Goal: Task Accomplishment & Management: Manage account settings

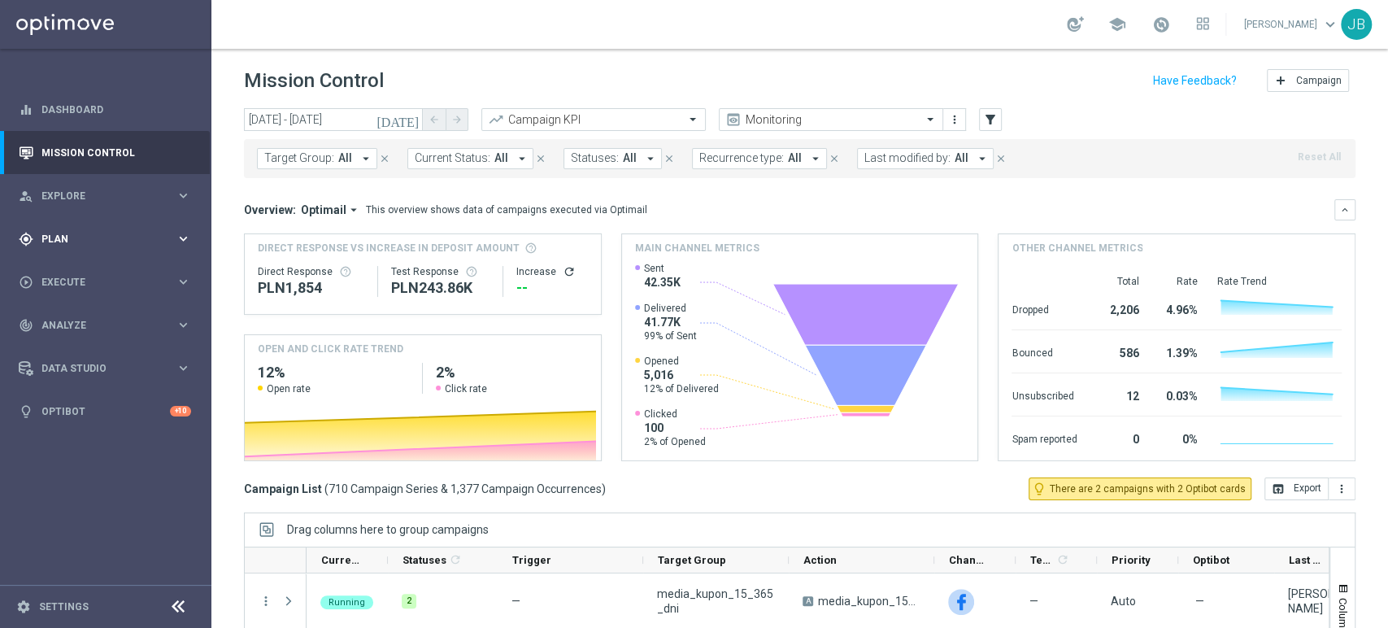
click at [102, 219] on div "gps_fixed Plan keyboard_arrow_right" at bounding box center [105, 238] width 210 height 43
click at [91, 260] on div "Target Groups" at bounding box center [125, 272] width 167 height 24
click at [91, 272] on link "Target Groups" at bounding box center [105, 272] width 127 height 13
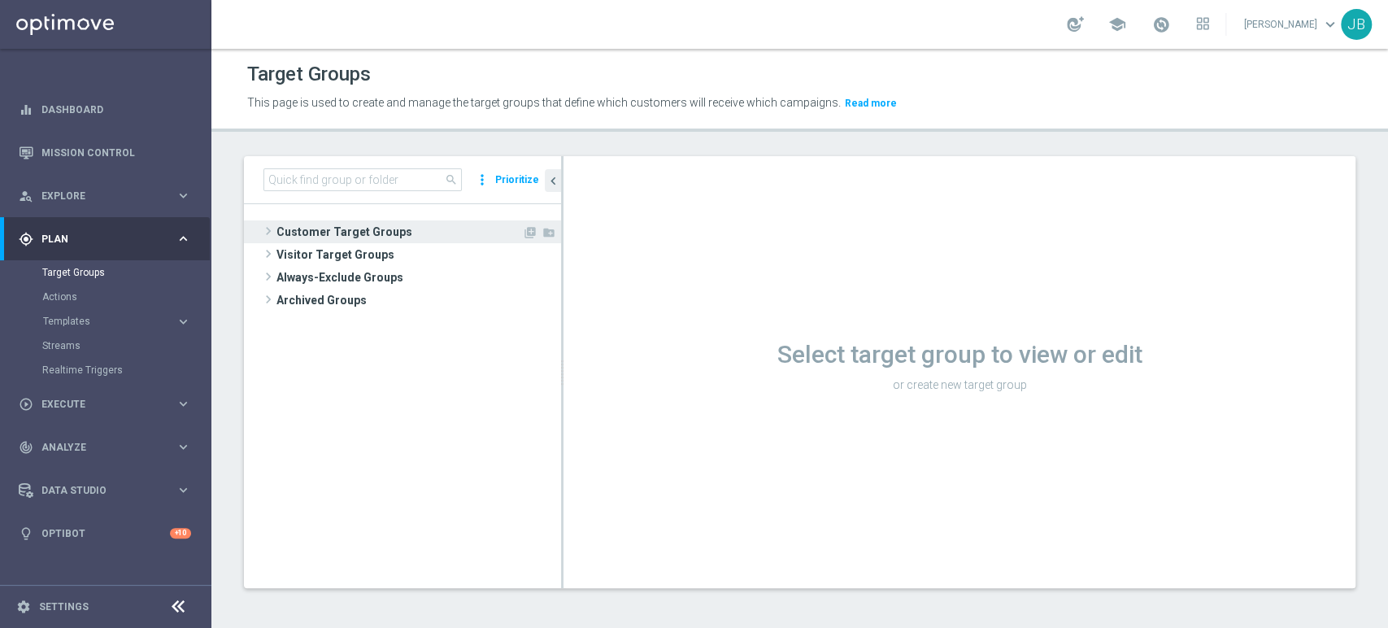
click at [298, 230] on span "Customer Target Groups" at bounding box center [399, 231] width 246 height 23
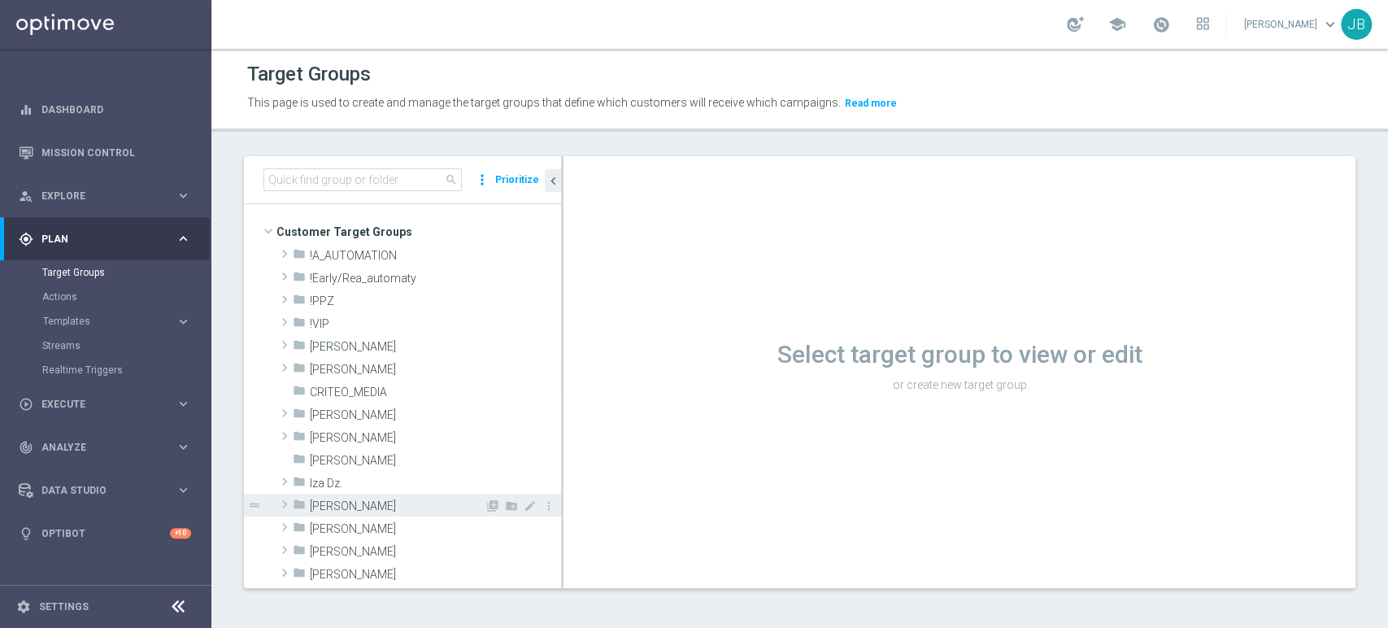
click at [335, 493] on div "folder Justyna B." at bounding box center [389, 504] width 192 height 23
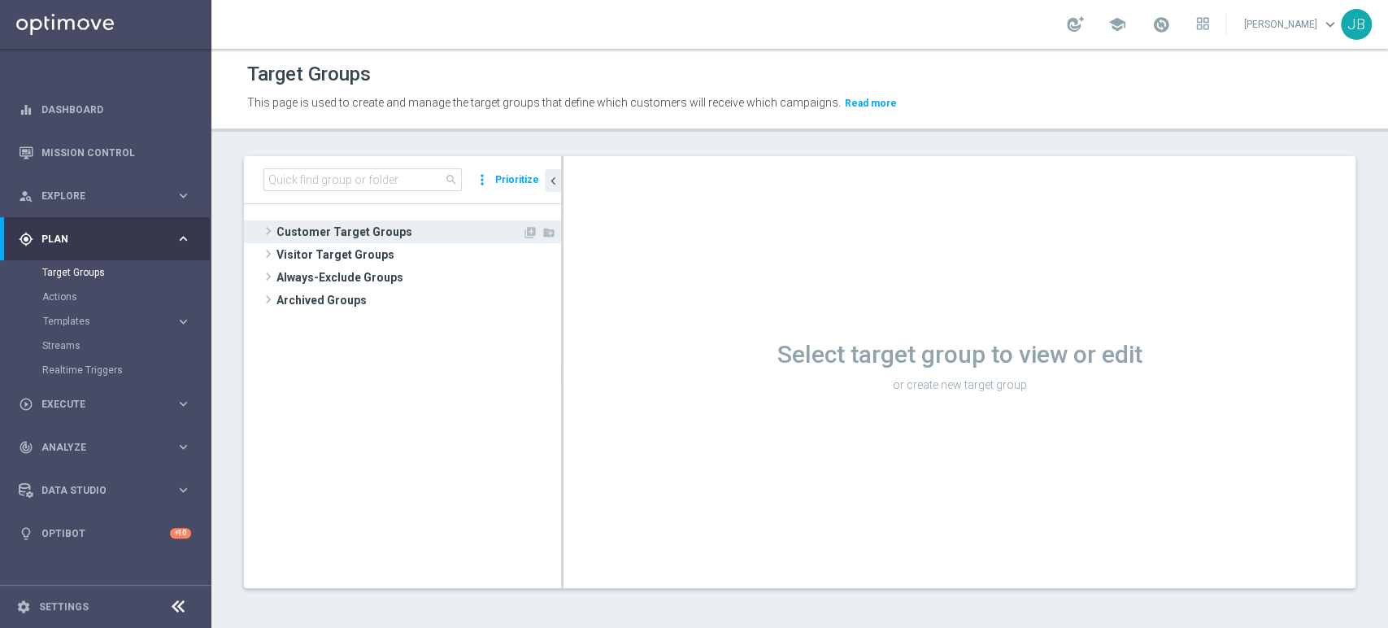
click at [380, 229] on span "Customer Target Groups" at bounding box center [399, 231] width 246 height 23
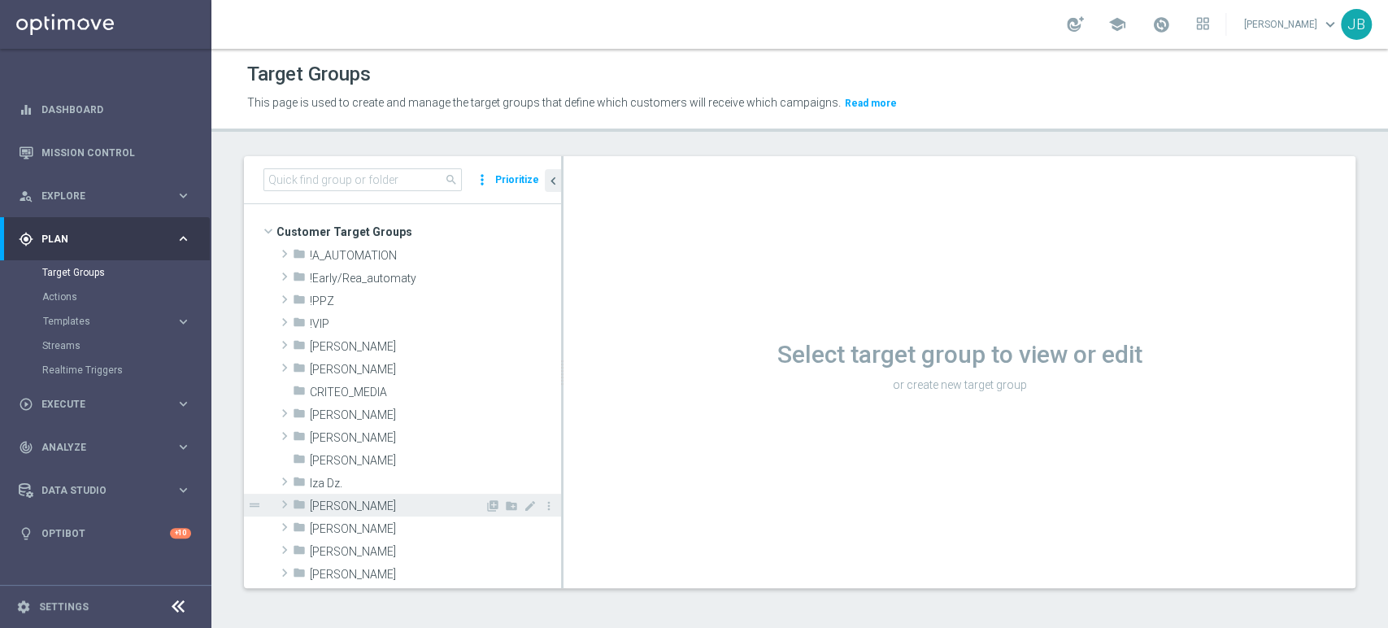
click at [354, 505] on span "[PERSON_NAME]" at bounding box center [397, 506] width 175 height 14
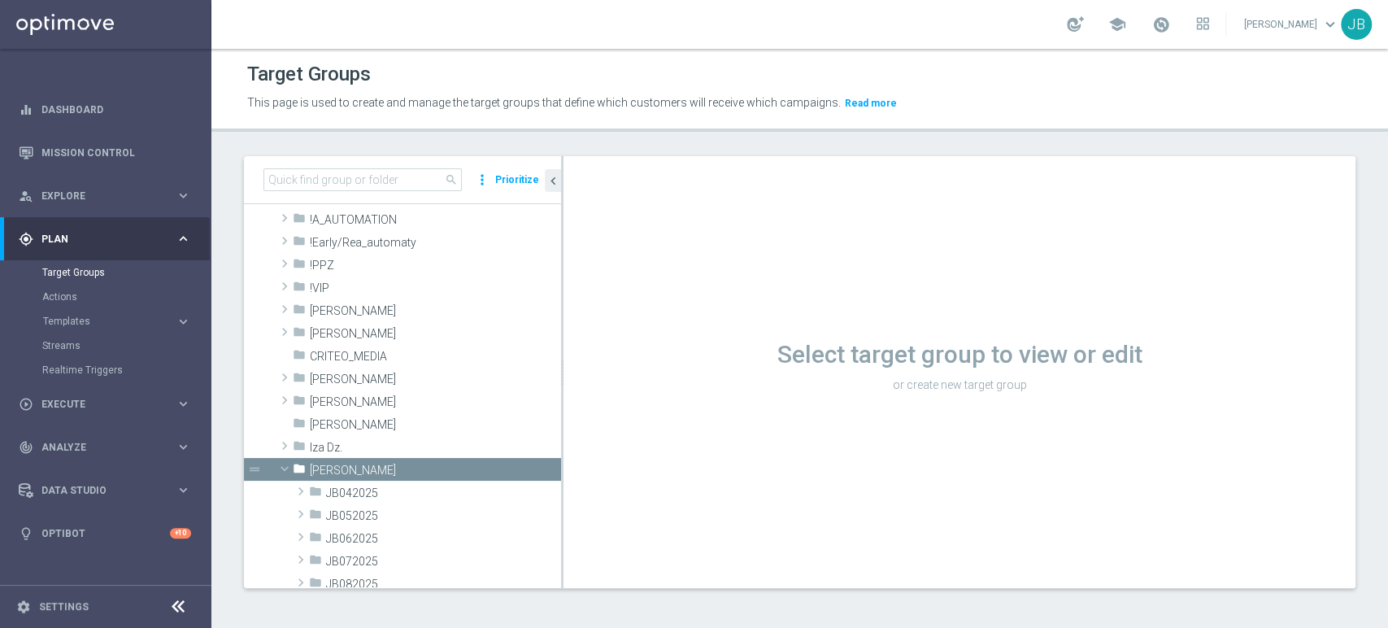
scroll to position [120, 0]
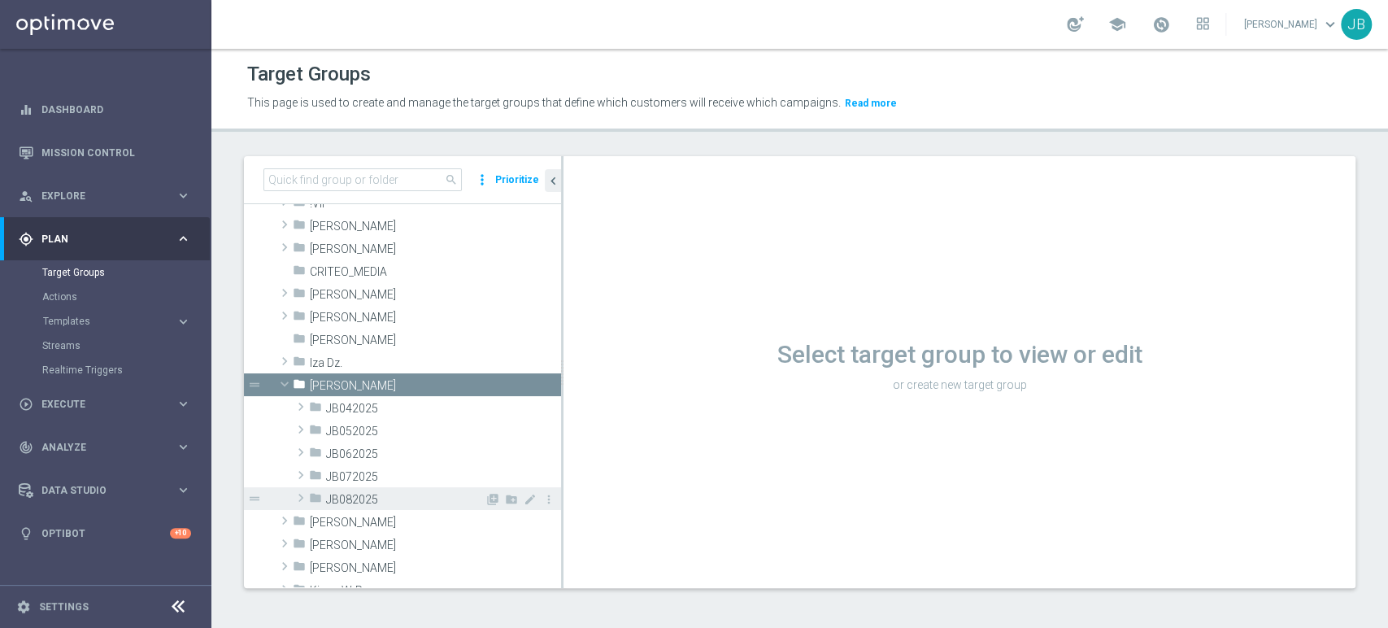
click at [430, 499] on span "JB082025" at bounding box center [405, 500] width 159 height 14
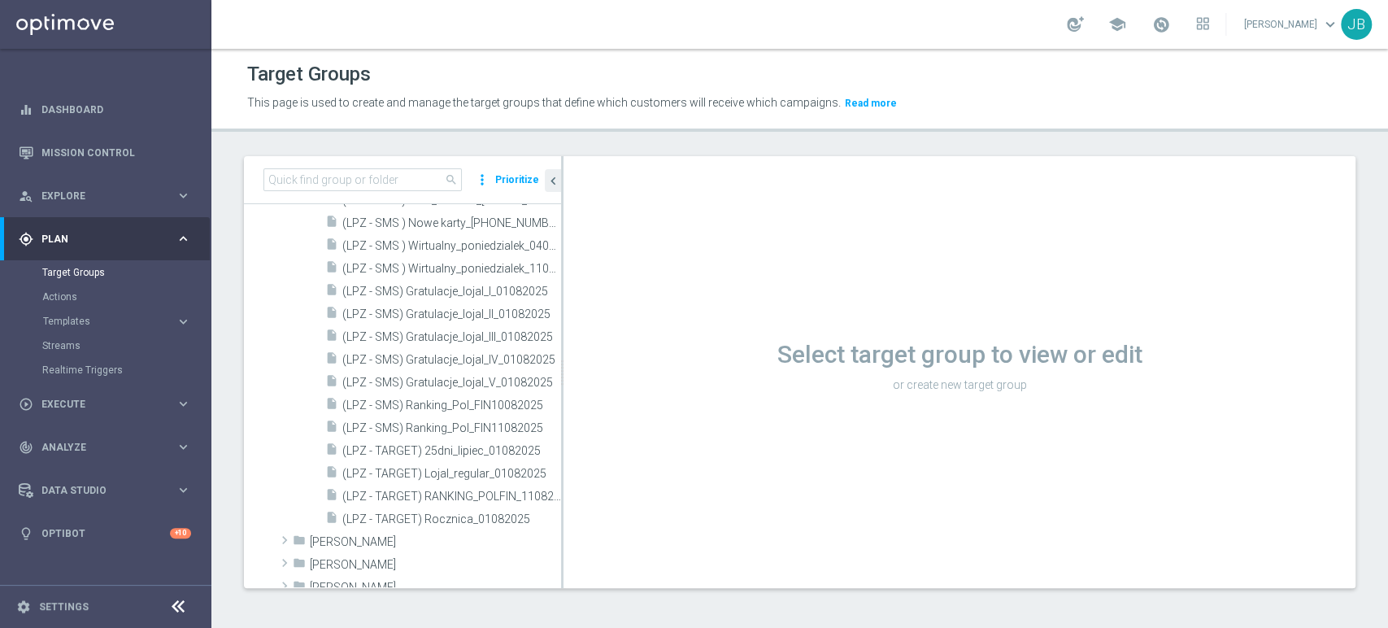
scroll to position [518, 0]
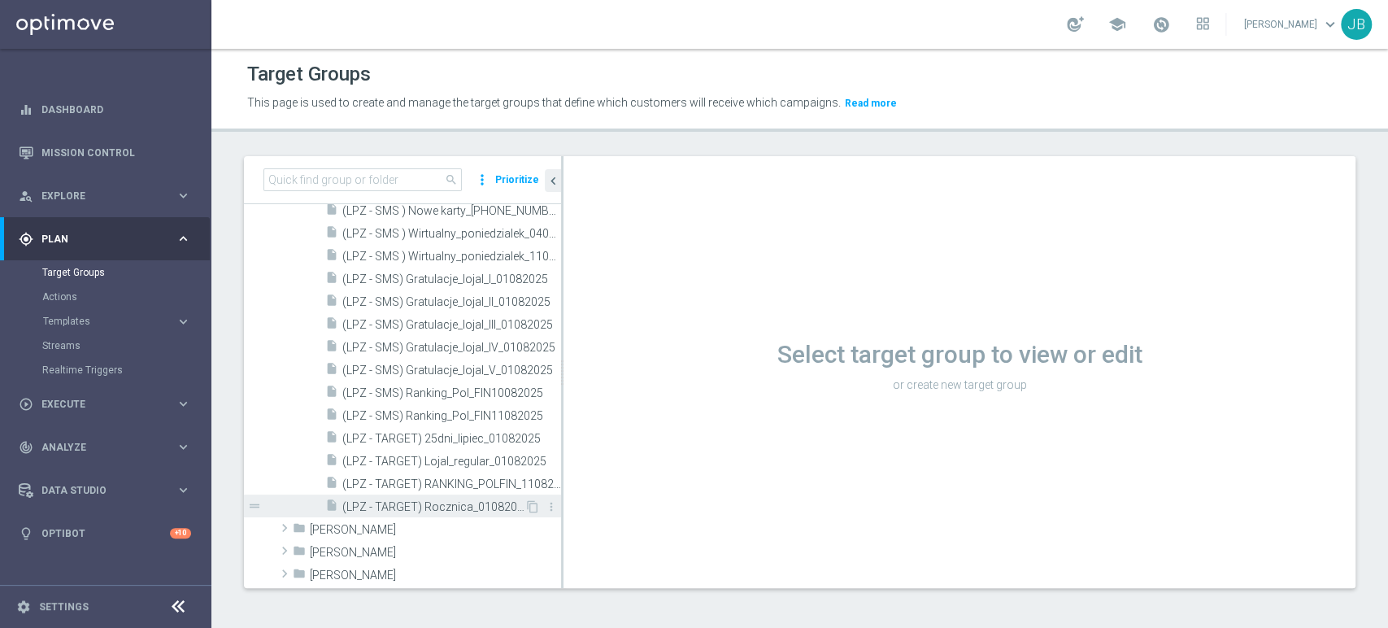
click at [474, 506] on span "(LPZ - TARGET) Rocznica_01082025" at bounding box center [433, 507] width 182 height 14
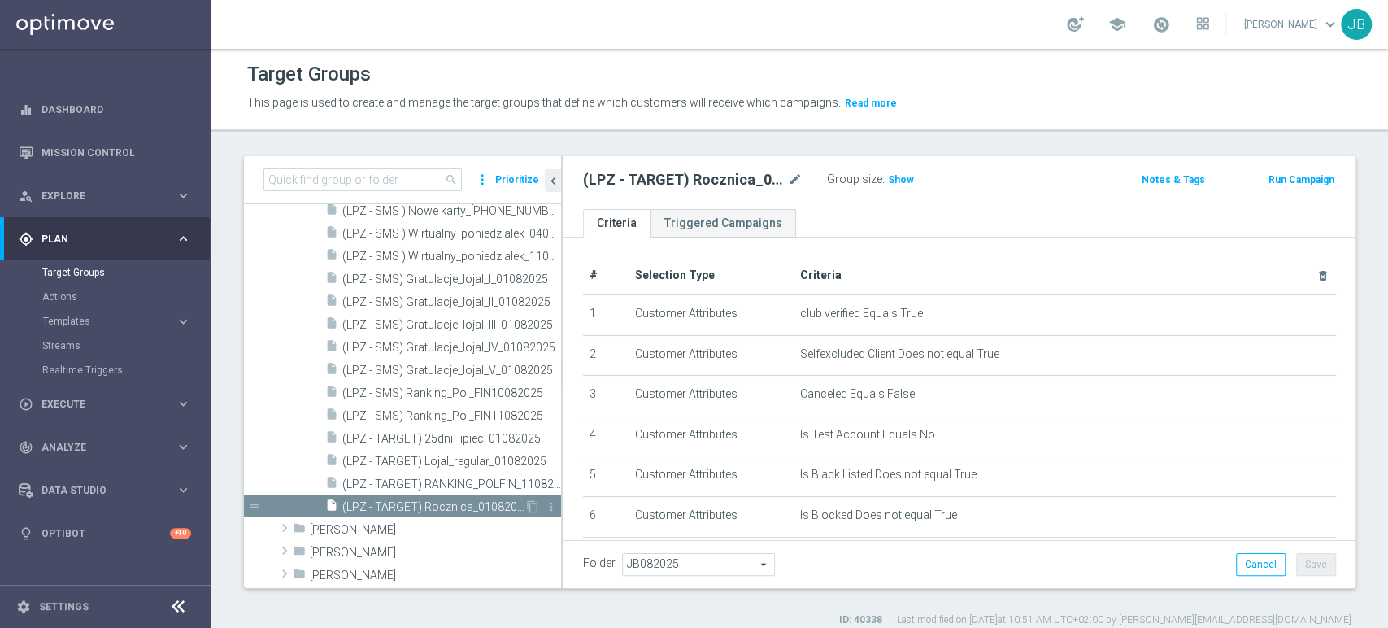
click at [526, 512] on icon "content_copy" at bounding box center [532, 506] width 13 height 13
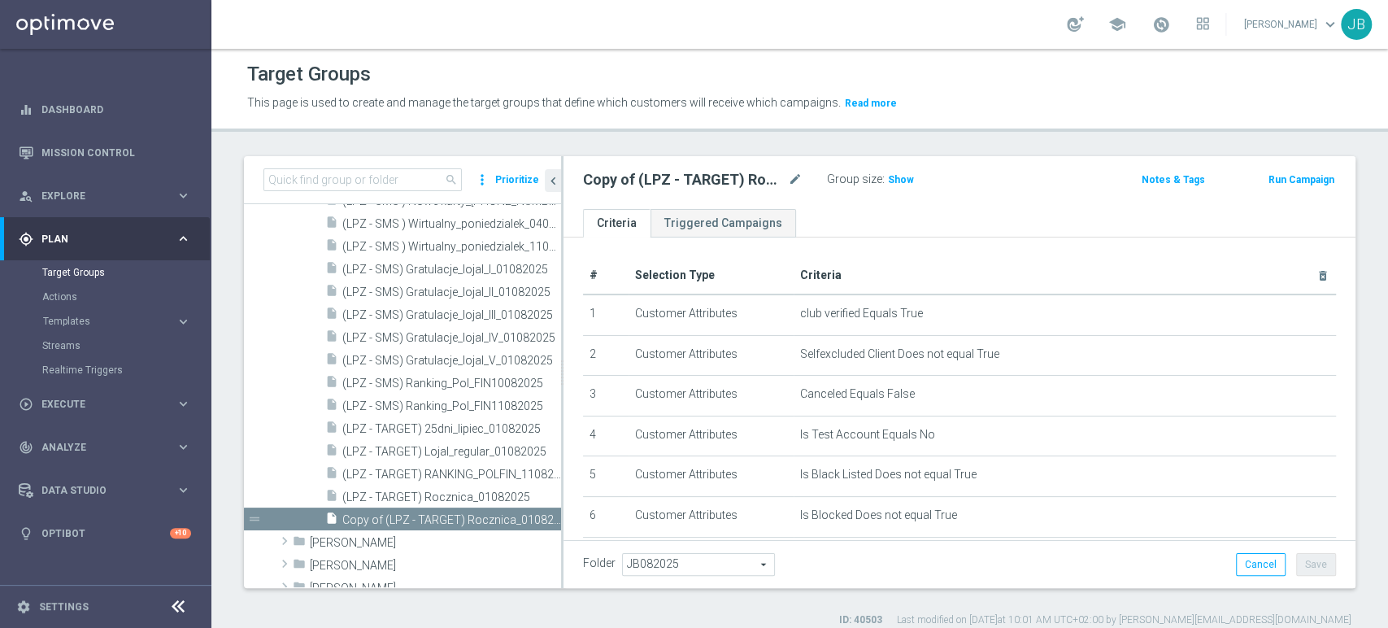
scroll to position [569, 0]
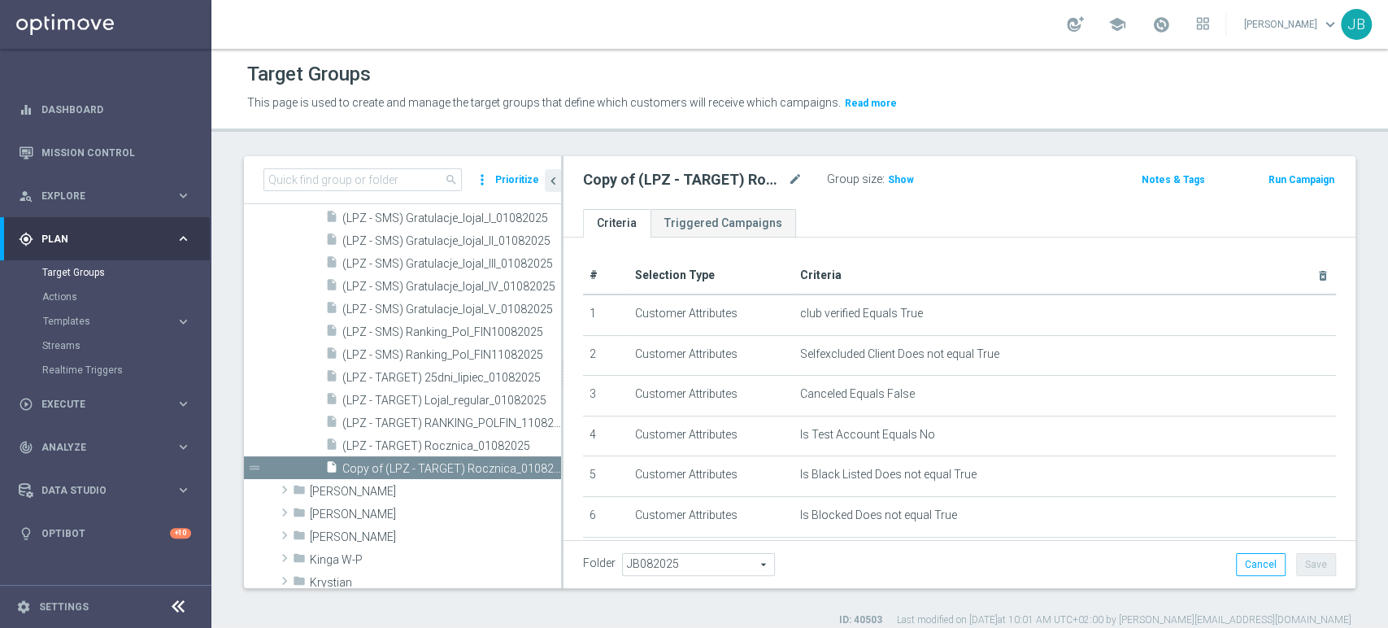
click at [787, 176] on div "Copy of (LPZ - TARGET) Rocznica_01082025 mode_edit" at bounding box center [692, 180] width 219 height 20
click at [793, 181] on icon "mode_edit" at bounding box center [795, 180] width 15 height 20
click at [912, 241] on div "# Selection Type Criteria delete_forever 1 Customer Attributes club verified Eq…" at bounding box center [959, 532] width 792 height 591
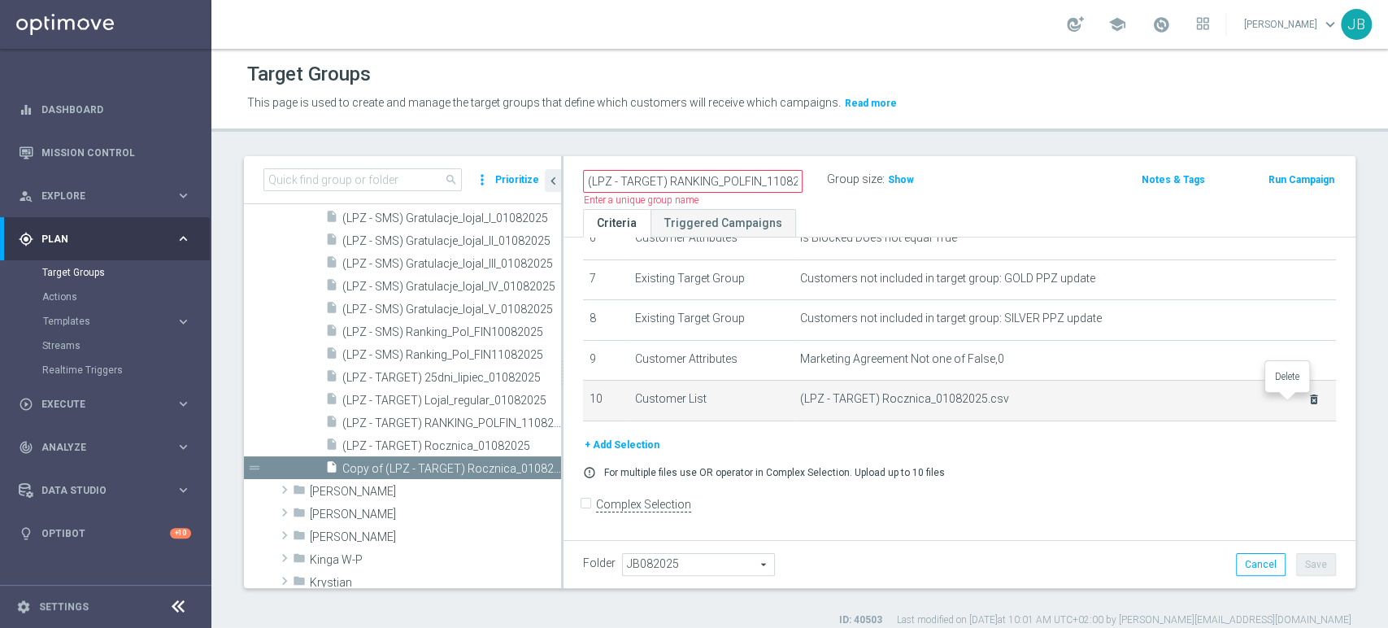
click at [1307, 399] on icon "delete_forever" at bounding box center [1313, 399] width 13 height 13
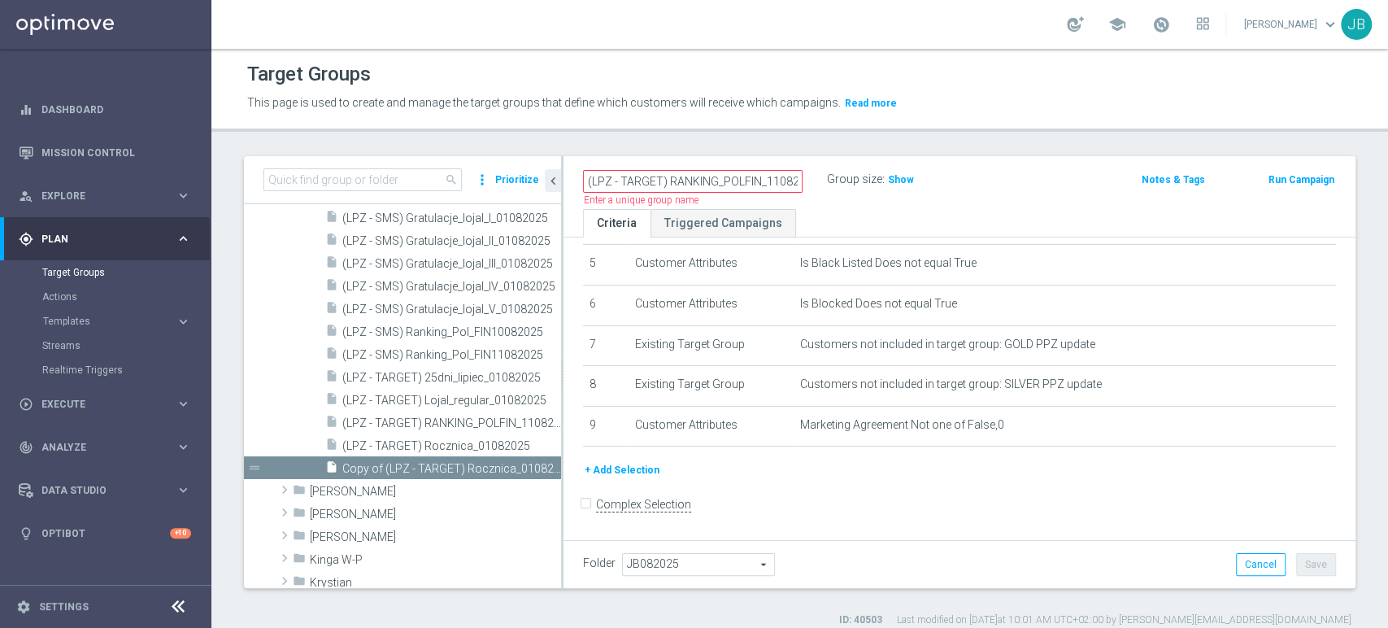
click at [618, 487] on div "+ Add Selection" at bounding box center [959, 476] width 777 height 30
click at [624, 470] on button "+ Add Selection" at bounding box center [622, 470] width 78 height 18
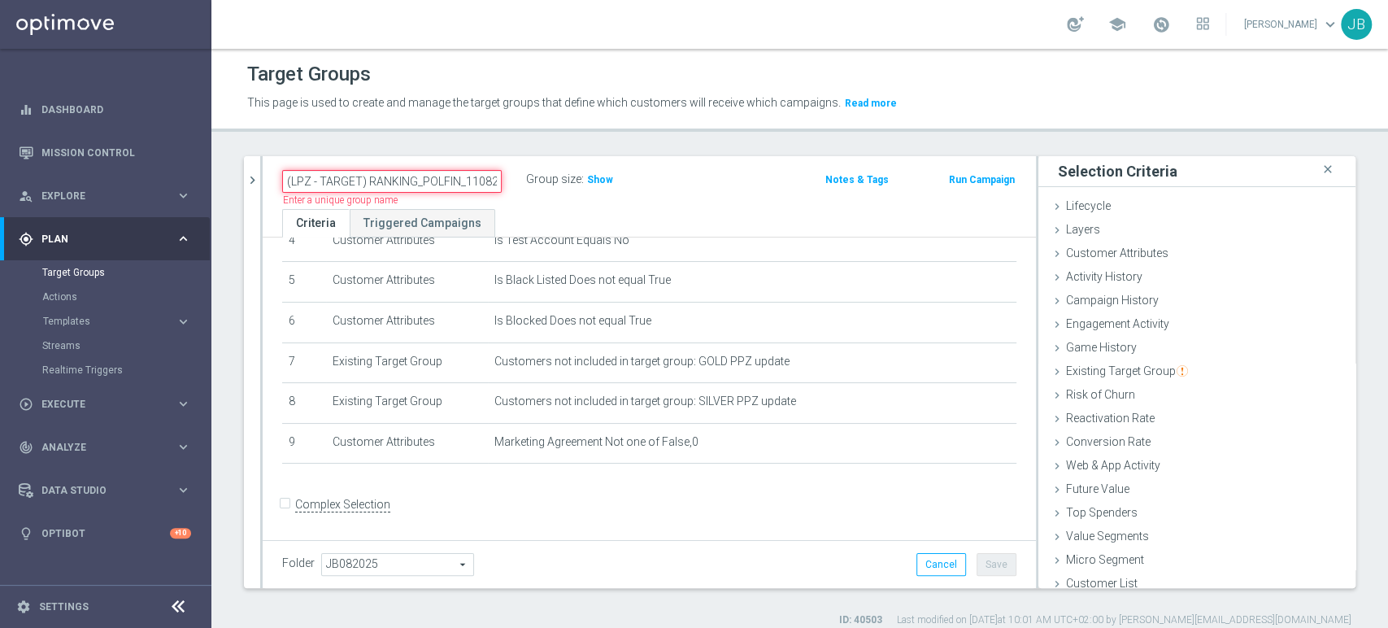
click at [469, 187] on input "(LPZ - TARGET) RANKING_POLFIN_11082025" at bounding box center [391, 181] width 219 height 23
click at [477, 188] on input "(LPZ - TARGET) RANKING_POLFIN_11082025" at bounding box center [391, 181] width 219 height 23
type input "(LPZ - TARGET) RANKING_POLFIN_12082025"
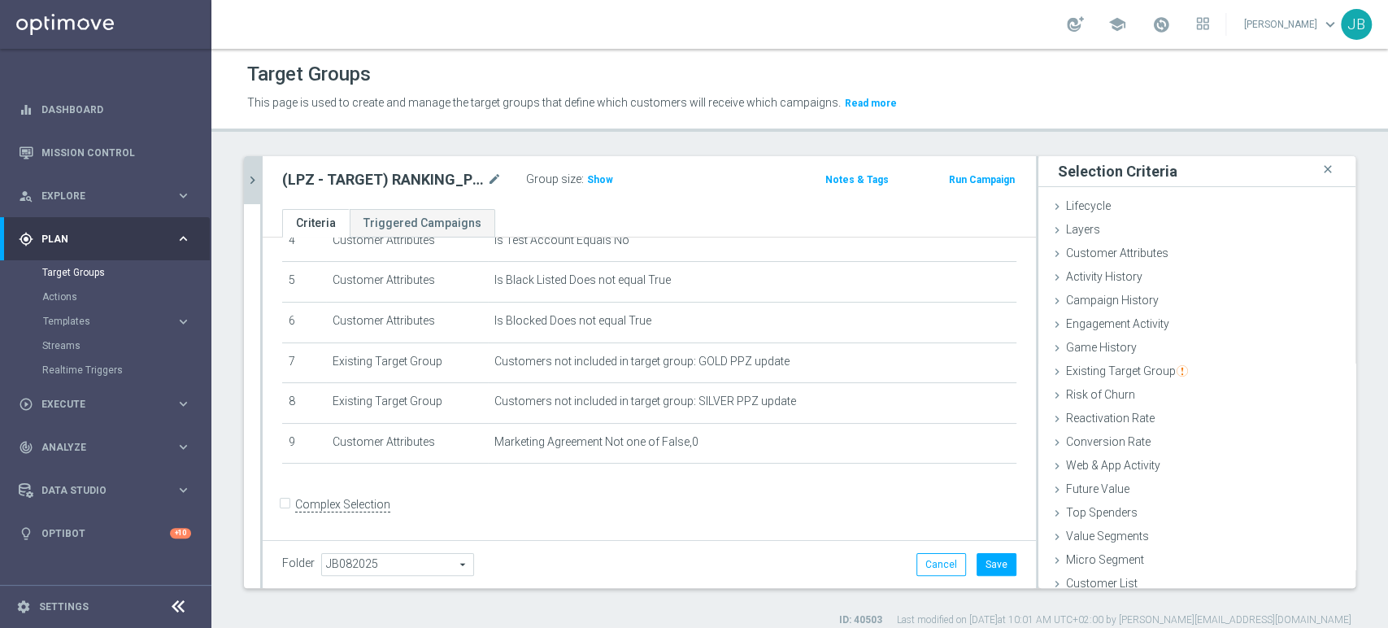
click at [247, 175] on icon "chevron_right" at bounding box center [252, 179] width 15 height 15
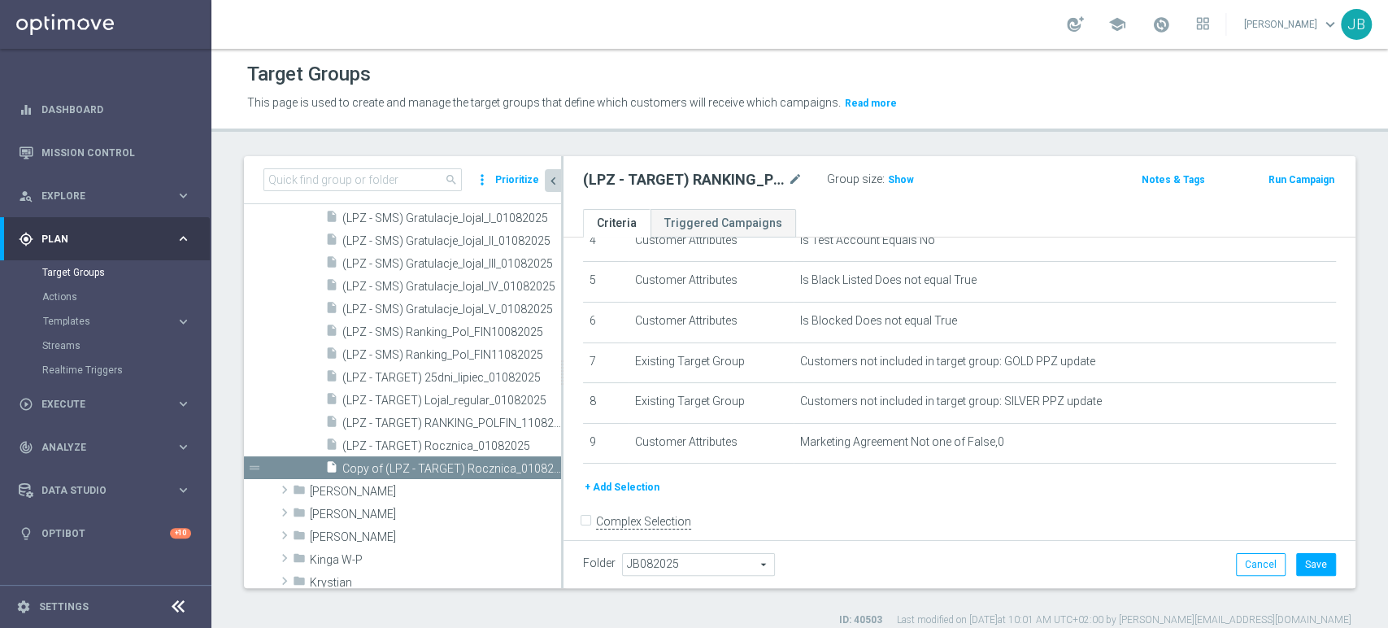
click at [635, 484] on button "+ Add Selection" at bounding box center [622, 487] width 78 height 18
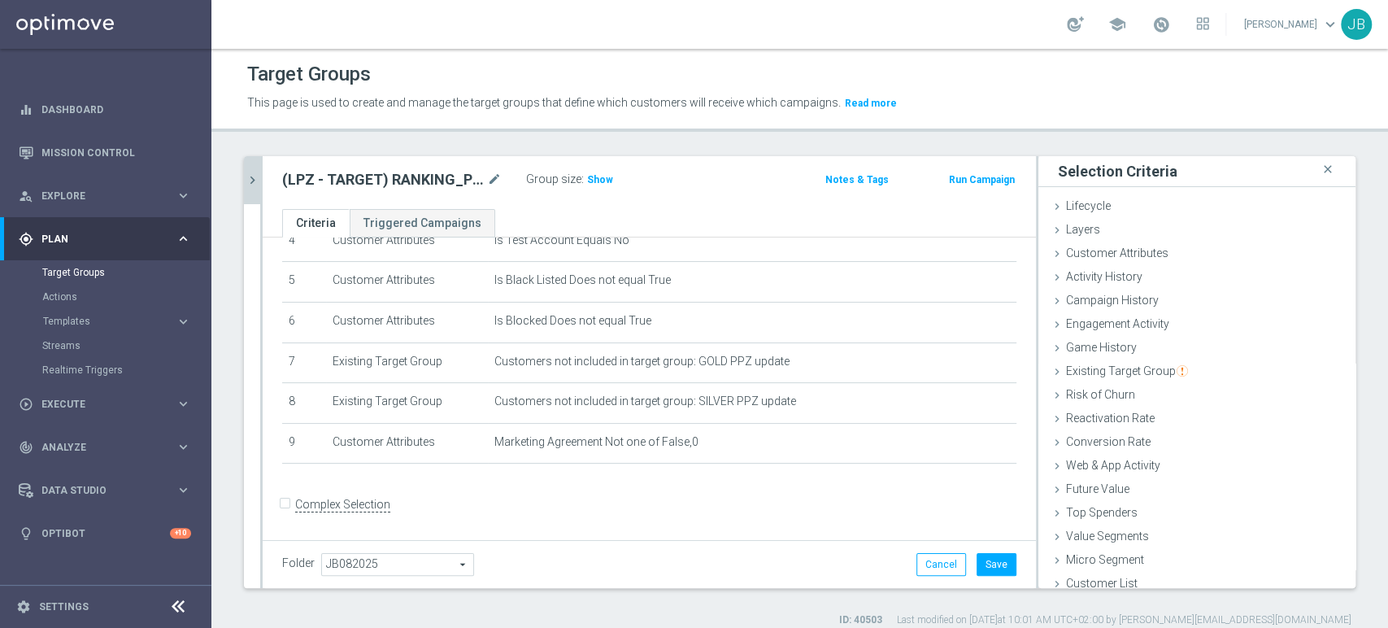
scroll to position [8, 0]
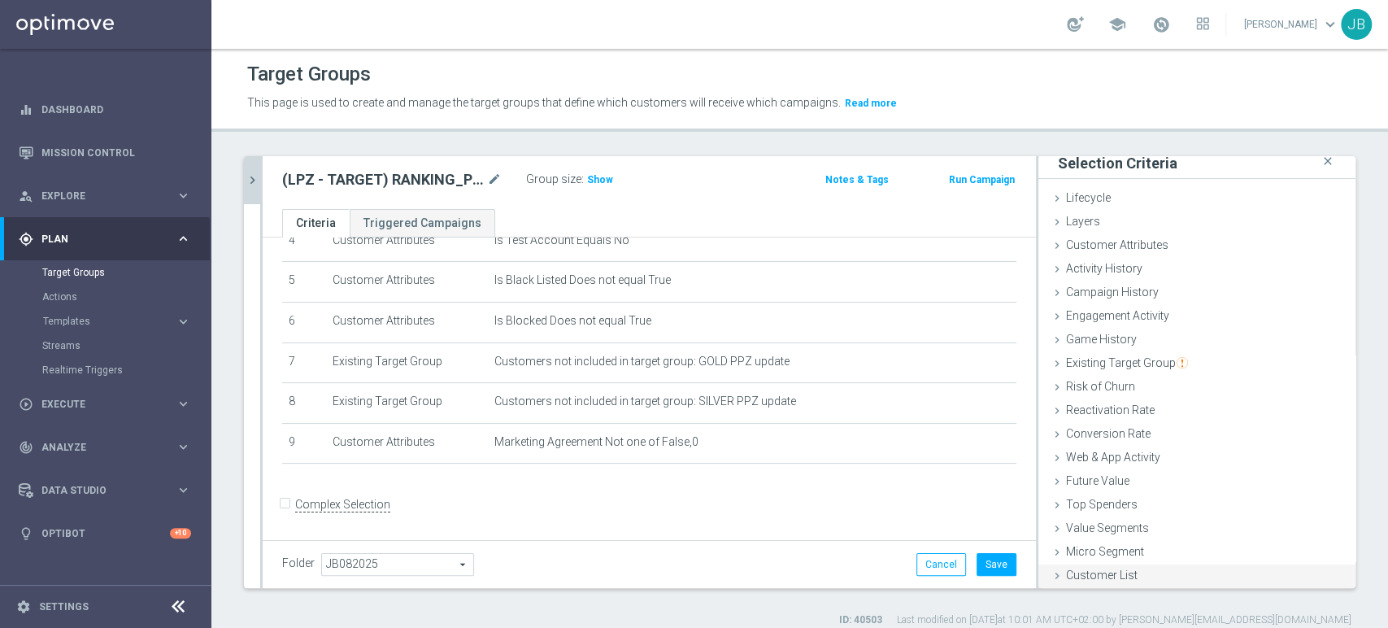
click at [1219, 583] on div "Customer List done" at bounding box center [1196, 576] width 317 height 24
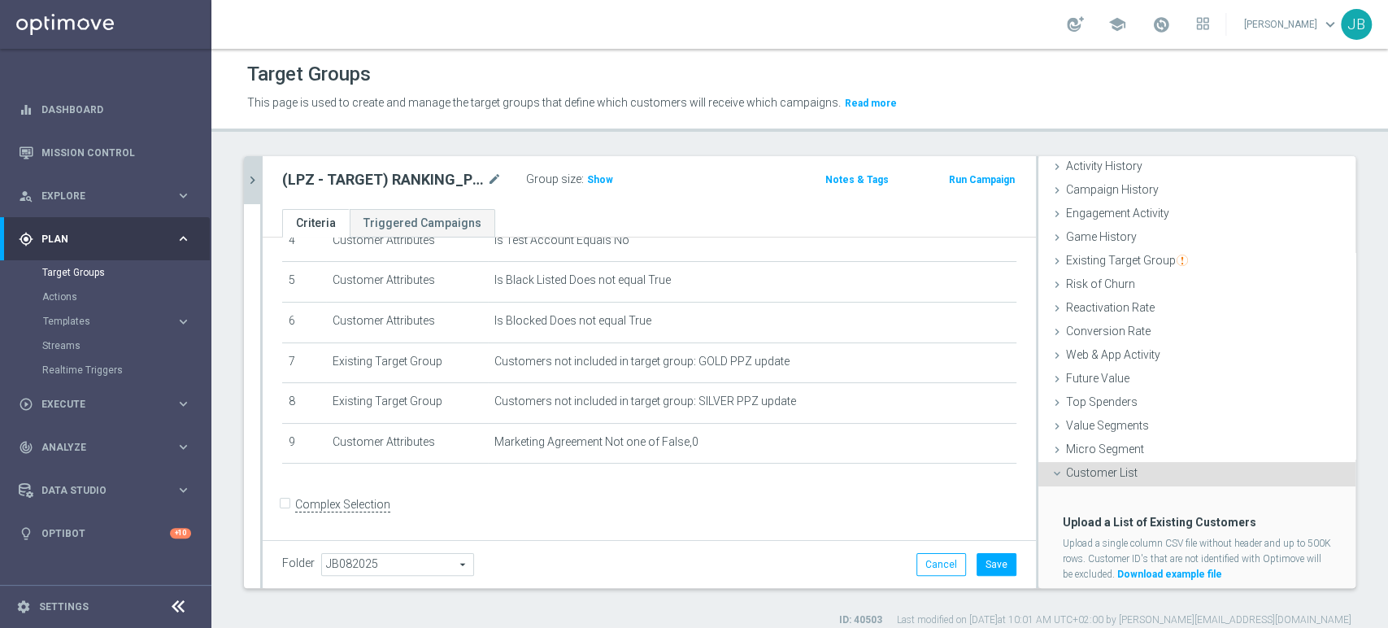
scroll to position [154, 0]
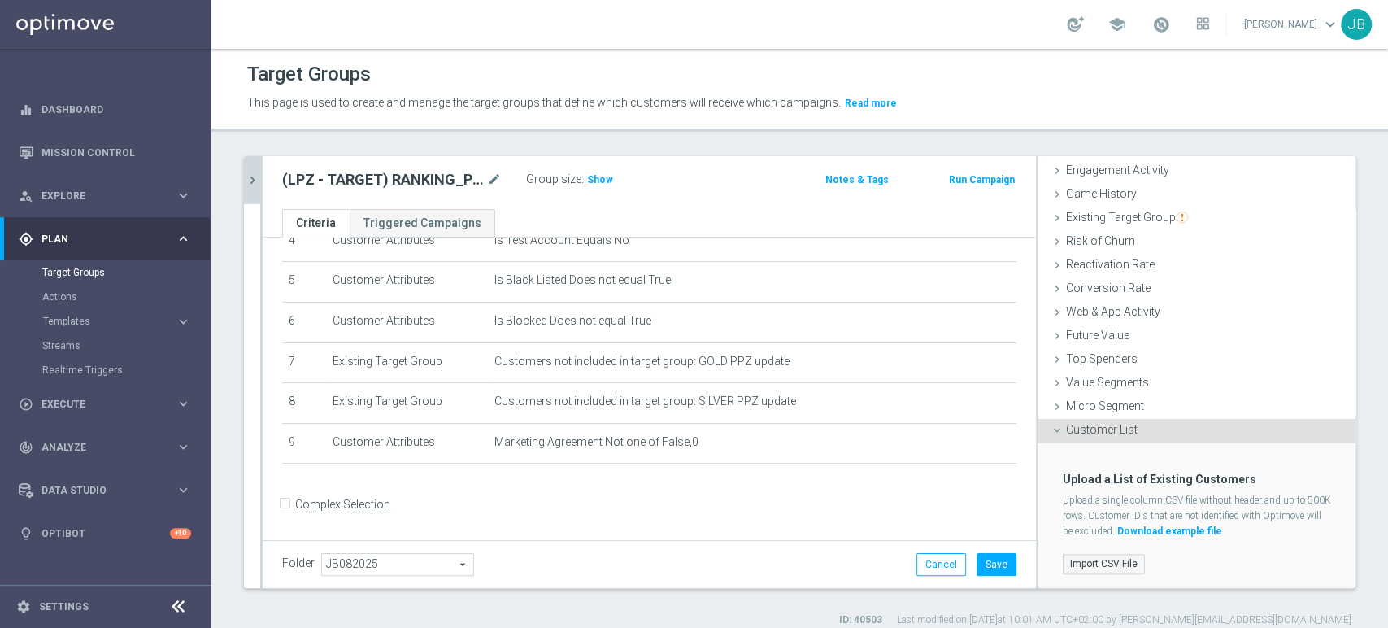
click at [1102, 559] on label "Import CSV File" at bounding box center [1104, 564] width 82 height 20
click at [0, 0] on input "Import CSV File" at bounding box center [0, 0] width 0 height 0
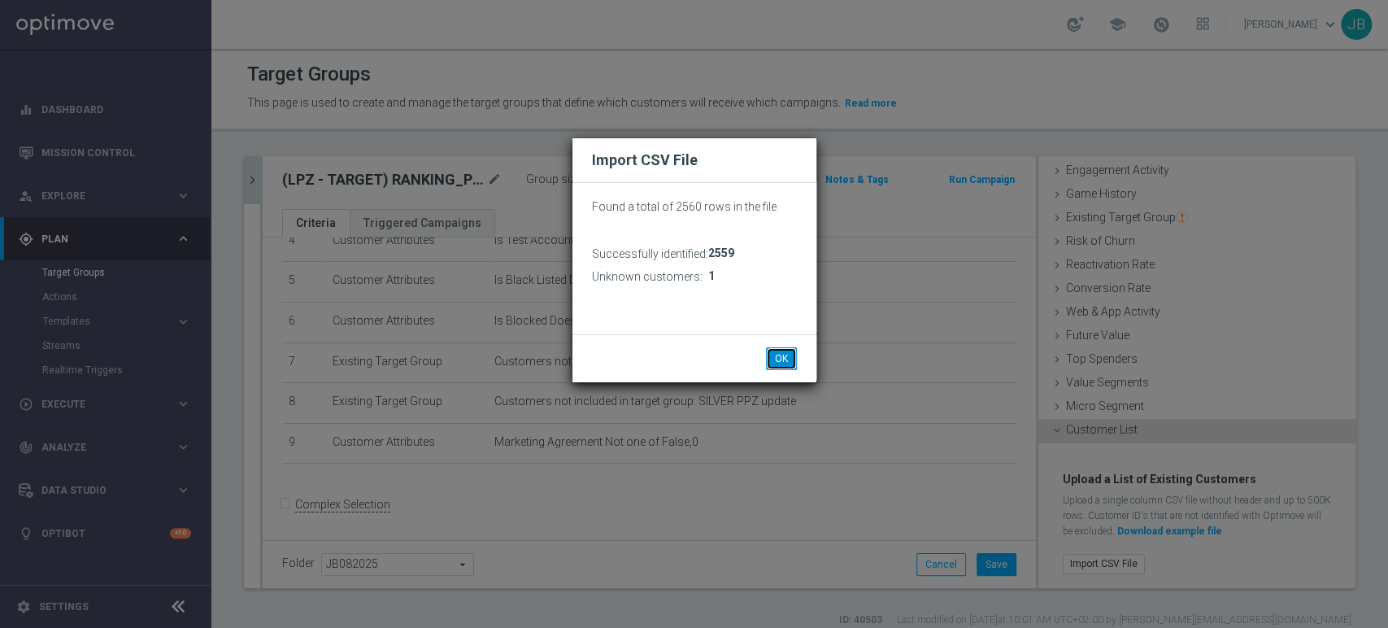
click at [773, 361] on button "OK" at bounding box center [781, 358] width 31 height 23
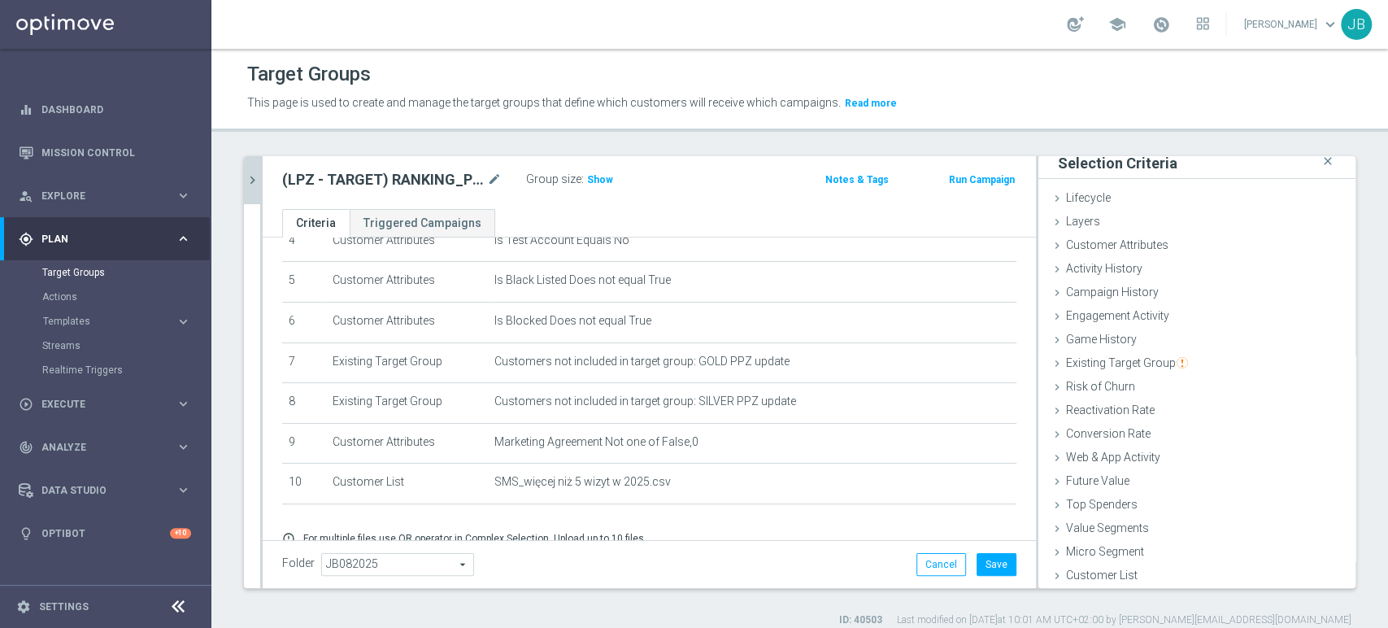
scroll to position [260, 0]
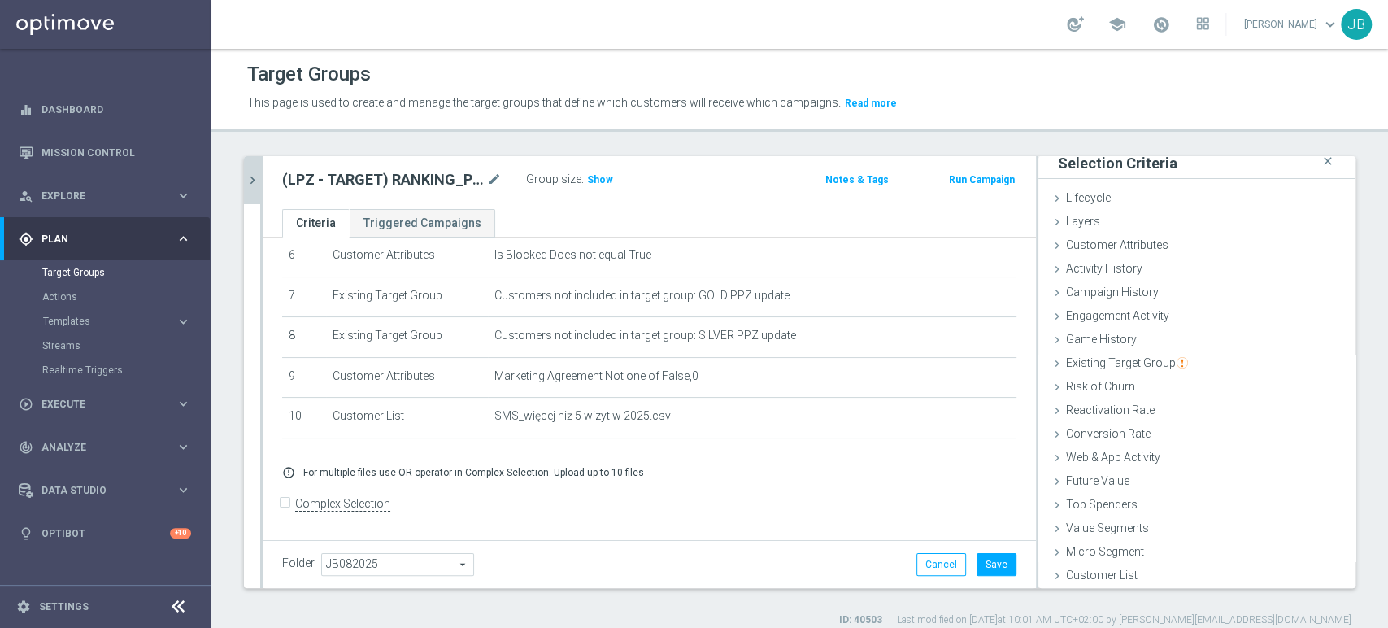
click at [247, 178] on icon "chevron_right" at bounding box center [252, 179] width 15 height 15
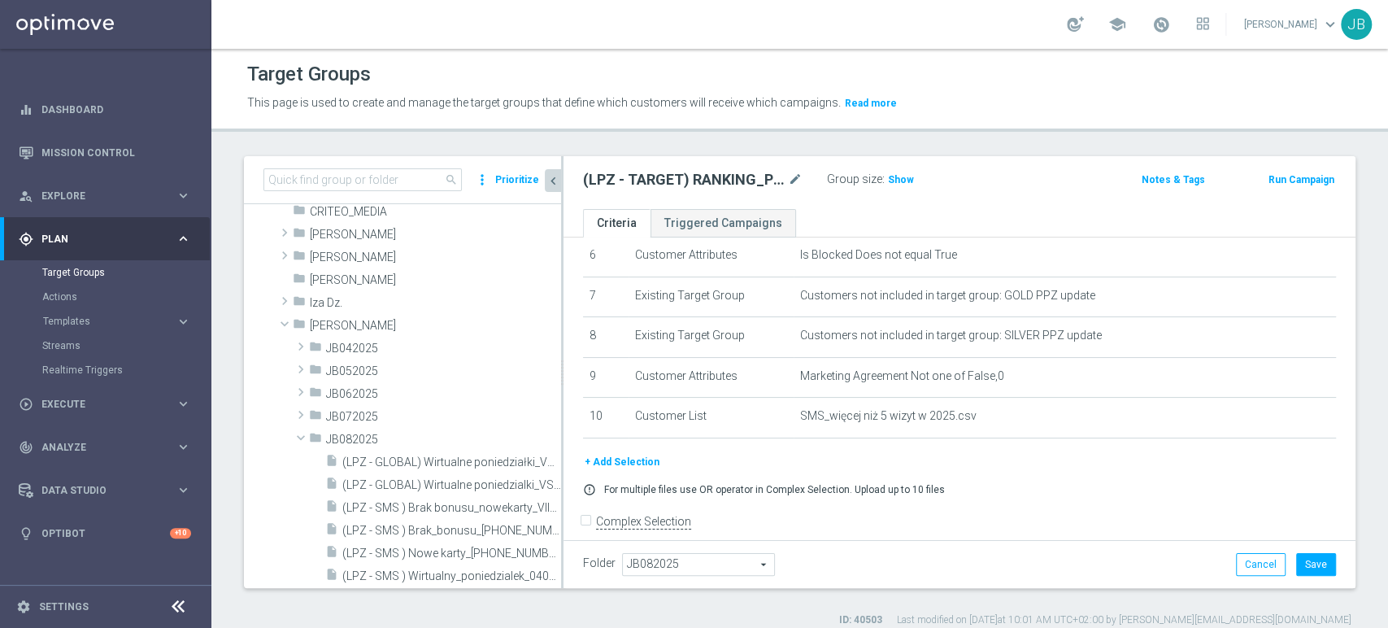
scroll to position [202, 0]
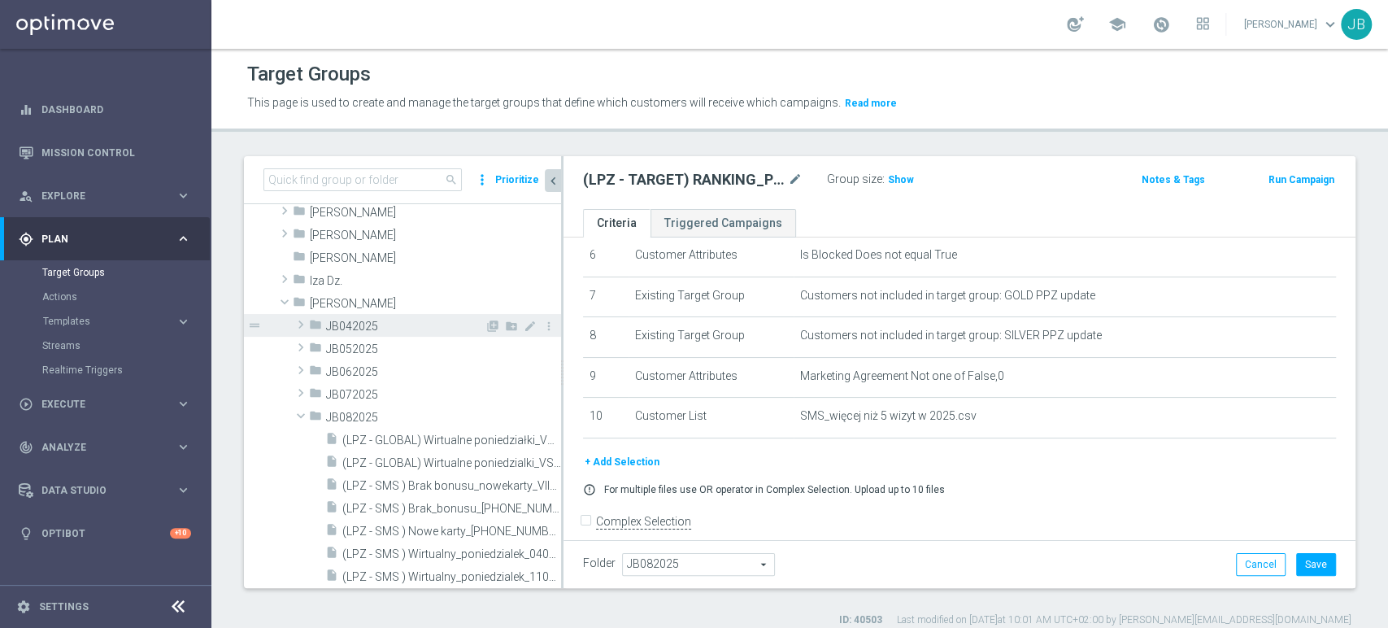
click at [299, 325] on span at bounding box center [301, 325] width 16 height 20
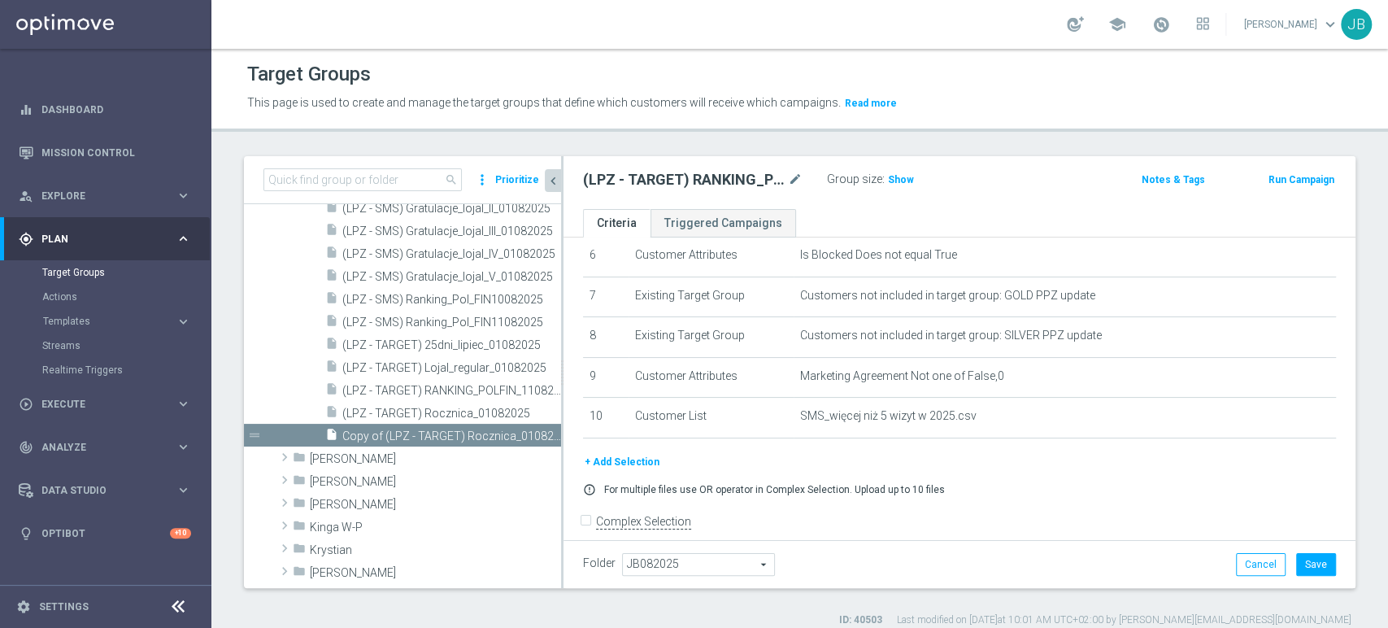
scroll to position [805, 0]
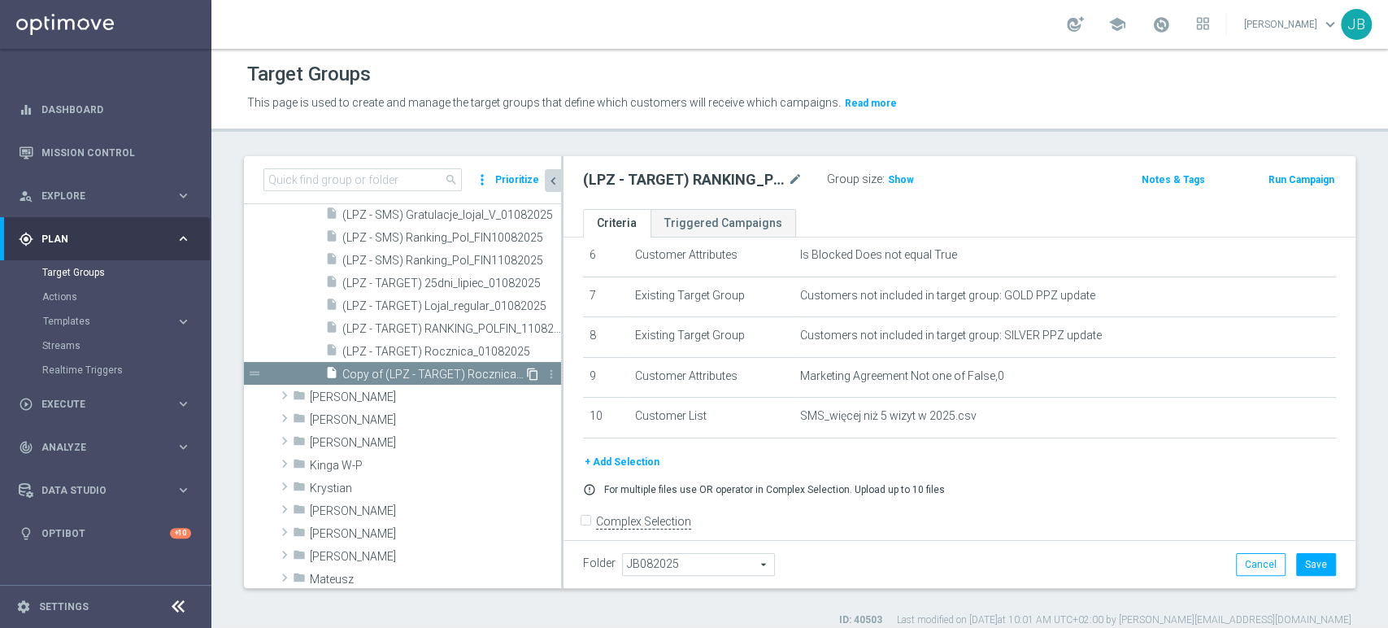
click at [526, 374] on icon "content_copy" at bounding box center [532, 373] width 13 height 13
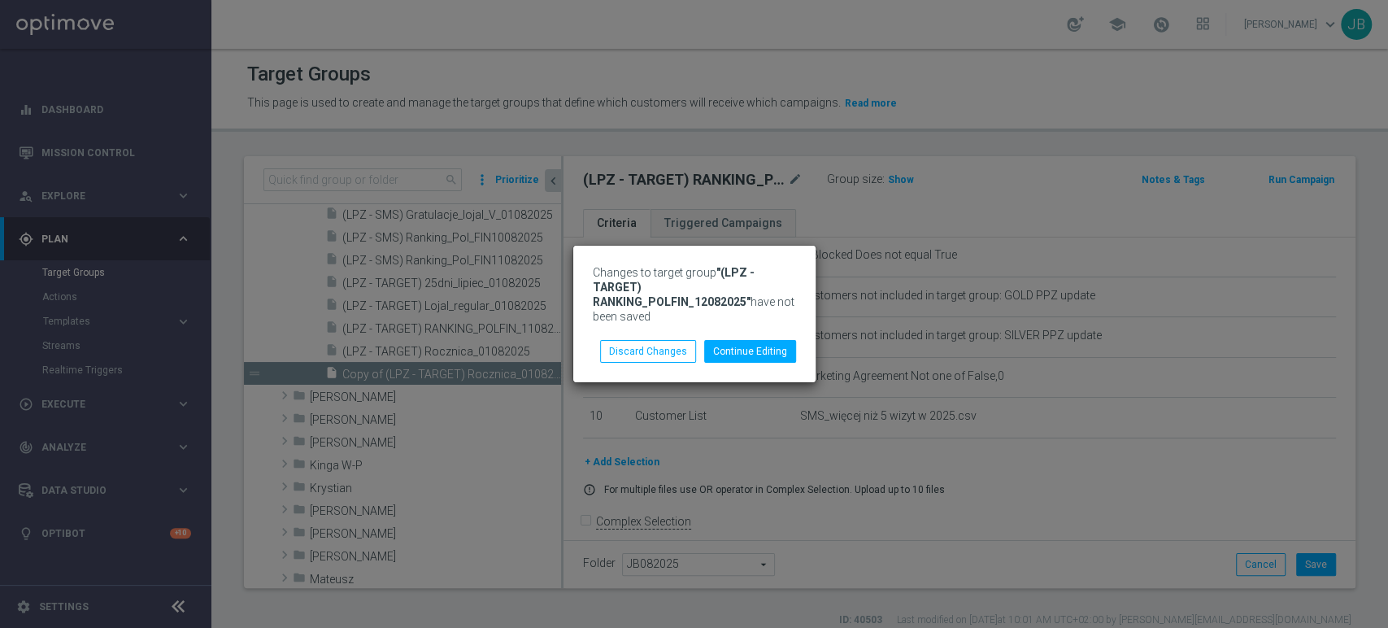
click at [1023, 445] on div "Changes to target group "(LPZ - TARGET) RANKING_POLFIN_12082025" have not been …" at bounding box center [694, 314] width 1388 height 628
click at [754, 350] on button "Continue Editing" at bounding box center [750, 351] width 92 height 23
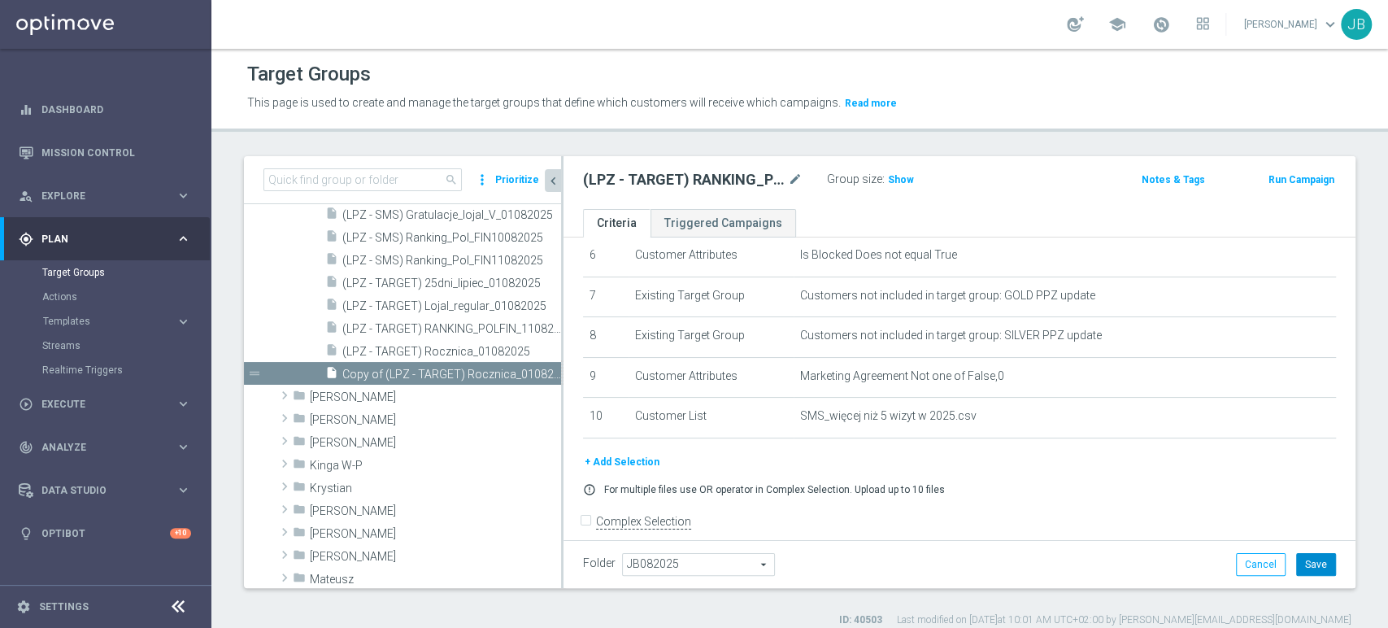
click at [1300, 566] on button "Save" at bounding box center [1316, 564] width 40 height 23
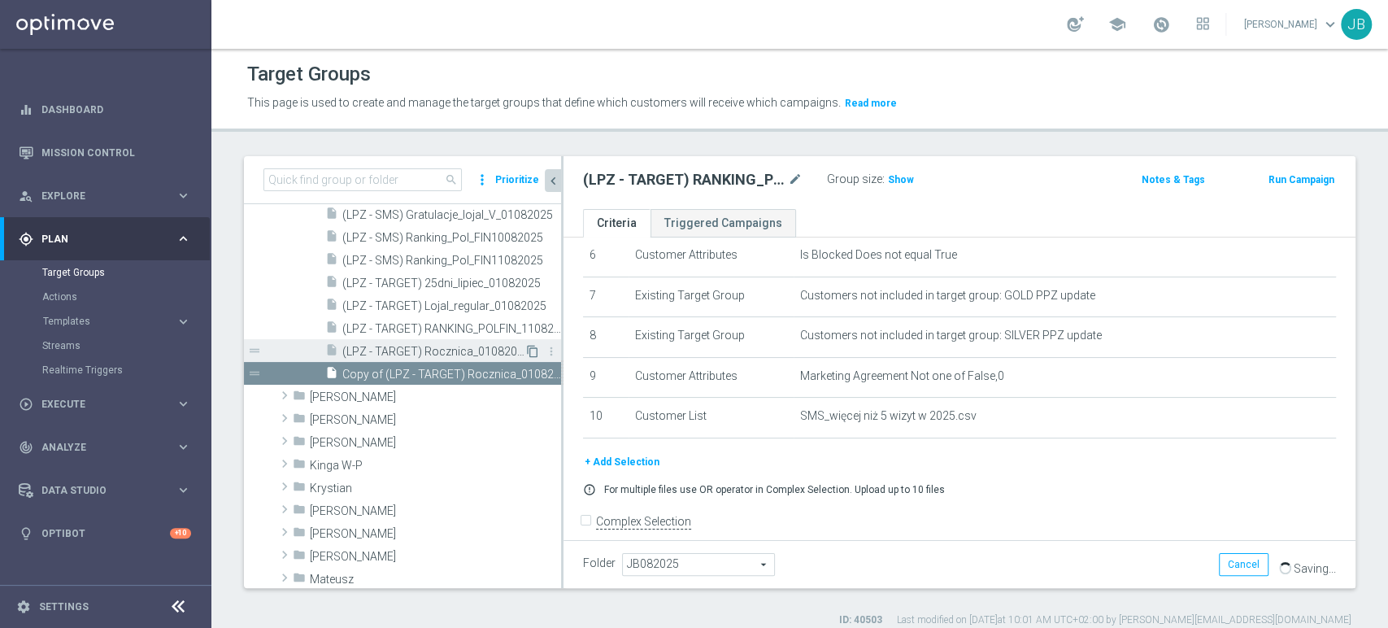
click at [526, 352] on icon "content_copy" at bounding box center [532, 351] width 13 height 13
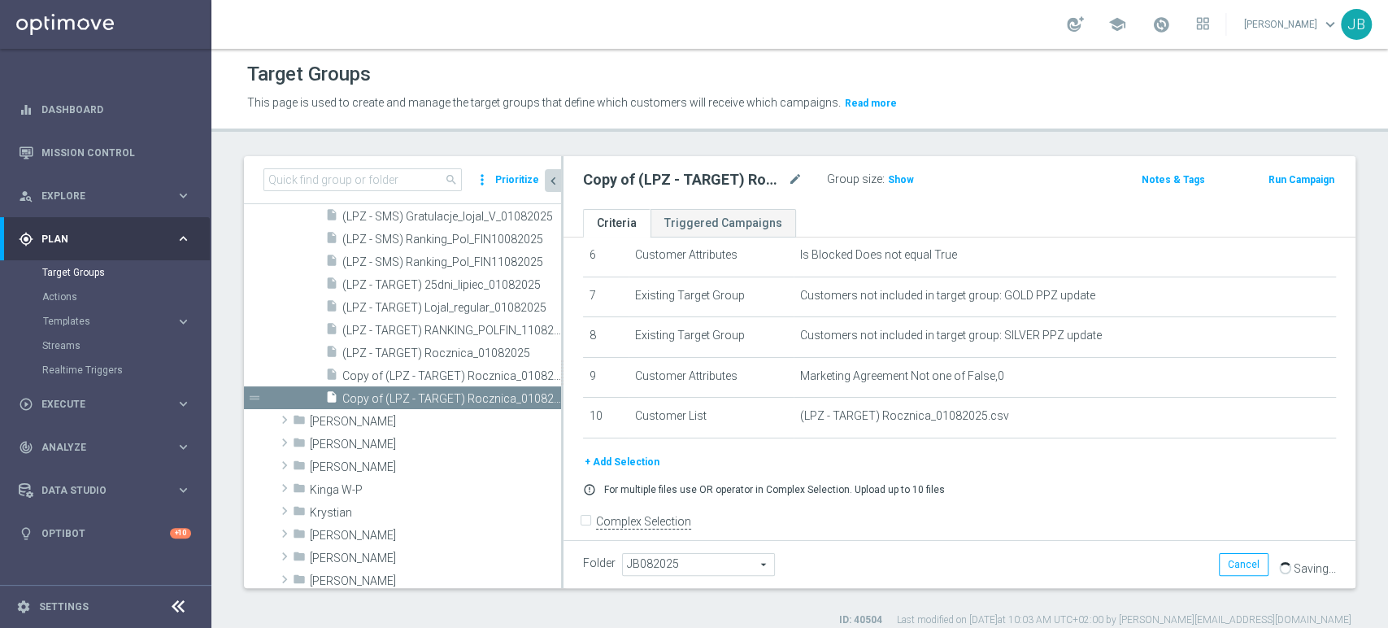
scroll to position [738, 0]
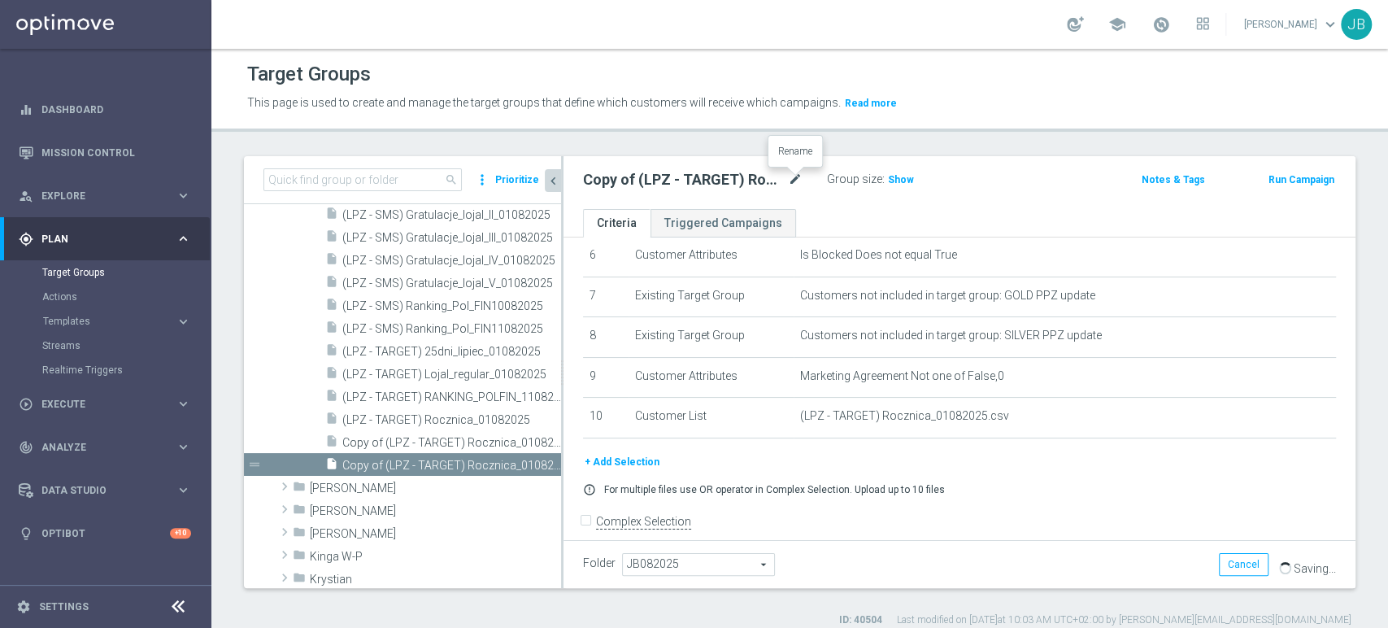
click at [797, 178] on icon "mode_edit" at bounding box center [795, 180] width 15 height 20
type input "A"
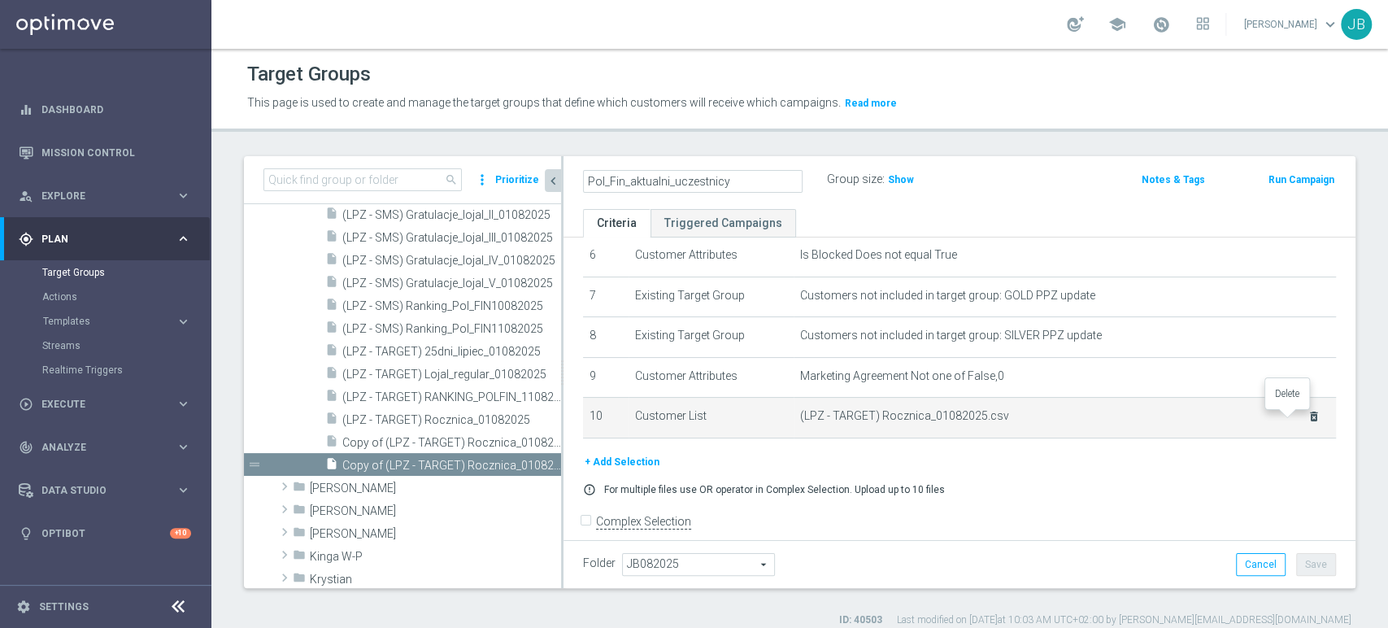
type input "Pol_Fin_aktualni_uczestnicy"
click at [1307, 422] on icon "delete_forever" at bounding box center [1313, 416] width 13 height 13
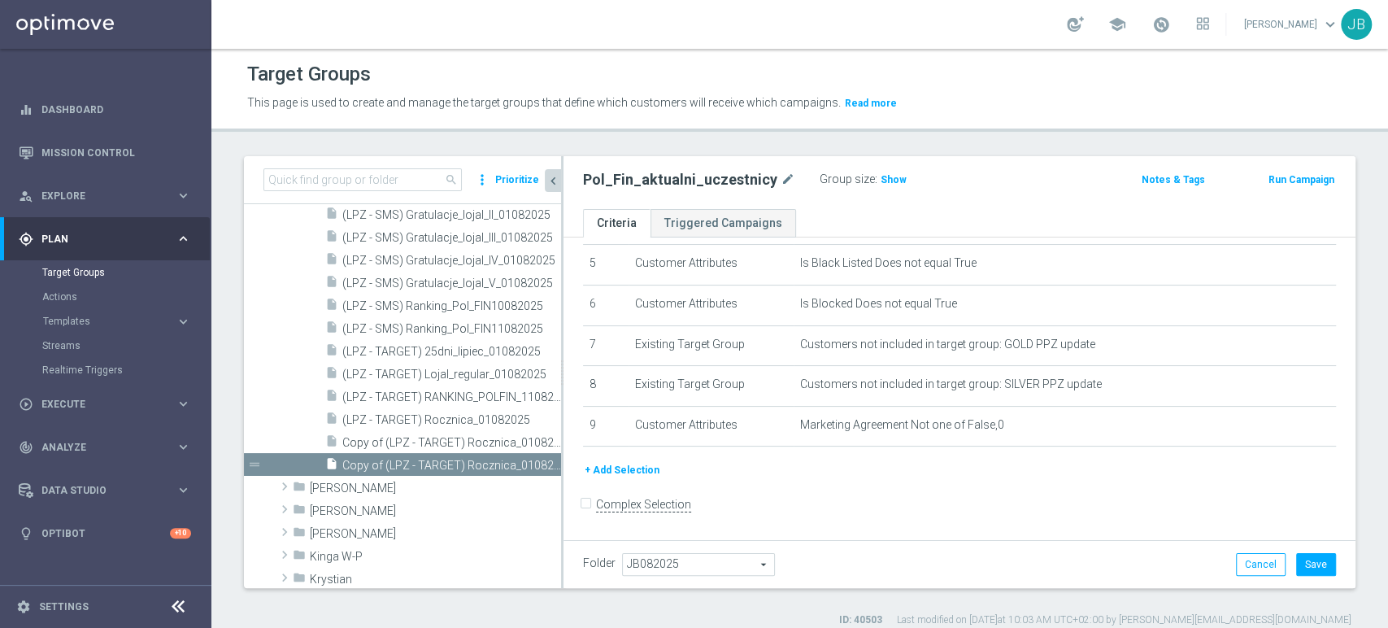
click at [648, 475] on button "+ Add Selection" at bounding box center [622, 470] width 78 height 18
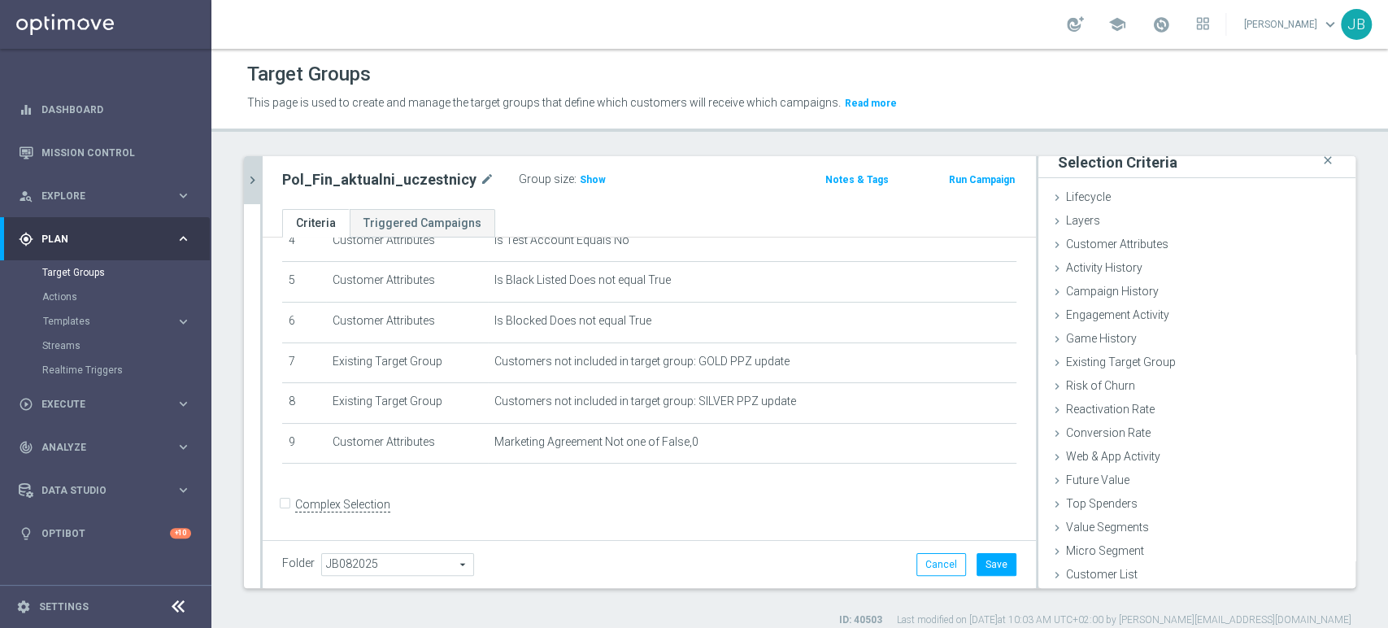
scroll to position [8, 0]
click at [1164, 564] on div "Customer List done selection saved" at bounding box center [1196, 576] width 317 height 24
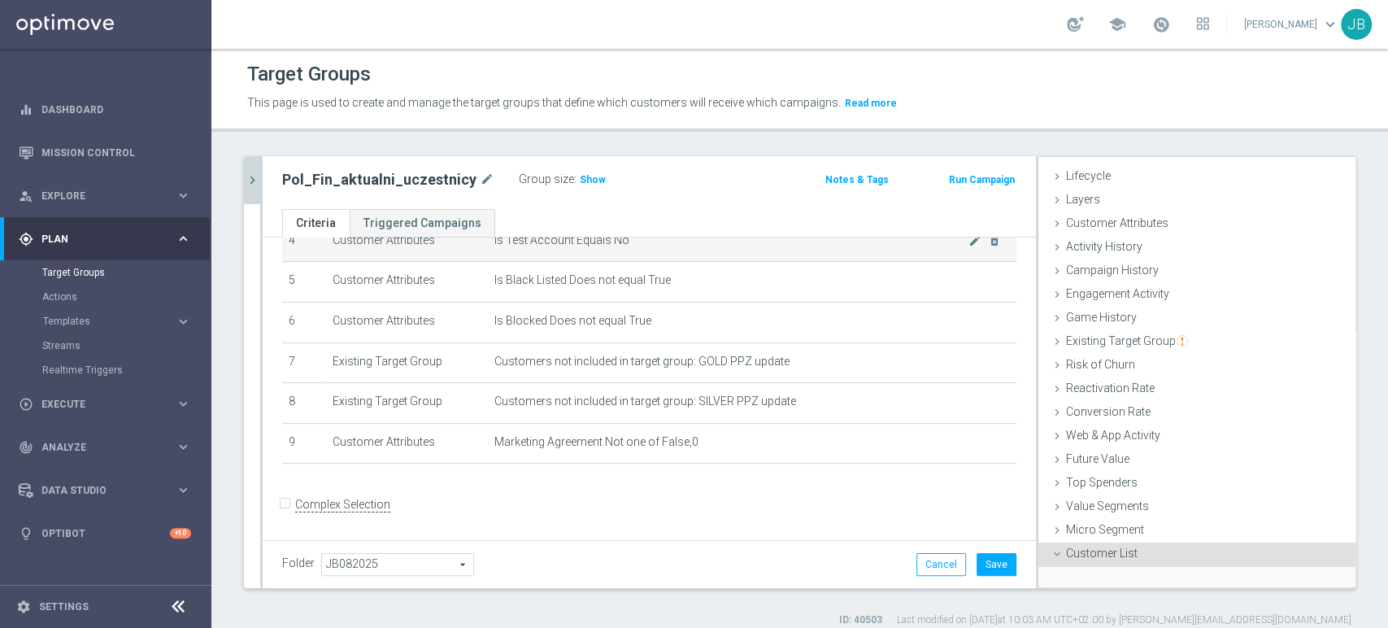
scroll to position [154, 0]
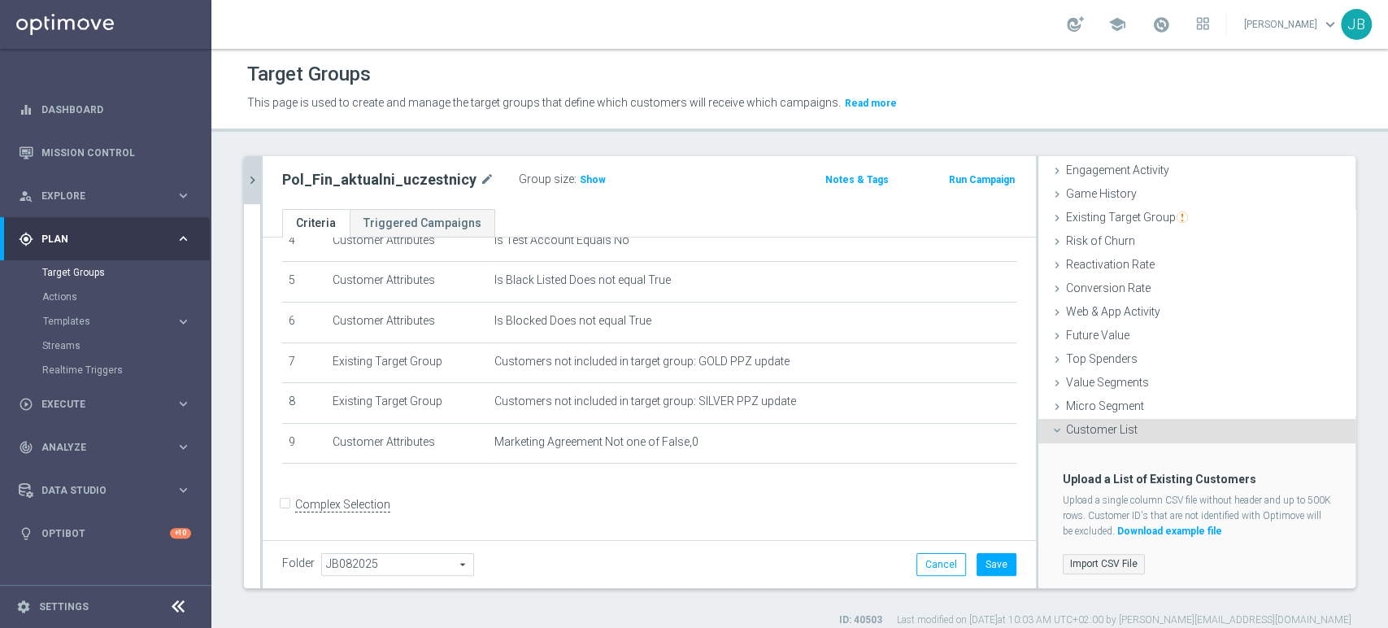
click at [1063, 563] on label "Import CSV File" at bounding box center [1104, 564] width 82 height 20
click at [0, 0] on input "Import CSV File" at bounding box center [0, 0] width 0 height 0
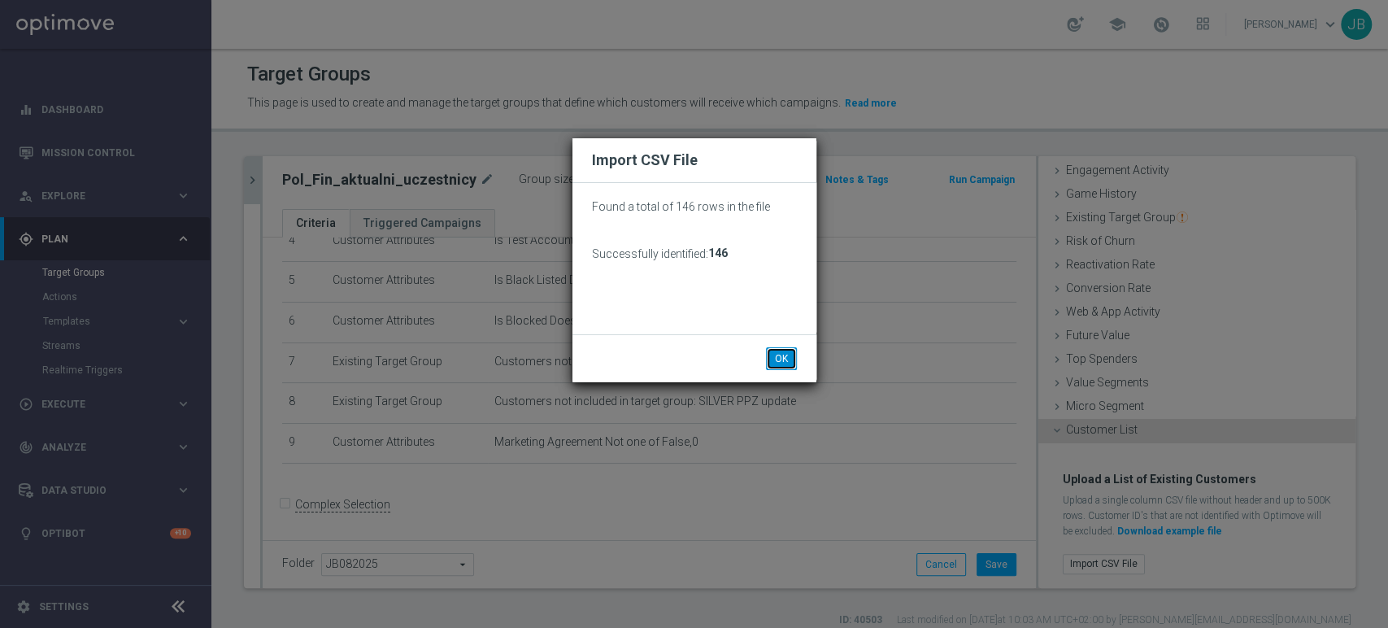
click at [774, 361] on button "OK" at bounding box center [781, 358] width 31 height 23
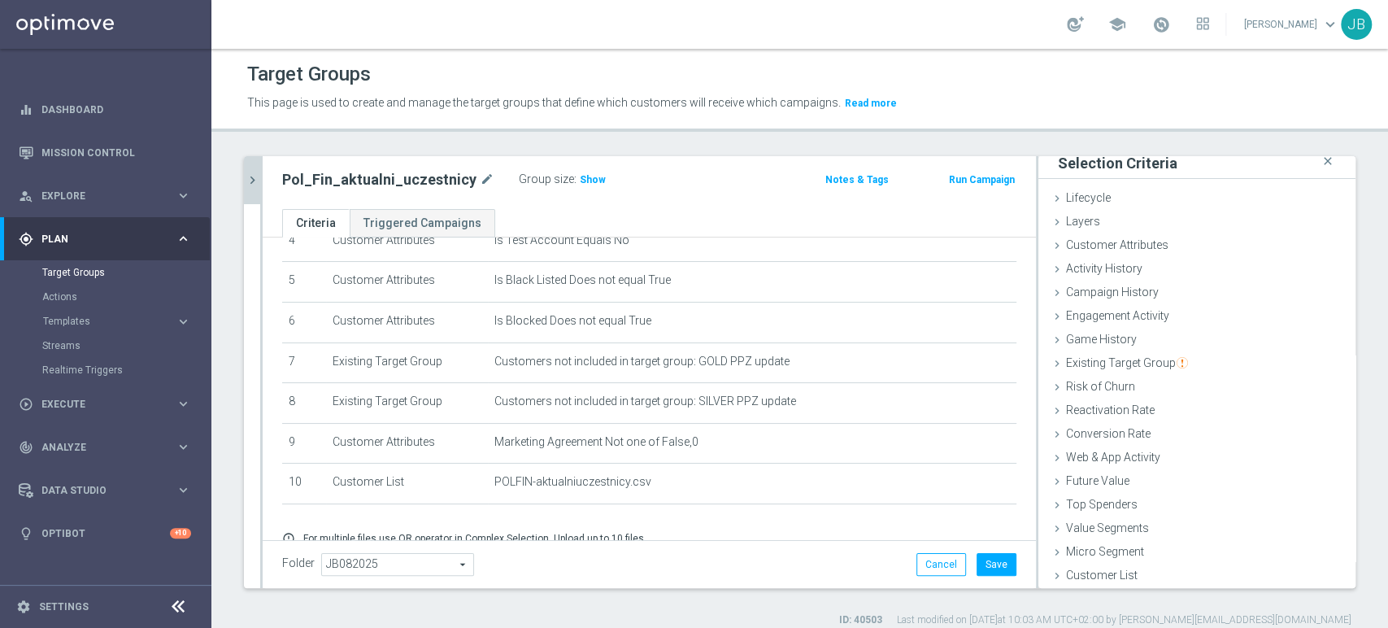
scroll to position [260, 0]
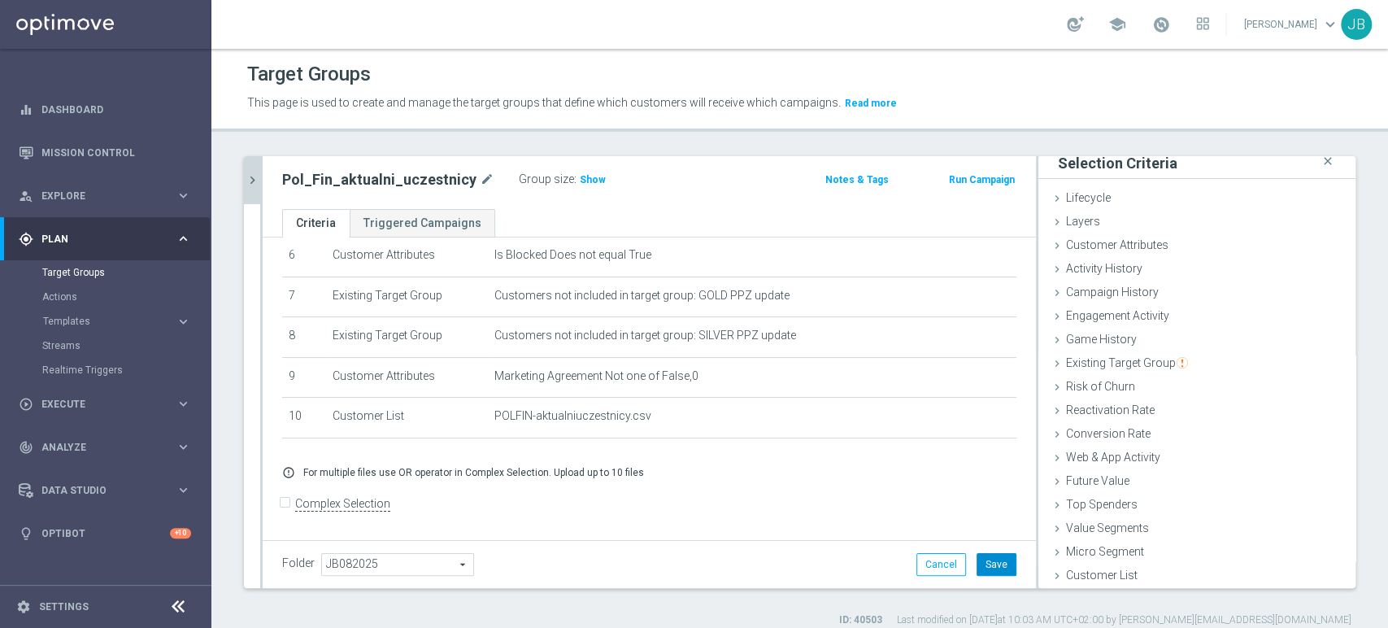
click at [983, 571] on button "Save" at bounding box center [996, 564] width 40 height 23
click at [248, 174] on icon "chevron_right" at bounding box center [252, 179] width 15 height 15
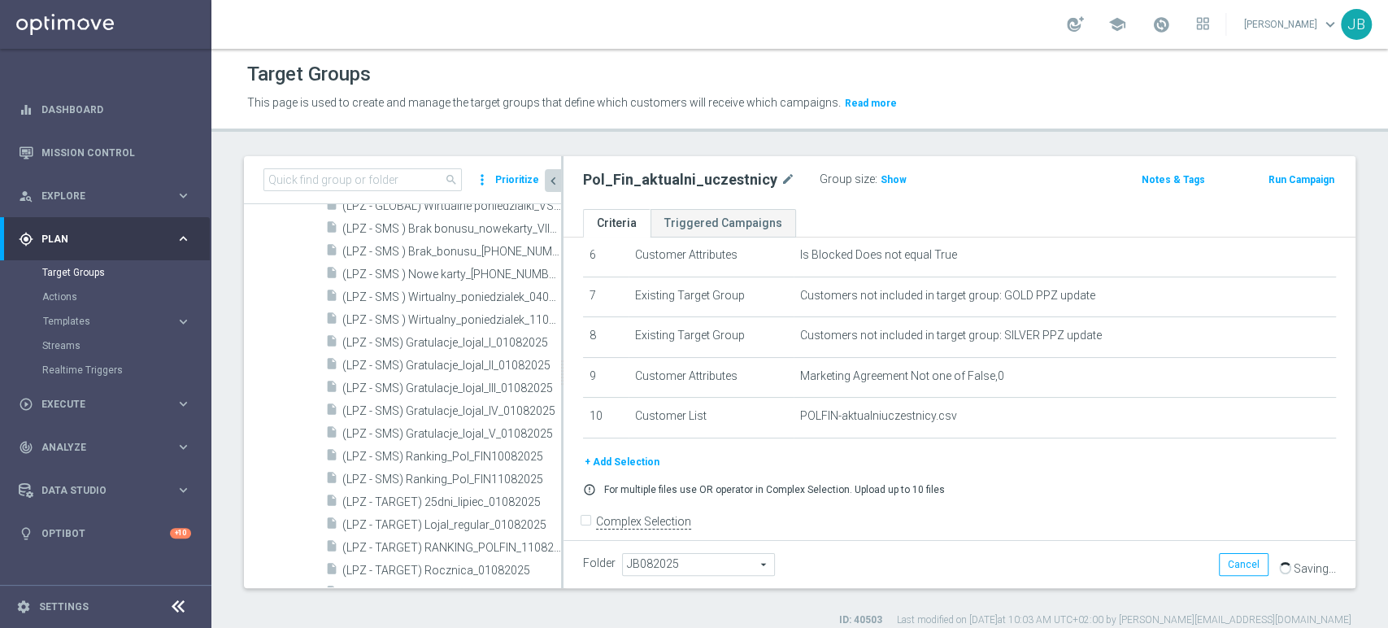
scroll to position [463, 0]
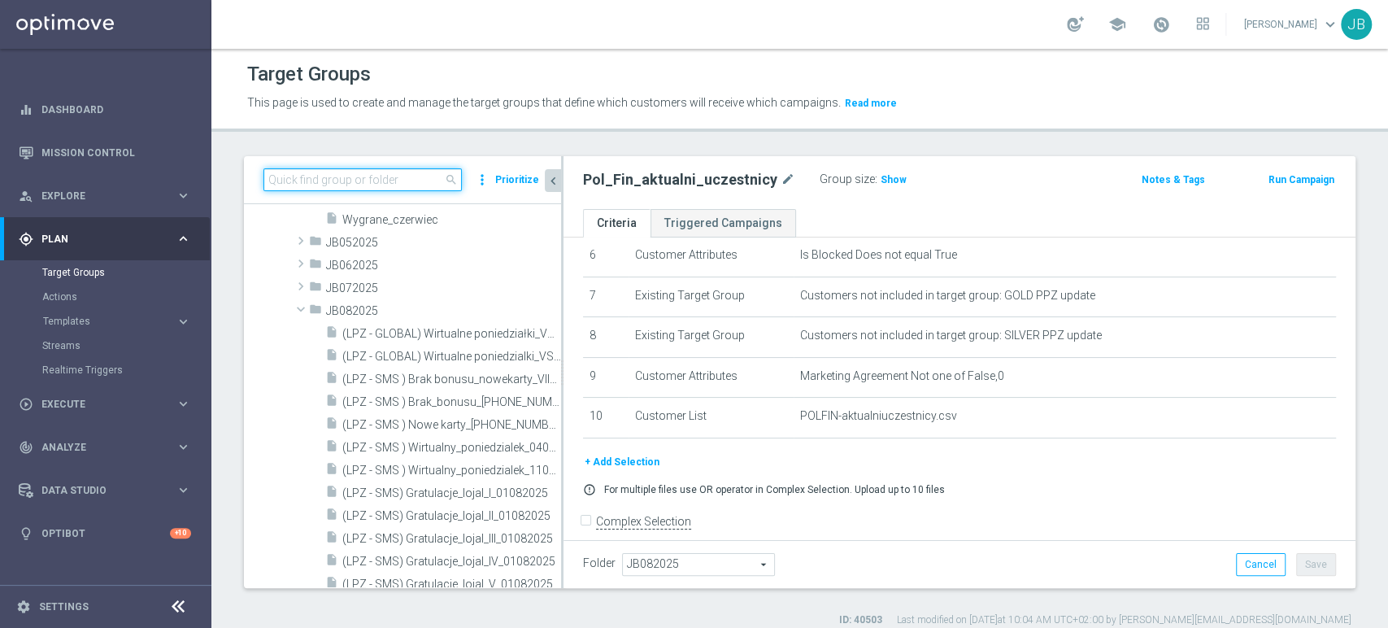
click at [350, 174] on input at bounding box center [362, 179] width 198 height 23
paste input "(LPZ - TARGET) RANKING_POLFIN_12082025"
type input "(LPZ - TARGET) RANKING_POLFIN_12082025"
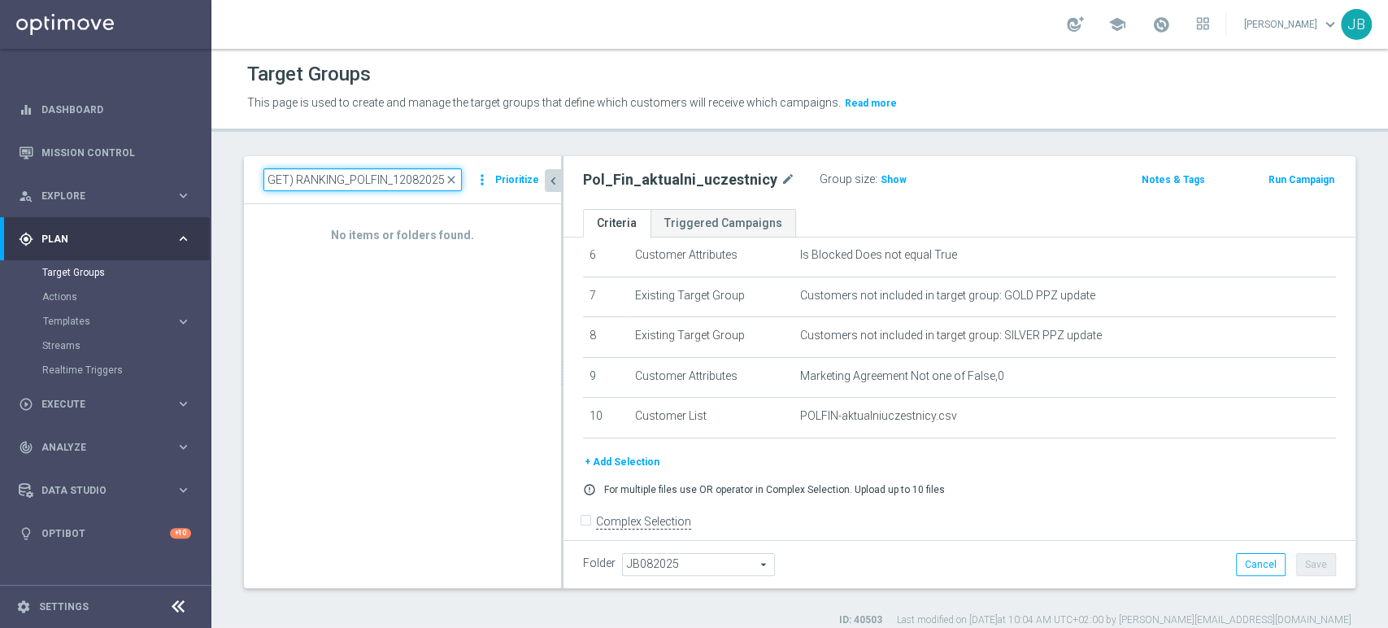
click at [350, 174] on input "(LPZ - TARGET) RANKING_POLFIN_12082025" at bounding box center [362, 179] width 198 height 23
click at [121, 273] on link "Target Groups" at bounding box center [105, 272] width 127 height 13
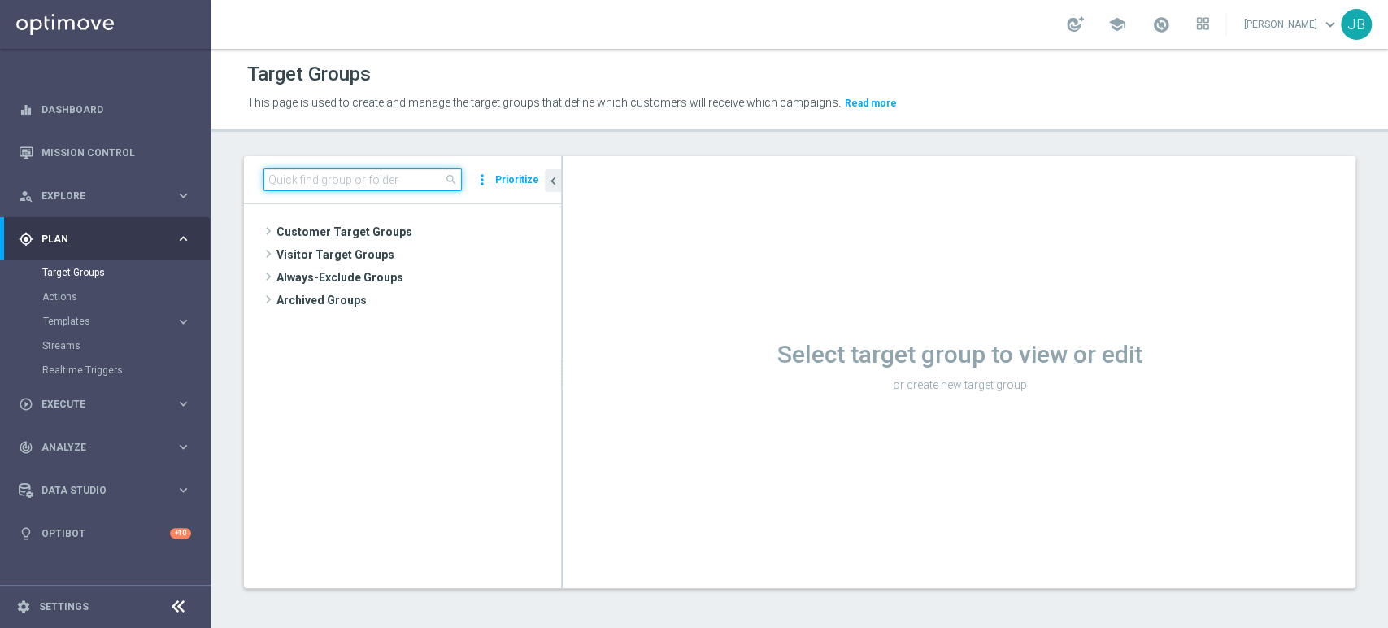
click at [408, 182] on input at bounding box center [362, 179] width 198 height 23
paste input "(LPZ - TARGET) RANKING_POLFIN_12082025"
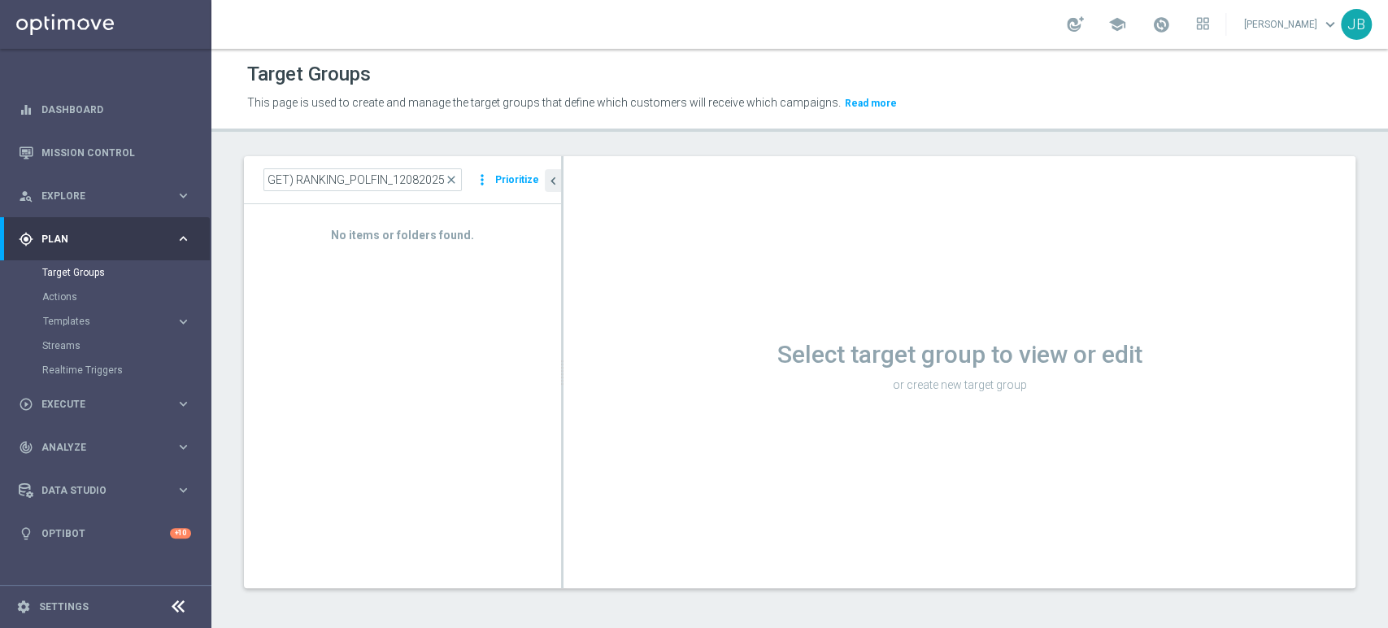
click at [410, 228] on h3 "No items or folders found." at bounding box center [402, 235] width 293 height 15
click at [81, 270] on link "Target Groups" at bounding box center [105, 272] width 127 height 13
click at [289, 180] on input "(LPZ - TARGET) RANKING_POLFIN_12082025" at bounding box center [362, 179] width 198 height 23
type input "(LPZ - TARGET) RANKING_POLFIN_12082025"
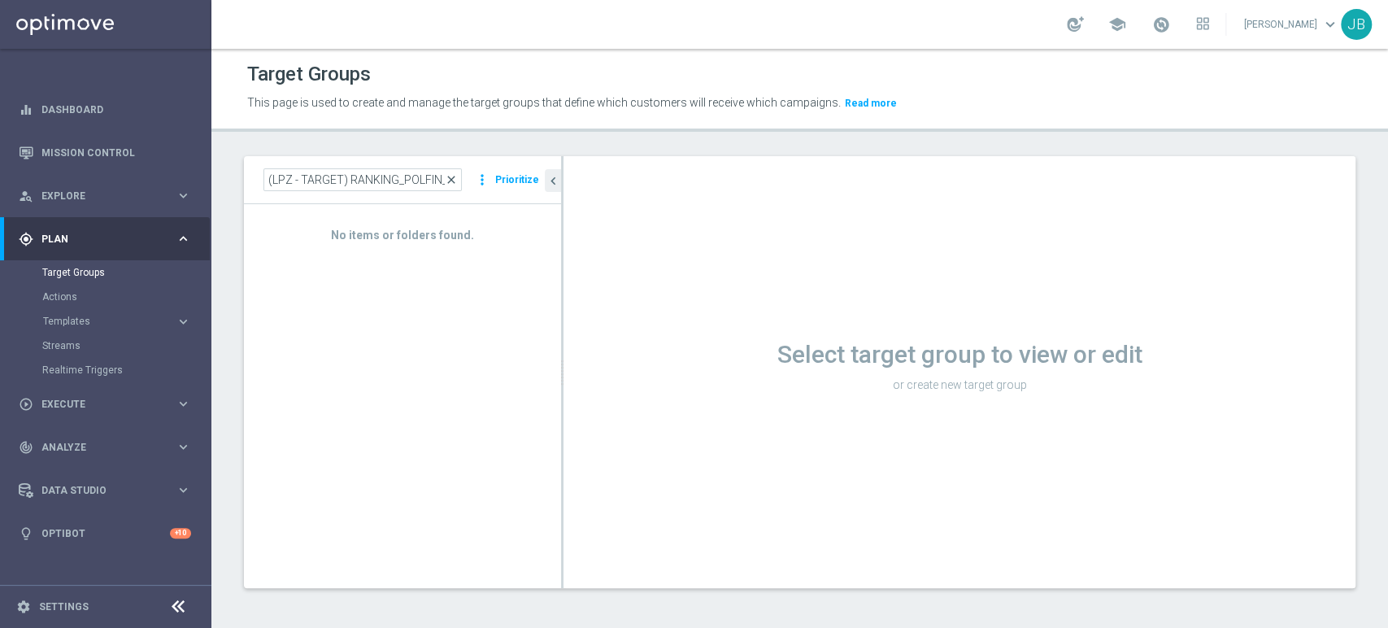
click at [458, 180] on span "close" at bounding box center [451, 179] width 13 height 13
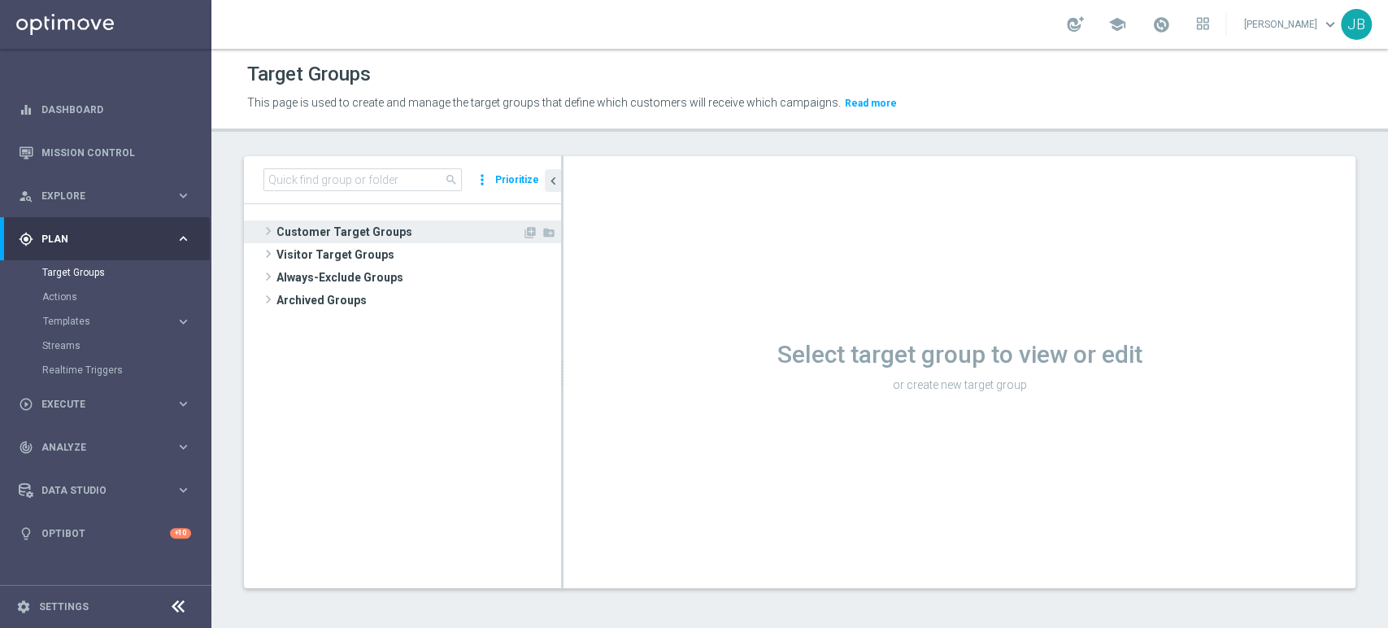
click at [397, 220] on span "Customer Target Groups" at bounding box center [399, 231] width 246 height 23
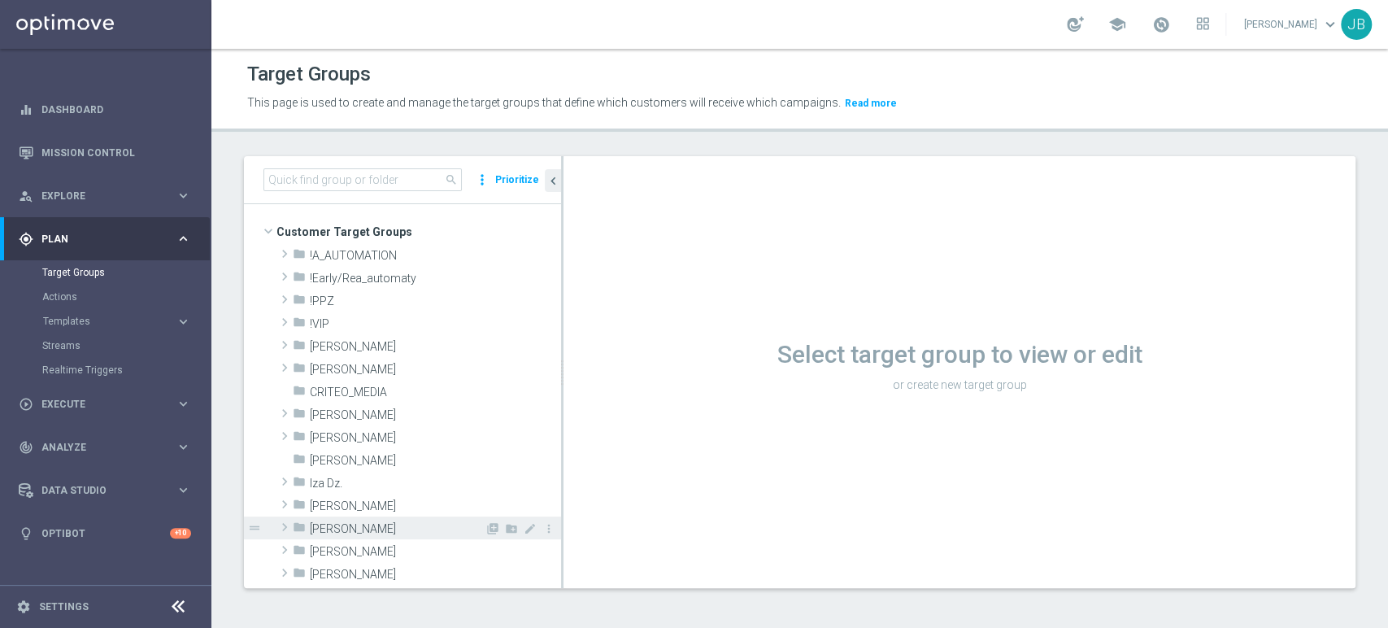
click at [337, 522] on span "[PERSON_NAME]" at bounding box center [397, 529] width 175 height 14
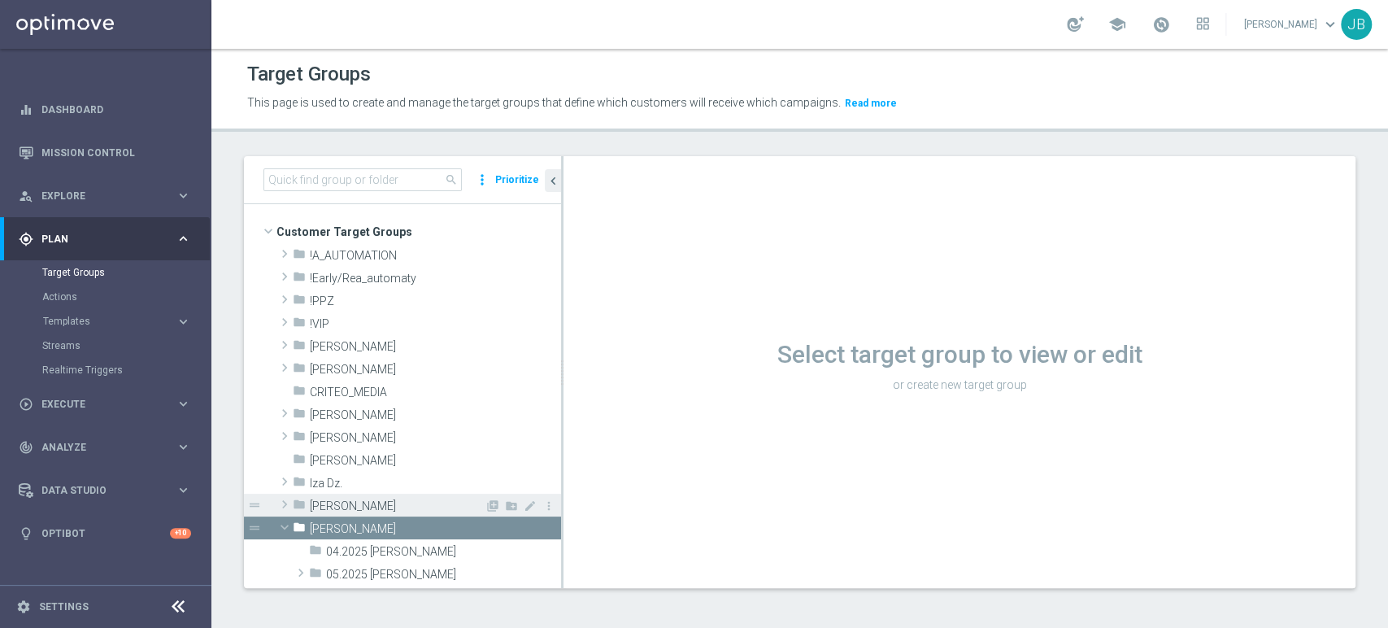
click at [338, 493] on div "folder Justyna B." at bounding box center [389, 504] width 192 height 23
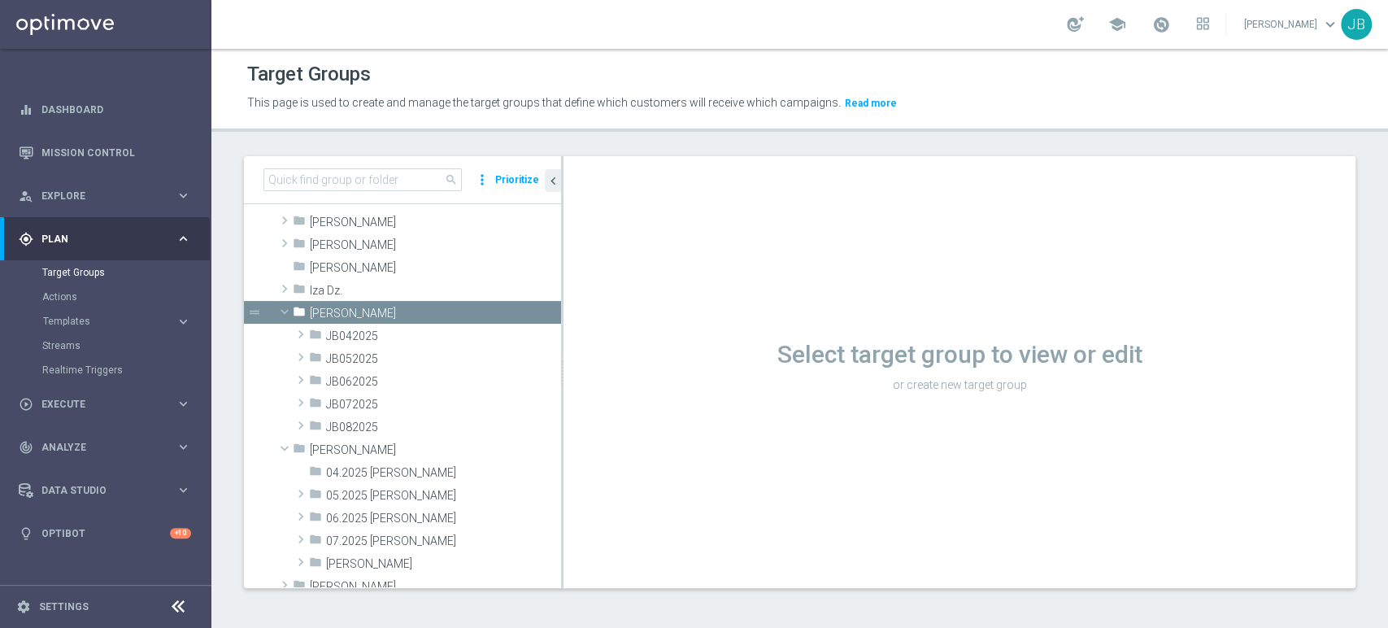
click at [559, 581] on tree-viewport "Customer Target Groups library_add create_new_folder folder" at bounding box center [402, 395] width 317 height 383
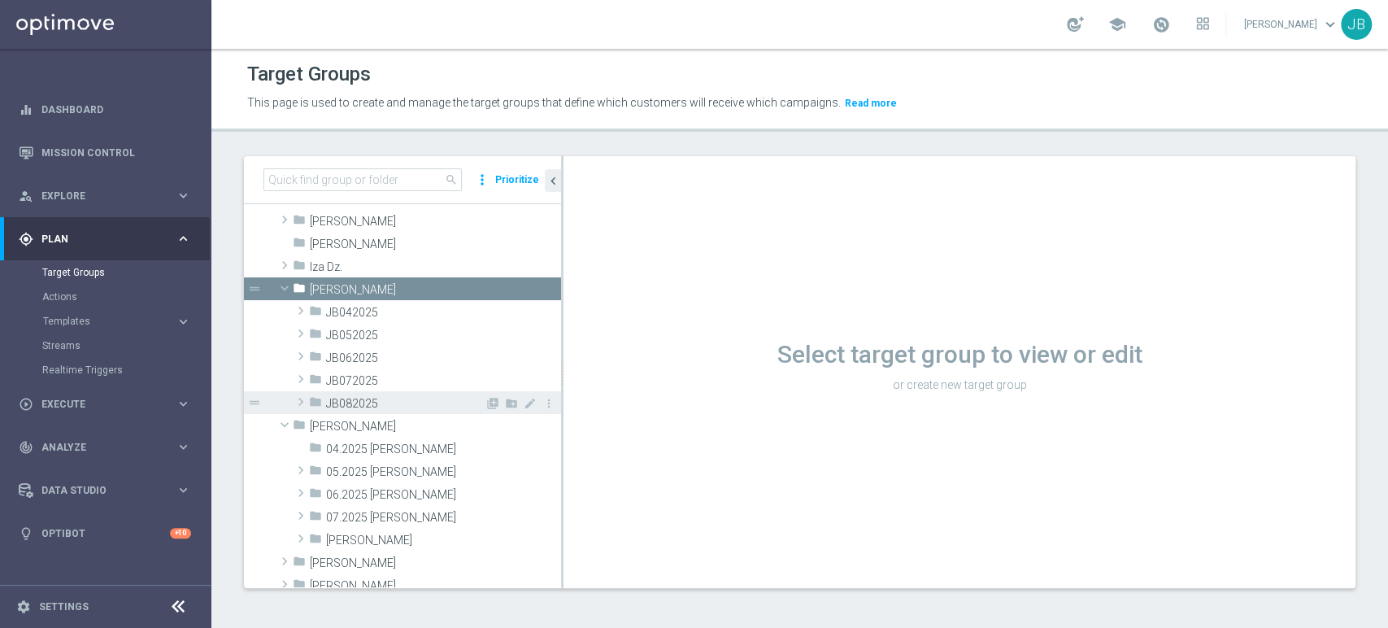
click at [417, 397] on span "JB082025" at bounding box center [405, 404] width 159 height 14
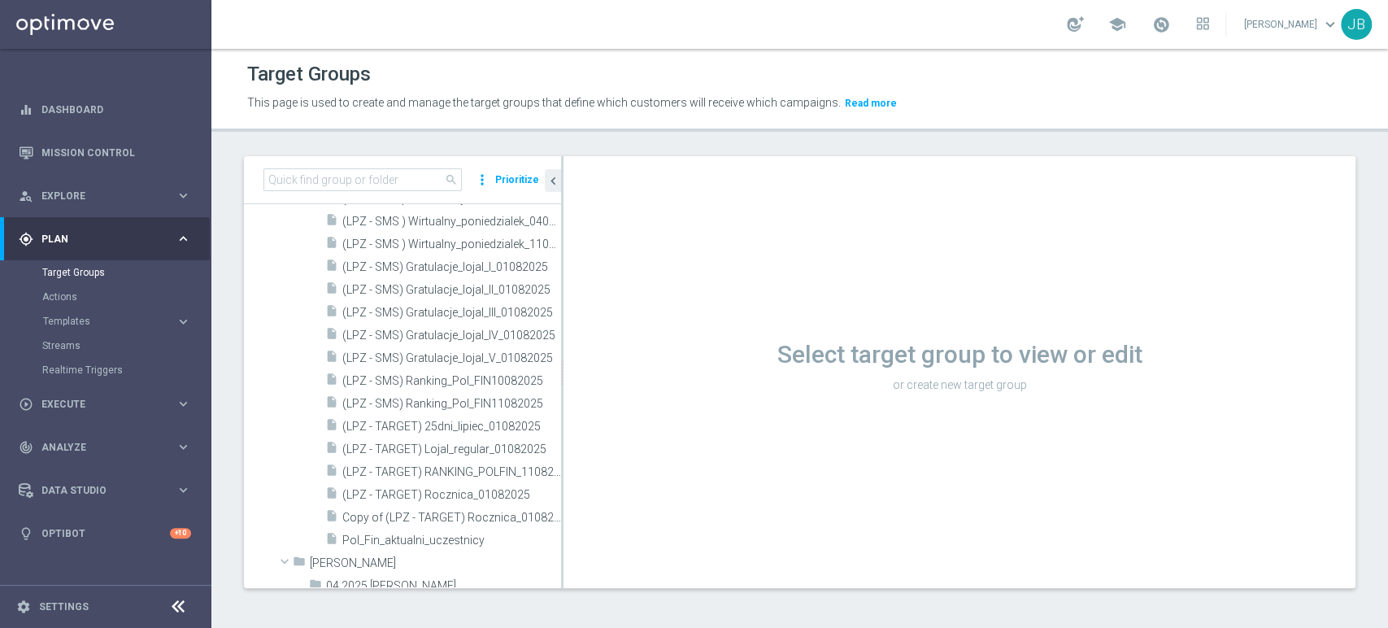
scroll to position [541, 0]
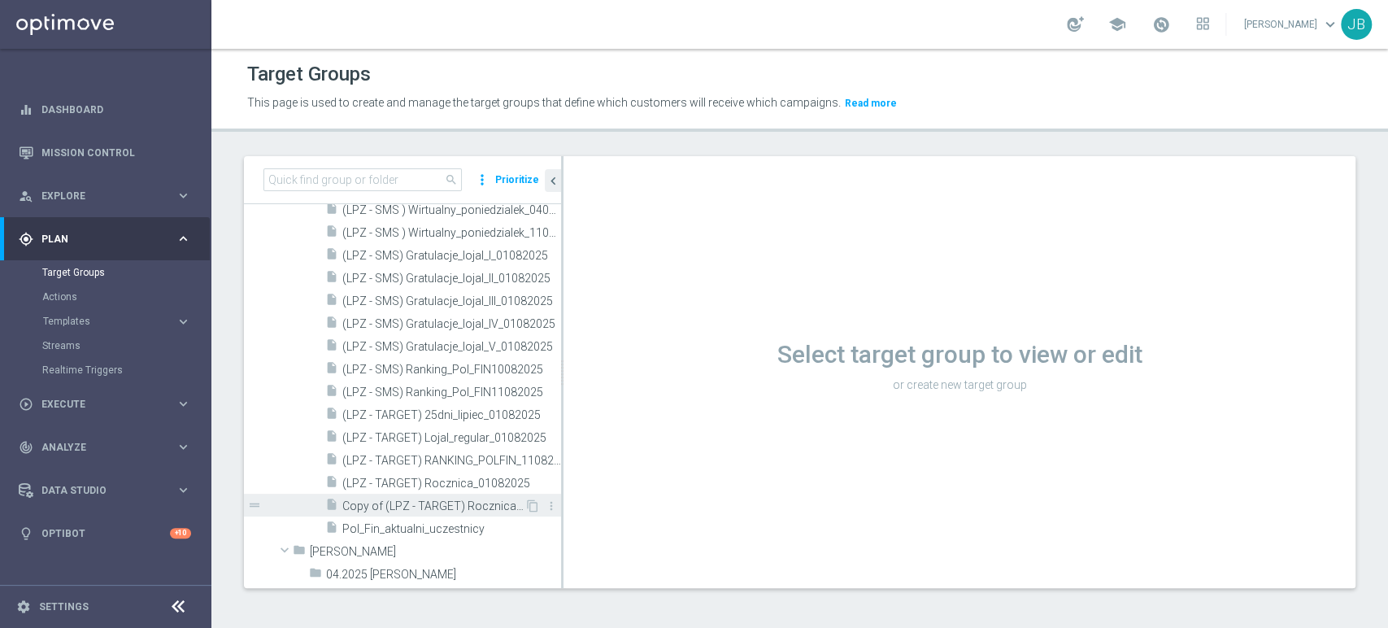
click at [487, 506] on span "Copy of (LPZ - TARGET) Rocznica_01082025 (1)" at bounding box center [433, 506] width 182 height 14
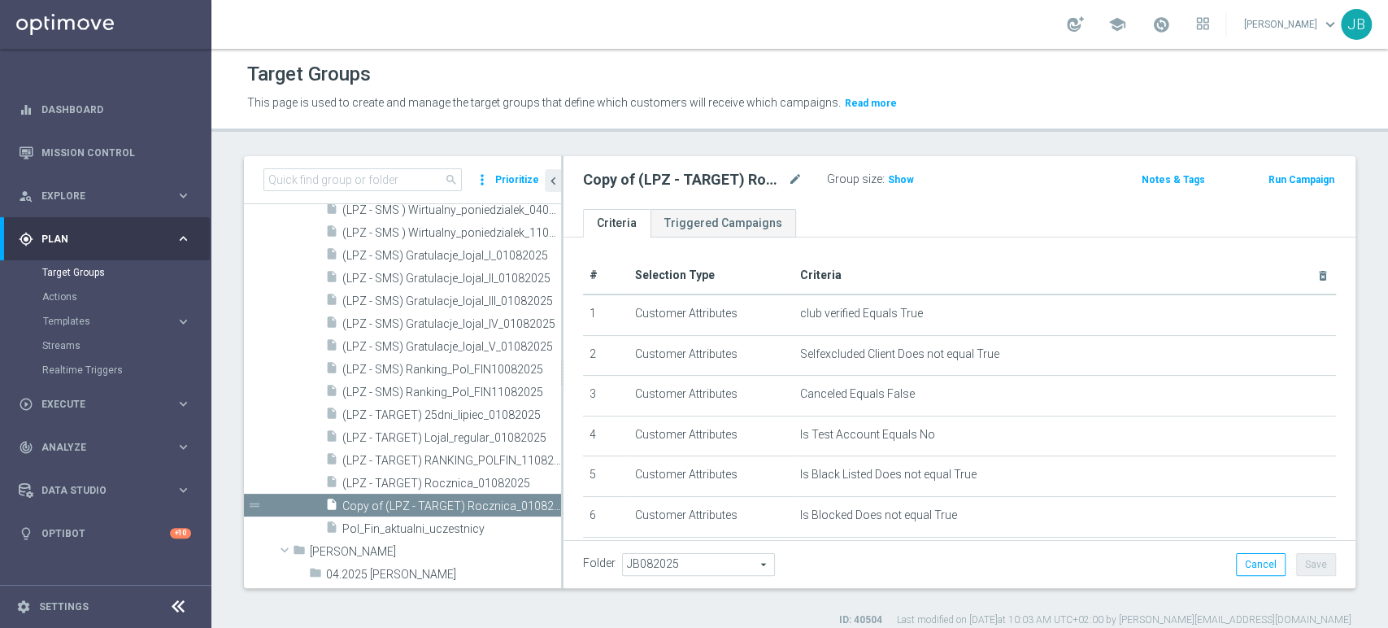
scroll to position [277, 0]
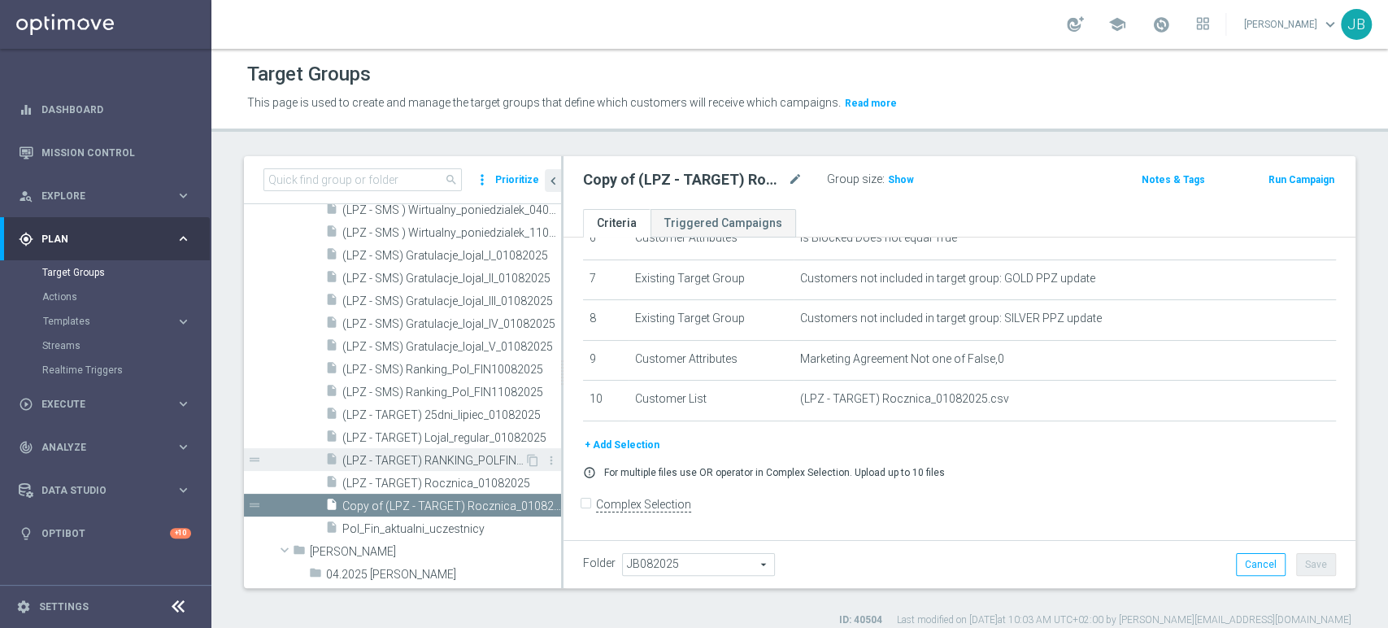
click at [457, 460] on span "(LPZ - TARGET) RANKING_POLFIN_11082025" at bounding box center [433, 461] width 182 height 14
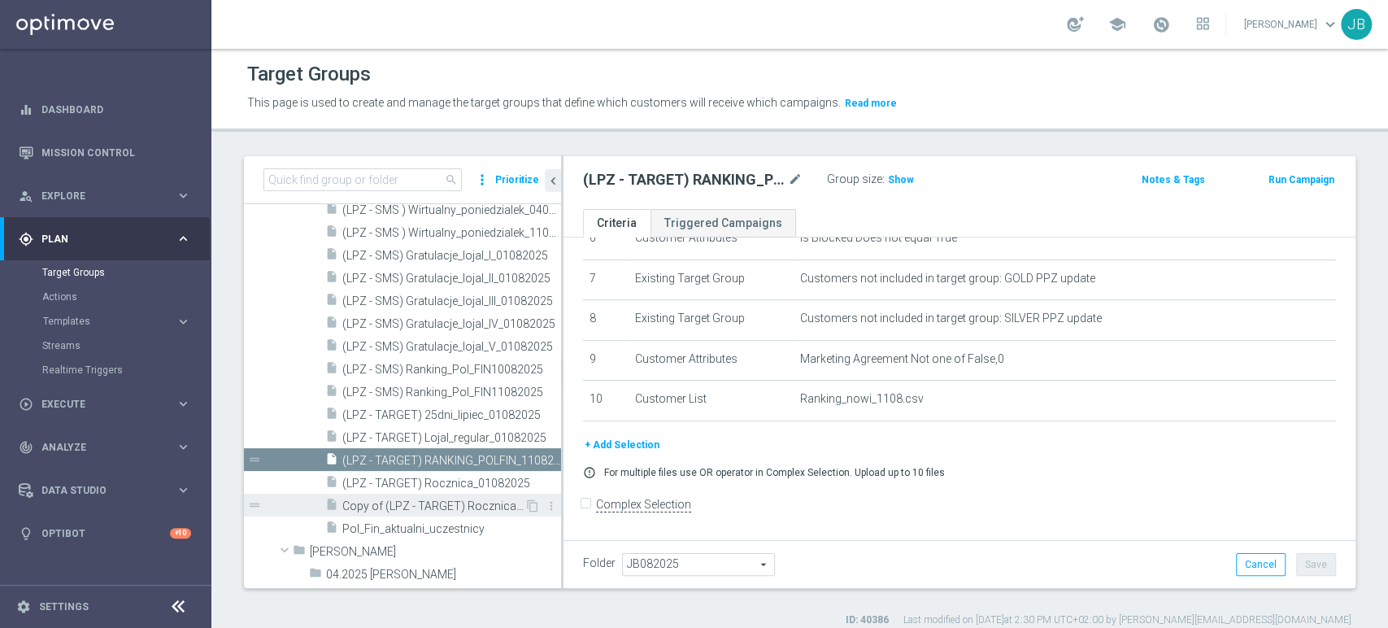
click at [488, 507] on span "Copy of (LPZ - TARGET) Rocznica_01082025 (1)" at bounding box center [433, 506] width 182 height 14
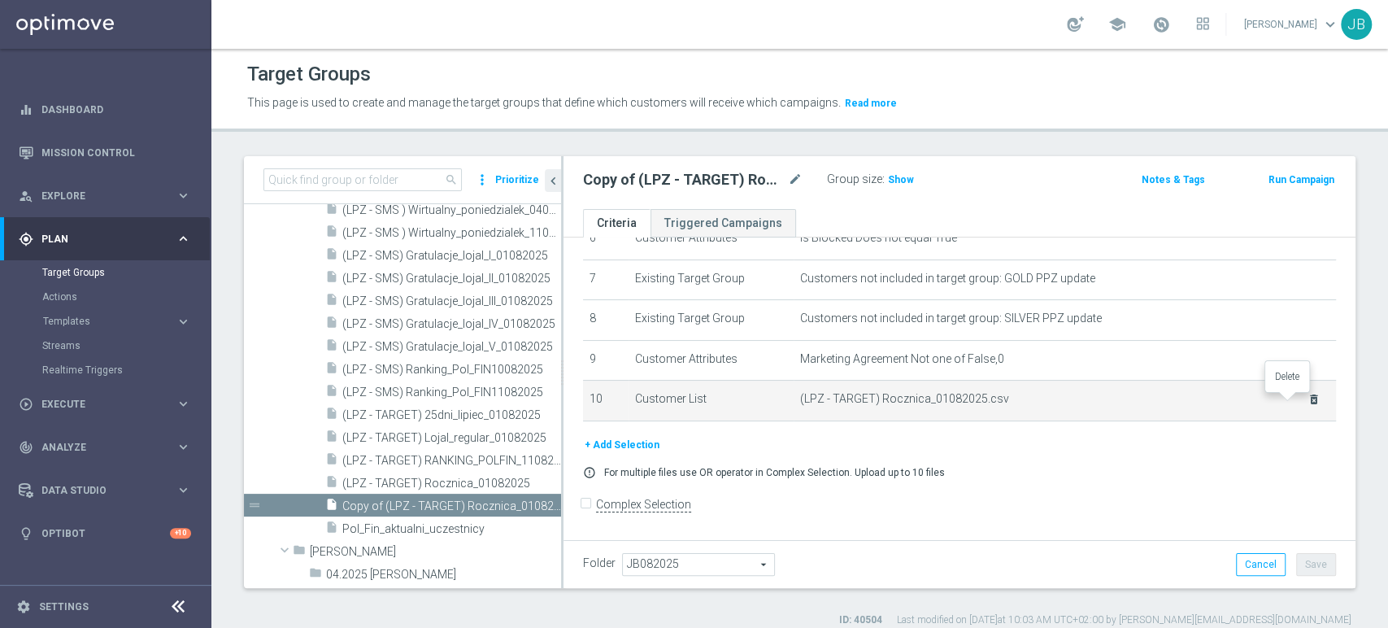
click at [1307, 402] on icon "delete_forever" at bounding box center [1313, 399] width 13 height 13
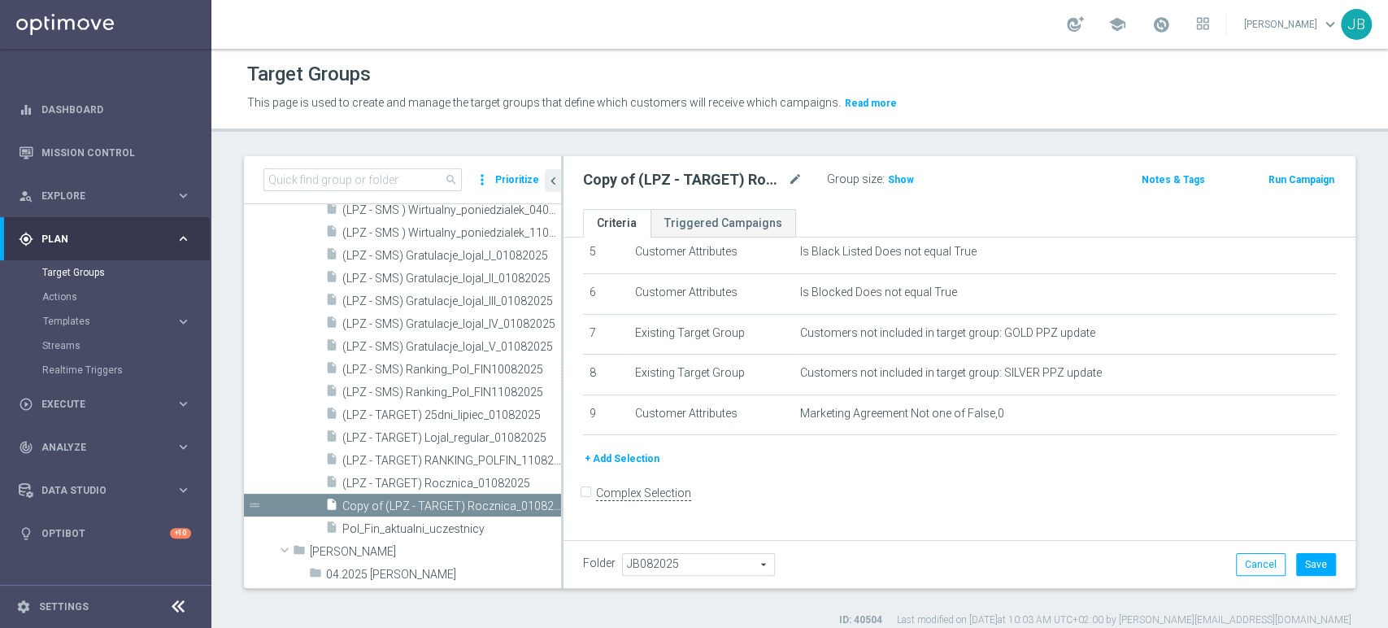
scroll to position [211, 0]
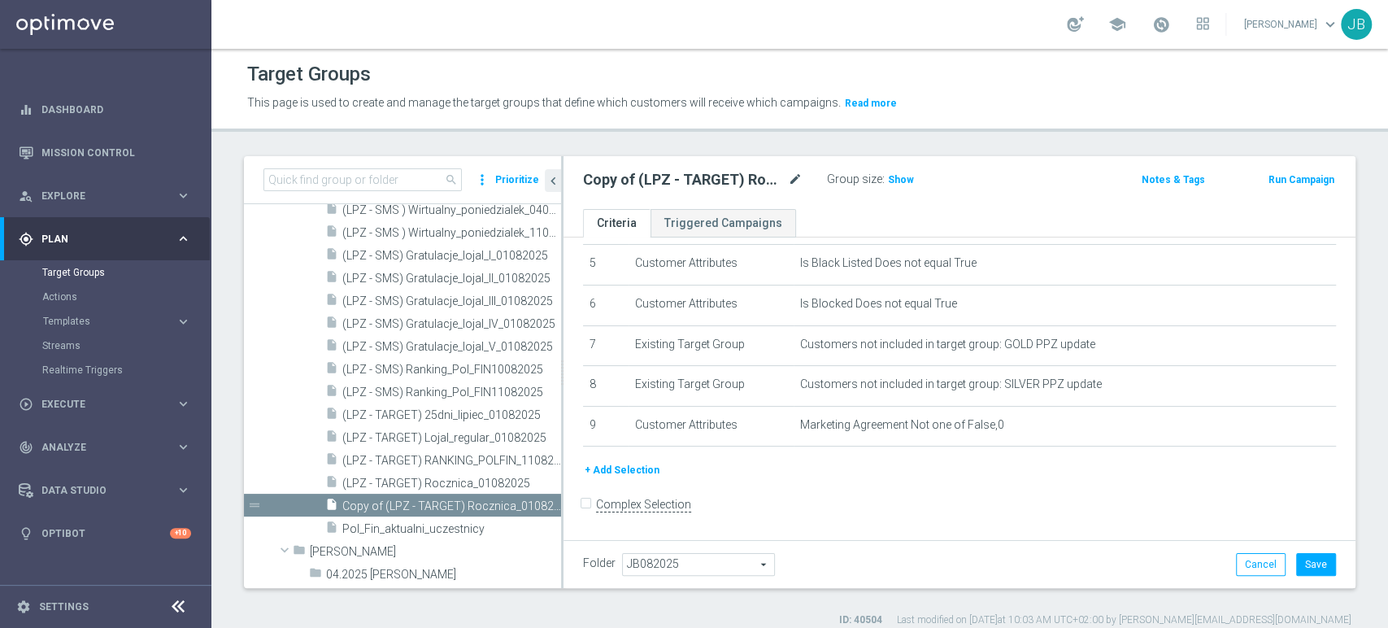
click at [793, 182] on icon "mode_edit" at bounding box center [795, 180] width 15 height 20
type input "(LPZ - TARGET) RANKING_POLFIN_12082025"
click at [752, 513] on form "Complex Selection Invalid Expression" at bounding box center [959, 522] width 753 height 60
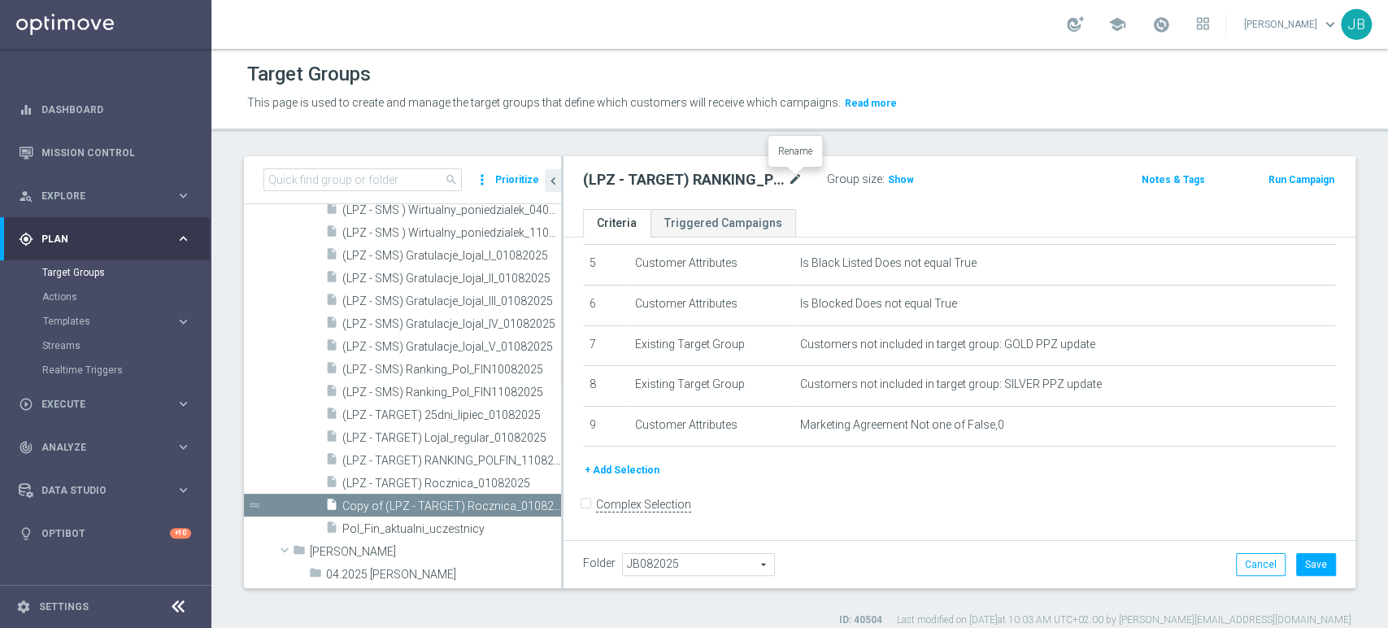
click at [797, 176] on icon "mode_edit" at bounding box center [795, 180] width 15 height 20
click at [631, 180] on input "(LPZ - TARGET) RANKING_POLFIN_12082025" at bounding box center [692, 181] width 219 height 23
click at [632, 473] on button "+ Add Selection" at bounding box center [622, 470] width 78 height 18
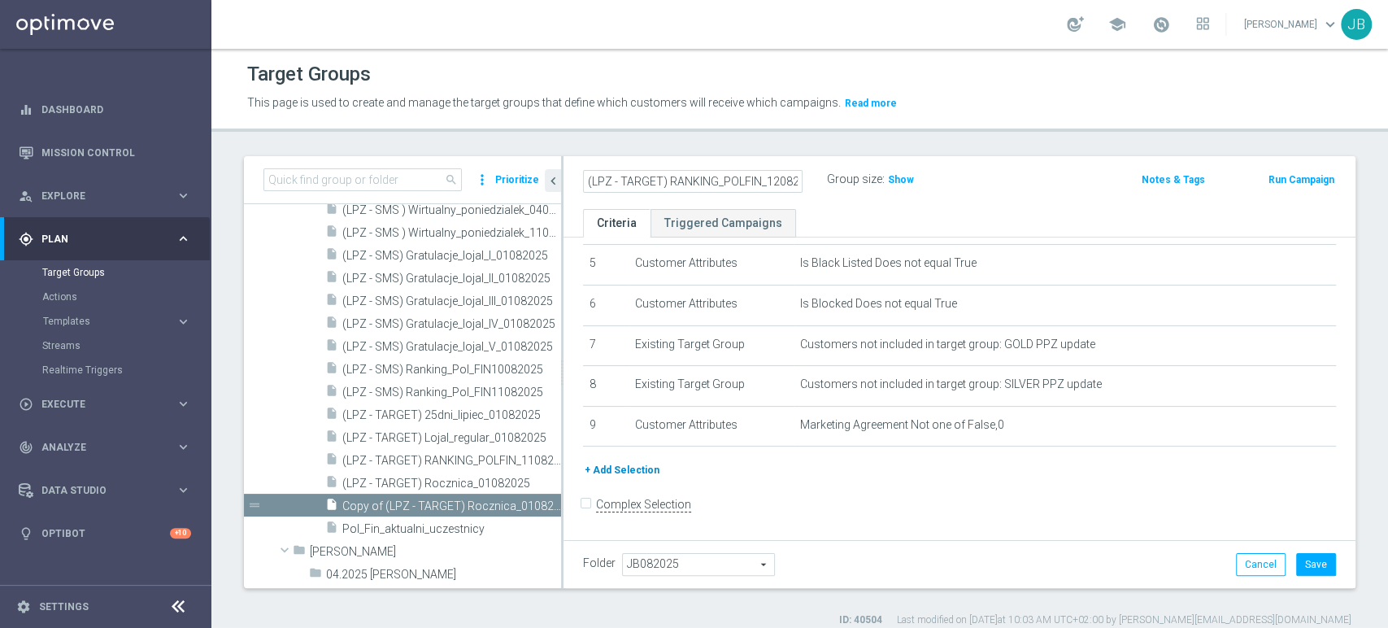
scroll to position [194, 0]
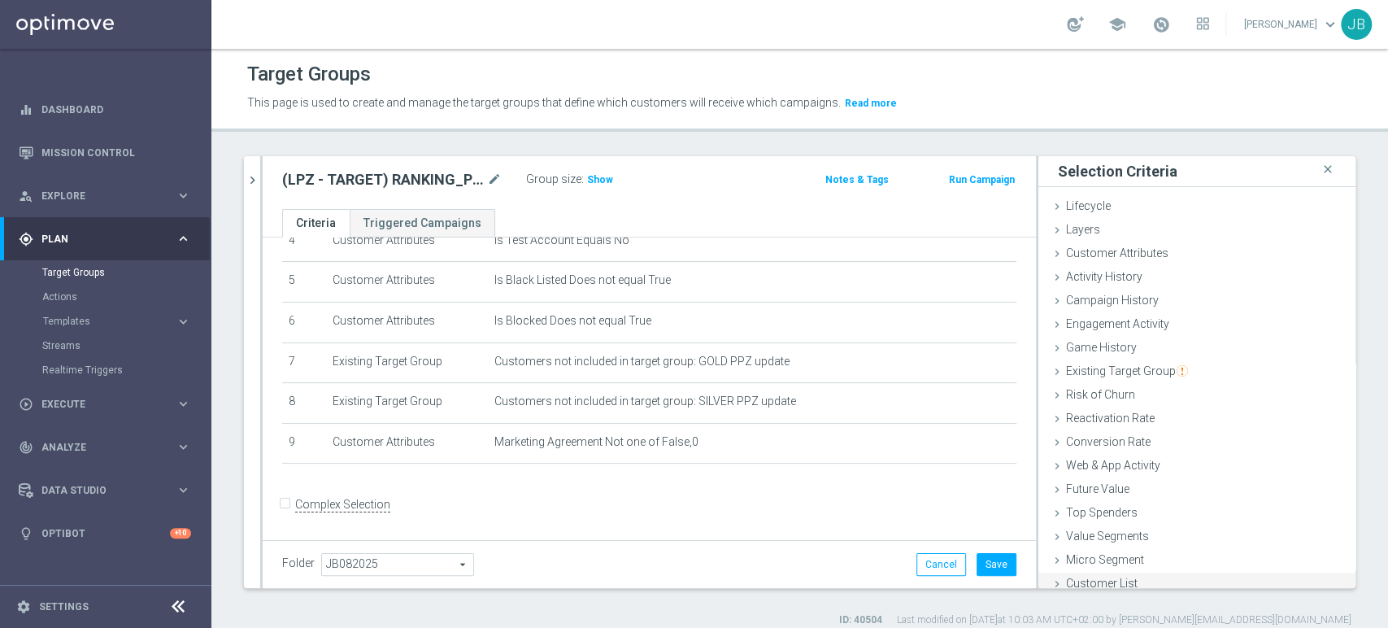
click at [1060, 575] on div "Customer List done" at bounding box center [1196, 584] width 317 height 24
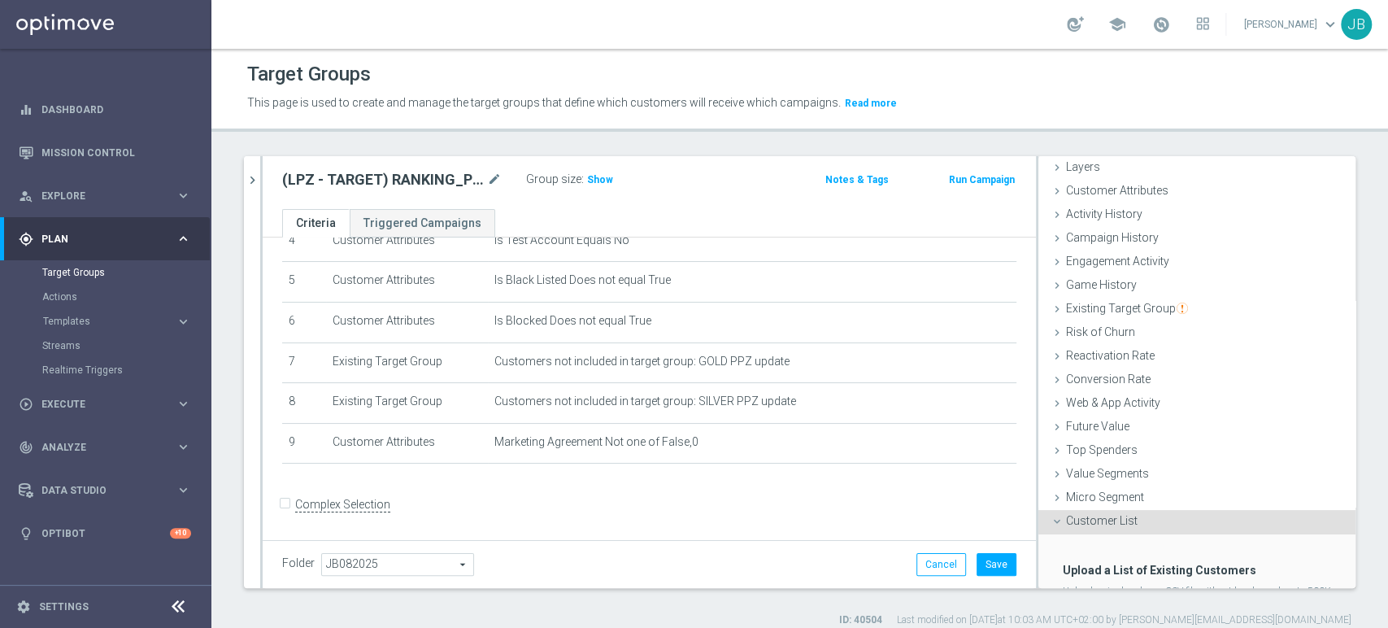
scroll to position [154, 0]
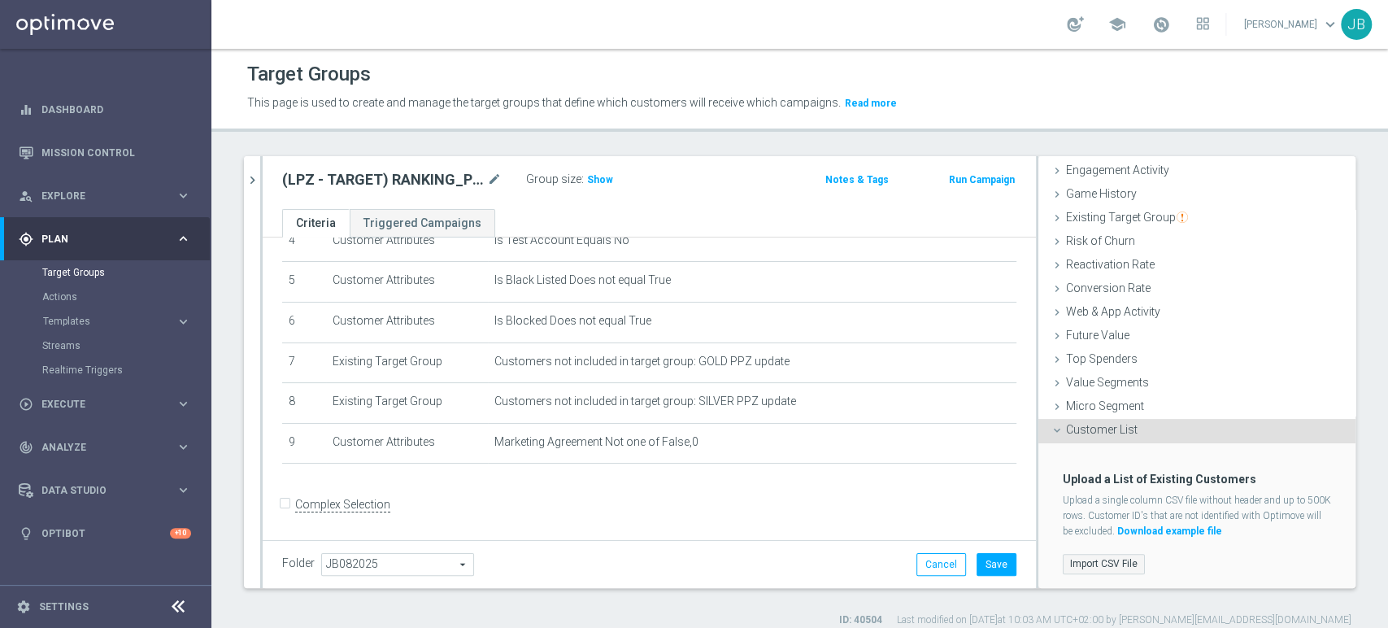
click at [1117, 563] on label "Import CSV File" at bounding box center [1104, 564] width 82 height 20
click at [0, 0] on input "Import CSV File" at bounding box center [0, 0] width 0 height 0
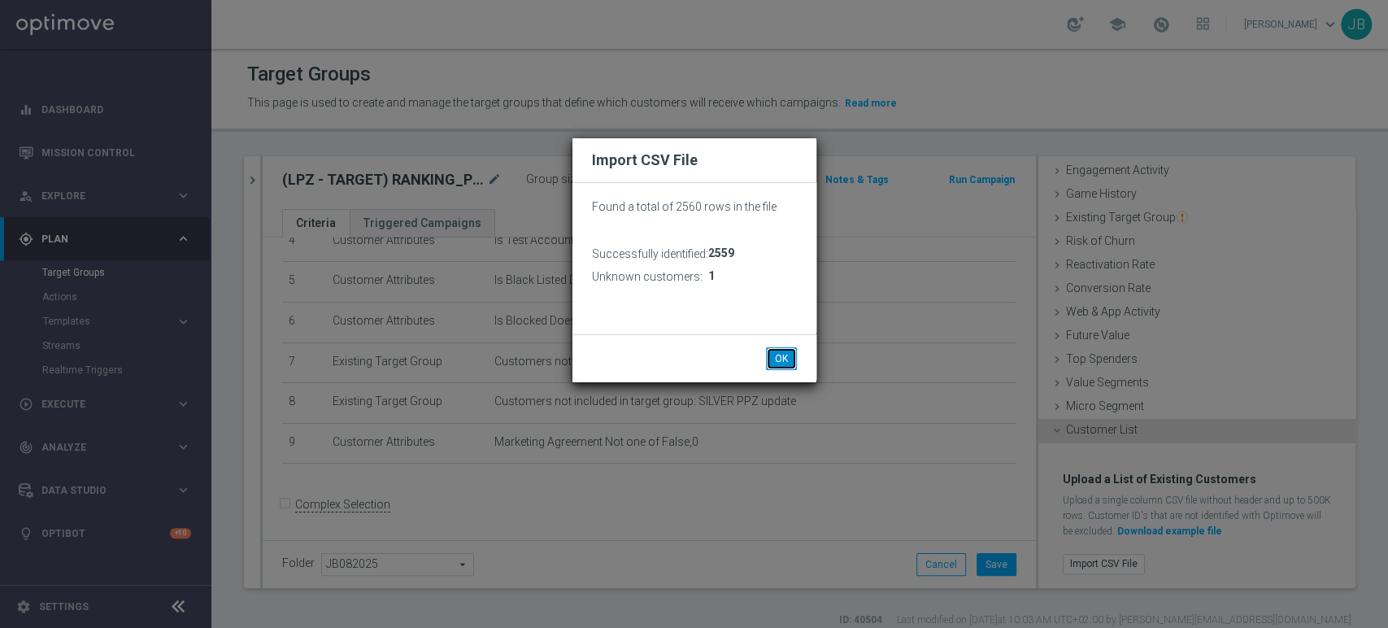
click at [783, 355] on button "OK" at bounding box center [781, 358] width 31 height 23
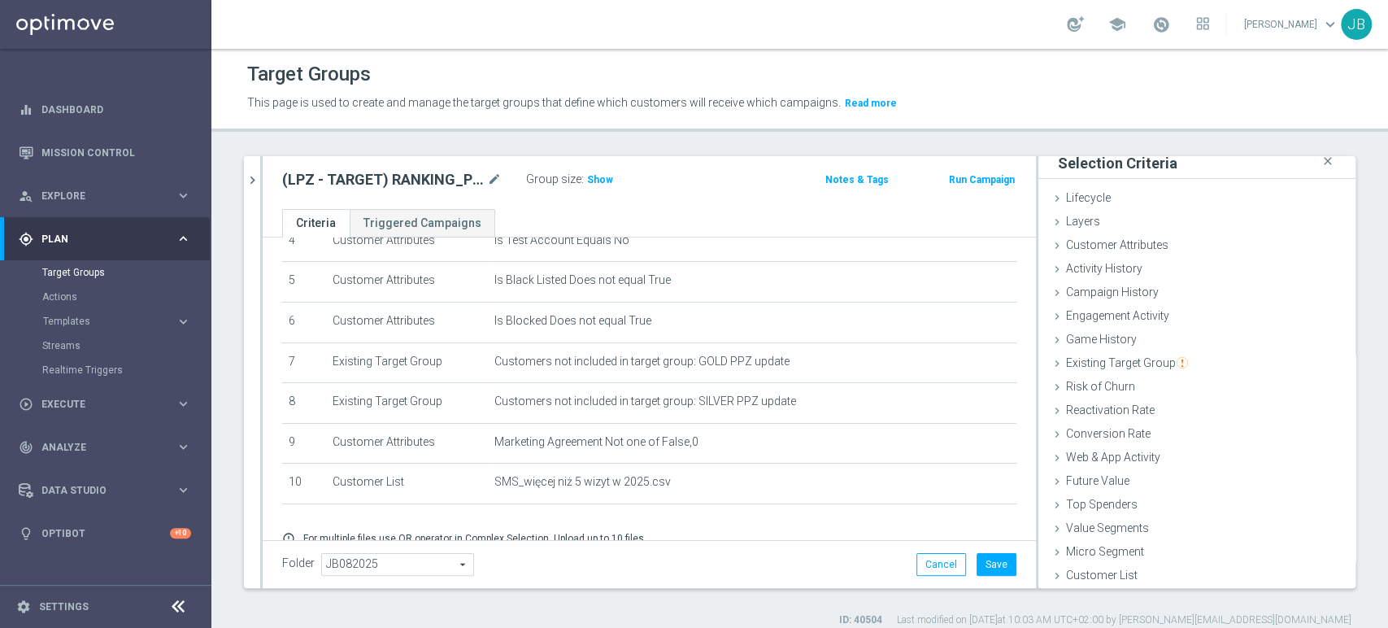
scroll to position [260, 0]
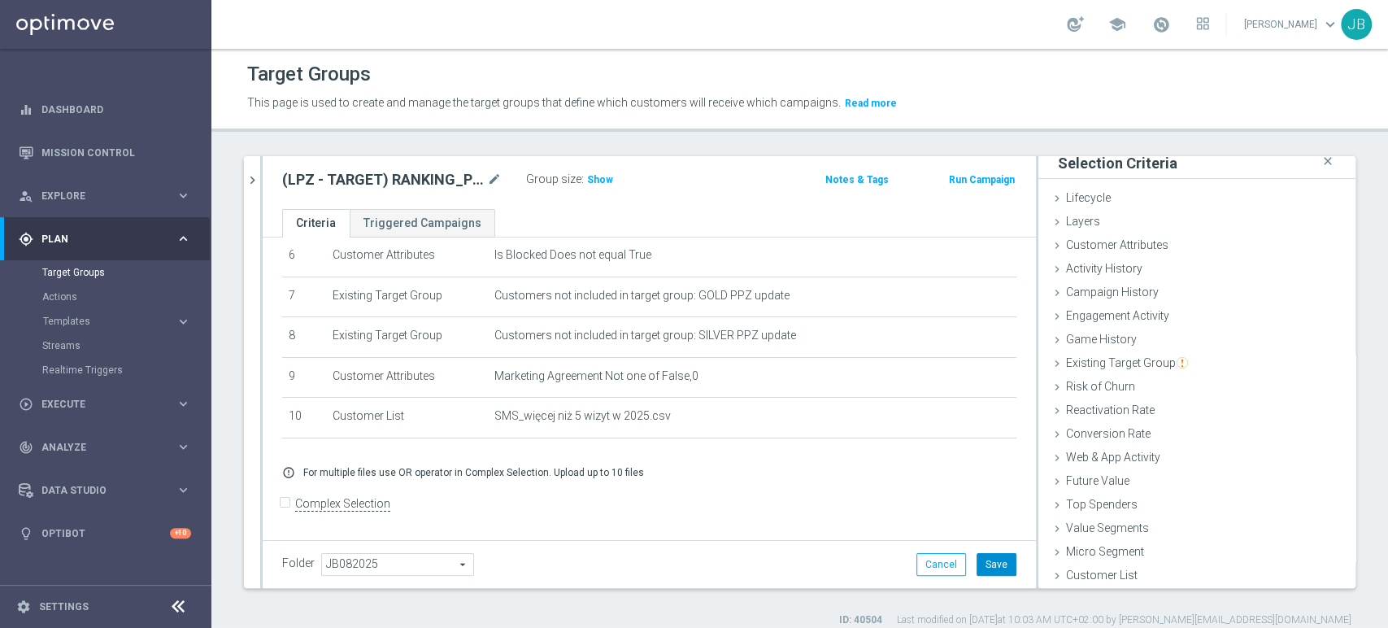
click at [989, 563] on button "Save" at bounding box center [996, 564] width 40 height 23
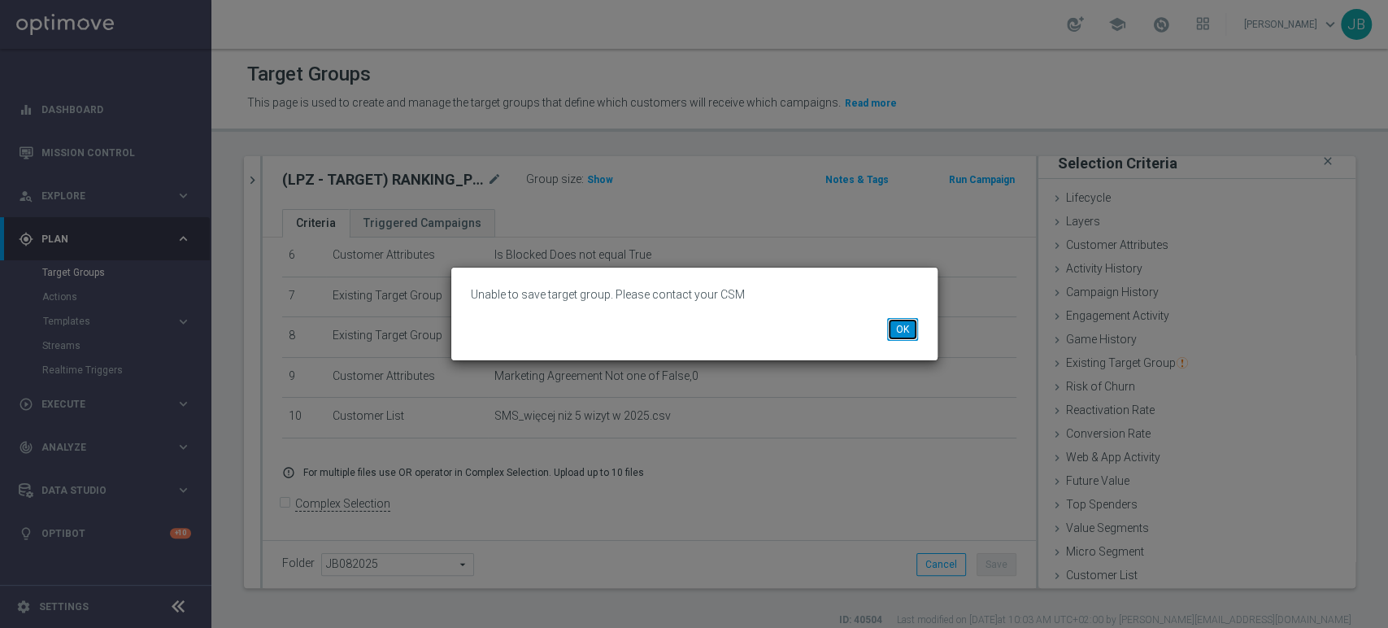
click at [910, 330] on button "OK" at bounding box center [902, 329] width 31 height 23
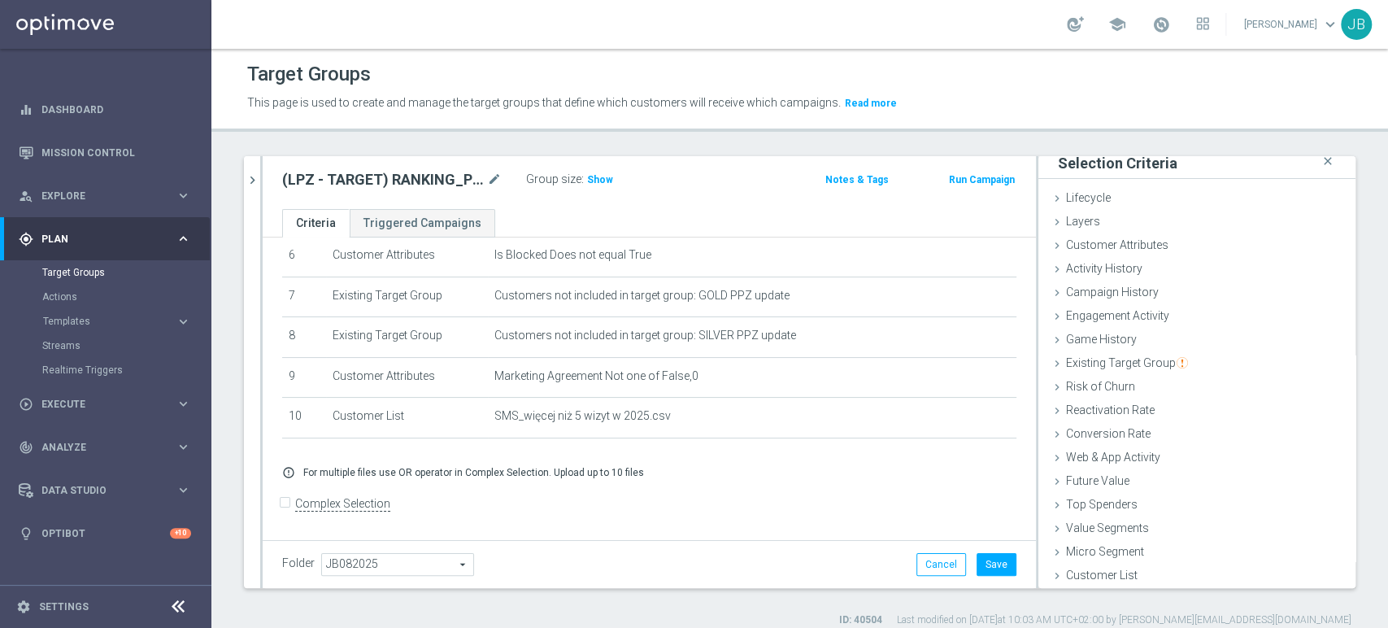
drag, startPoint x: 1007, startPoint y: 467, endPoint x: 1004, endPoint y: 485, distance: 18.2
click at [1004, 485] on div "# Selection Type Criteria delete_forever 1 Customer Attributes club verified Eq…" at bounding box center [649, 263] width 773 height 573
click at [984, 564] on button "Save" at bounding box center [996, 564] width 40 height 23
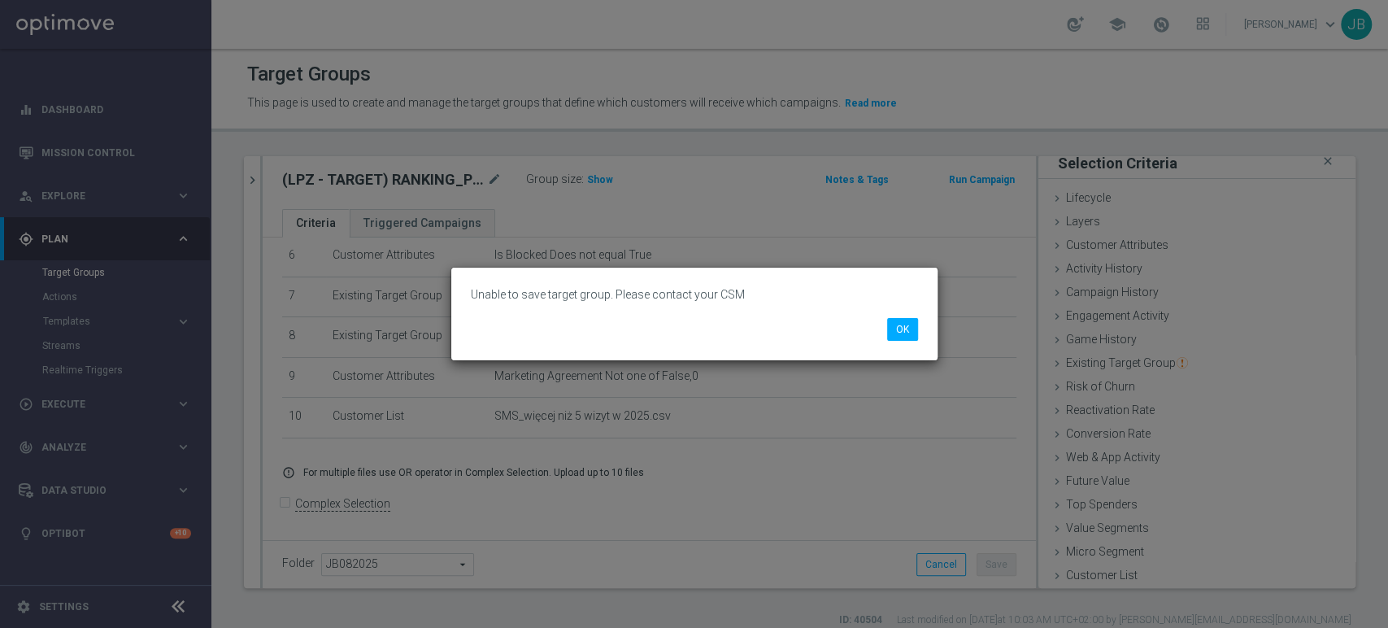
click at [883, 324] on li "OK" at bounding box center [902, 329] width 39 height 23
click at [887, 324] on button "OK" at bounding box center [902, 329] width 31 height 23
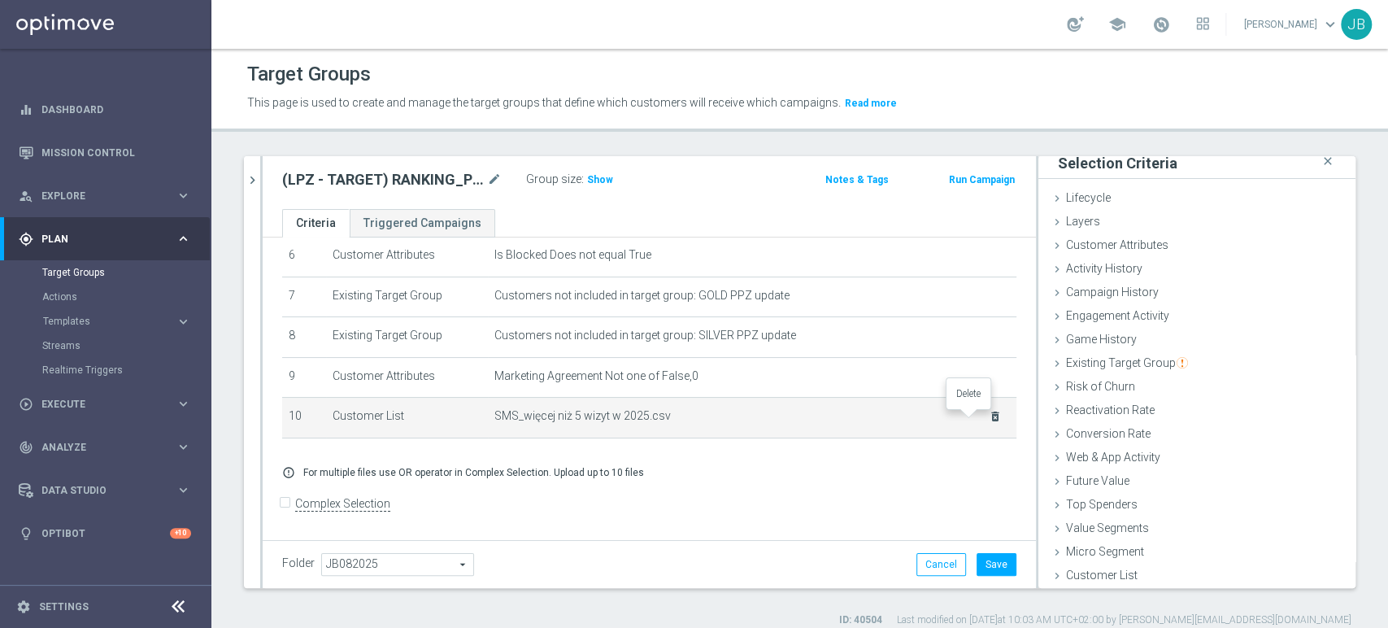
click at [989, 422] on icon "delete_forever" at bounding box center [995, 416] width 13 height 13
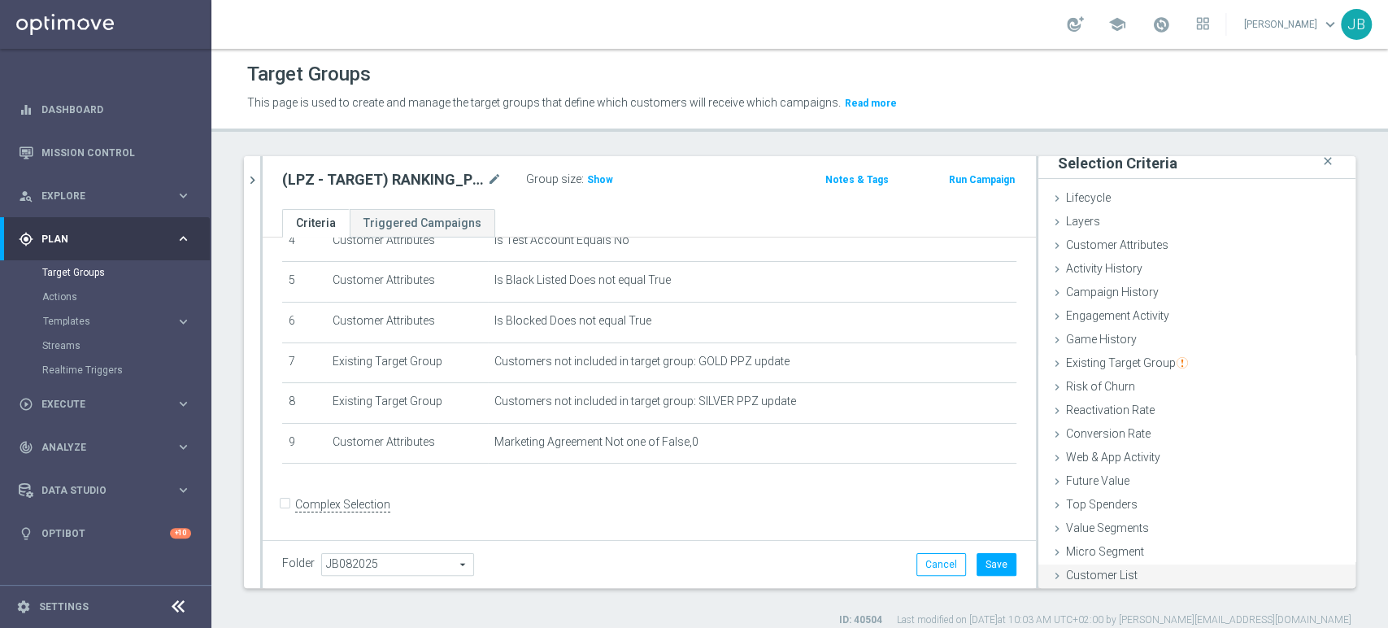
click at [1096, 573] on span "Customer List" at bounding box center [1102, 574] width 72 height 13
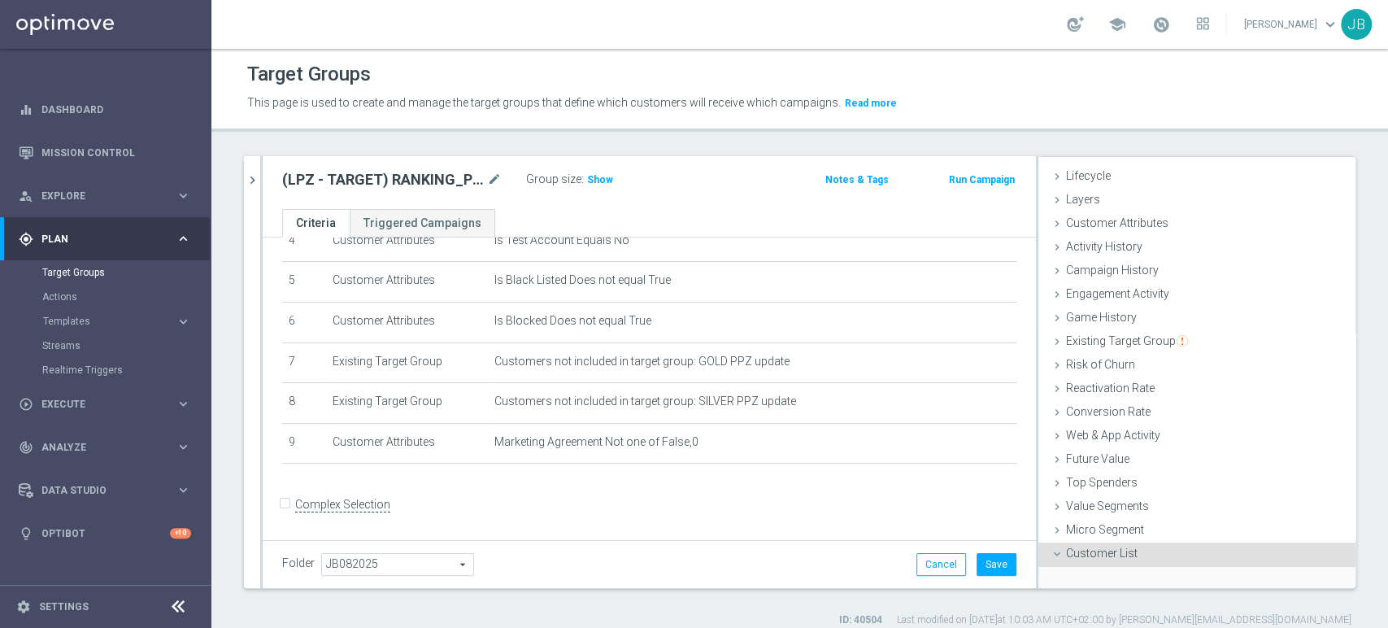
scroll to position [154, 0]
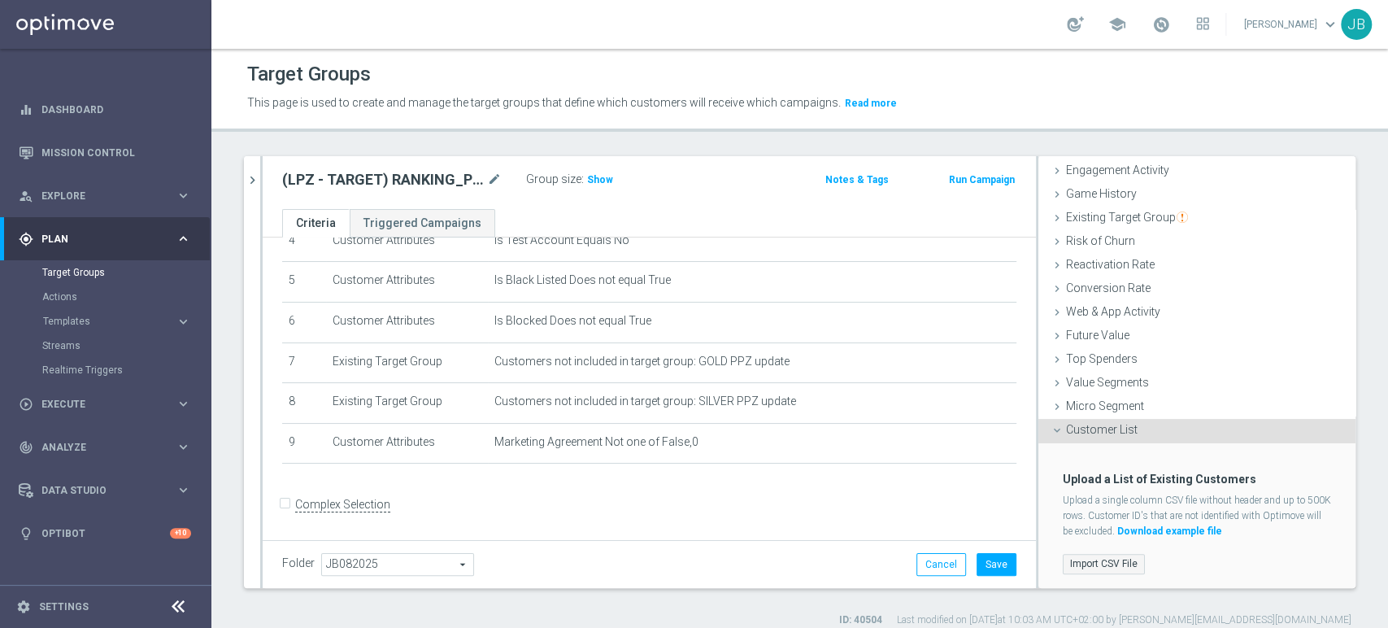
click at [1111, 566] on label "Import CSV File" at bounding box center [1104, 564] width 82 height 20
click at [0, 0] on input "Import CSV File" at bounding box center [0, 0] width 0 height 0
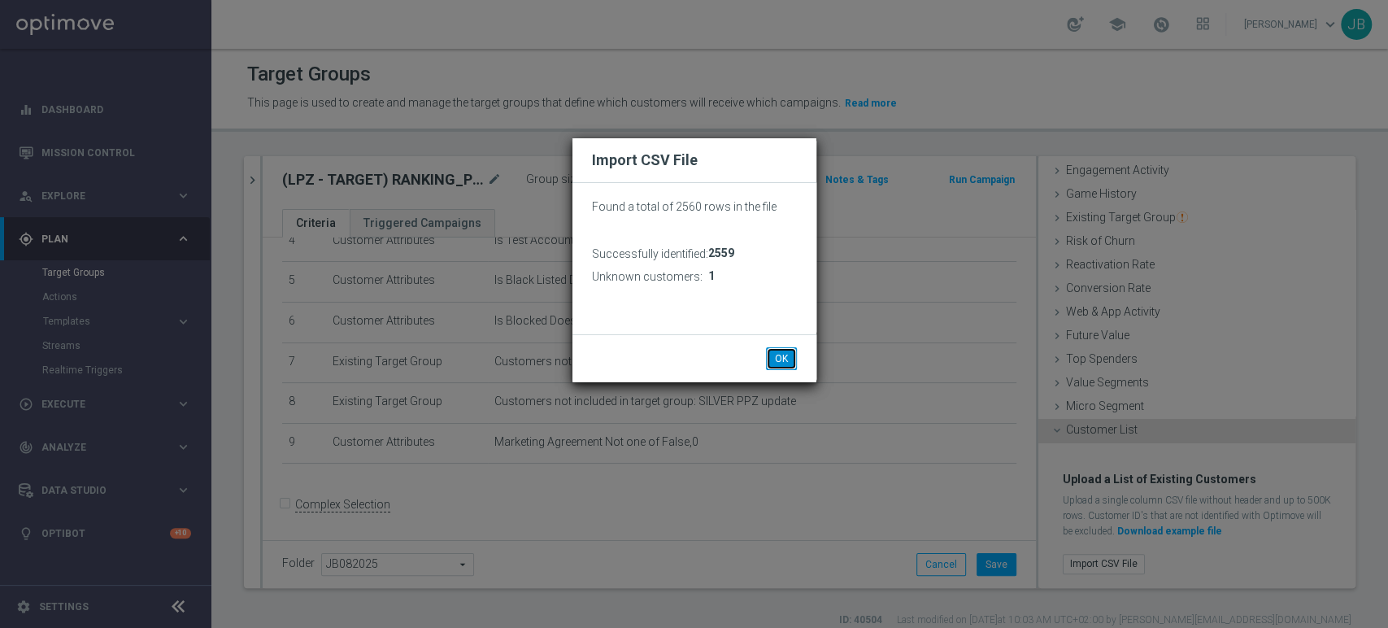
click at [771, 354] on button "OK" at bounding box center [781, 358] width 31 height 23
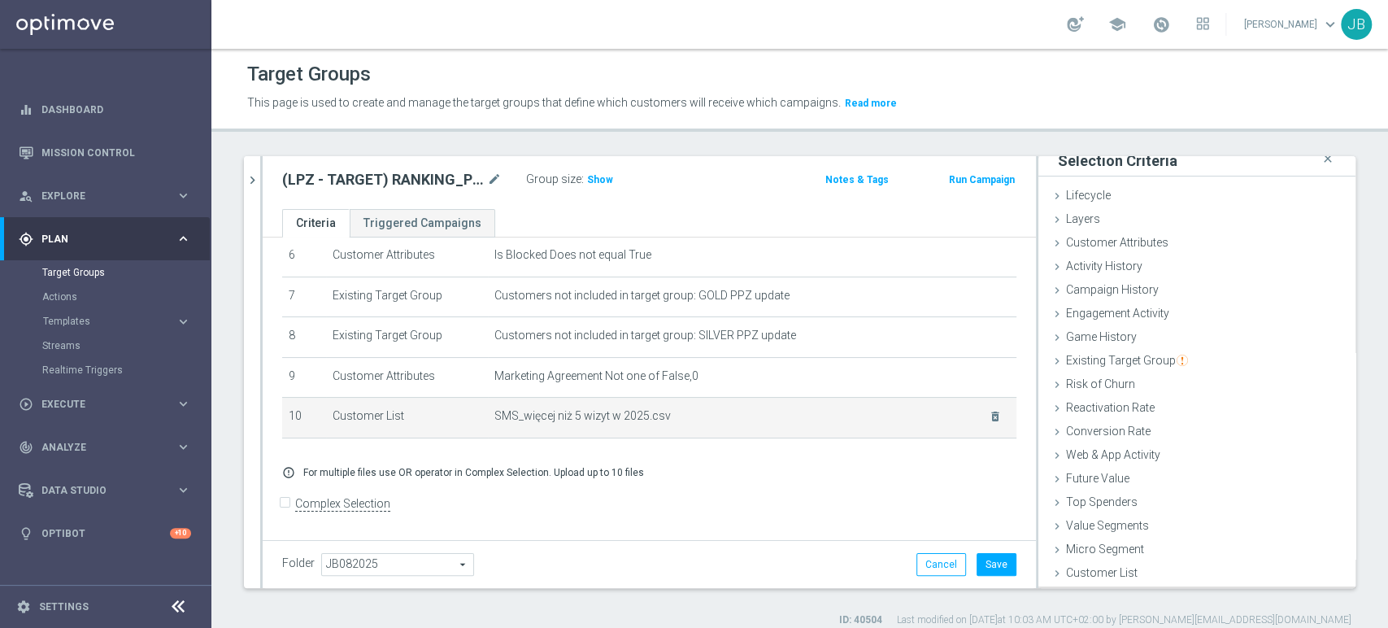
scroll to position [8, 0]
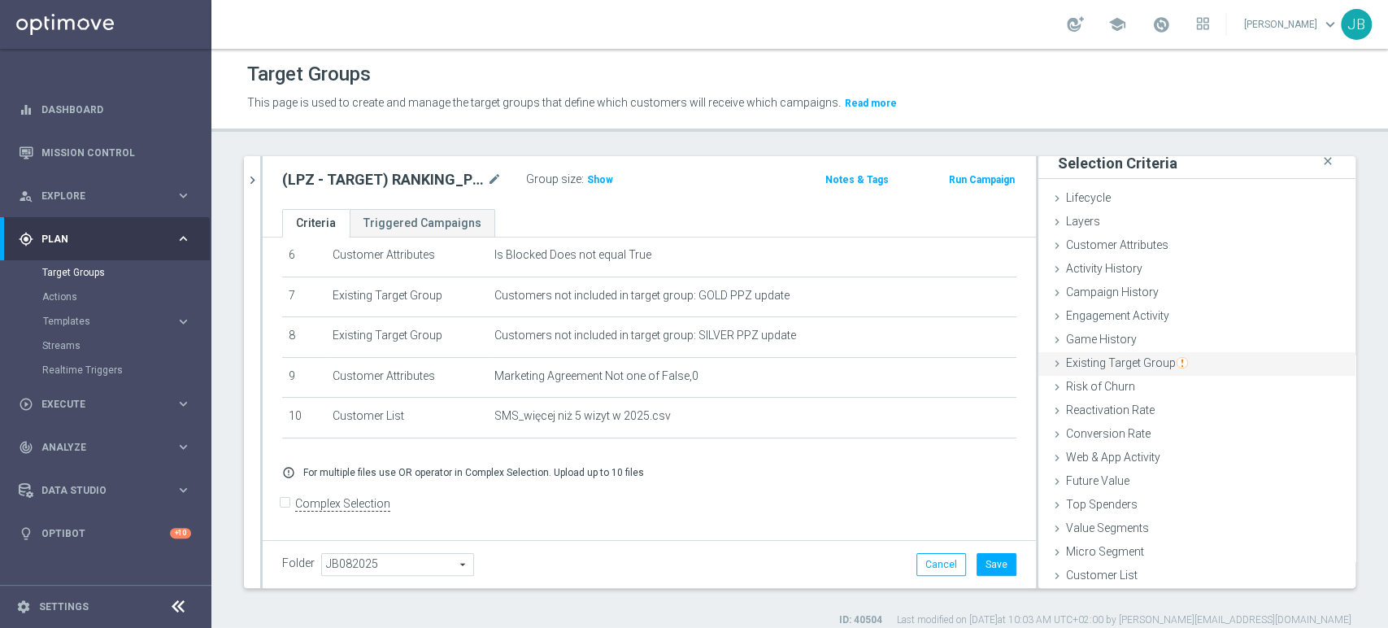
click at [1184, 367] on div "Existing Target Group done" at bounding box center [1196, 364] width 317 height 24
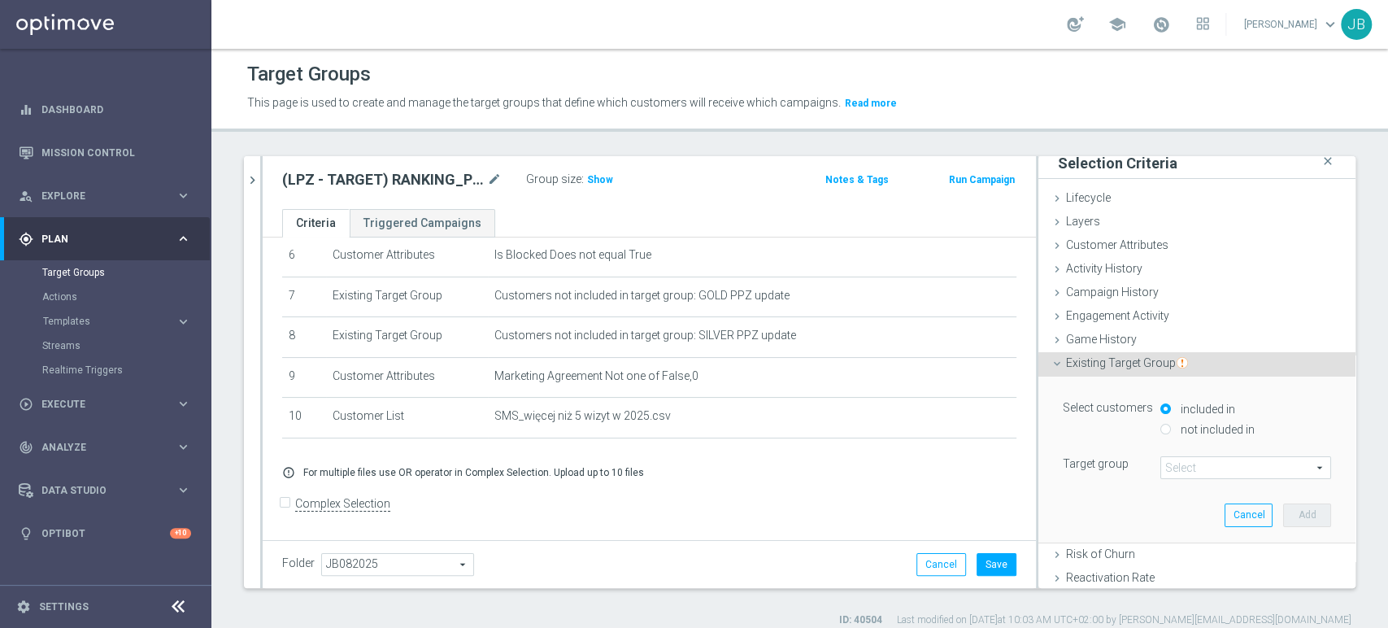
scroll to position [154, 0]
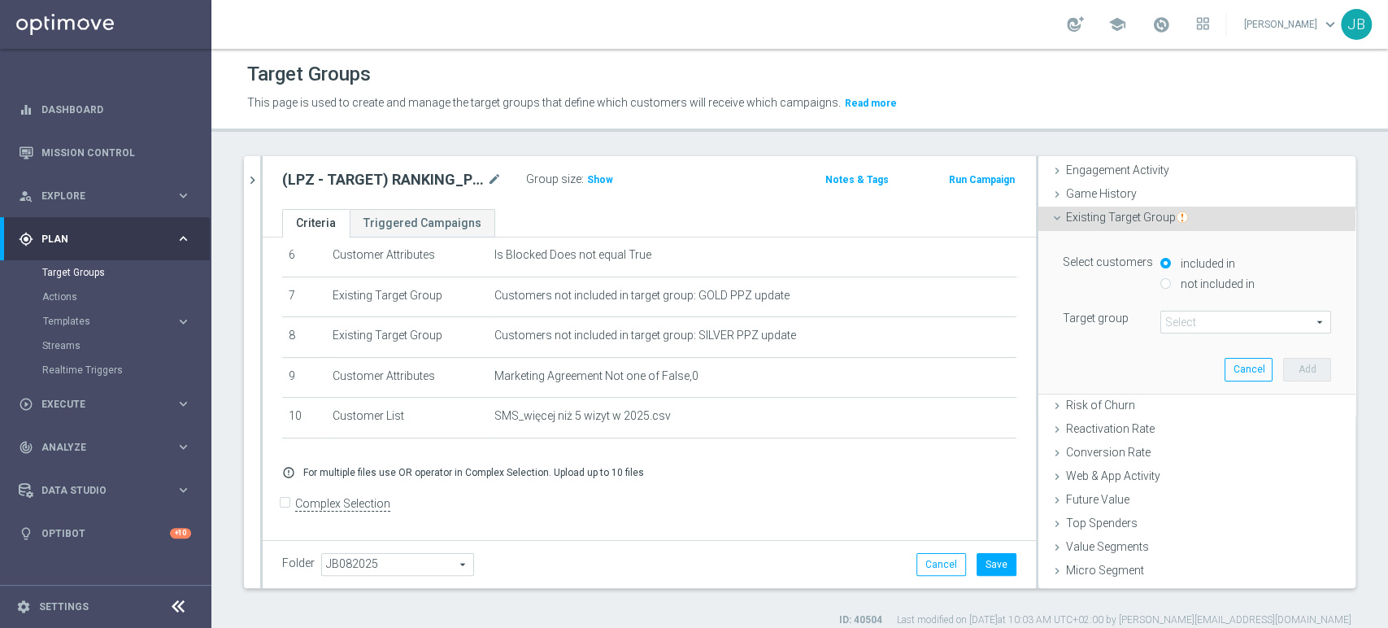
click at [1160, 283] on input "not included in" at bounding box center [1165, 283] width 11 height 11
radio input "true"
click at [1161, 311] on span at bounding box center [1245, 321] width 169 height 21
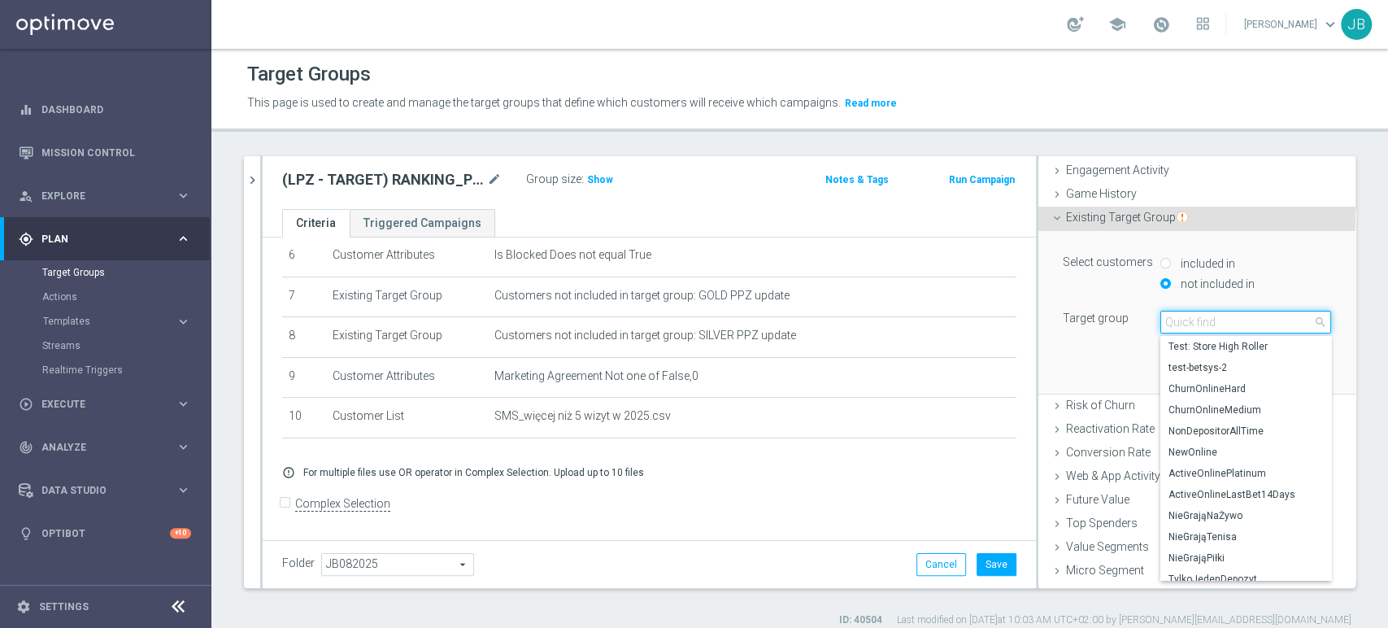
click at [1180, 322] on input "search" at bounding box center [1245, 322] width 171 height 23
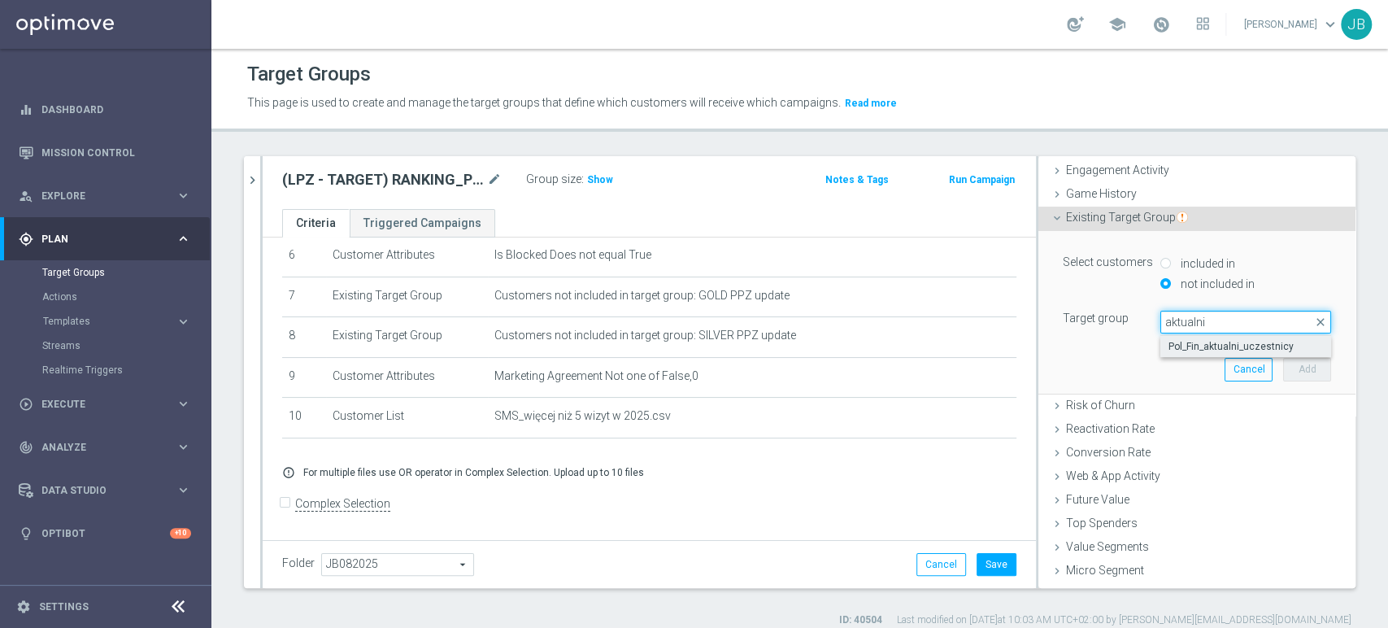
type input "aktualni"
click at [1187, 341] on span "Pol_Fin_aktualni_uczestnicy" at bounding box center [1245, 346] width 154 height 13
type input "Pol_Fin_aktualni_uczestnicy"
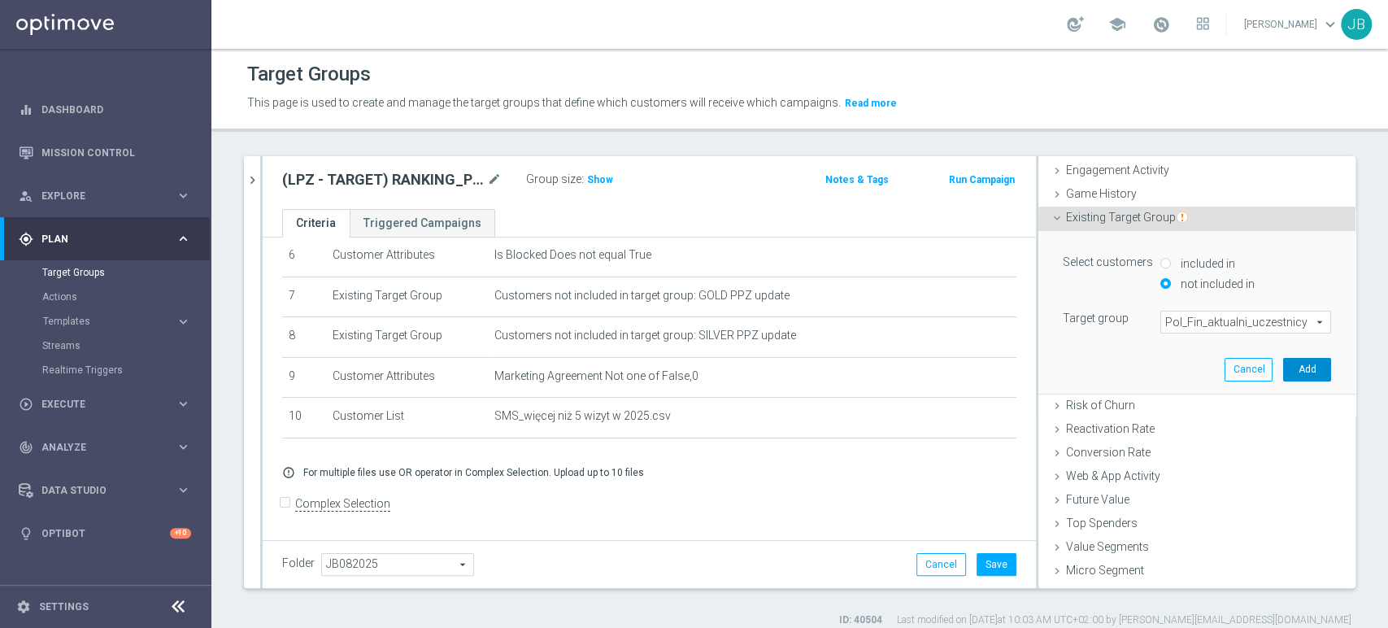
click at [1283, 363] on button "Add" at bounding box center [1307, 369] width 48 height 23
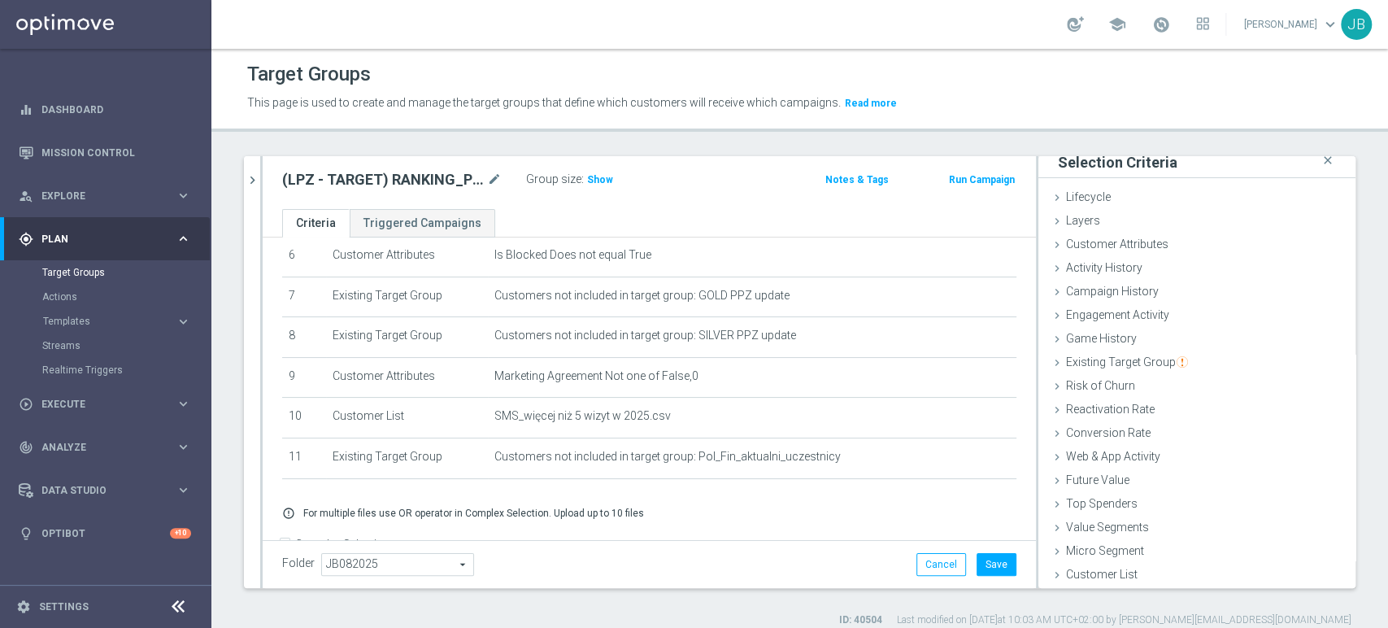
scroll to position [8, 0]
click at [988, 571] on button "Save" at bounding box center [996, 564] width 40 height 23
click at [611, 175] on div "Group size : Show" at bounding box center [607, 178] width 163 height 20
click at [604, 175] on span "Show" at bounding box center [600, 179] width 26 height 11
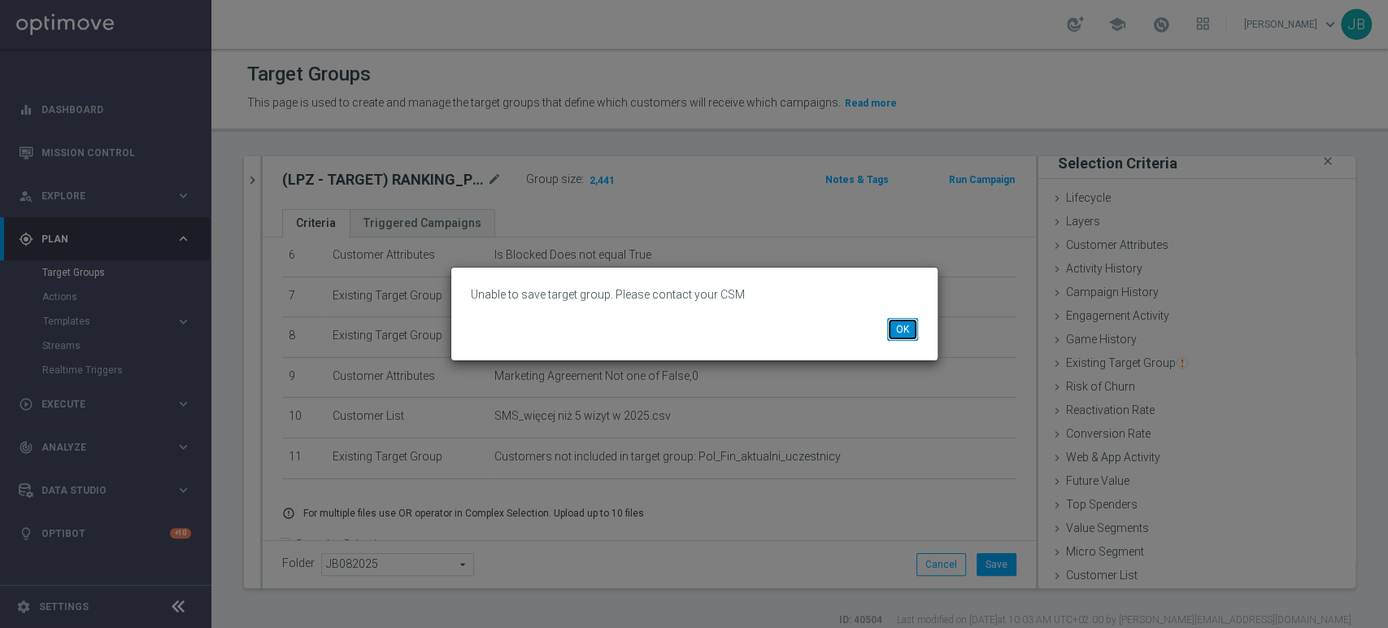
click at [905, 337] on button "OK" at bounding box center [902, 329] width 31 height 23
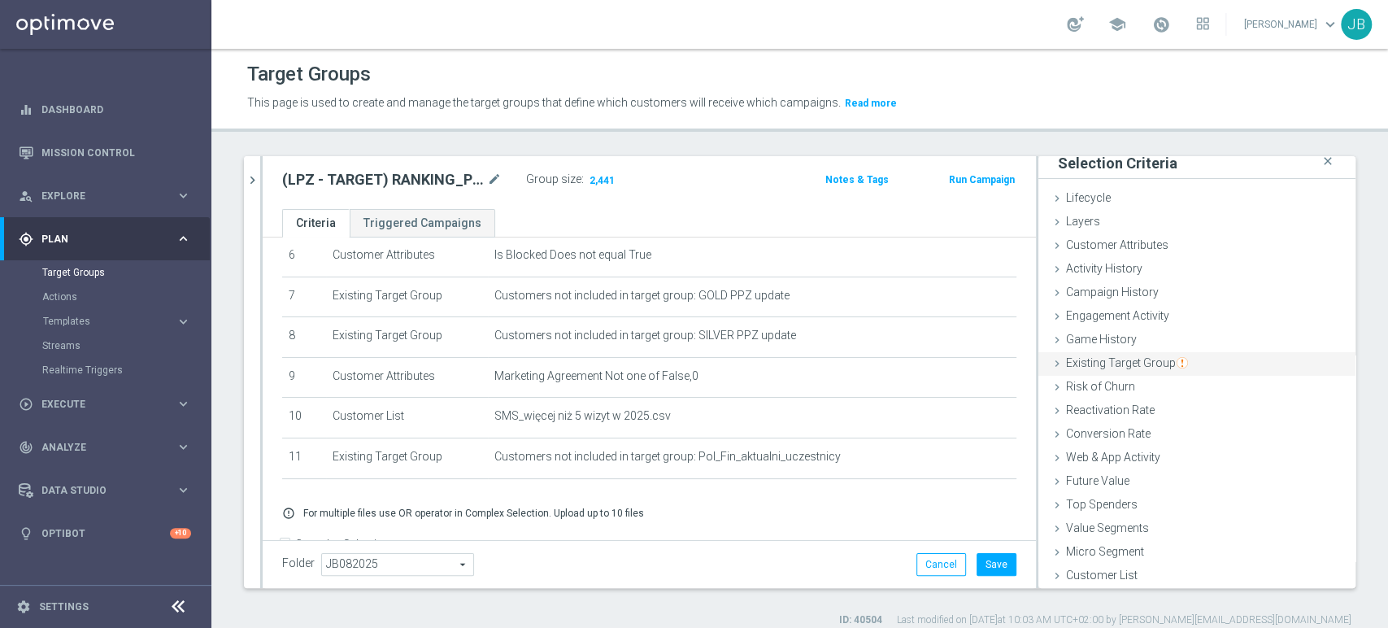
click at [1159, 363] on span "Existing Target Group" at bounding box center [1127, 362] width 122 height 13
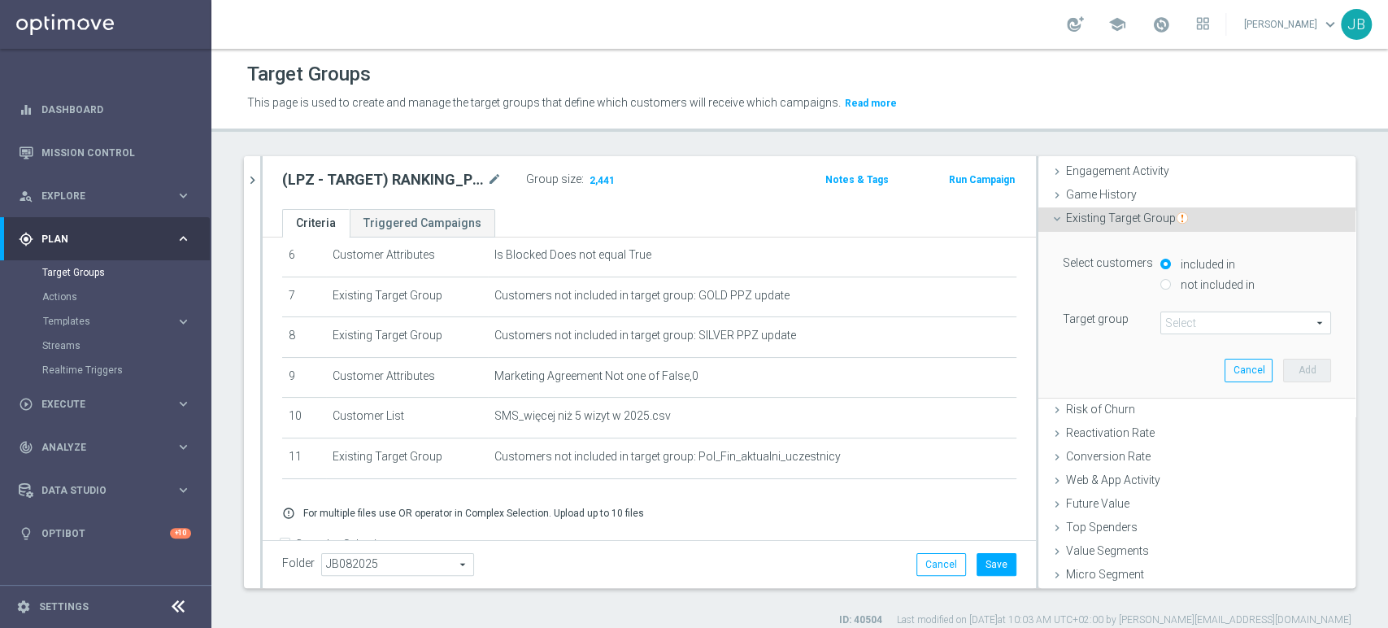
scroll to position [154, 0]
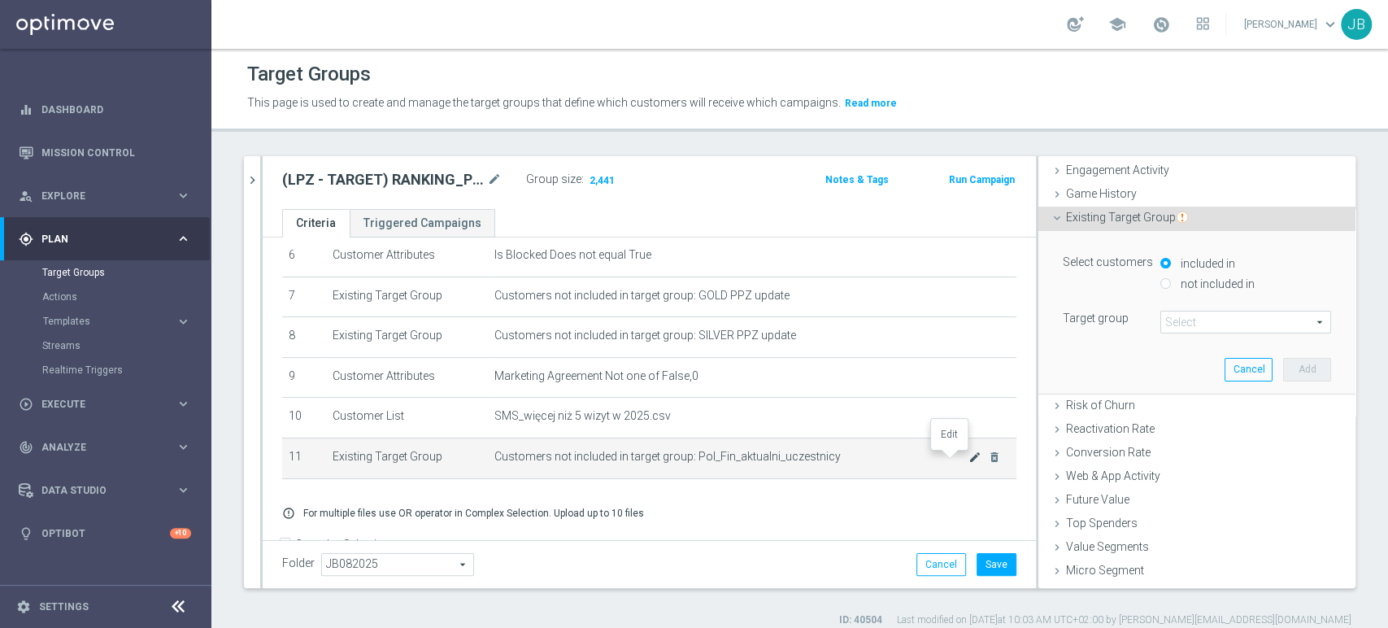
click at [968, 457] on icon "mode_edit" at bounding box center [974, 456] width 13 height 13
click at [494, 172] on icon "mode_edit" at bounding box center [494, 180] width 15 height 20
click at [293, 180] on input "(LPZ - TARGET) RANKING_POLFIN_12082025" at bounding box center [391, 181] width 219 height 23
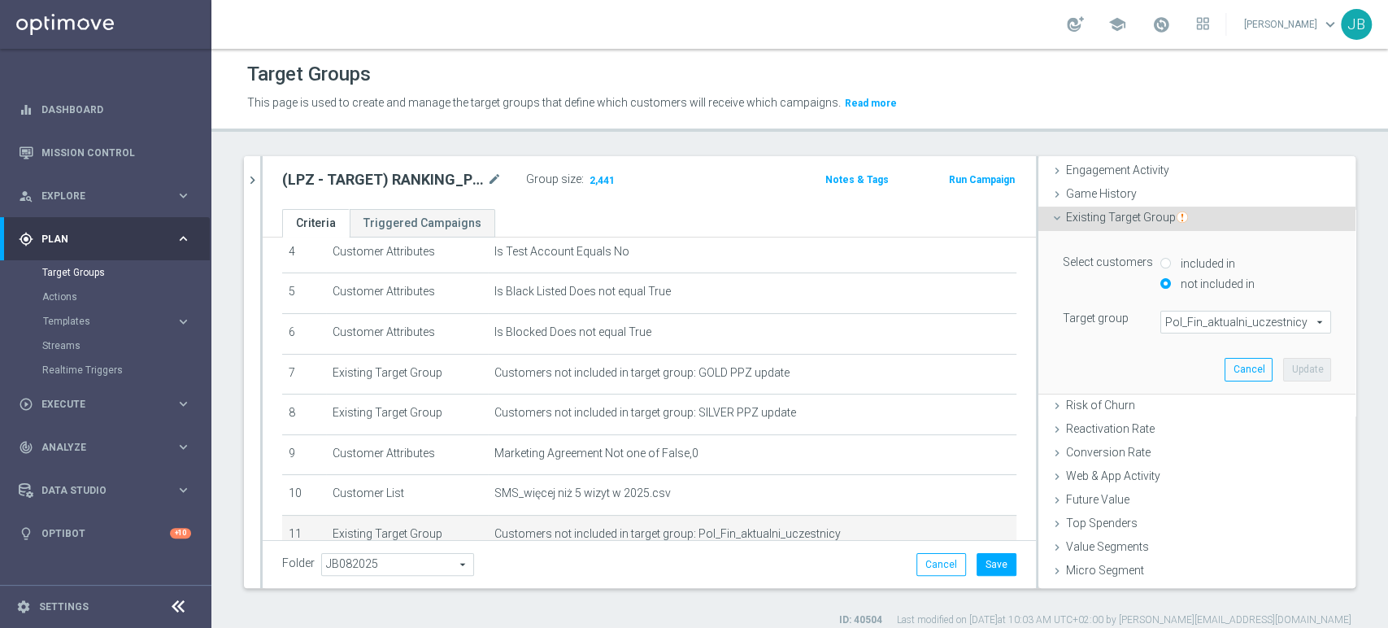
scroll to position [301, 0]
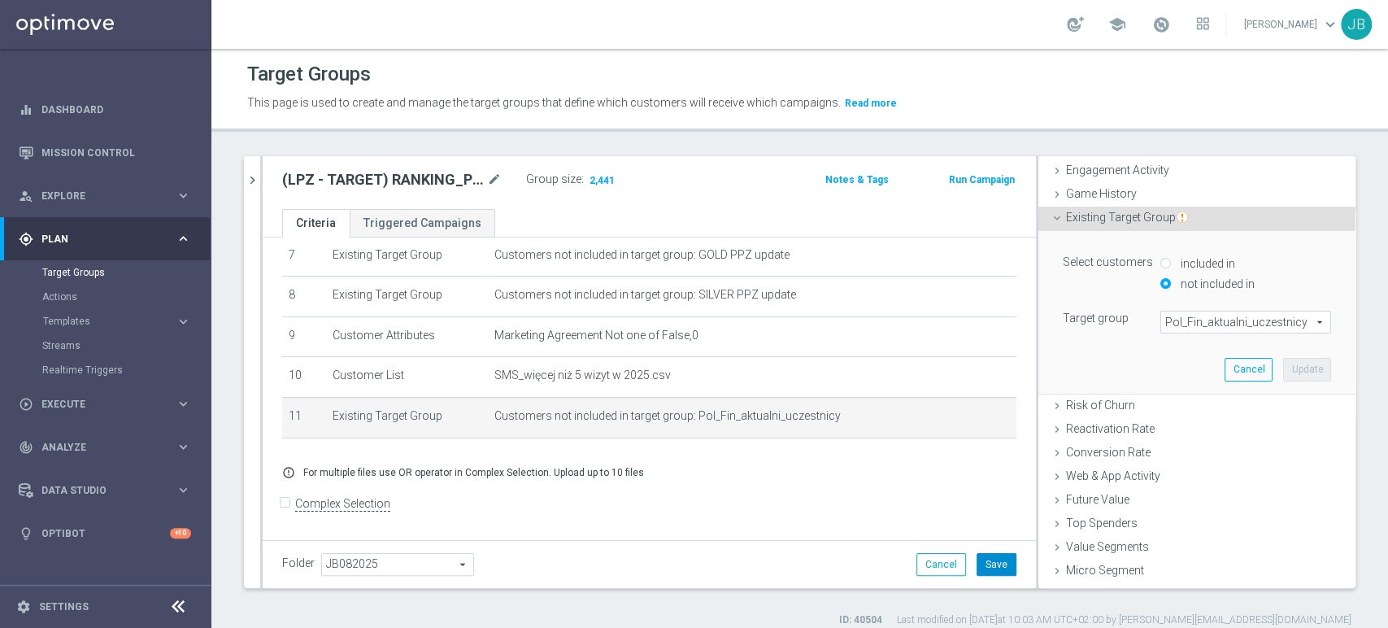
click at [993, 554] on button "Save" at bounding box center [996, 564] width 40 height 23
click at [285, 505] on input "Complex Selection" at bounding box center [287, 505] width 11 height 23
checkbox input "true"
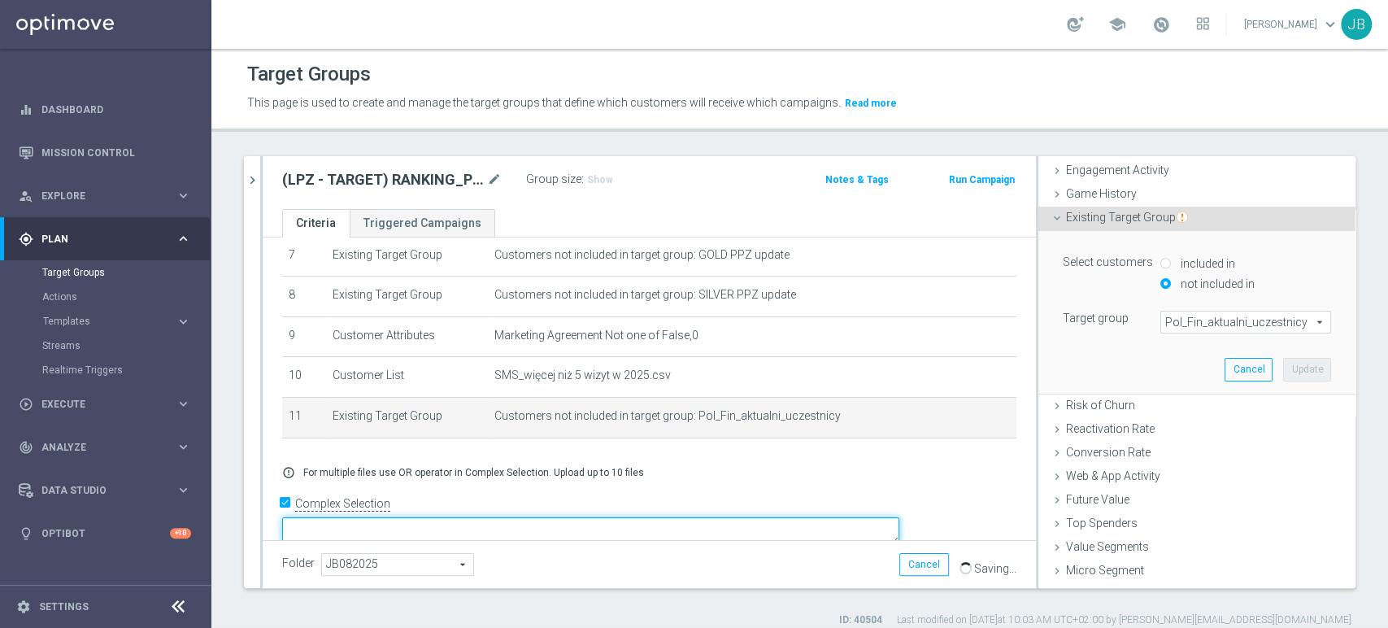
click at [523, 517] on textarea at bounding box center [590, 531] width 617 height 28
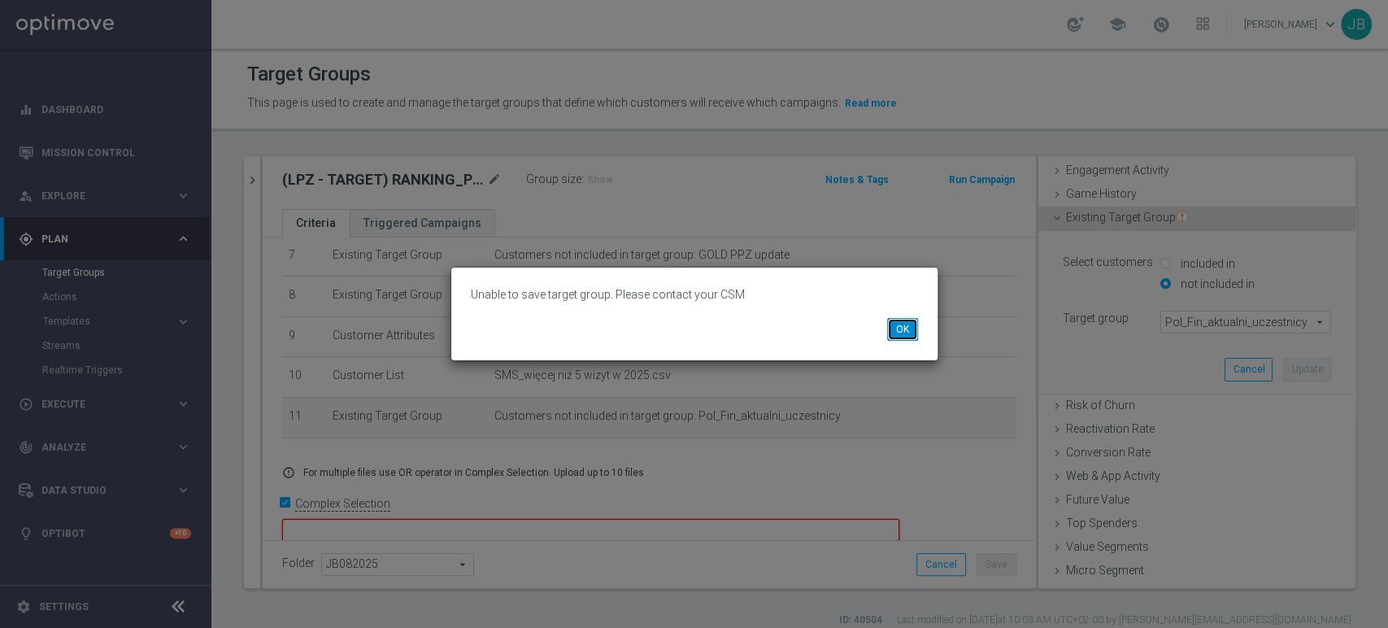
click at [910, 328] on button "OK" at bounding box center [902, 329] width 31 height 23
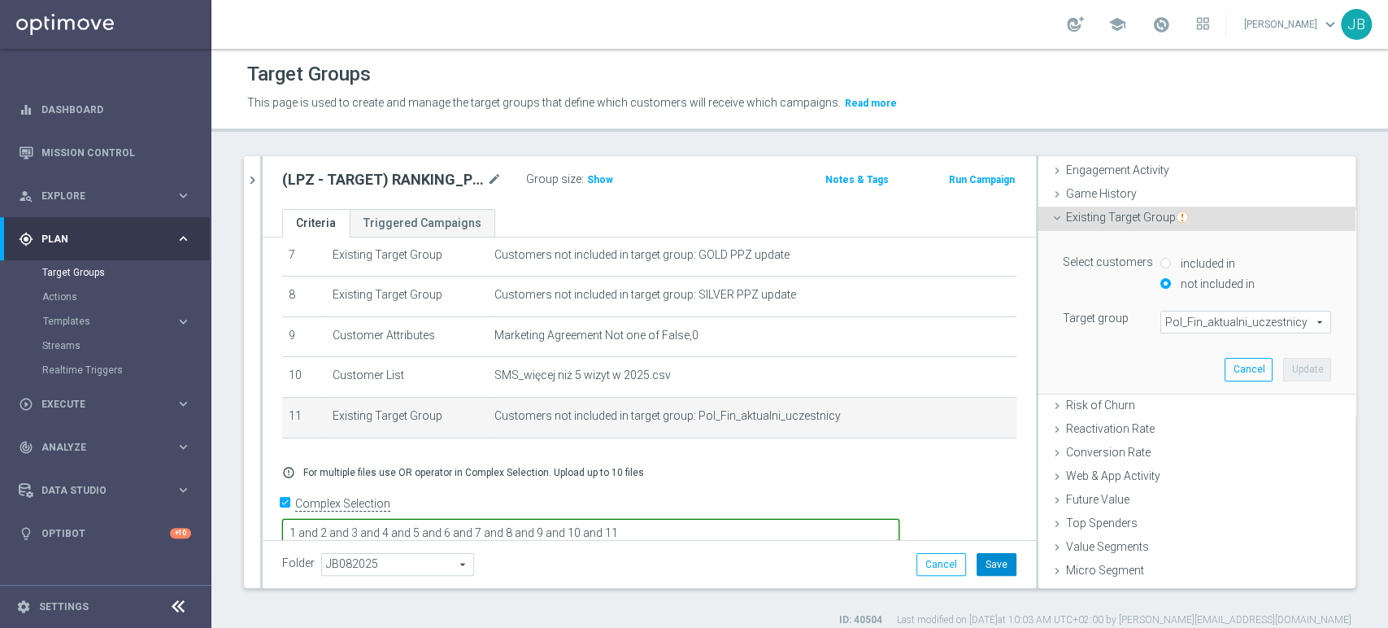
type textarea "1 and 2 and 3 and 4 and 5 and 6 and 7 and 8 and 9 and 10 and 11"
click at [984, 564] on button "Save" at bounding box center [996, 564] width 40 height 23
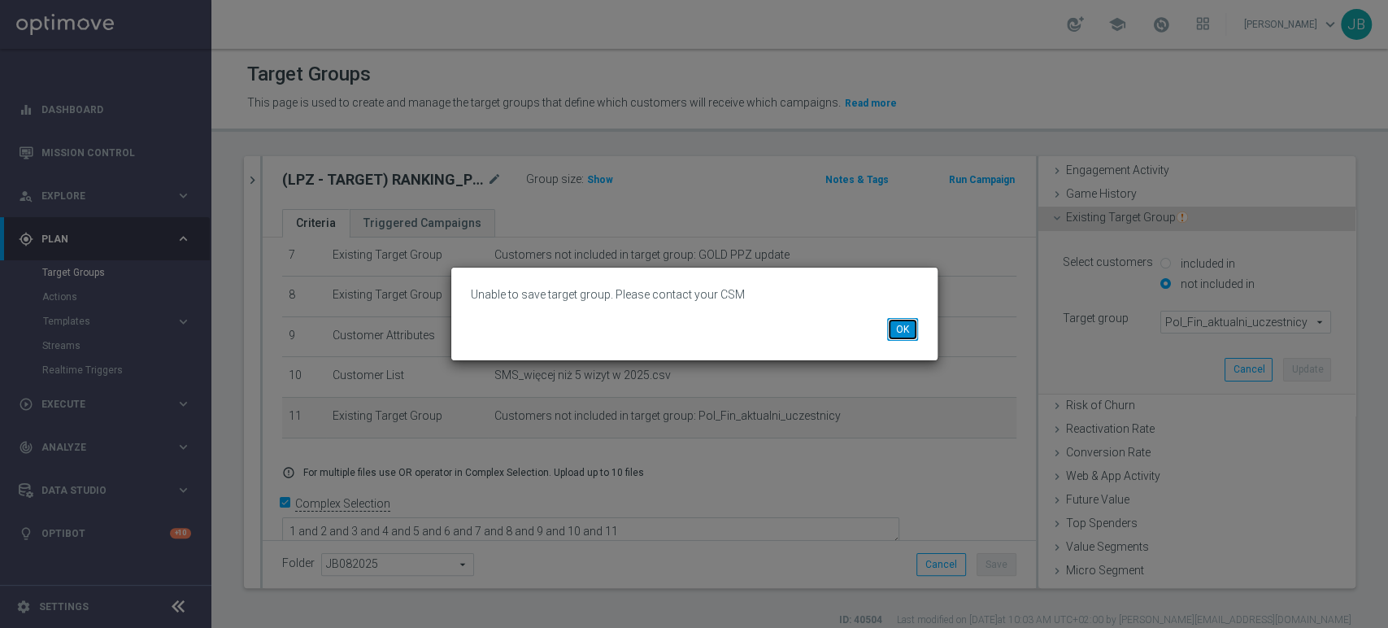
click at [911, 330] on button "OK" at bounding box center [902, 329] width 31 height 23
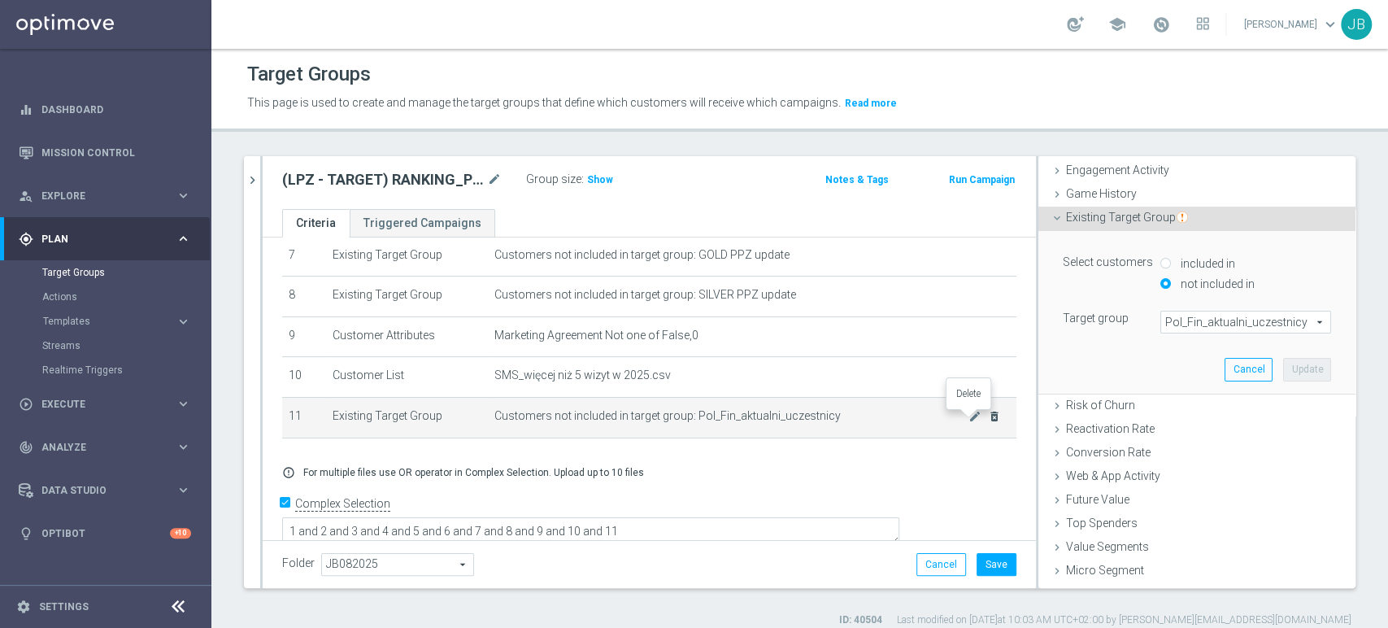
click at [988, 416] on icon "delete_forever" at bounding box center [994, 416] width 13 height 13
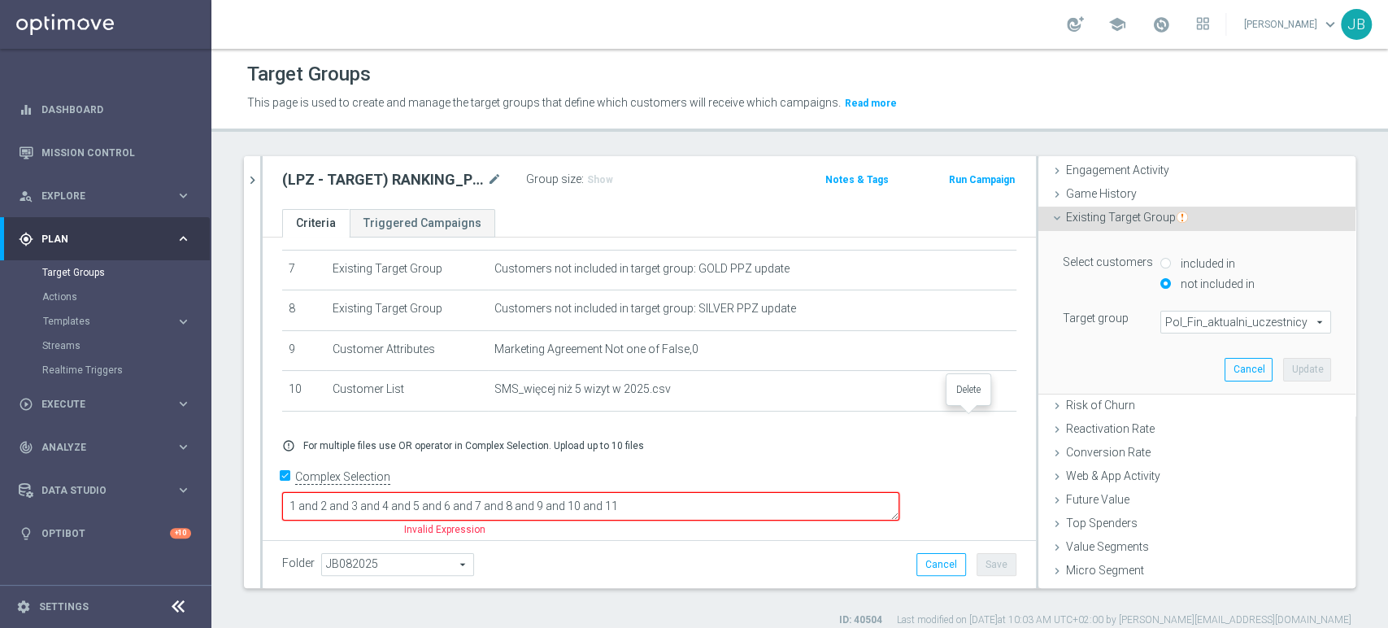
scroll to position [264, 0]
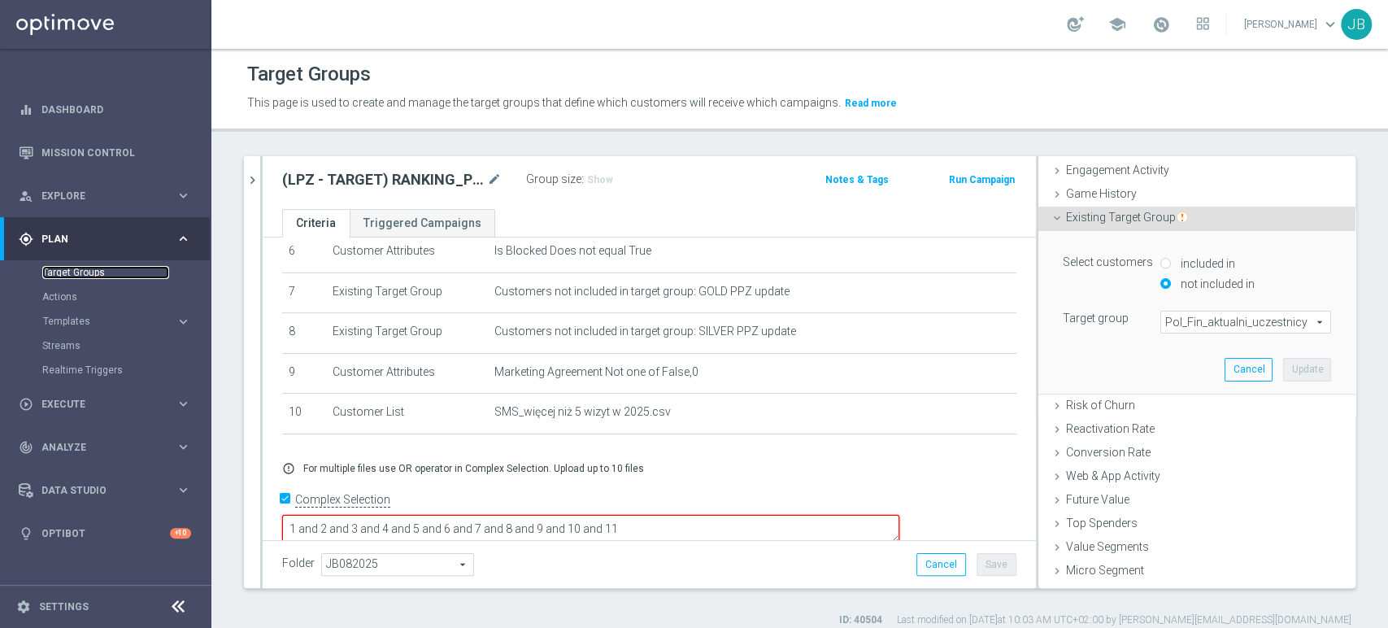
click at [80, 269] on link "Target Groups" at bounding box center [105, 272] width 127 height 13
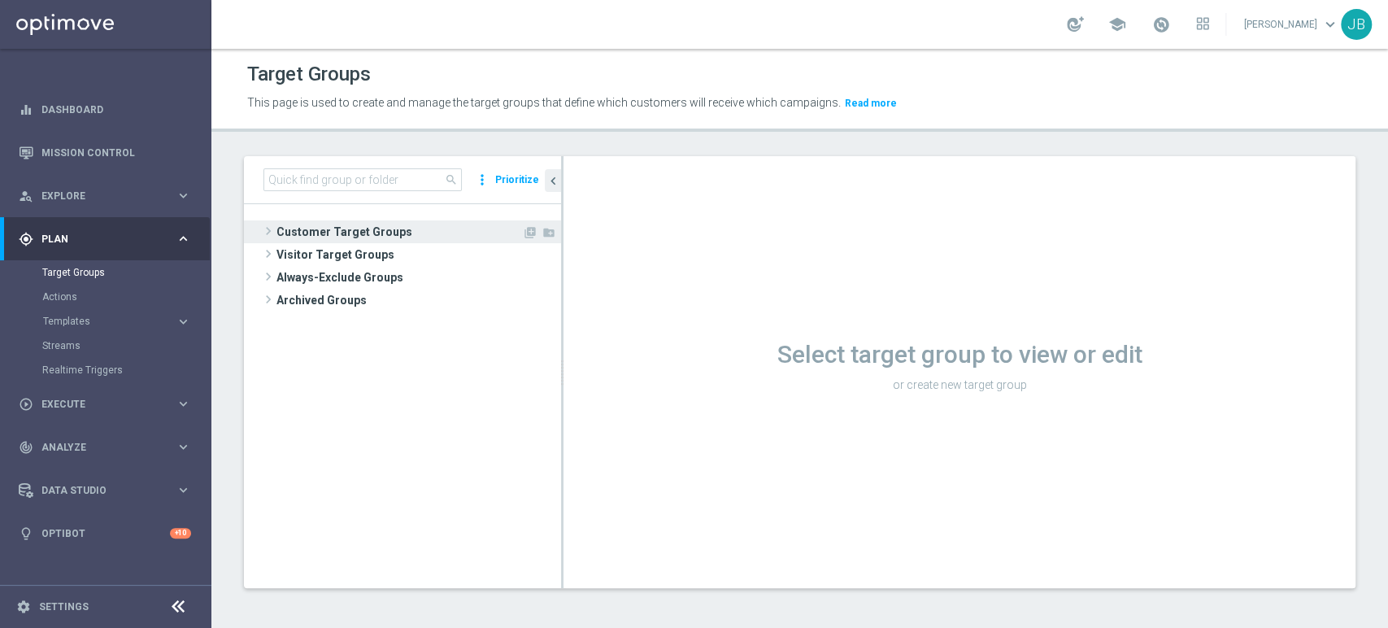
click at [306, 239] on span "Customer Target Groups" at bounding box center [399, 231] width 246 height 23
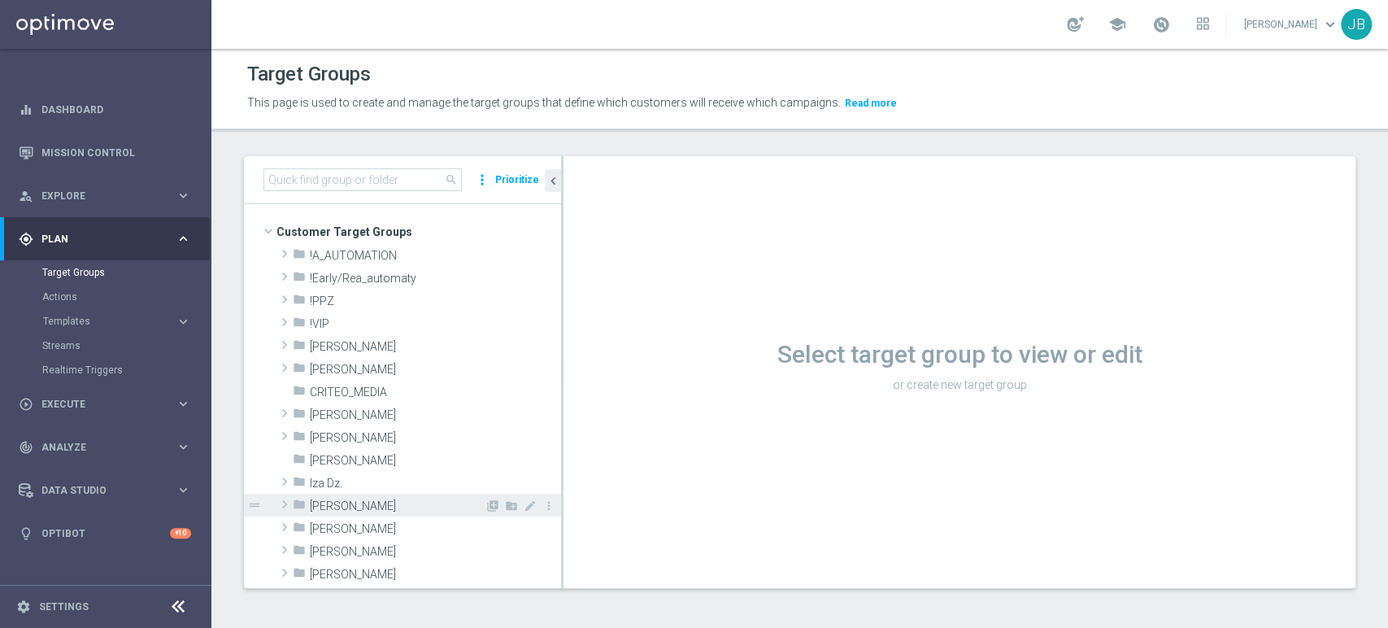
click at [332, 495] on div "folder Justyna B." at bounding box center [389, 504] width 192 height 23
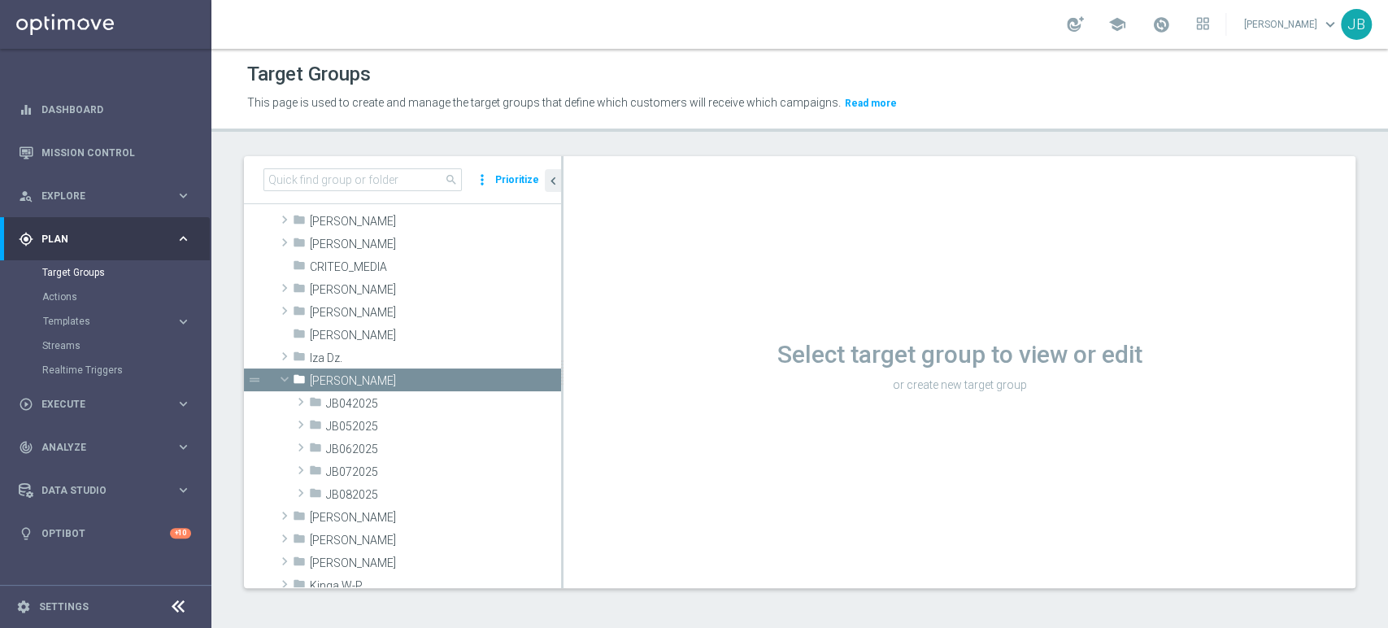
scroll to position [144, 0]
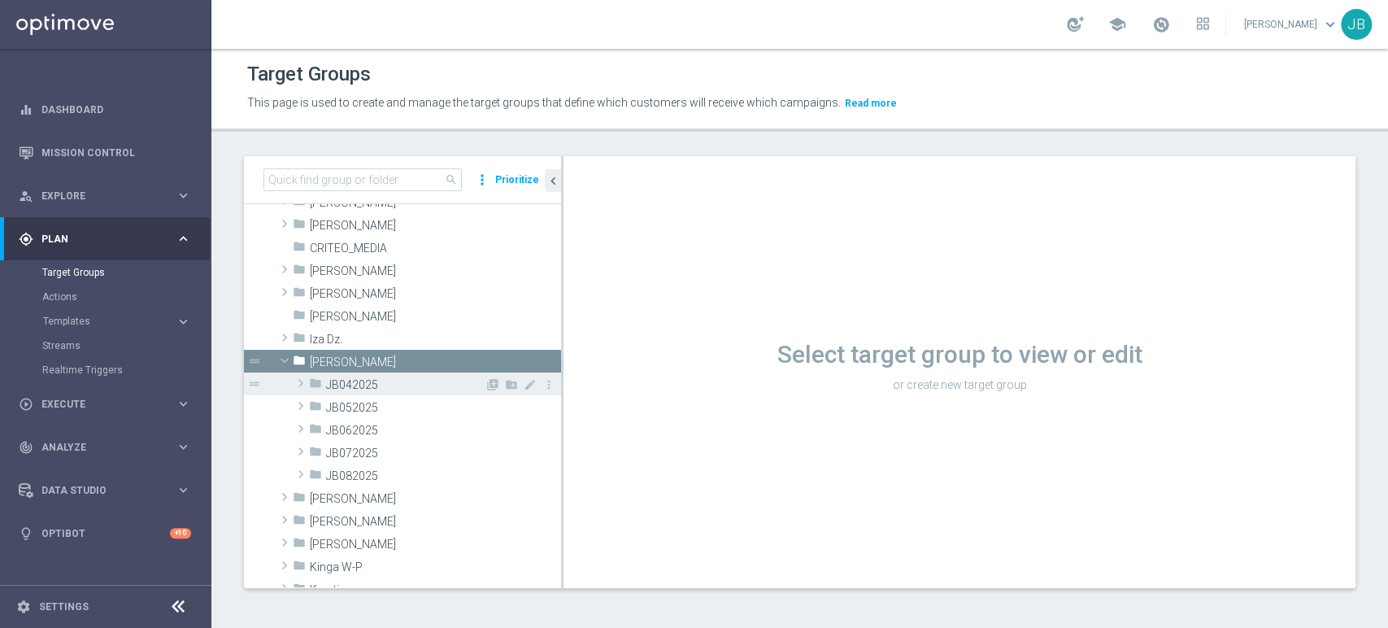
click at [358, 387] on span "JB042025" at bounding box center [405, 385] width 159 height 14
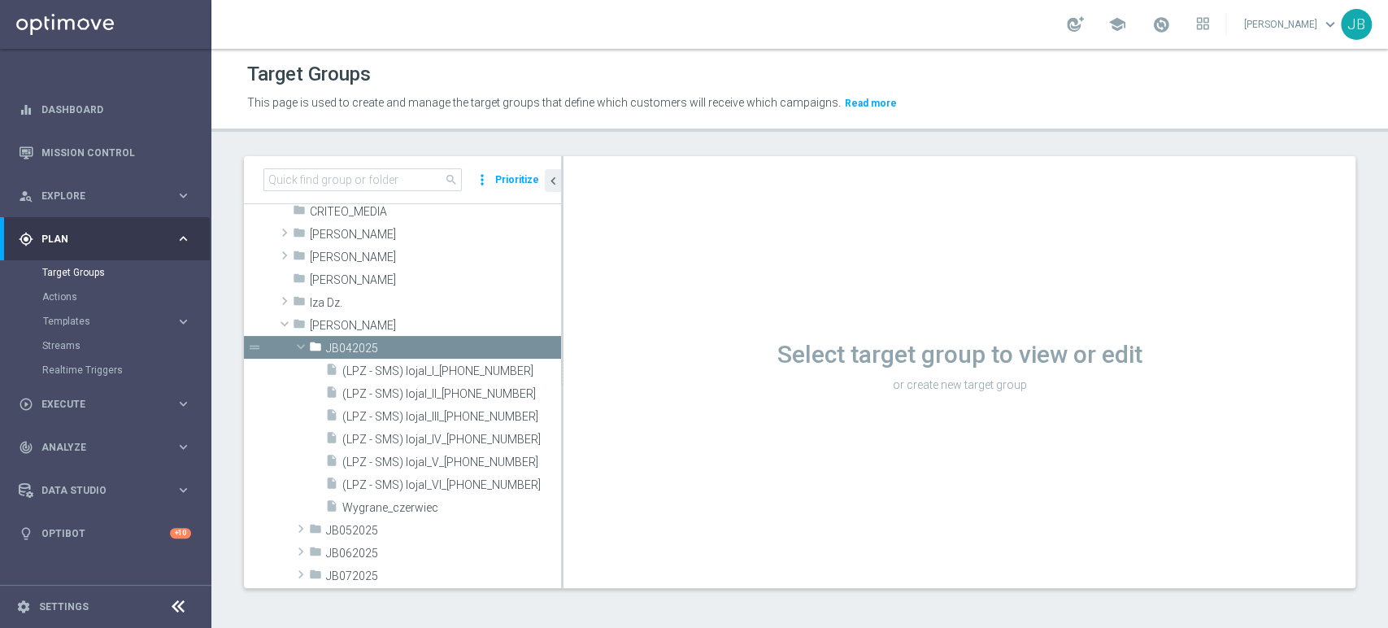
scroll to position [337, 0]
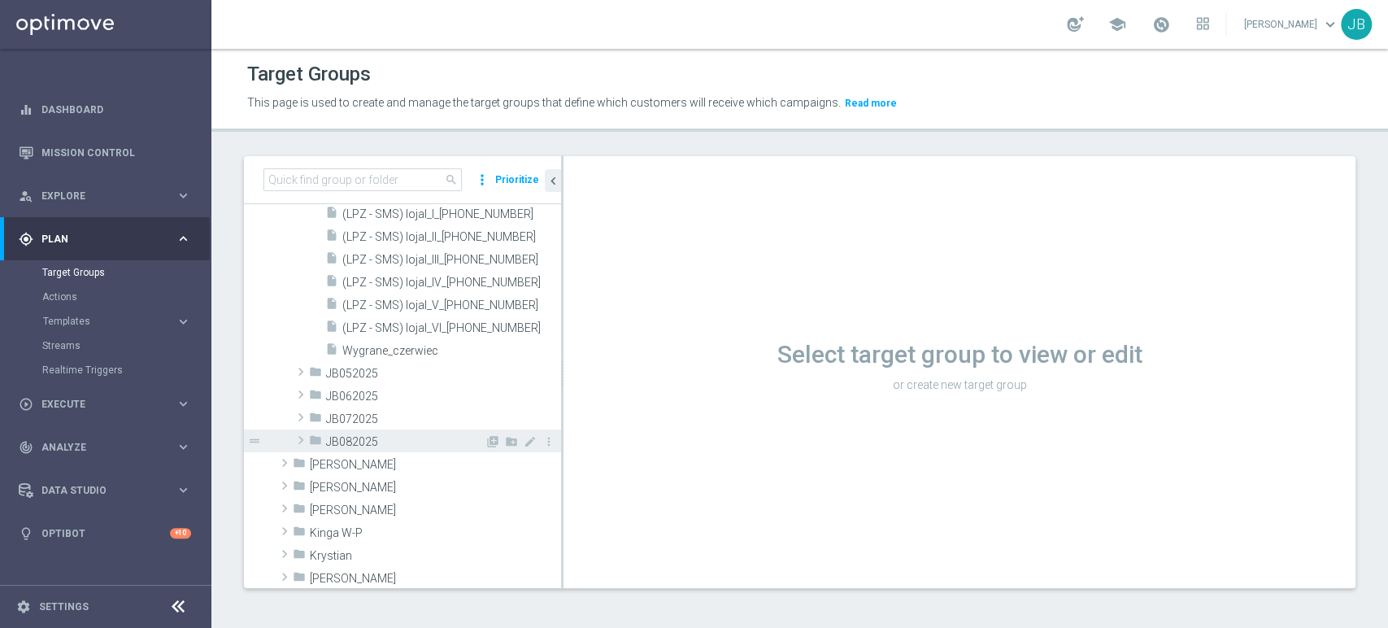
click at [382, 443] on span "JB082025" at bounding box center [405, 442] width 159 height 14
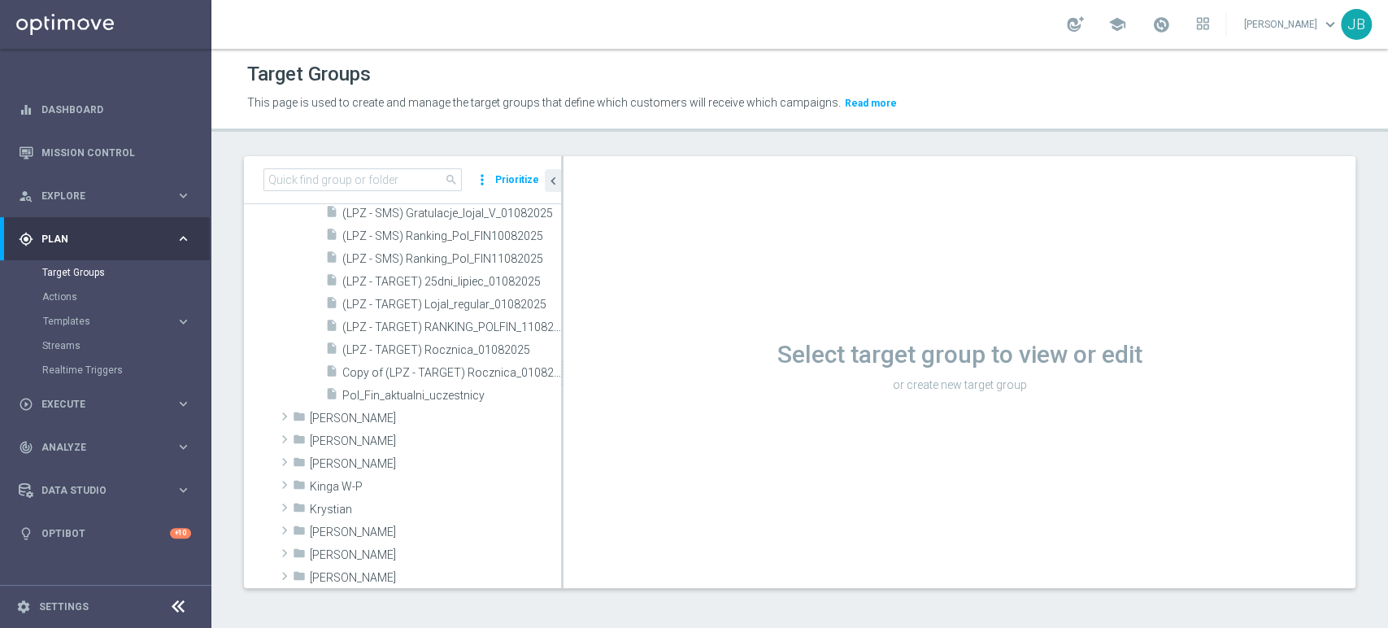
scroll to position [867, 0]
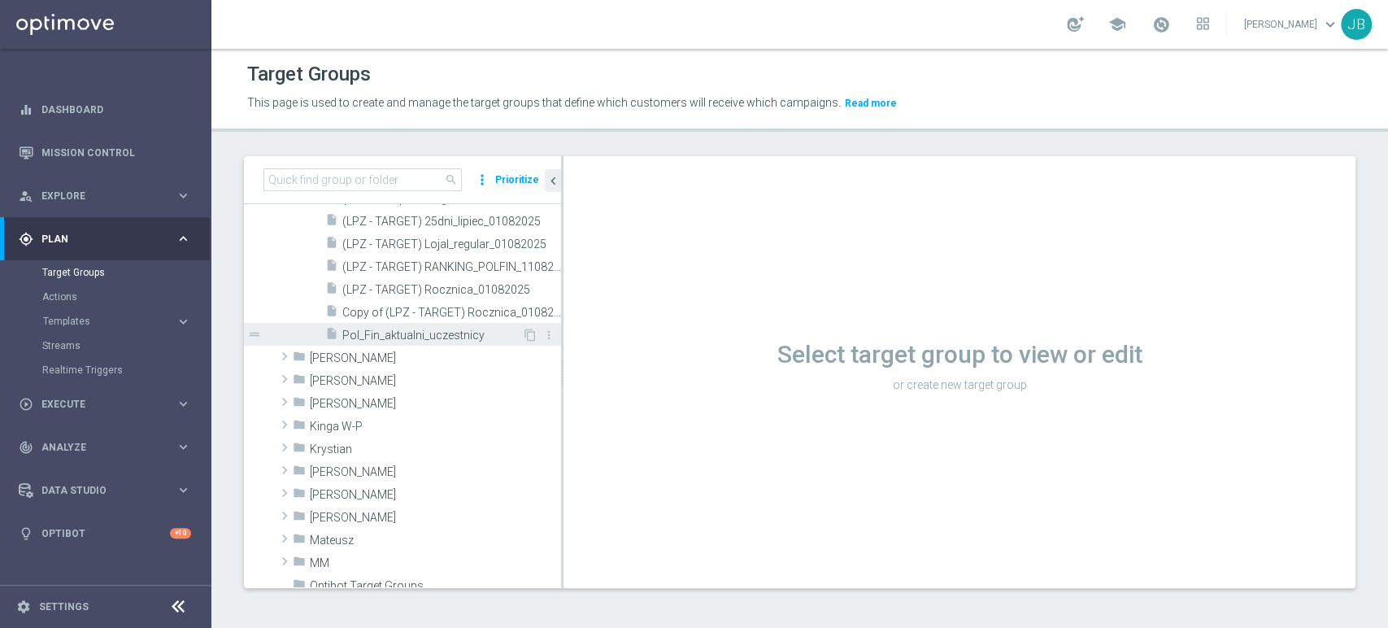
click at [474, 330] on span "Pol_Fin_aktualni_uczestnicy" at bounding box center [432, 335] width 180 height 14
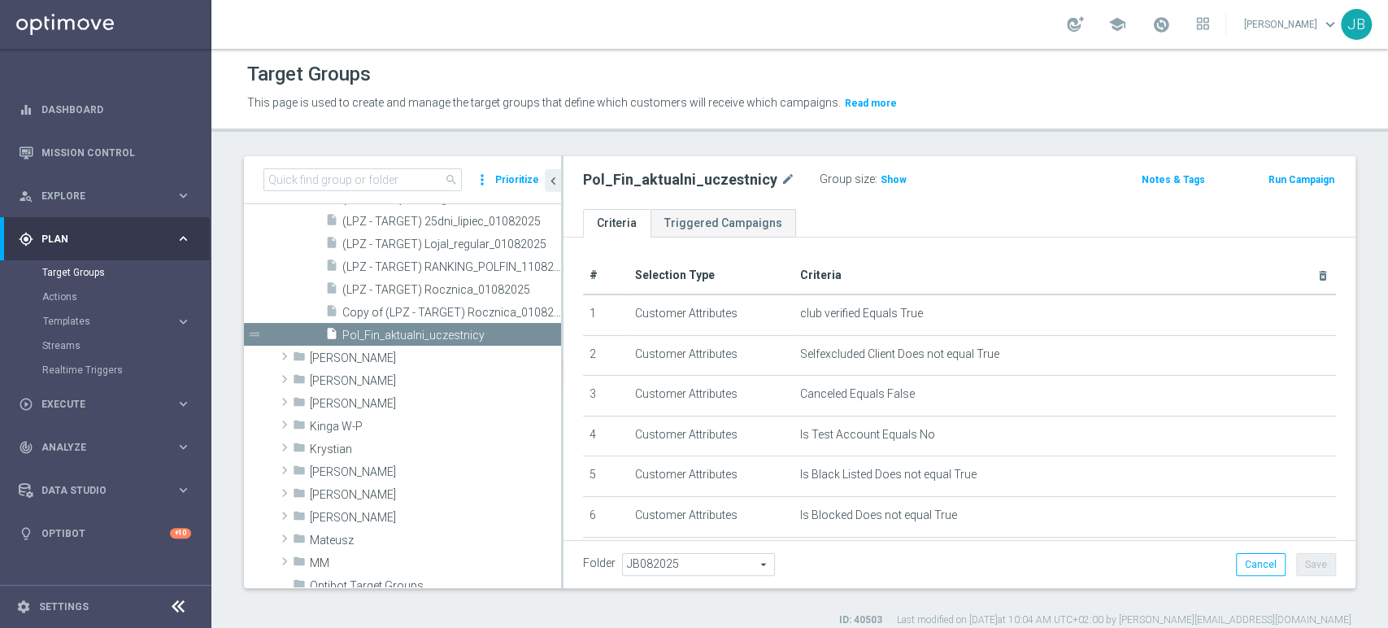
scroll to position [277, 0]
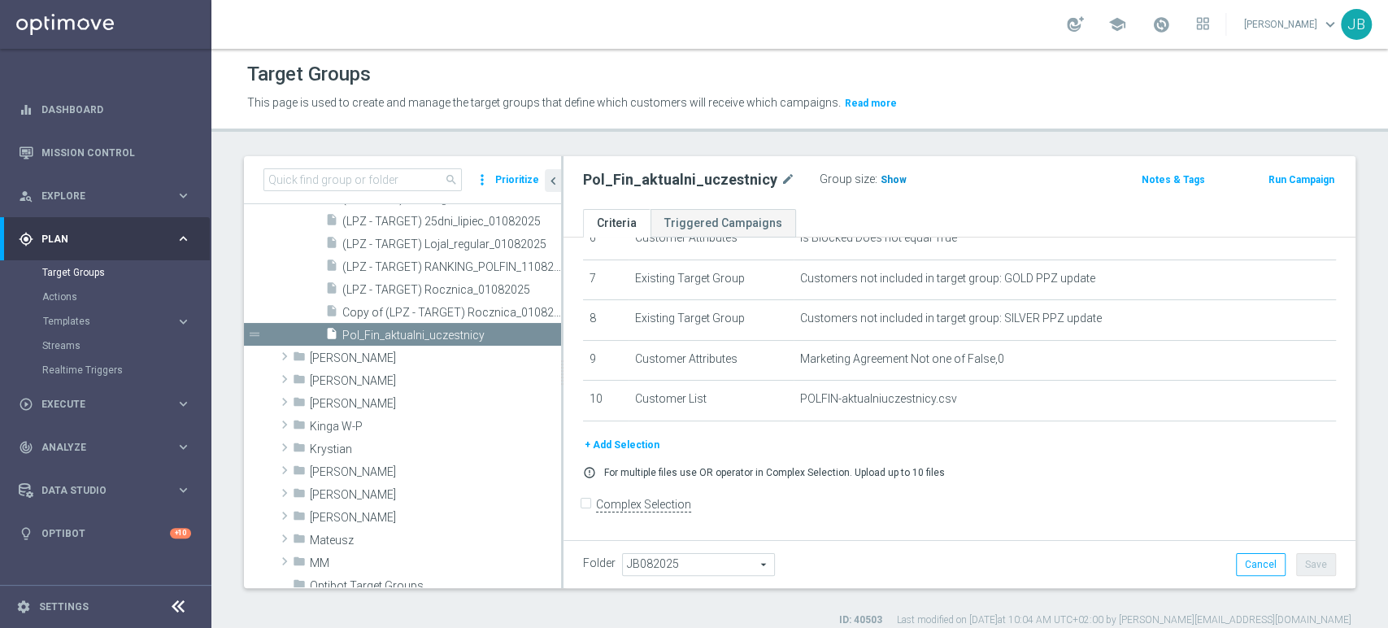
click at [888, 180] on span "Show" at bounding box center [893, 179] width 26 height 11
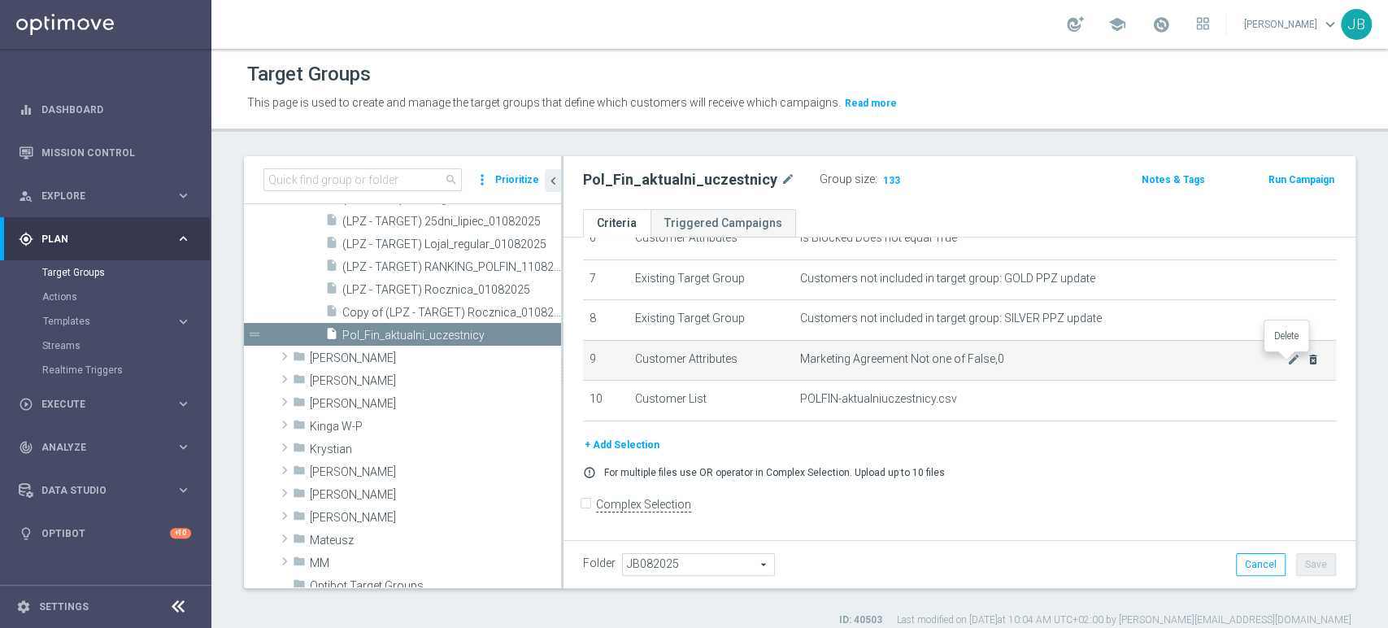
click at [1306, 362] on icon "delete_forever" at bounding box center [1312, 359] width 13 height 13
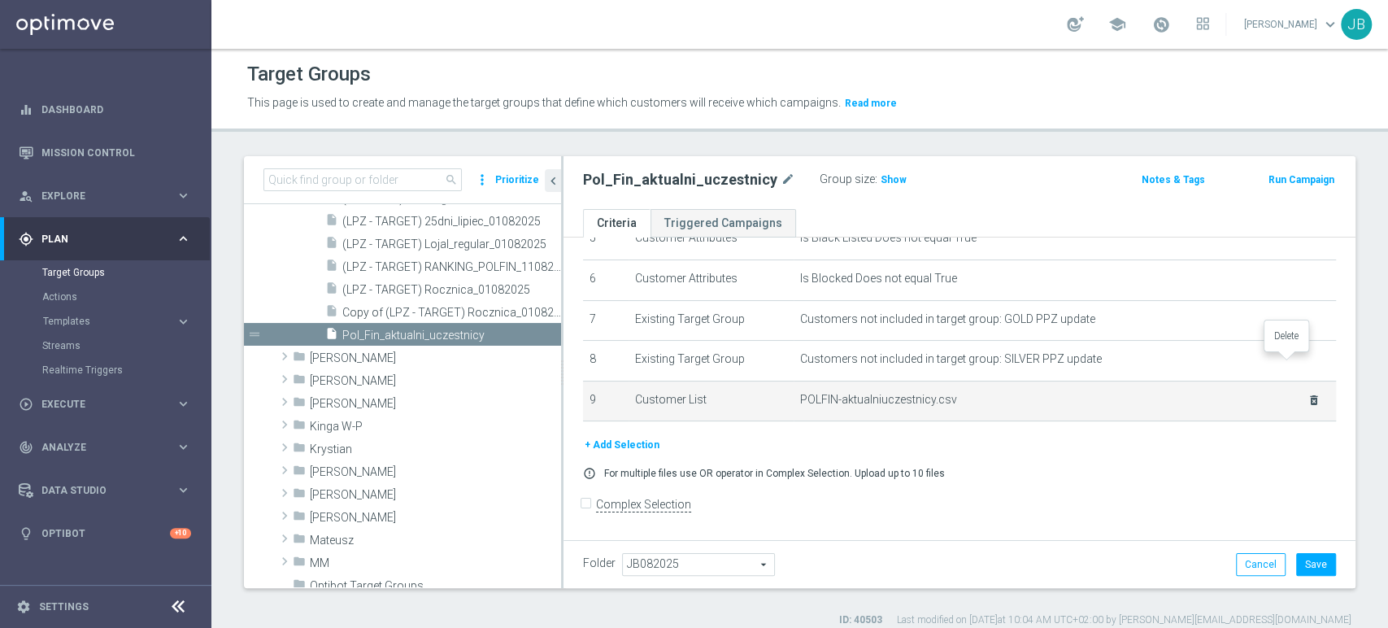
click at [0, 0] on icon "delete_forever" at bounding box center [0, 0] width 0 height 0
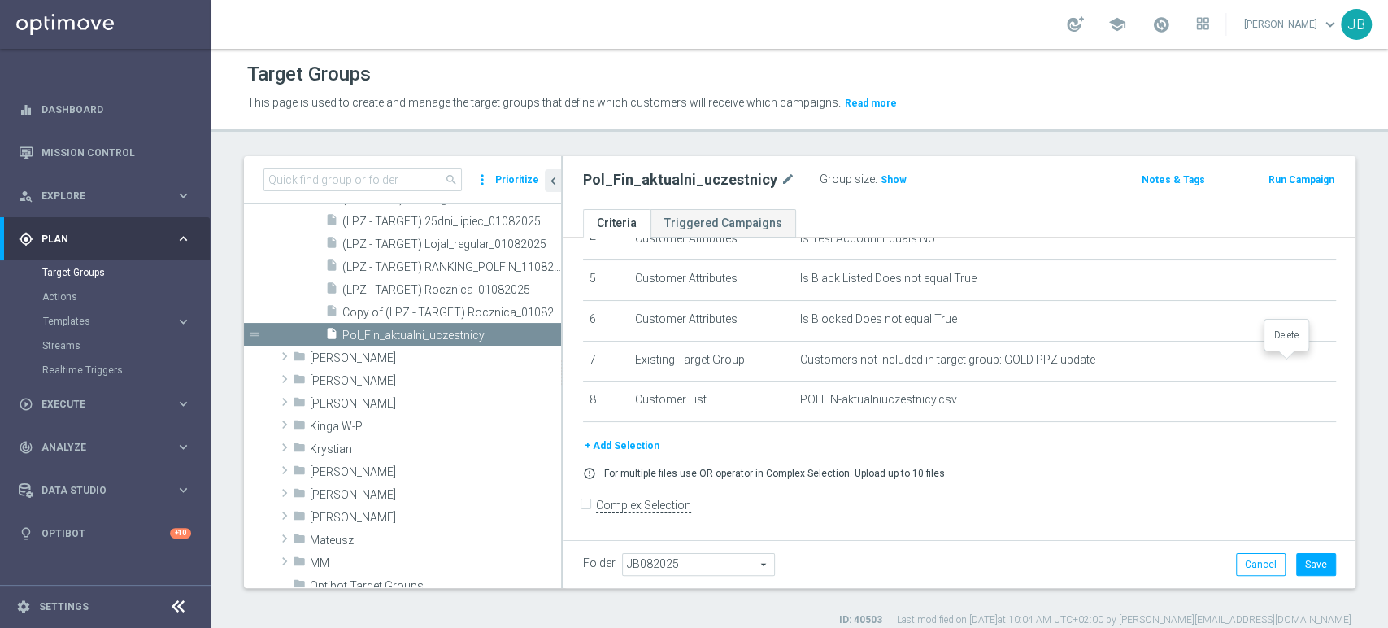
click at [0, 0] on icon "delete_forever" at bounding box center [0, 0] width 0 height 0
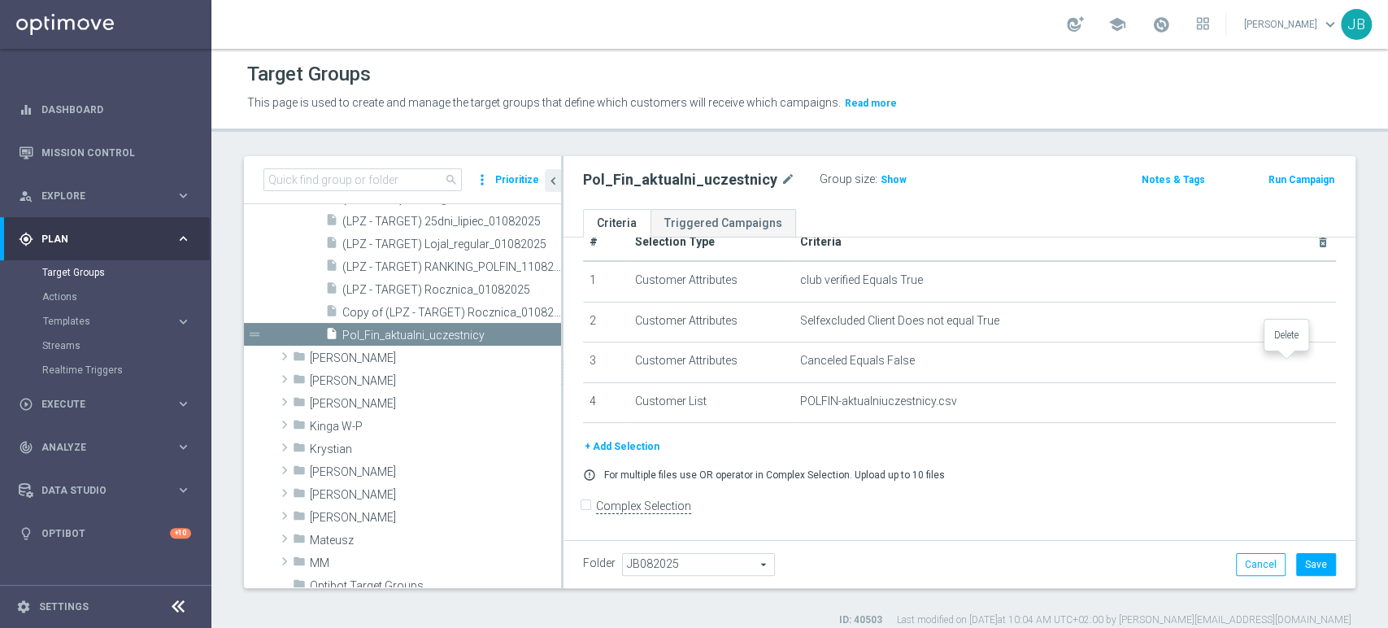
click at [0, 0] on icon "delete_forever" at bounding box center [0, 0] width 0 height 0
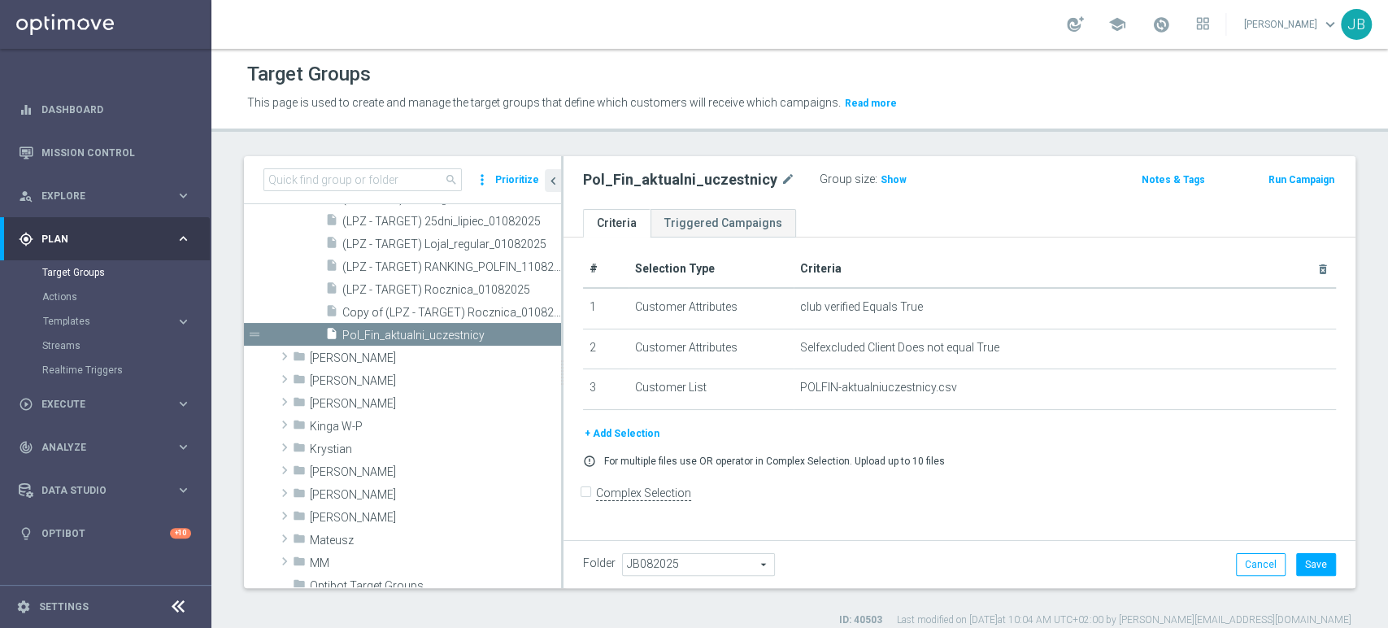
scroll to position [0, 0]
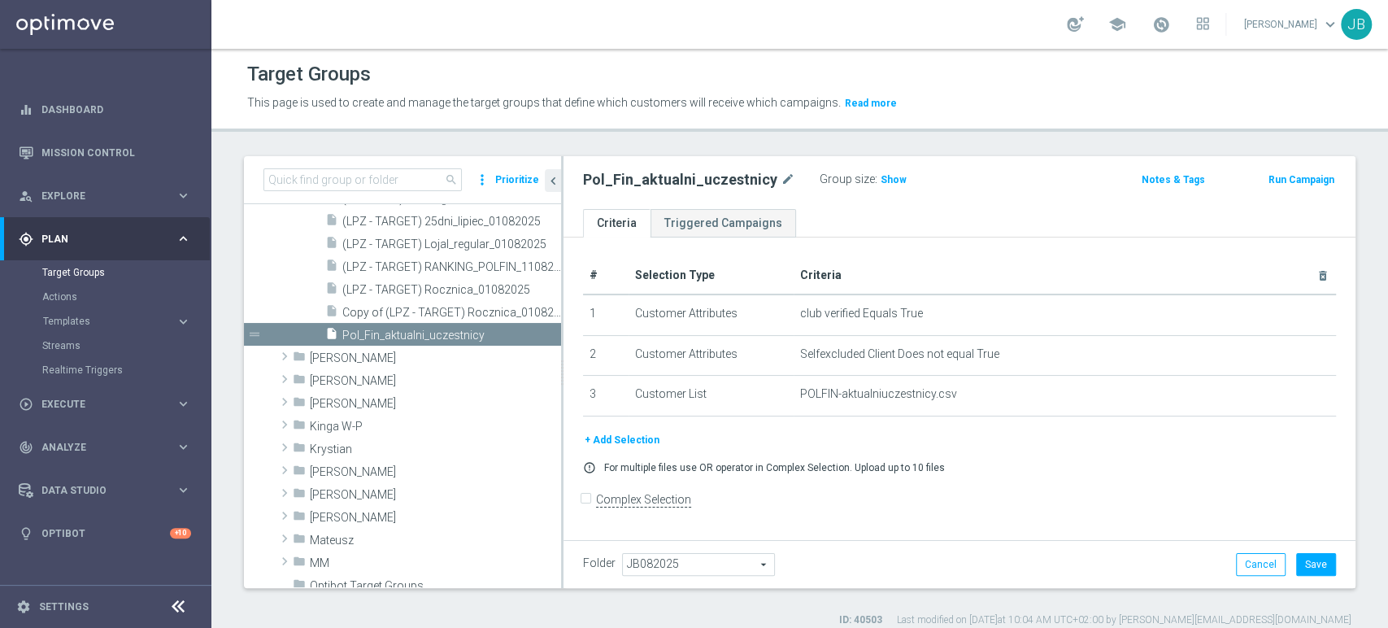
click at [1284, 362] on td "Selfexcluded Client Does not equal True mode_edit delete_forever" at bounding box center [1064, 355] width 542 height 41
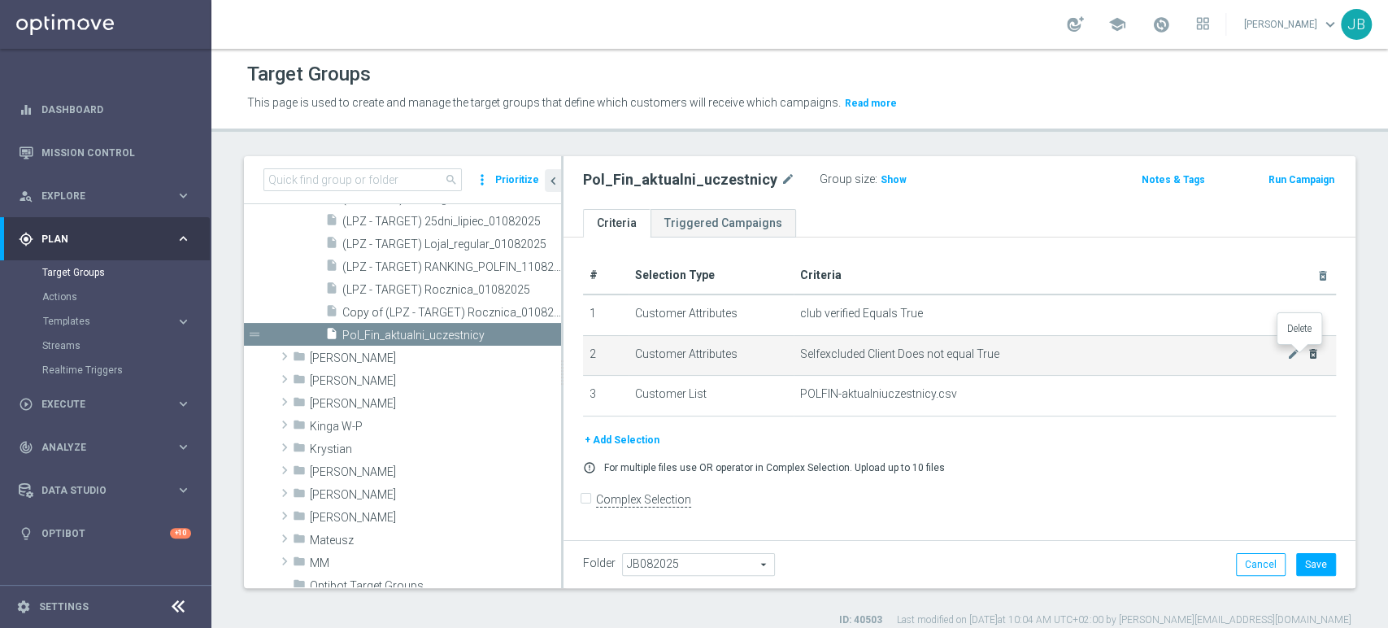
click at [1306, 353] on icon "delete_forever" at bounding box center [1312, 353] width 13 height 13
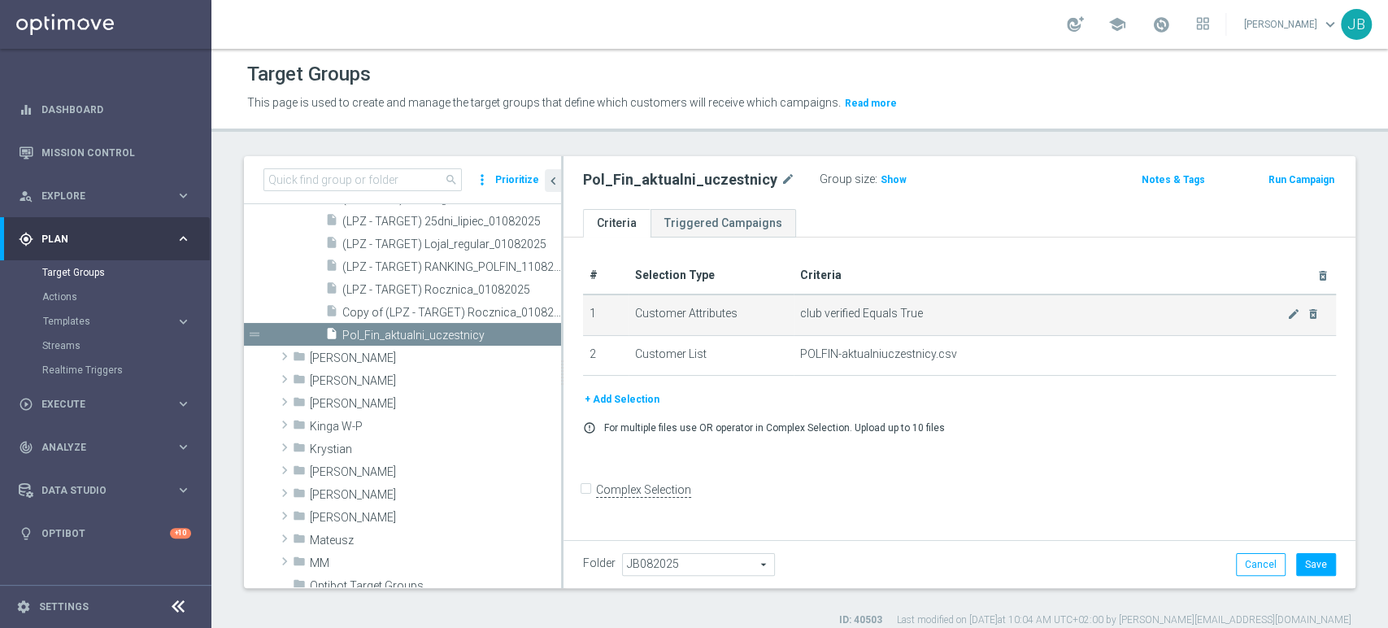
click at [1303, 304] on td "club verified Equals True mode_edit delete_forever" at bounding box center [1064, 314] width 542 height 41
click at [1306, 312] on icon "delete_forever" at bounding box center [1312, 313] width 13 height 13
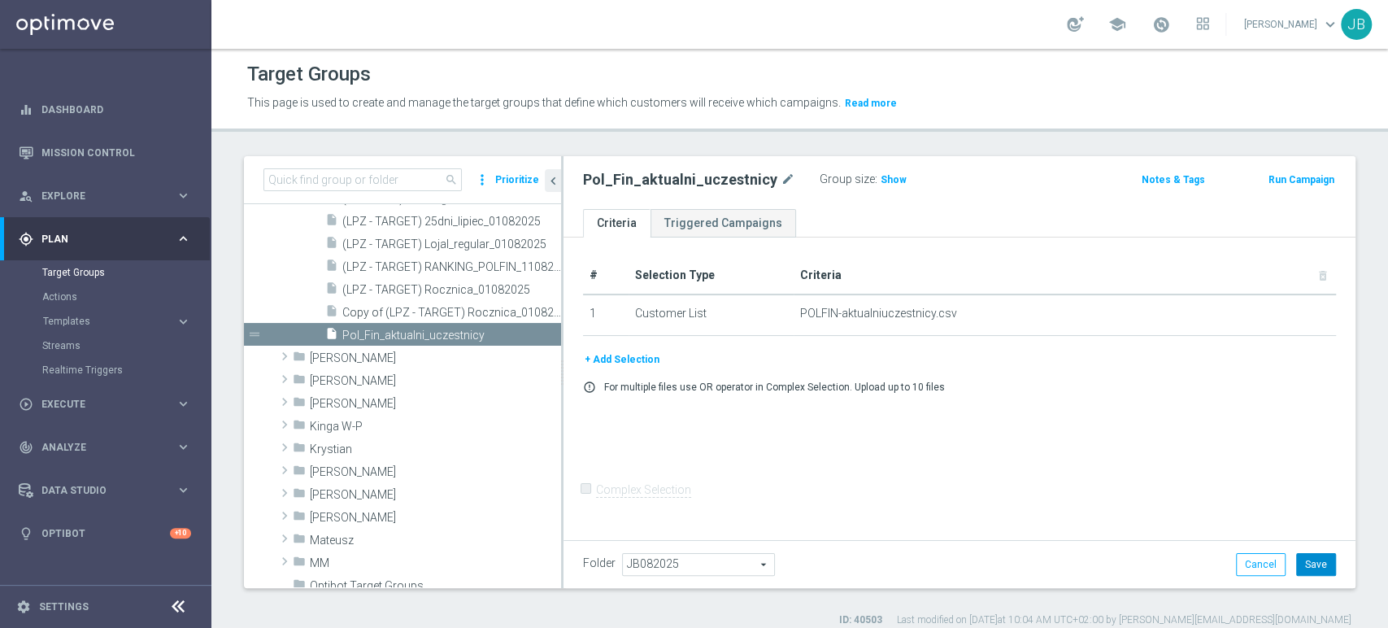
click at [1302, 563] on button "Save" at bounding box center [1316, 564] width 40 height 23
click at [881, 176] on span "Show" at bounding box center [893, 179] width 26 height 11
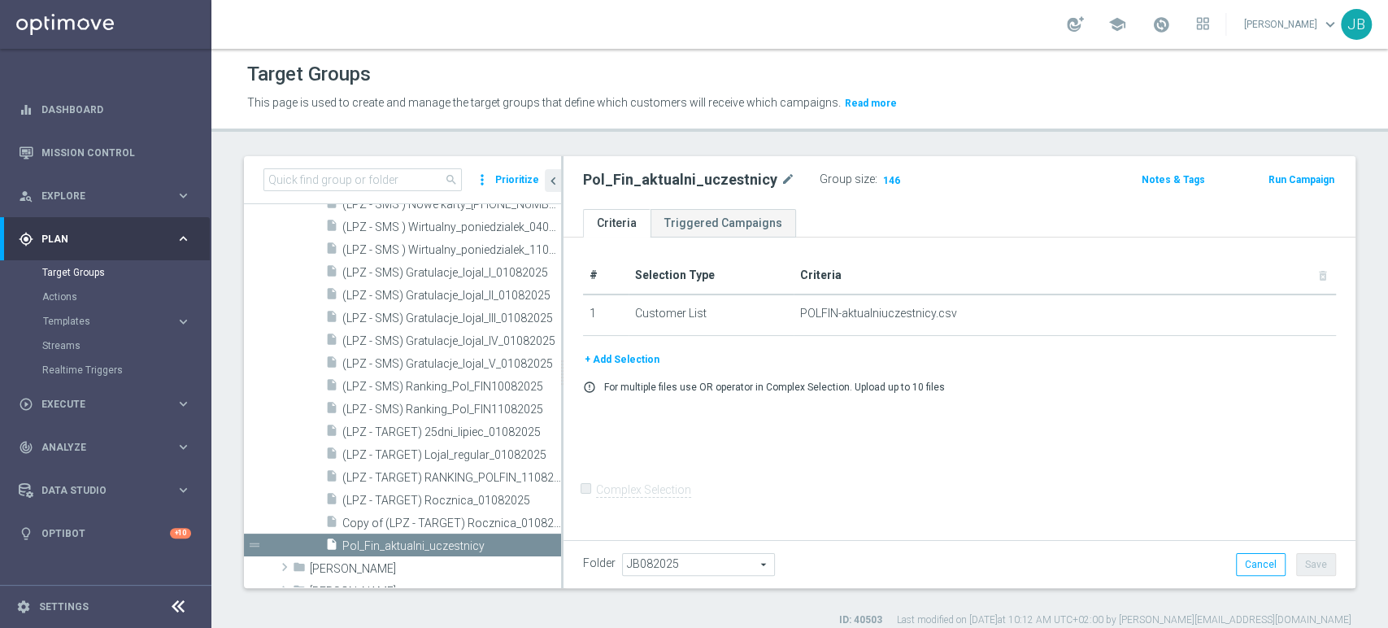
scroll to position [638, 0]
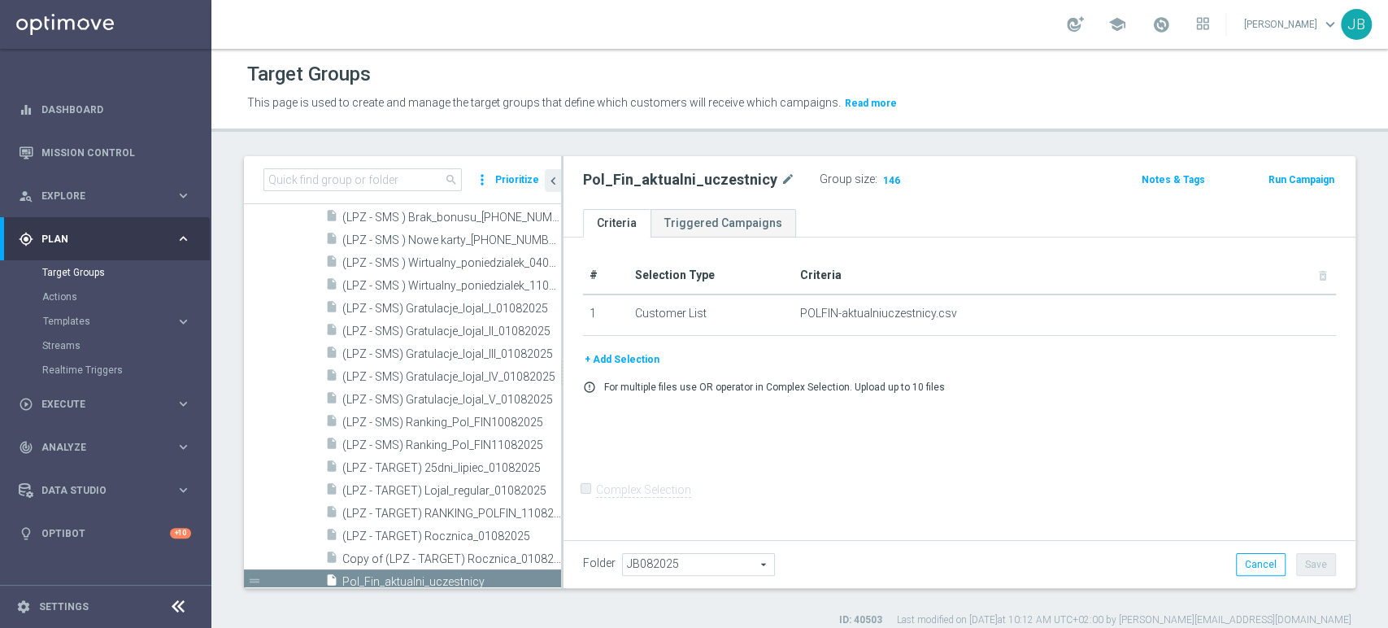
drag, startPoint x: 559, startPoint y: 327, endPoint x: 558, endPoint y: 340, distance: 13.0
click at [558, 340] on tree-viewport "Customer Target Groups library_add create_new_folder folder library_add" at bounding box center [402, 395] width 317 height 383
click at [413, 186] on input at bounding box center [362, 179] width 198 height 23
type input "p"
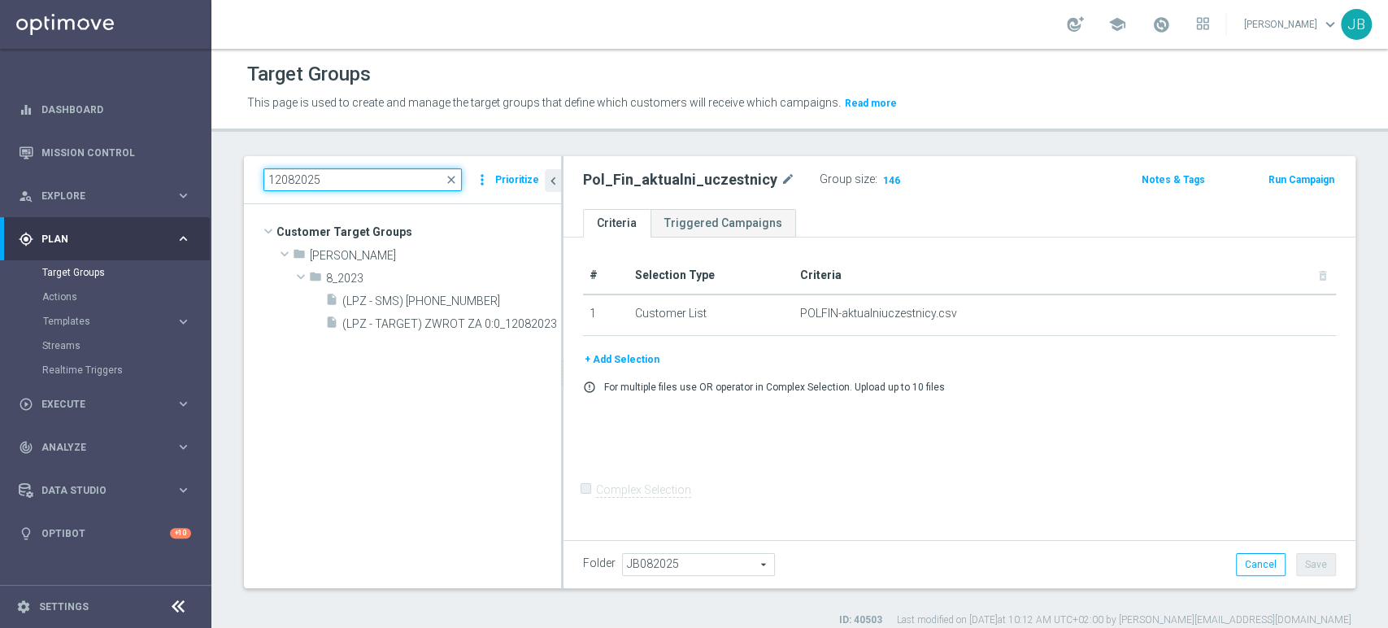
scroll to position [0, 0]
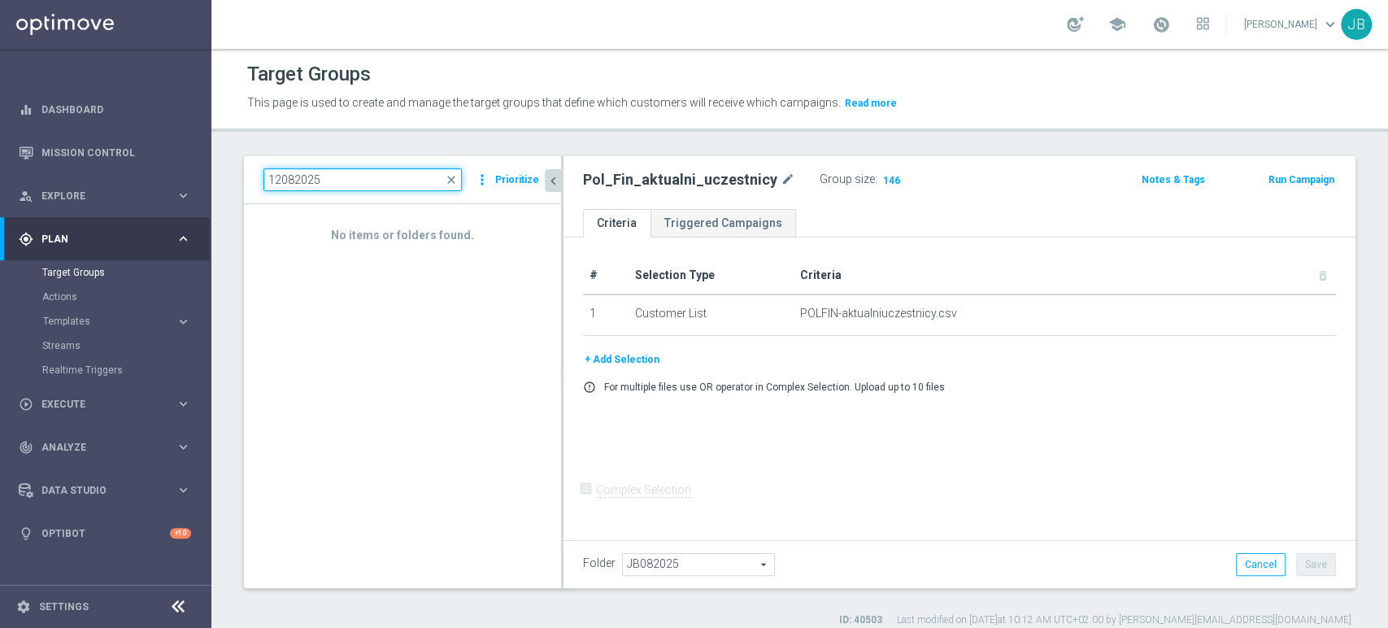
type input "12082025"
click at [555, 181] on icon "chevron_left" at bounding box center [552, 180] width 15 height 15
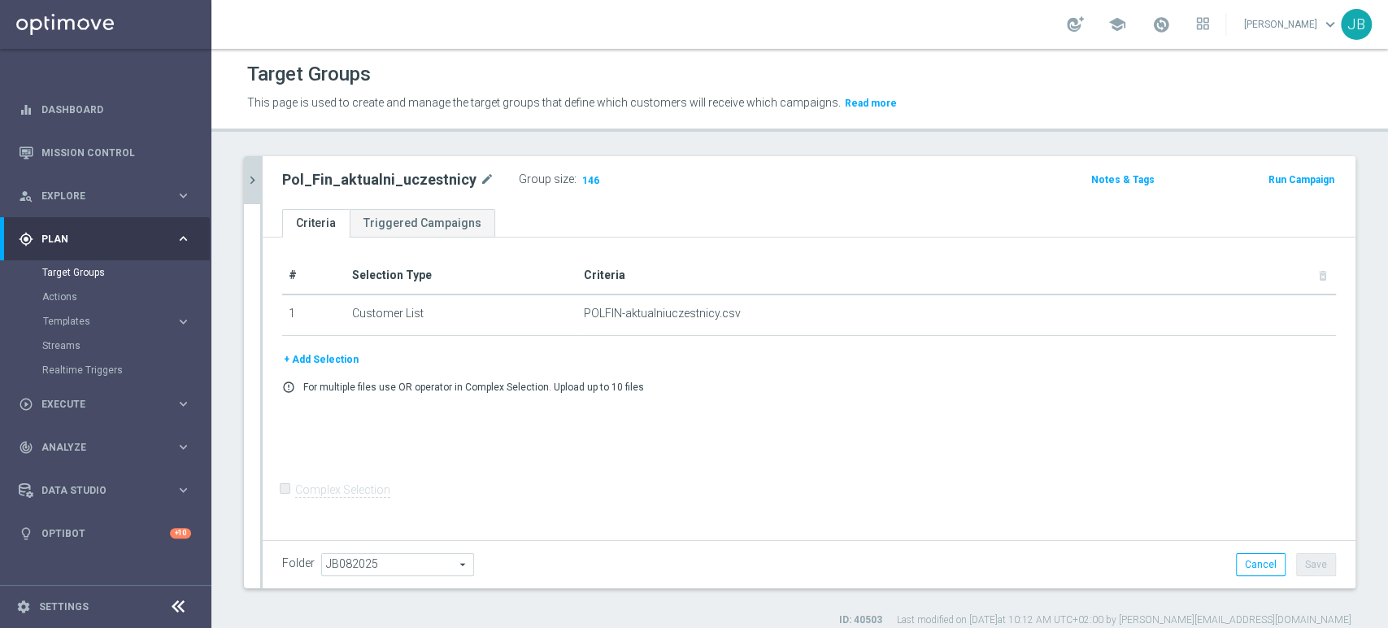
click at [248, 180] on icon "chevron_right" at bounding box center [252, 179] width 15 height 15
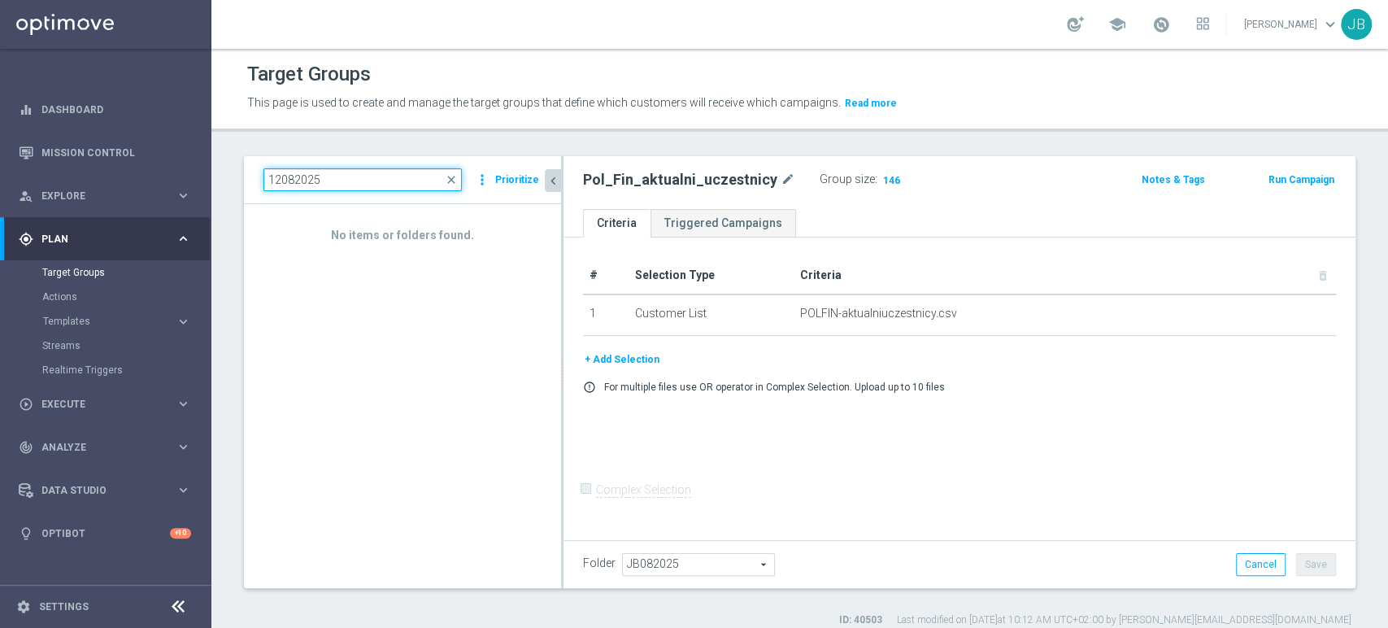
click at [462, 181] on input "12082025" at bounding box center [362, 179] width 198 height 23
click at [458, 181] on span "close" at bounding box center [451, 179] width 13 height 13
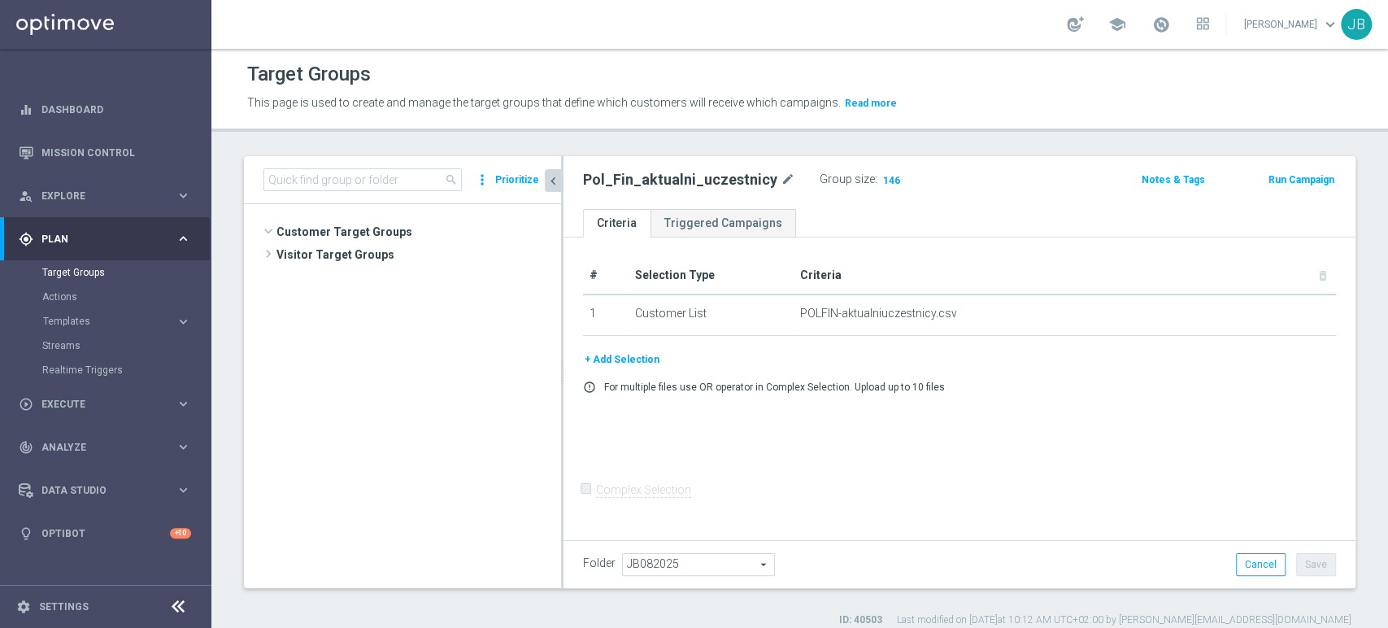
scroll to position [42630, 0]
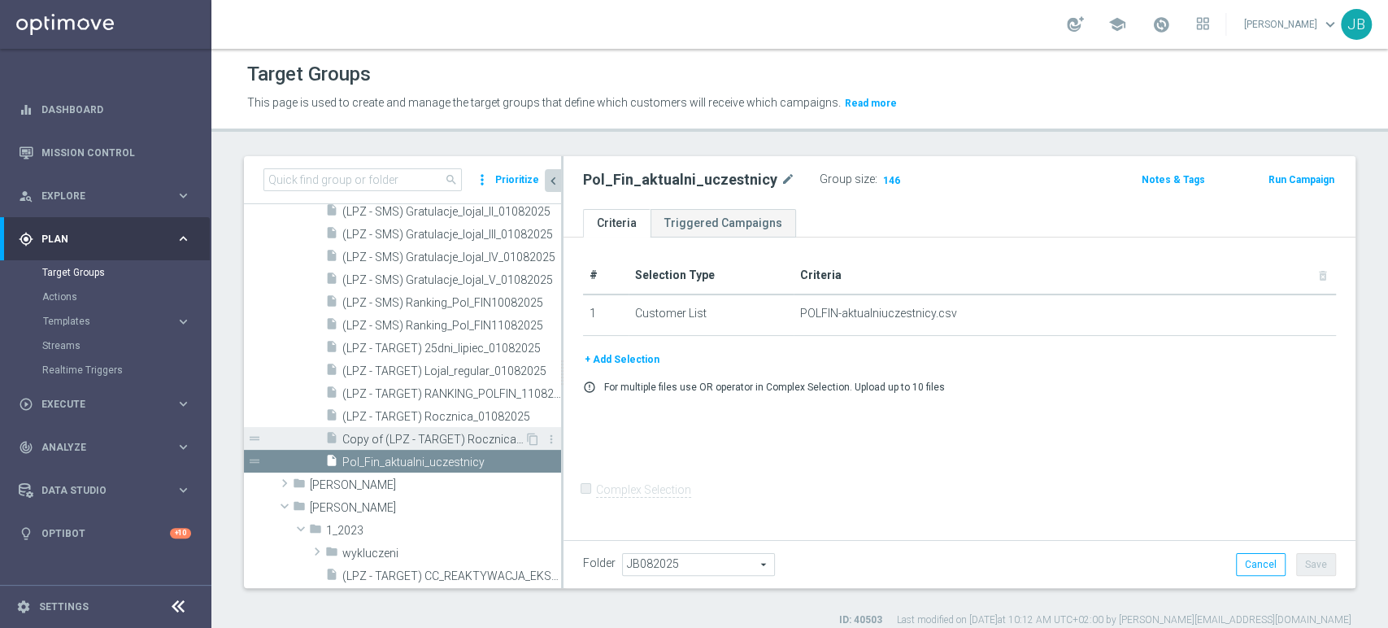
click at [489, 436] on span "Copy of (LPZ - TARGET) Rocznica_01082025 (1)" at bounding box center [433, 439] width 182 height 14
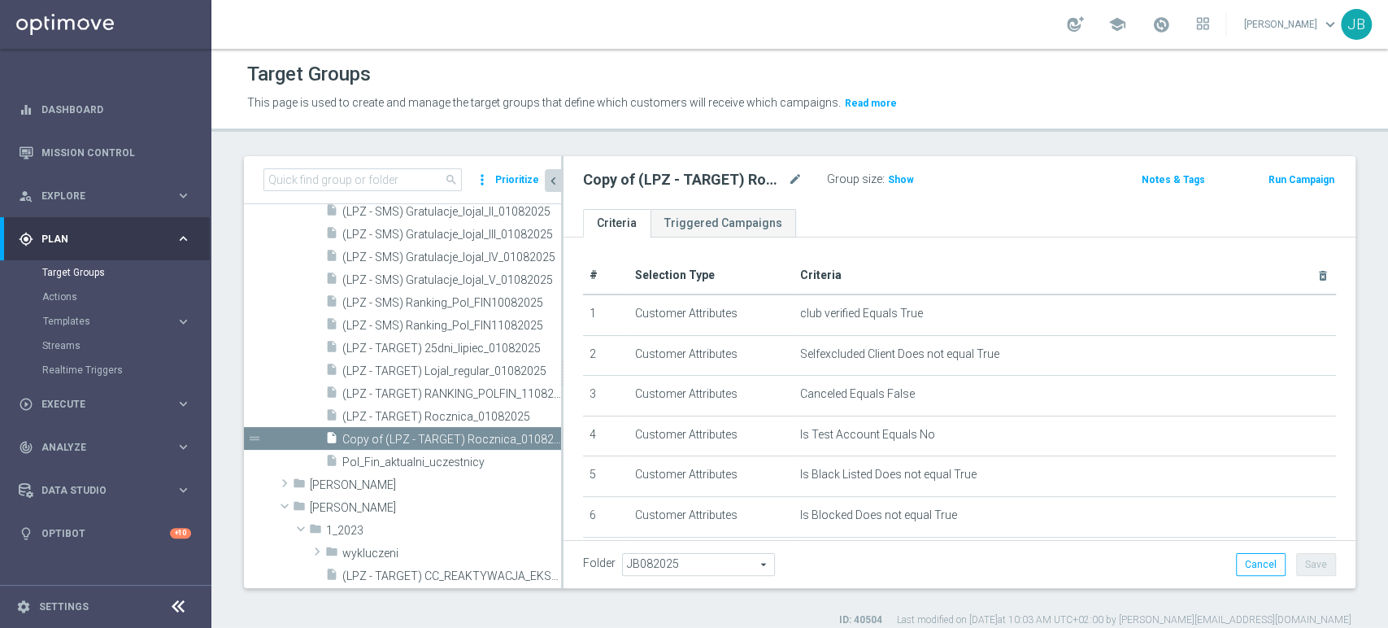
scroll to position [277, 0]
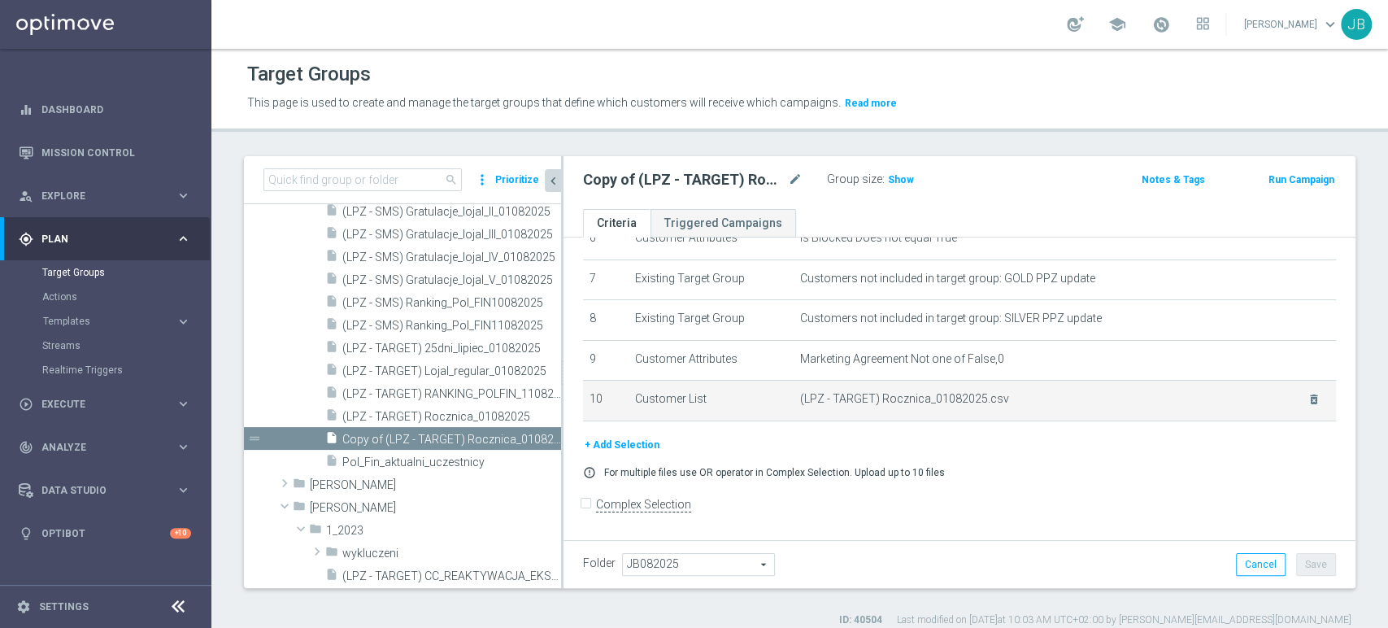
click at [1289, 408] on td "(LPZ - TARGET) Rocznica_01082025.csv delete_forever" at bounding box center [1064, 400] width 542 height 41
click at [1307, 405] on icon "delete_forever" at bounding box center [1313, 399] width 13 height 13
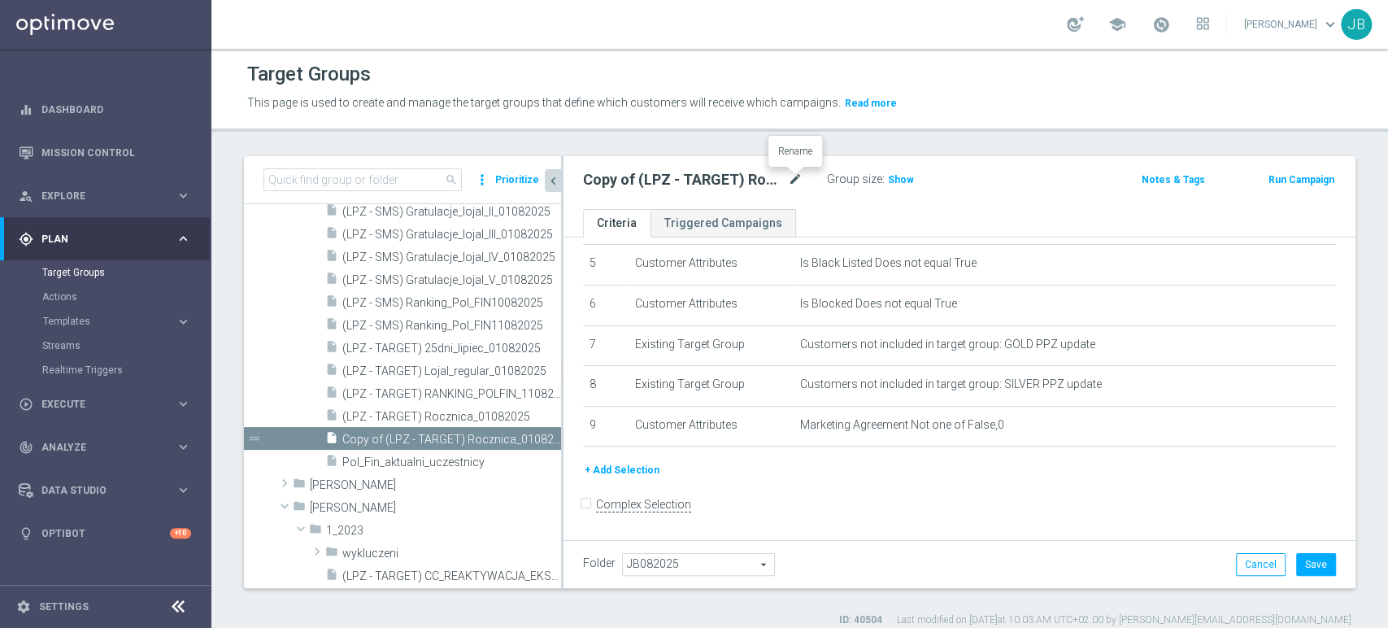
click at [797, 179] on icon "mode_edit" at bounding box center [795, 180] width 15 height 20
type input "(LPZ - TARGET) RANKING_POLFIN_12082025"
click at [637, 471] on button "+ Add Selection" at bounding box center [622, 470] width 78 height 18
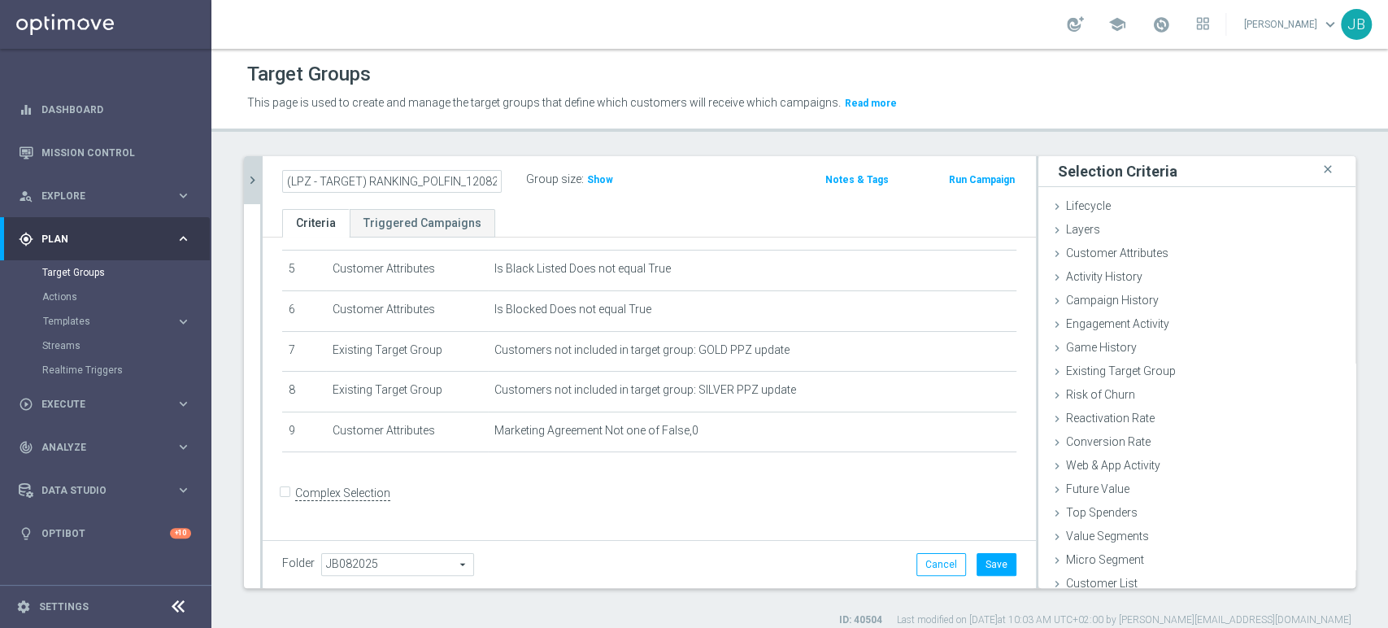
scroll to position [194, 0]
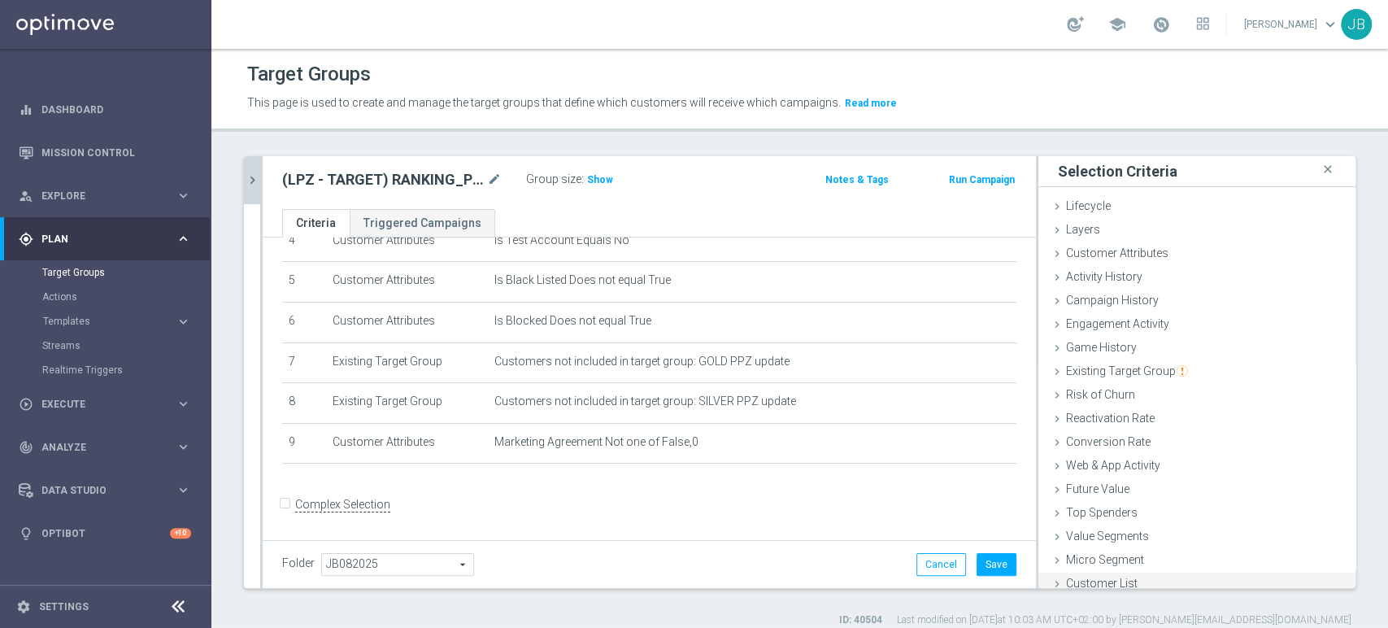
click at [1136, 580] on div "Customer List done" at bounding box center [1196, 584] width 317 height 24
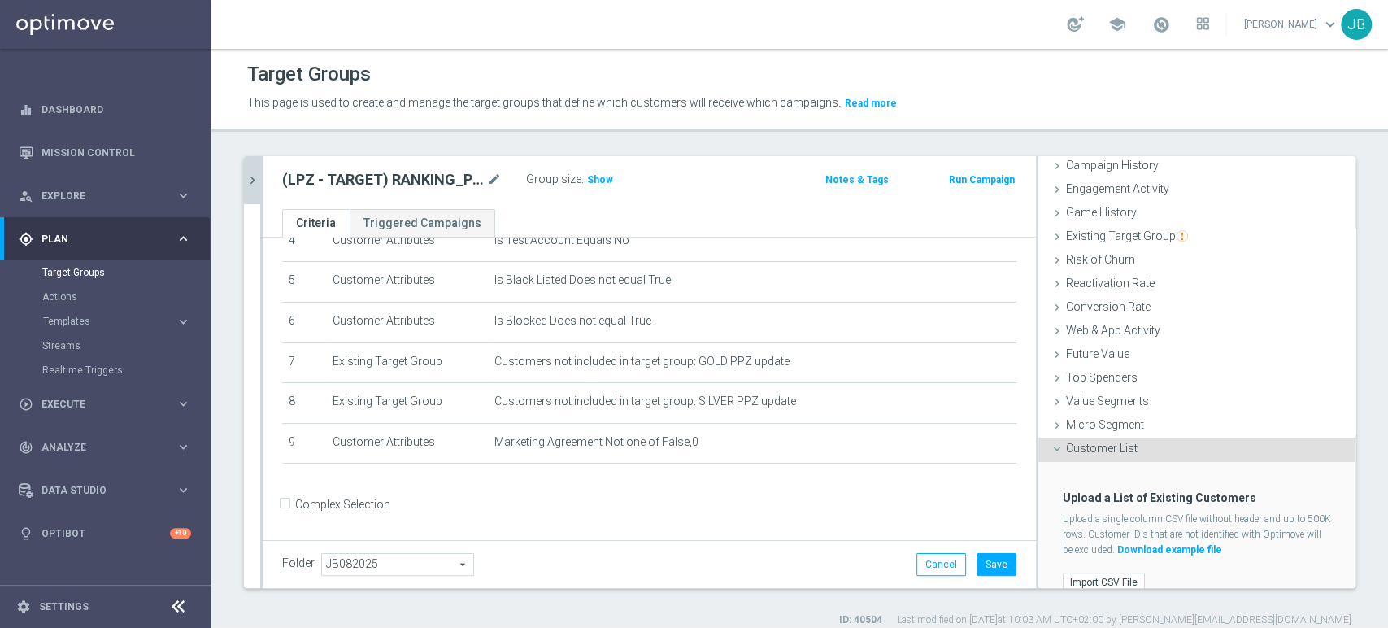
scroll to position [143, 0]
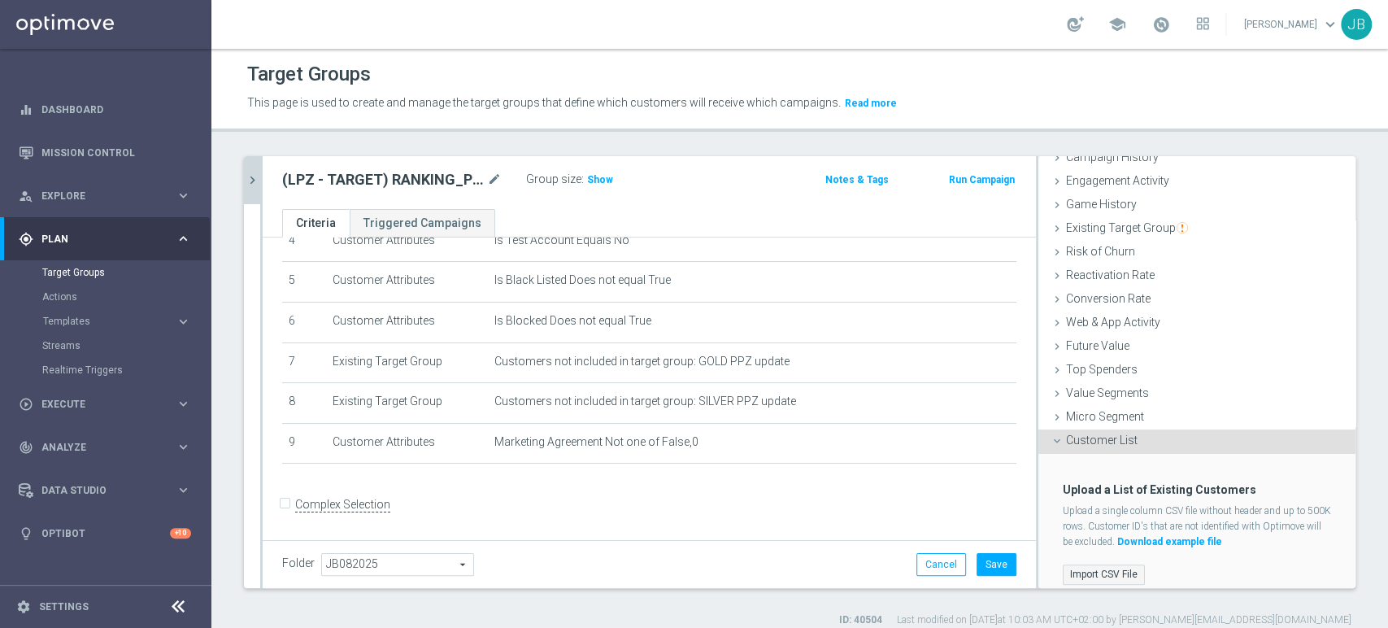
click at [1114, 564] on label "Import CSV File" at bounding box center [1104, 574] width 82 height 20
click at [0, 0] on input "Import CSV File" at bounding box center [0, 0] width 0 height 0
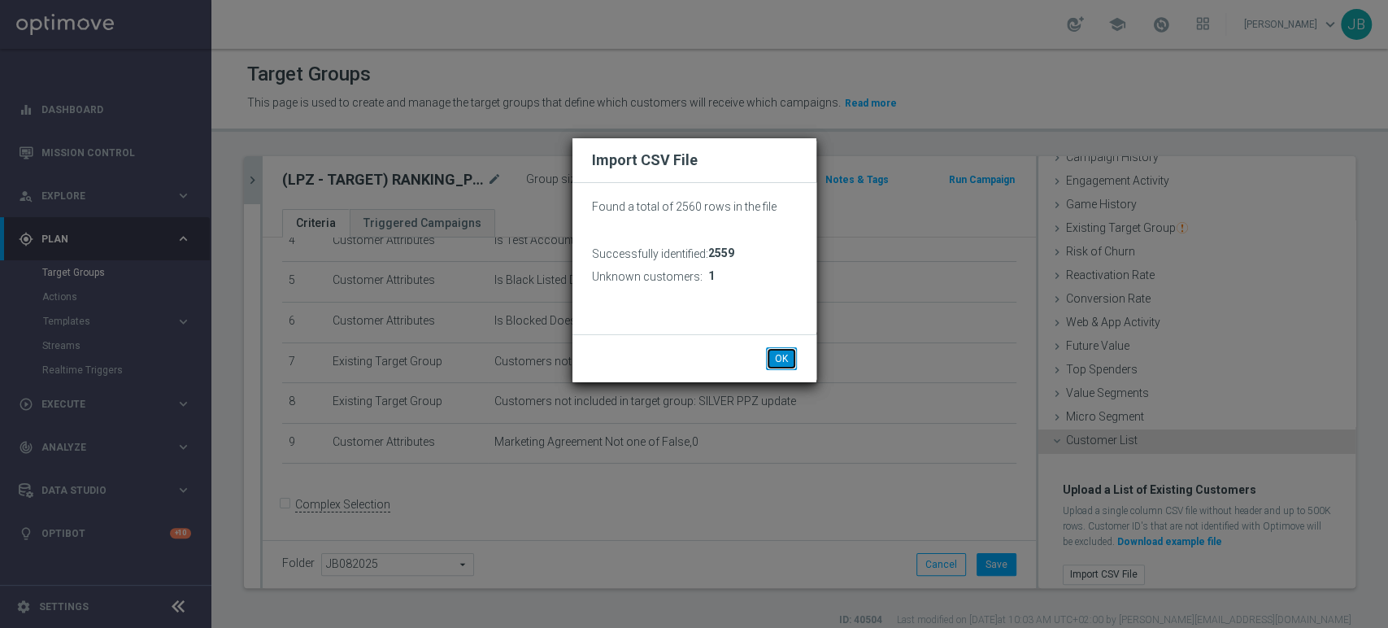
click at [787, 359] on button "OK" at bounding box center [781, 358] width 31 height 23
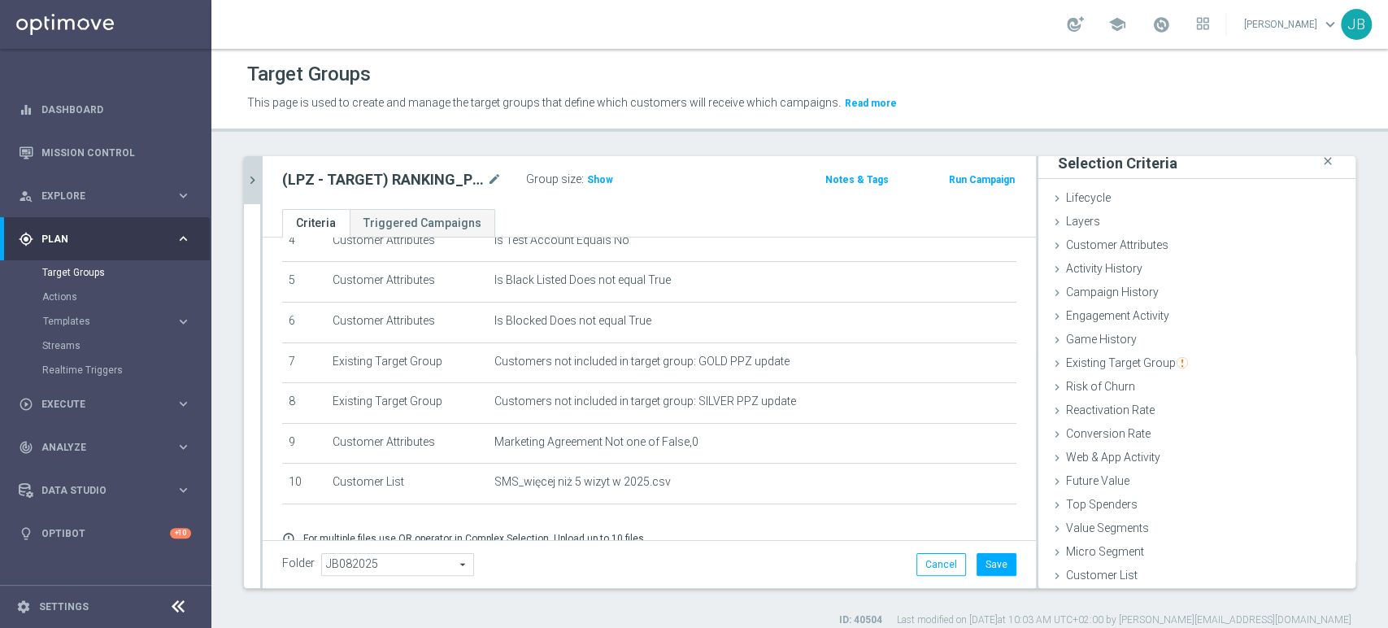
scroll to position [260, 0]
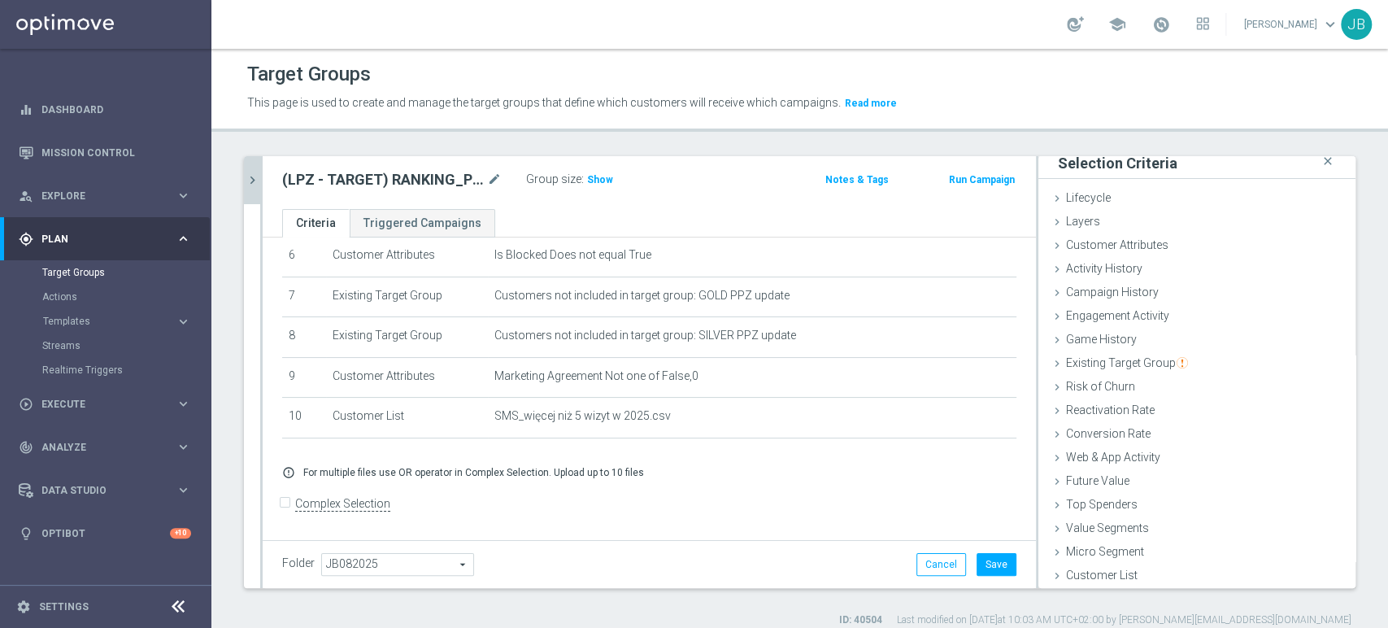
click at [252, 180] on icon "chevron_right" at bounding box center [252, 179] width 15 height 15
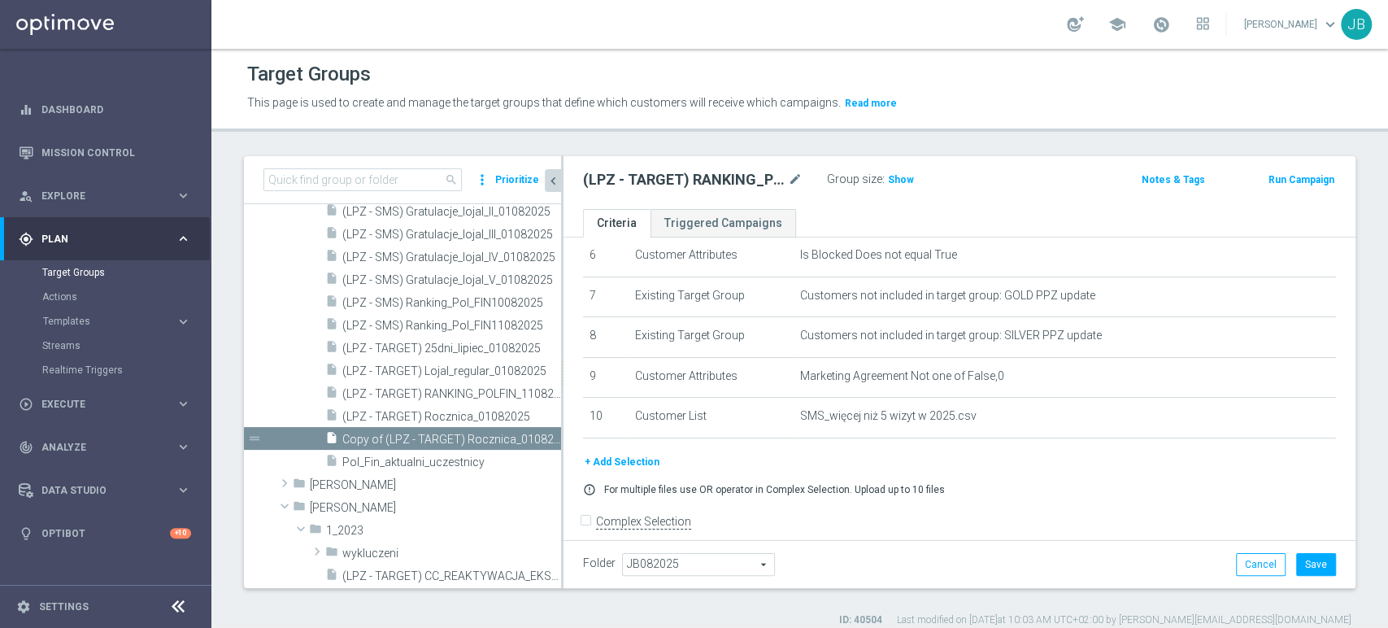
scroll to position [37, 0]
click at [621, 460] on button "+ Add Selection" at bounding box center [622, 462] width 78 height 18
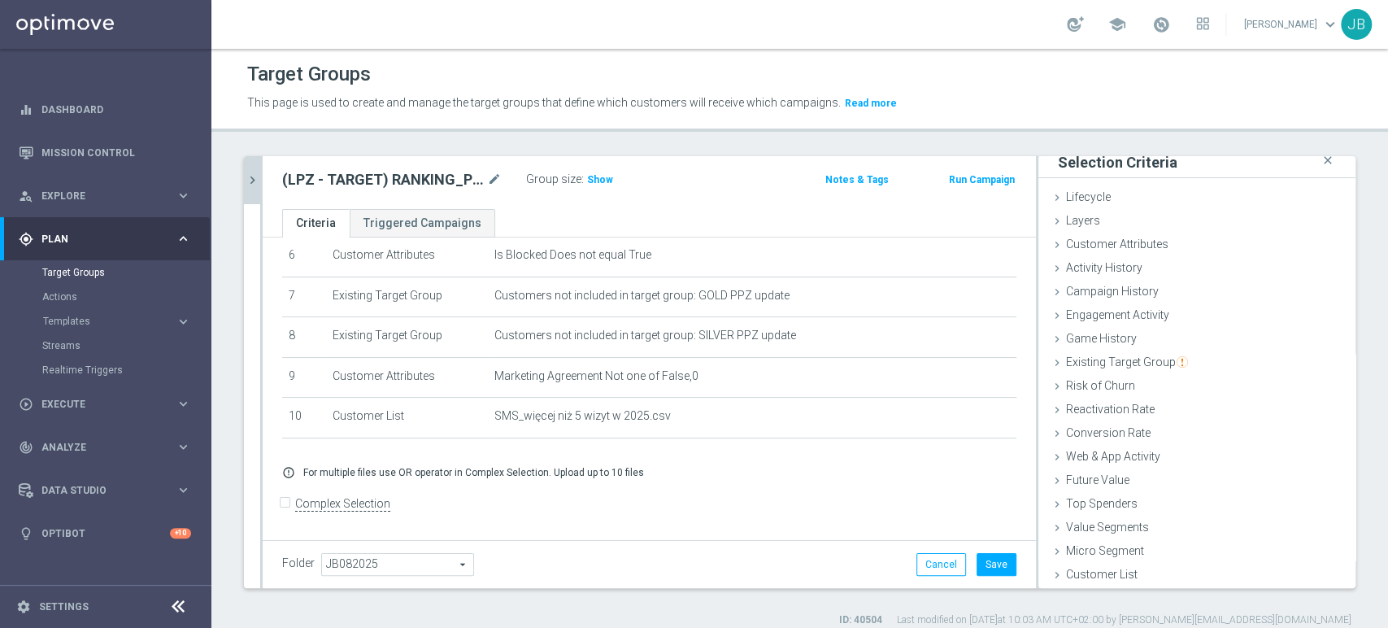
scroll to position [8, 0]
click at [1341, 210] on div "search more_vert Prioritize Customer Target Groups library_add create_new_folder" at bounding box center [799, 391] width 1176 height 471
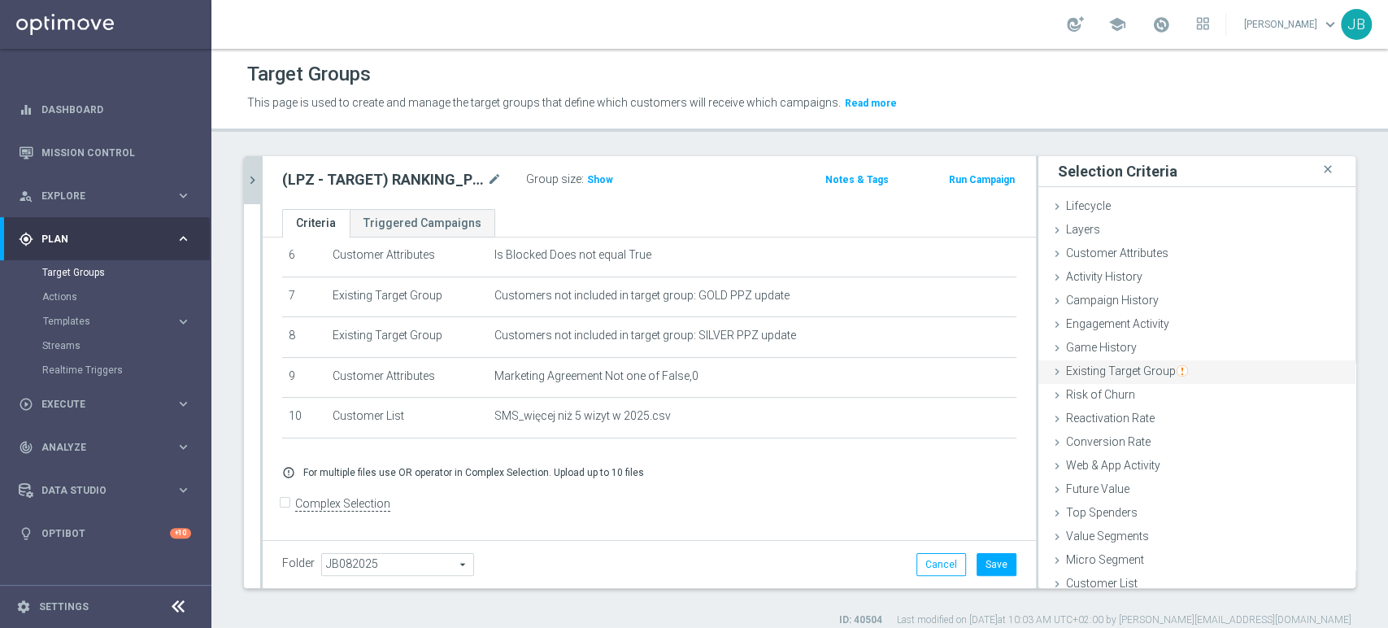
click at [1117, 371] on span "Existing Target Group" at bounding box center [1127, 370] width 122 height 13
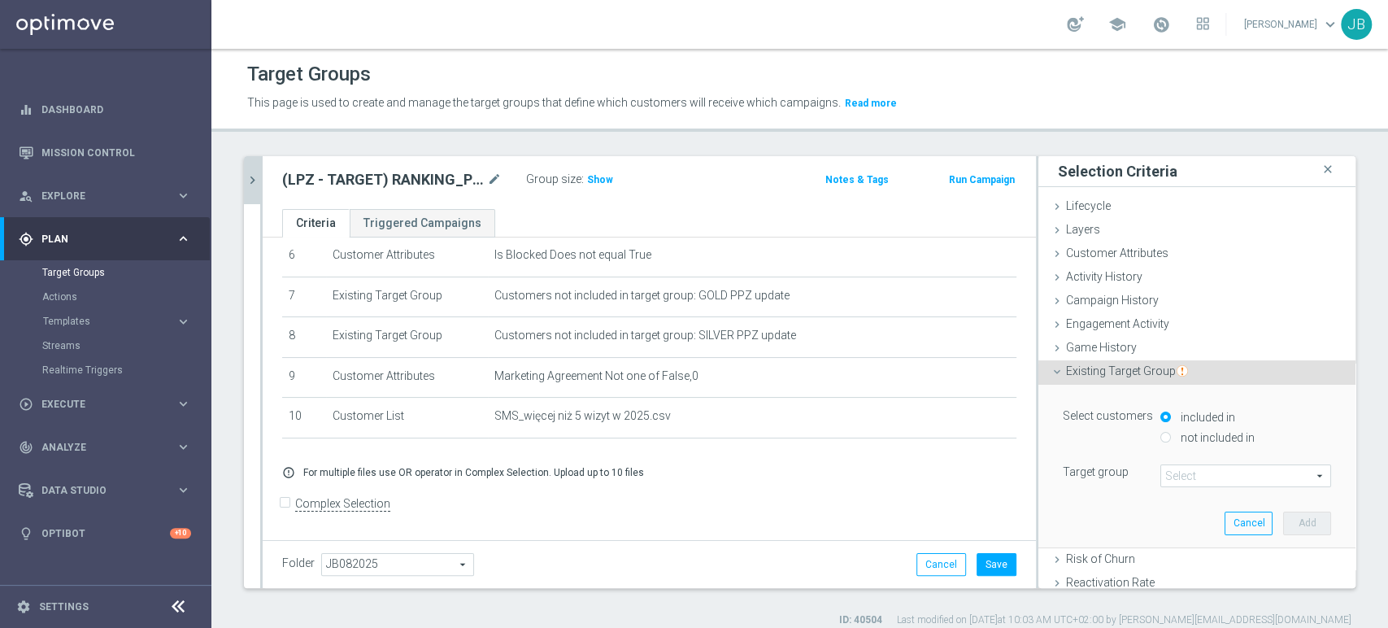
click at [1160, 433] on input "not included in" at bounding box center [1165, 437] width 11 height 11
radio input "true"
click at [1161, 470] on span at bounding box center [1245, 475] width 169 height 21
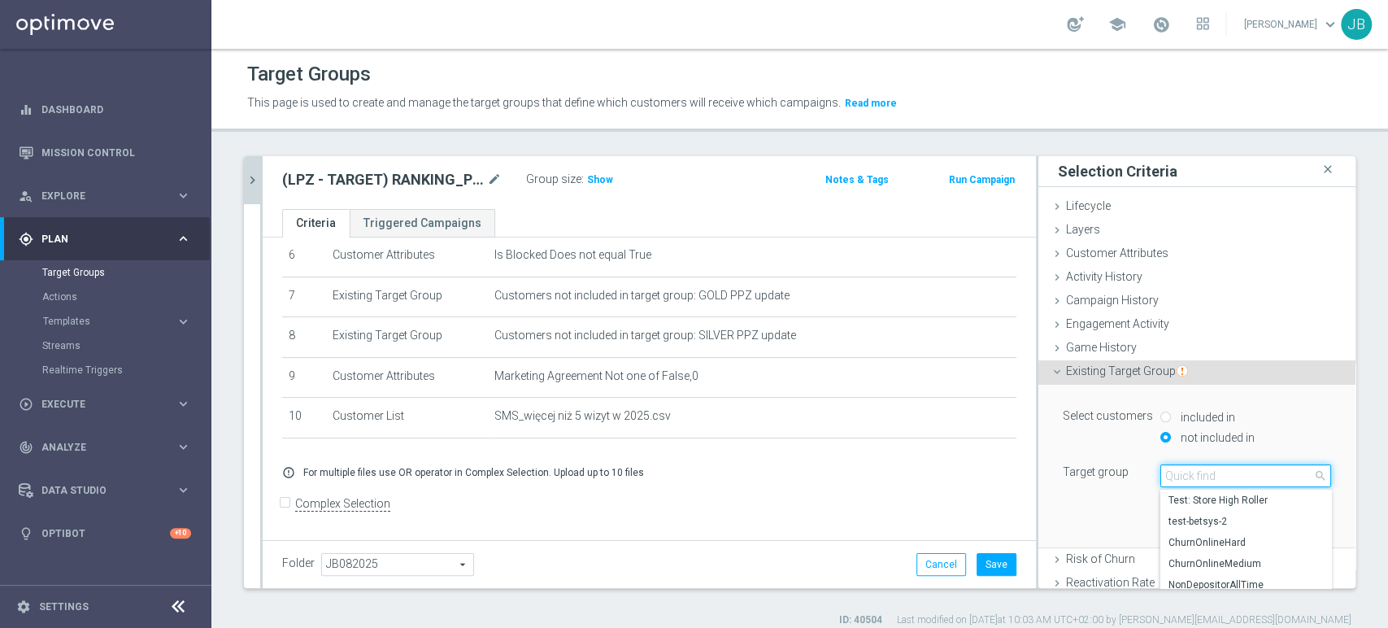
click at [1160, 467] on input "search" at bounding box center [1245, 475] width 171 height 23
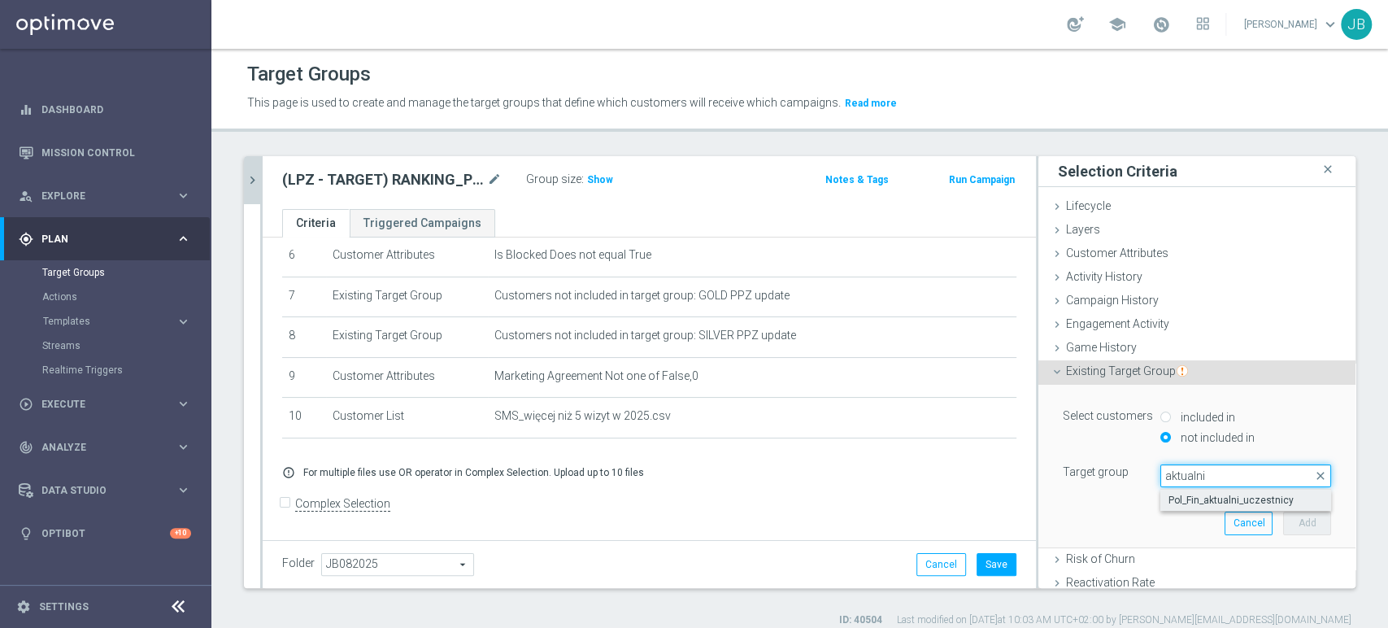
type input "aktualni"
click at [1176, 493] on span "Pol_Fin_aktualni_uczestnicy" at bounding box center [1245, 499] width 154 height 13
type input "Pol_Fin_aktualni_uczestnicy"
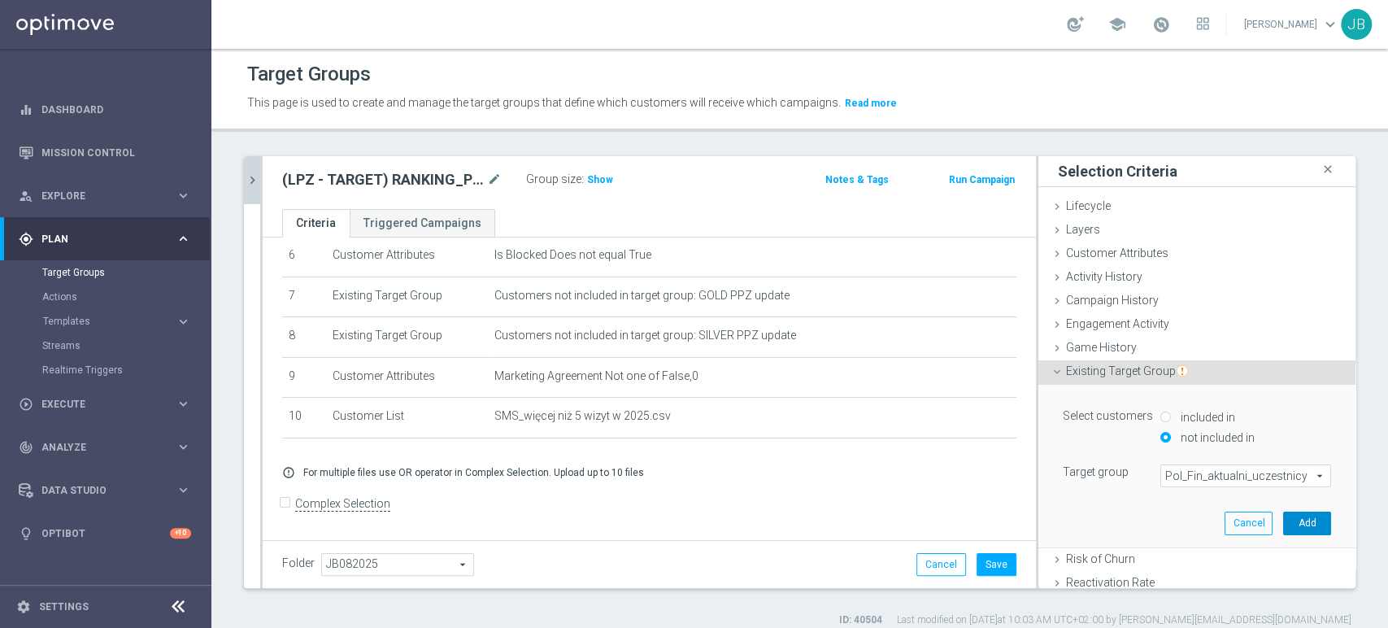
click at [1283, 525] on button "Add" at bounding box center [1307, 522] width 48 height 23
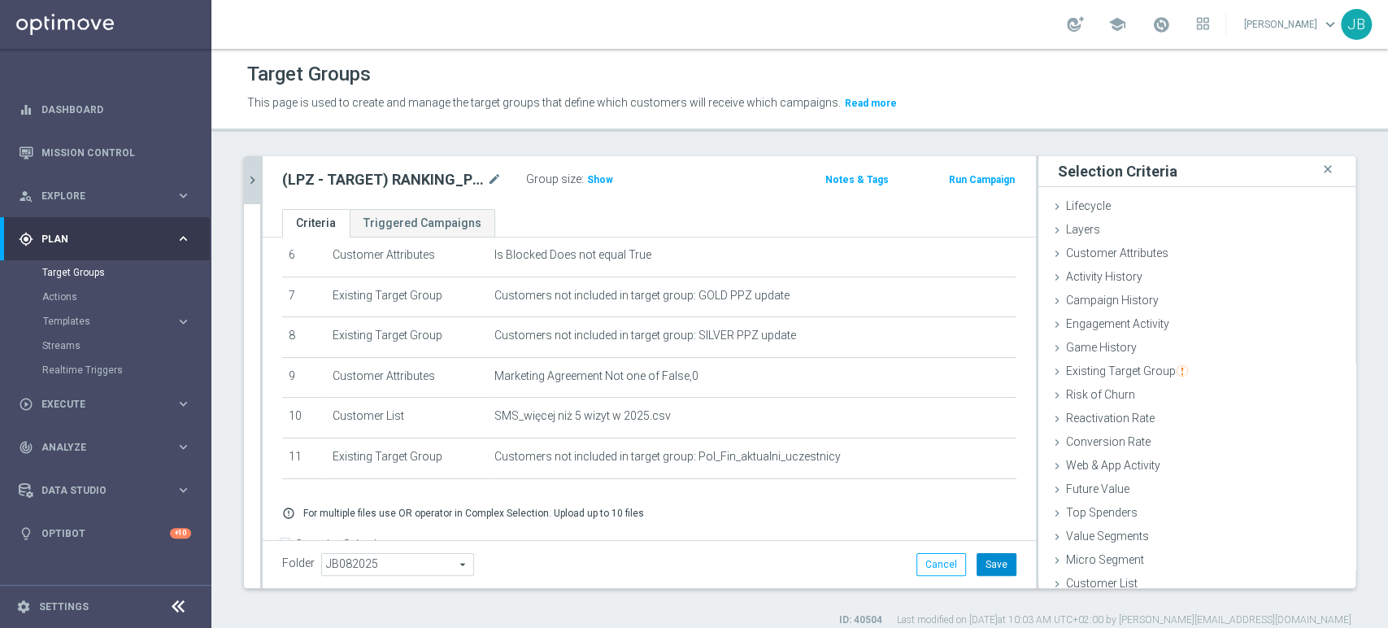
click at [976, 562] on button "Save" at bounding box center [996, 564] width 40 height 23
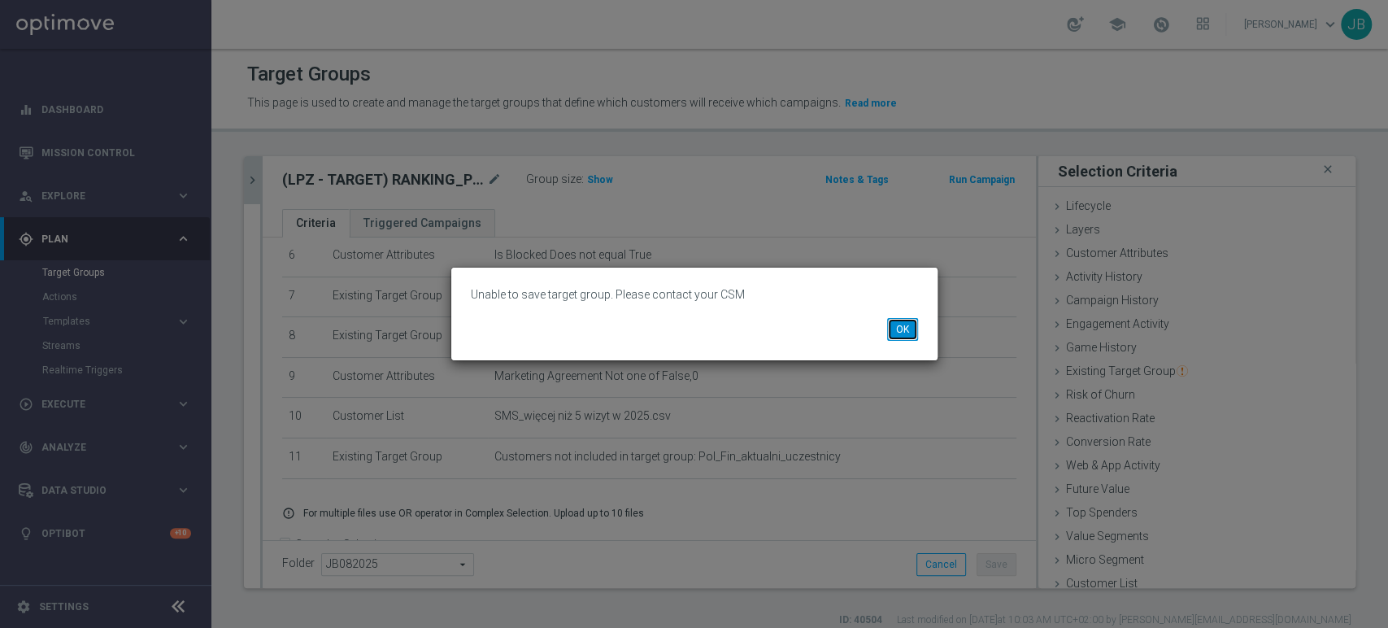
click at [893, 321] on button "OK" at bounding box center [902, 329] width 31 height 23
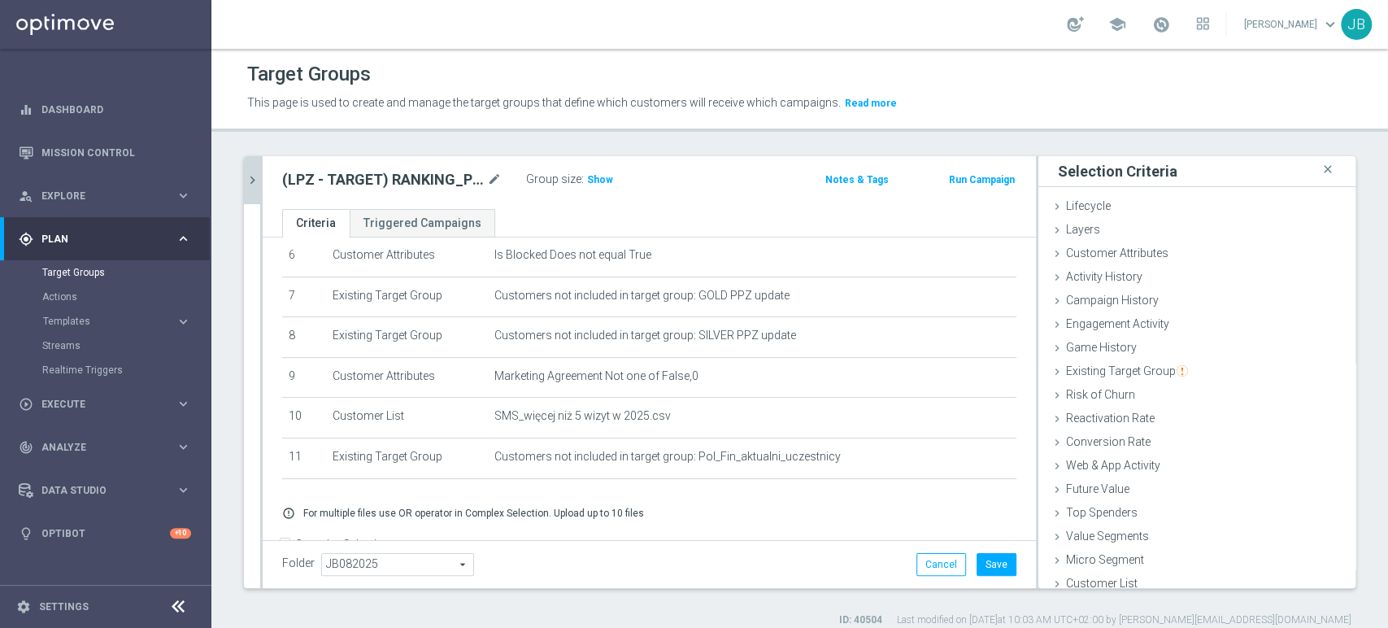
click at [251, 167] on button "chevron_right" at bounding box center [252, 180] width 16 height 48
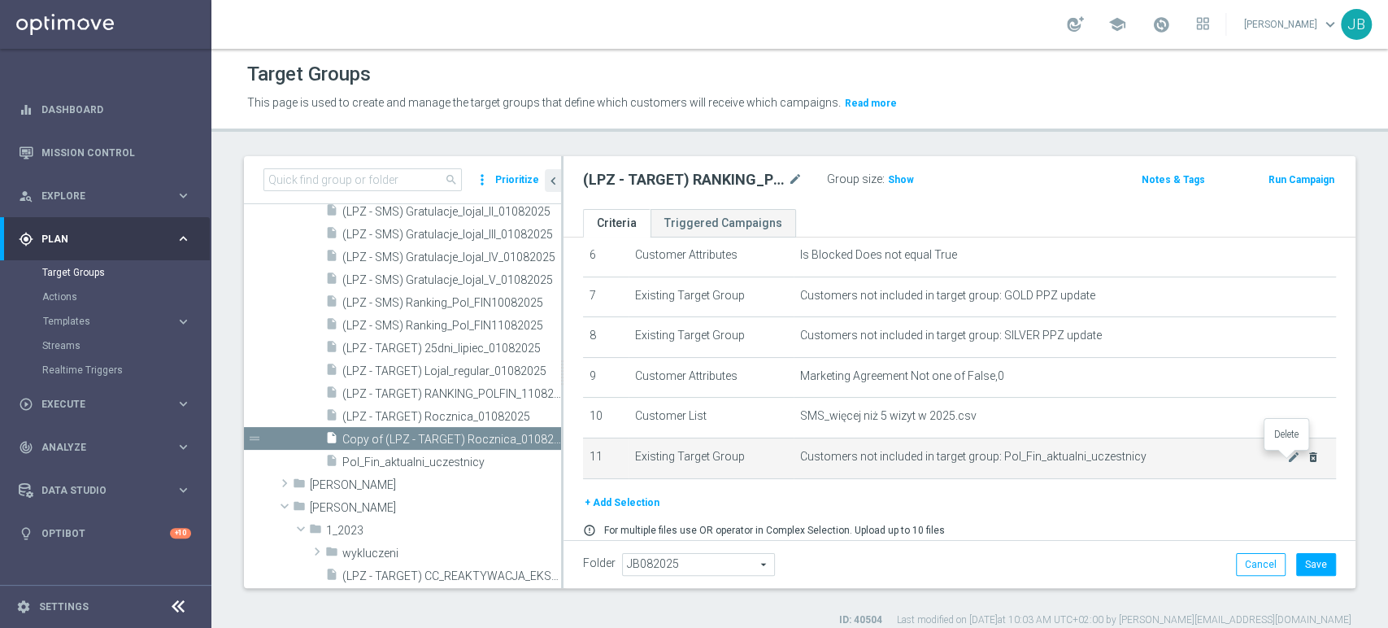
click at [1306, 459] on icon "delete_forever" at bounding box center [1312, 456] width 13 height 13
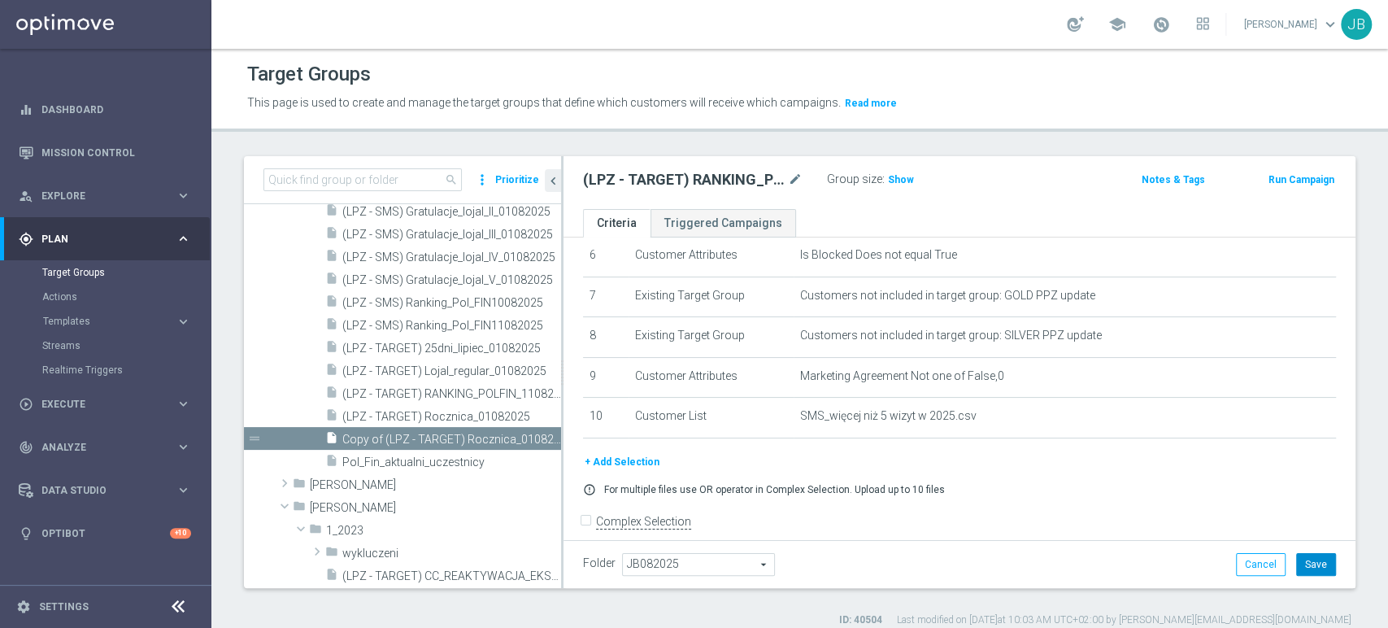
click at [1296, 568] on button "Save" at bounding box center [1316, 564] width 40 height 23
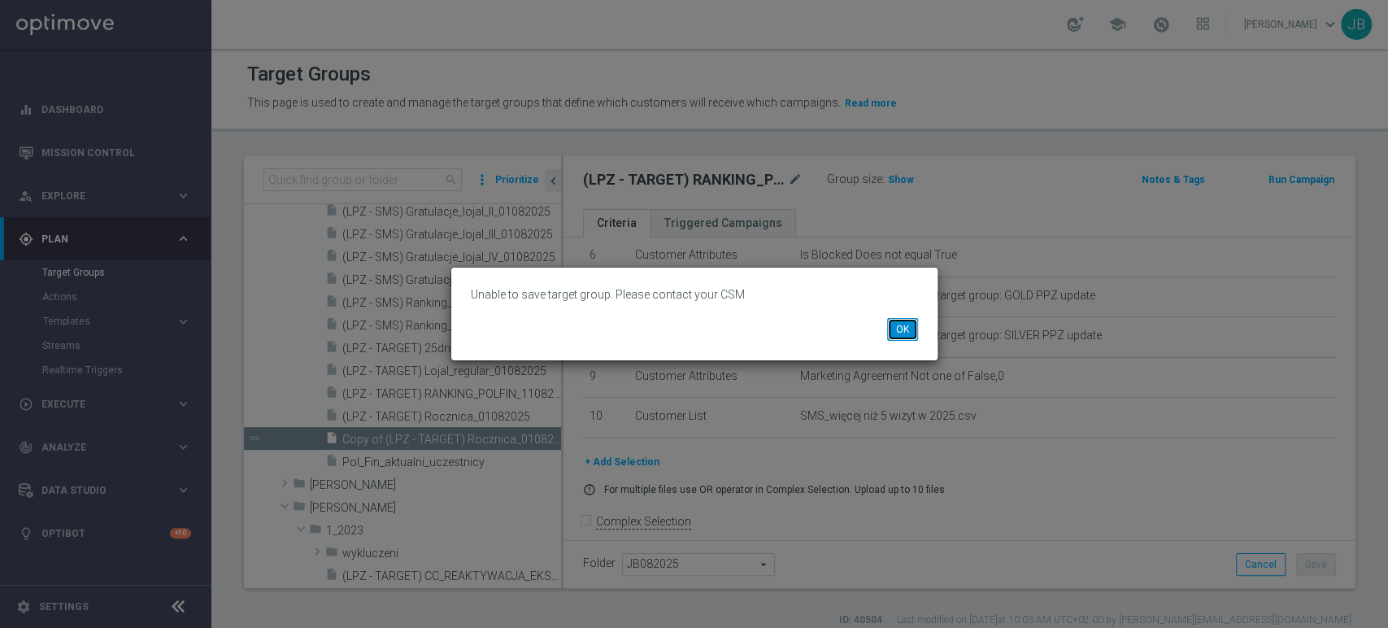
click at [900, 326] on button "OK" at bounding box center [902, 329] width 31 height 23
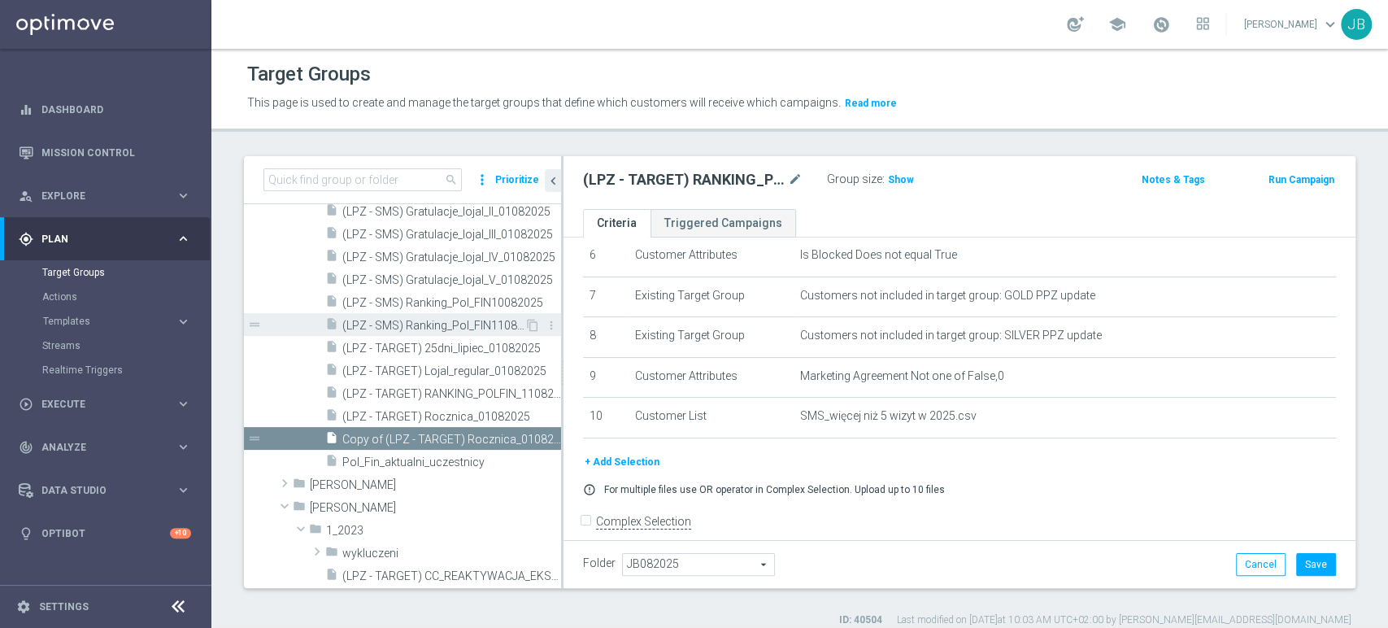
click at [488, 327] on span "(LPZ - SMS) Ranking_Pol_FIN11082025" at bounding box center [433, 326] width 182 height 14
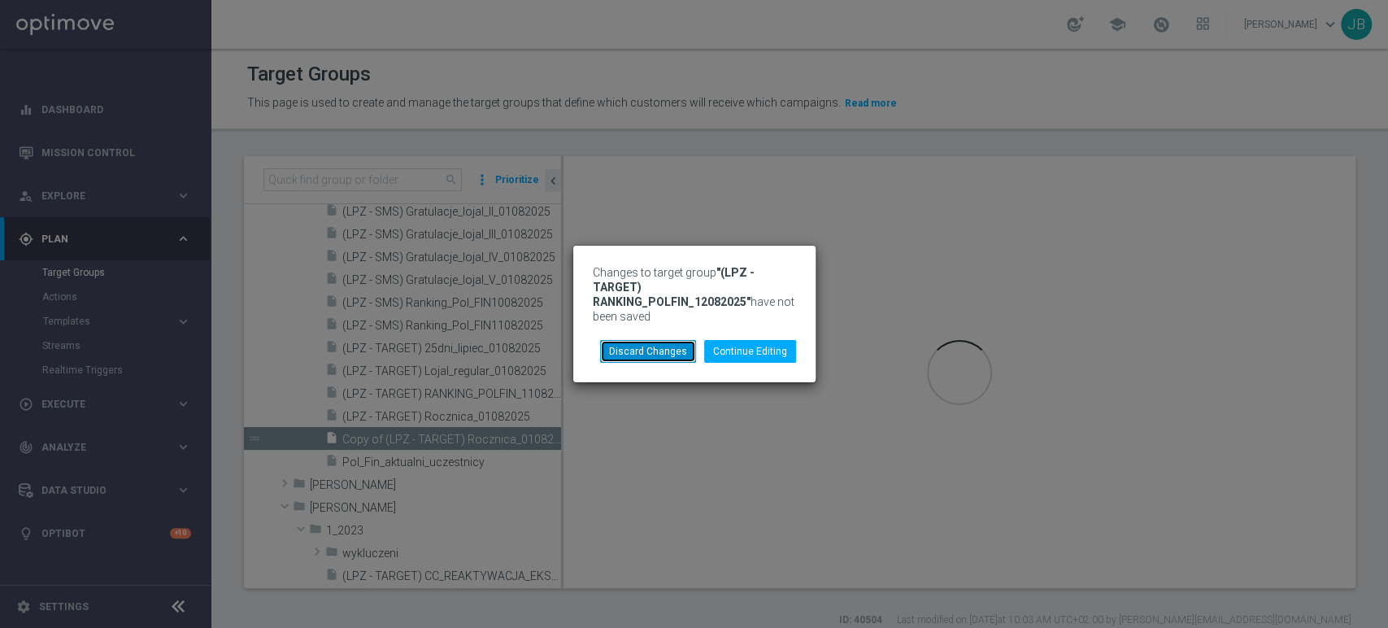
click at [679, 354] on button "Discard Changes" at bounding box center [648, 351] width 96 height 23
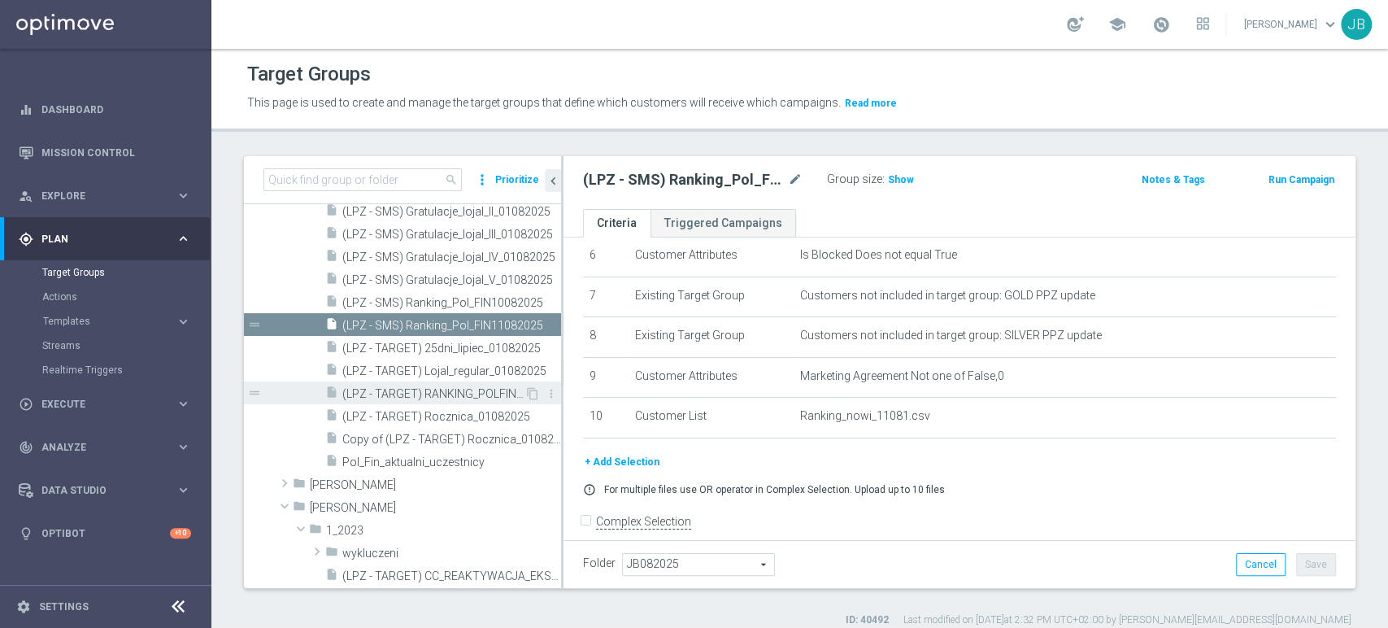
click at [481, 384] on div "insert_drive_file (LPZ - TARGET) RANKING_POLFIN_11082025" at bounding box center [424, 392] width 199 height 23
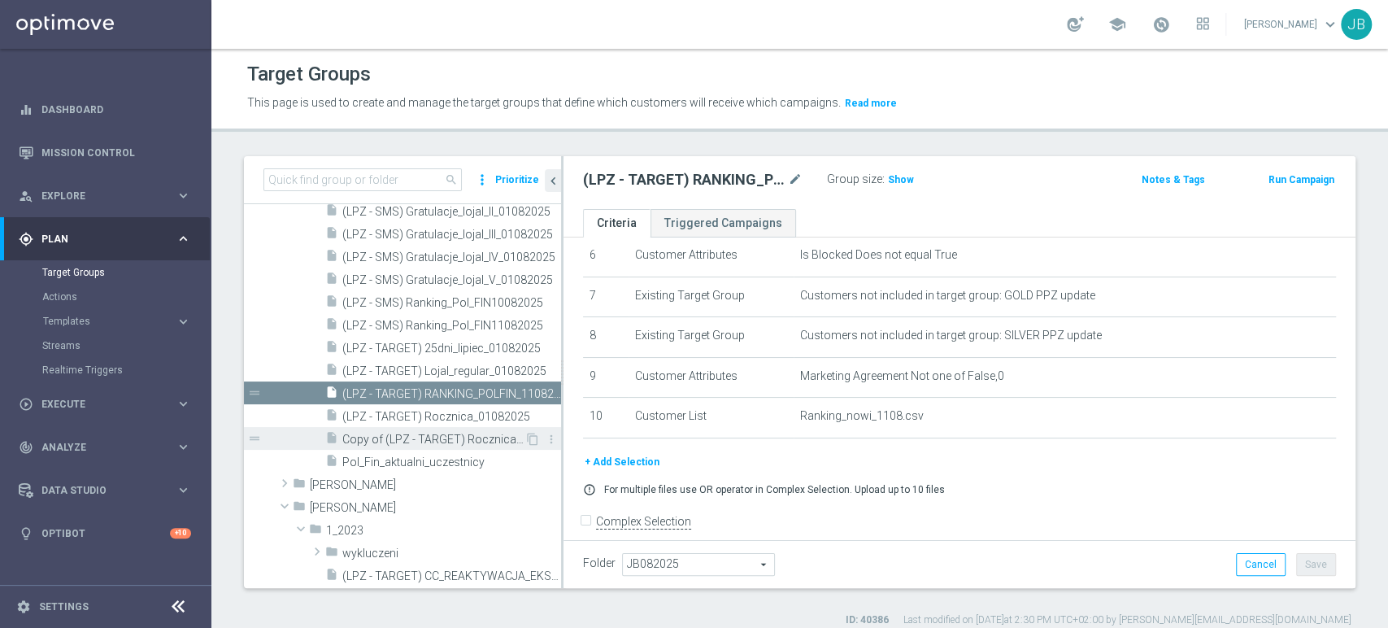
click at [447, 435] on span "Copy of (LPZ - TARGET) Rocznica_01082025 (1)" at bounding box center [433, 439] width 182 height 14
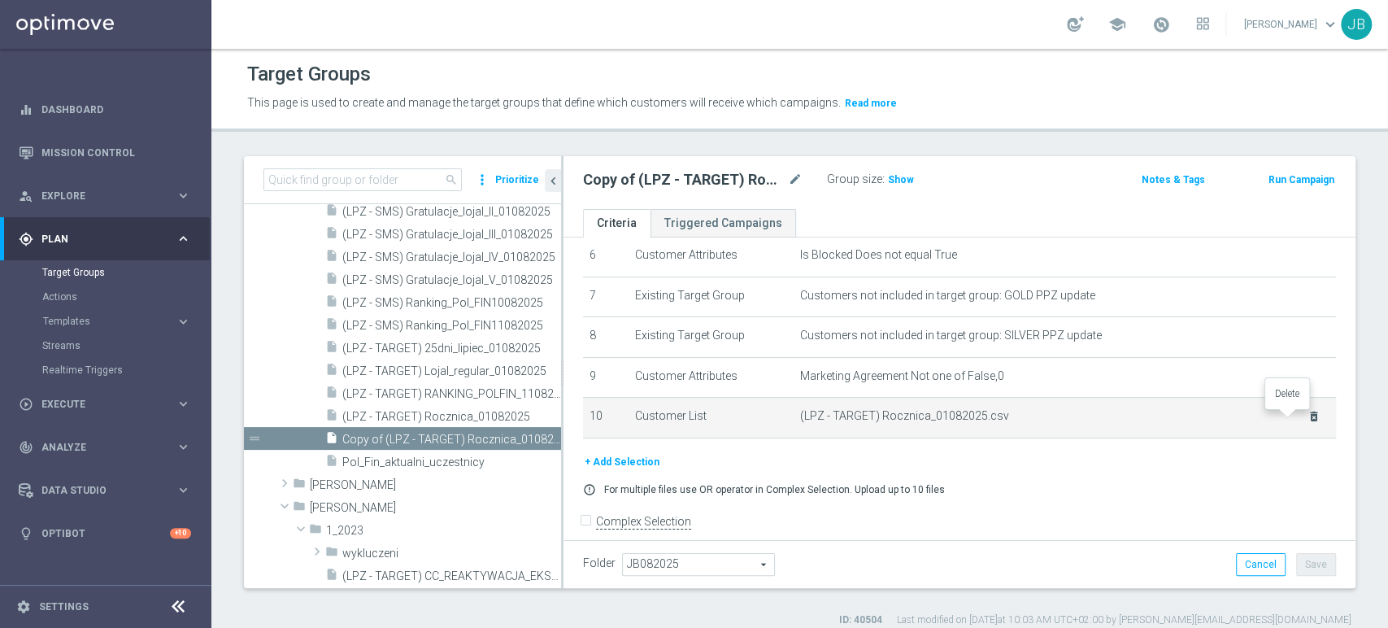
click at [1307, 422] on icon "delete_forever" at bounding box center [1313, 416] width 13 height 13
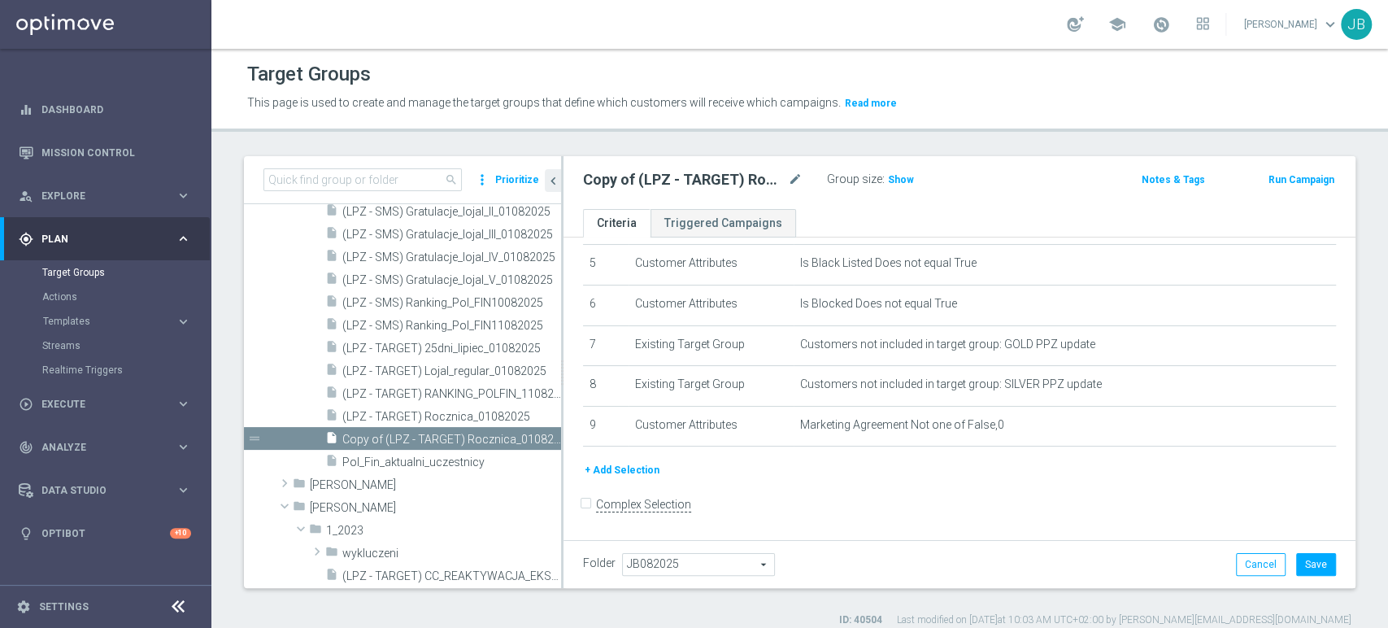
click at [634, 466] on button "+ Add Selection" at bounding box center [622, 470] width 78 height 18
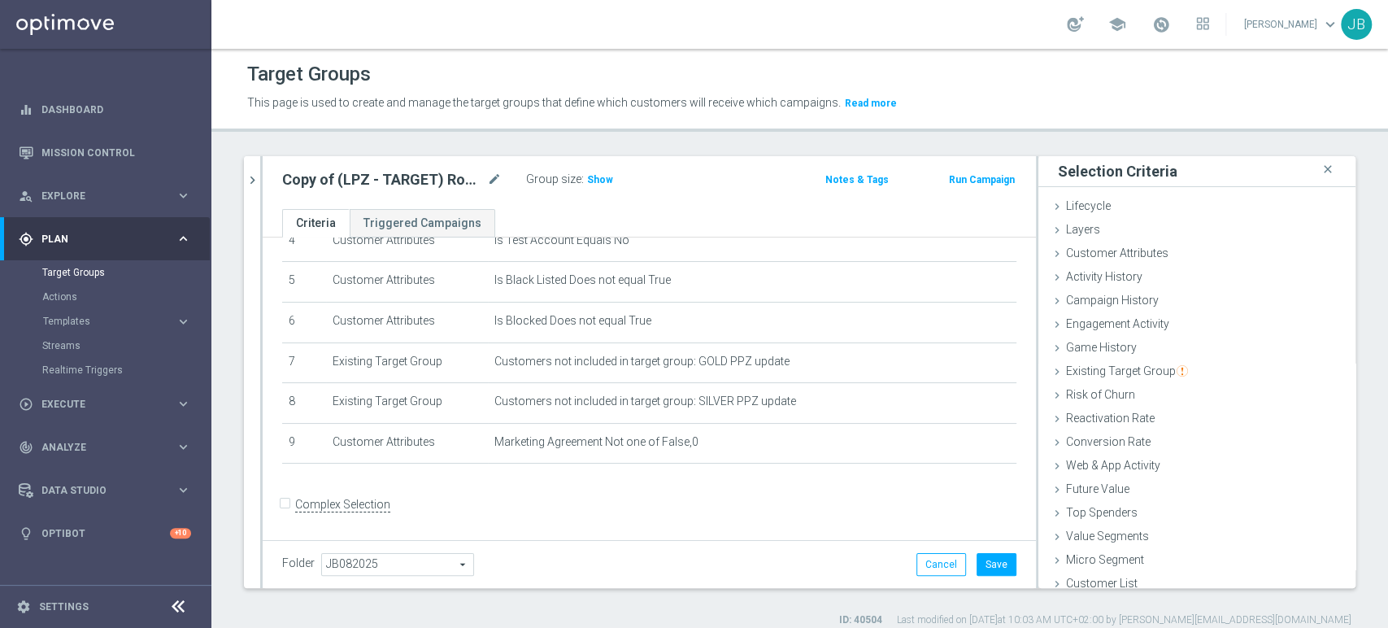
scroll to position [8, 0]
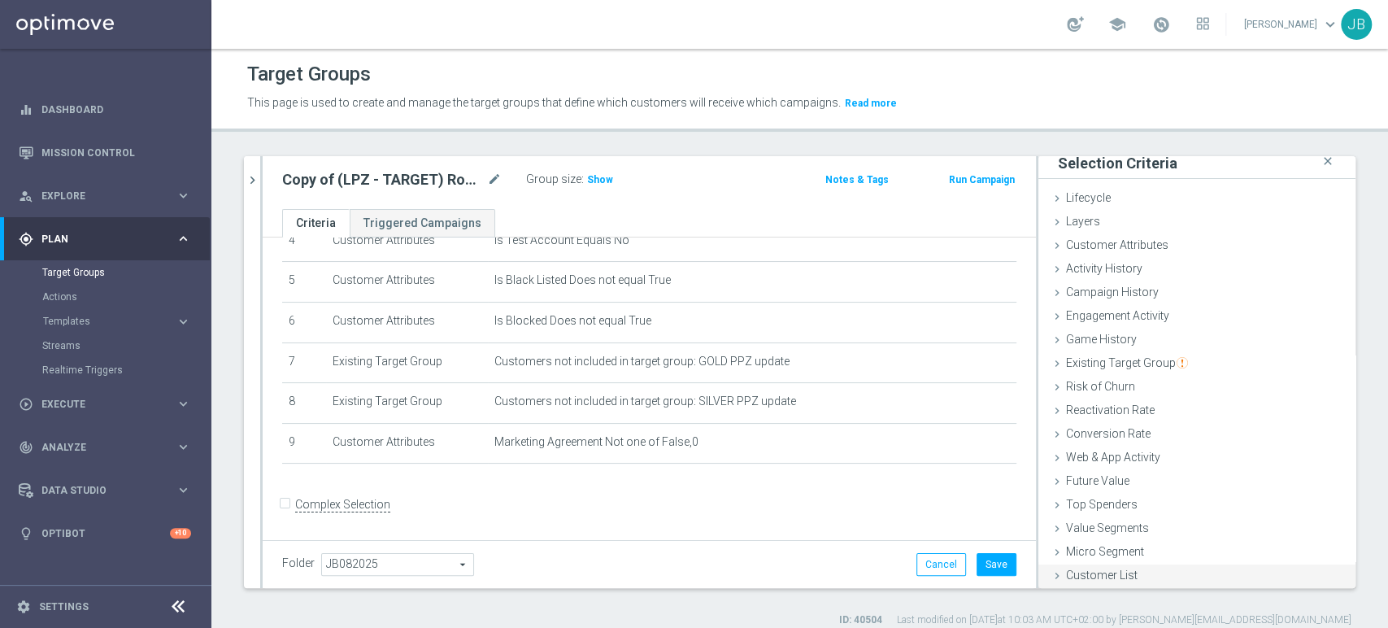
click at [1158, 571] on div "Customer List done selection saved" at bounding box center [1196, 576] width 317 height 24
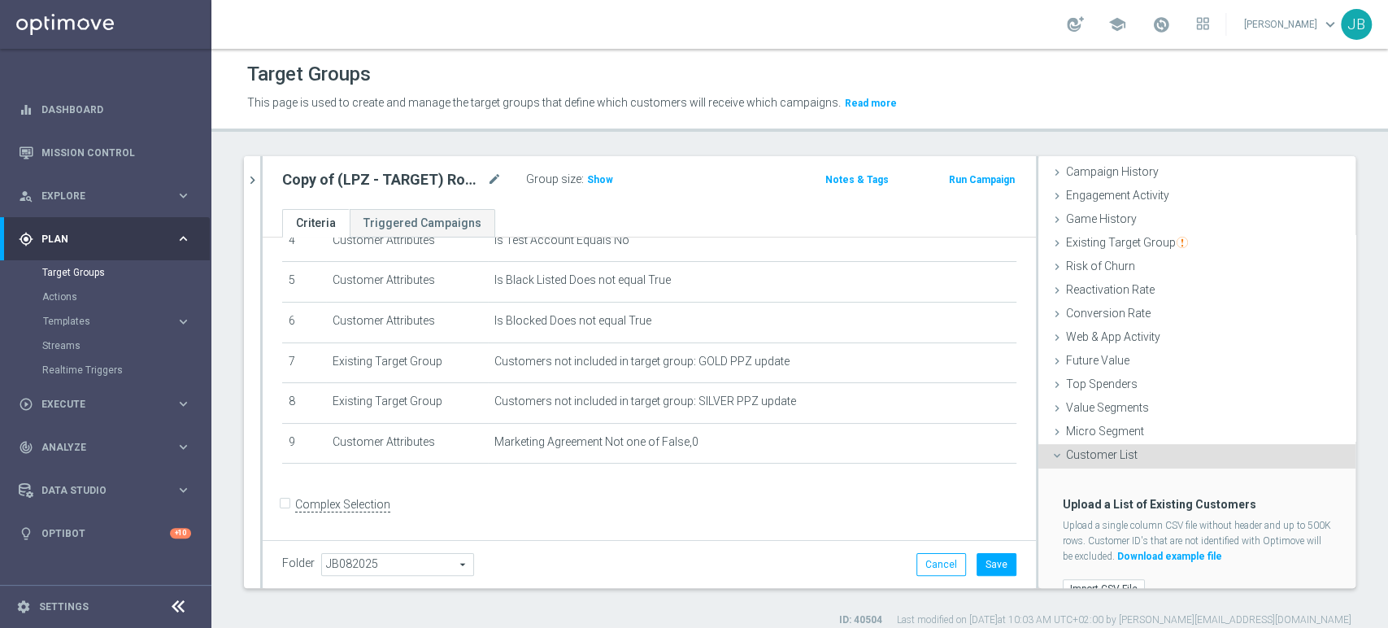
scroll to position [154, 0]
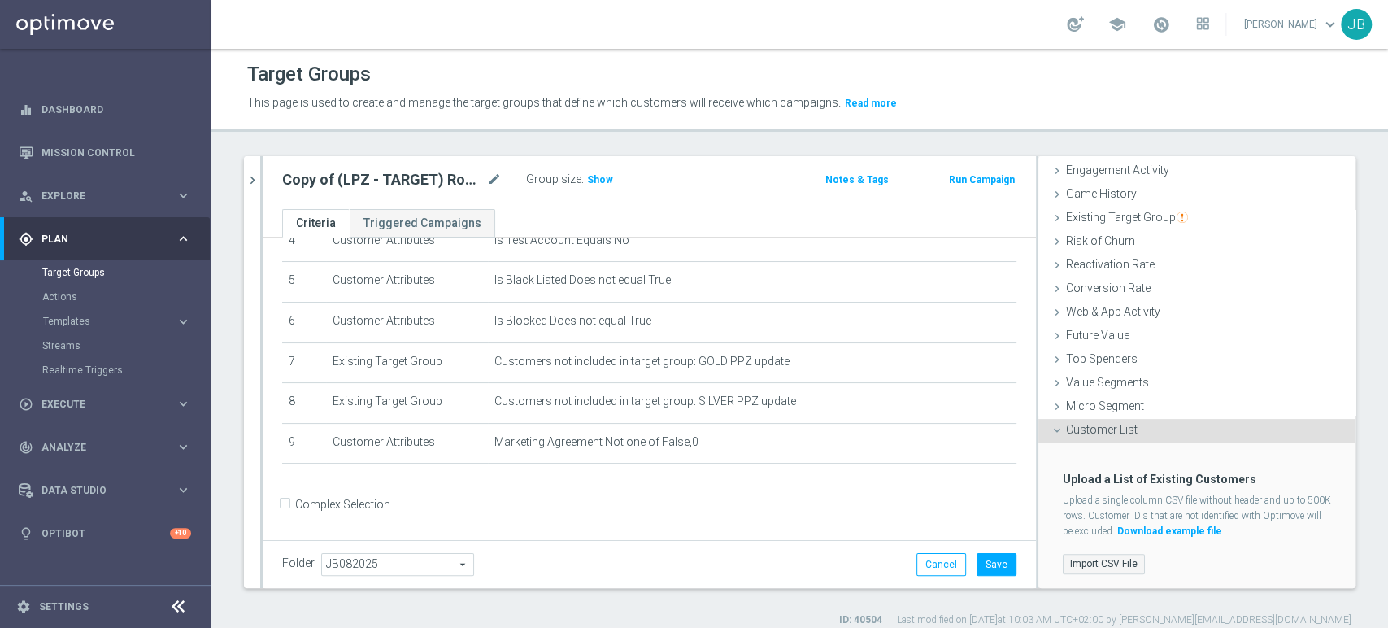
click at [1087, 558] on label "Import CSV File" at bounding box center [1104, 564] width 82 height 20
click at [0, 0] on input "Import CSV File" at bounding box center [0, 0] width 0 height 0
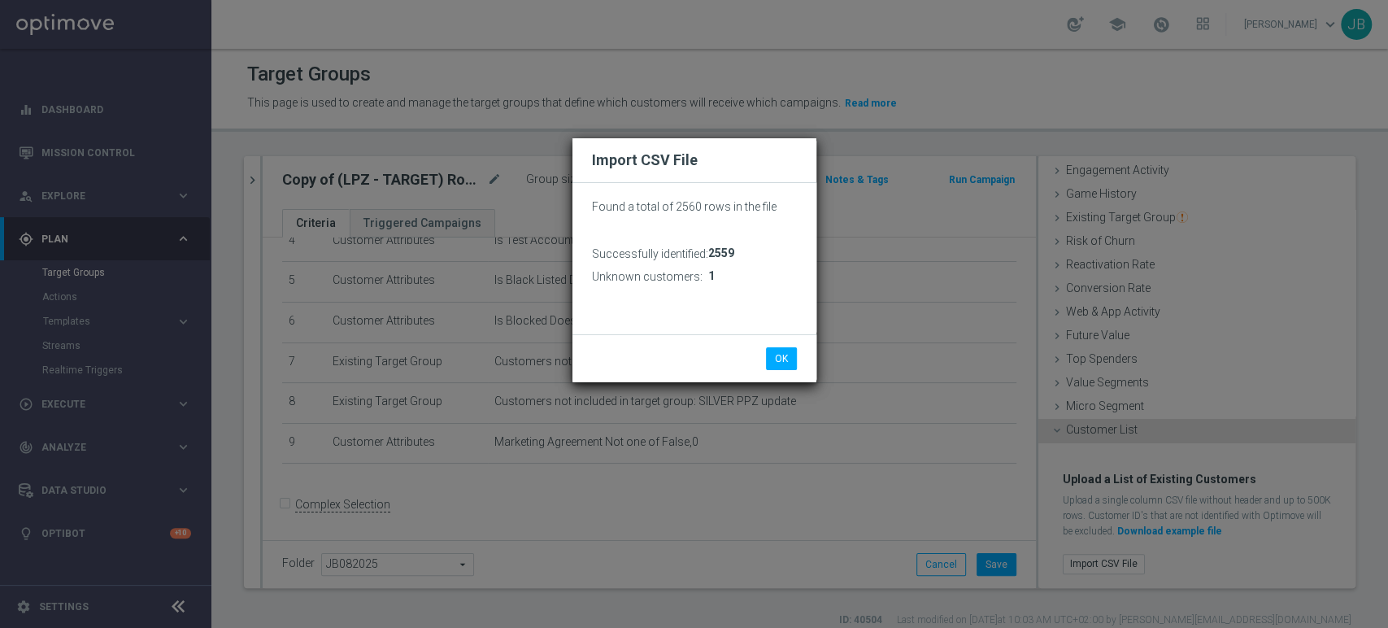
click at [780, 372] on div "OK Cancel" at bounding box center [694, 358] width 244 height 48
click at [780, 366] on button "OK" at bounding box center [781, 358] width 31 height 23
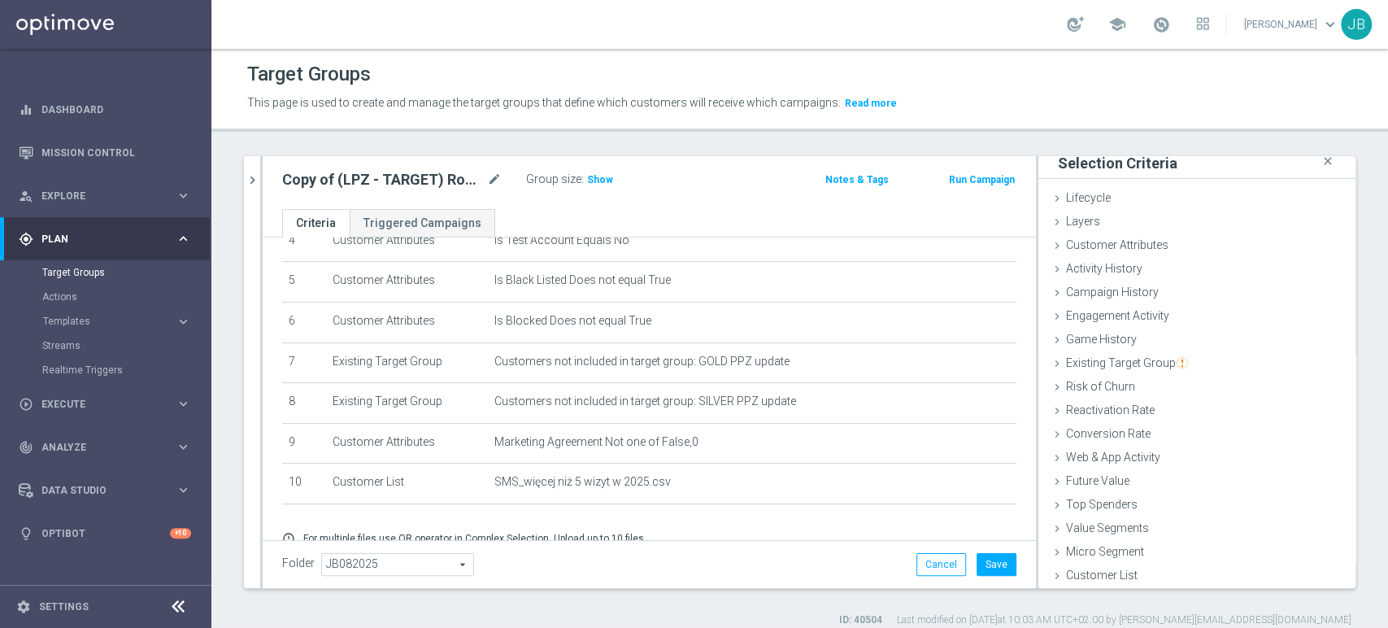
scroll to position [260, 0]
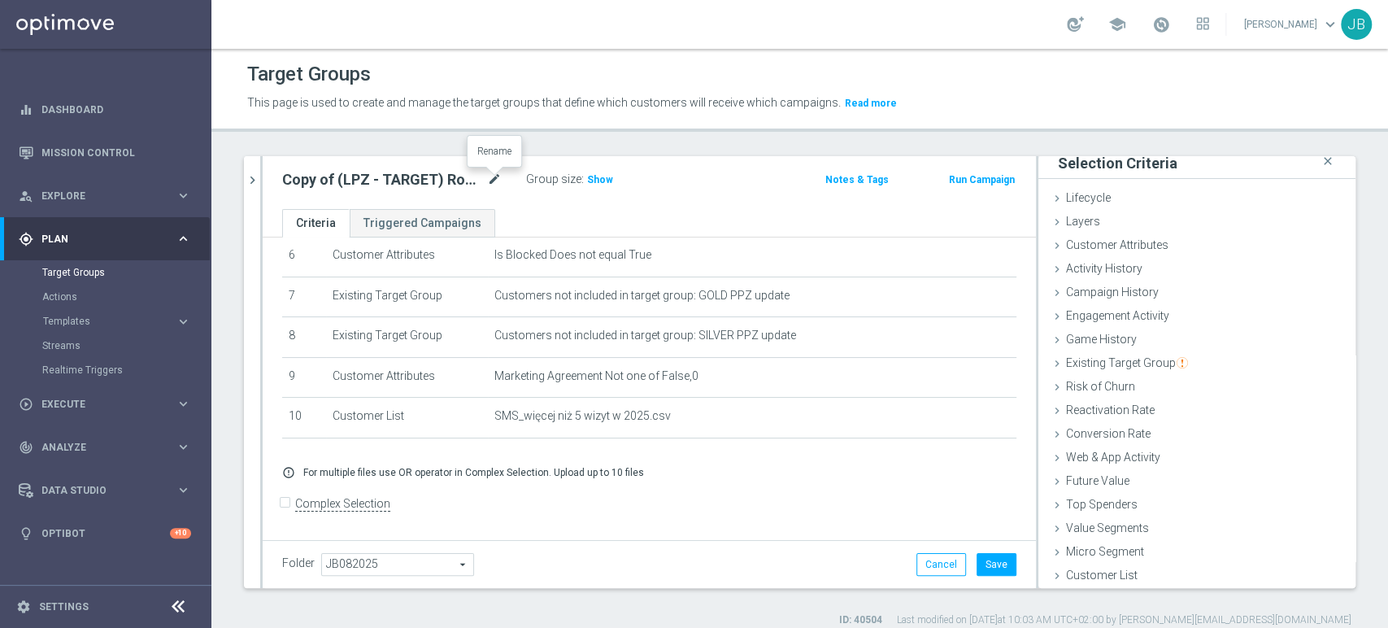
click at [489, 177] on icon "mode_edit" at bounding box center [494, 180] width 15 height 20
type input "(LPZ - TARGET) RANKING_POLFIN_12082025"
click at [693, 211] on ul "Criteria Triggered Campaigns" at bounding box center [649, 223] width 773 height 28
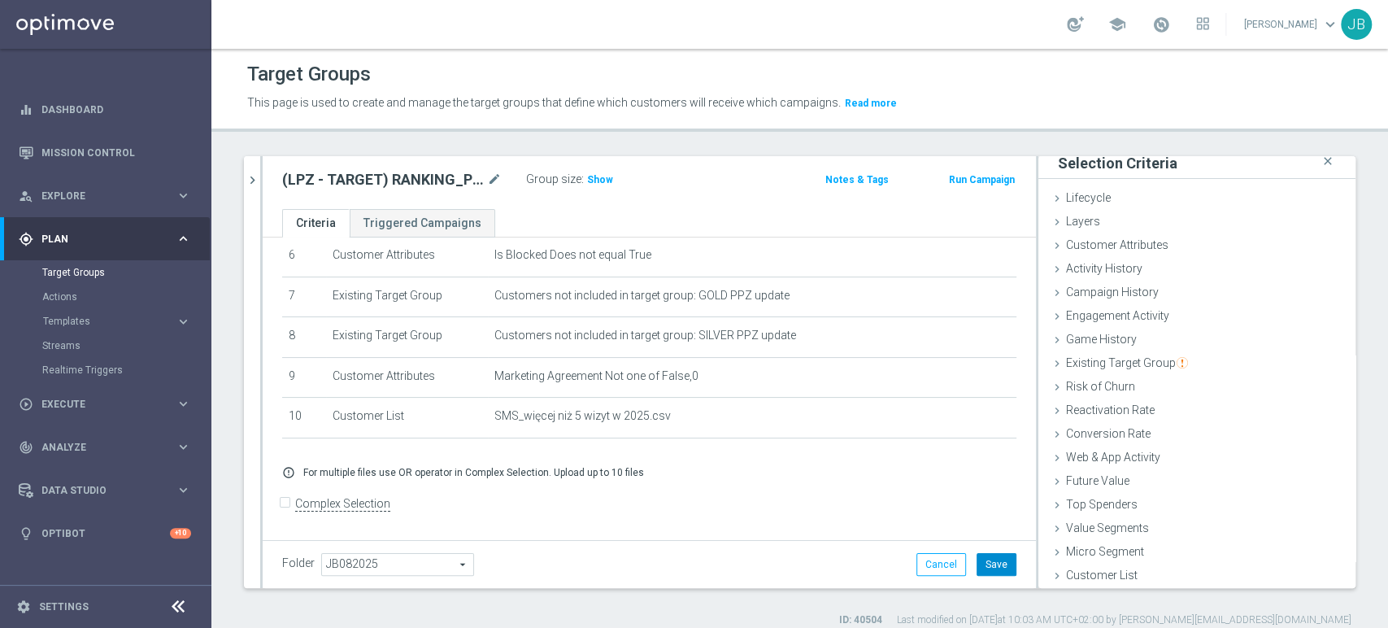
click at [989, 571] on button "Save" at bounding box center [996, 564] width 40 height 23
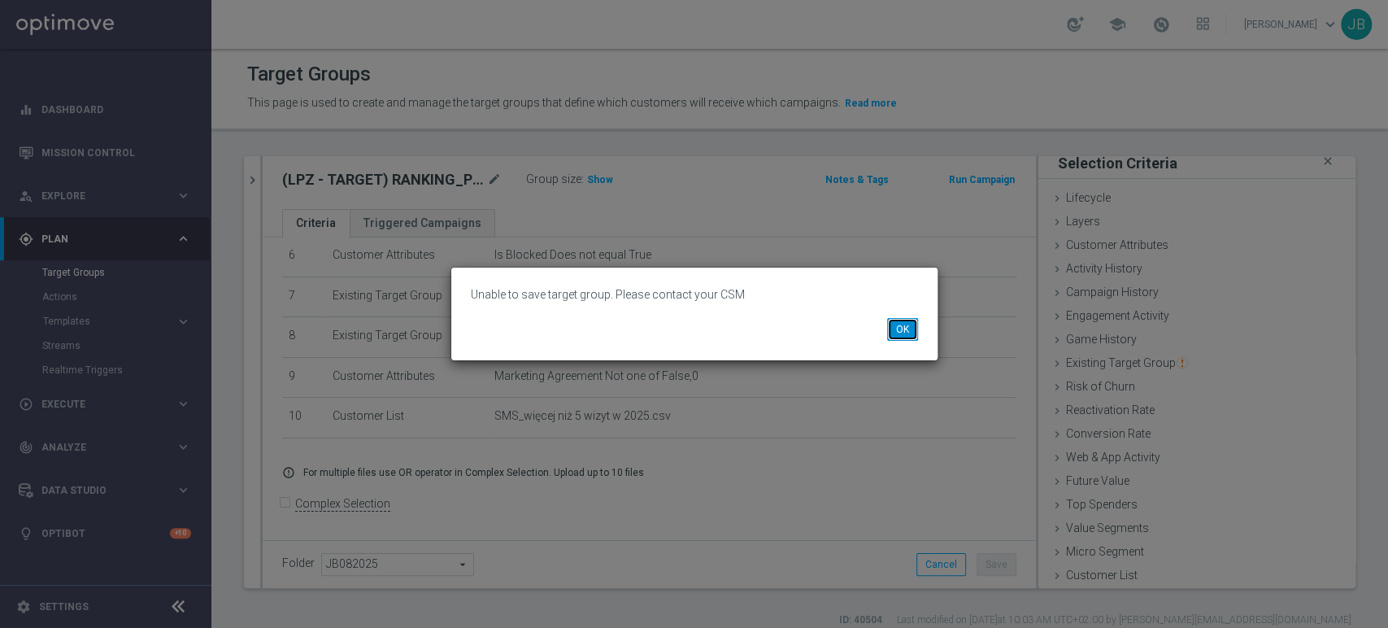
click at [906, 331] on button "OK" at bounding box center [902, 329] width 31 height 23
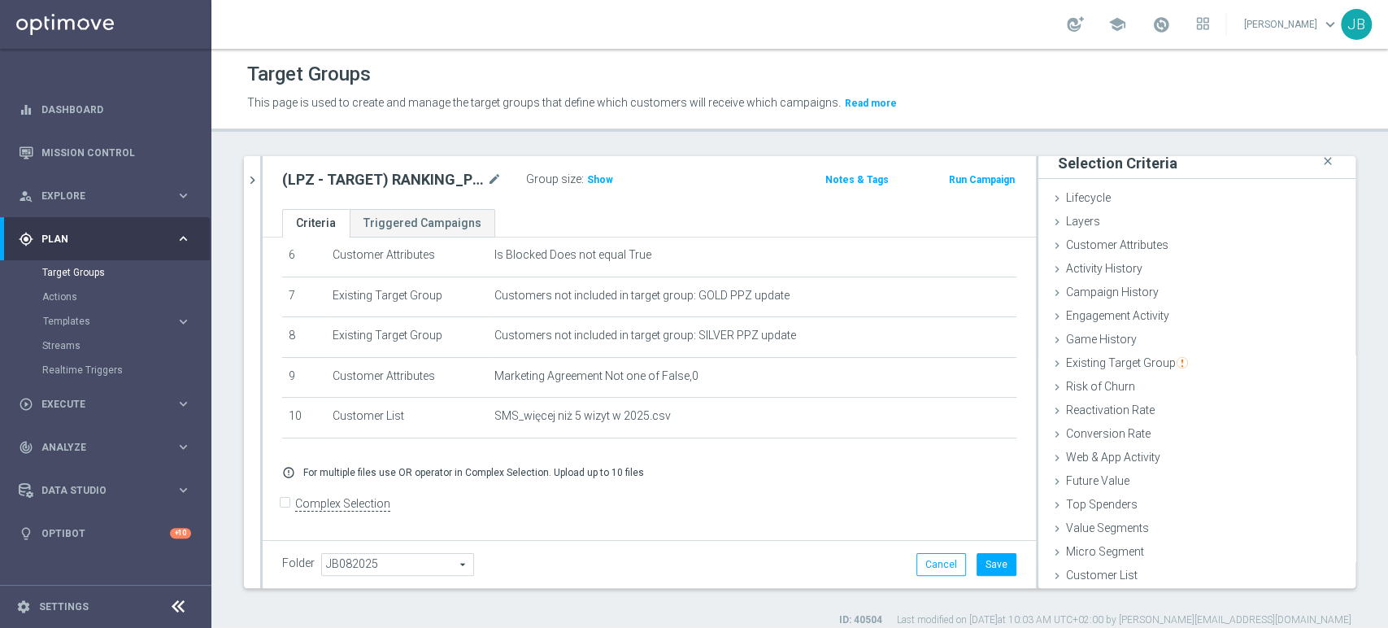
click at [260, 175] on div at bounding box center [261, 372] width 2 height 432
click at [254, 177] on icon "chevron_right" at bounding box center [252, 179] width 15 height 15
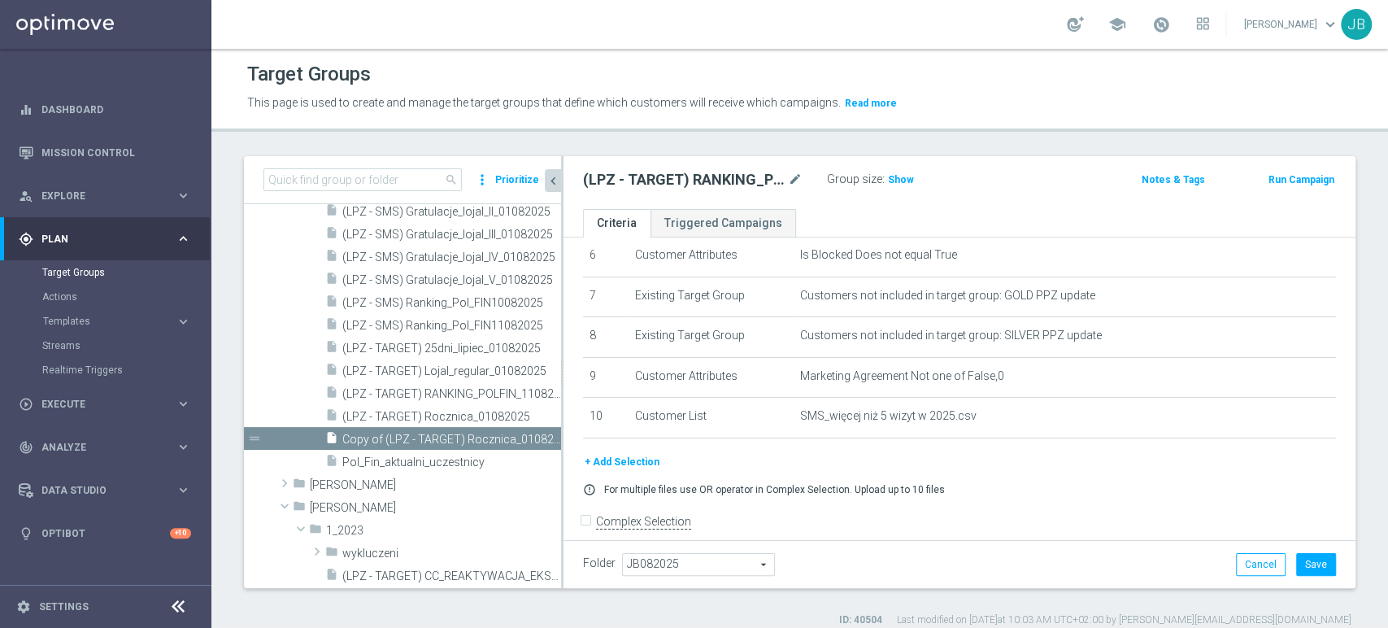
scroll to position [37, 0]
click at [389, 172] on input at bounding box center [362, 179] width 198 height 23
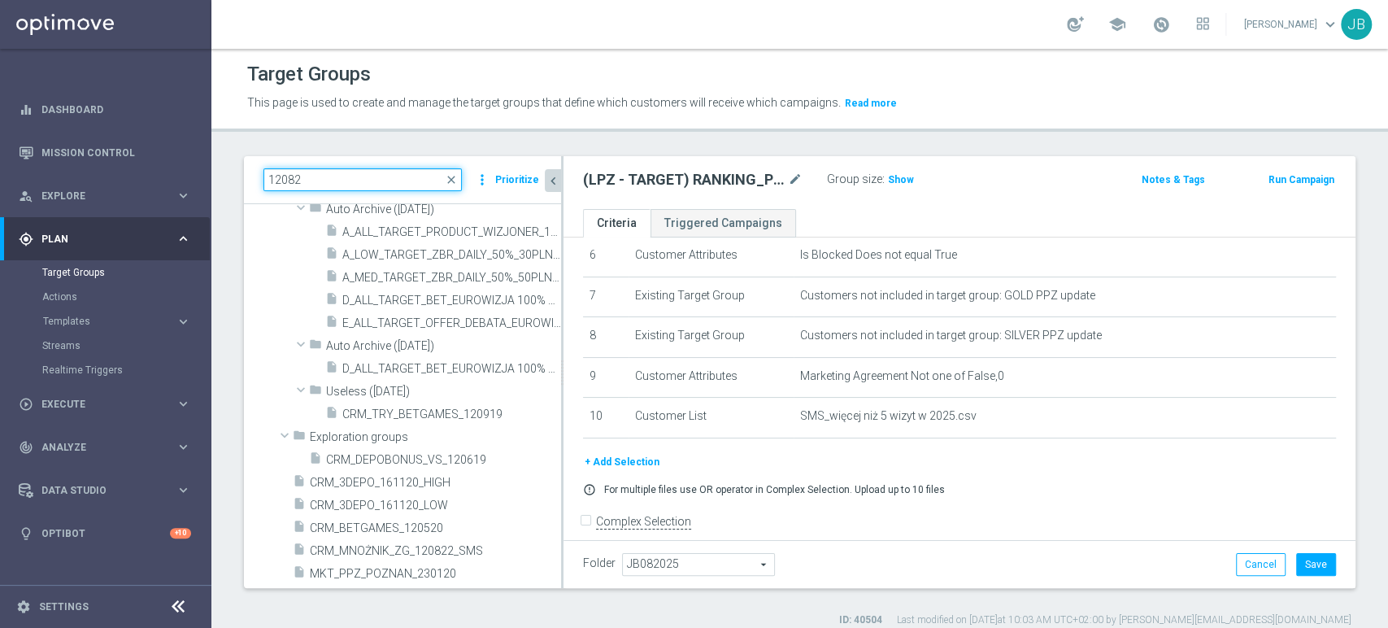
scroll to position [27959, 0]
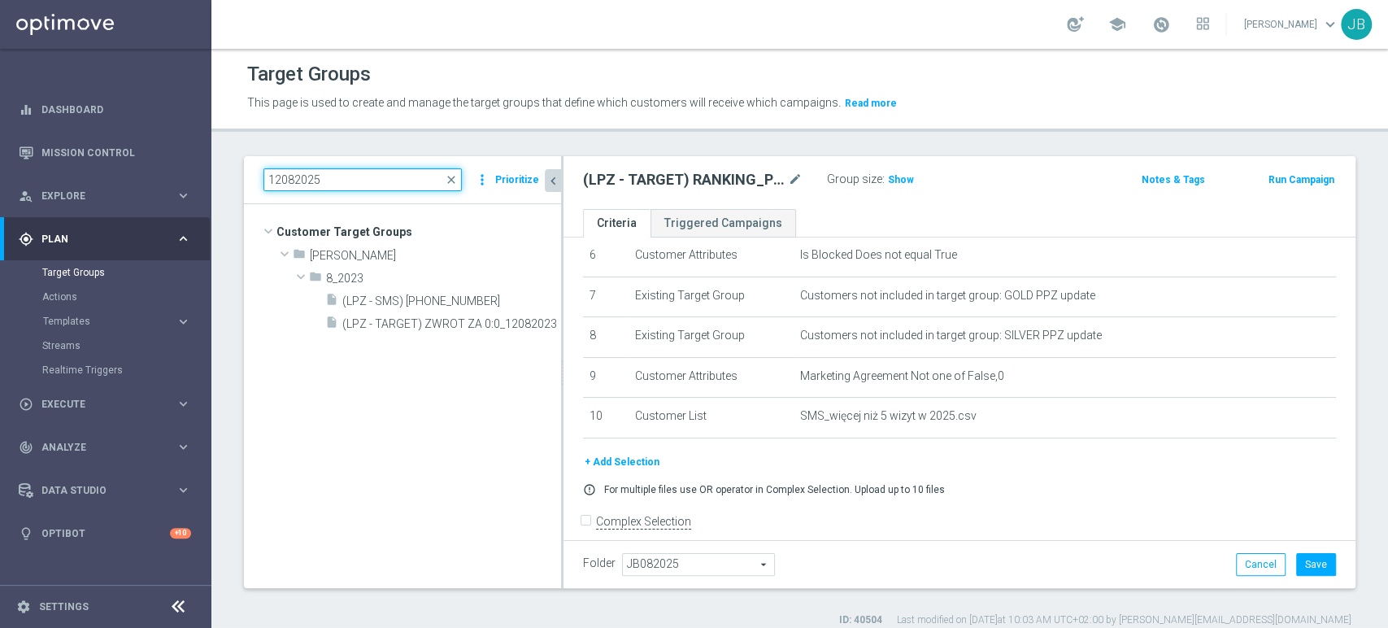
type input "12082025"
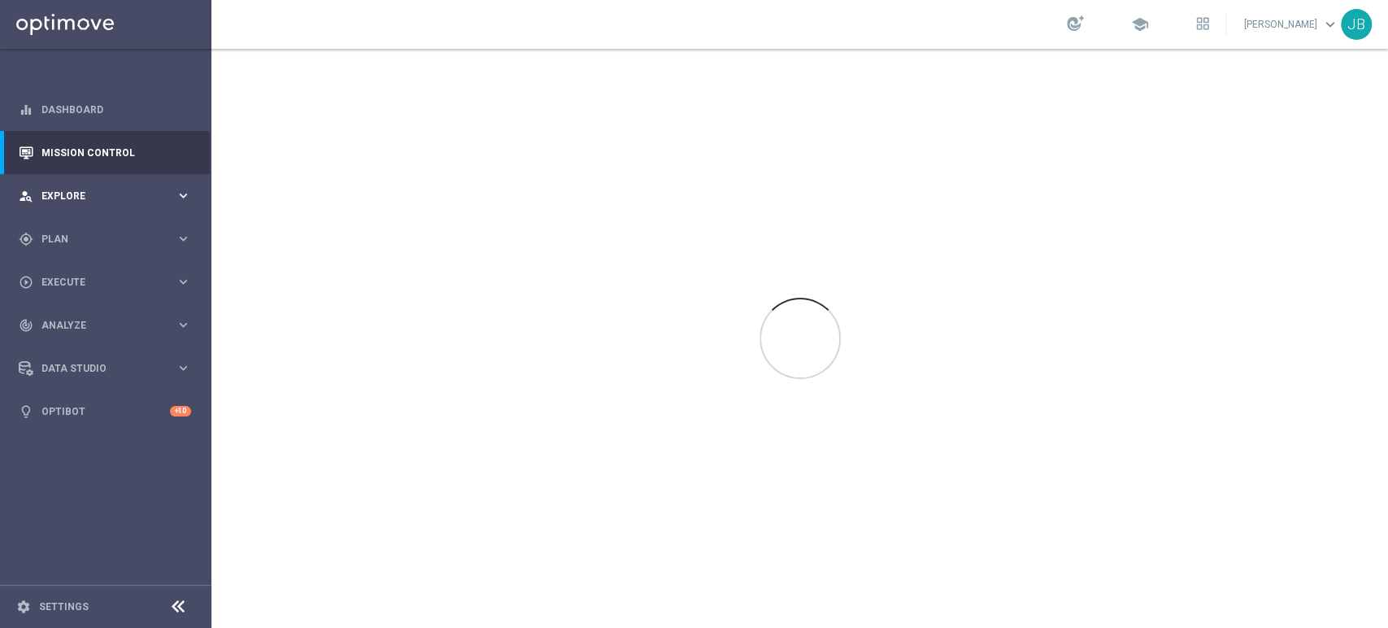
click at [95, 195] on span "Explore" at bounding box center [108, 196] width 134 height 10
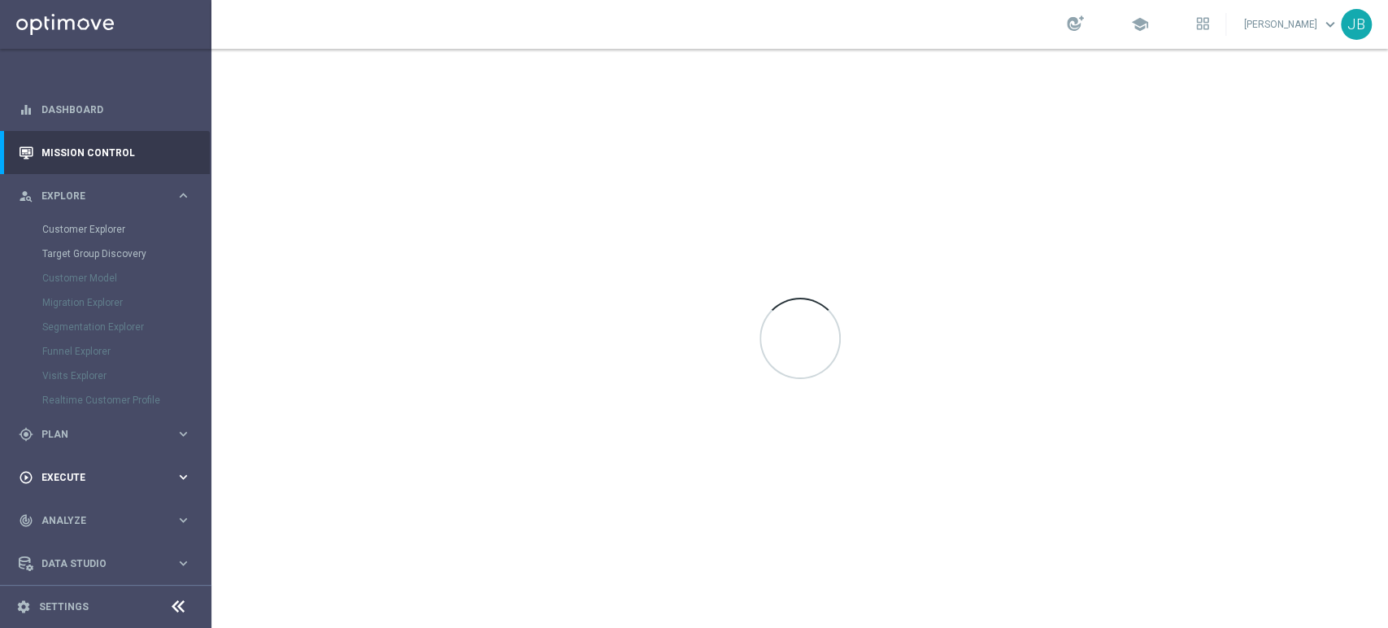
click at [72, 458] on div "play_circle_outline Execute keyboard_arrow_right" at bounding box center [105, 476] width 210 height 43
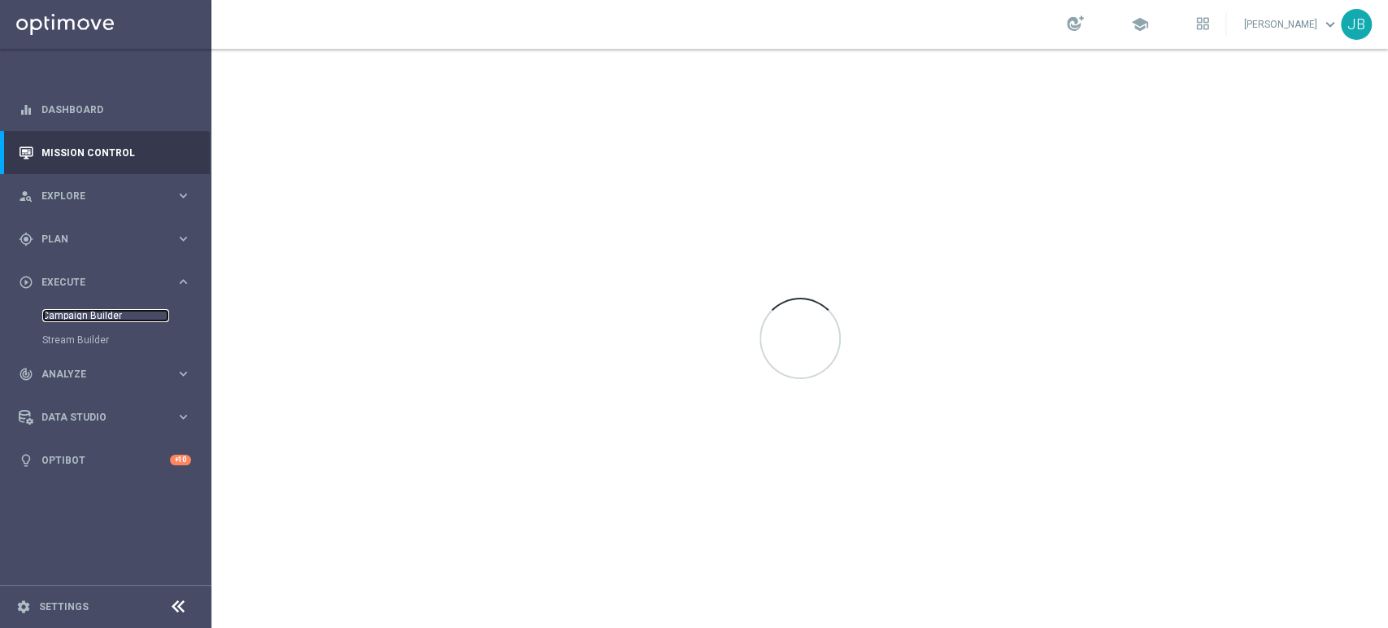
click at [115, 311] on link "Campaign Builder" at bounding box center [105, 315] width 127 height 13
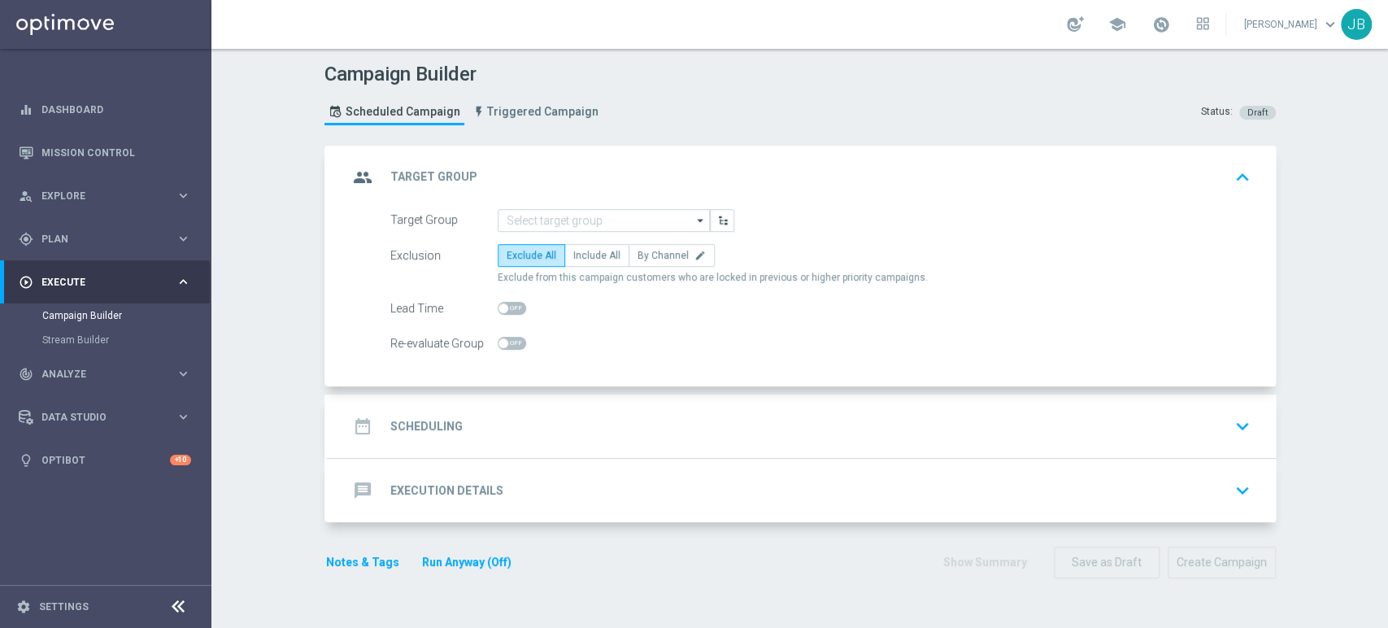
click at [511, 233] on form "Target Group arrow_drop_down Show Selected 0 of NaN inDzien1" at bounding box center [820, 282] width 860 height 146
click at [515, 213] on input at bounding box center [604, 220] width 212 height 23
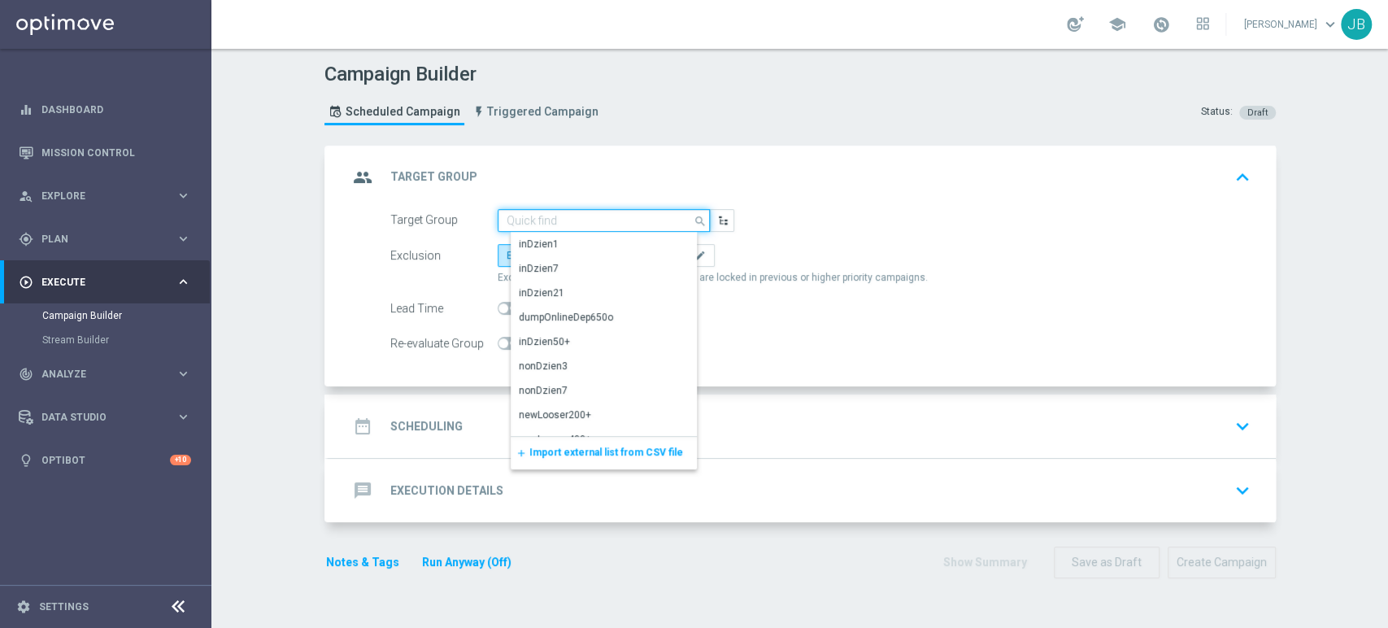
paste input "(LPZ - TARGET) RANKING_POLFIN_12082025"
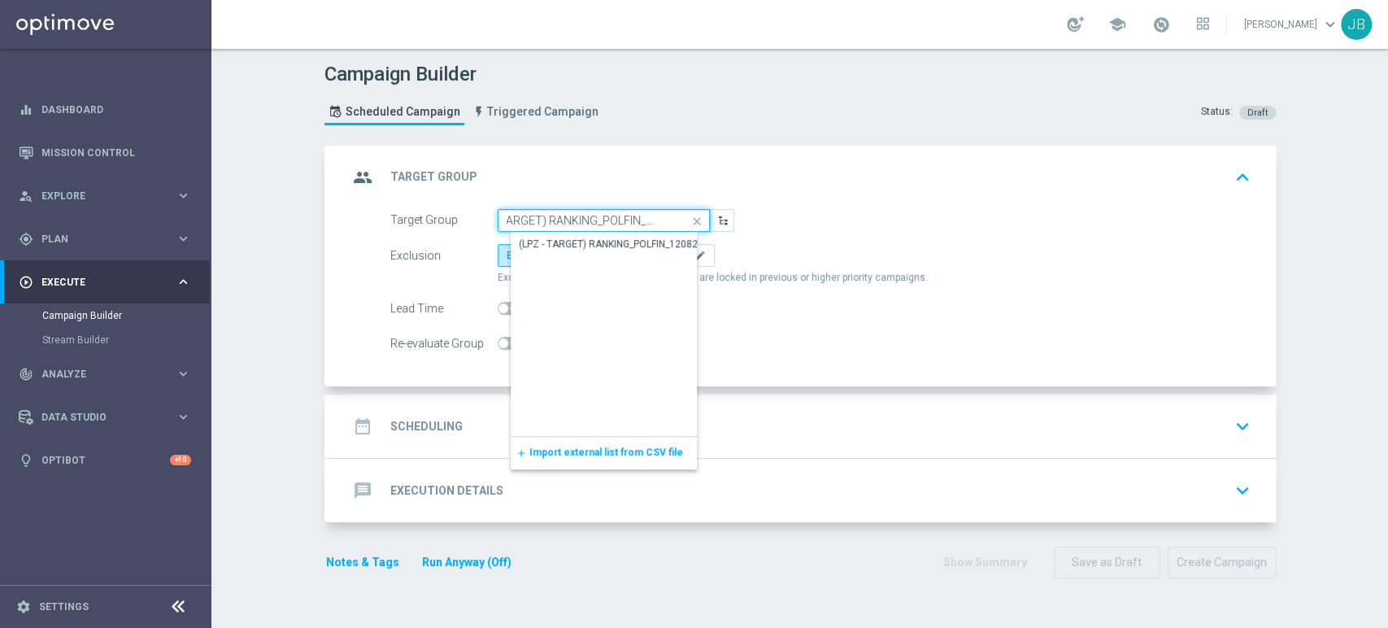
click at [515, 213] on input "(LPZ - TARGET) RANKING_POLFIN_12082025" at bounding box center [604, 220] width 212 height 23
click at [527, 244] on div "(LPZ - TARGET) RANKING_POLFIN_12082025" at bounding box center [617, 244] width 196 height 15
type input "(LPZ - TARGET) RANKING_POLFIN_12082025"
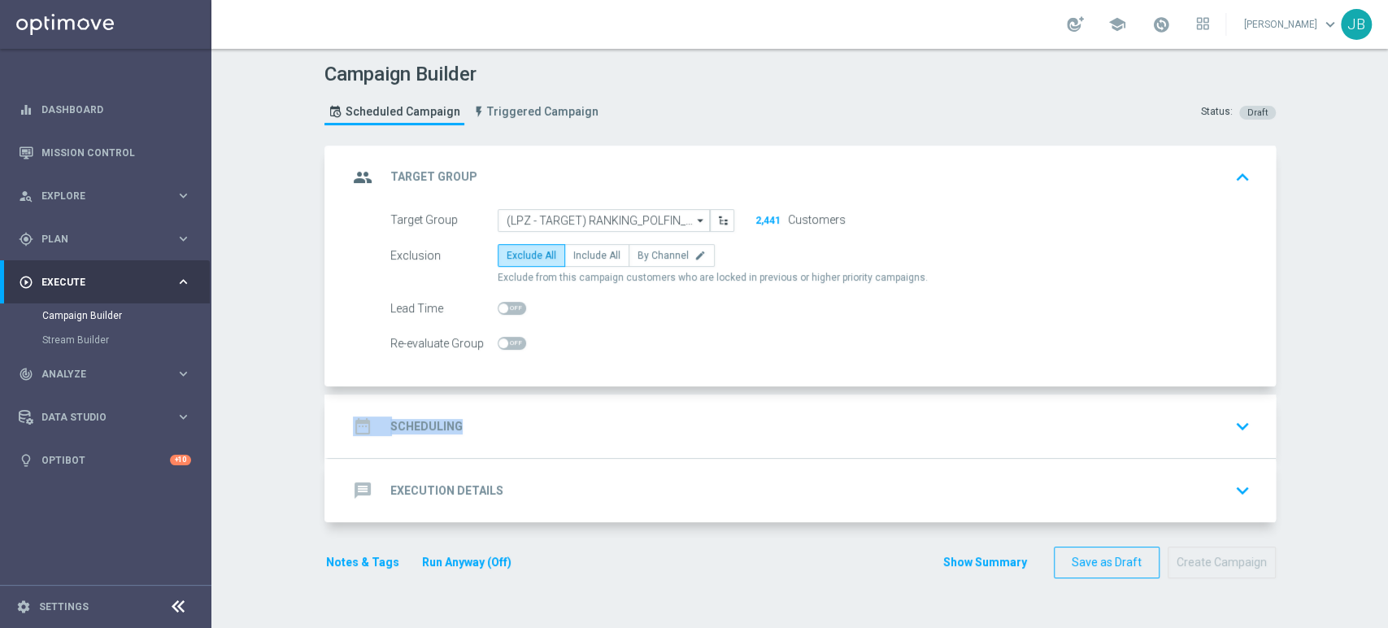
drag, startPoint x: 605, startPoint y: 362, endPoint x: 572, endPoint y: 443, distance: 87.6
click at [572, 443] on accordion "group Target Group keyboard_arrow_up Target Group (LPZ - TARGET) RANKING_POLFIN…" at bounding box center [799, 334] width 951 height 377
click at [671, 424] on div "date_range Scheduling keyboard_arrow_down" at bounding box center [802, 426] width 908 height 31
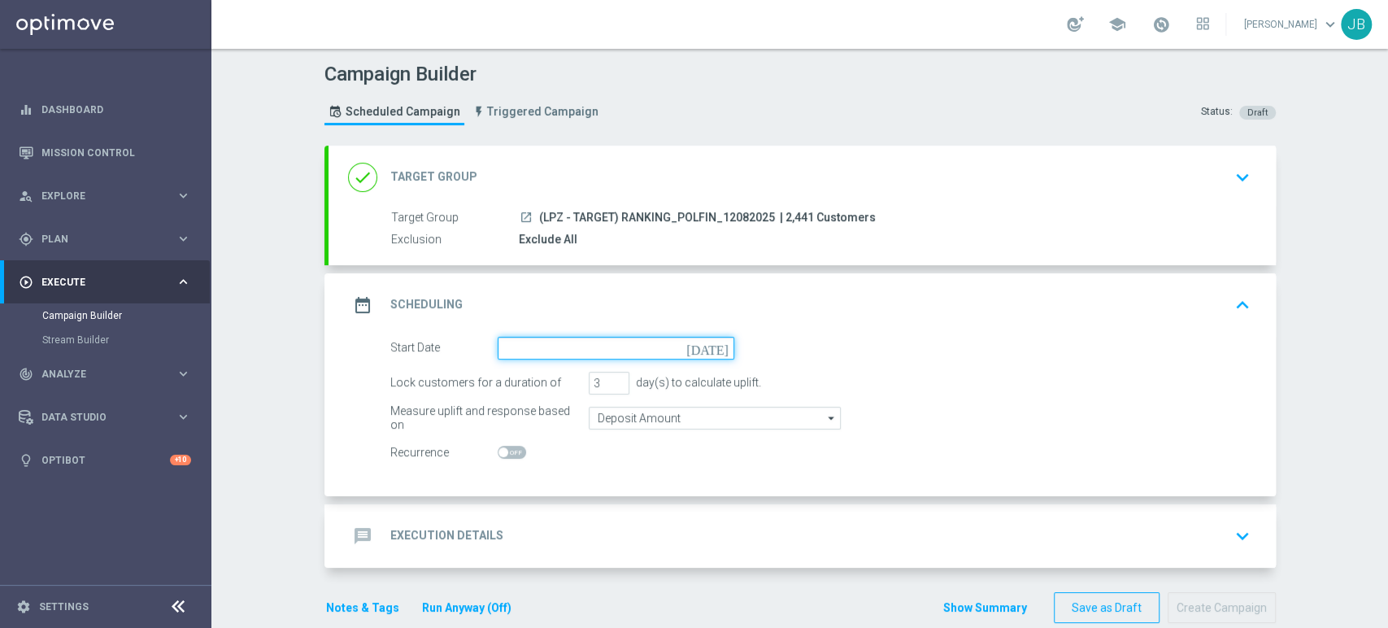
click at [594, 340] on input at bounding box center [616, 348] width 237 height 23
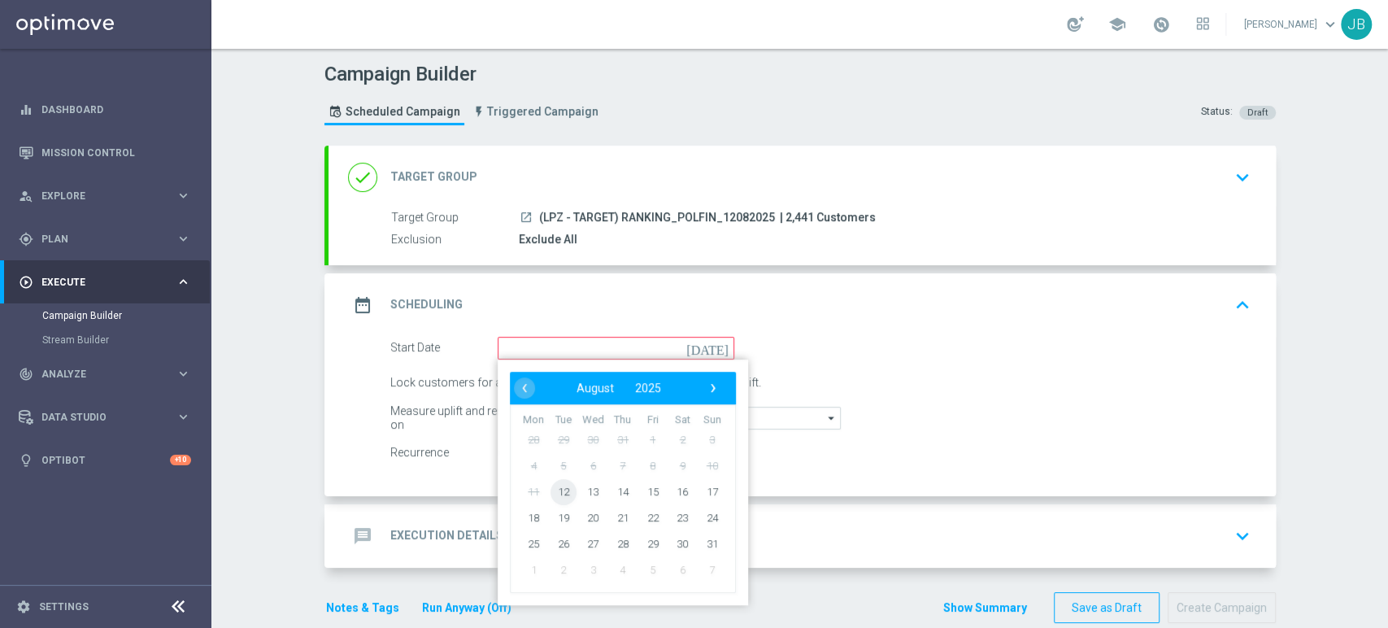
click at [556, 485] on span "12" at bounding box center [563, 491] width 26 height 26
type input "[DATE]"
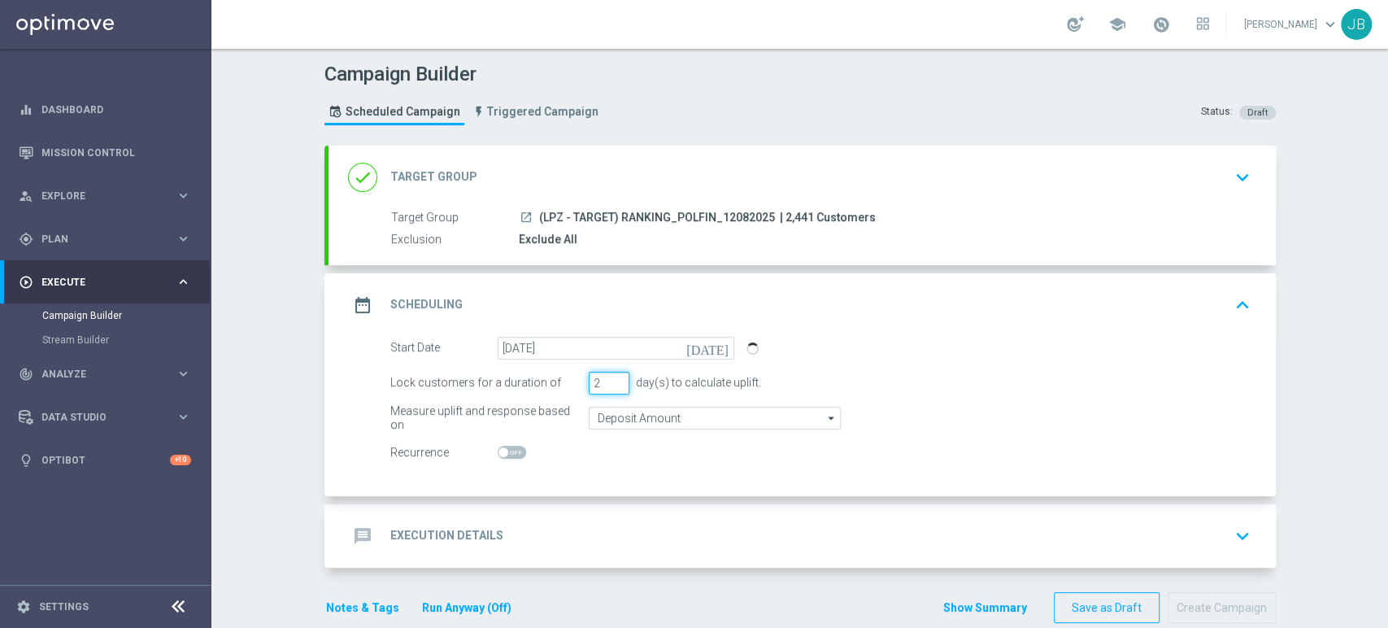
click at [606, 383] on input "2" at bounding box center [609, 383] width 41 height 23
type input "1"
click at [606, 383] on input "1" at bounding box center [609, 383] width 41 height 23
click at [591, 504] on div "message Execution Details keyboard_arrow_down" at bounding box center [801, 535] width 947 height 63
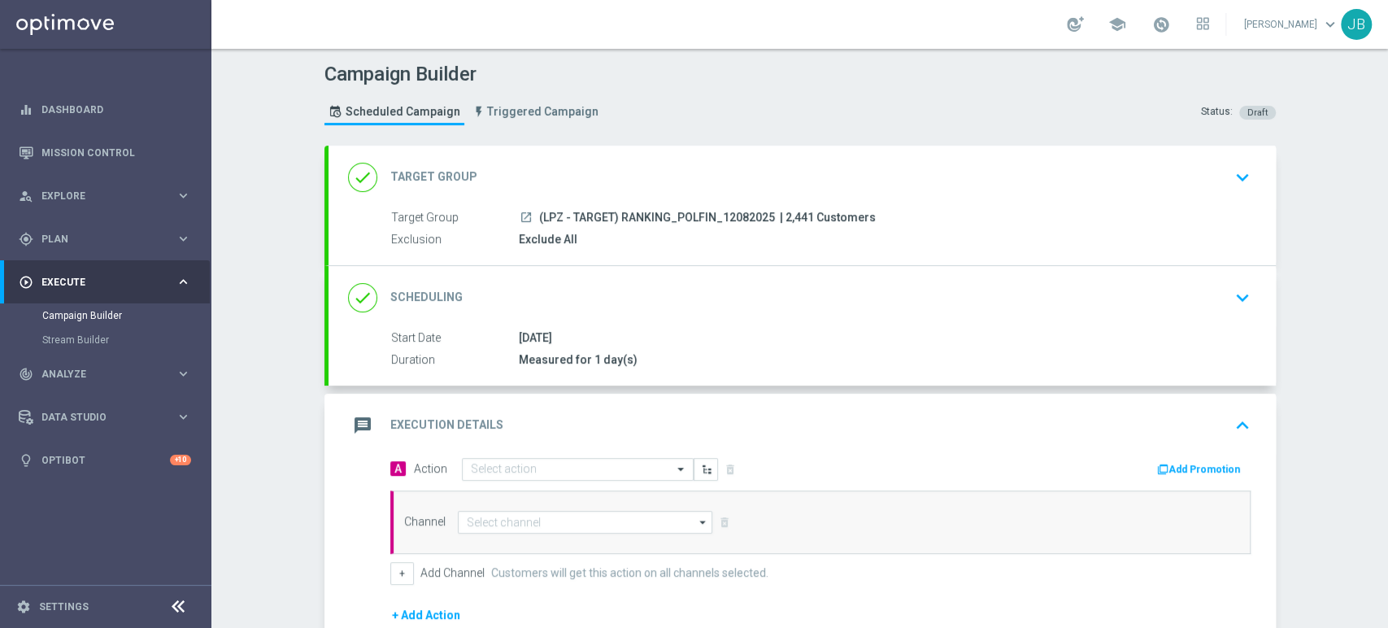
scroll to position [211, 0]
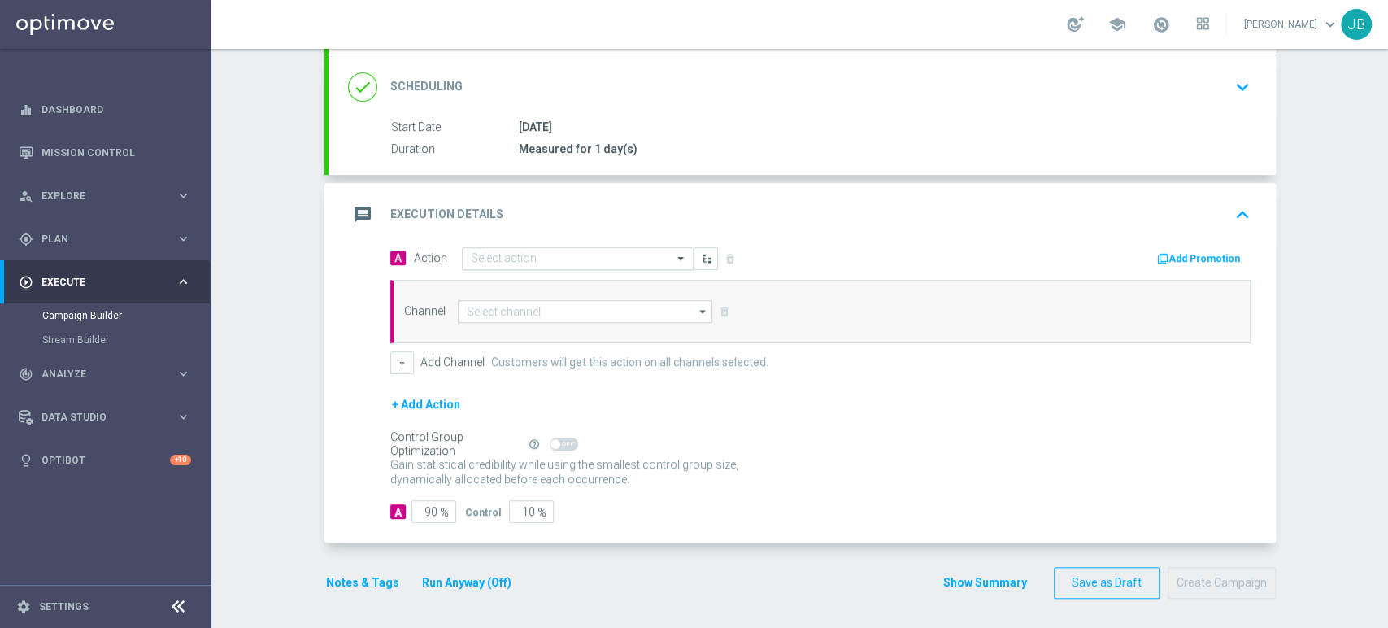
click at [565, 252] on input "text" at bounding box center [561, 259] width 181 height 14
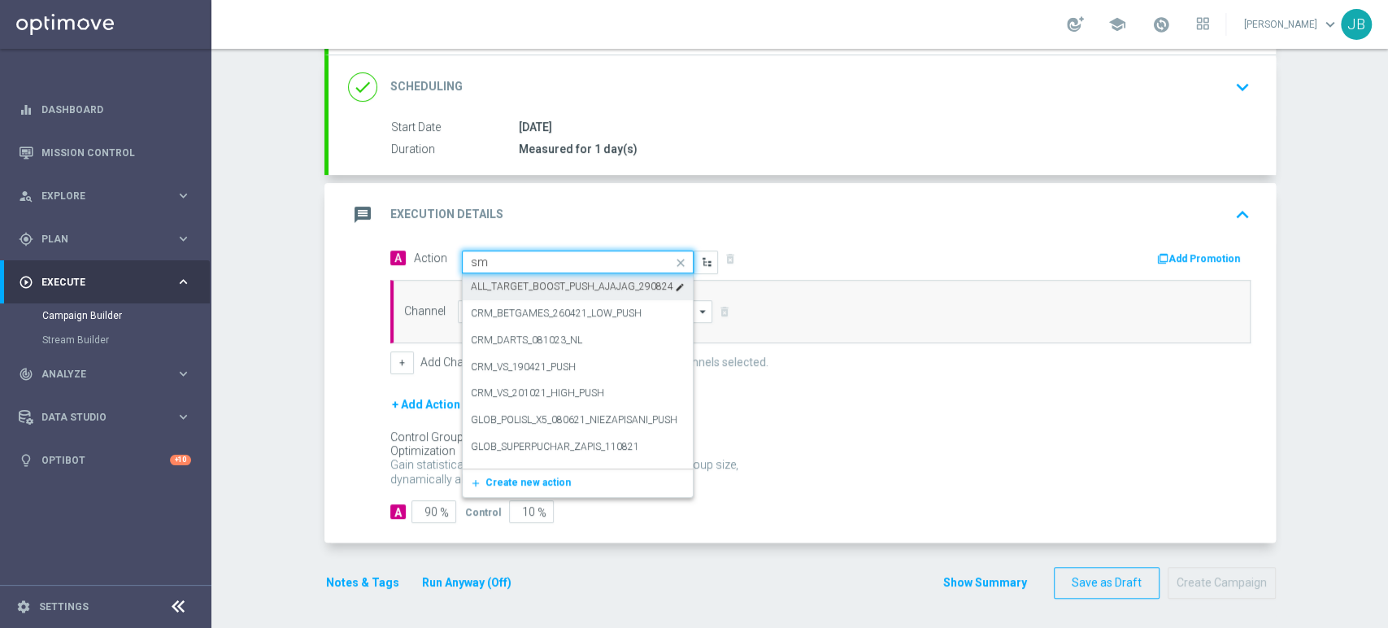
type input "s"
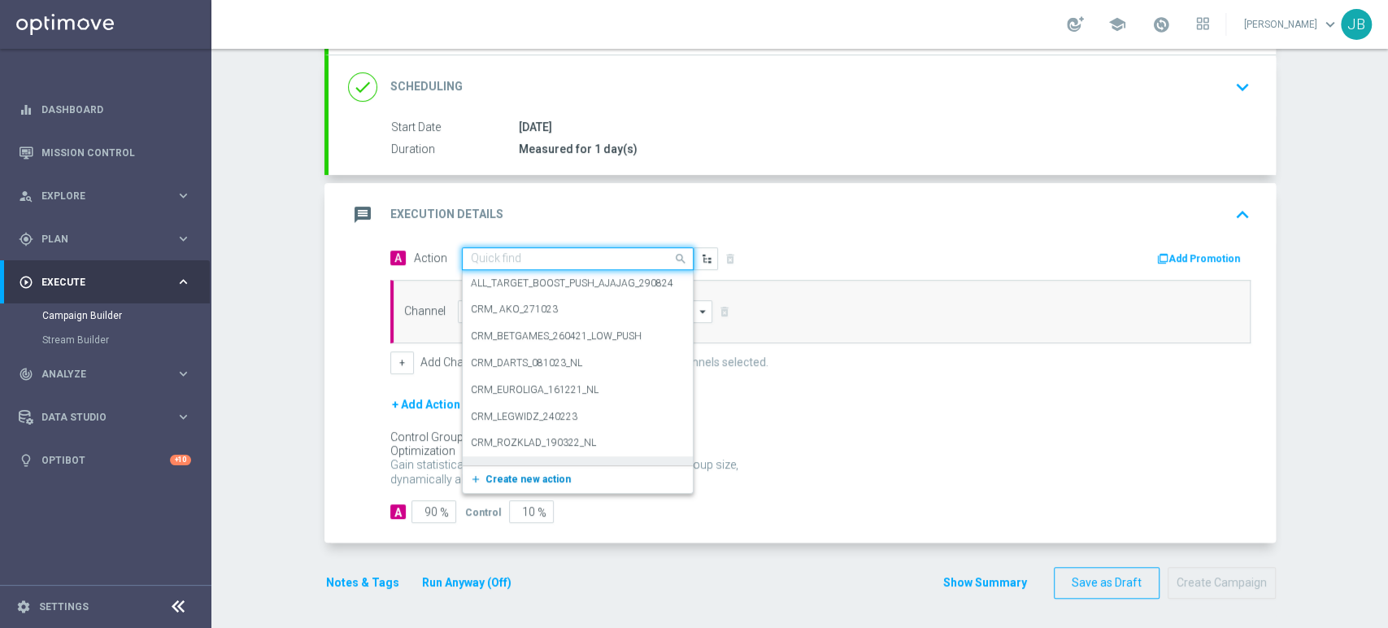
click at [514, 475] on span "Create new action" at bounding box center [527, 478] width 85 height 11
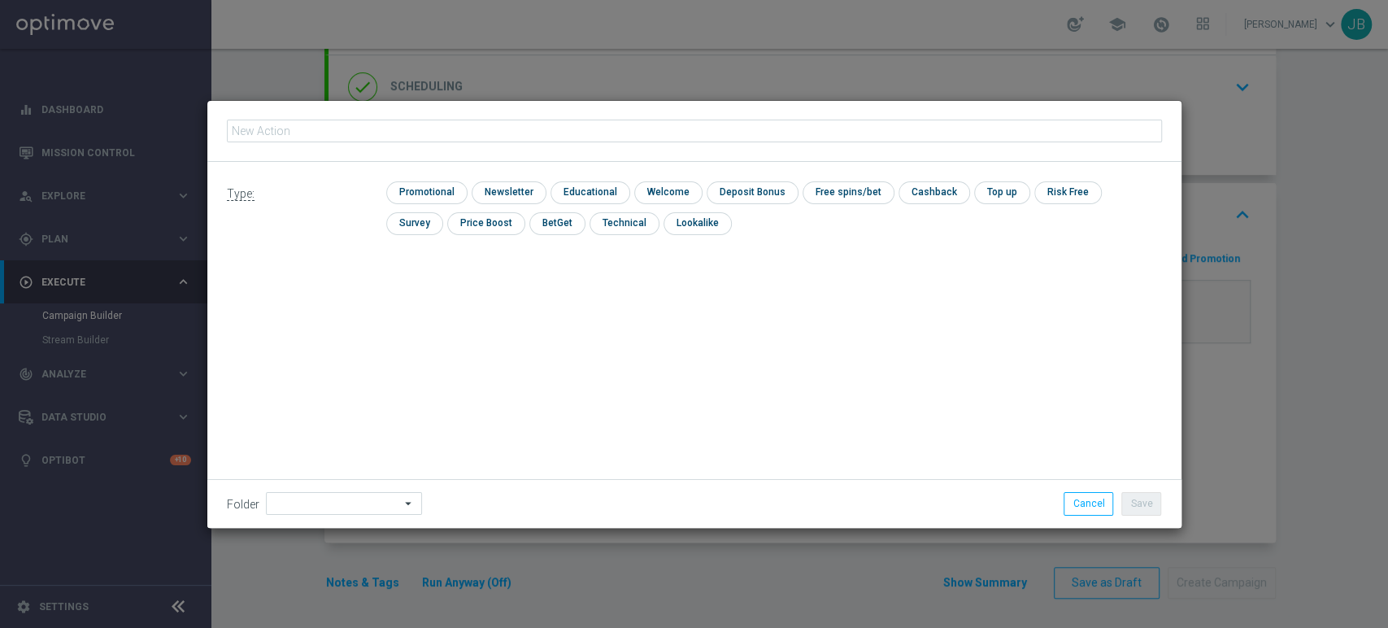
type input "(LPZ - TARGET) RANKING_POLFIN_12082025"
click at [514, 193] on input "checkbox" at bounding box center [507, 192] width 71 height 22
checkbox input "true"
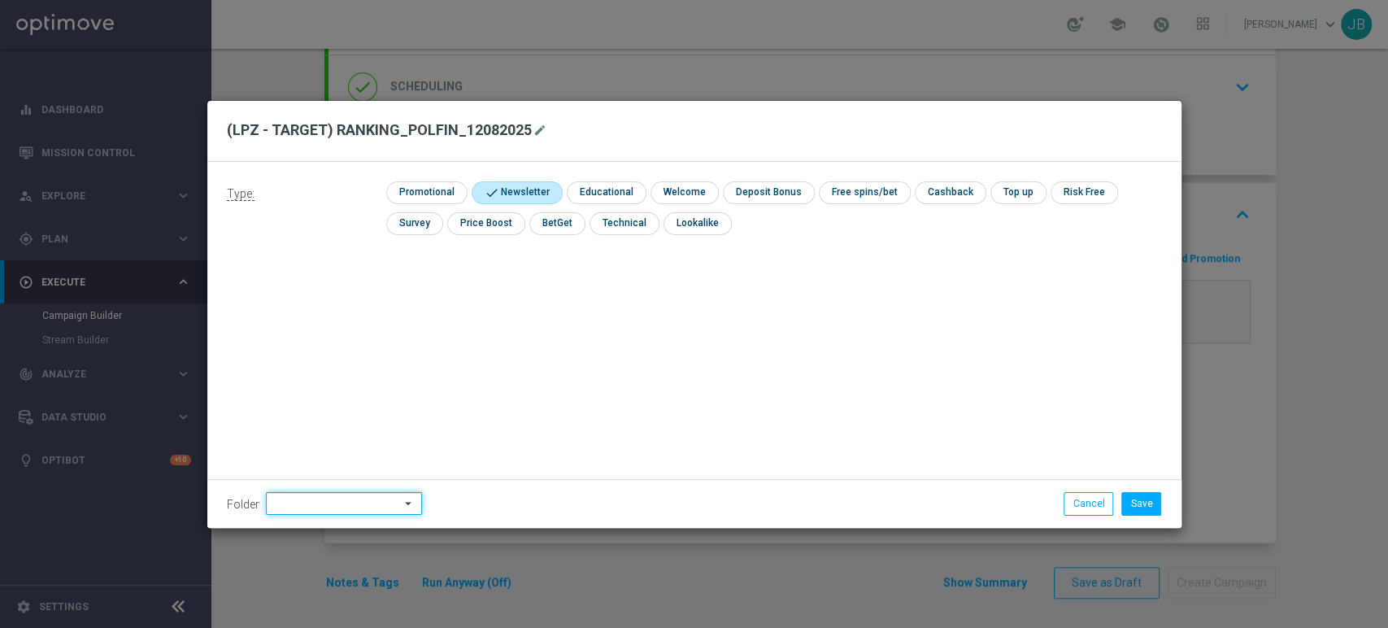
click at [350, 504] on input at bounding box center [344, 503] width 156 height 23
click at [346, 328] on div "[PERSON_NAME]" at bounding box center [354, 339] width 151 height 24
type input "[PERSON_NAME]"
click at [1146, 503] on button "Save" at bounding box center [1141, 503] width 40 height 23
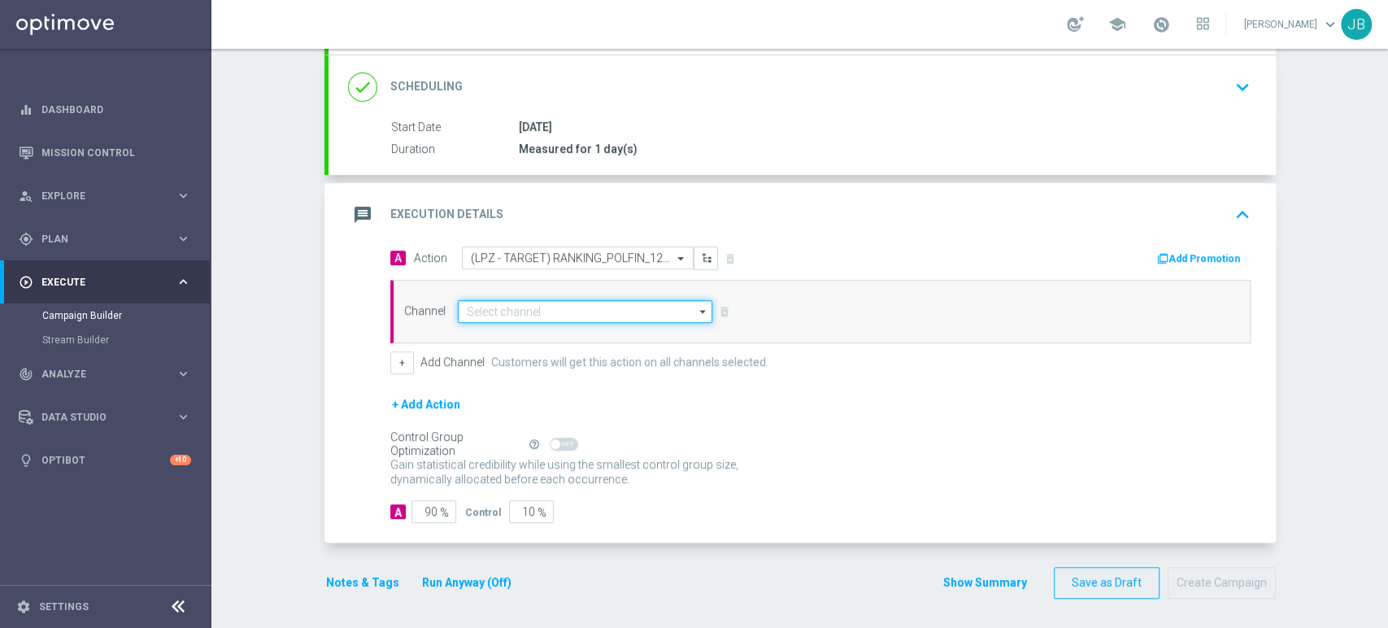
click at [634, 302] on input at bounding box center [585, 311] width 255 height 23
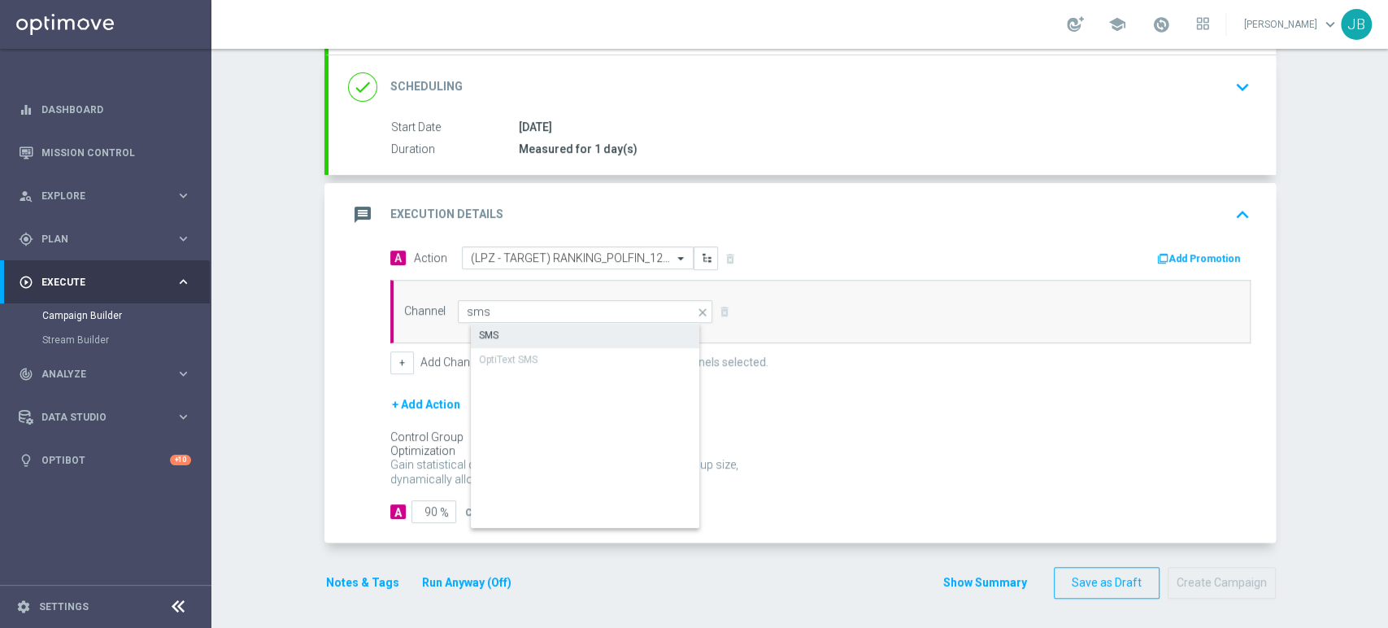
click at [607, 337] on div "SMS" at bounding box center [599, 335] width 256 height 23
type input "SMS"
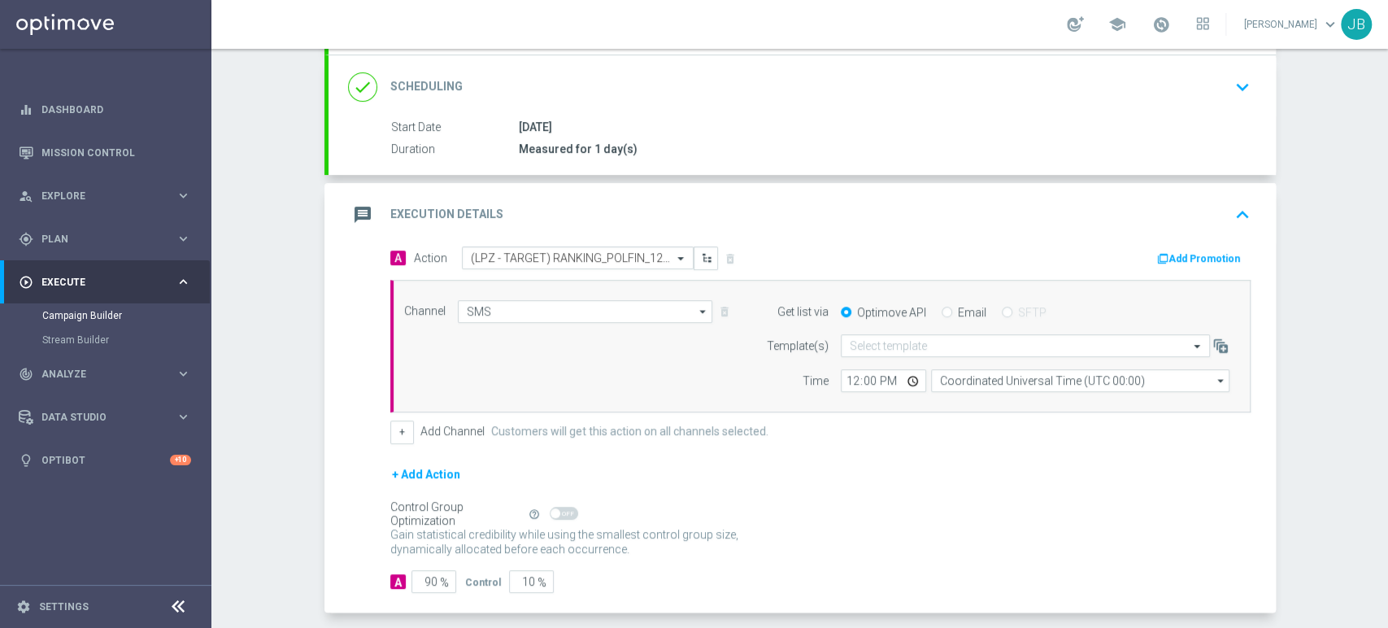
click at [434, 511] on div "Self Optimizing Campaign" at bounding box center [456, 513] width 132 height 14
click at [423, 571] on input "90" at bounding box center [433, 581] width 45 height 23
type input "0"
type input "100"
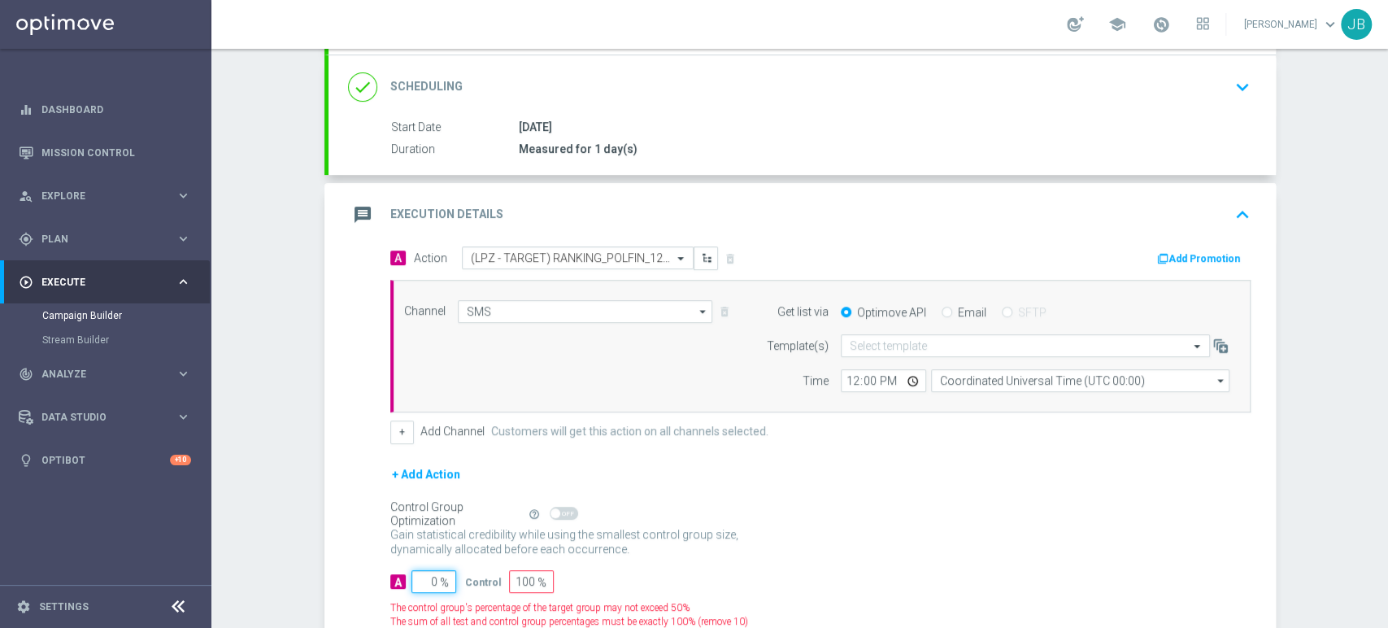
type input "10"
type input "90"
type input "100"
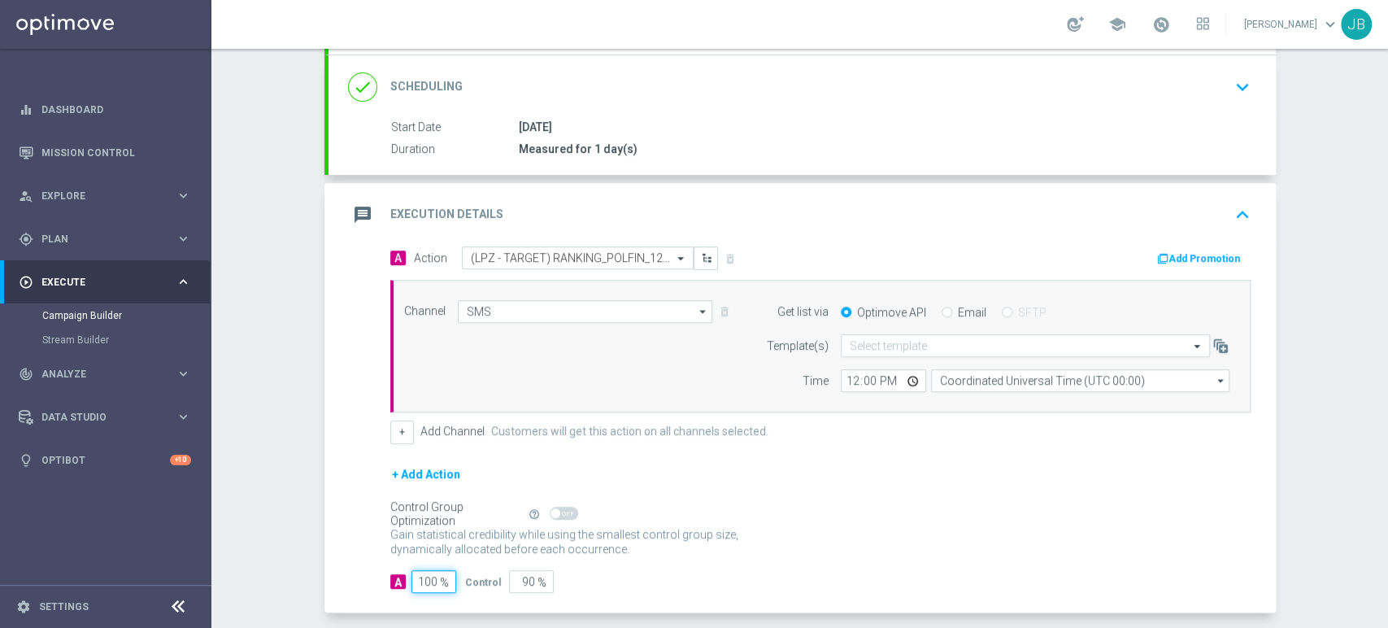
type input "0"
type input "100"
click at [880, 352] on div "Select template" at bounding box center [1025, 345] width 369 height 23
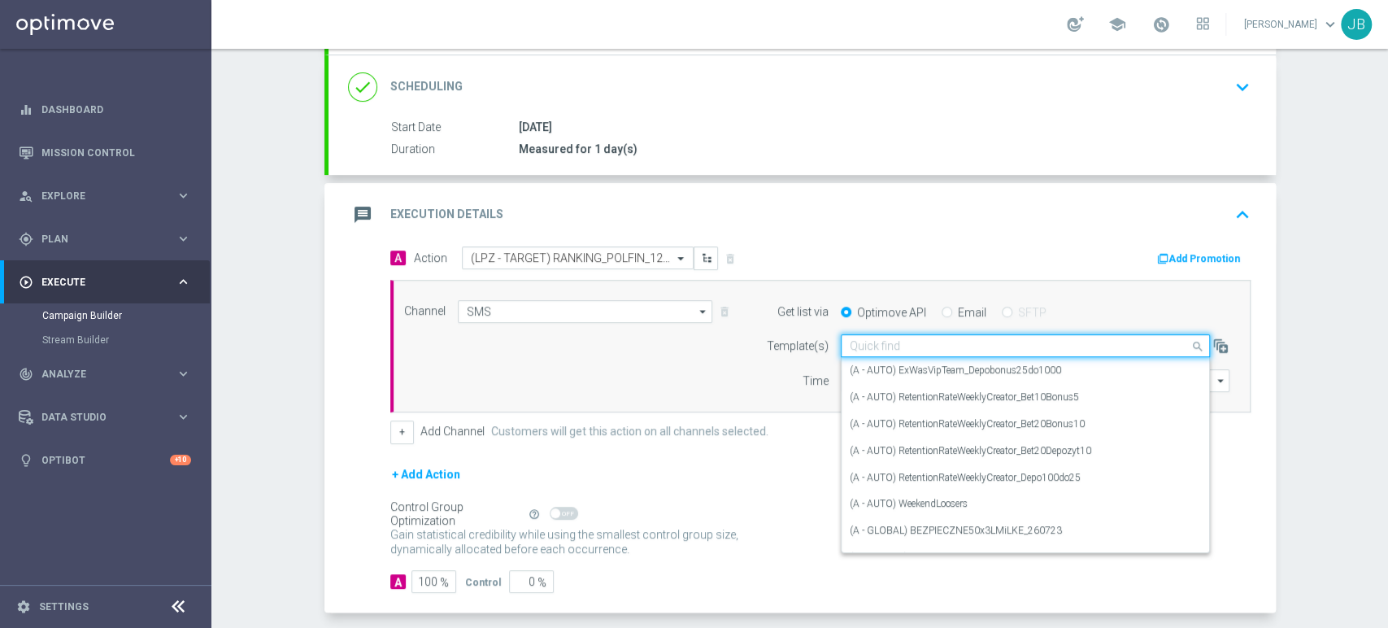
paste input "(LPZ - TARGET) RANKING_POLFIN_12082025"
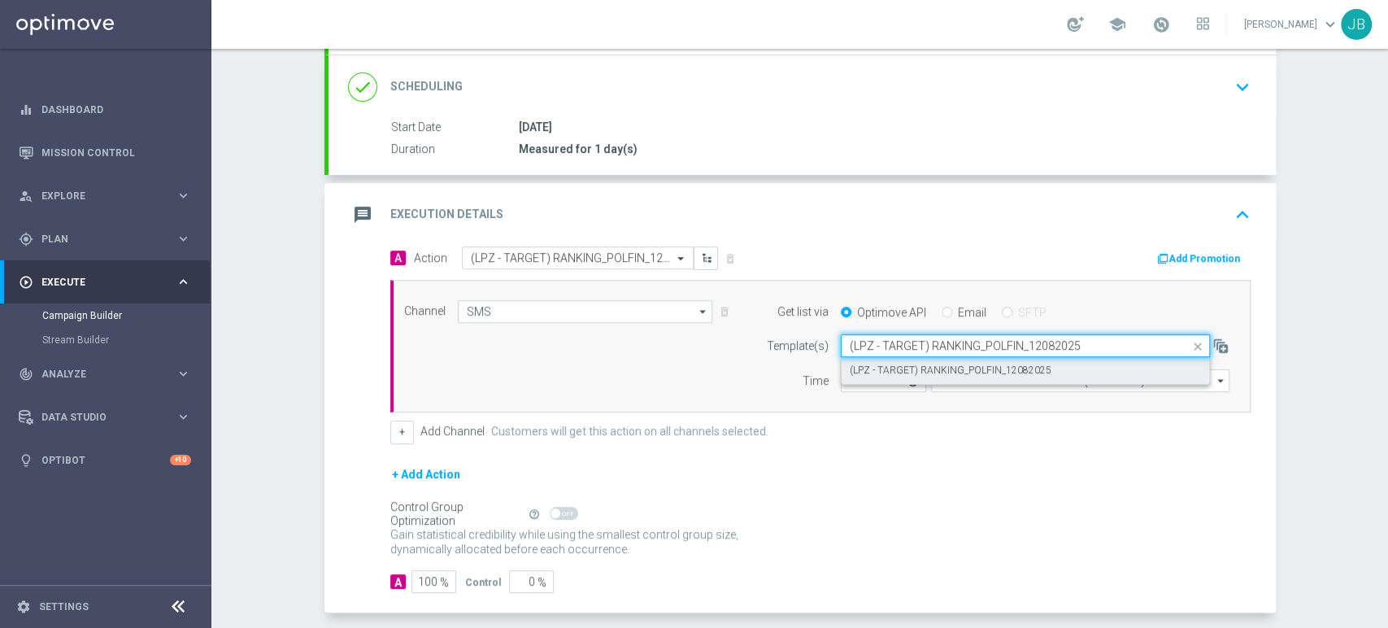
click at [876, 369] on label "(LPZ - TARGET) RANKING_POLFIN_12082025" at bounding box center [951, 370] width 202 height 14
type input "(LPZ - TARGET) RANKING_POLFIN_12082025"
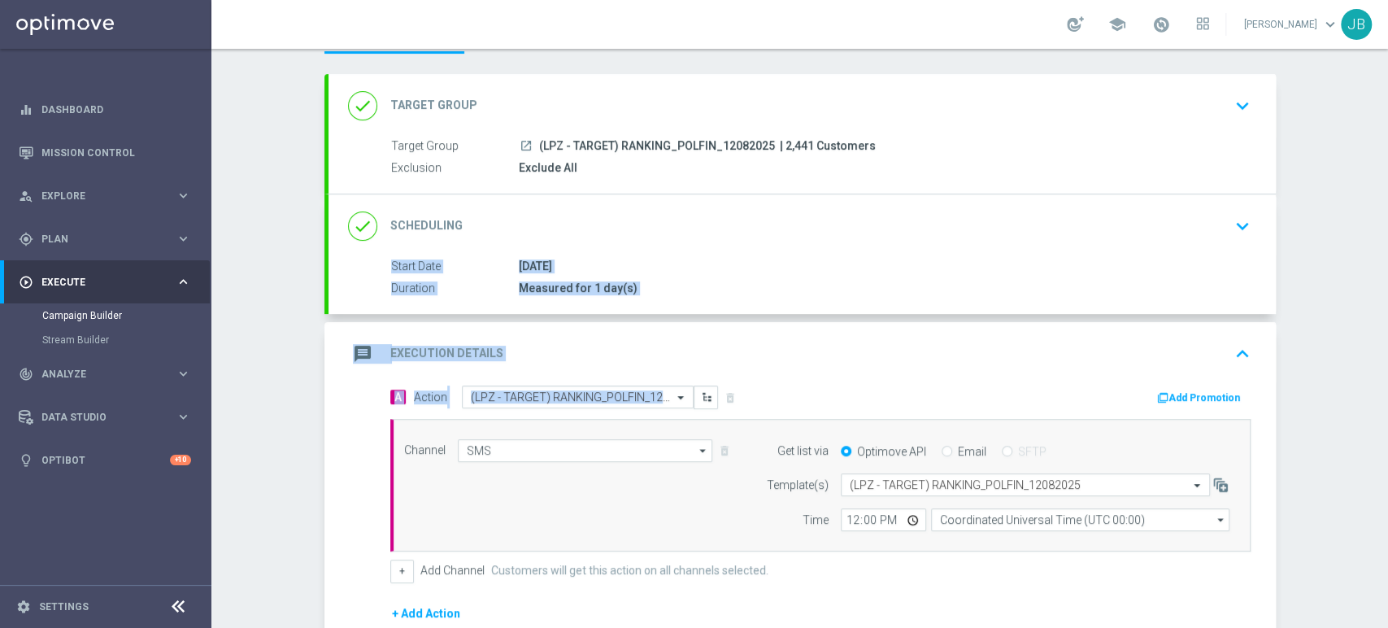
scroll to position [72, 0]
drag, startPoint x: 1386, startPoint y: 280, endPoint x: 1379, endPoint y: 193, distance: 87.3
click at [1379, 193] on div "Campaign Builder Scheduled Campaign Triggered Campaign Status: Draft done Targe…" at bounding box center [799, 338] width 1176 height 579
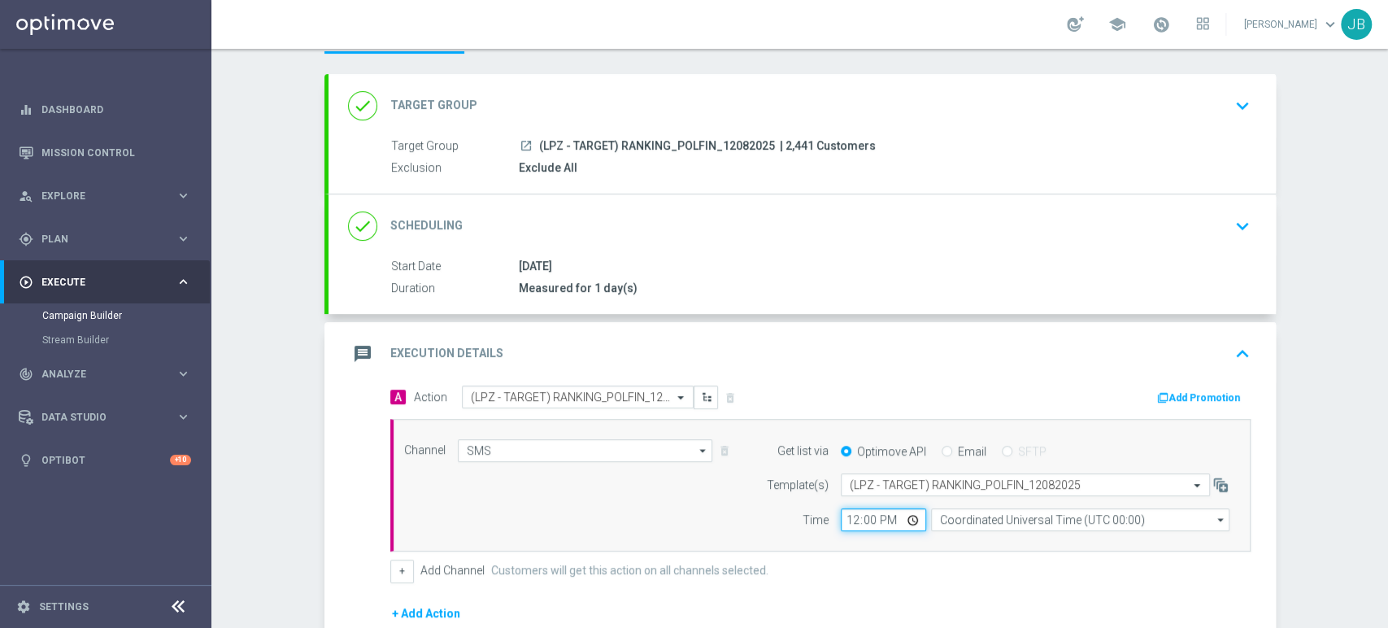
click at [841, 519] on input "12:00" at bounding box center [883, 519] width 85 height 23
type input "10:31"
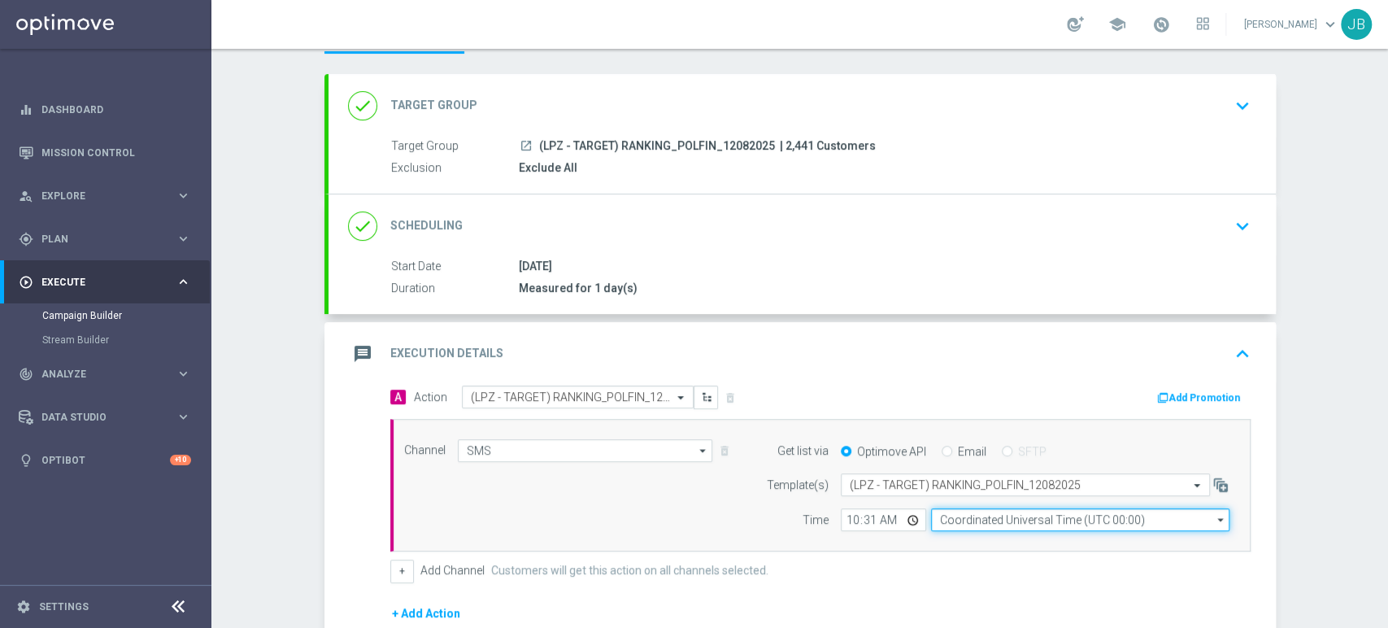
click at [954, 515] on input "Coordinated Universal Time (UTC 00:00)" at bounding box center [1080, 519] width 298 height 23
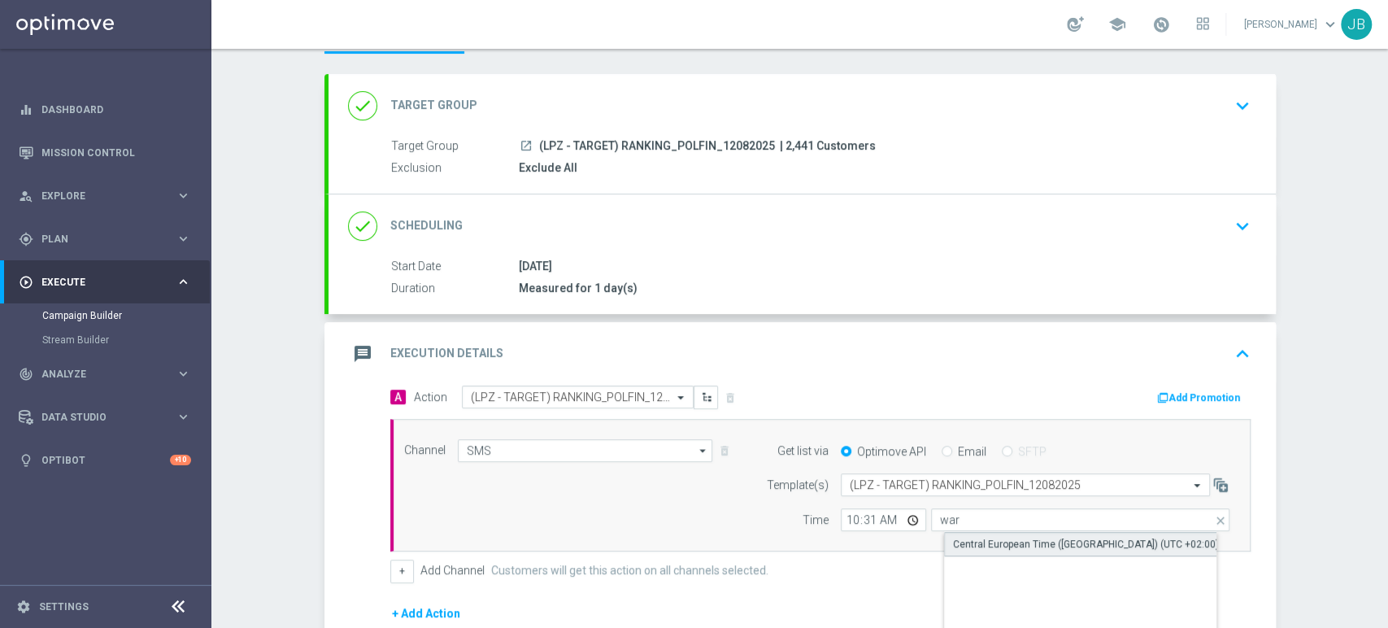
click at [954, 538] on div "Central European Time (Warsaw) (UTC +02:00)" at bounding box center [1086, 544] width 266 height 15
type input "Central European Time (Warsaw) (UTC +02:00)"
click at [969, 581] on form "A Action Select action (LPZ - TARGET) RANKING_POLFIN_12082025 delete_forever Ad…" at bounding box center [820, 558] width 860 height 346
click at [1298, 359] on div "Campaign Builder Scheduled Campaign Triggered Campaign Status: Draft done Targe…" at bounding box center [799, 338] width 1176 height 579
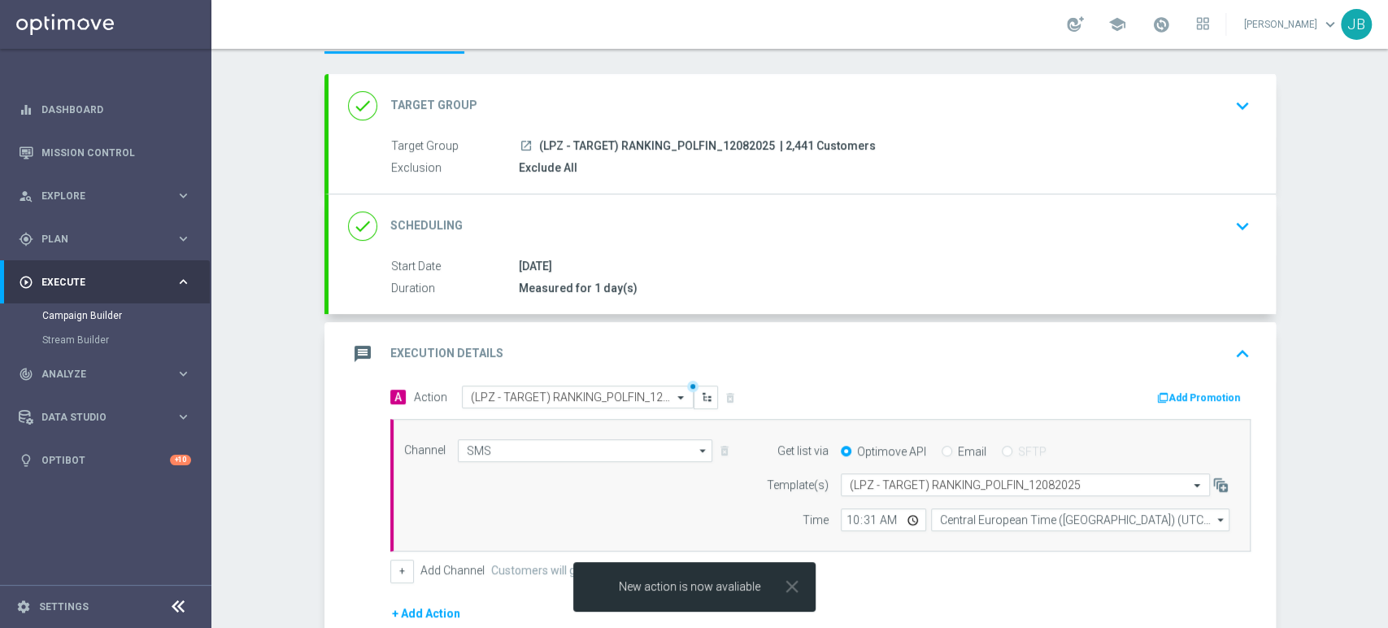
click at [1230, 99] on icon "keyboard_arrow_down" at bounding box center [1242, 105] width 24 height 24
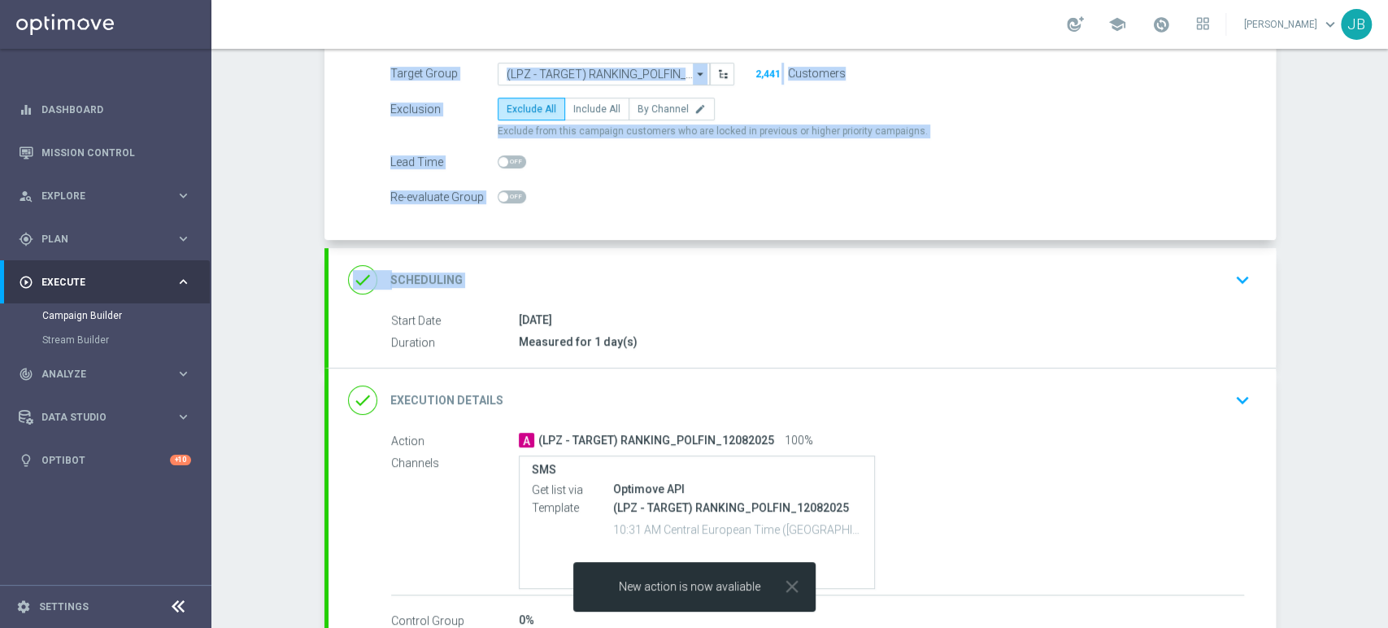
scroll to position [157, 0]
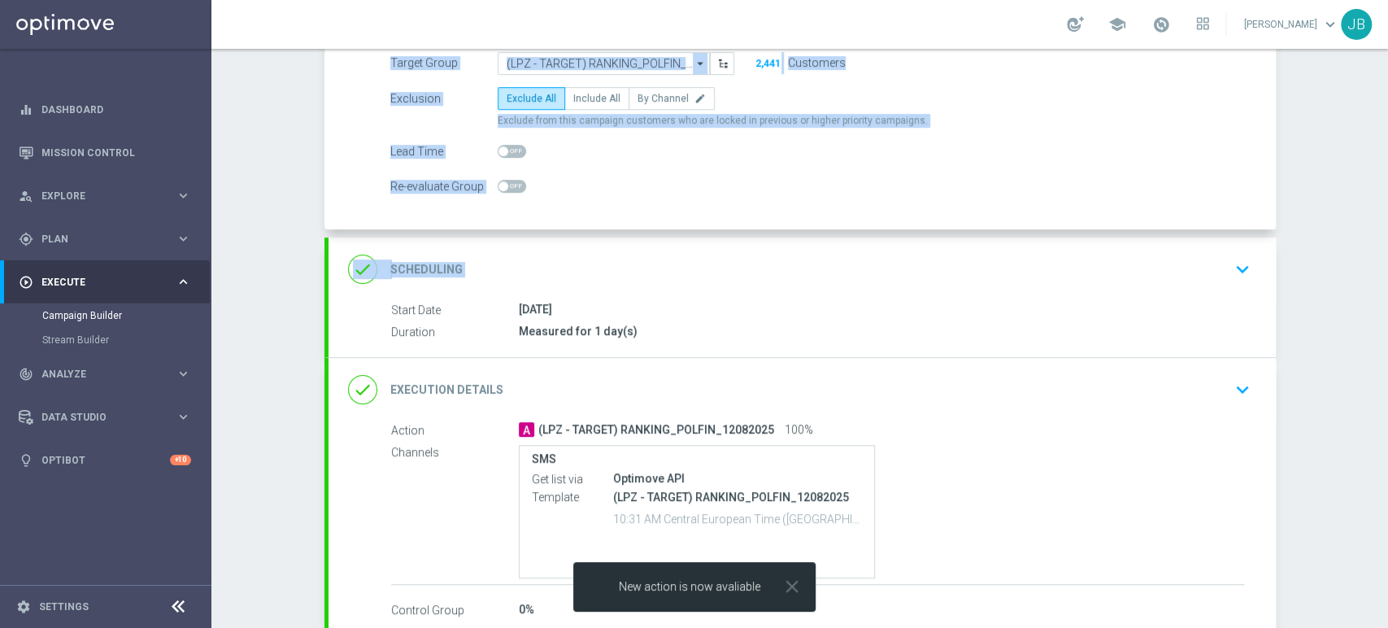
drag, startPoint x: 1386, startPoint y: 177, endPoint x: 1386, endPoint y: 234, distance: 56.9
click at [1386, 234] on div "Campaign Builder Scheduled Campaign Triggered Campaign Status: Draft group Targ…" at bounding box center [799, 338] width 1176 height 579
click at [1202, 254] on div "done Scheduling keyboard_arrow_down" at bounding box center [802, 269] width 908 height 31
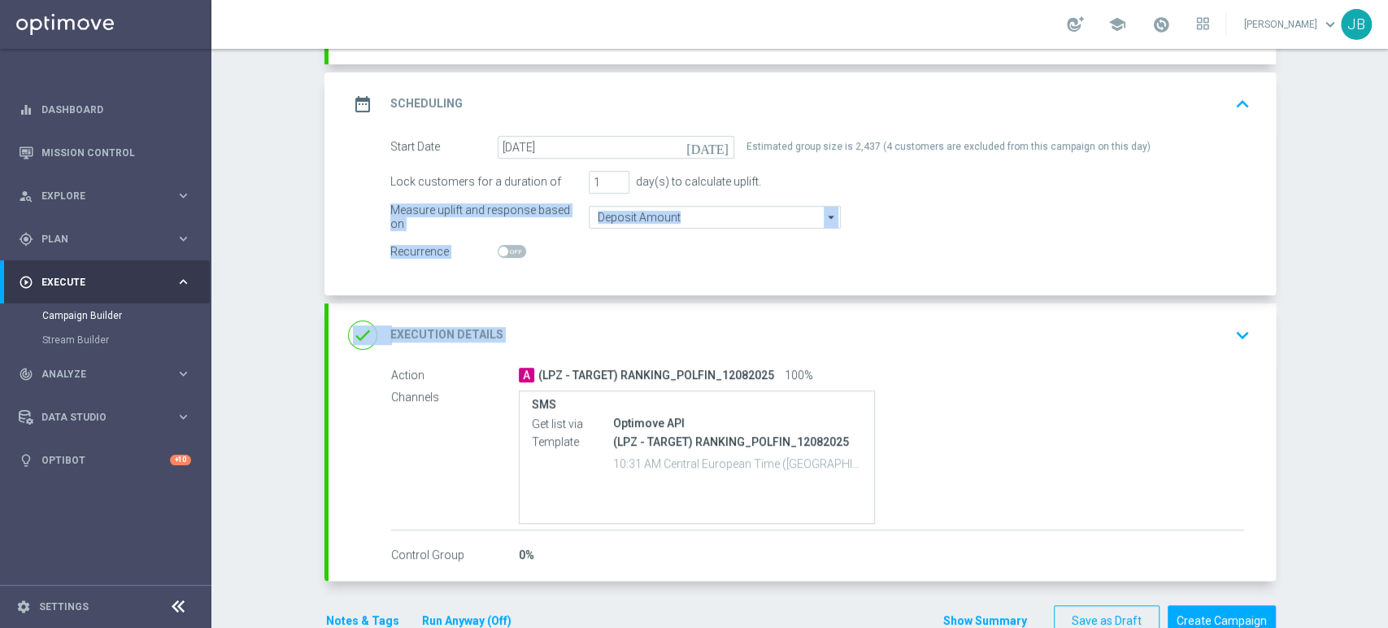
scroll to position [211, 0]
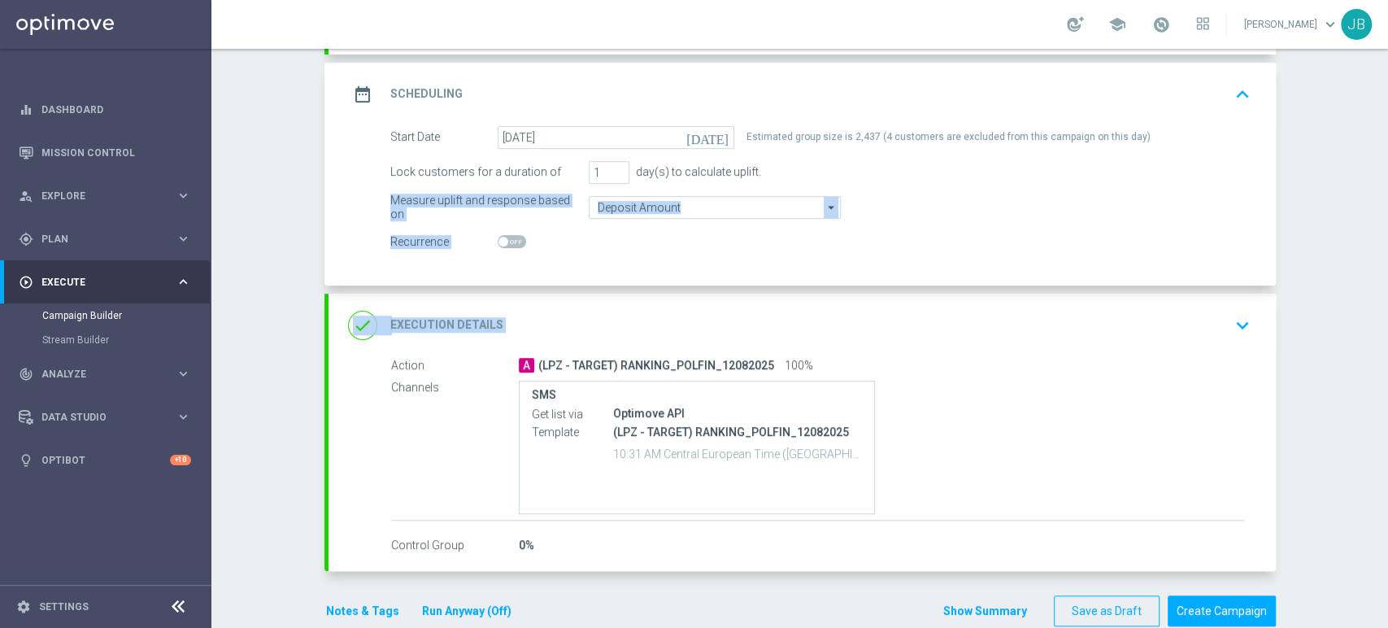
drag, startPoint x: 1386, startPoint y: 268, endPoint x: 1386, endPoint y: 304, distance: 35.8
click at [1386, 304] on div "Campaign Builder Scheduled Campaign Triggered Campaign Status: Draft done Targe…" at bounding box center [799, 338] width 1176 height 579
click at [1337, 301] on div "Campaign Builder Scheduled Campaign Triggered Campaign Status: Draft done Targe…" at bounding box center [799, 338] width 1176 height 579
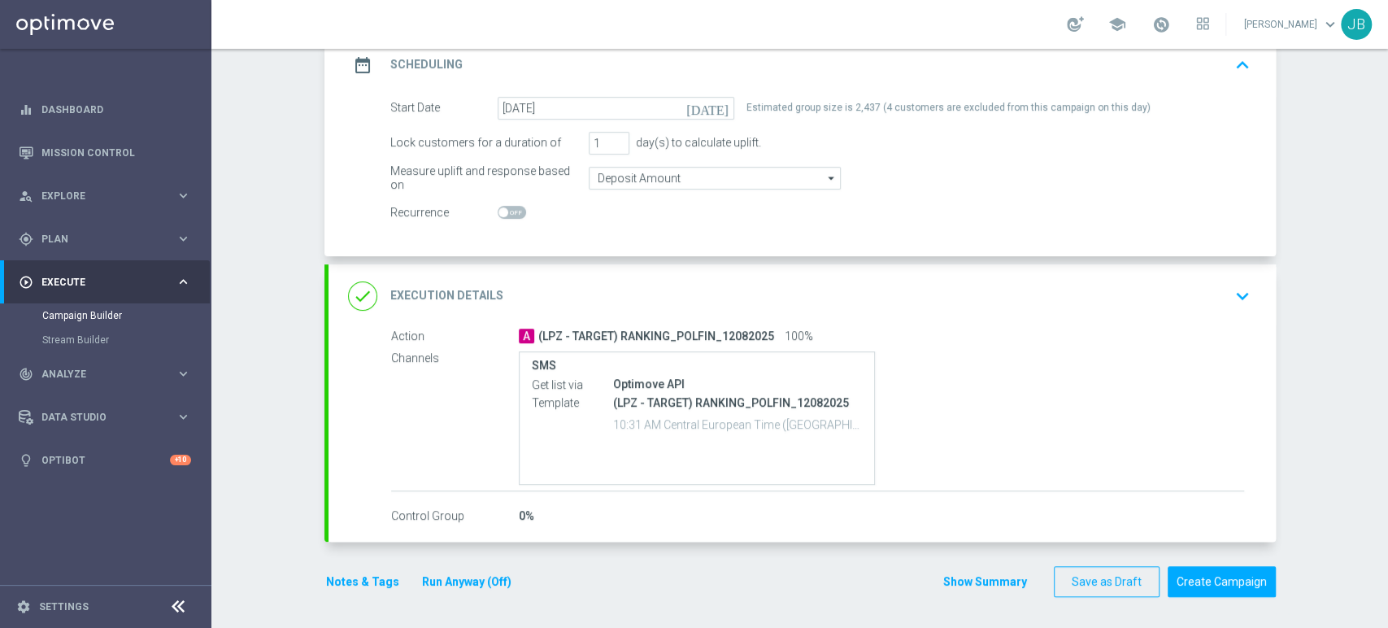
click at [1230, 304] on icon "keyboard_arrow_down" at bounding box center [1242, 296] width 24 height 24
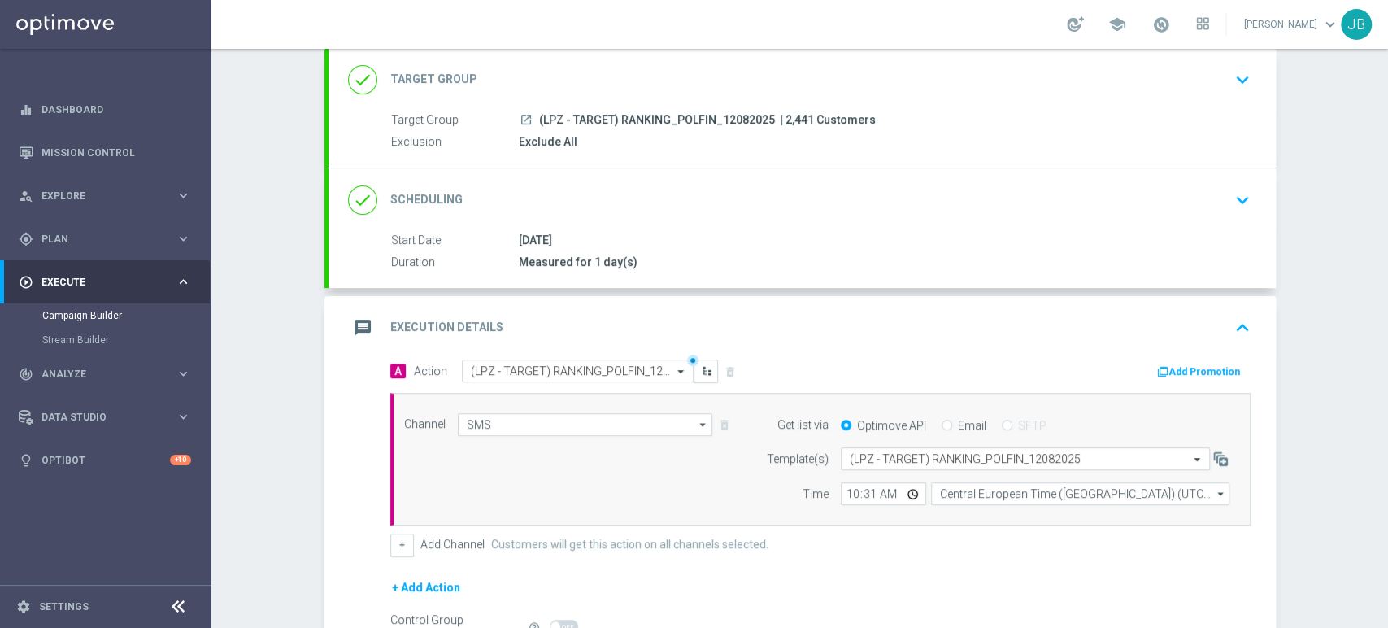
scroll to position [148, 0]
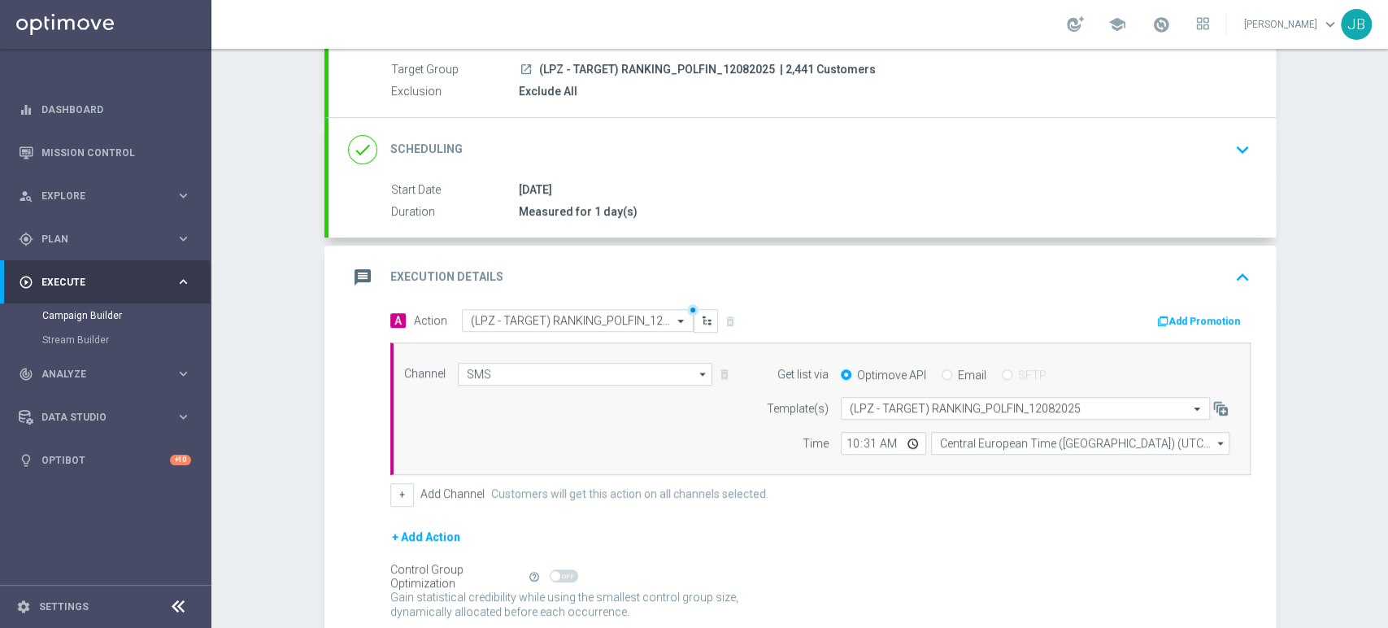
click at [1206, 143] on div "done Scheduling keyboard_arrow_down" at bounding box center [802, 149] width 908 height 31
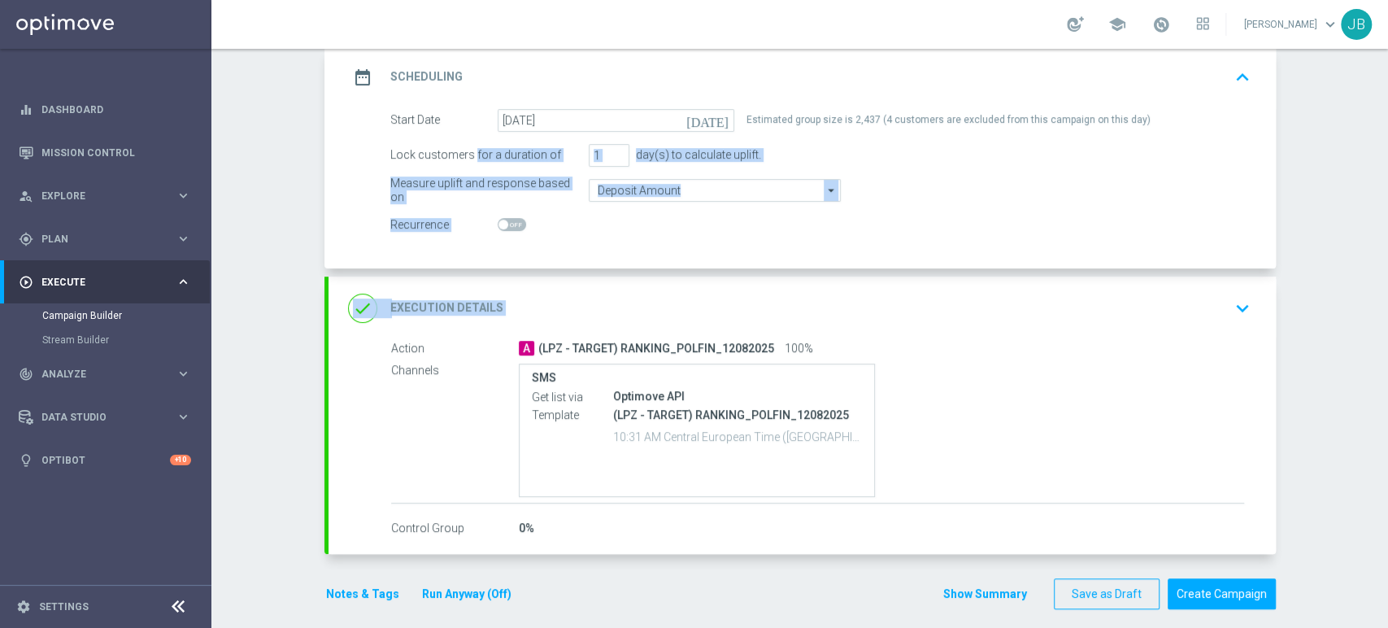
scroll to position [240, 0]
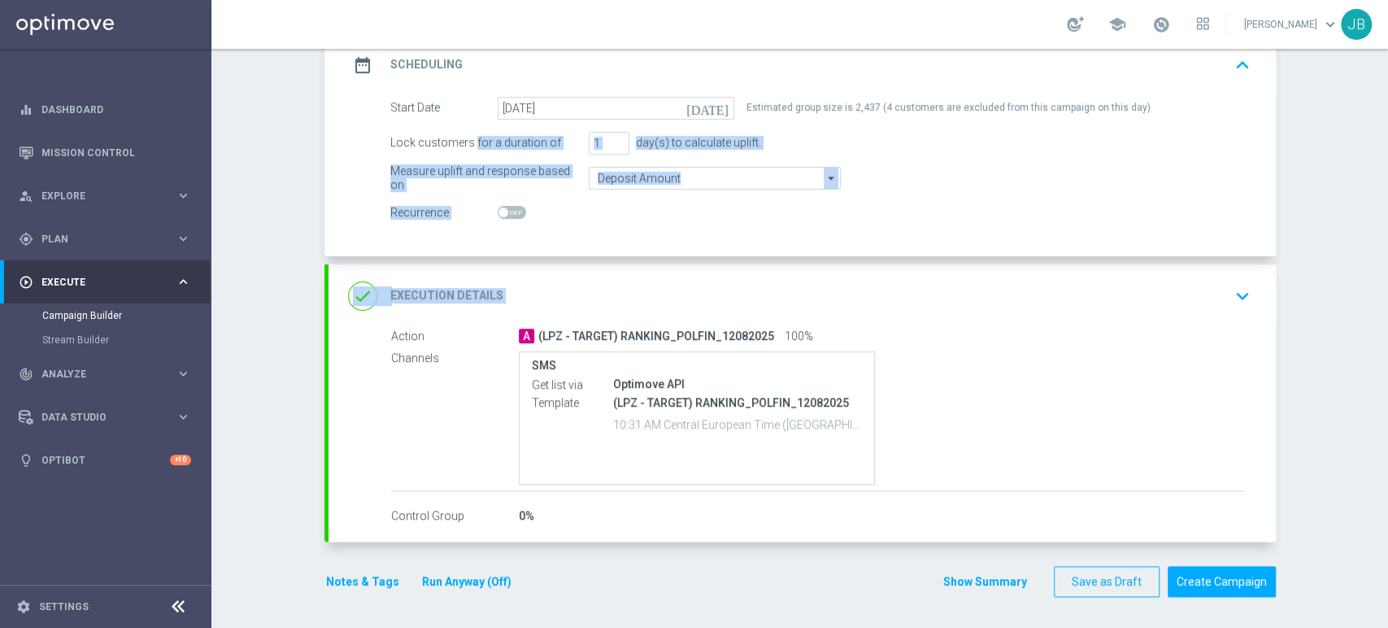
drag, startPoint x: 1386, startPoint y: 241, endPoint x: 1379, endPoint y: 337, distance: 95.4
click at [1379, 337] on div "Campaign Builder Scheduled Campaign Triggered Campaign Status: Draft done Targe…" at bounding box center [799, 338] width 1176 height 579
click at [1236, 300] on icon "keyboard_arrow_down" at bounding box center [1242, 296] width 24 height 24
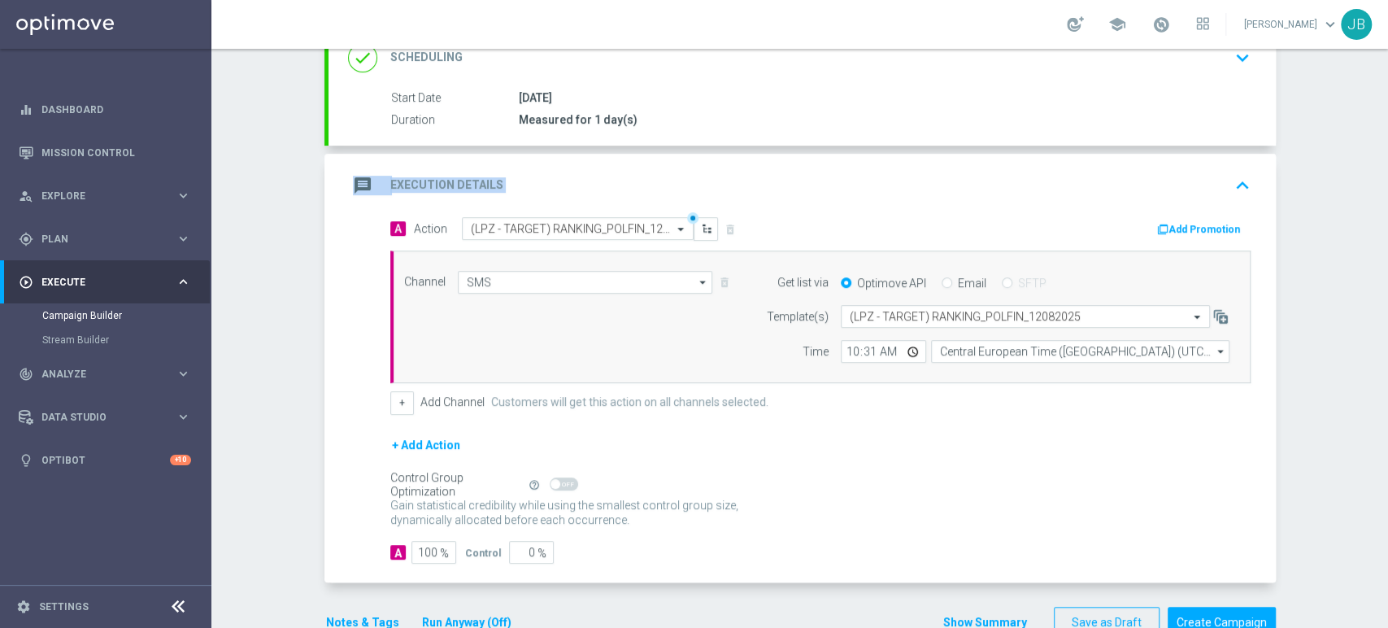
scroll to position [224, 0]
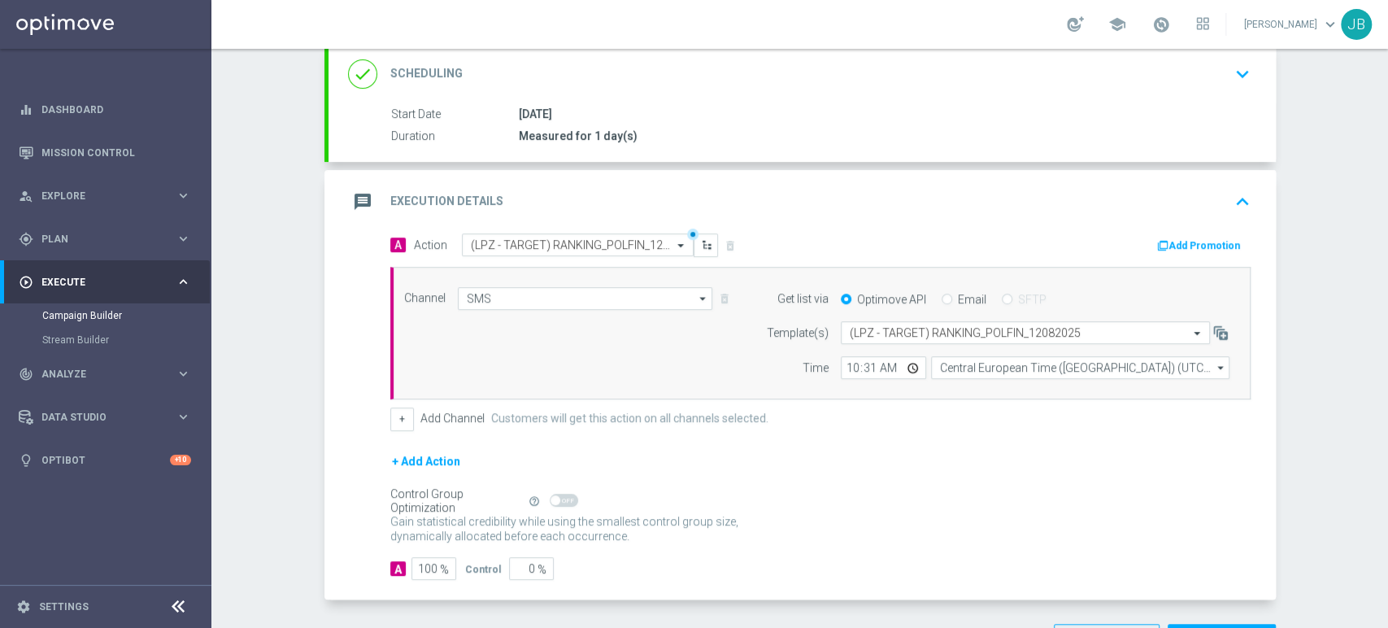
click at [1340, 386] on div "Campaign Builder Scheduled Campaign Triggered Campaign Status: Draft done Targe…" at bounding box center [799, 338] width 1176 height 579
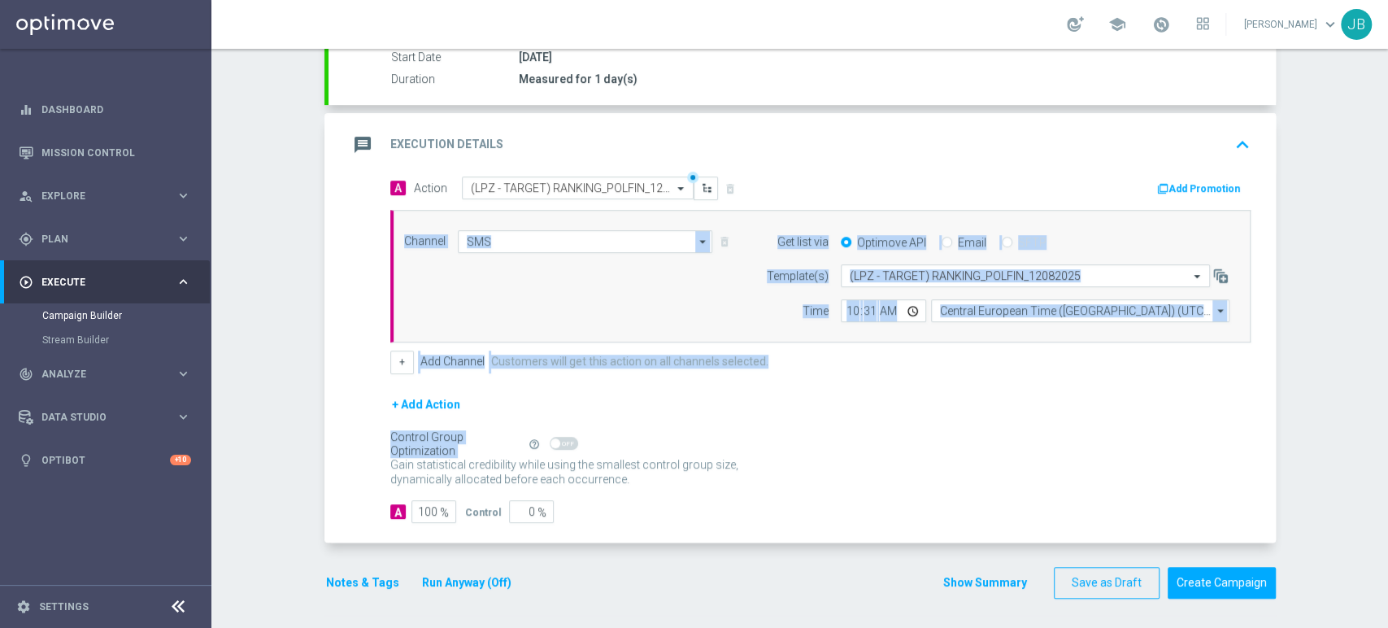
drag, startPoint x: 1386, startPoint y: 389, endPoint x: 1386, endPoint y: 485, distance: 96.7
click at [1386, 485] on div "Campaign Builder Scheduled Campaign Triggered Campaign Status: Draft done Targe…" at bounding box center [799, 338] width 1176 height 579
click at [1245, 581] on button "Create Campaign" at bounding box center [1221, 583] width 108 height 32
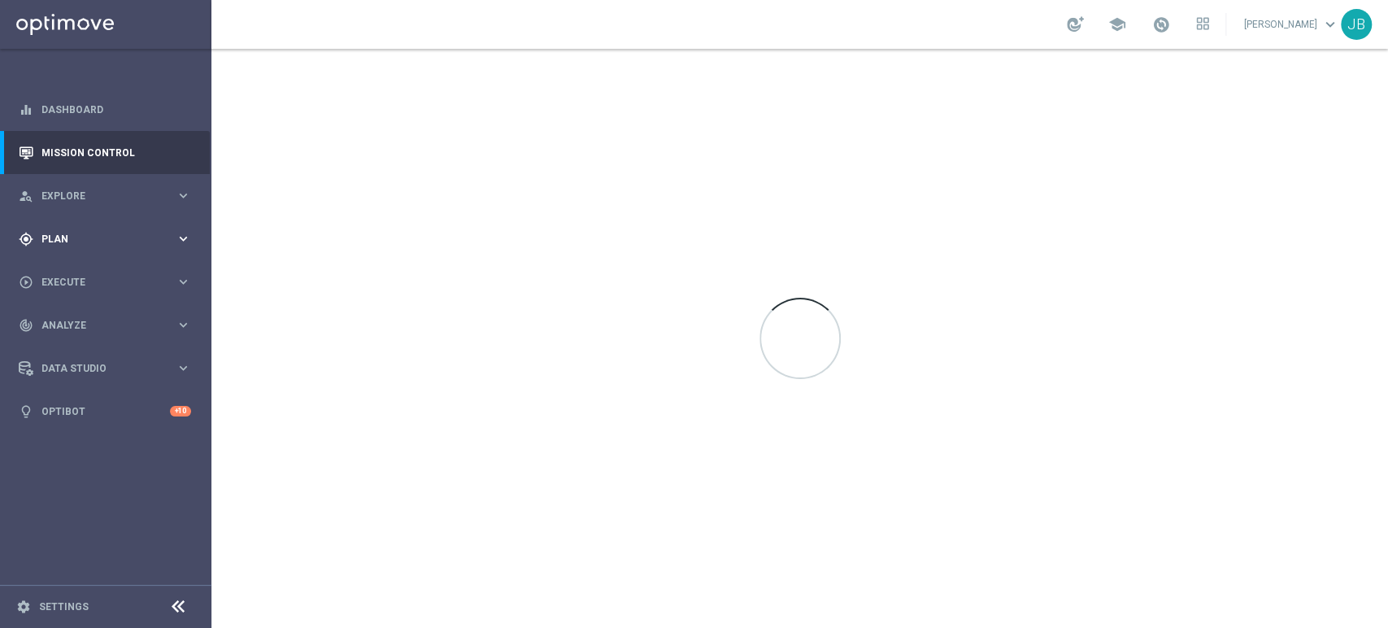
click at [96, 245] on div "gps_fixed Plan" at bounding box center [97, 239] width 157 height 15
click at [53, 397] on div "play_circle_outline Execute" at bounding box center [97, 404] width 157 height 15
click at [98, 315] on link "Campaign Builder" at bounding box center [105, 315] width 127 height 13
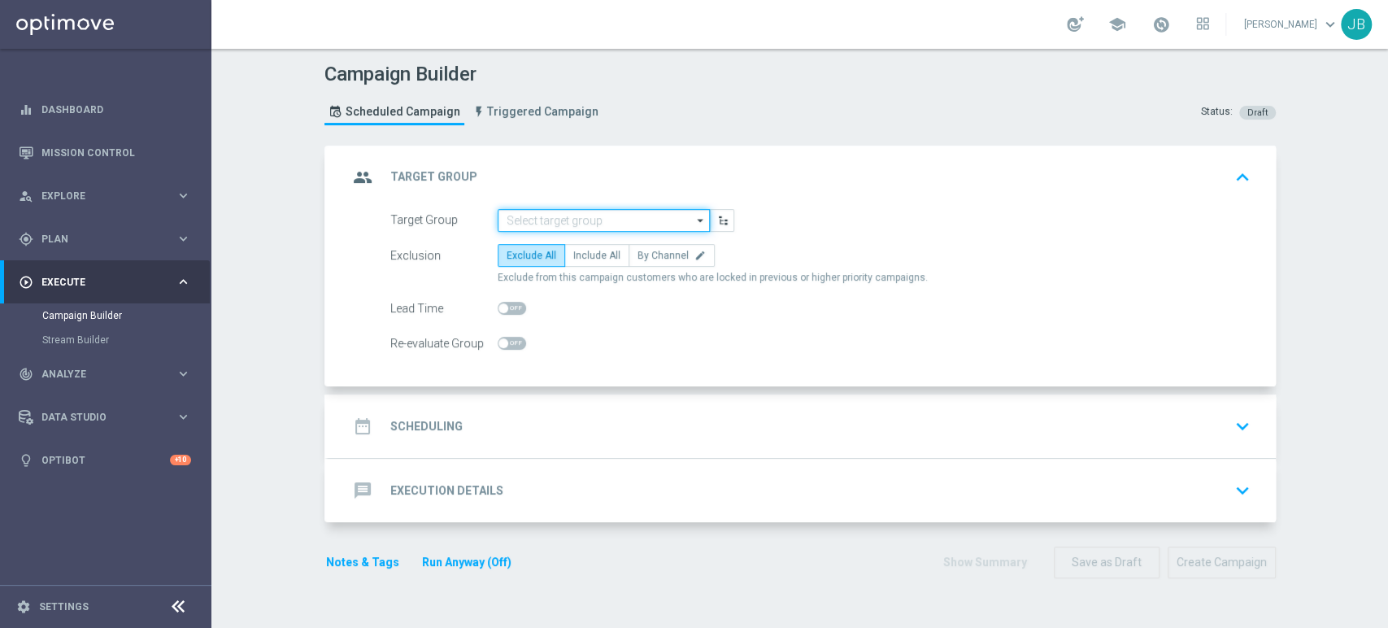
click at [550, 215] on input at bounding box center [604, 220] width 212 height 23
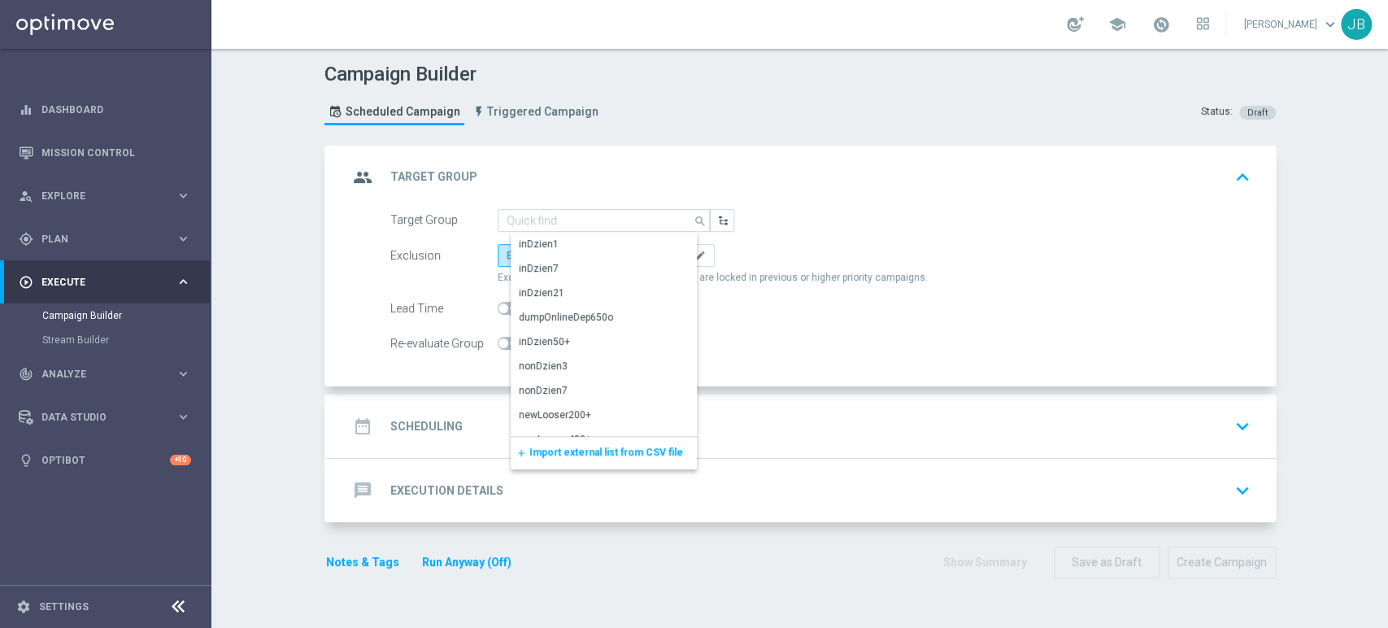
click at [552, 450] on span "Import external list from CSV file" at bounding box center [606, 451] width 154 height 11
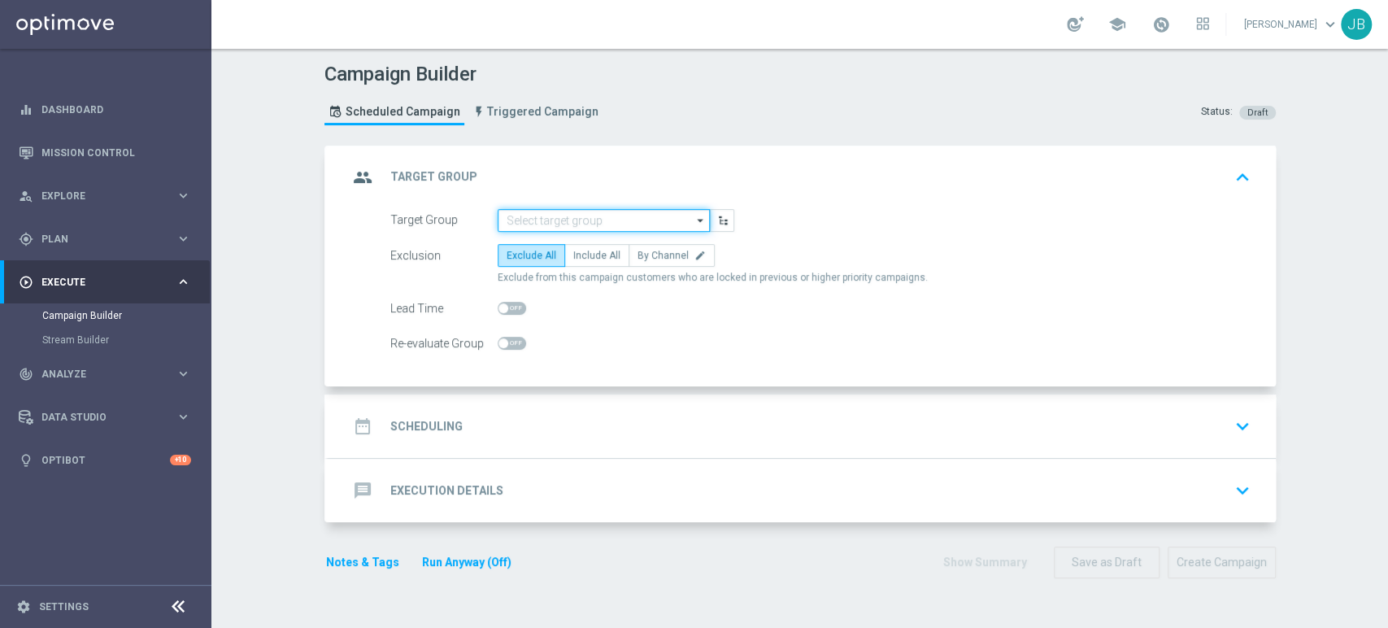
click at [535, 212] on input at bounding box center [604, 220] width 212 height 23
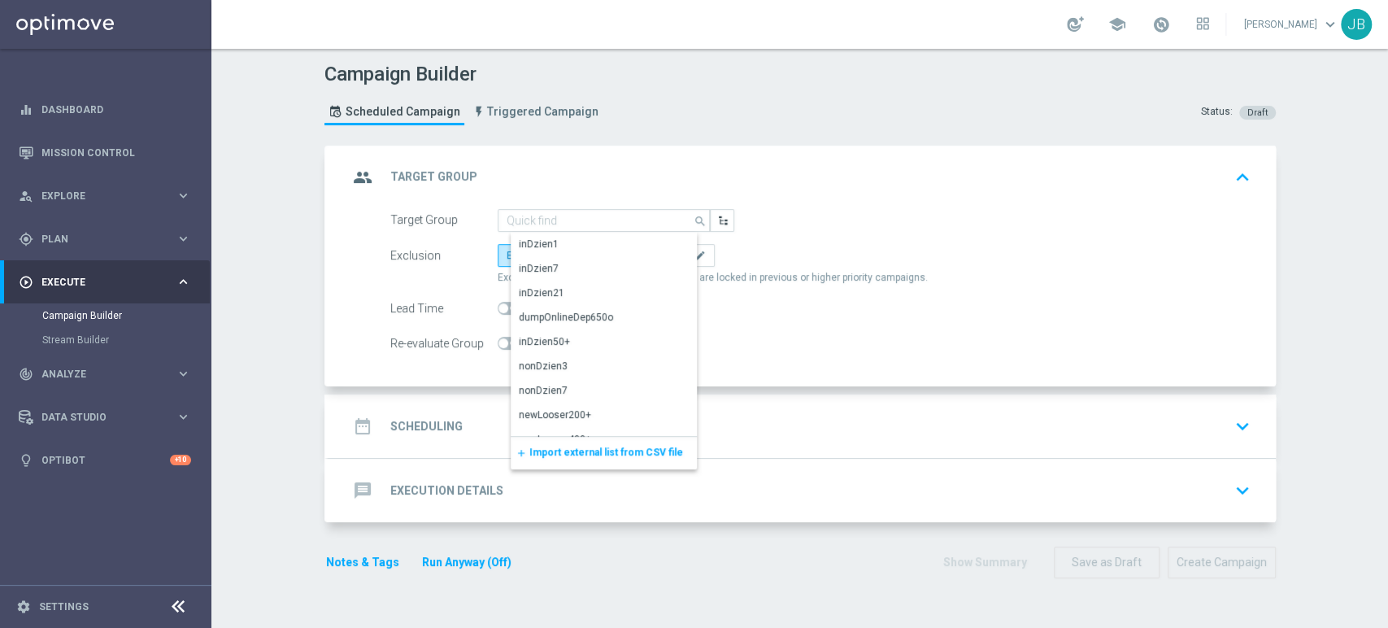
click at [531, 456] on span "Import external list from CSV file" at bounding box center [606, 451] width 154 height 11
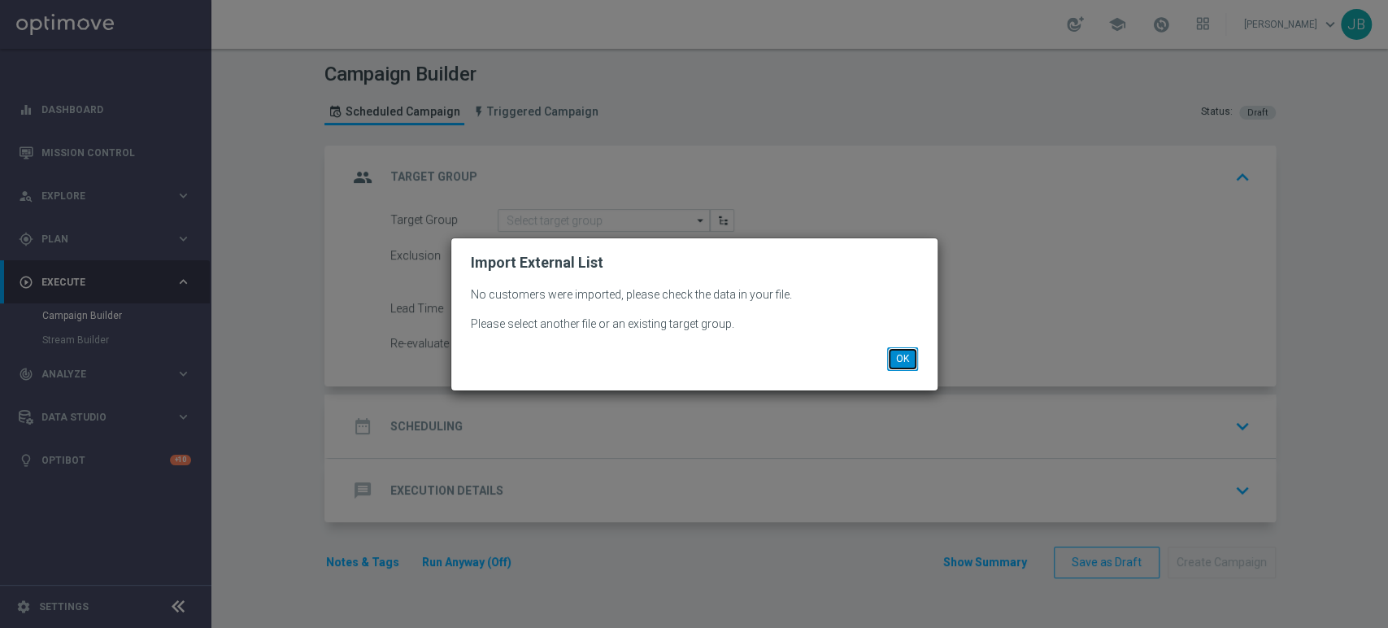
click at [893, 351] on button "OK" at bounding box center [902, 358] width 31 height 23
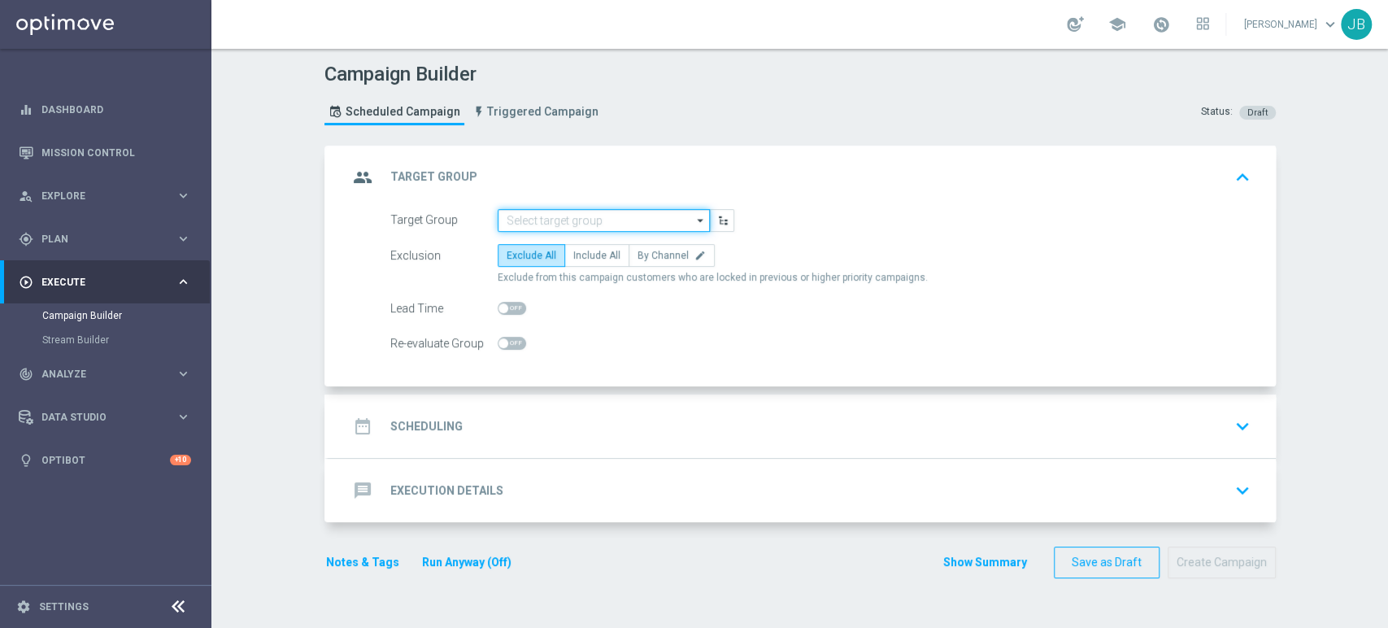
click at [590, 224] on input at bounding box center [604, 220] width 212 height 23
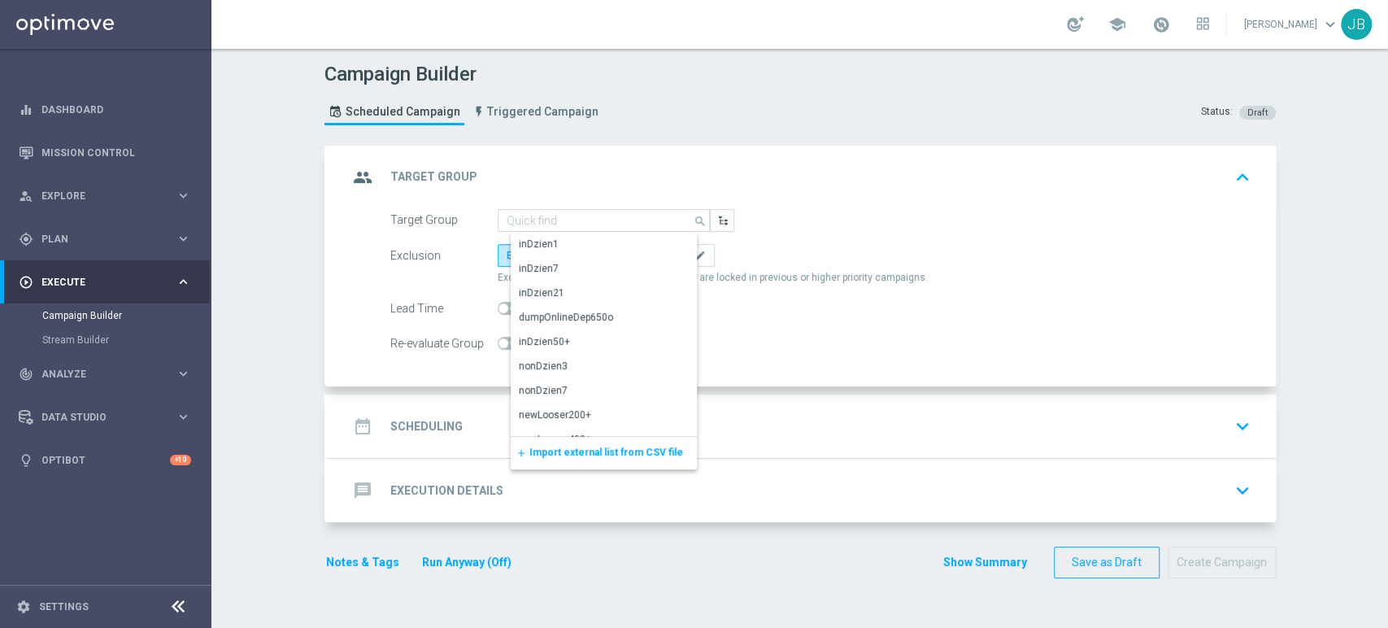
click at [574, 458] on div "add Import external list from CSV file" at bounding box center [604, 453] width 186 height 33
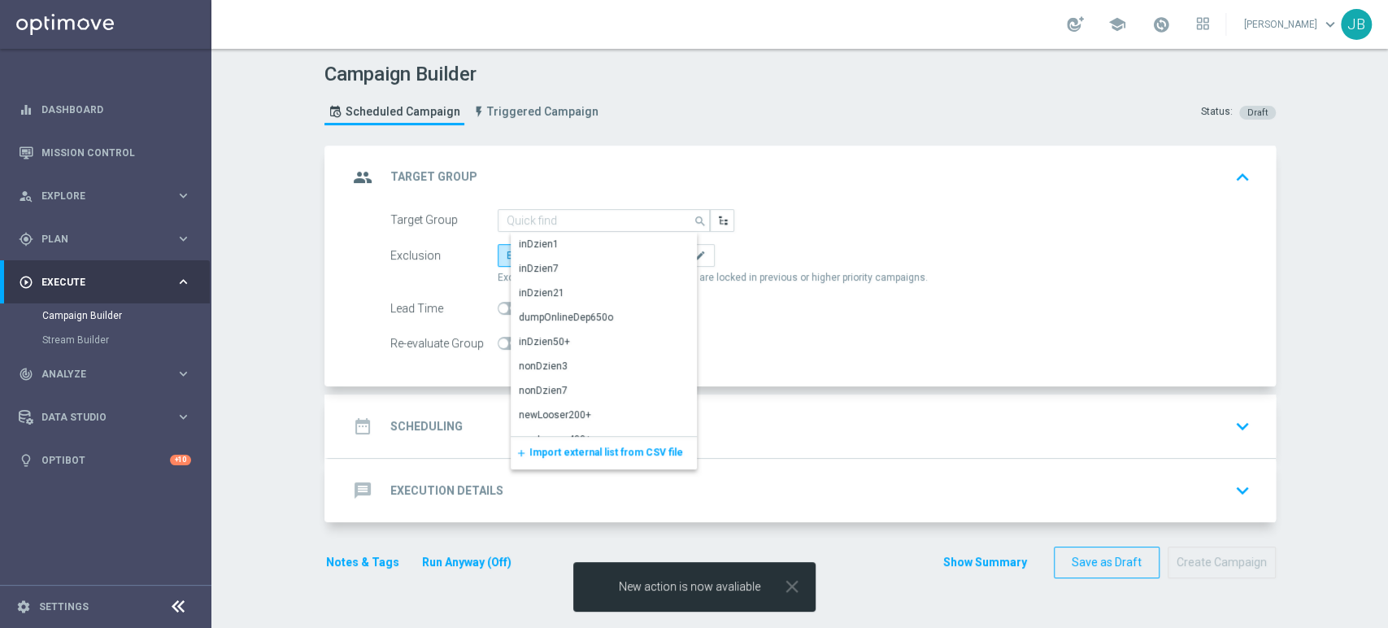
click at [554, 446] on span "Import external list from CSV file" at bounding box center [606, 451] width 154 height 11
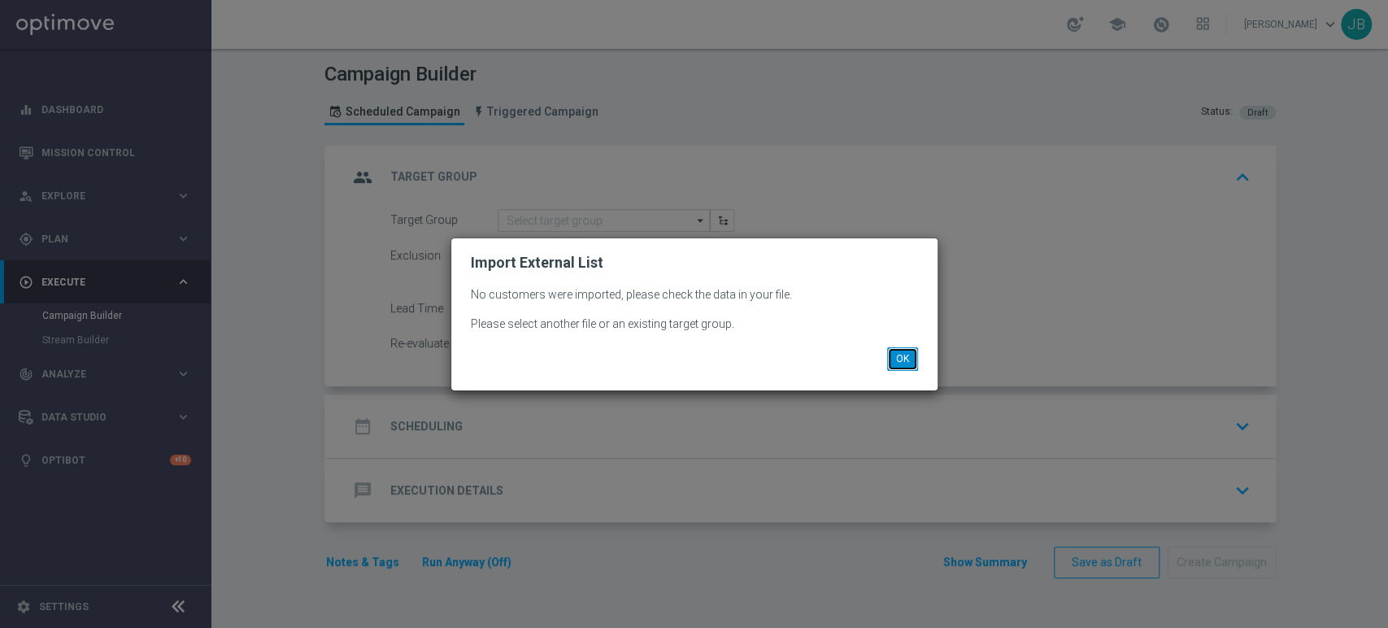
click at [906, 362] on button "OK" at bounding box center [902, 358] width 31 height 23
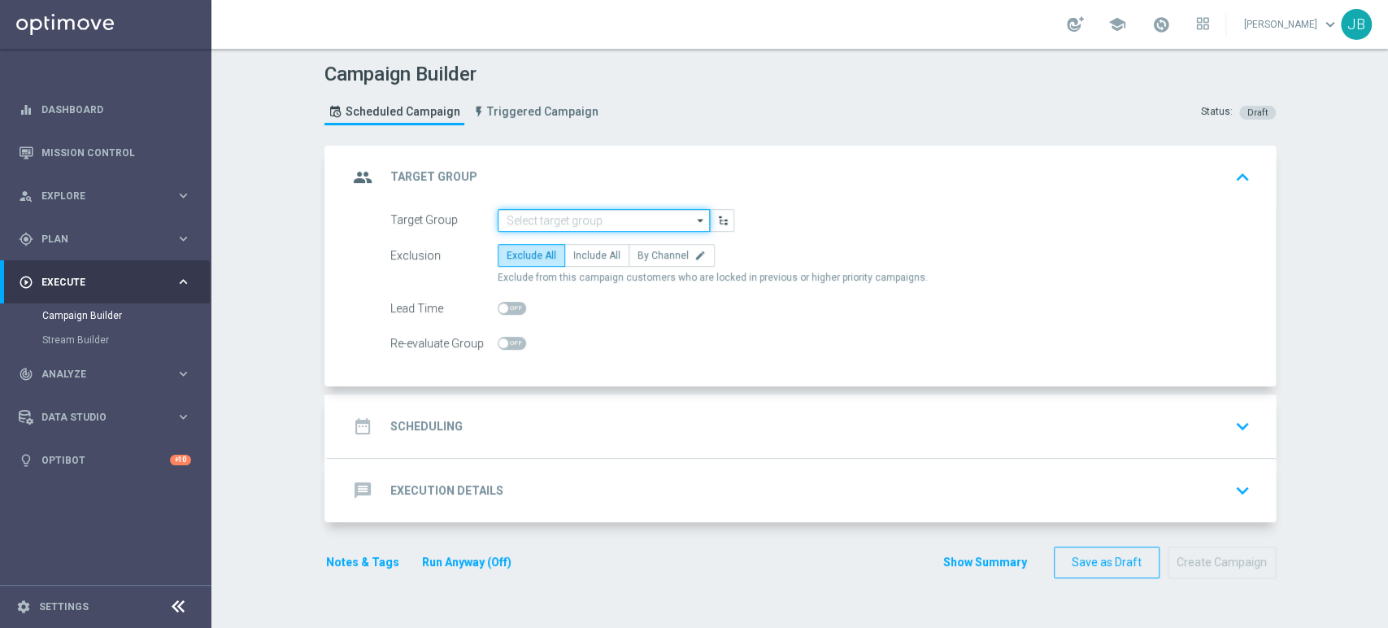
click at [545, 210] on input at bounding box center [604, 220] width 212 height 23
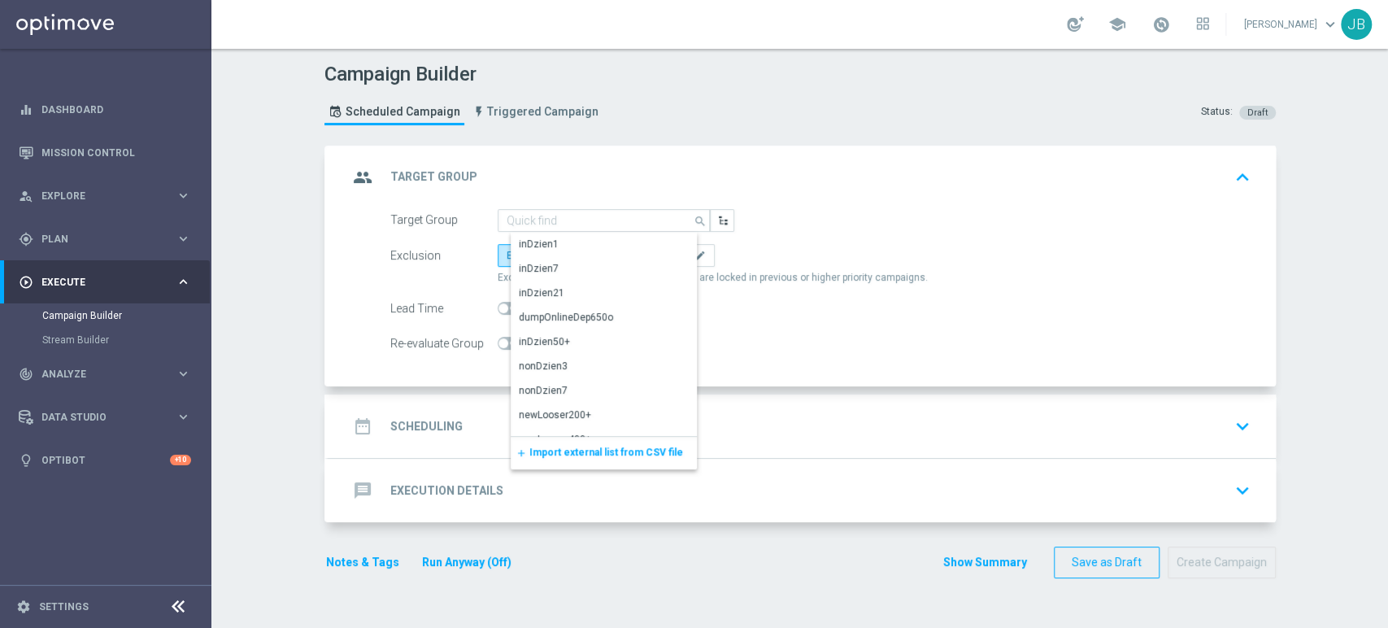
click at [558, 444] on div "add Import external list from CSV file" at bounding box center [604, 453] width 186 height 33
click at [571, 446] on span "Import external list from CSV file" at bounding box center [606, 451] width 154 height 11
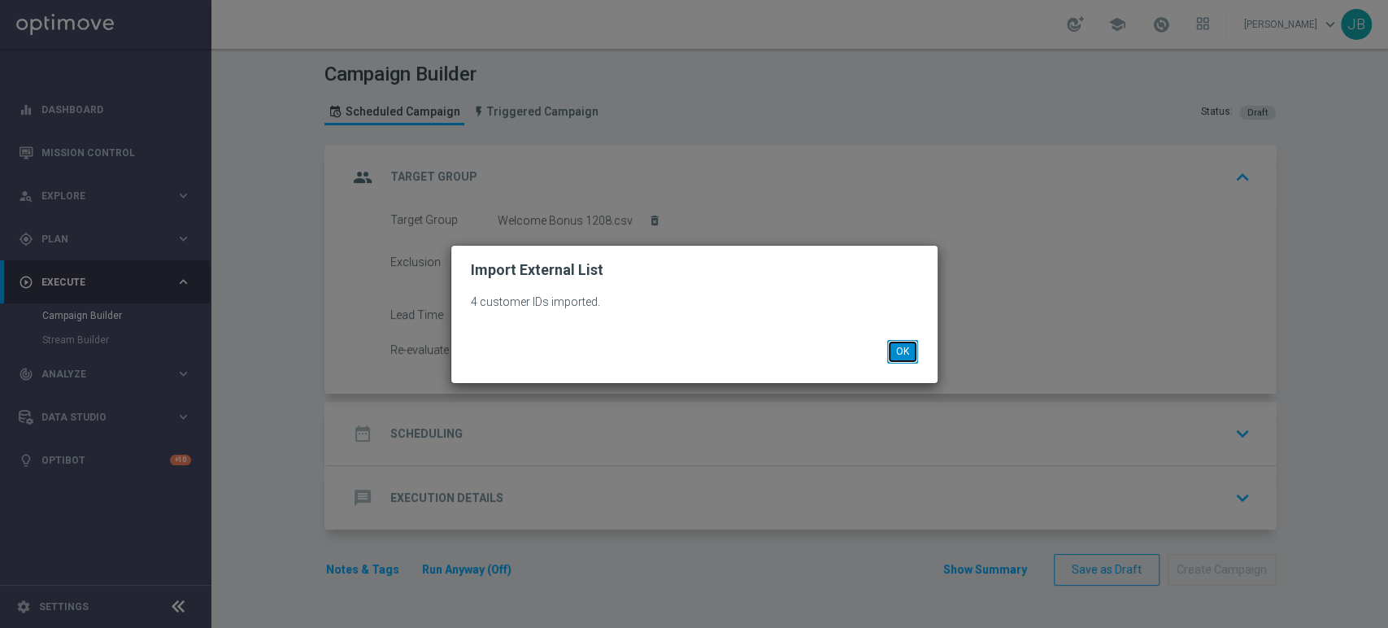
click at [903, 346] on button "OK" at bounding box center [902, 351] width 31 height 23
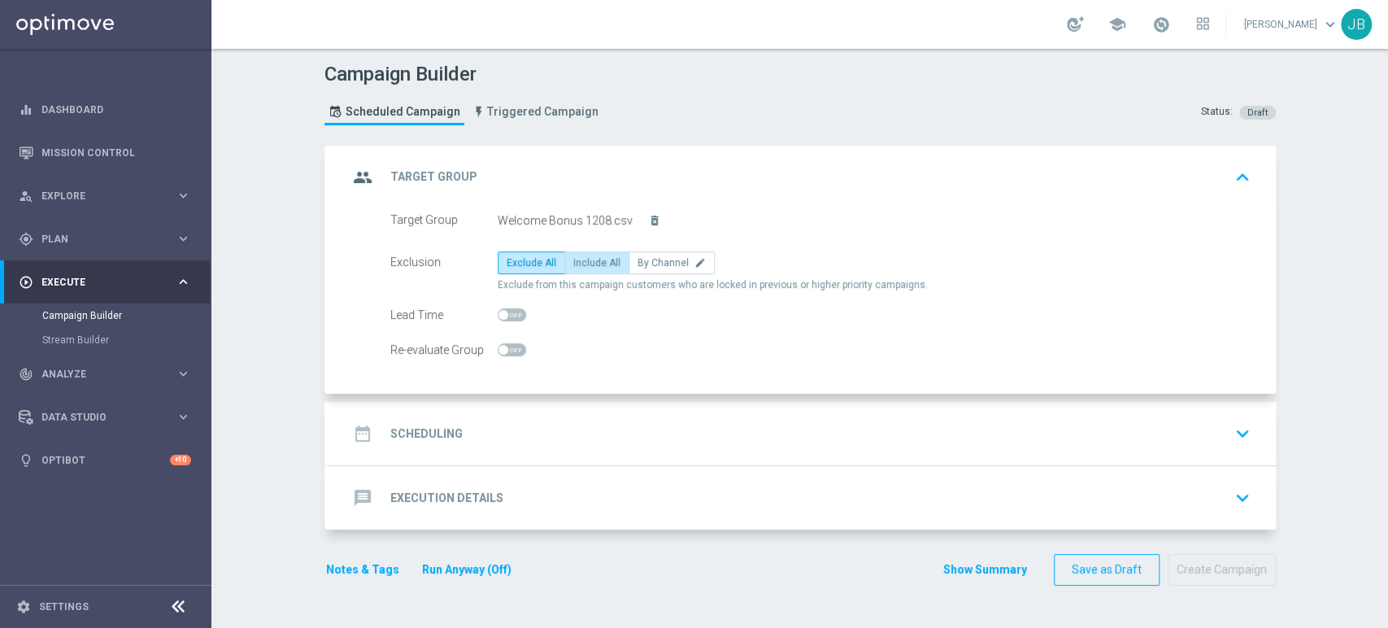
click at [589, 260] on span "Include All" at bounding box center [596, 262] width 47 height 11
click at [584, 260] on input "Include All" at bounding box center [578, 265] width 11 height 11
radio input "true"
click at [558, 459] on div "date_range Scheduling keyboard_arrow_down" at bounding box center [801, 433] width 947 height 63
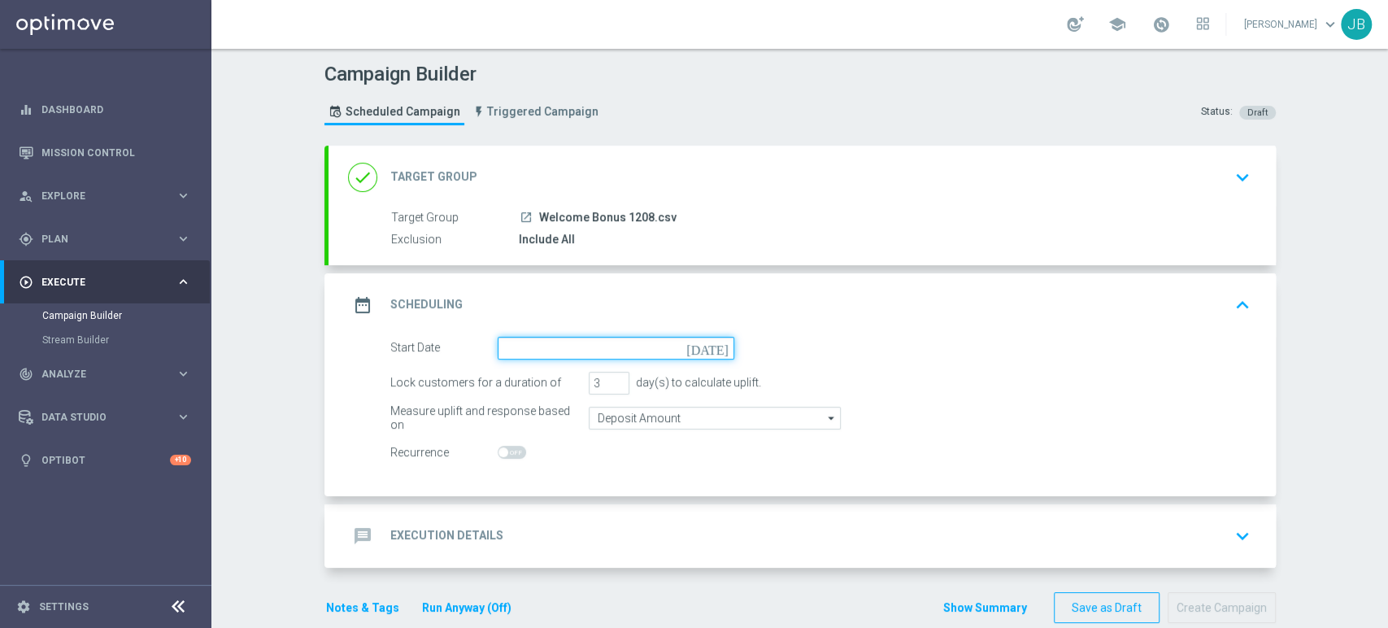
click at [520, 357] on input at bounding box center [616, 348] width 237 height 23
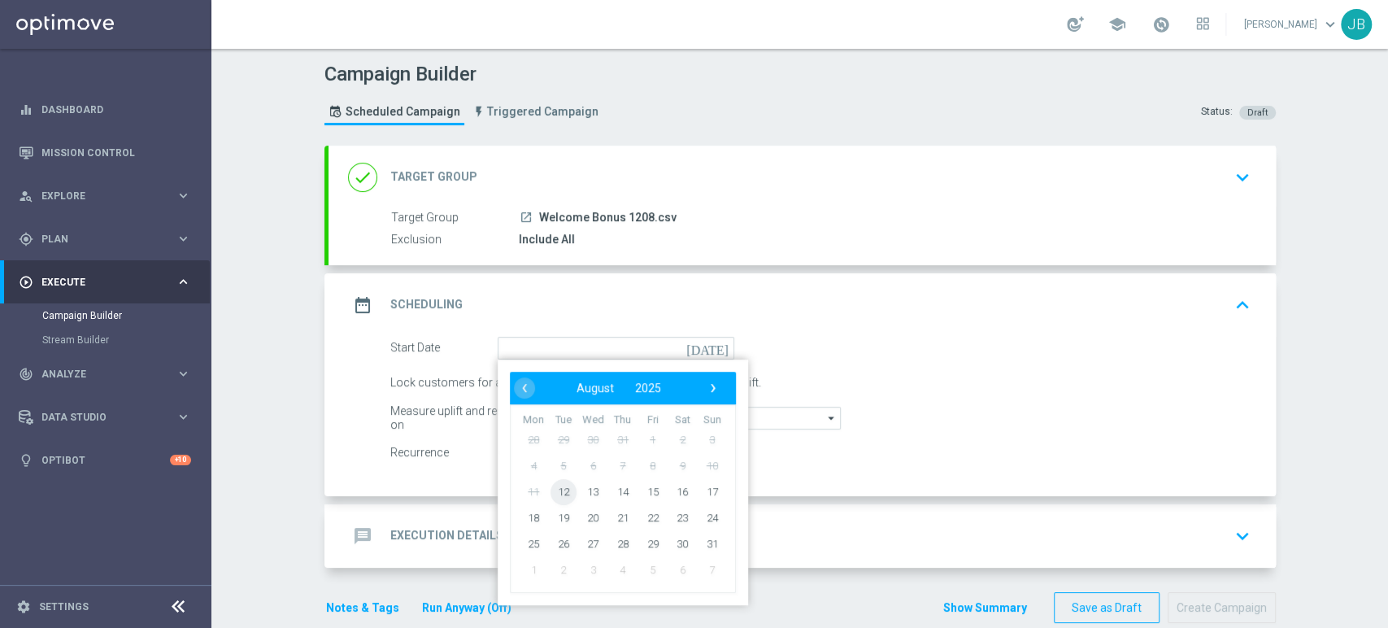
click at [552, 491] on span "12" at bounding box center [563, 491] width 26 height 26
type input "[DATE]"
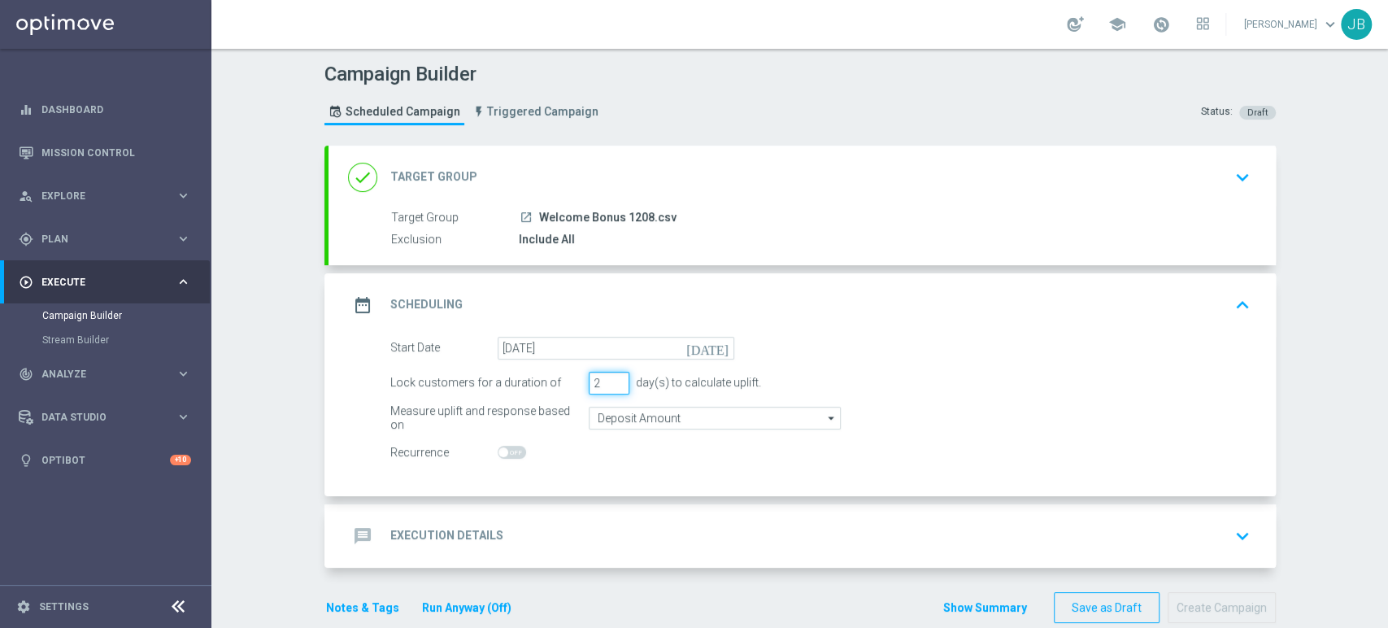
click at [608, 382] on input "2" at bounding box center [609, 383] width 41 height 23
type input "1"
click at [608, 382] on input "1" at bounding box center [609, 383] width 41 height 23
click at [512, 550] on div "message Execution Details keyboard_arrow_down" at bounding box center [802, 535] width 908 height 31
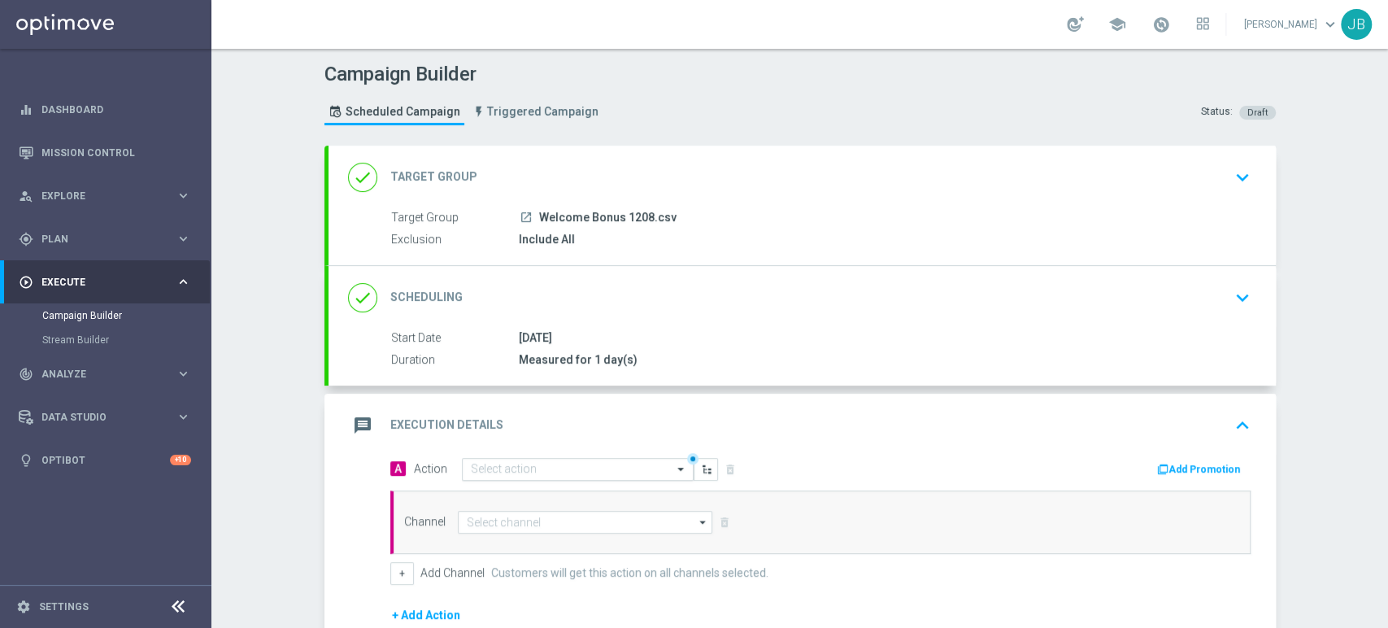
click at [515, 470] on input "text" at bounding box center [561, 470] width 181 height 14
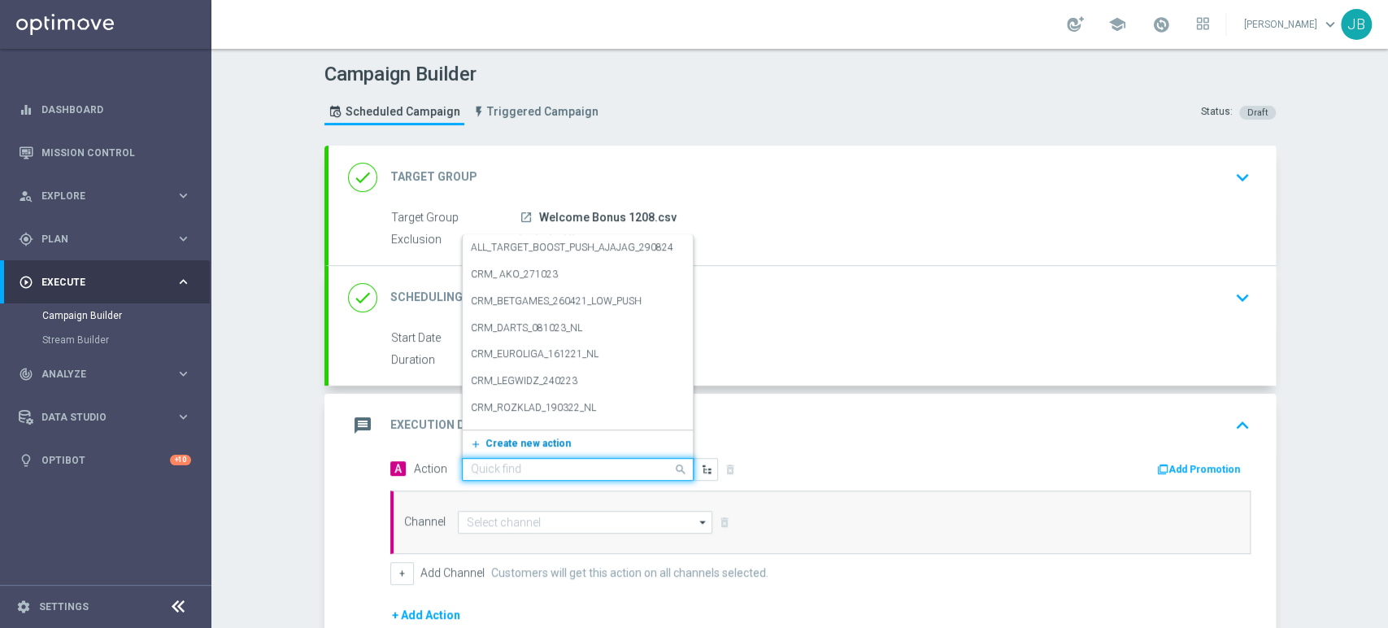
click at [524, 440] on span "Create new action" at bounding box center [527, 442] width 85 height 11
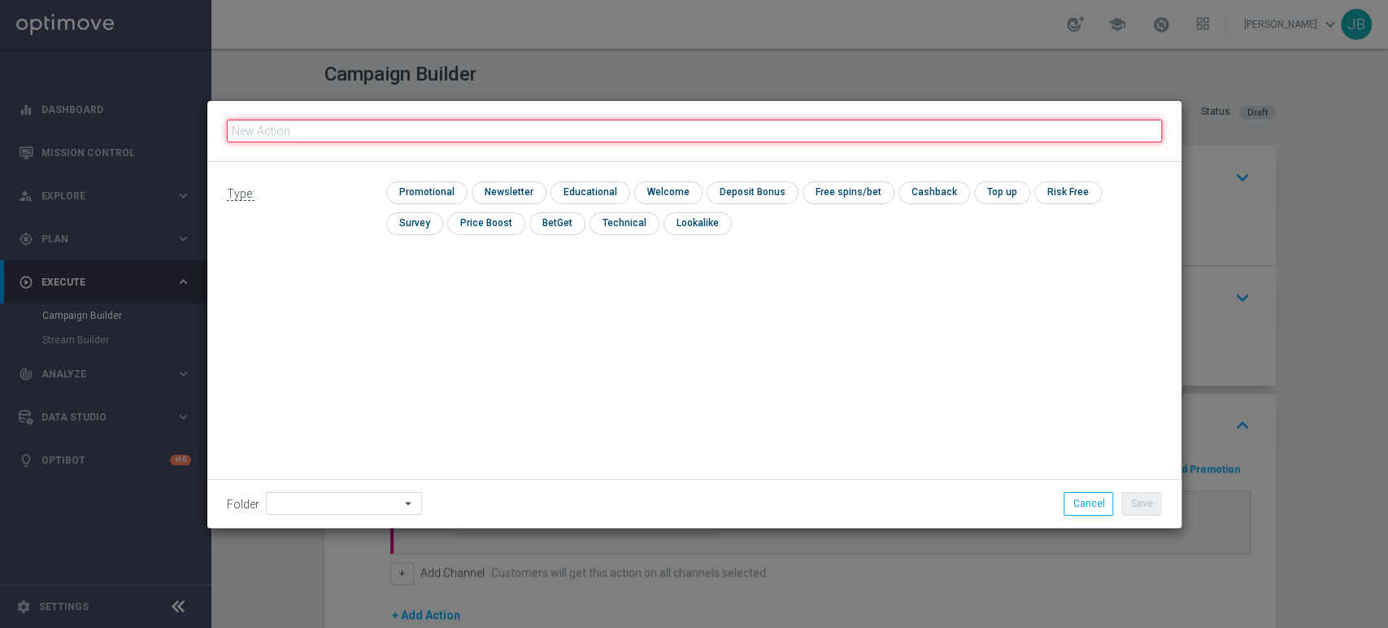
click at [341, 126] on input "text" at bounding box center [694, 131] width 935 height 23
paste input "(LPZ - TARGET) Welcome Bonus_12082025"
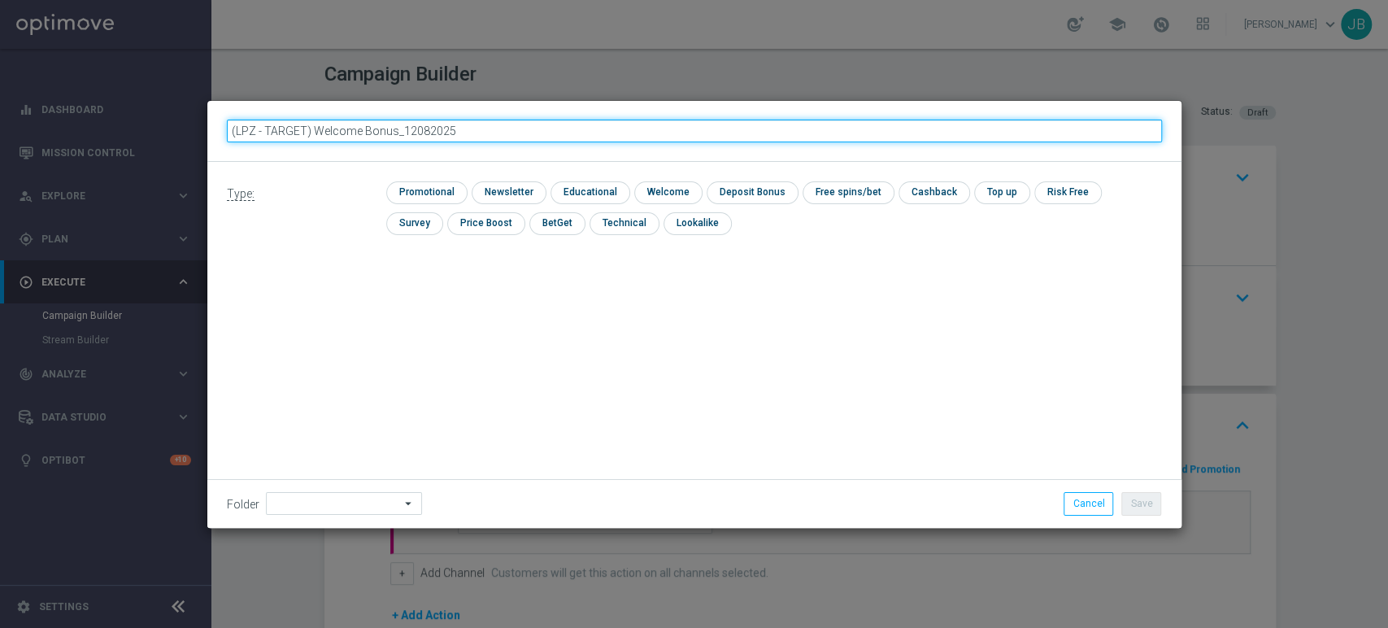
type input "(LPZ - TARGET) Welcome Bonus_12082025"
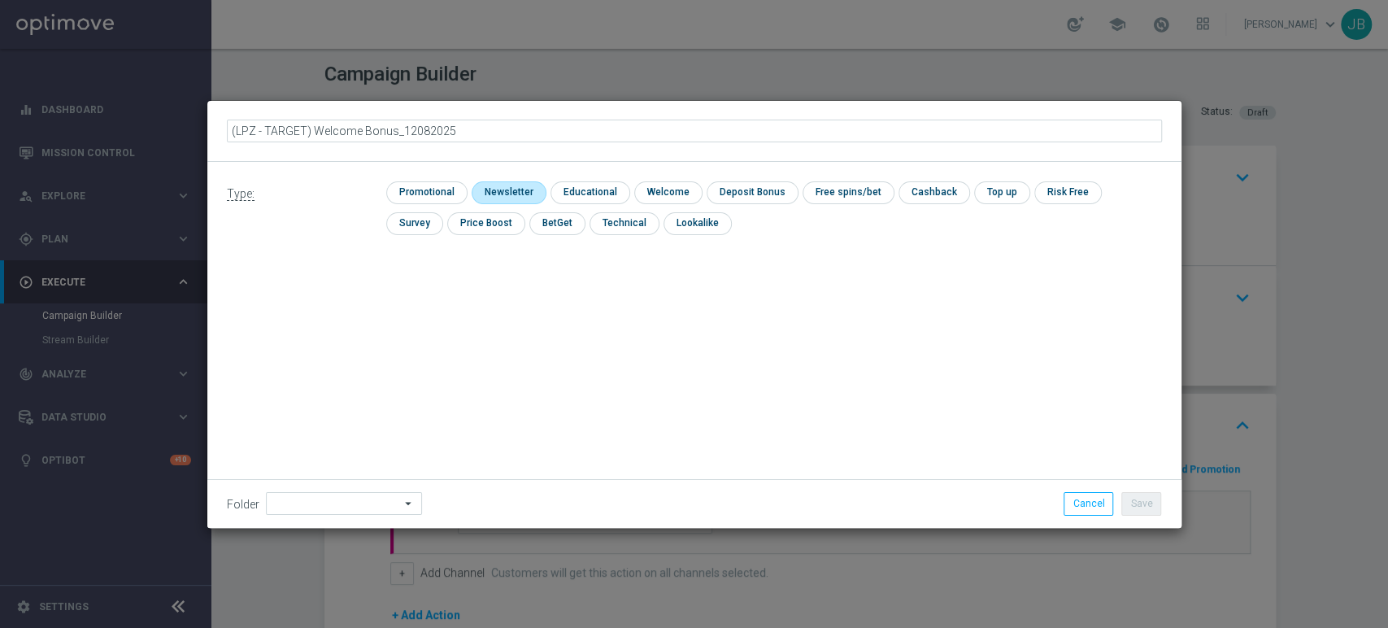
click at [483, 183] on input "checkbox" at bounding box center [507, 192] width 71 height 22
checkbox input "true"
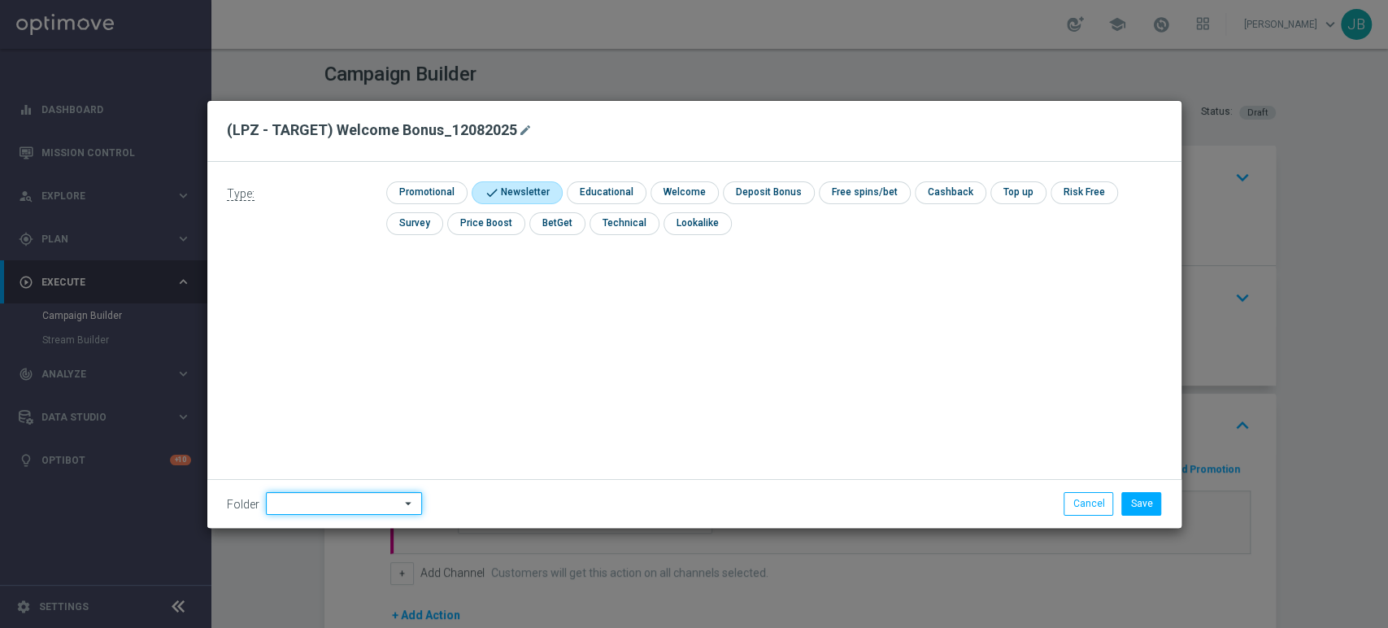
click at [321, 504] on input at bounding box center [344, 503] width 156 height 23
click at [342, 333] on div "[PERSON_NAME]" at bounding box center [354, 339] width 151 height 24
type input "[PERSON_NAME]"
click at [1128, 495] on button "Save" at bounding box center [1141, 503] width 40 height 23
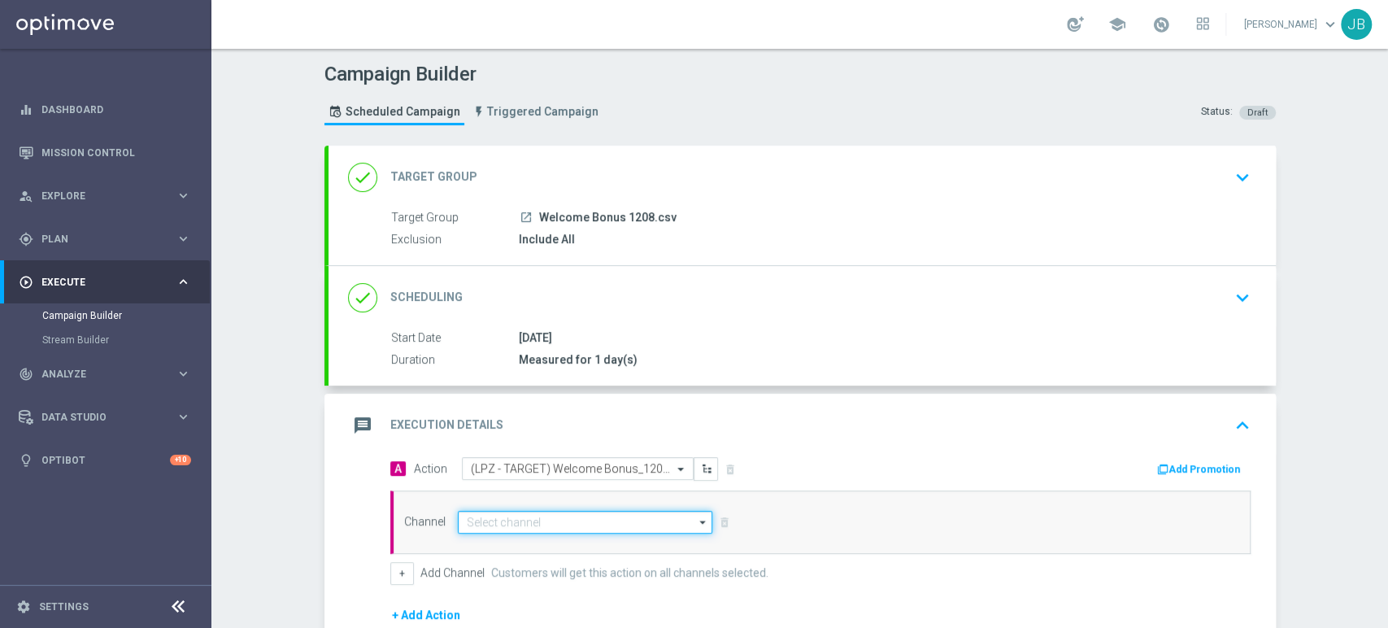
click at [504, 515] on input at bounding box center [585, 522] width 255 height 23
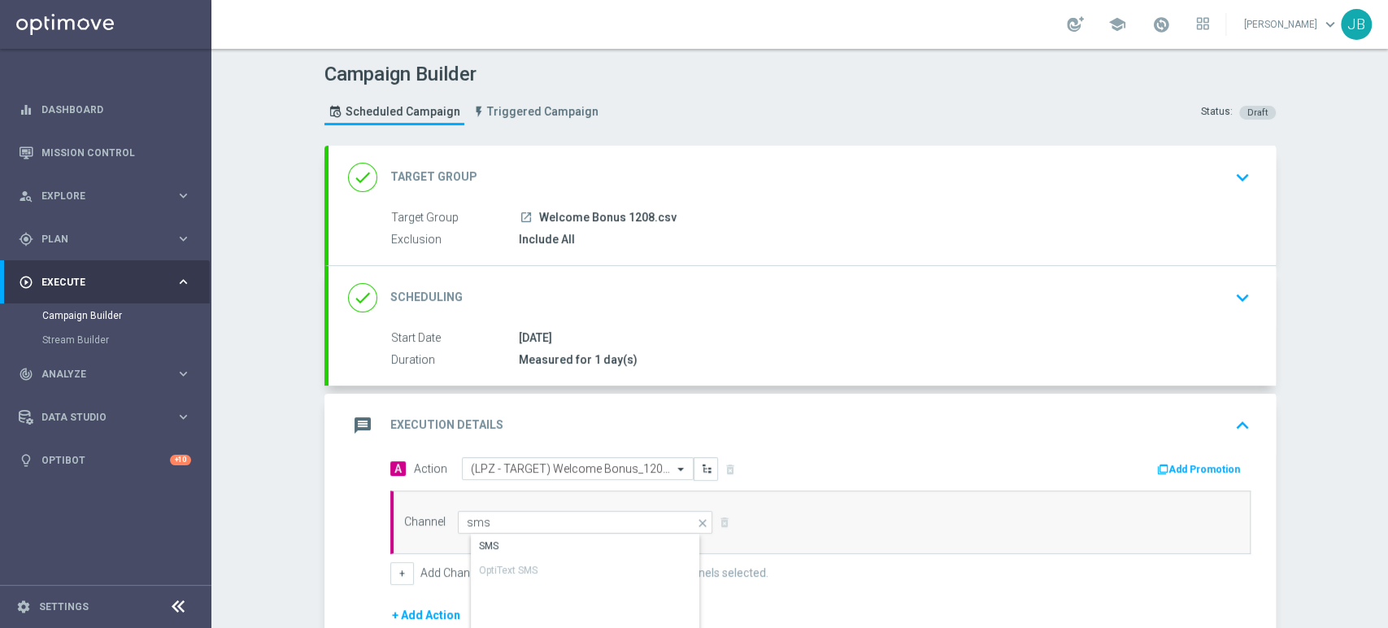
click at [503, 541] on div "SMS" at bounding box center [599, 545] width 256 height 23
type input "SMS"
drag, startPoint x: 1386, startPoint y: 293, endPoint x: 1354, endPoint y: 527, distance: 236.4
click at [1354, 527] on div "Campaign Builder Scheduled Campaign Triggered Campaign Status: Draft done Targe…" at bounding box center [799, 338] width 1176 height 579
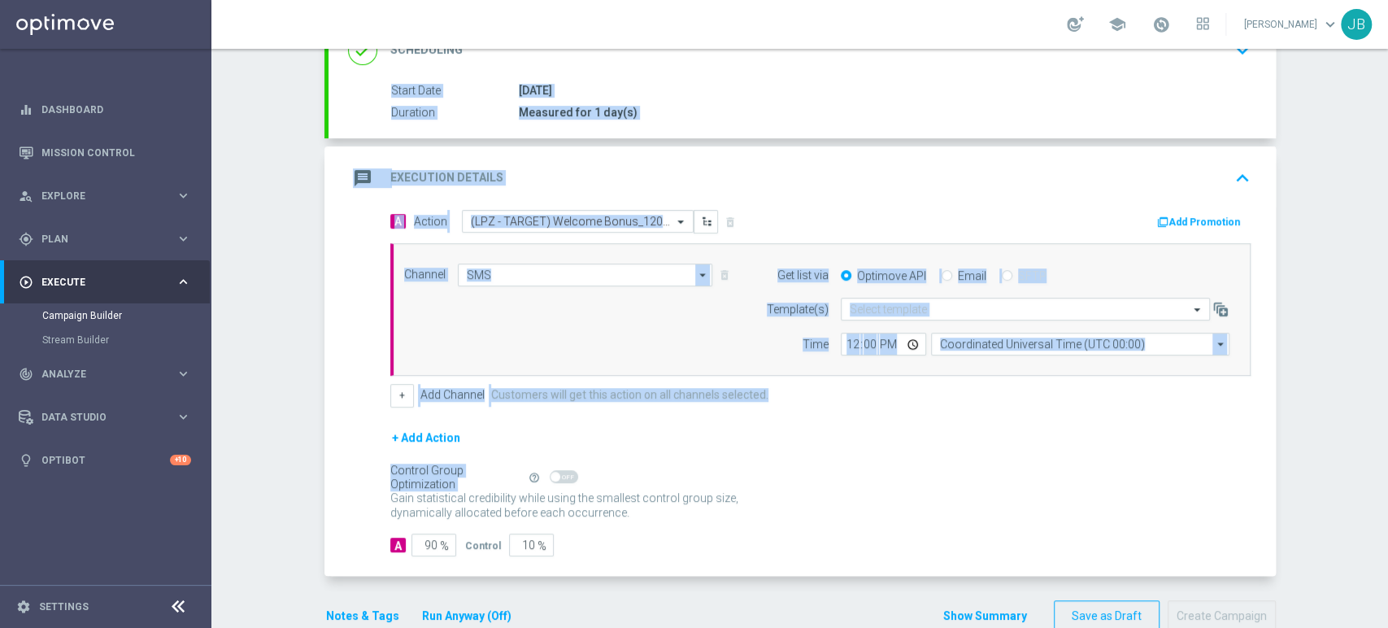
click at [839, 482] on div "Control Group Optimization Self Optimizing Campaign help_outline" at bounding box center [820, 477] width 860 height 18
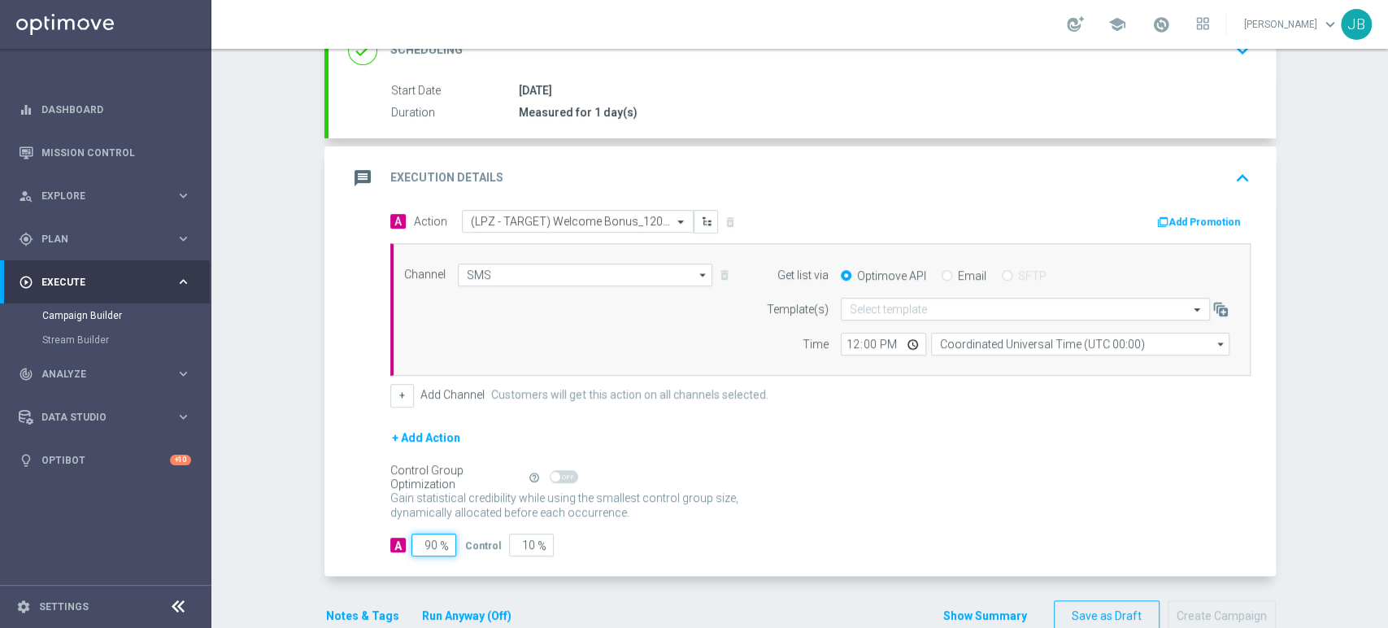
click at [426, 545] on input "90" at bounding box center [433, 544] width 45 height 23
type input "0"
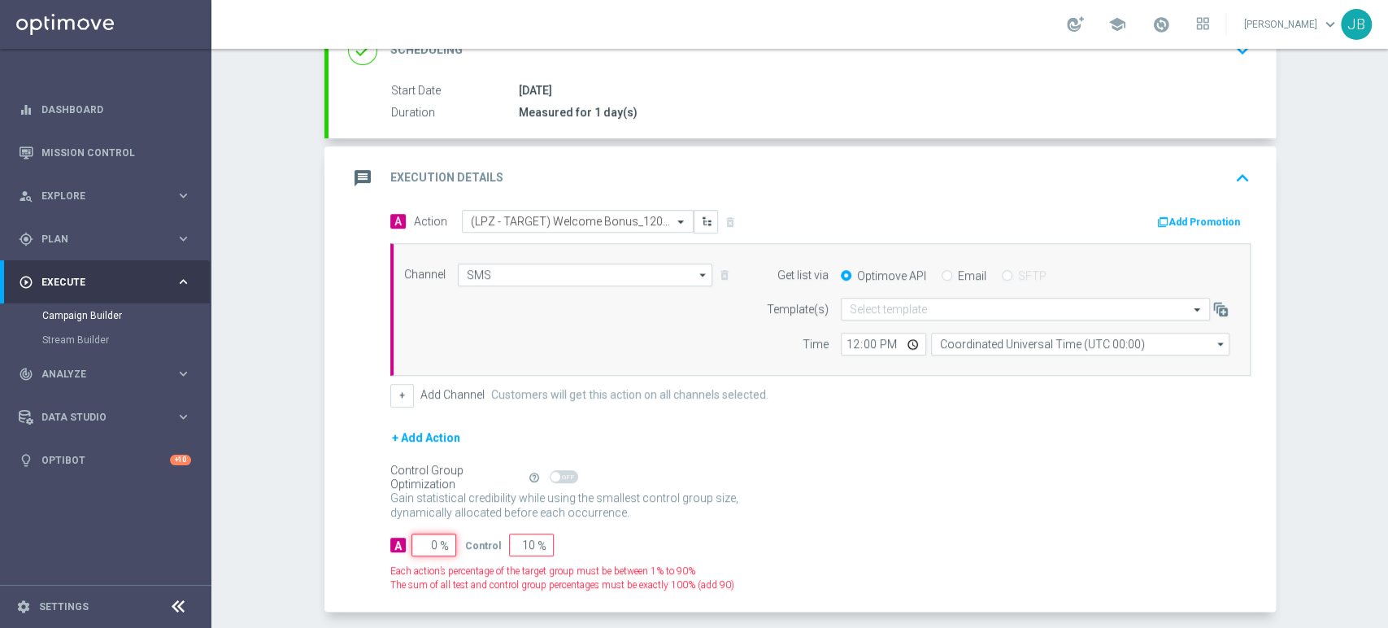
type input "100"
type input "10"
type input "90"
type input "100"
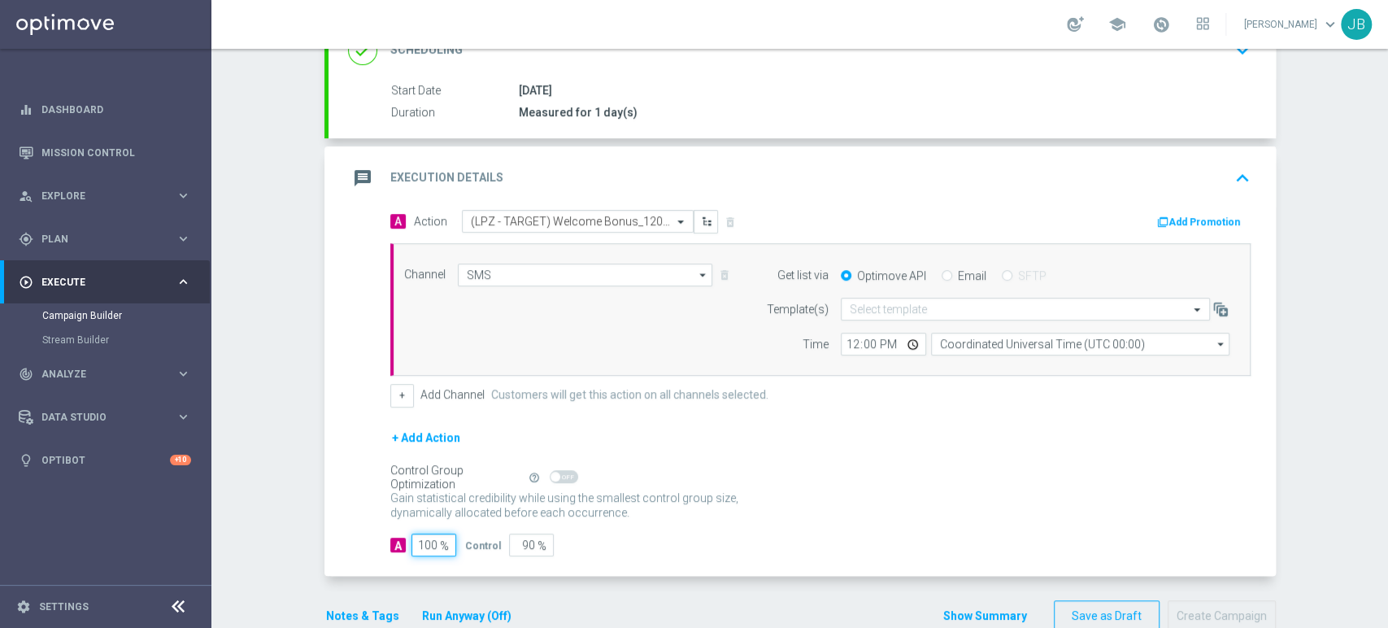
type input "0"
type input "100"
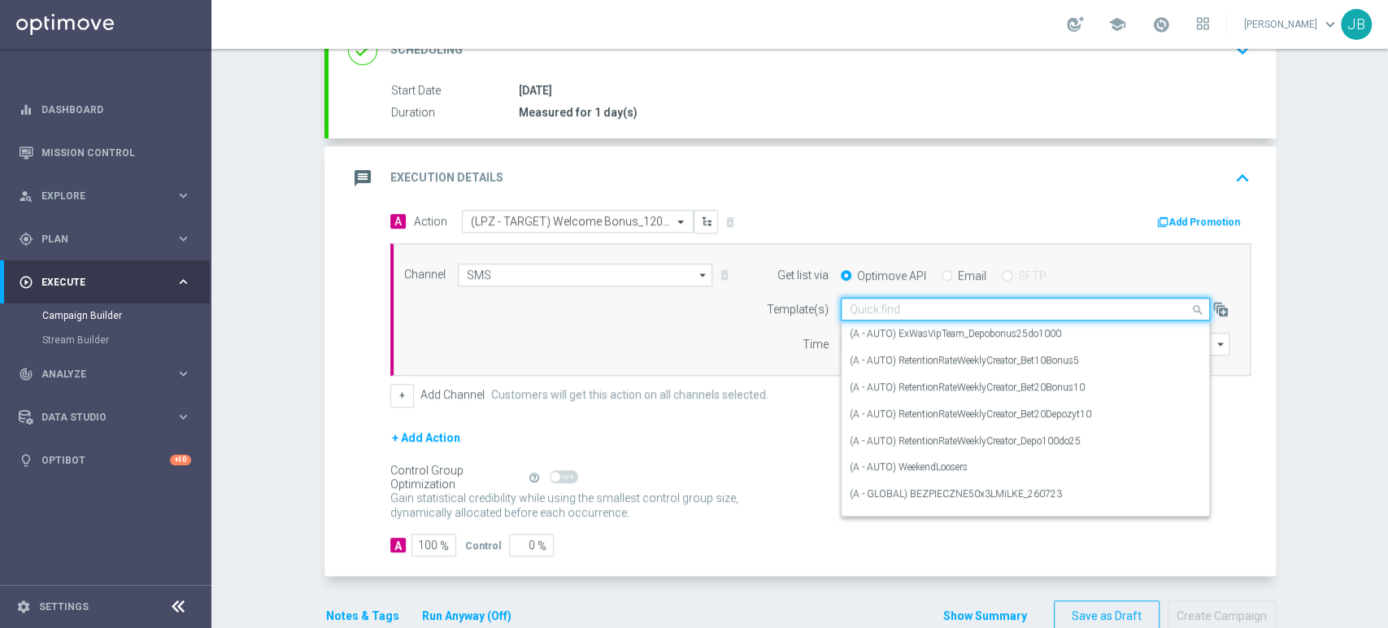
click at [863, 302] on input "text" at bounding box center [1009, 309] width 319 height 14
paste input "(LPZ - TARGET) Welcome Bonus_12082025"
type input "(LPZ - TARGET) Welcome Bonus_12082025"
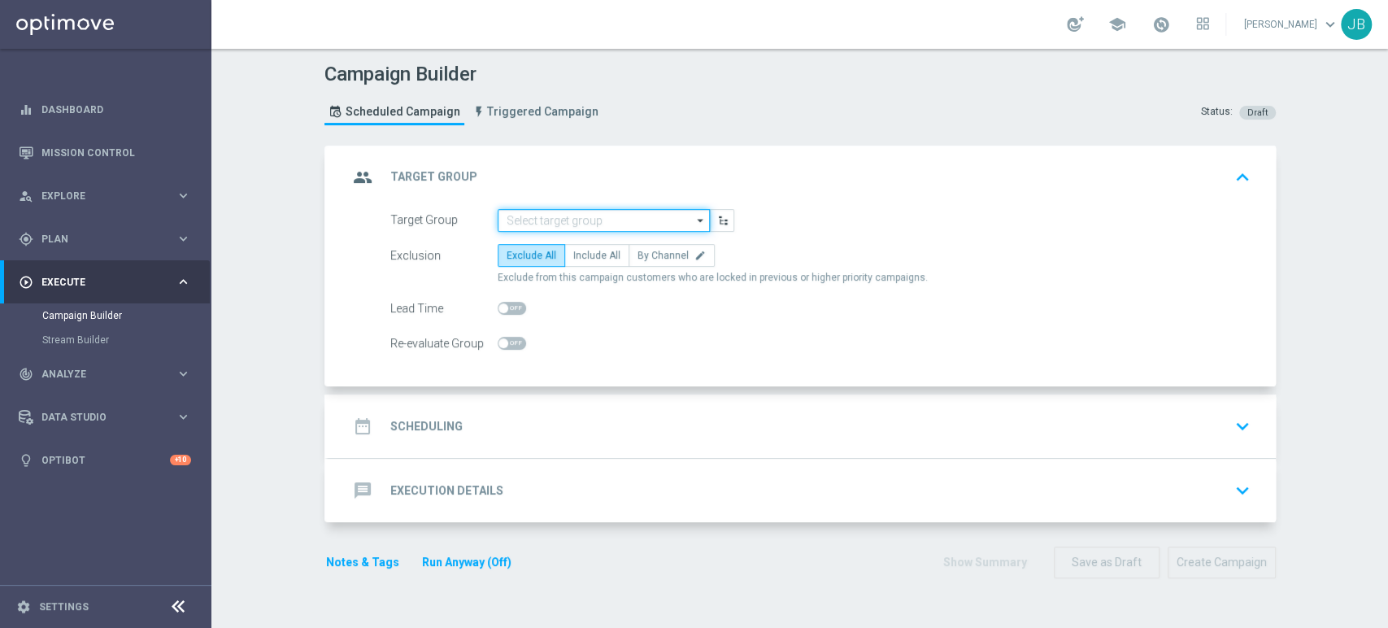
click at [527, 228] on input at bounding box center [604, 220] width 212 height 23
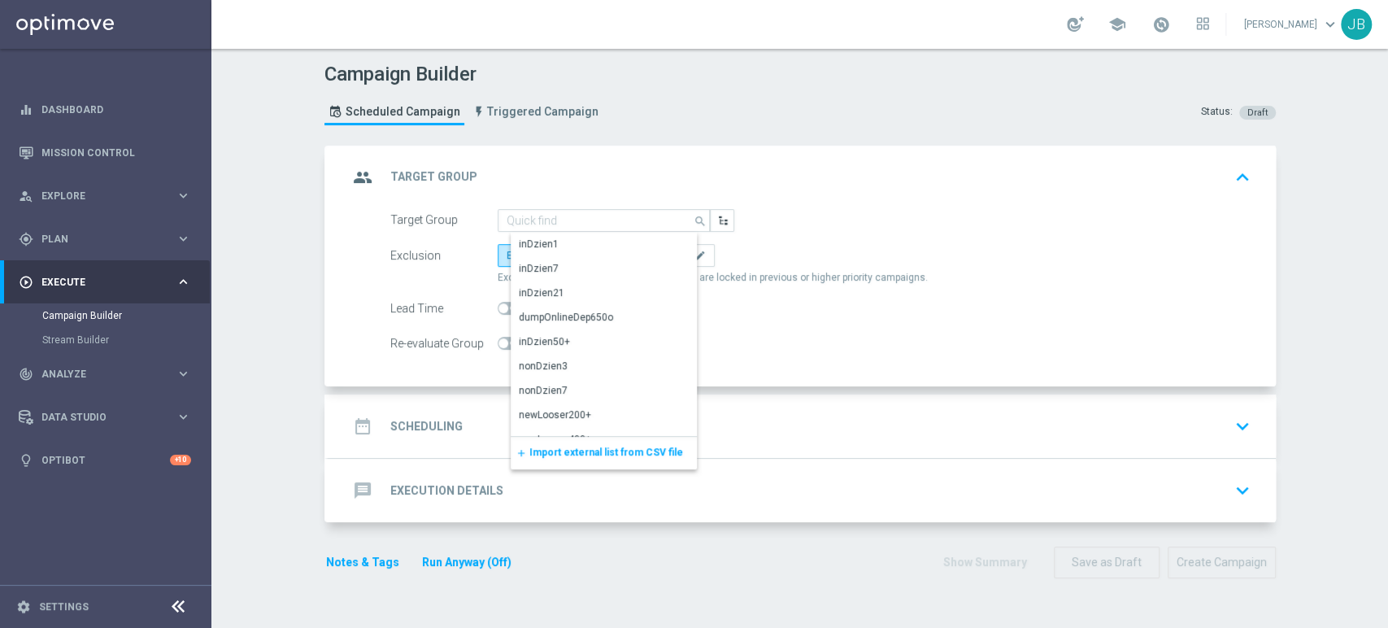
click at [529, 454] on span "Import external list from CSV file" at bounding box center [606, 451] width 154 height 11
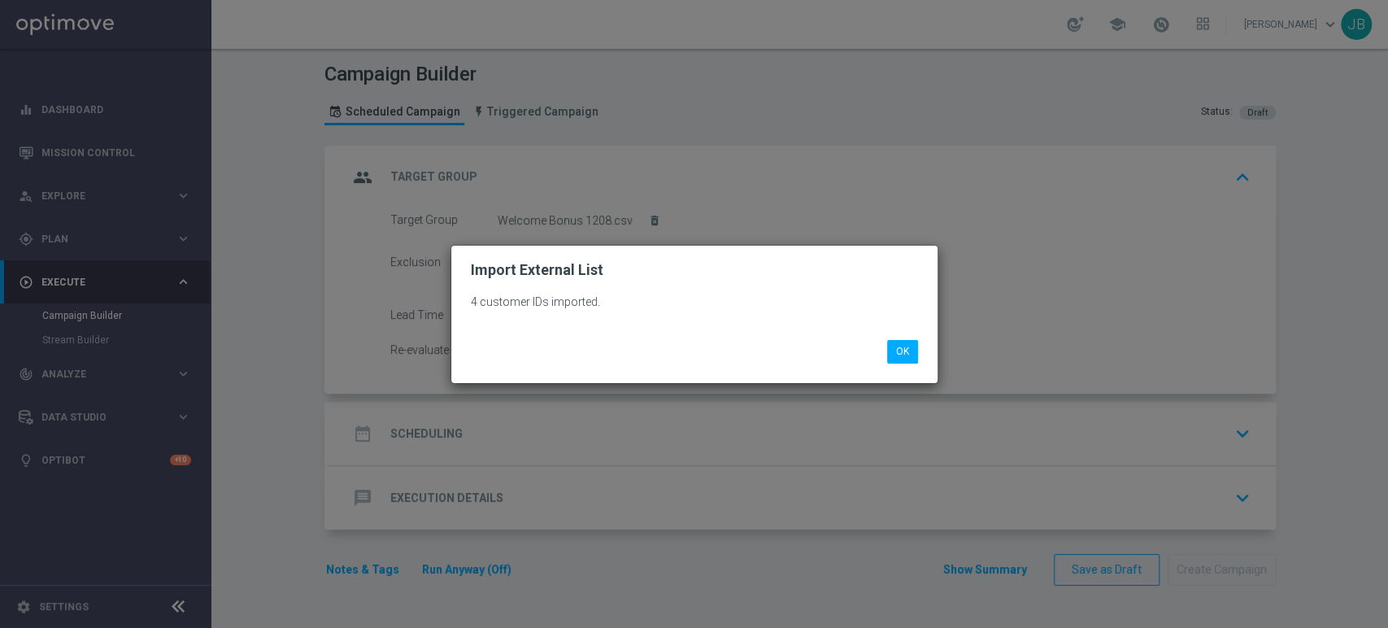
click at [901, 363] on div "4 customer IDs imported. OK" at bounding box center [694, 330] width 486 height 104
click at [899, 360] on button "OK" at bounding box center [902, 351] width 31 height 23
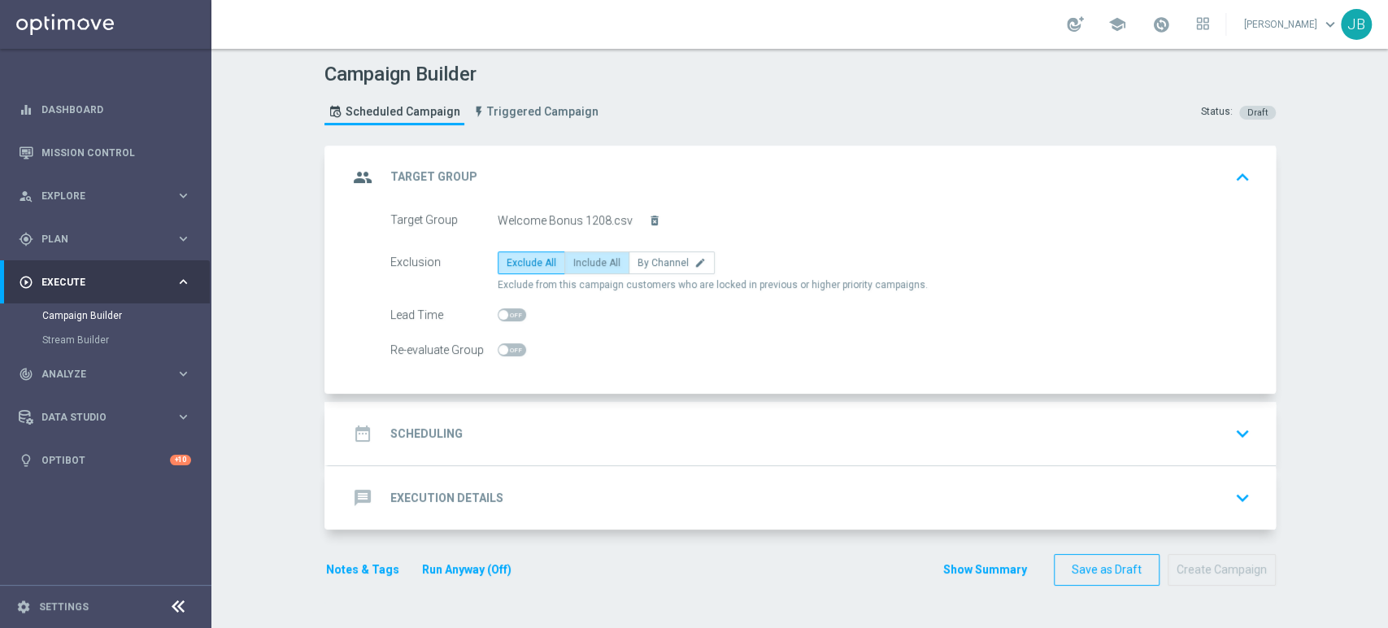
click at [584, 260] on span "Include All" at bounding box center [596, 262] width 47 height 11
click at [584, 260] on input "Include All" at bounding box center [578, 265] width 11 height 11
radio input "true"
click at [531, 421] on div "date_range Scheduling keyboard_arrow_down" at bounding box center [802, 433] width 908 height 31
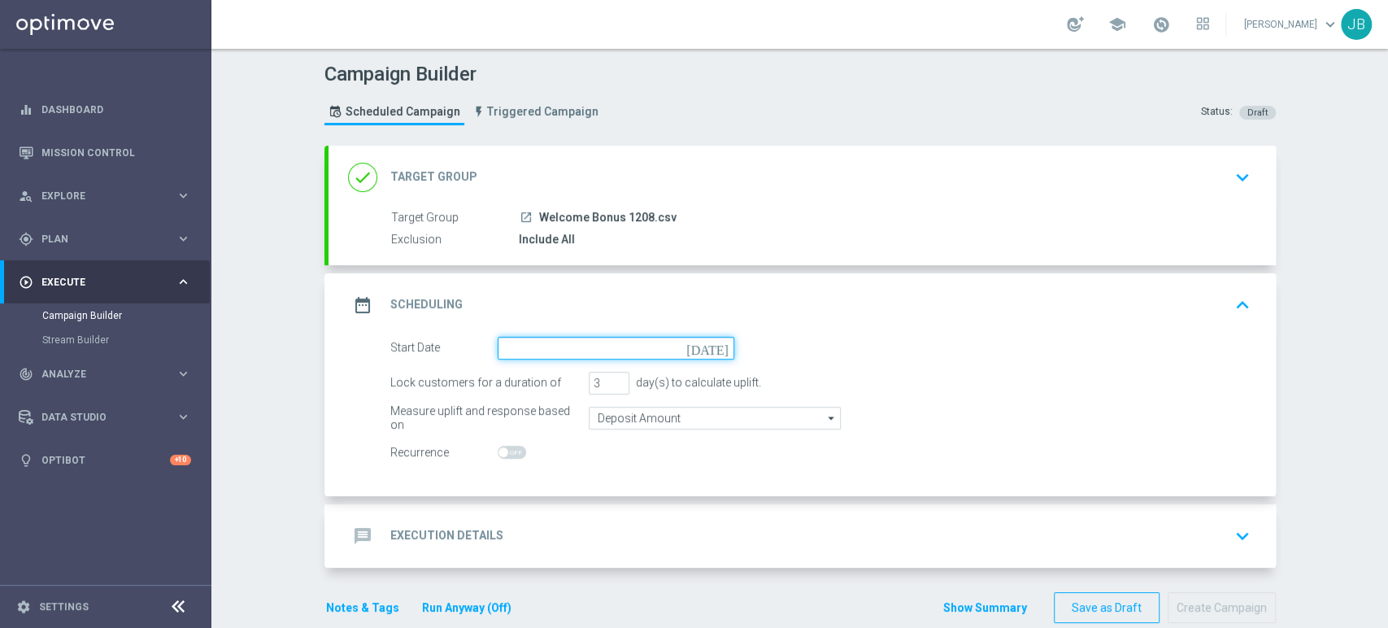
click at [533, 349] on input at bounding box center [616, 348] width 237 height 23
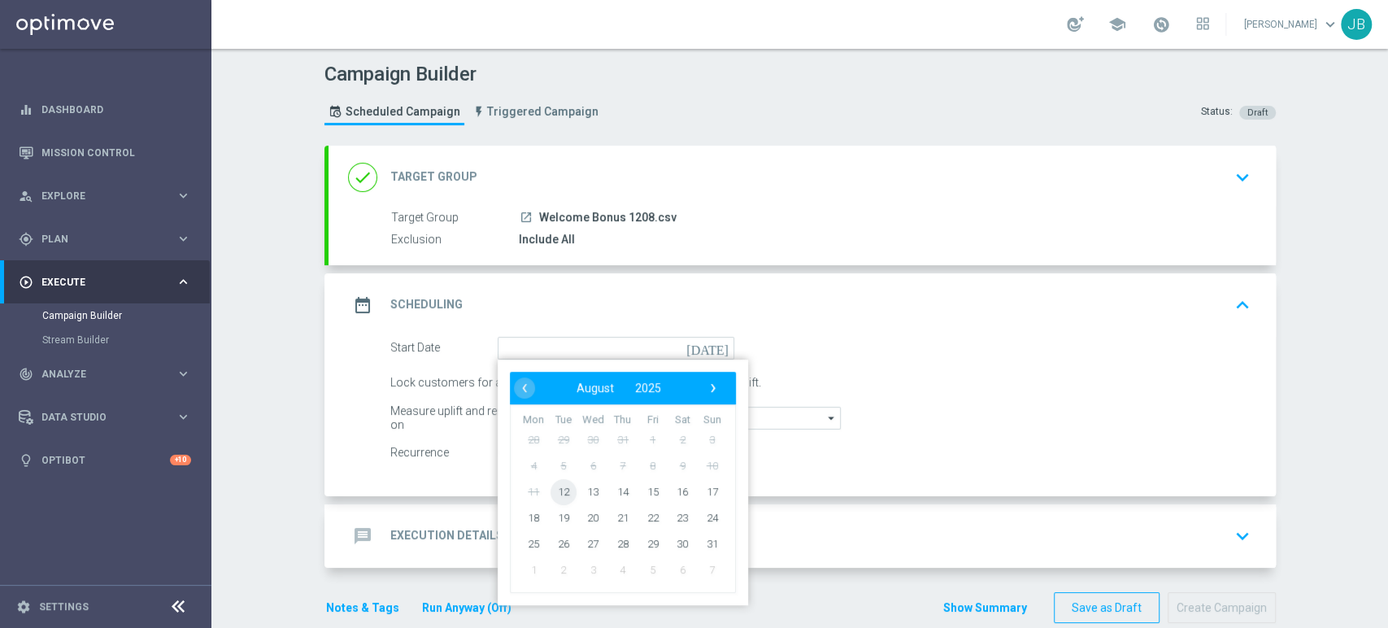
click at [554, 496] on span "12" at bounding box center [563, 491] width 26 height 26
type input "[DATE]"
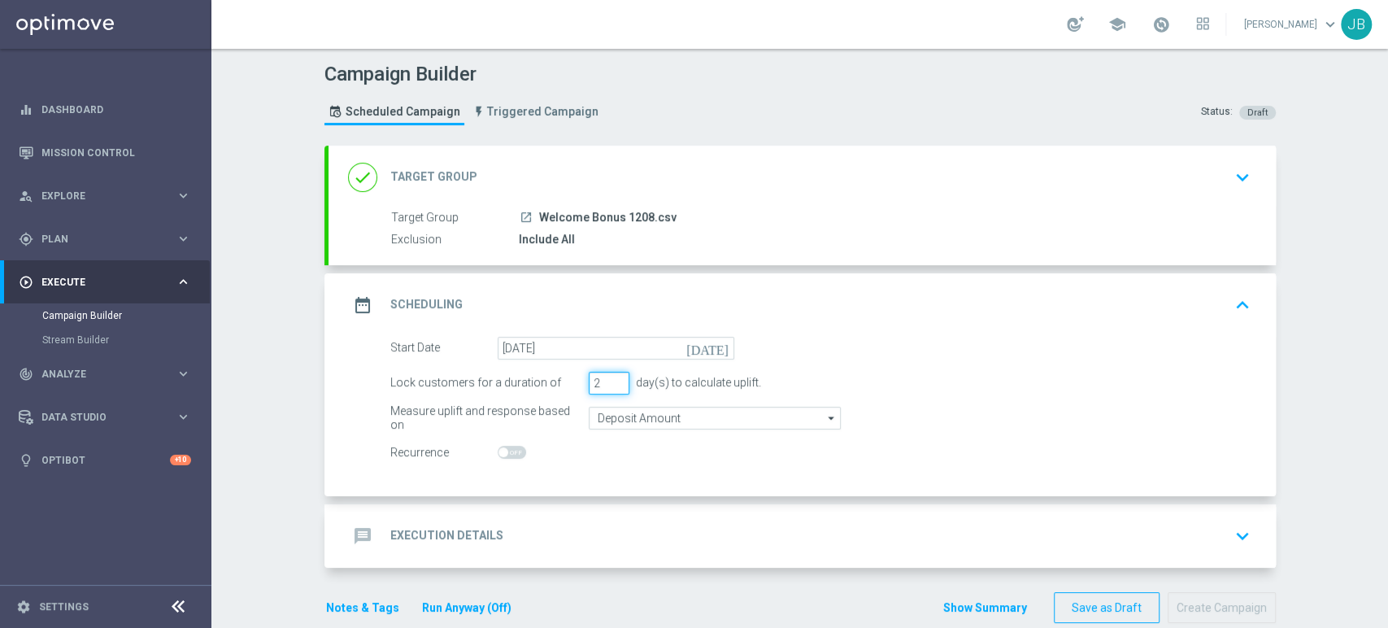
click at [611, 385] on input "2" at bounding box center [609, 383] width 41 height 23
type input "1"
click at [611, 385] on input "1" at bounding box center [609, 383] width 41 height 23
click at [509, 532] on div "message Execution Details keyboard_arrow_down" at bounding box center [802, 535] width 908 height 31
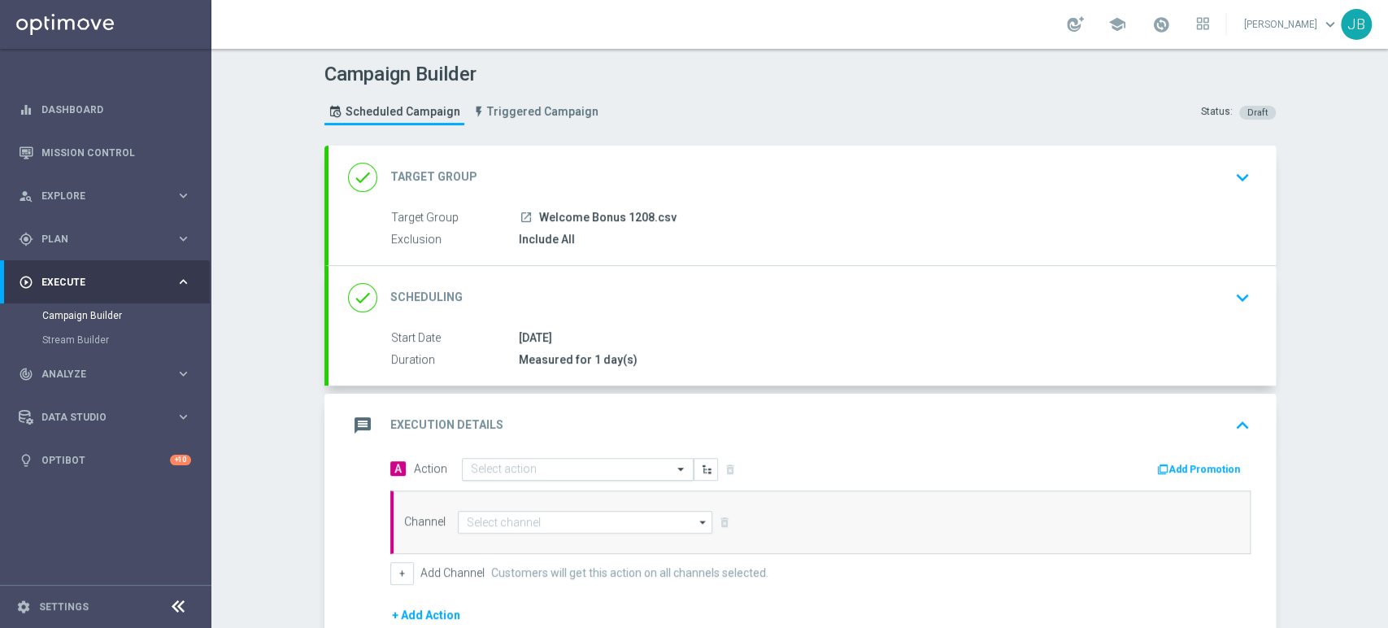
click at [481, 459] on div "Select action" at bounding box center [578, 469] width 232 height 23
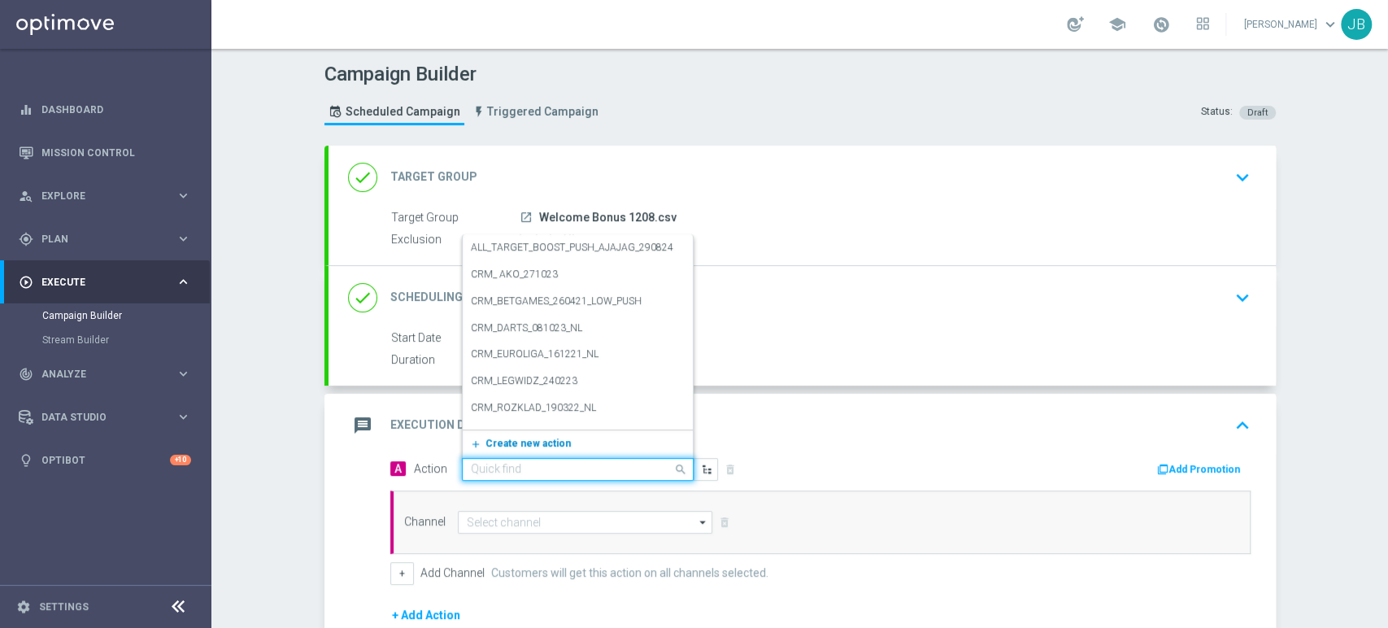
click at [494, 441] on span "Create new action" at bounding box center [527, 442] width 85 height 11
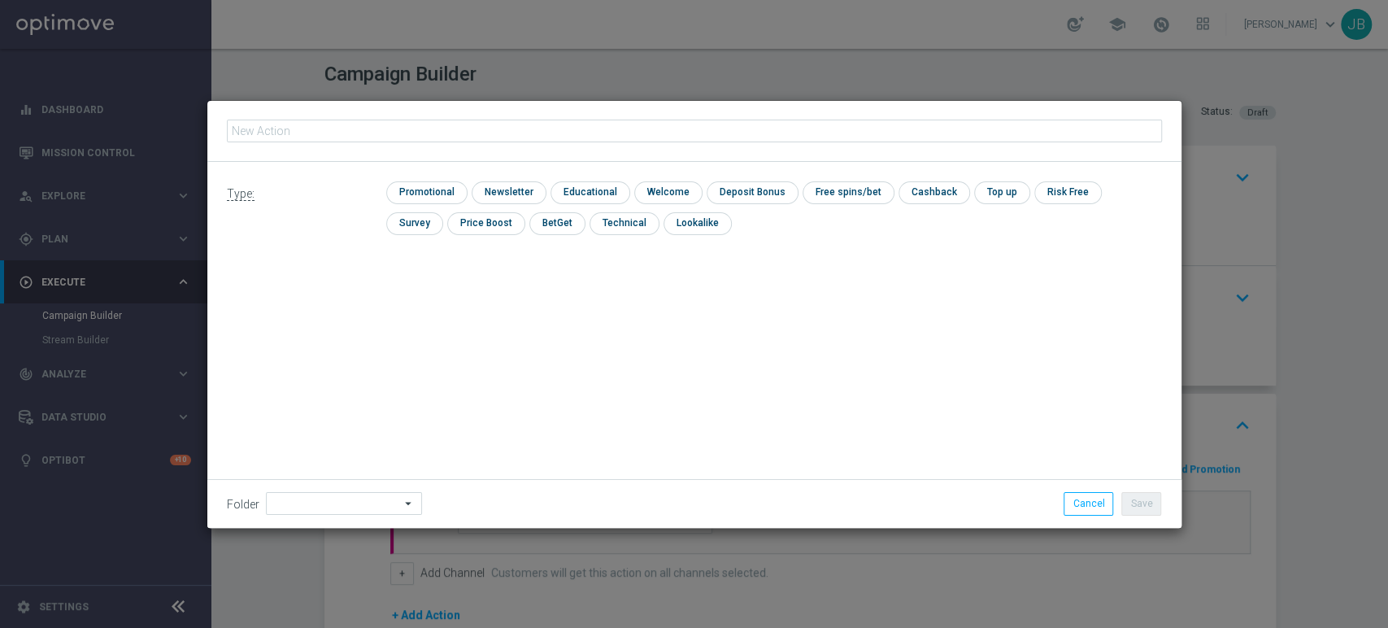
type input "(LPZ - TARGET) Welcome Bonus_12082025"
click at [519, 181] on input "checkbox" at bounding box center [507, 192] width 71 height 22
checkbox input "true"
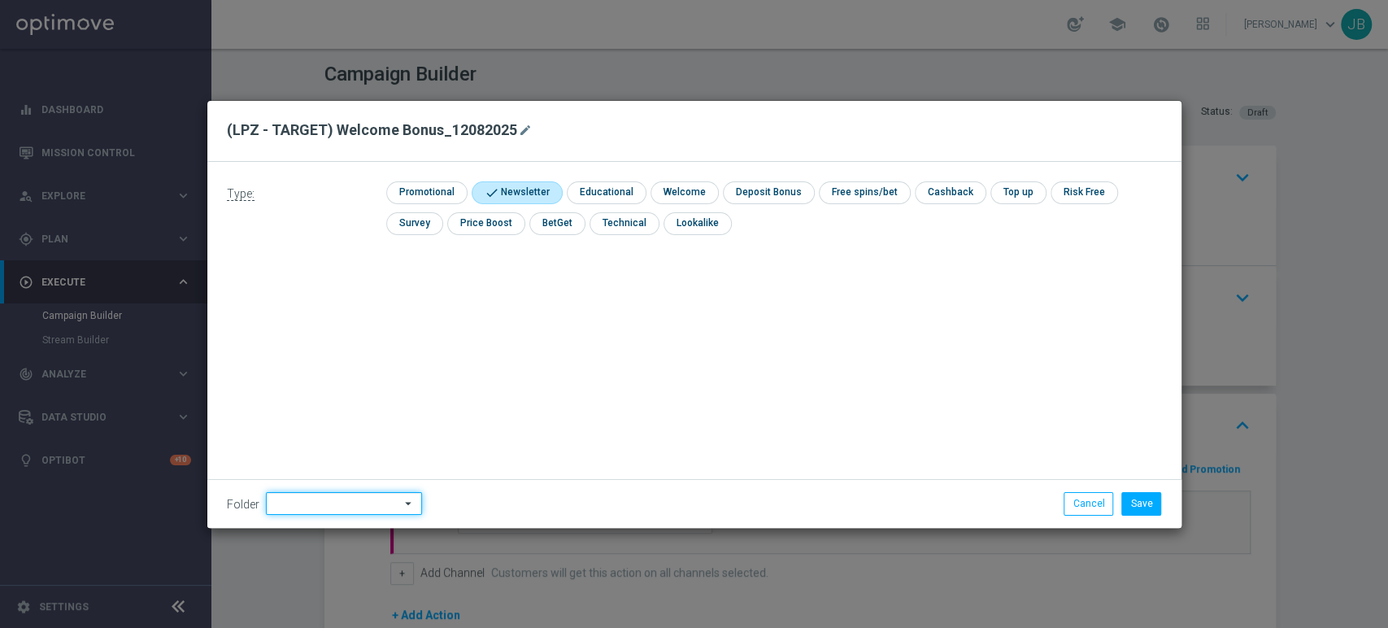
click at [337, 505] on input at bounding box center [344, 503] width 156 height 23
click at [358, 331] on div "[PERSON_NAME]" at bounding box center [354, 338] width 151 height 23
type input "[PERSON_NAME]"
drag, startPoint x: 1386, startPoint y: 281, endPoint x: 1386, endPoint y: 515, distance: 233.3
click at [1386, 515] on modal-container "(LPZ - TARGET) Welcome Bonus_12082025 mode_edit Type: check Promotional check N…" at bounding box center [694, 314] width 1388 height 628
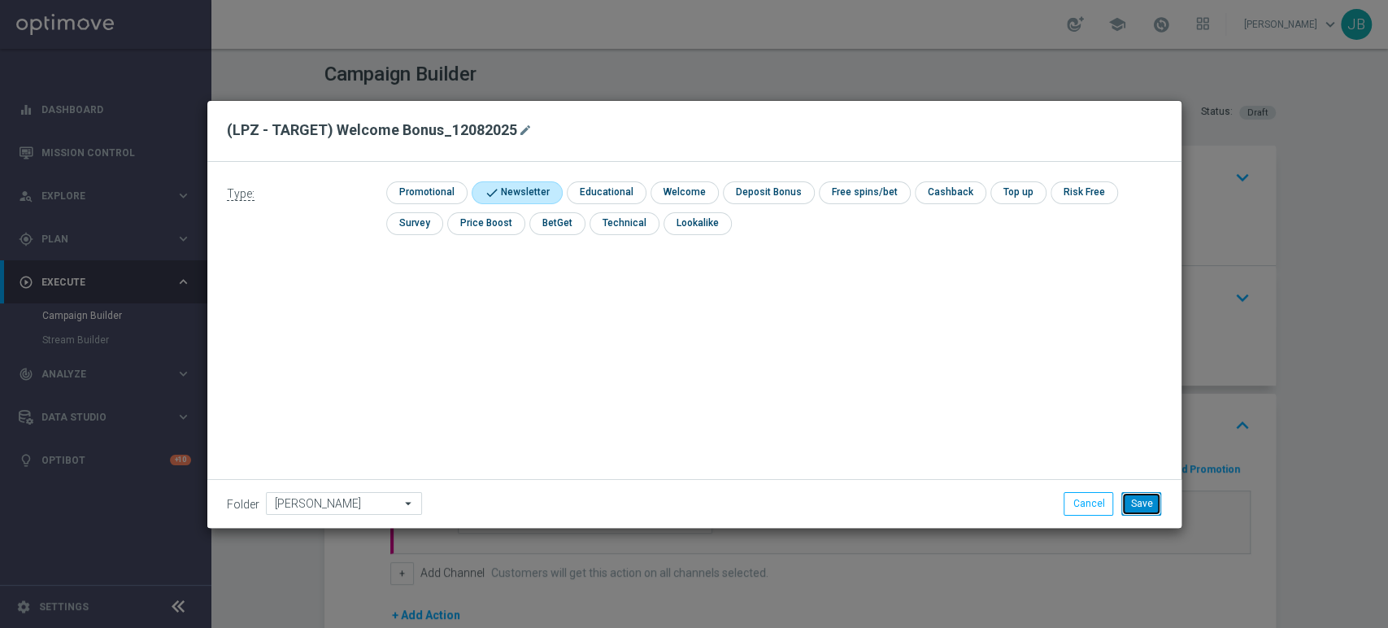
click at [1138, 511] on button "Save" at bounding box center [1141, 503] width 40 height 23
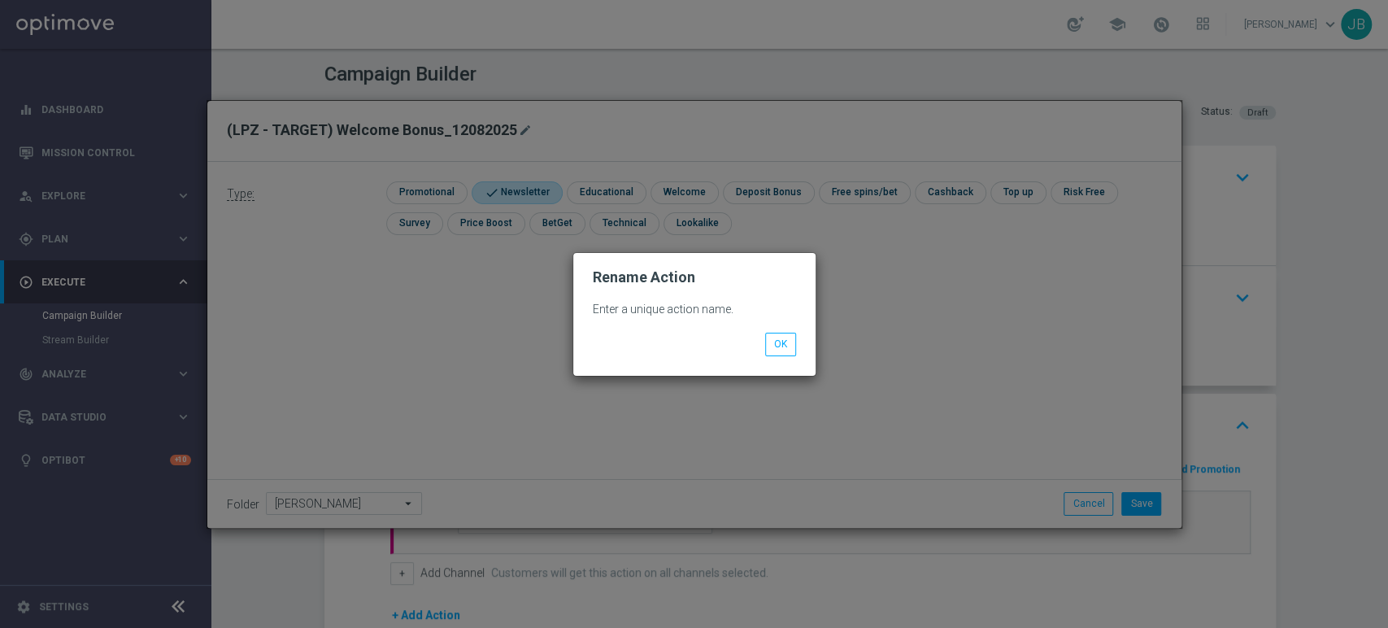
drag, startPoint x: 1386, startPoint y: 402, endPoint x: 1386, endPoint y: 515, distance: 113.8
click at [1386, 515] on modal-container "Rename Action Enter a unique action name. OK" at bounding box center [694, 314] width 1388 height 628
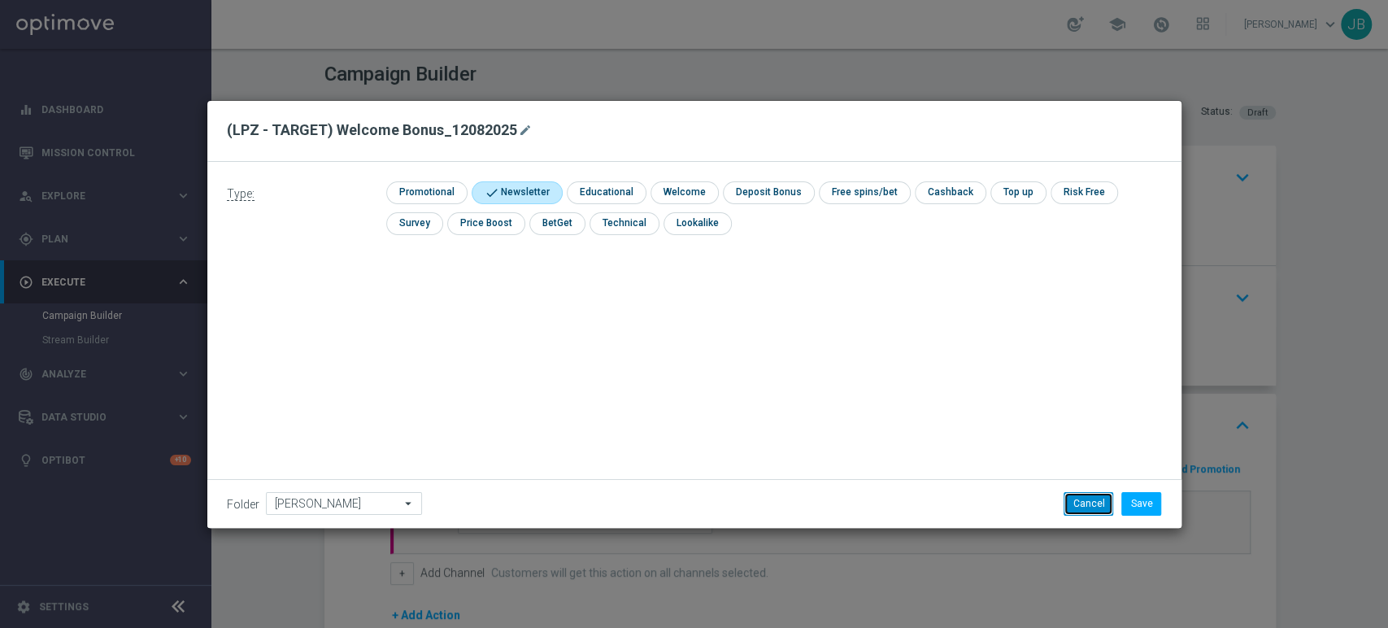
click at [1098, 493] on button "Cancel" at bounding box center [1088, 503] width 50 height 23
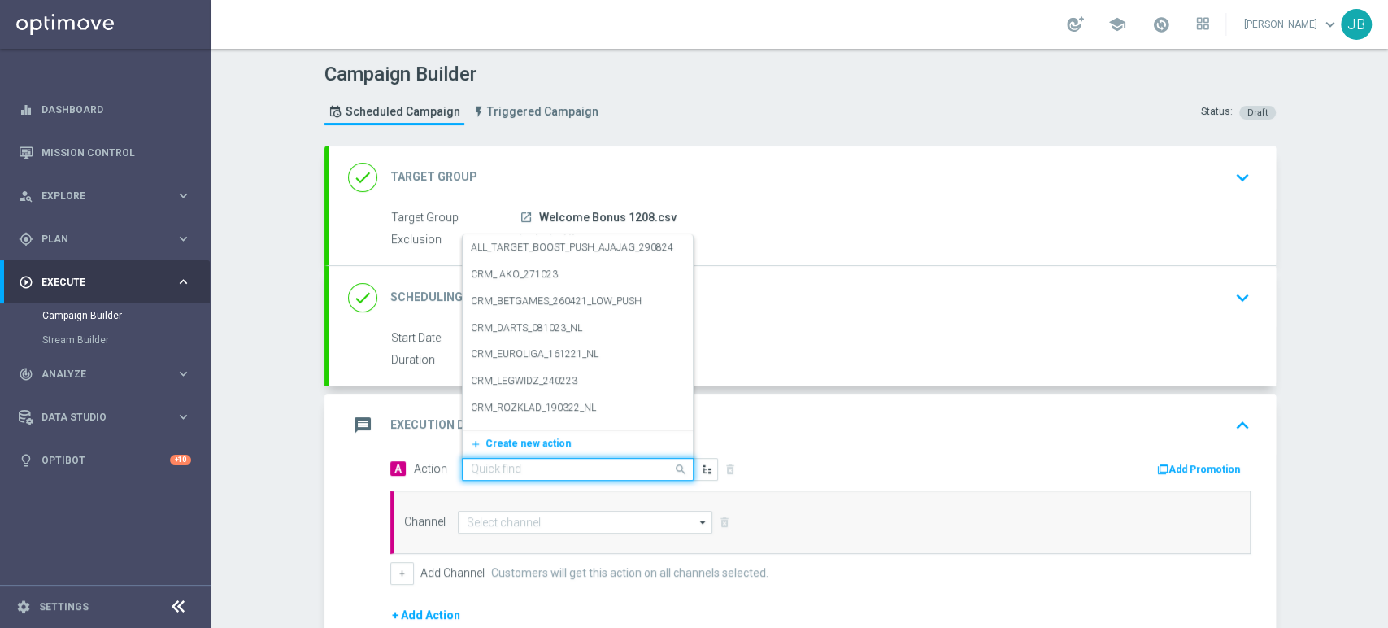
click at [514, 465] on input "text" at bounding box center [561, 470] width 181 height 14
paste input "(LPZ - TARGET) Welcome Bonus_12082025"
type input "(LPZ - TARGET) Welcome Bonus_12082025"
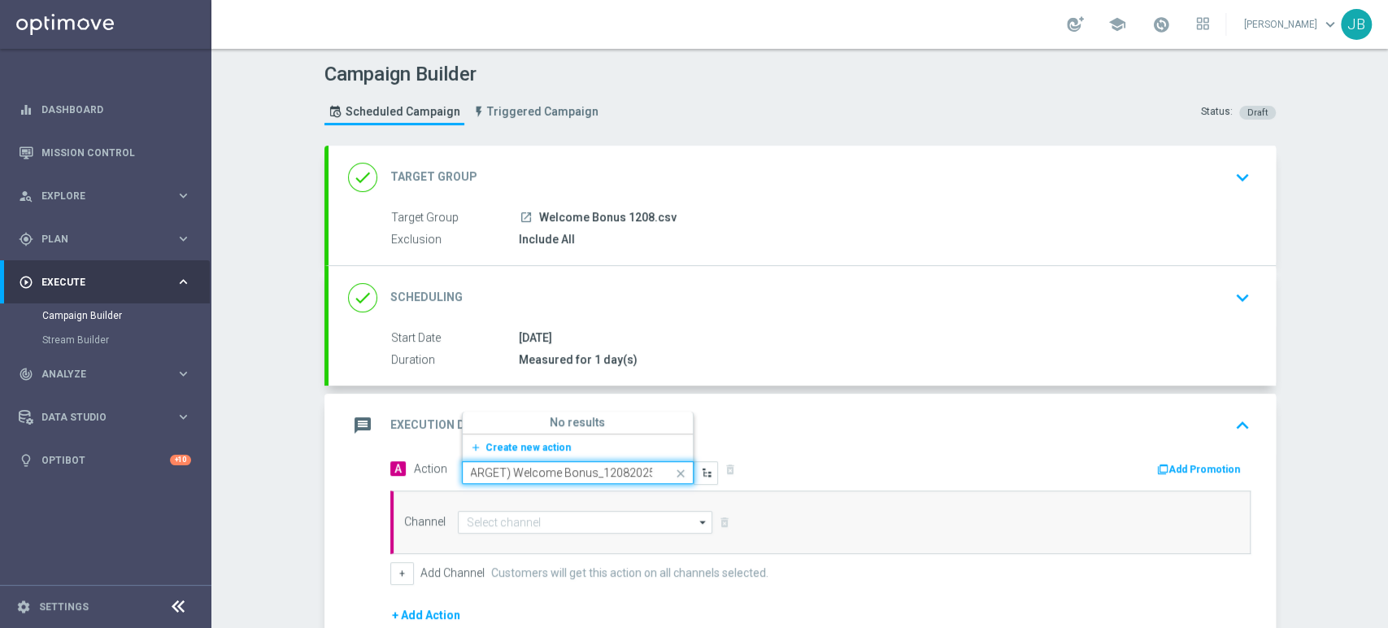
click at [514, 466] on input "(LPZ - TARGET) Welcome Bonus_12082025" at bounding box center [561, 473] width 181 height 14
click at [524, 473] on input "(LPZ - TARGET) Welcome Bonus_12082025" at bounding box center [561, 473] width 181 height 14
click at [583, 473] on input "(LPZ - TARGET) Welcome Bonus_12082025" at bounding box center [561, 473] width 181 height 14
click at [672, 467] on span at bounding box center [682, 469] width 20 height 14
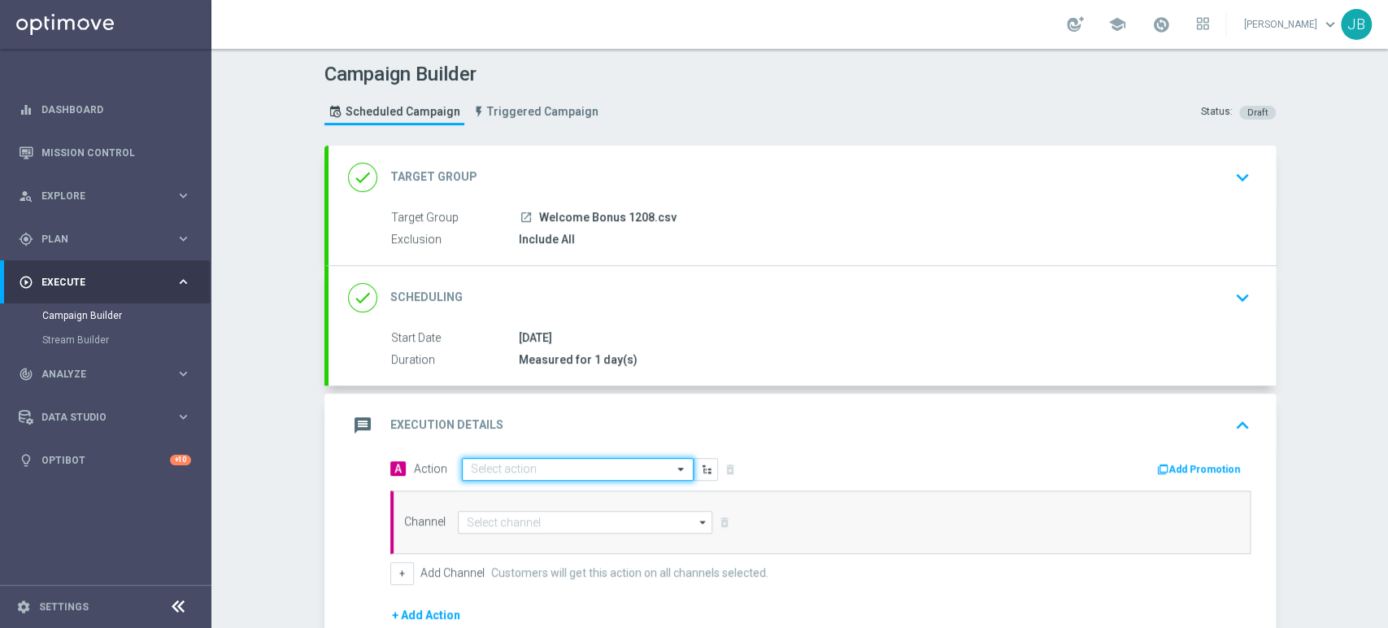
click at [672, 467] on span at bounding box center [682, 469] width 20 height 14
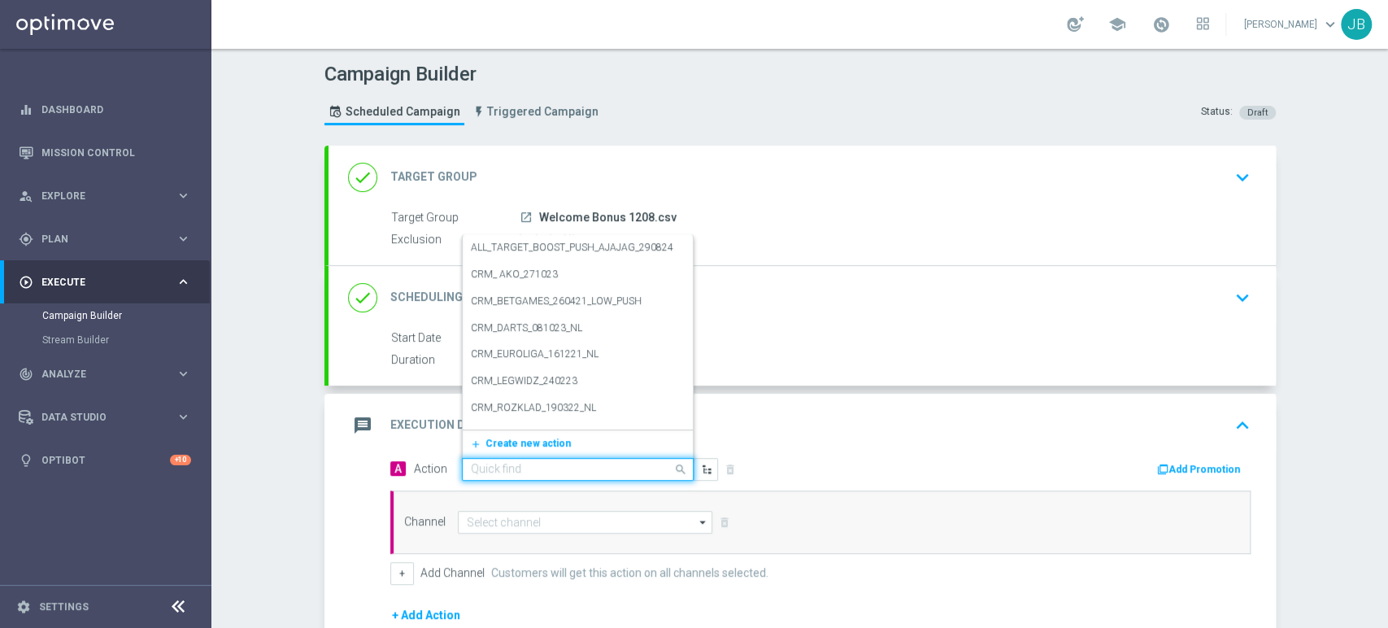
paste input "(LPZ - TARGET) Welcome Bonus_12082025"
type input "(LPZ - TARGET) Welcome Bonus_12082025"
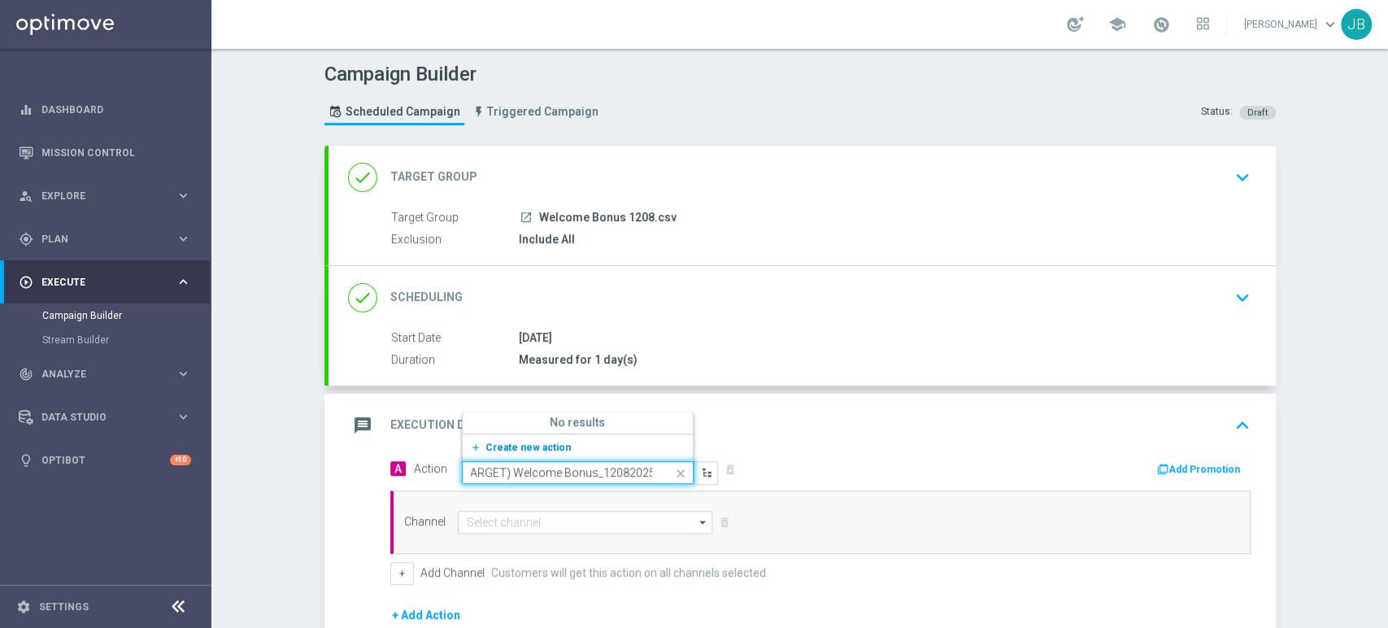
click at [550, 438] on button "add_new Create new action" at bounding box center [575, 447] width 224 height 19
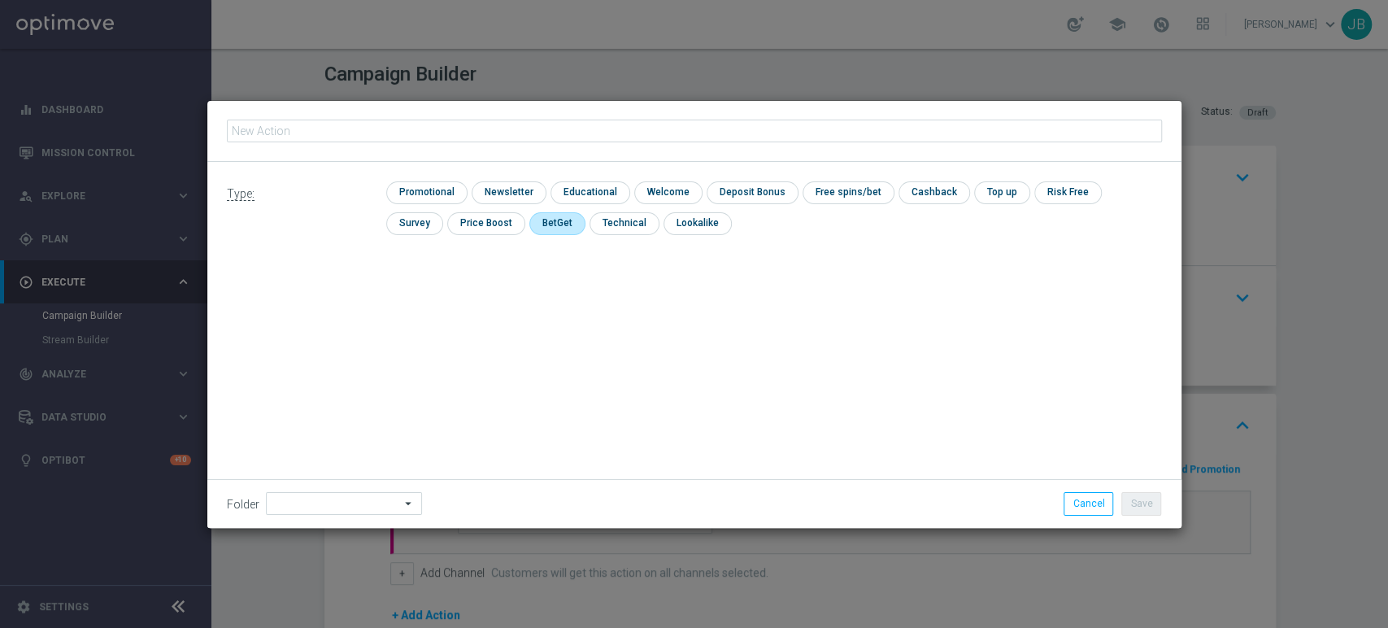
type input "(LPZ - TARGET) Welcome Bonus_12082025"
click at [529, 219] on input "checkbox" at bounding box center [556, 223] width 54 height 22
checkbox input "true"
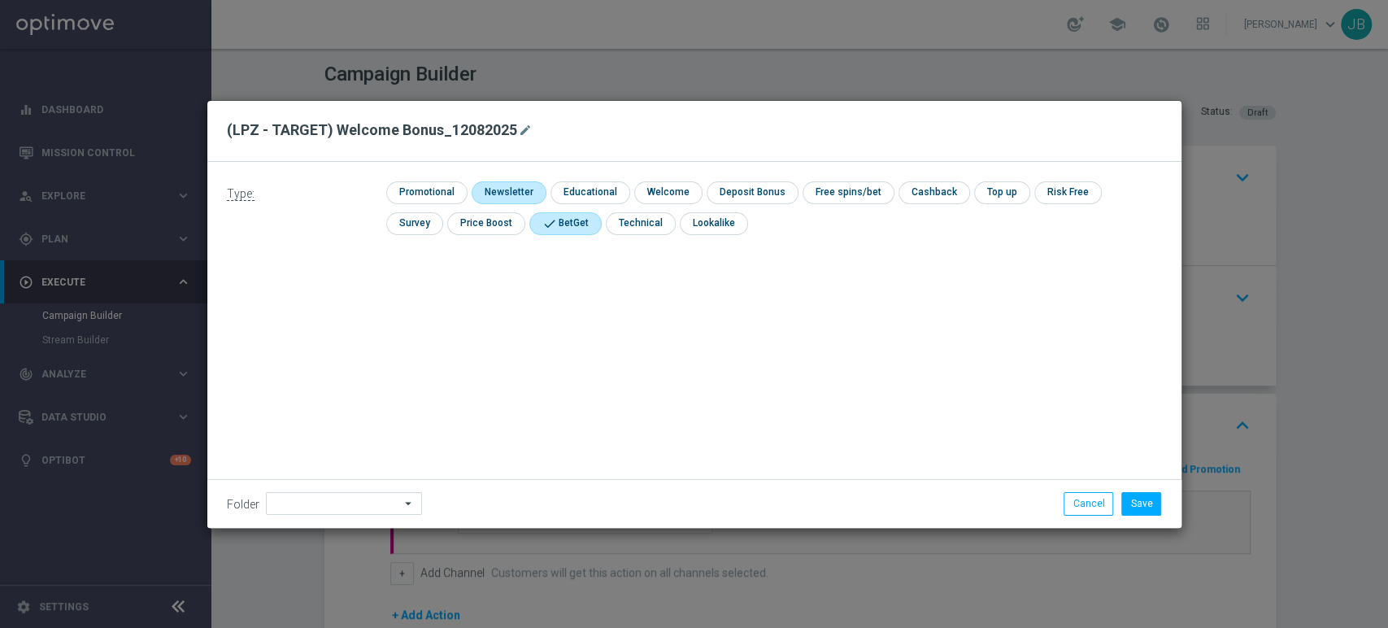
click at [500, 195] on input "checkbox" at bounding box center [507, 192] width 71 height 22
checkbox input "true"
click at [546, 227] on input "checkbox" at bounding box center [563, 223] width 69 height 22
checkbox input "false"
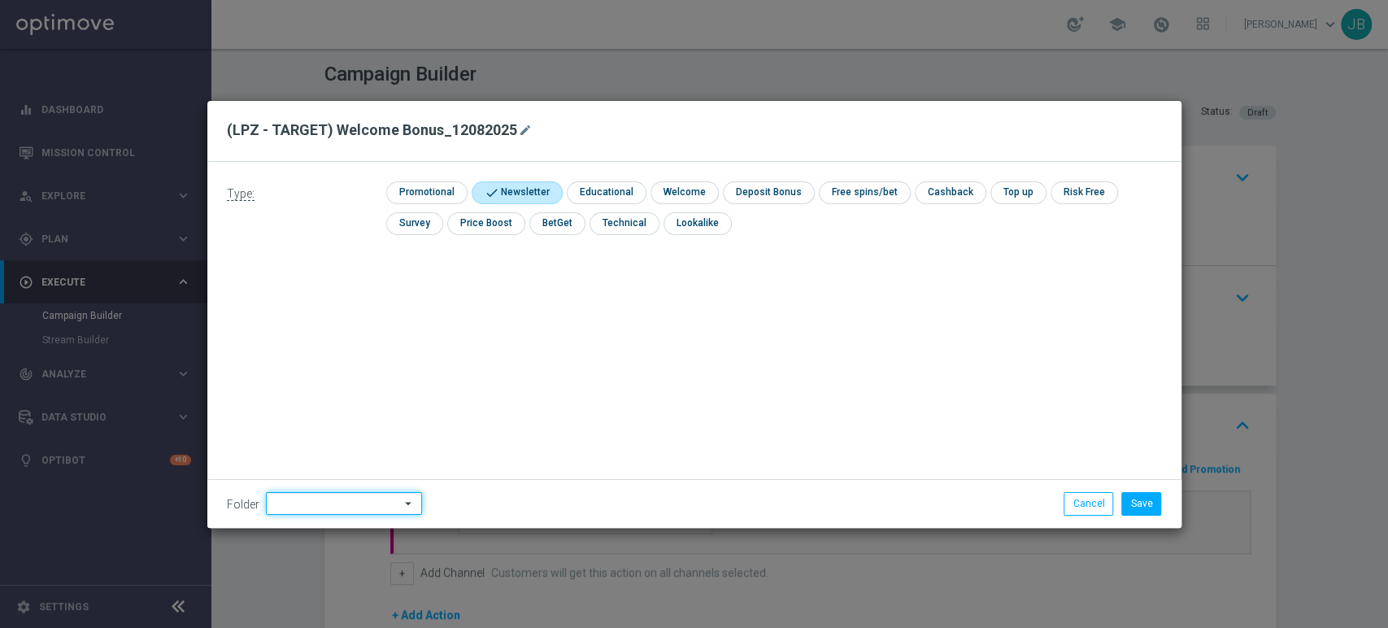
click at [332, 502] on input at bounding box center [344, 503] width 156 height 23
click at [332, 347] on div "Justyna B." at bounding box center [354, 339] width 151 height 24
type input "Justyna B."
click at [1158, 502] on button "Save" at bounding box center [1141, 503] width 40 height 23
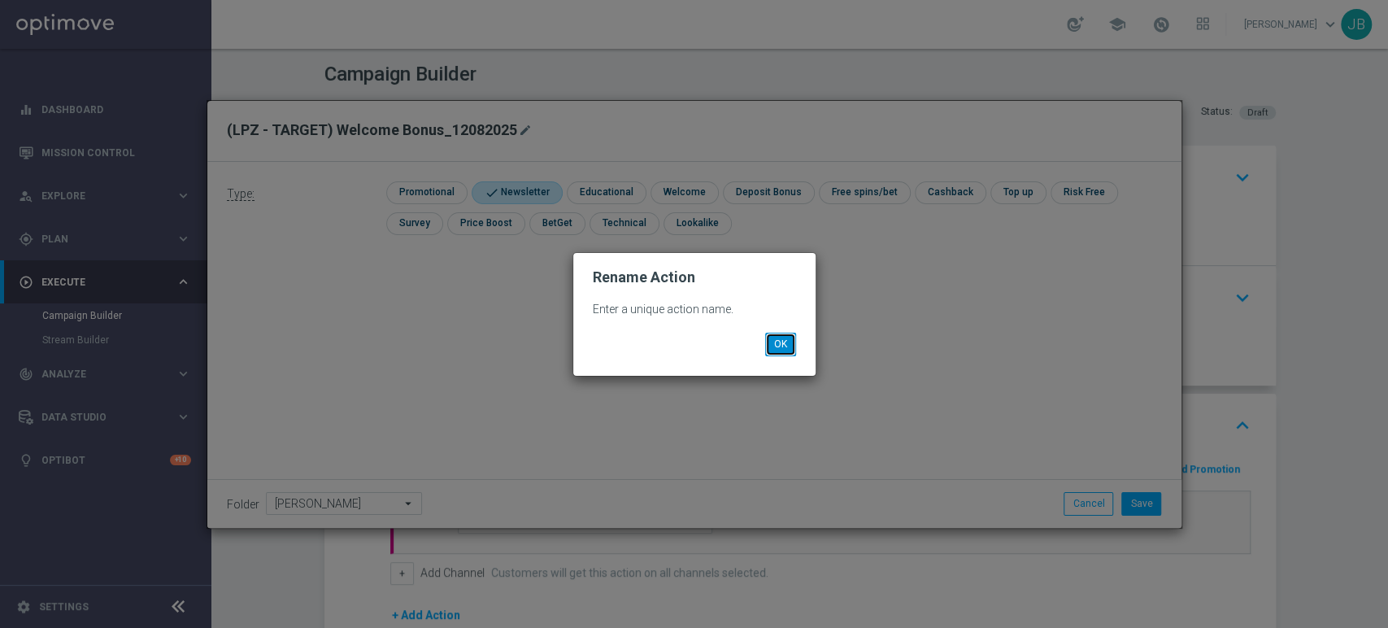
click at [768, 343] on button "OK" at bounding box center [780, 343] width 31 height 23
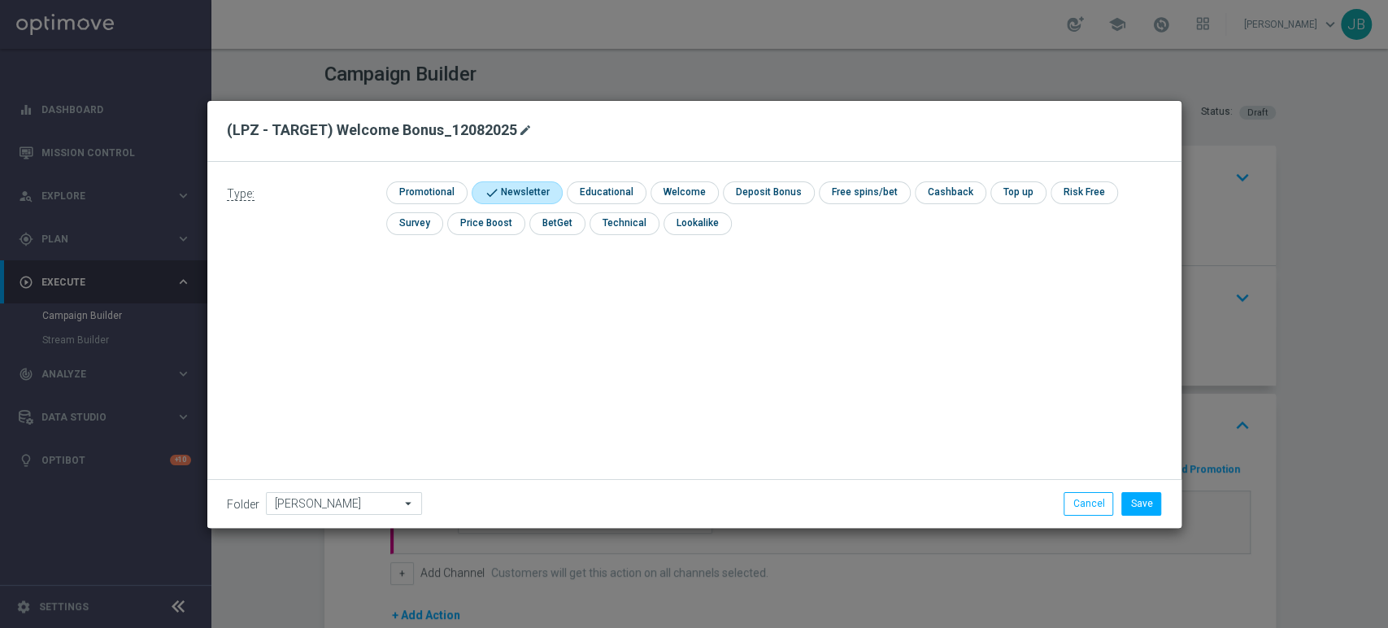
click at [522, 131] on icon "mode_edit" at bounding box center [525, 130] width 13 height 13
type input "(LPZ - TARGET) Welcome Bonus_12082025"
click at [1139, 495] on button "Save" at bounding box center [1141, 503] width 40 height 23
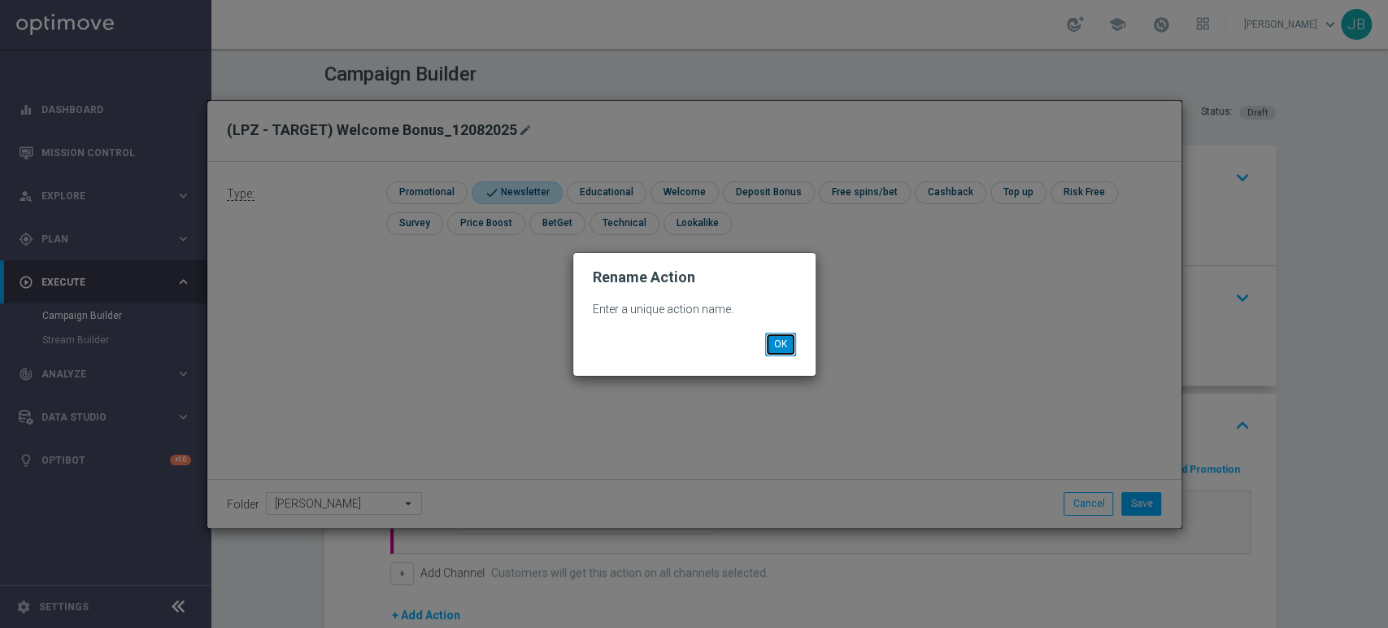
click at [768, 337] on button "OK" at bounding box center [780, 343] width 31 height 23
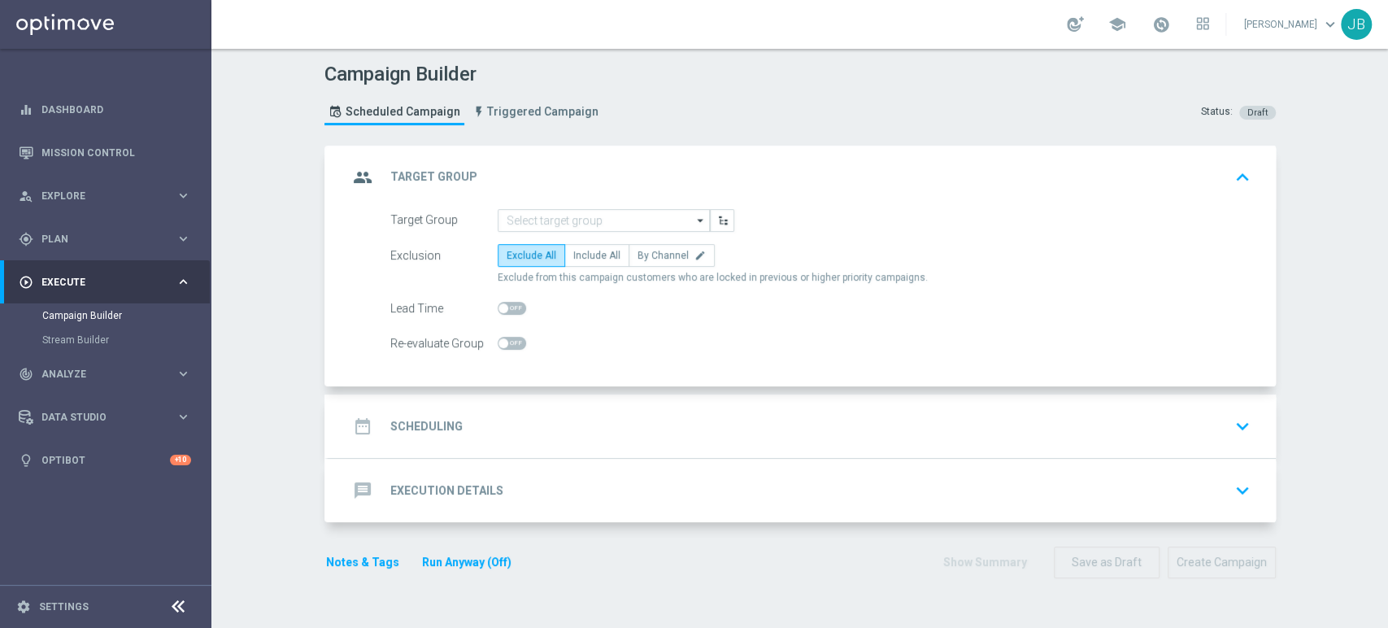
click at [469, 438] on div "date_range Scheduling keyboard_arrow_down" at bounding box center [802, 426] width 908 height 31
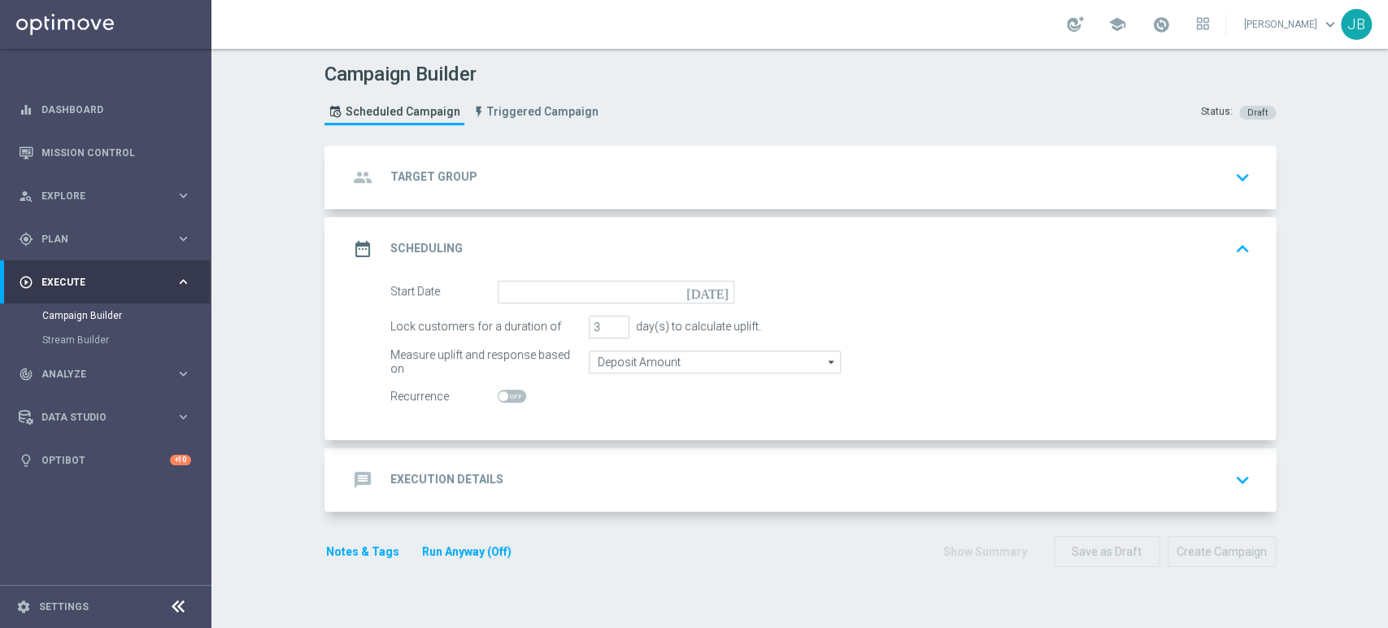
click at [502, 476] on div "message Execution Details keyboard_arrow_down" at bounding box center [802, 479] width 908 height 31
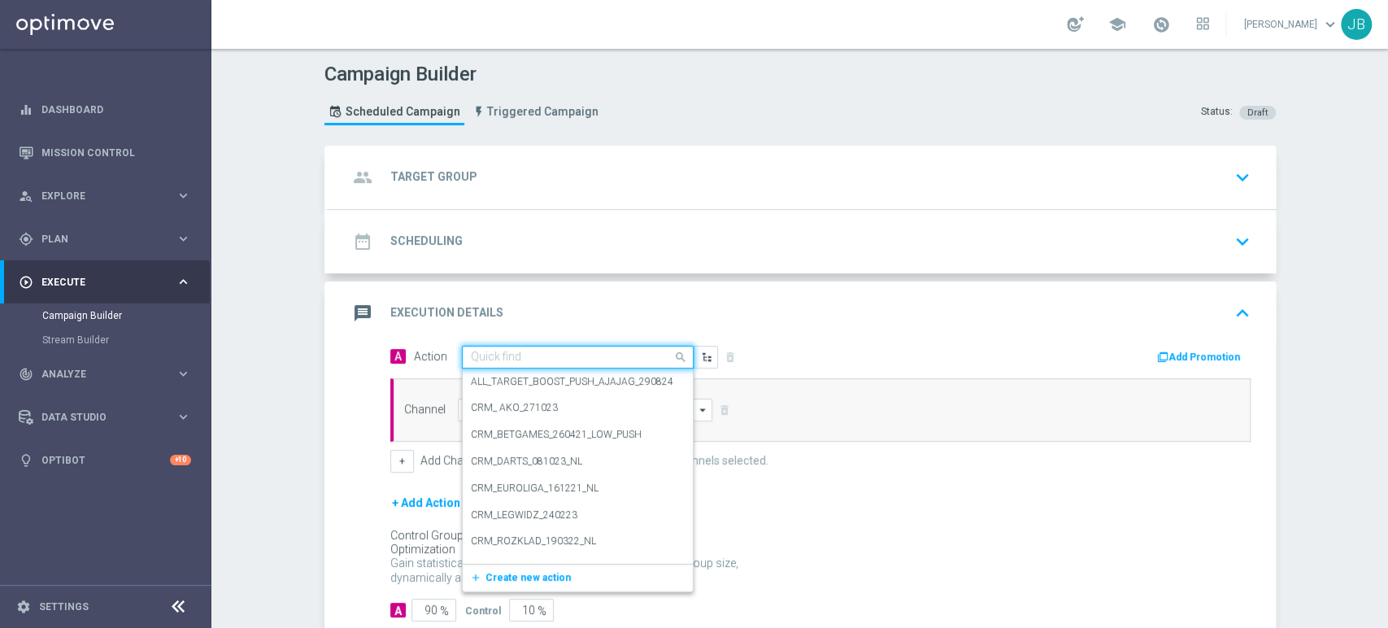
click at [498, 350] on input "text" at bounding box center [561, 357] width 181 height 14
paste input "(LPZ - TARGET) Welcome Bonus_12082025"
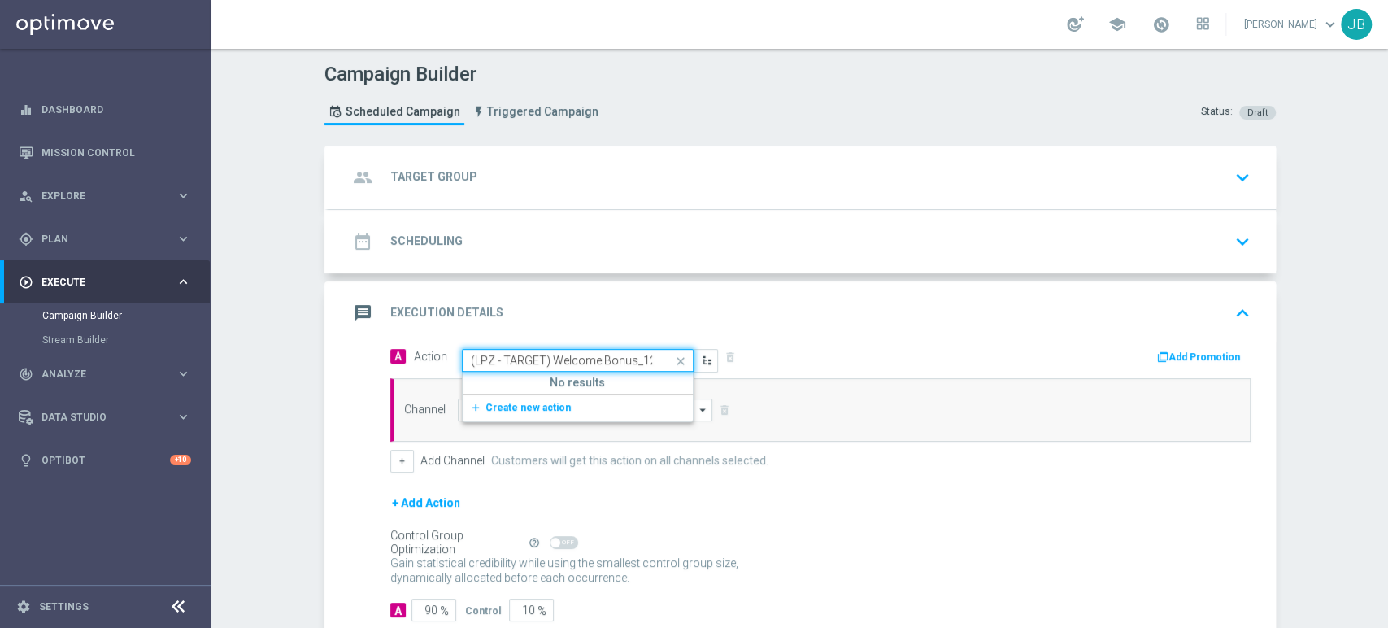
scroll to position [0, 40]
type input "(LPZ - TARGET) Welcome Bonus_12082025"
click at [493, 394] on div "(LPZ - TARGET) Welcome Bonus_12082025 edit" at bounding box center [578, 385] width 214 height 27
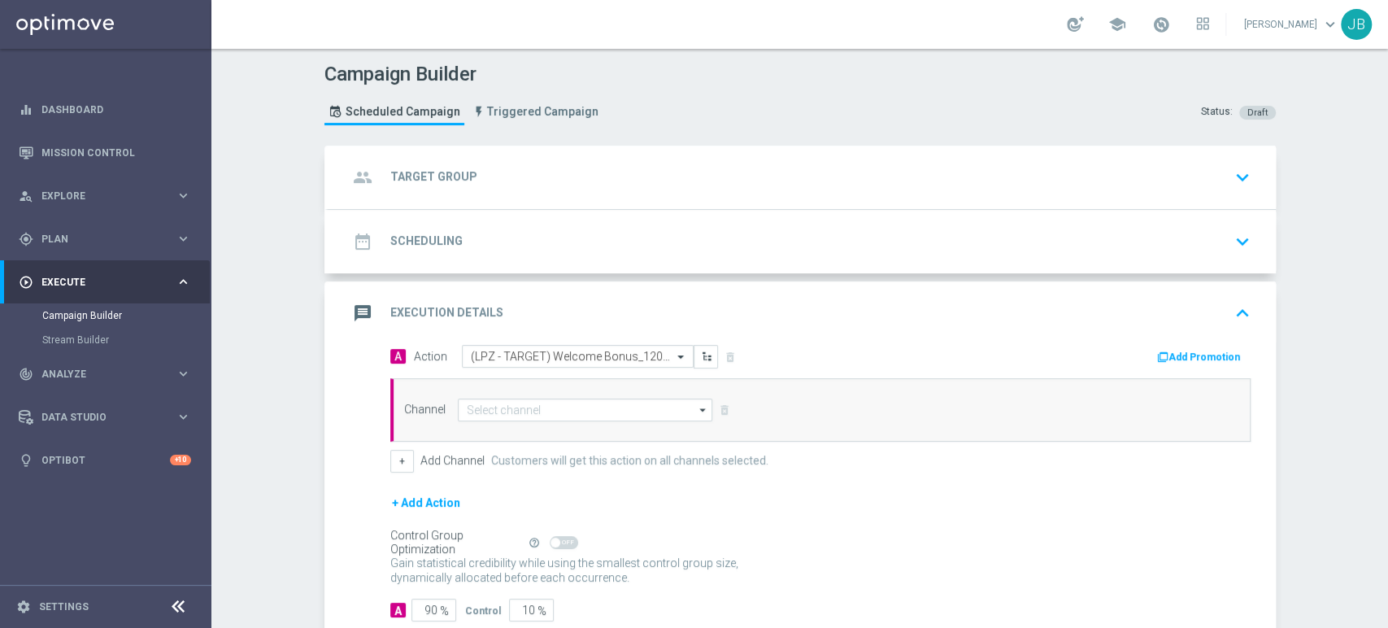
scroll to position [0, 0]
click at [507, 200] on div "group Target Group keyboard_arrow_down" at bounding box center [801, 177] width 947 height 63
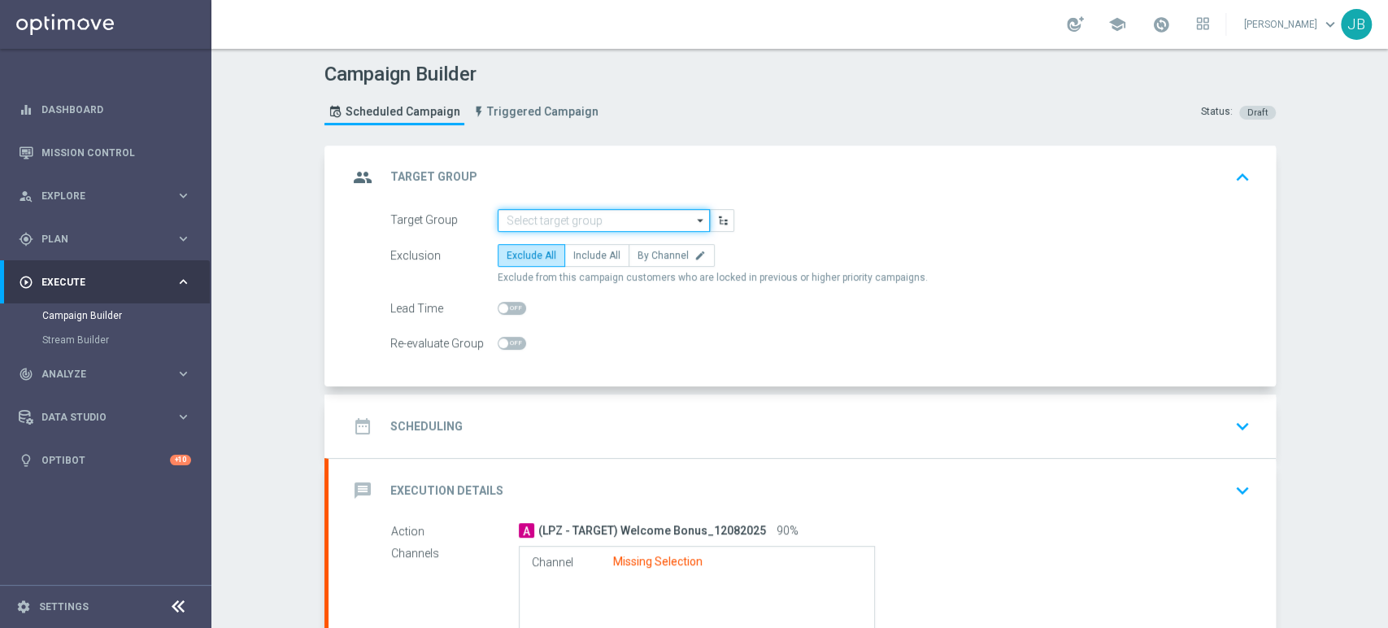
click at [514, 219] on input at bounding box center [604, 220] width 212 height 23
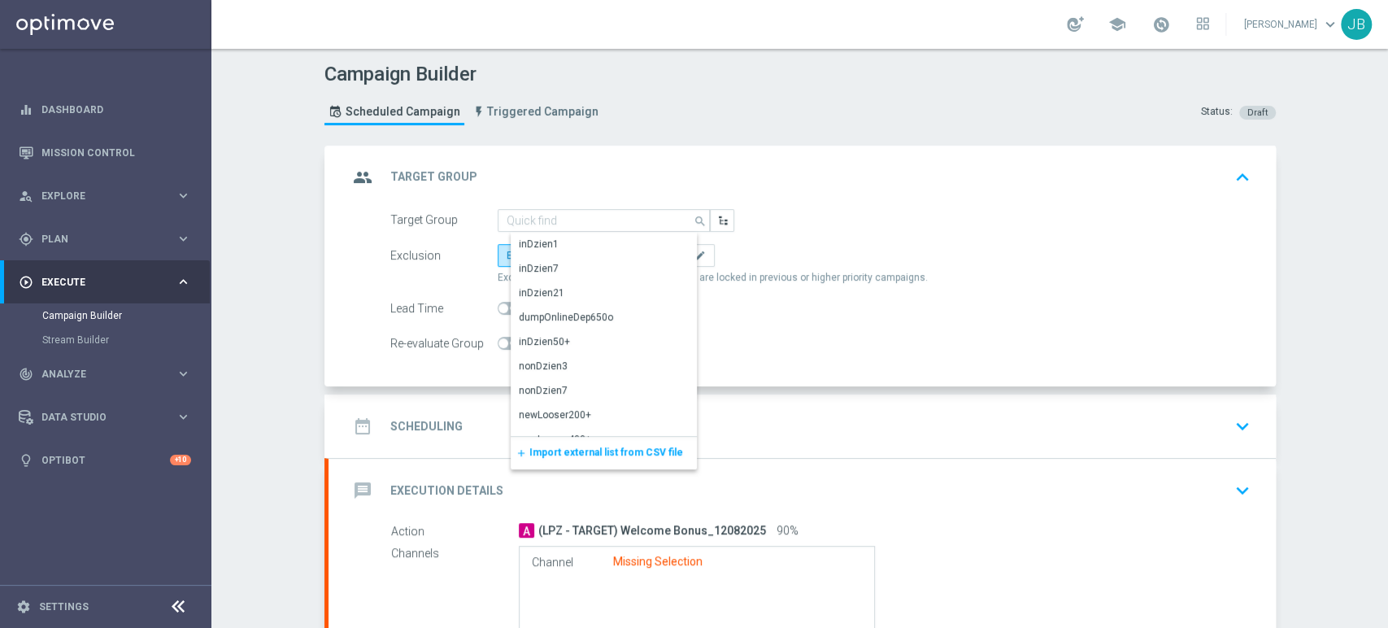
click at [535, 454] on span "Import external list from CSV file" at bounding box center [606, 451] width 154 height 11
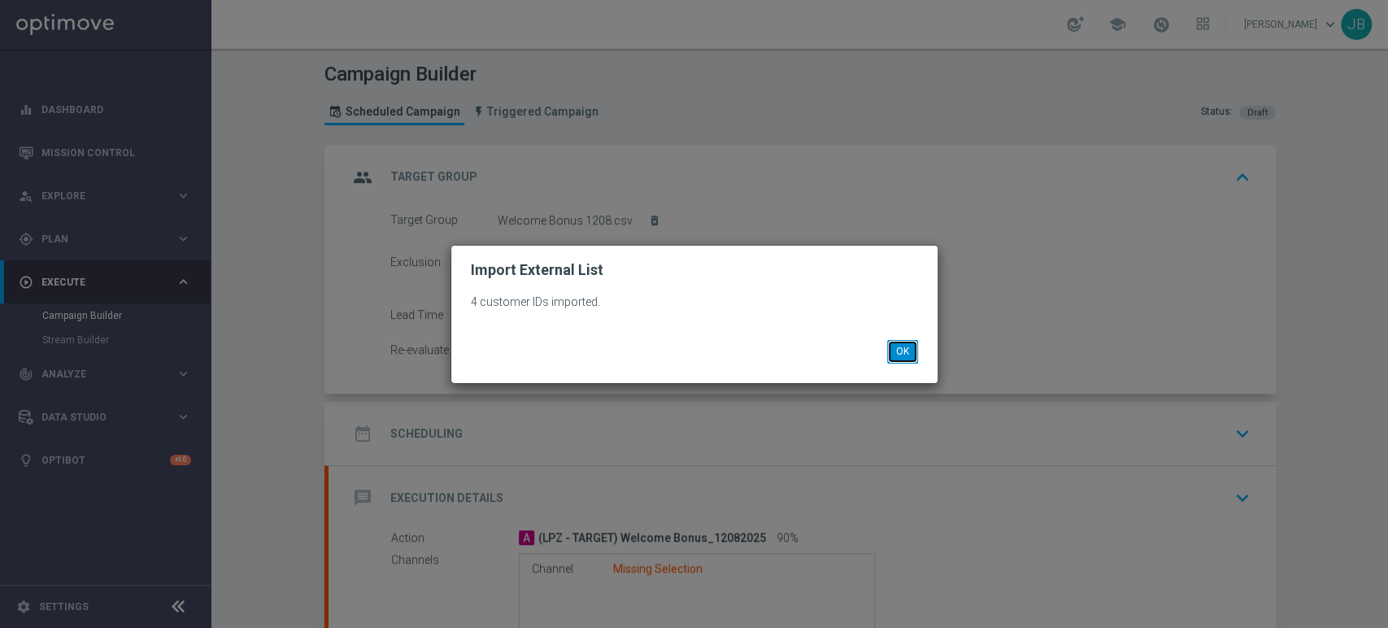
click at [914, 362] on button "OK" at bounding box center [902, 351] width 31 height 23
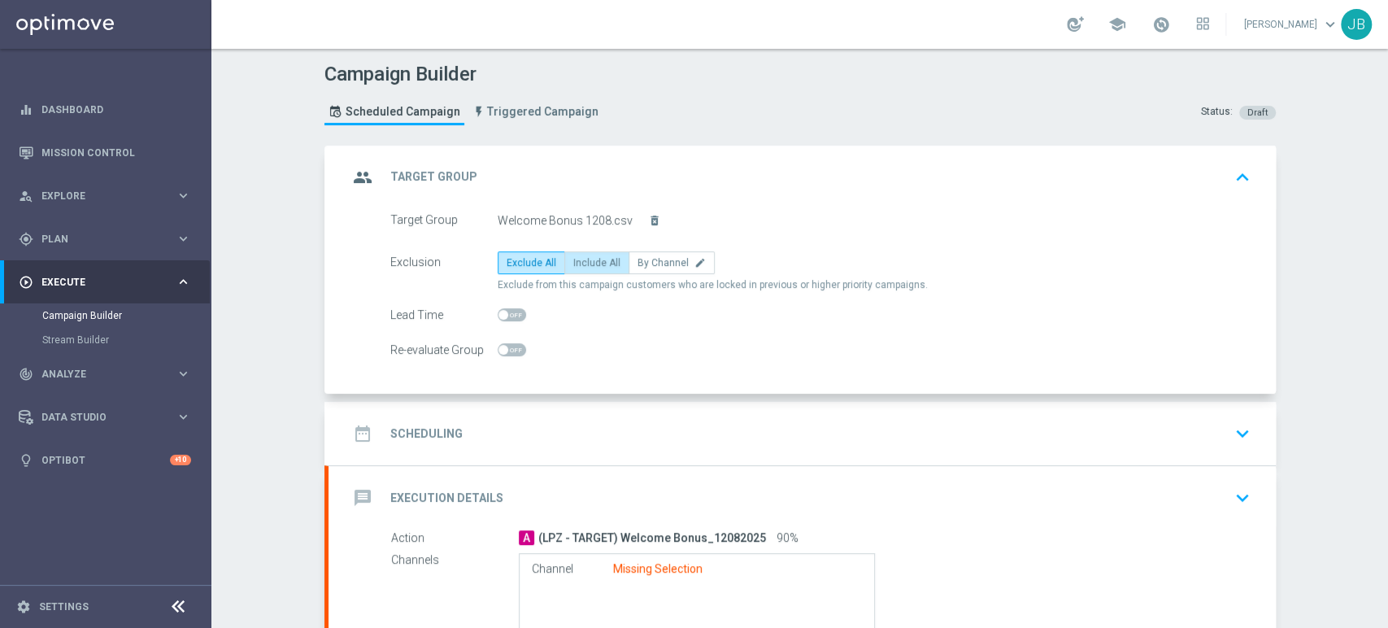
click at [582, 268] on label "Include All" at bounding box center [596, 262] width 65 height 23
click at [582, 268] on input "Include All" at bounding box center [578, 265] width 11 height 11
radio input "true"
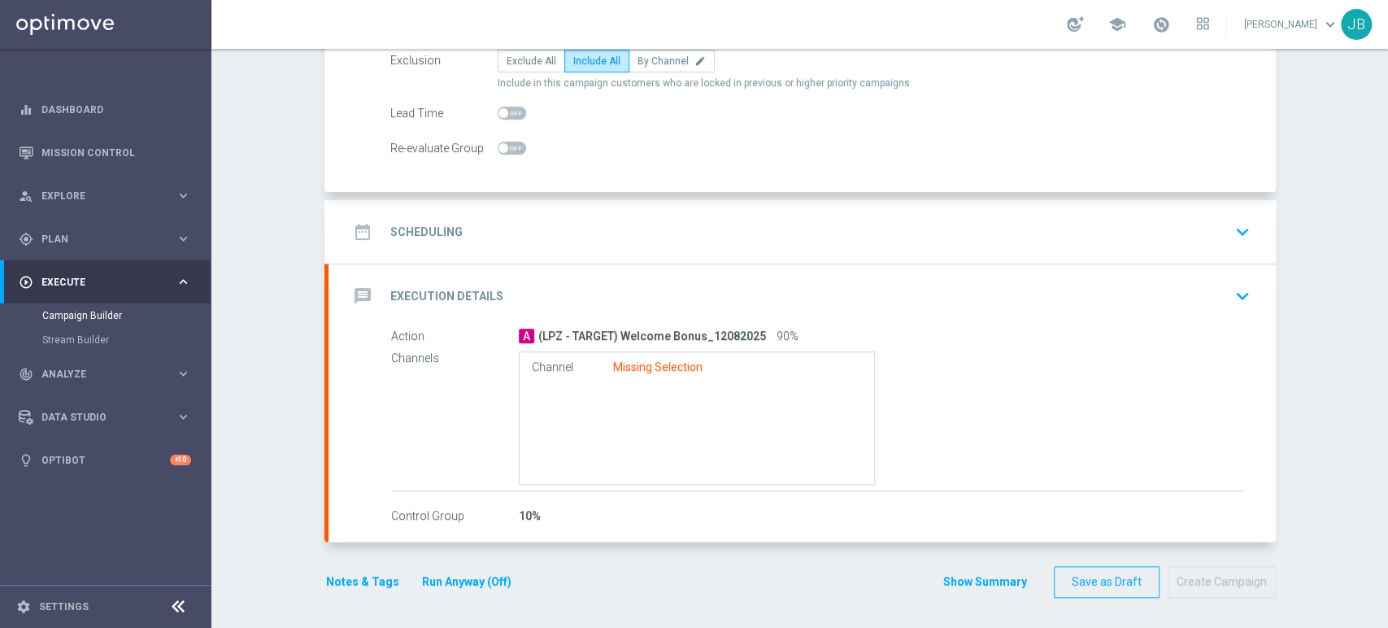
drag, startPoint x: 1386, startPoint y: 233, endPoint x: 1386, endPoint y: 382, distance: 148.8
click at [1386, 382] on div "Campaign Builder Scheduled Campaign Triggered Campaign Status: Draft group Targ…" at bounding box center [799, 338] width 1176 height 579
click at [913, 254] on div "date_range Scheduling keyboard_arrow_down" at bounding box center [801, 231] width 947 height 63
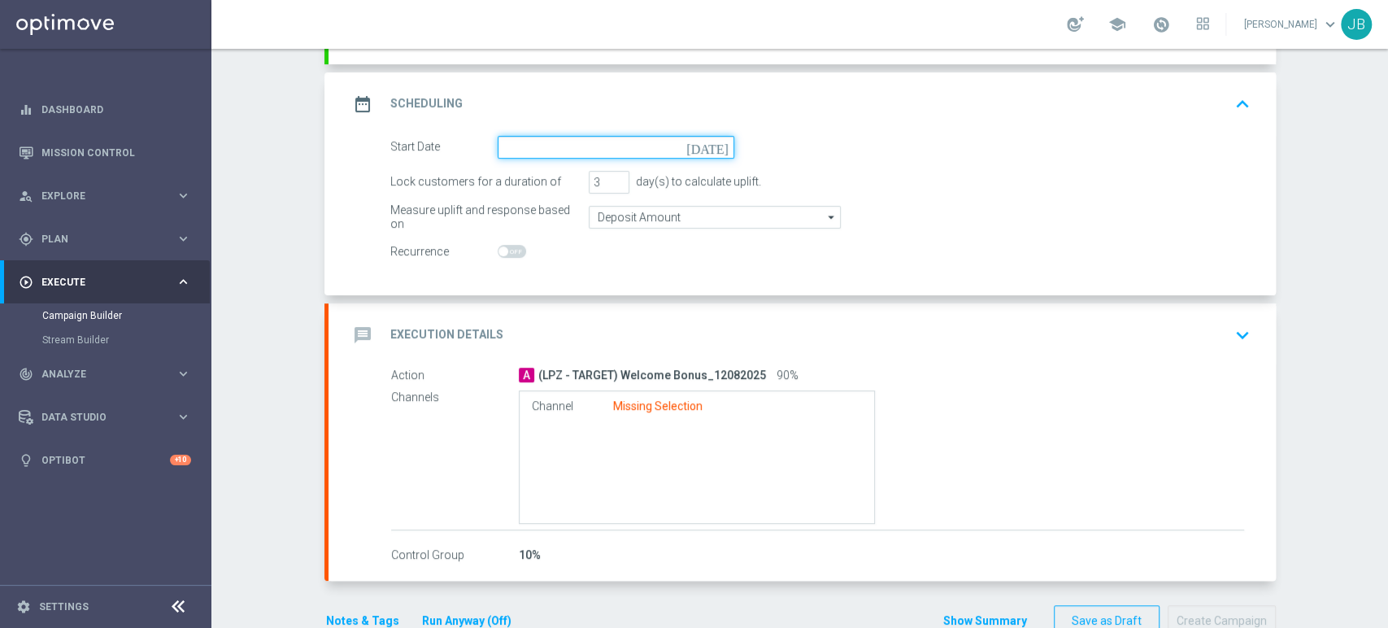
click at [548, 137] on input at bounding box center [616, 147] width 237 height 23
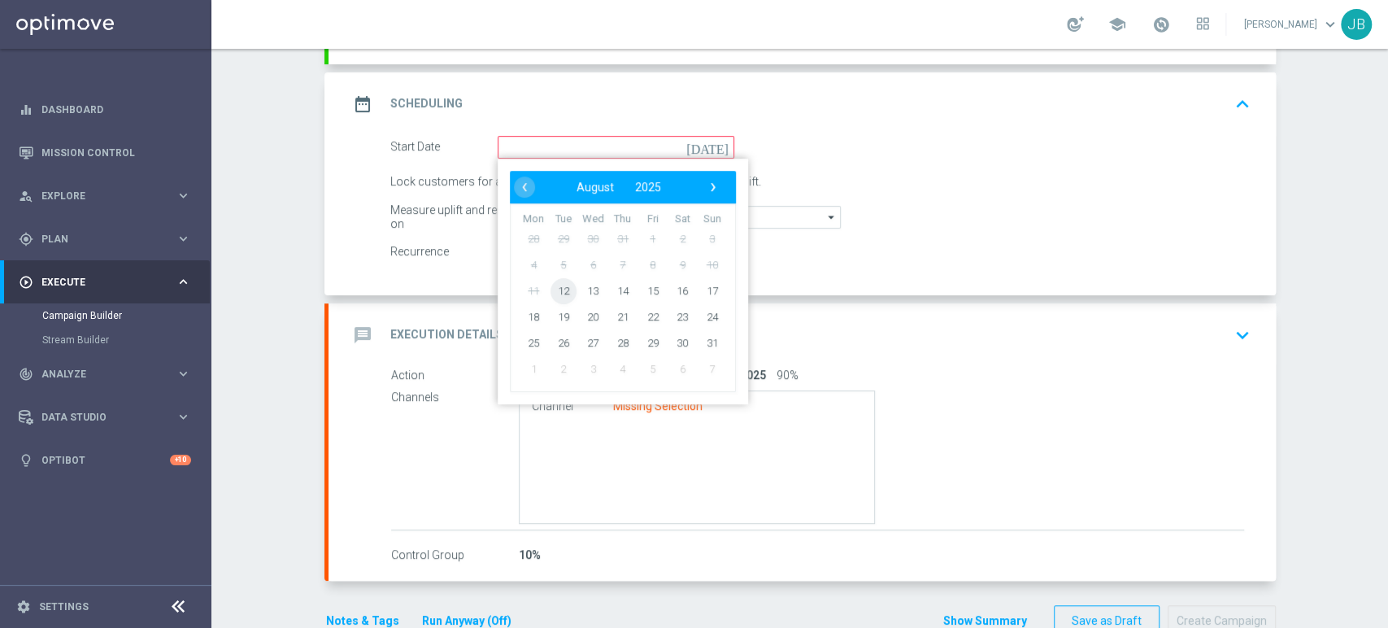
click at [550, 291] on span "12" at bounding box center [563, 290] width 26 height 26
type input "[DATE]"
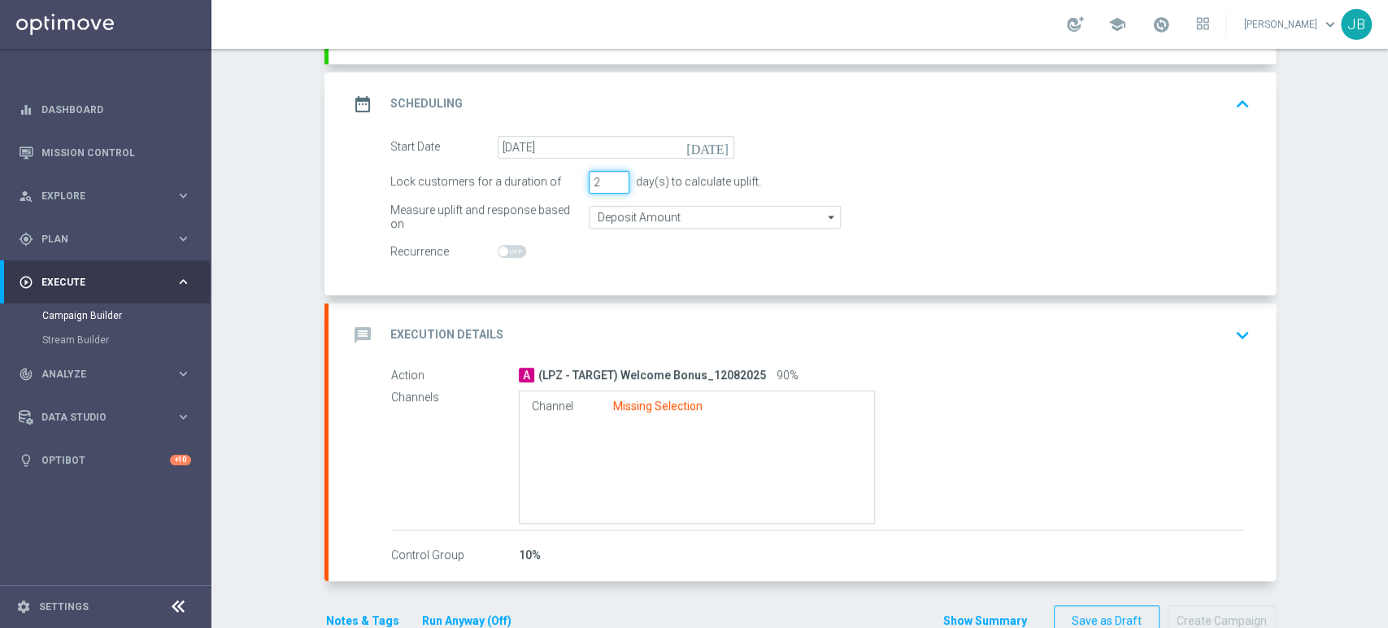
click at [608, 187] on input "2" at bounding box center [609, 182] width 41 height 23
type input "1"
click at [608, 187] on input "1" at bounding box center [609, 182] width 41 height 23
click at [1250, 383] on div "Action A (LPZ - TARGET) Welcome Bonus_12082025 90% Channels Channel Missing Sel…" at bounding box center [801, 466] width 947 height 198
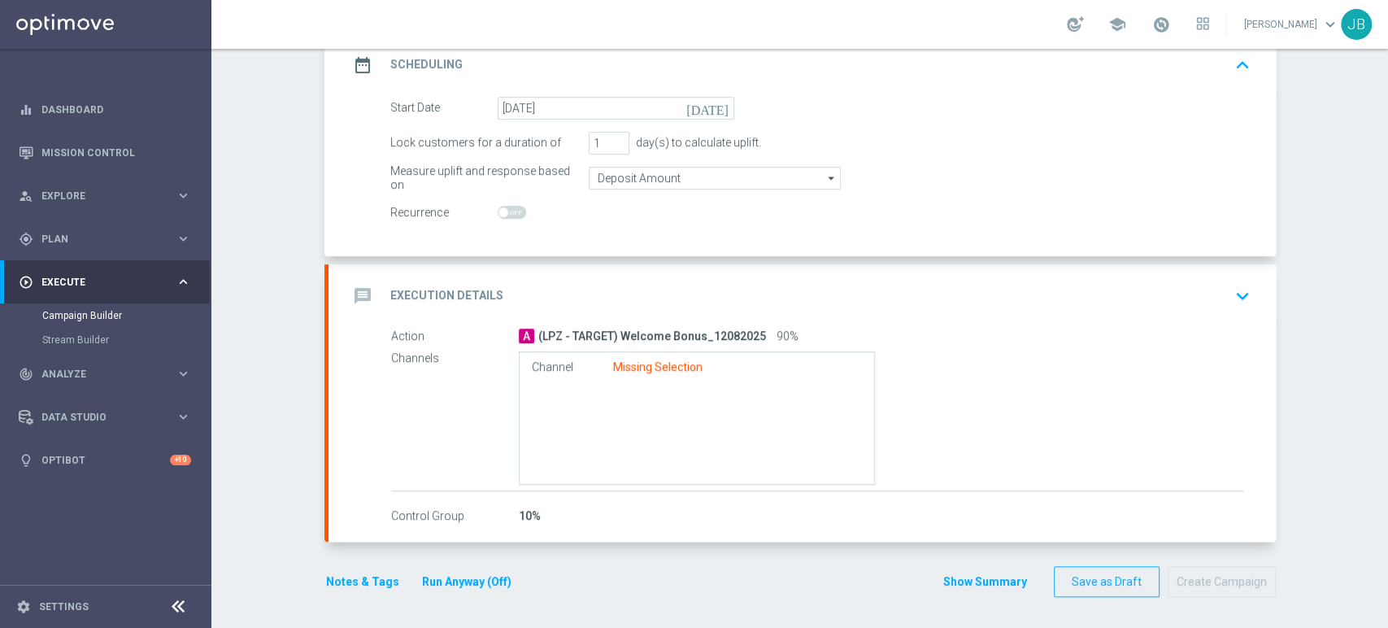
drag, startPoint x: 1386, startPoint y: 366, endPoint x: 1386, endPoint y: 401, distance: 35.0
click at [1386, 401] on div "Campaign Builder Scheduled Campaign Triggered Campaign Status: Draft done Targe…" at bounding box center [799, 338] width 1176 height 579
click at [1230, 294] on icon "keyboard_arrow_down" at bounding box center [1242, 296] width 24 height 24
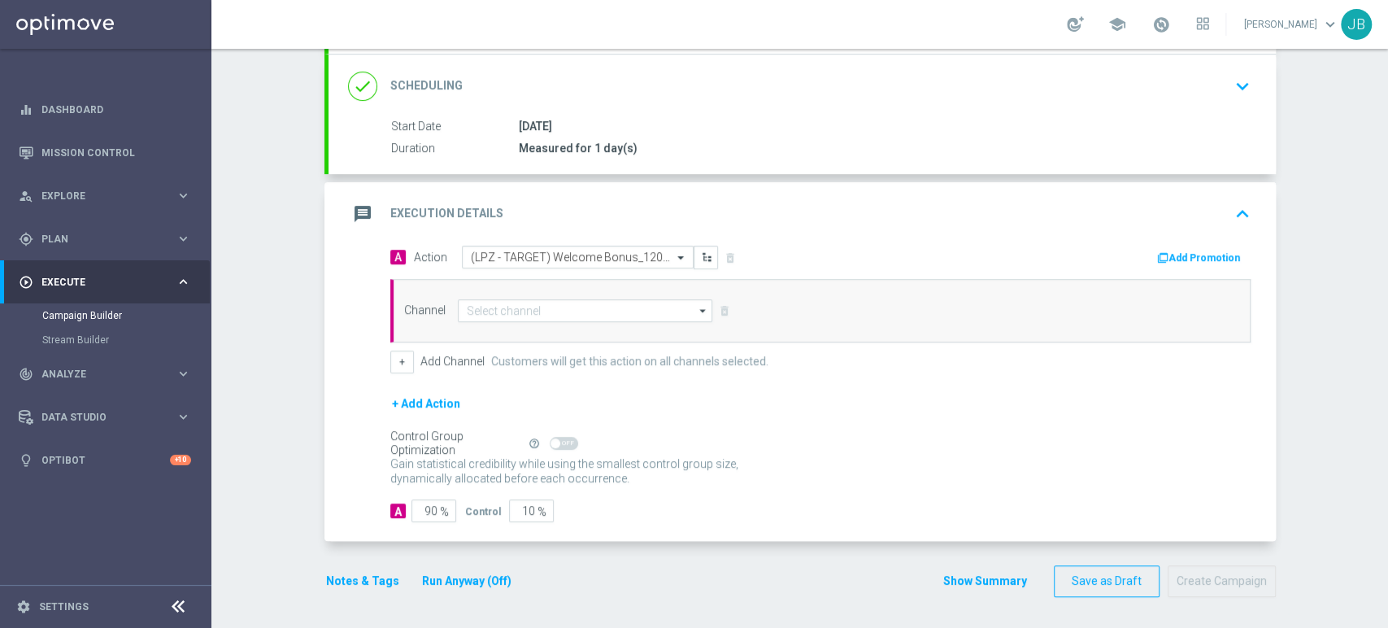
scroll to position [211, 0]
click at [602, 311] on input at bounding box center [585, 311] width 255 height 23
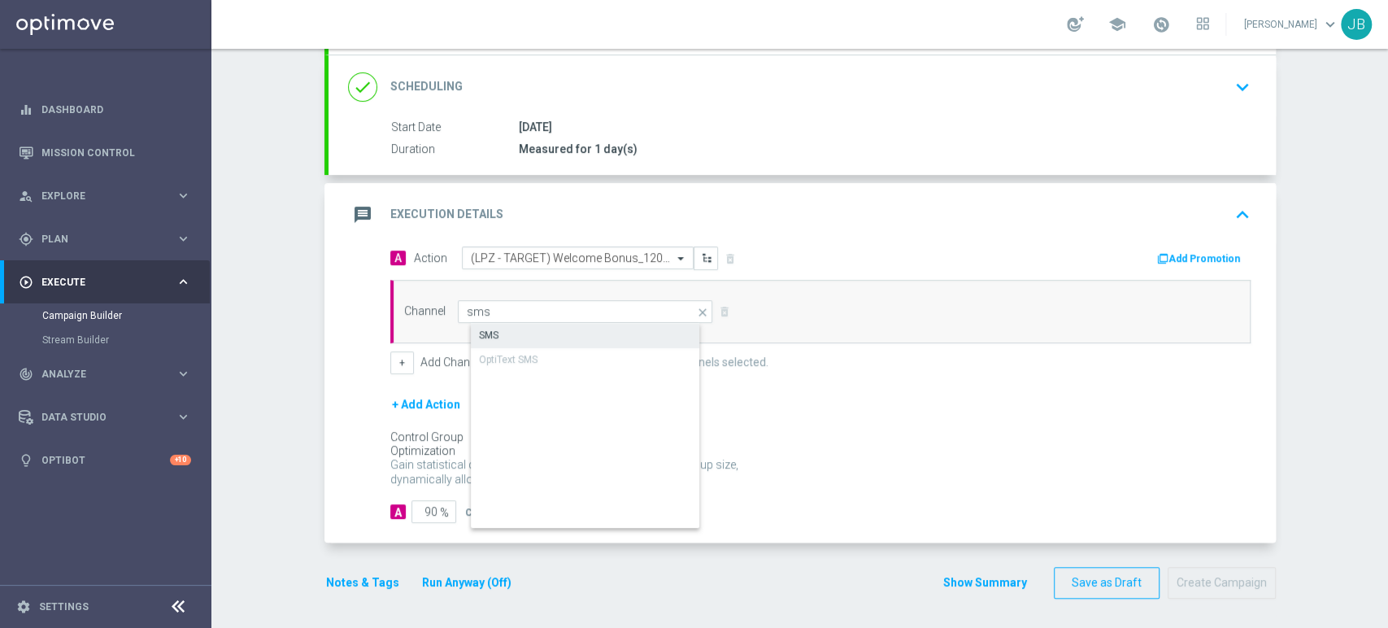
click at [585, 329] on div "SMS" at bounding box center [599, 335] width 256 height 23
type input "SMS"
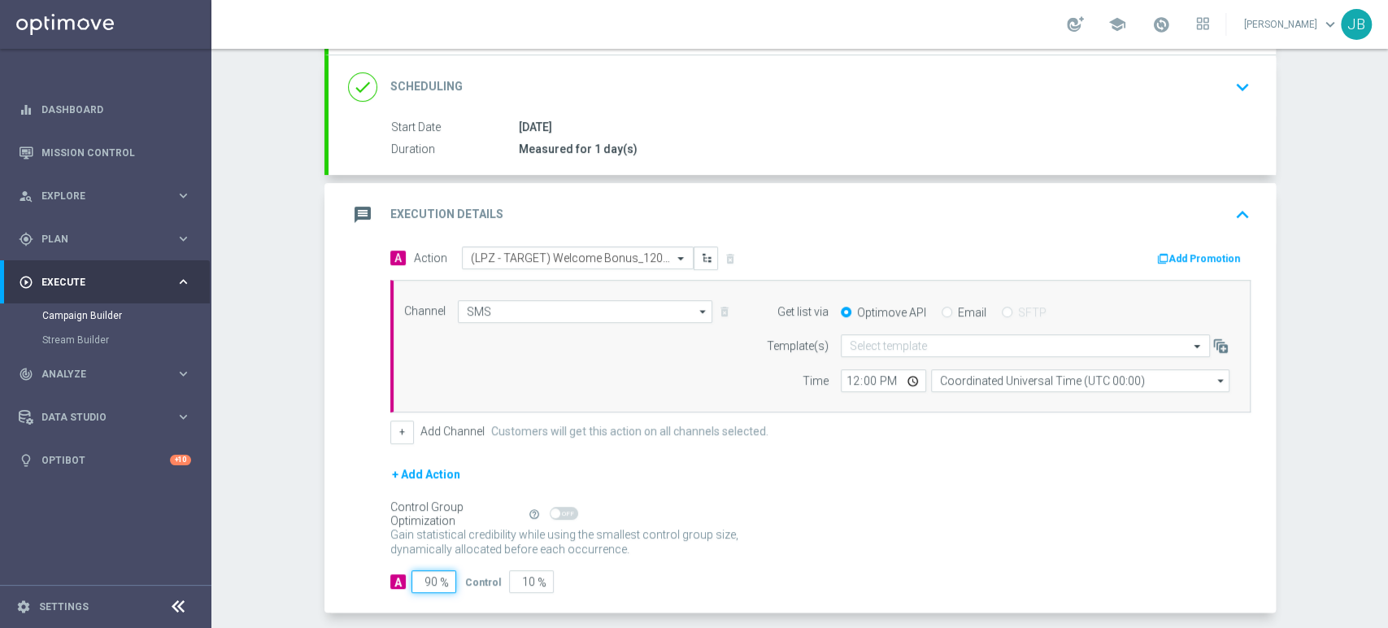
click at [425, 571] on input "90" at bounding box center [433, 581] width 45 height 23
type input "0"
type input "100"
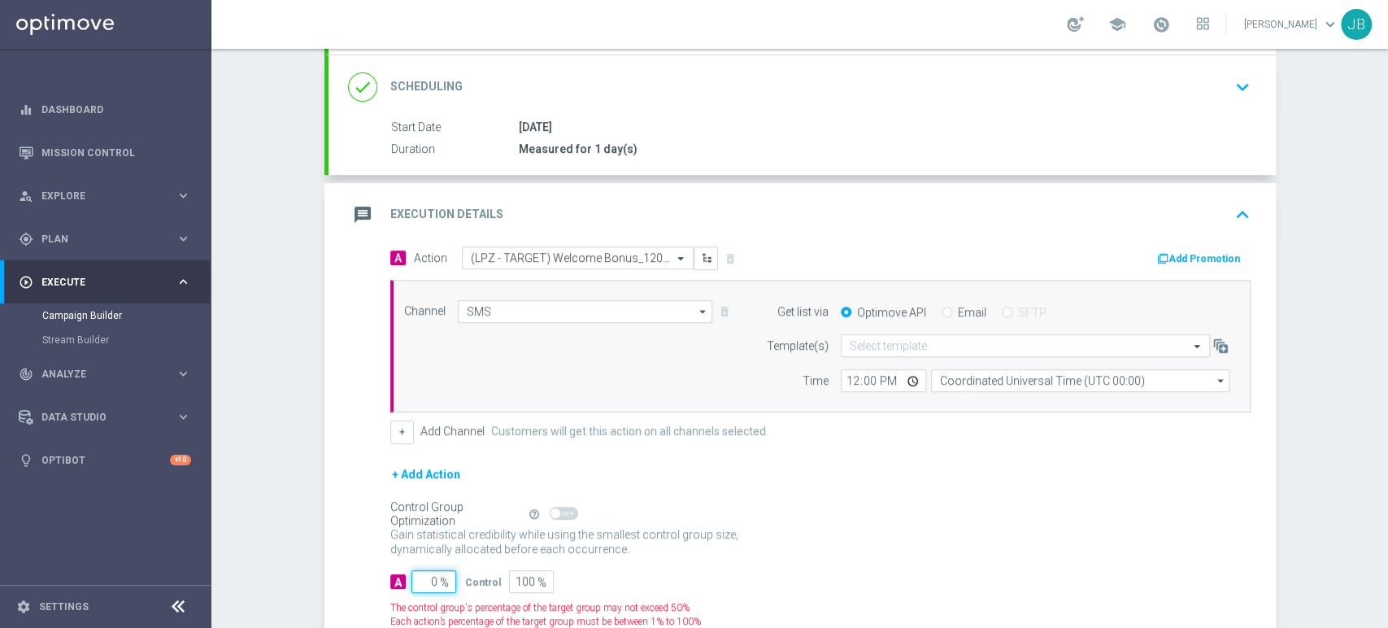
type input "10"
type input "90"
type input "100"
type input "0"
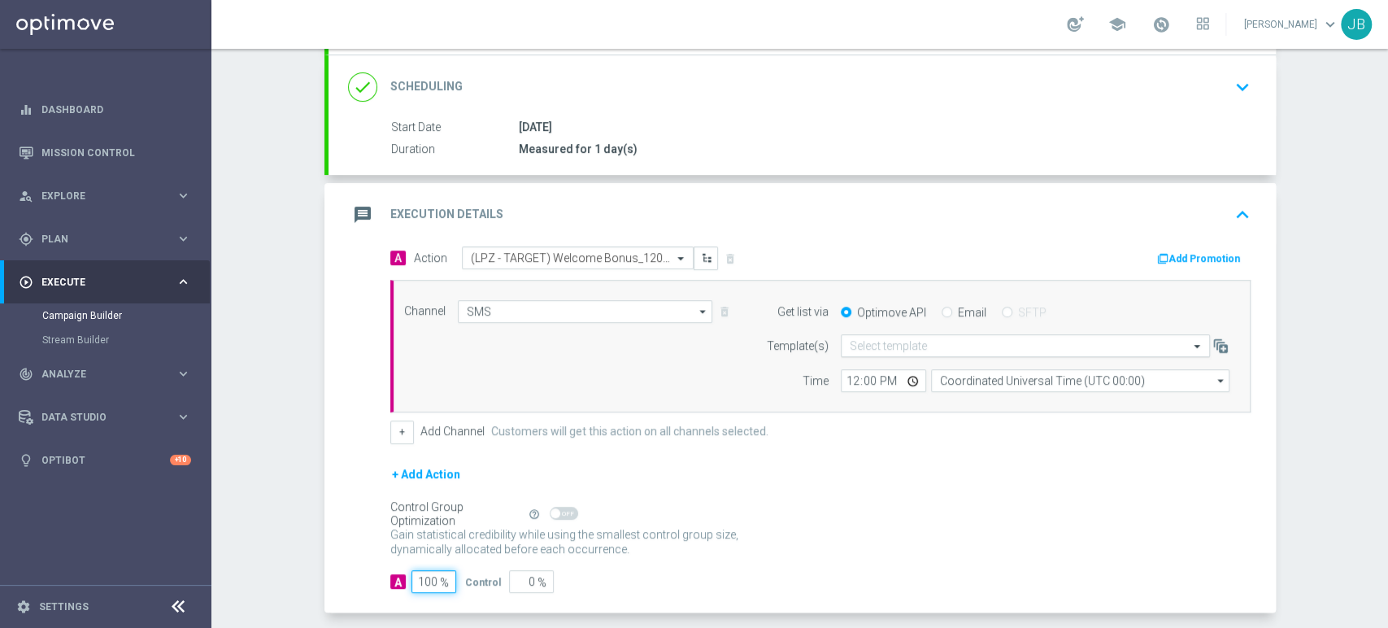
type input "100"
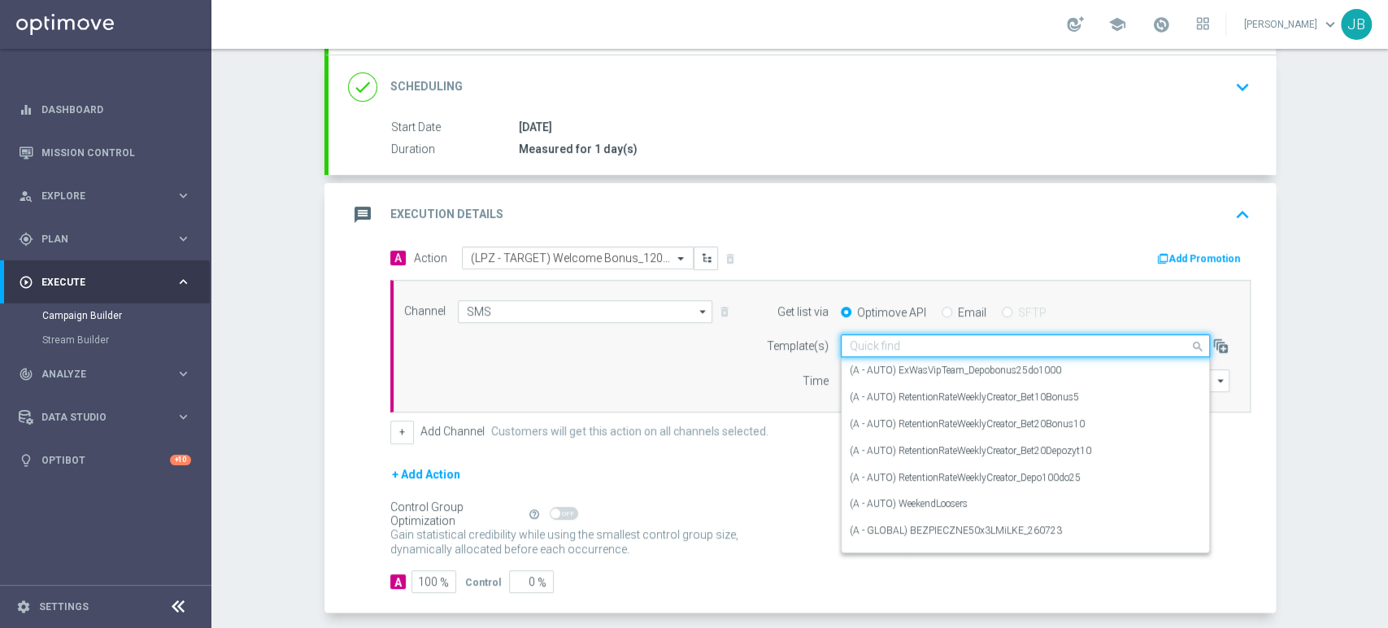
click at [884, 340] on input "text" at bounding box center [1009, 346] width 319 height 14
paste input "(LPZ - TARGET) Welcome Bonus_12082025"
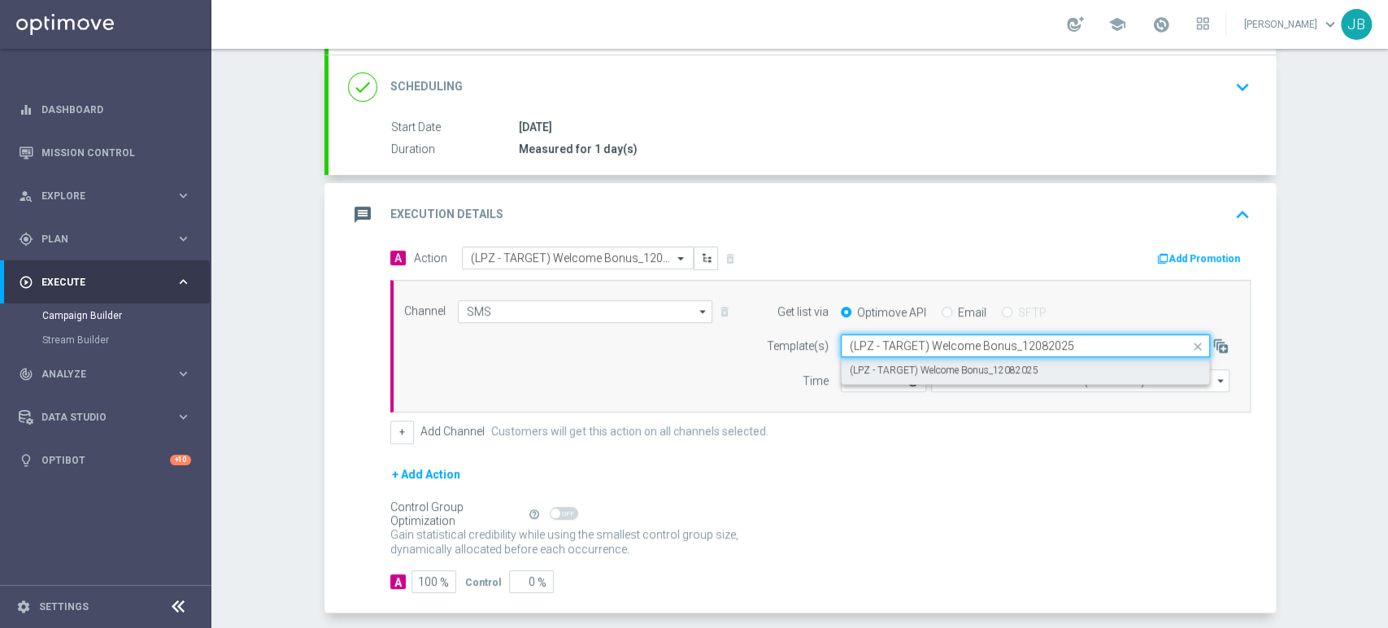
click at [856, 366] on label "(LPZ - TARGET) Welcome Bonus_12082025" at bounding box center [944, 370] width 189 height 14
type input "(LPZ - TARGET) Welcome Bonus_12082025"
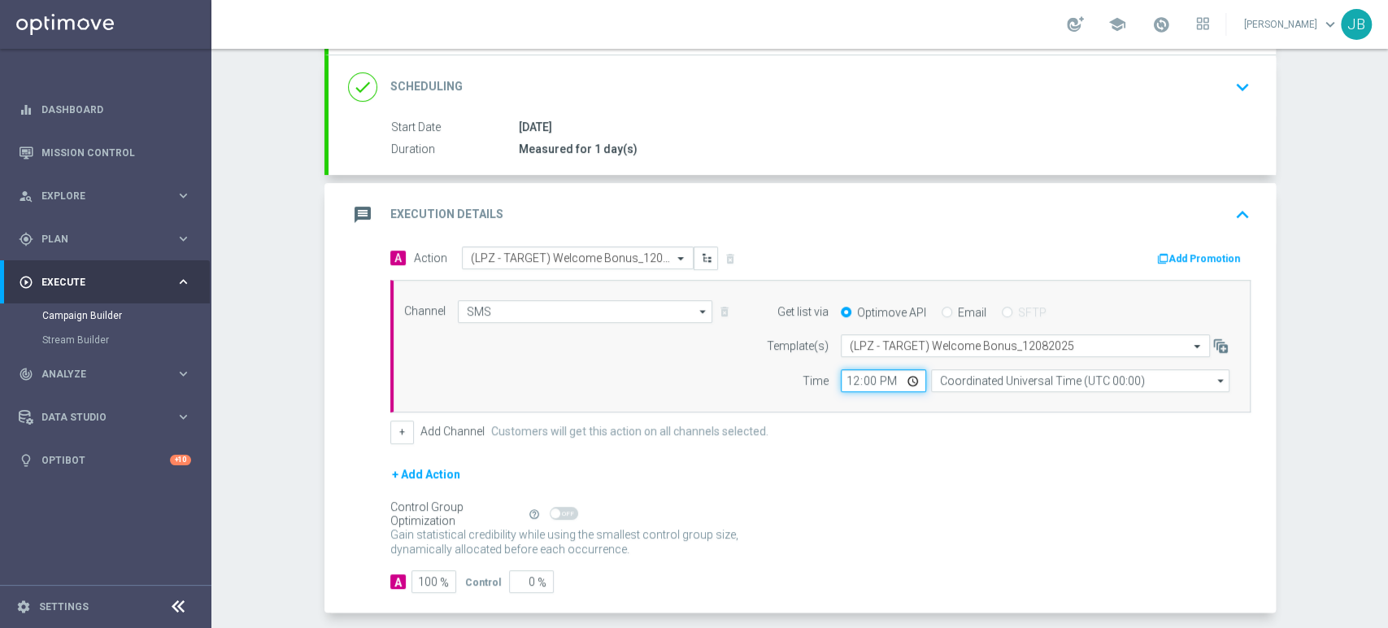
click at [841, 382] on input "12:00" at bounding box center [883, 380] width 85 height 23
type input "10:47"
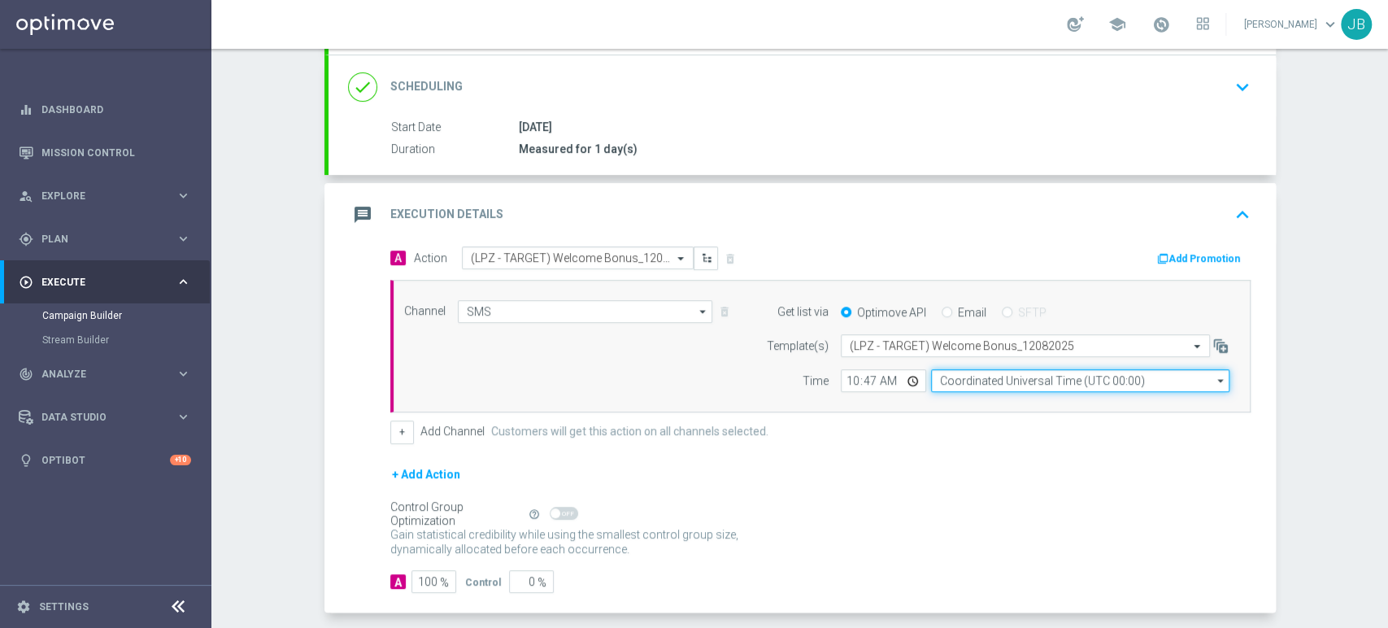
click at [982, 380] on input "Coordinated Universal Time (UTC 00:00)" at bounding box center [1080, 380] width 298 height 23
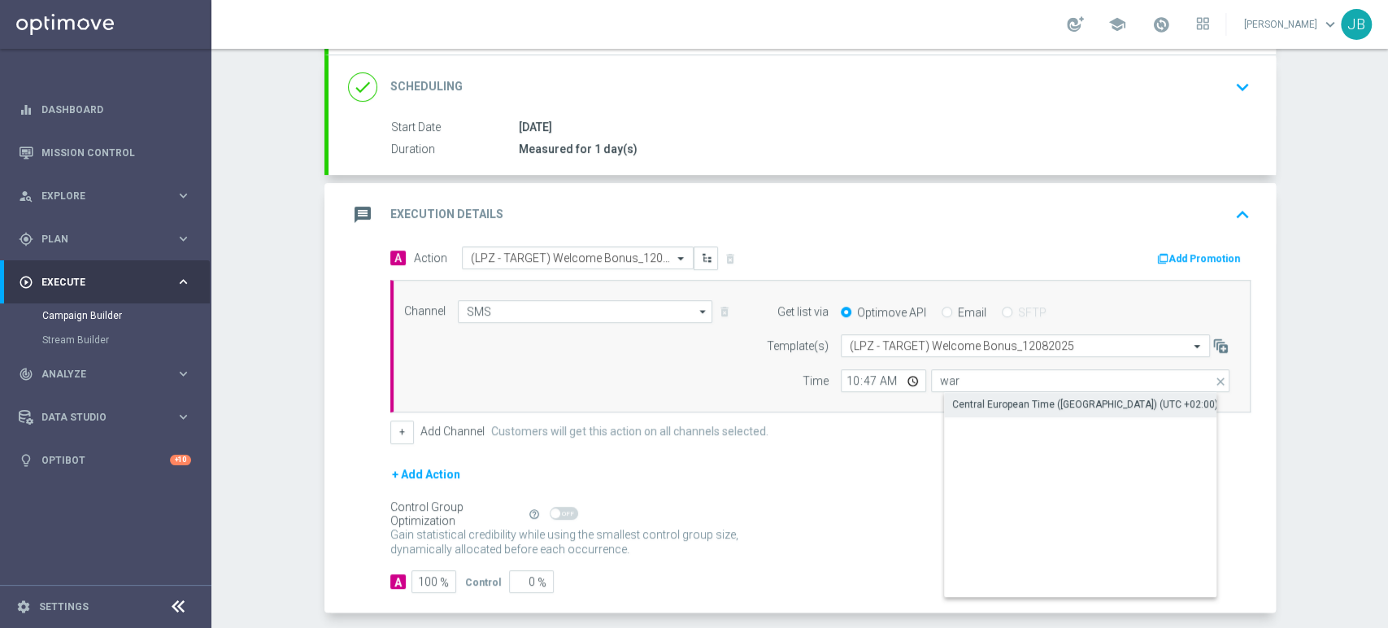
click at [977, 406] on div "Central European Time (Warsaw) (UTC +02:00)" at bounding box center [1085, 404] width 266 height 15
type input "Central European Time (Warsaw) (UTC +02:00)"
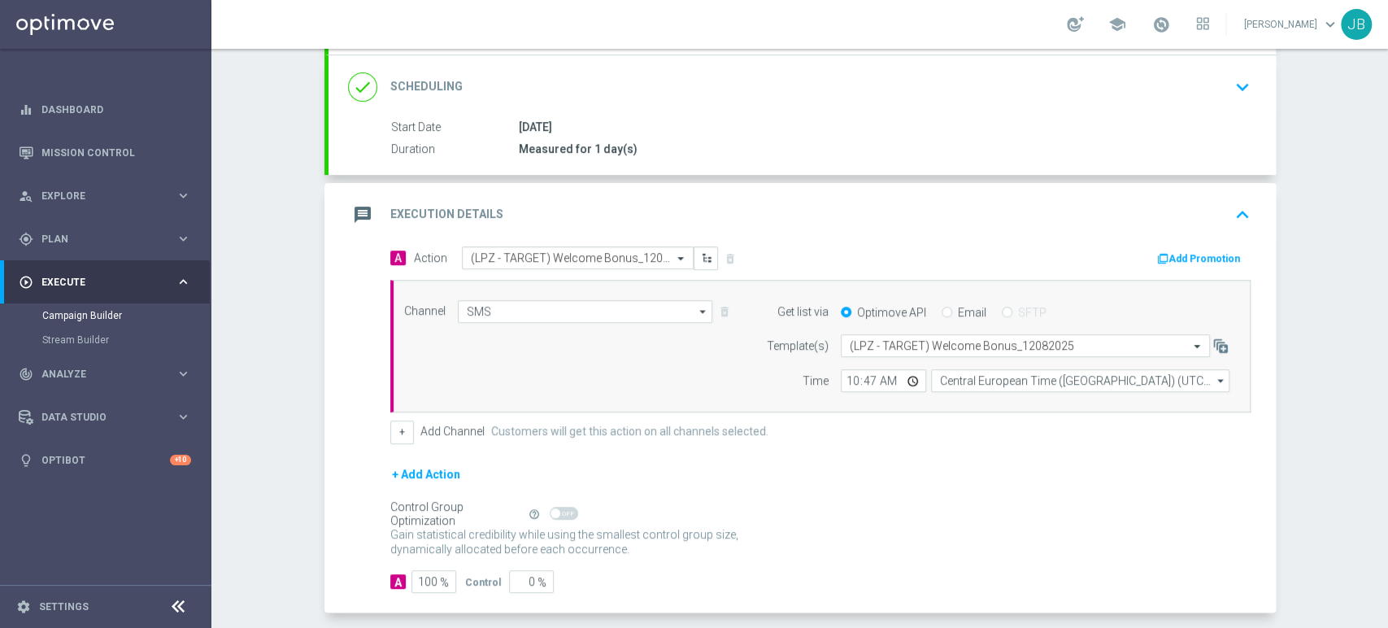
click at [1019, 476] on div "+ Add Action" at bounding box center [820, 484] width 860 height 41
click at [1386, 134] on div "Campaign Builder Scheduled Campaign Triggered Campaign Status: Draft done Targe…" at bounding box center [799, 338] width 1176 height 579
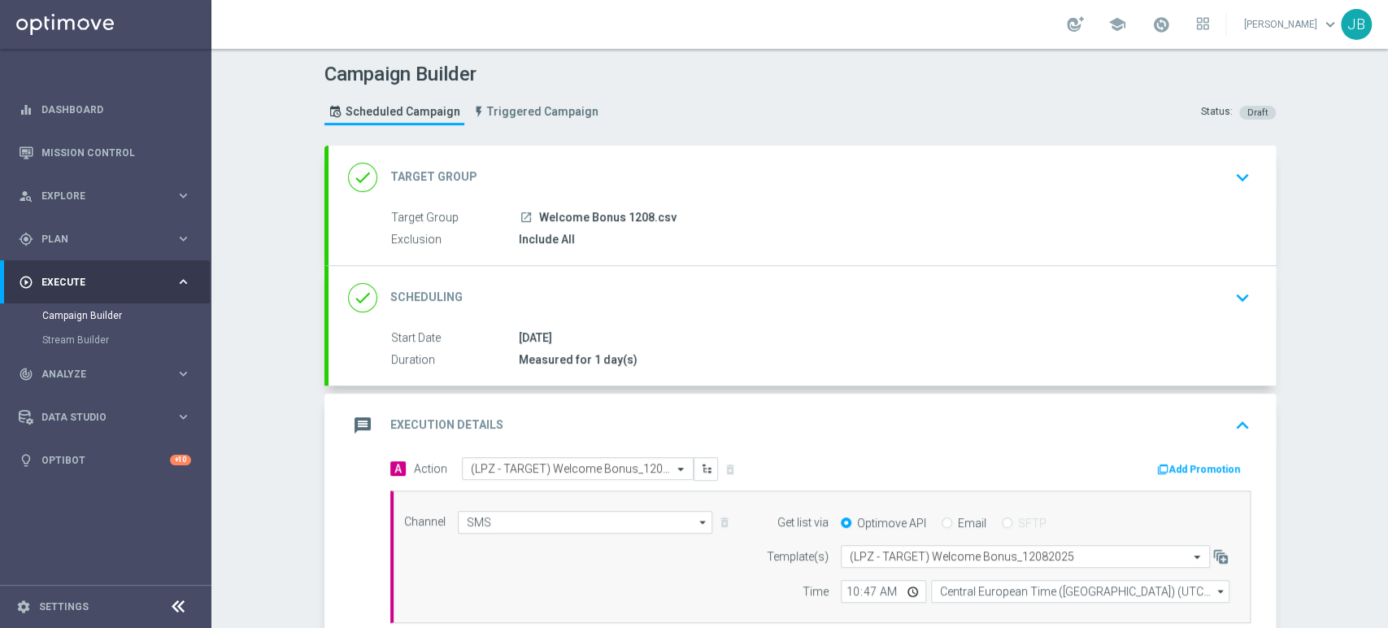
click at [1176, 168] on div "done Target Group keyboard_arrow_down" at bounding box center [802, 177] width 908 height 31
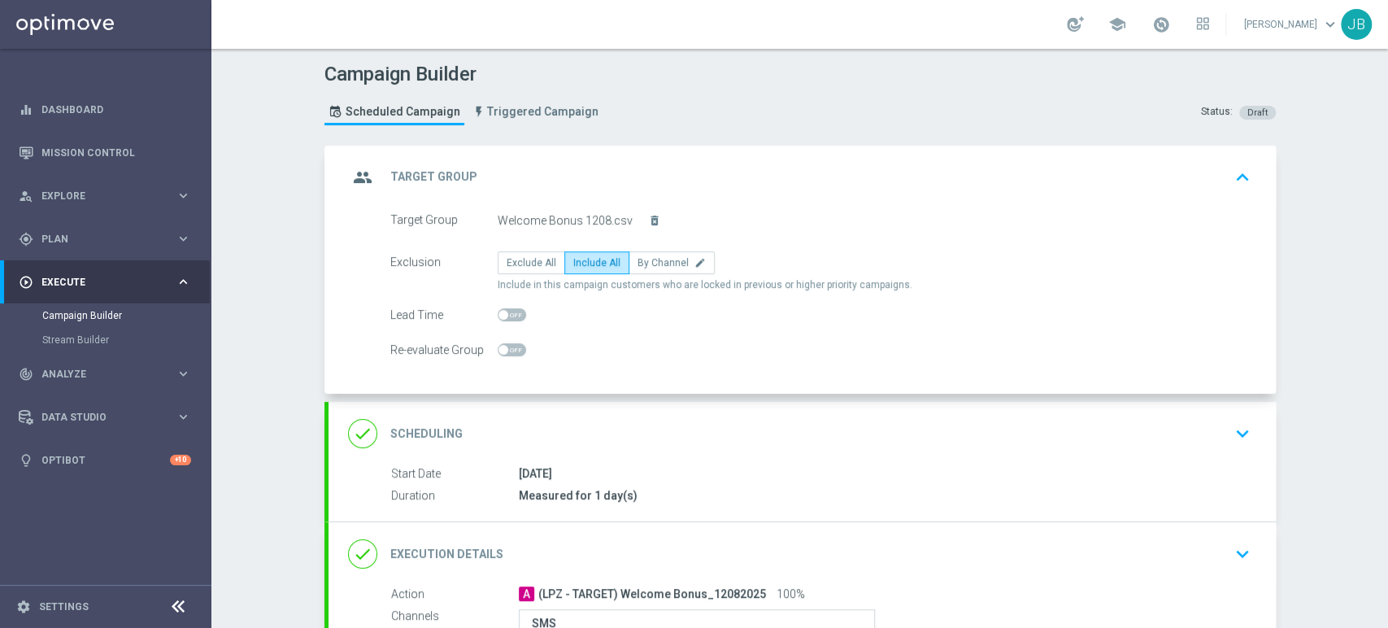
scroll to position [257, 0]
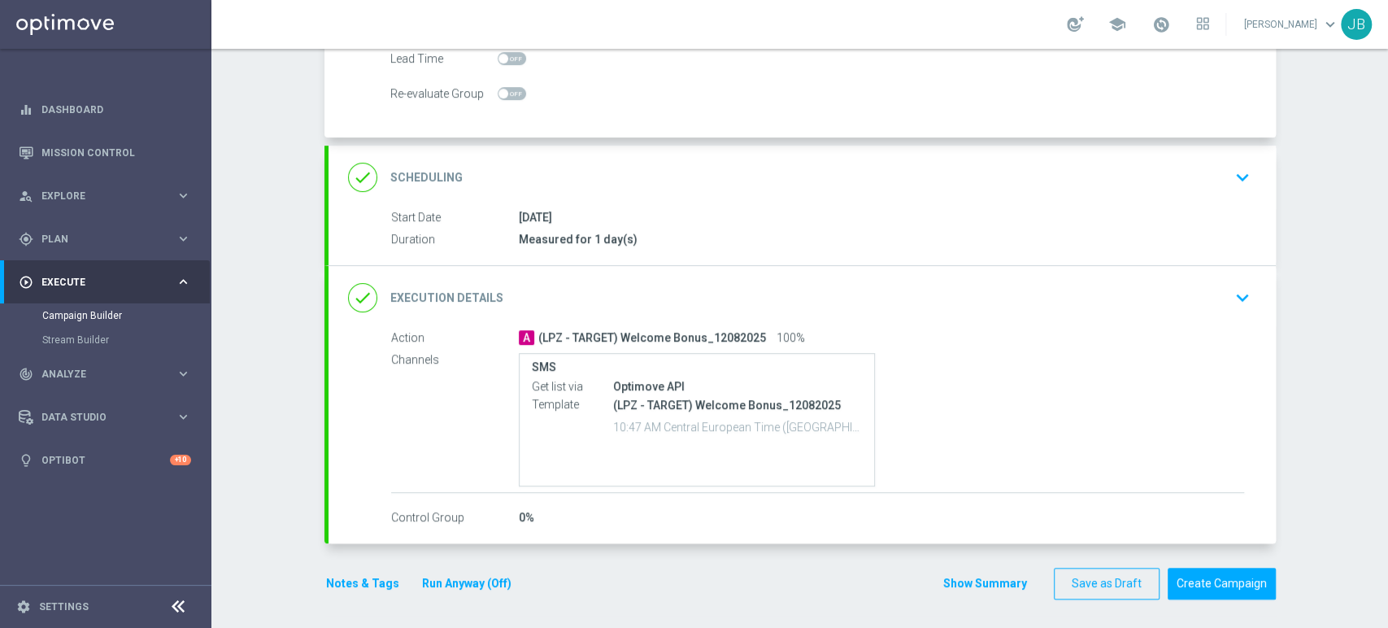
click at [1386, 523] on div "Campaign Builder Scheduled Campaign Triggered Campaign Status: Draft group Targ…" at bounding box center [799, 338] width 1176 height 579
click at [1238, 580] on button "Create Campaign" at bounding box center [1221, 583] width 108 height 32
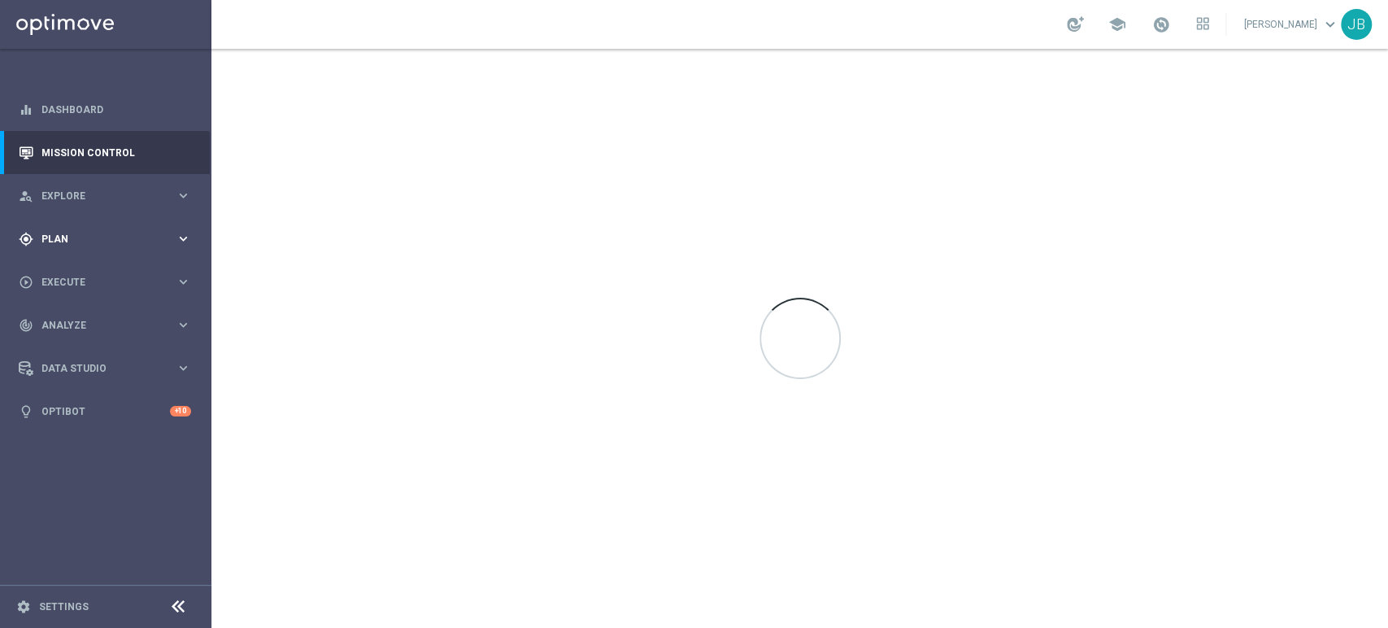
click at [65, 222] on div "gps_fixed Plan keyboard_arrow_right" at bounding box center [105, 238] width 210 height 43
click at [91, 278] on link "Target Groups" at bounding box center [105, 272] width 127 height 13
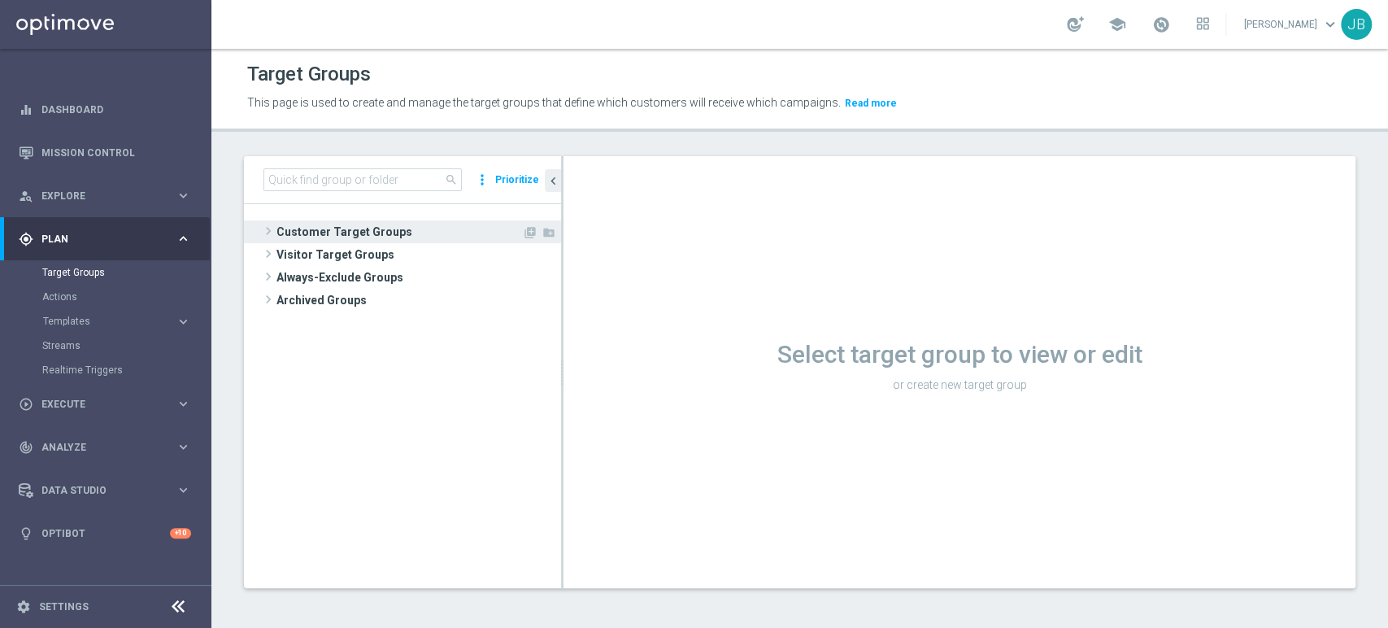
click at [328, 228] on span "Customer Target Groups" at bounding box center [399, 231] width 246 height 23
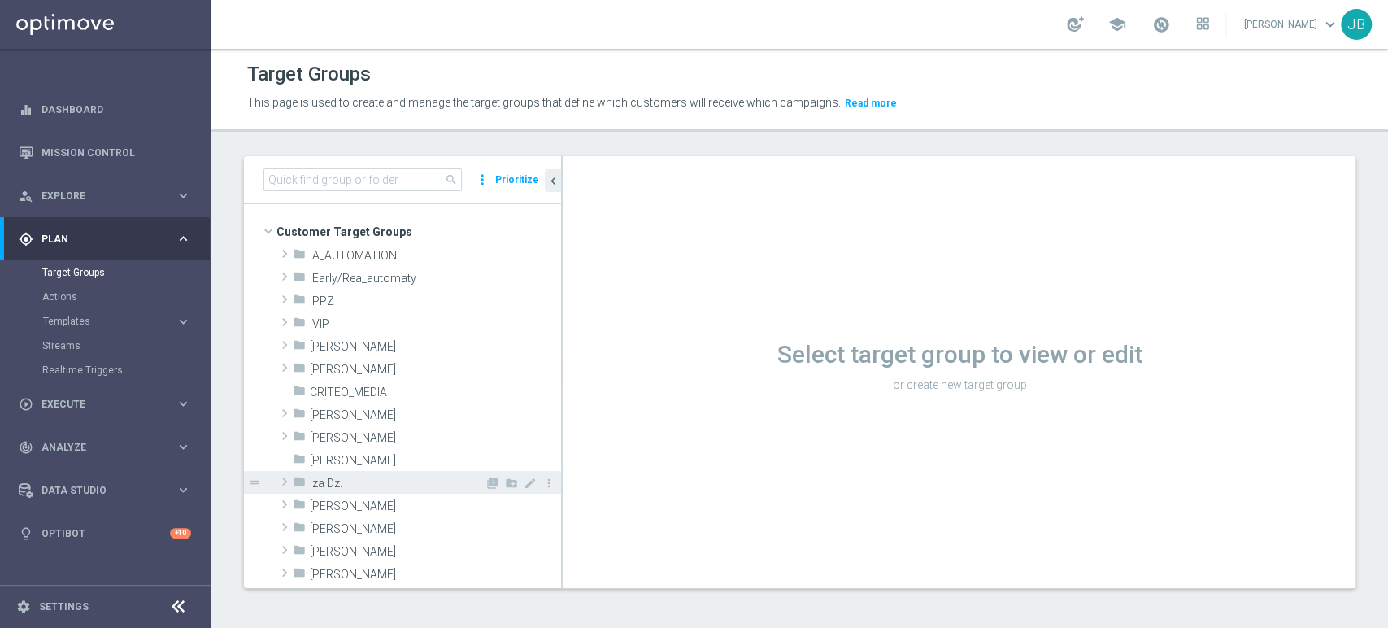
click at [335, 492] on div "folder Iza Dz." at bounding box center [389, 482] width 192 height 23
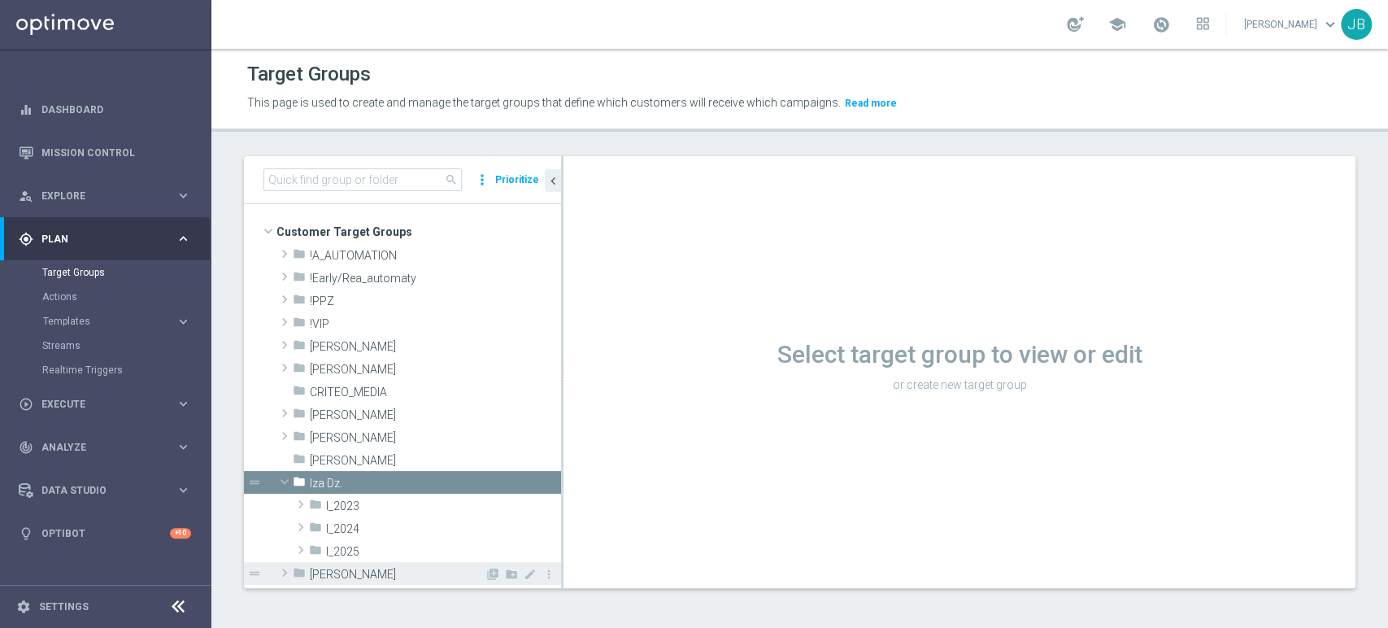
click at [341, 577] on span "[PERSON_NAME]" at bounding box center [397, 574] width 175 height 14
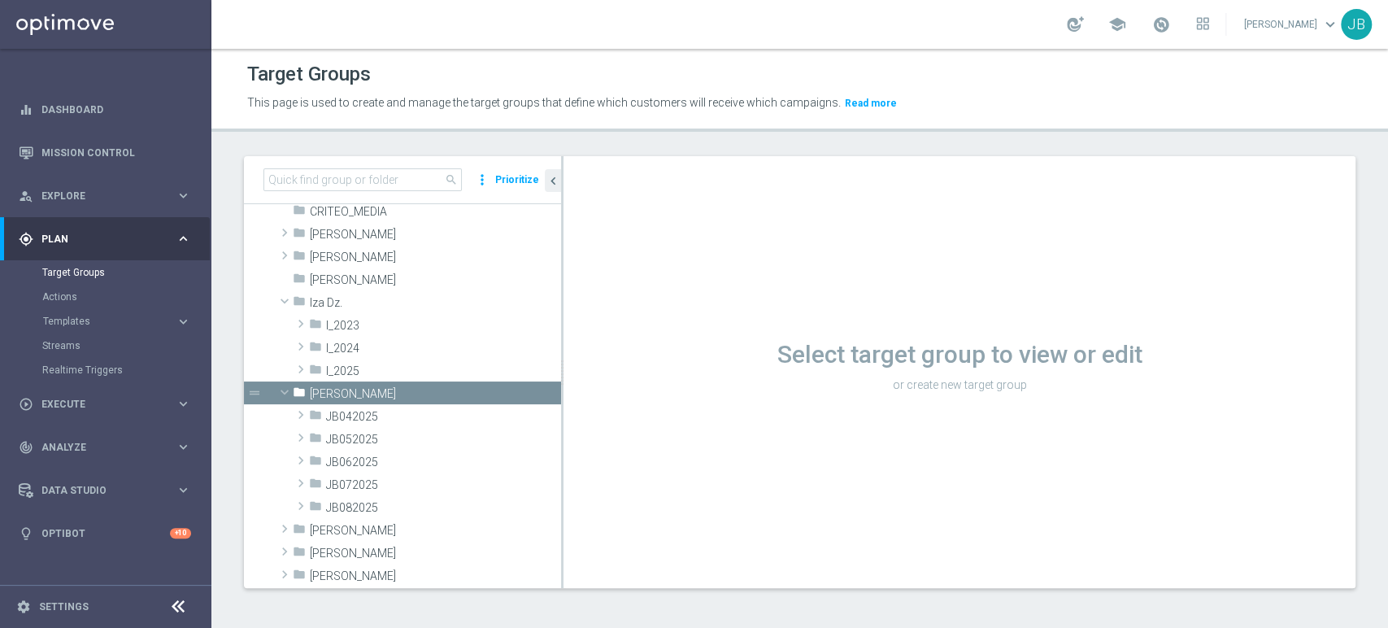
scroll to position [228, 0]
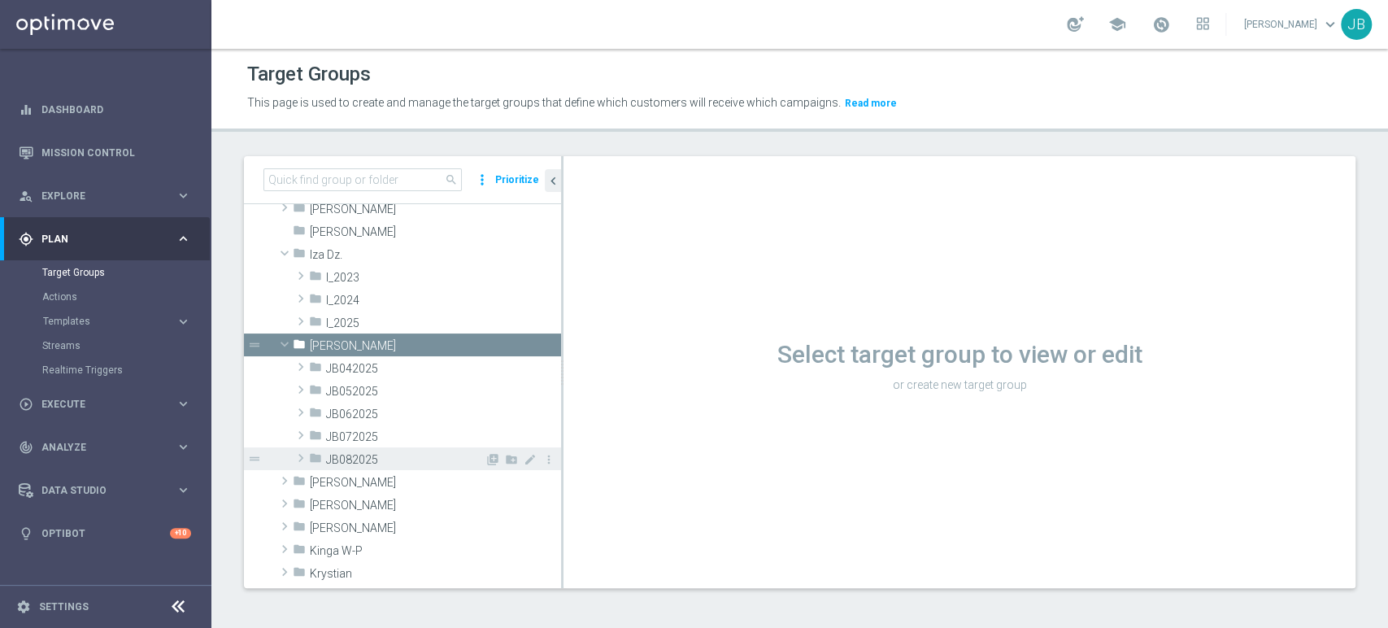
click at [353, 466] on div "folder JB082025" at bounding box center [397, 458] width 176 height 23
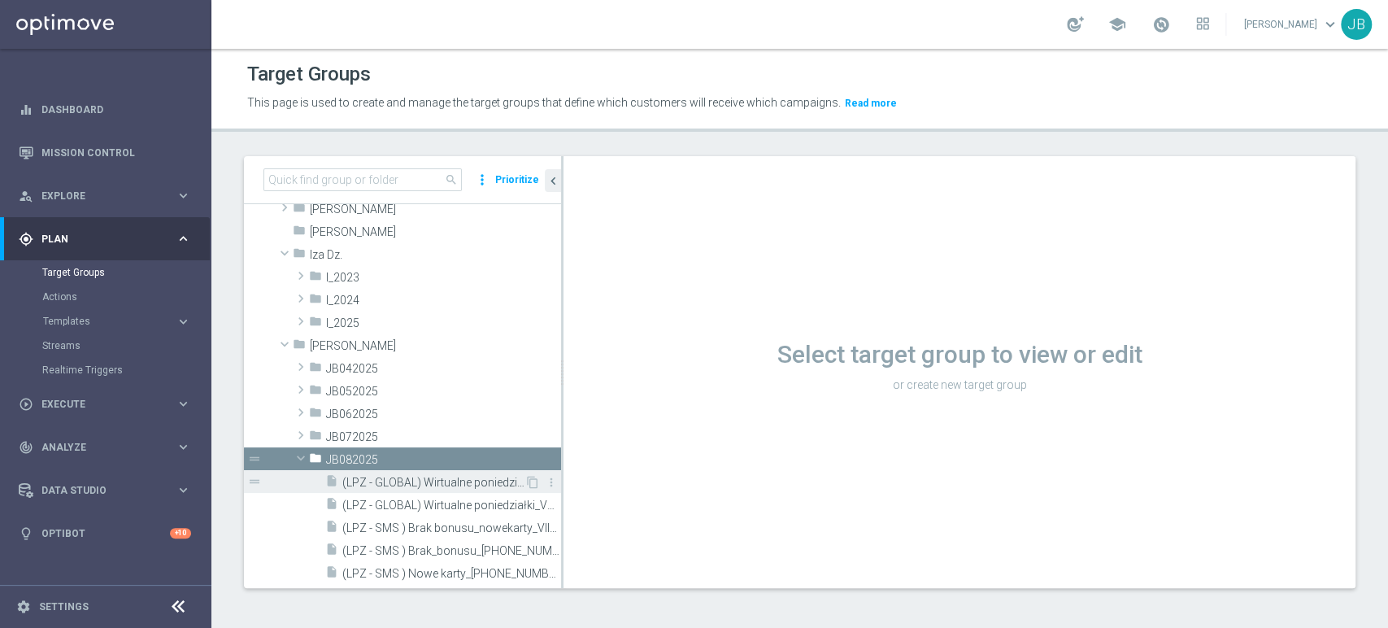
click at [478, 476] on span "(LPZ - GLOBAL) Wirtualne poniedzialki_VS [DATE]" at bounding box center [433, 483] width 182 height 14
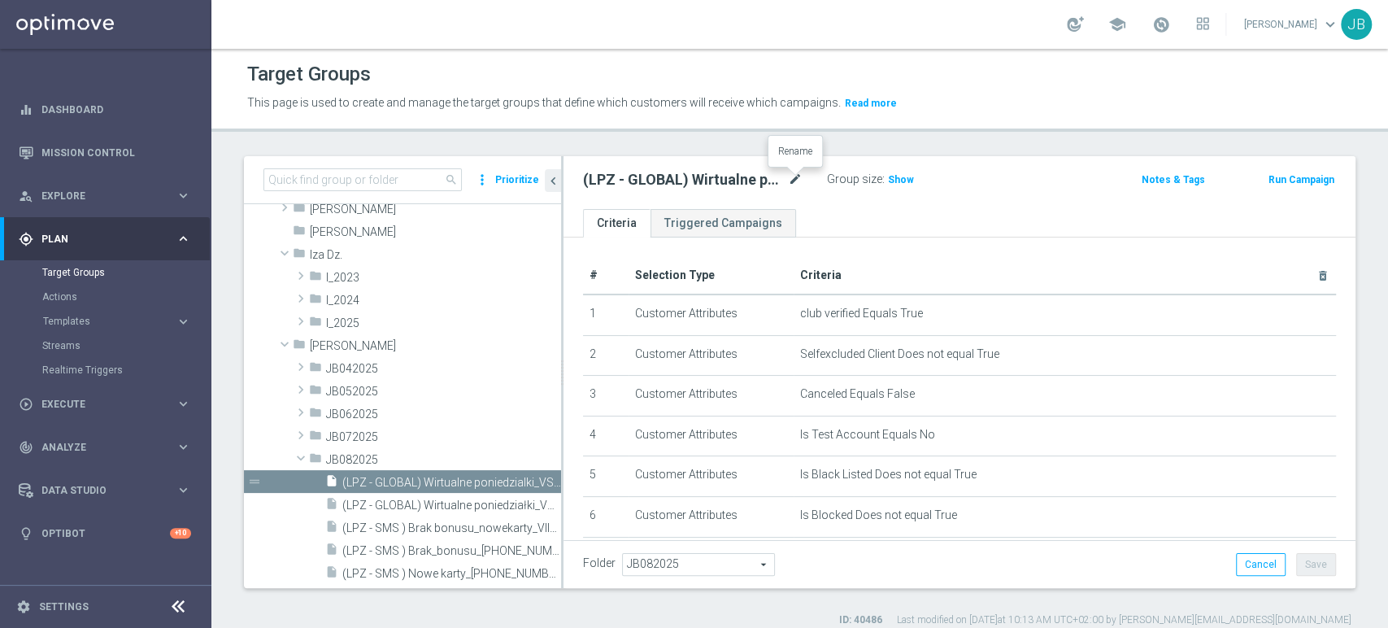
click at [799, 178] on icon "mode_edit" at bounding box center [795, 180] width 15 height 20
click at [442, 498] on span "(LPZ - GLOBAL) Wirtualne poniedziałki_VS [DATE]" at bounding box center [433, 505] width 182 height 14
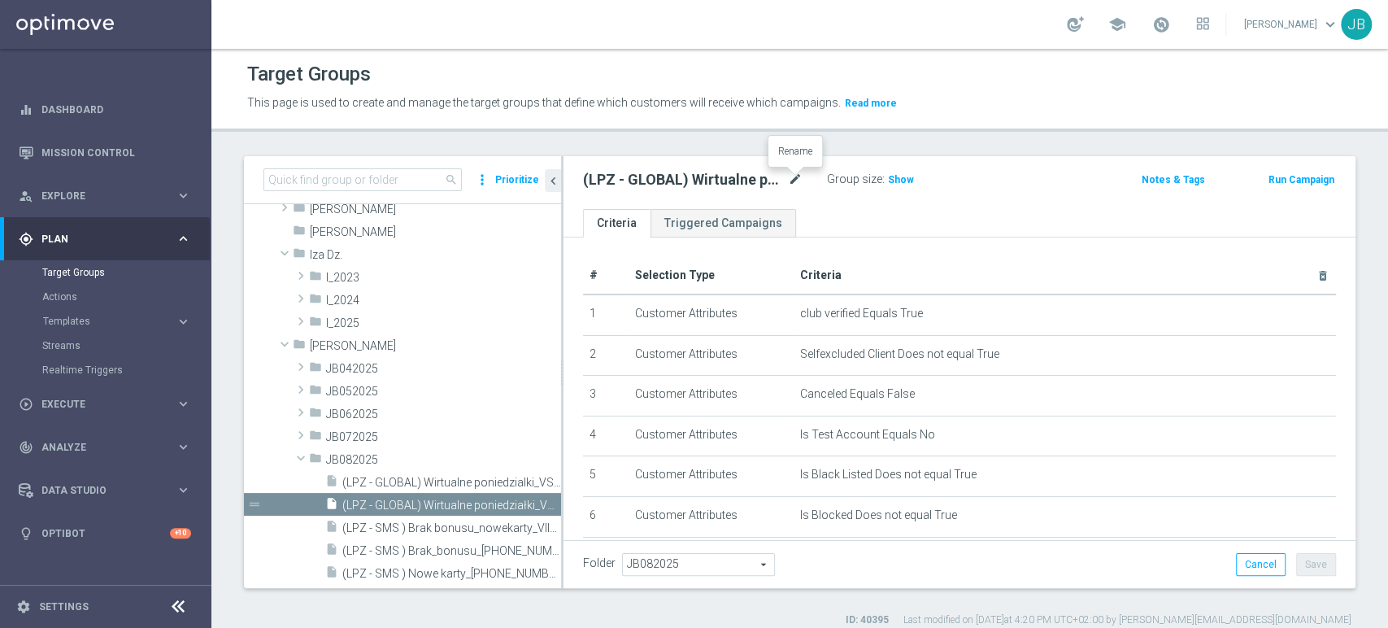
click at [797, 180] on icon "mode_edit" at bounding box center [795, 180] width 15 height 20
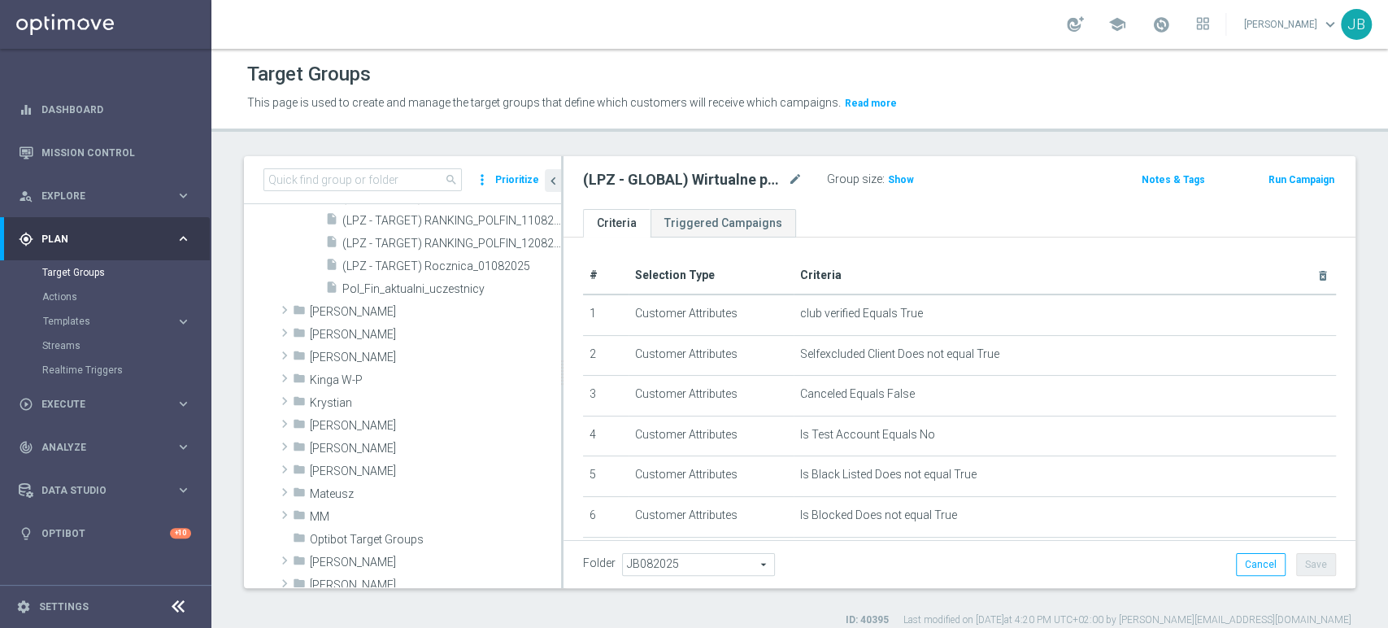
scroll to position [669, 0]
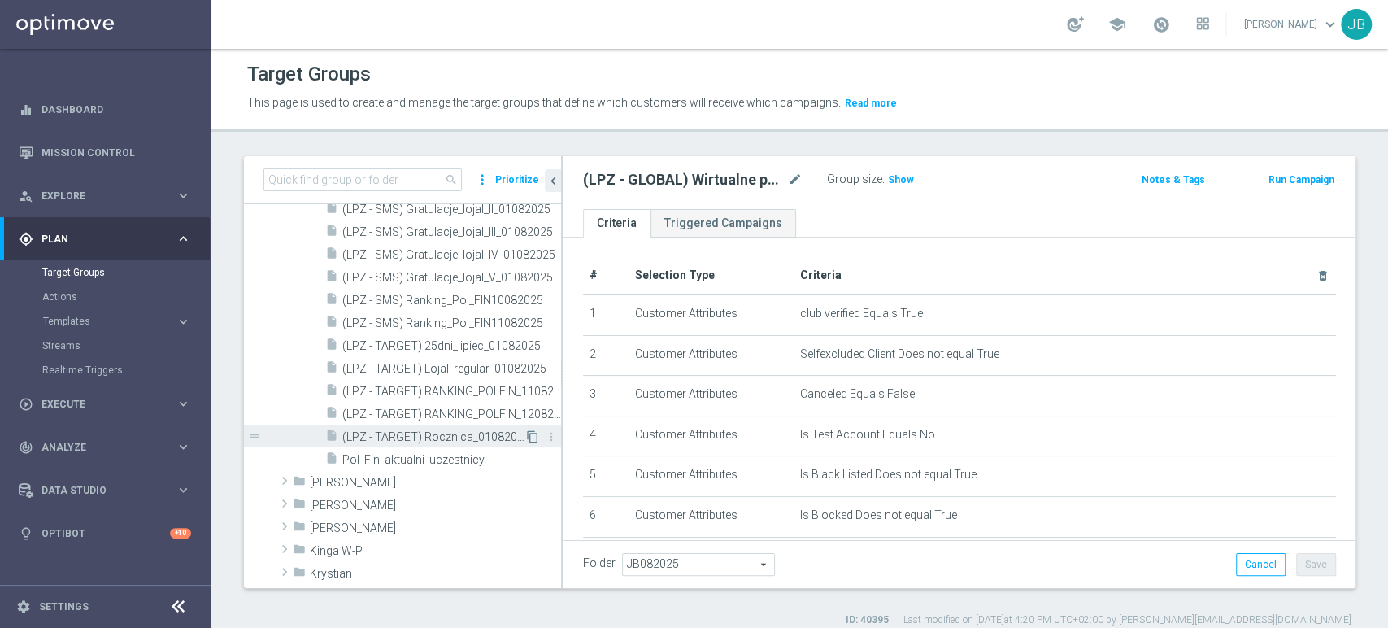
click at [526, 437] on icon "content_copy" at bounding box center [532, 436] width 13 height 13
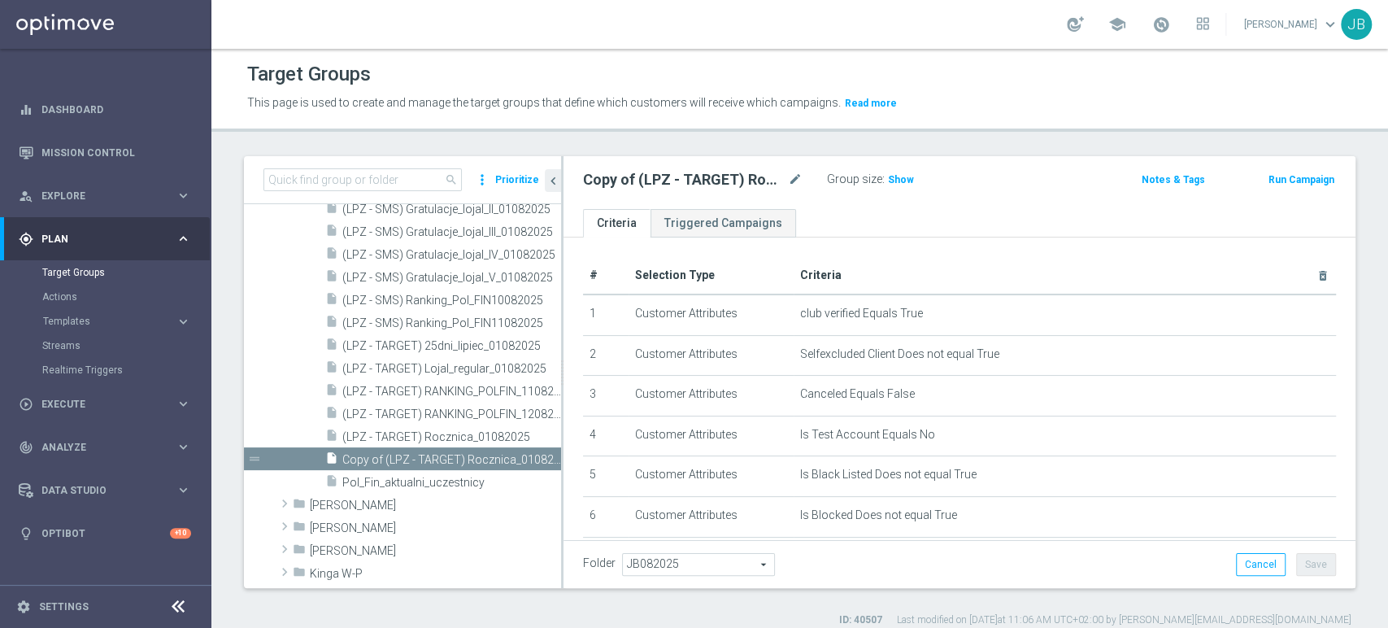
scroll to position [654, 0]
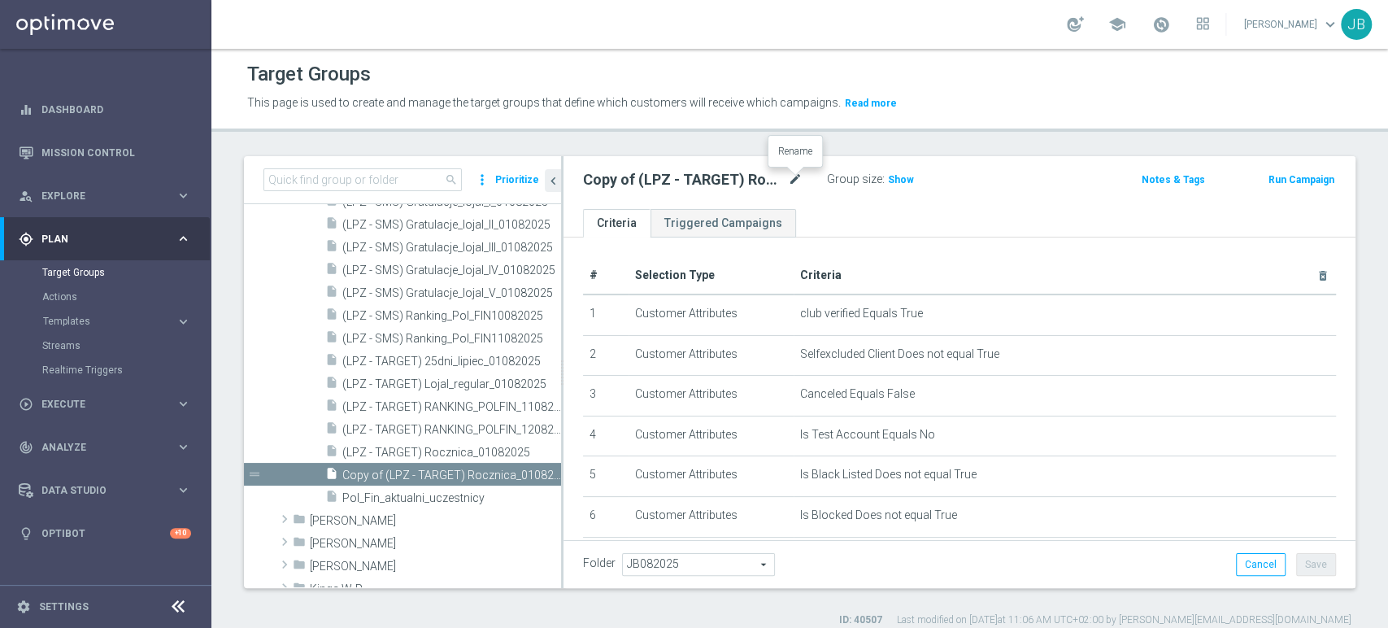
click at [797, 180] on icon "mode_edit" at bounding box center [795, 180] width 15 height 20
type input "(LPZ - GLOBAL) Wirtualne poniedziałki_VS [DATE]_SMS"
click at [863, 218] on ul "Criteria Triggered Campaigns" at bounding box center [959, 223] width 792 height 28
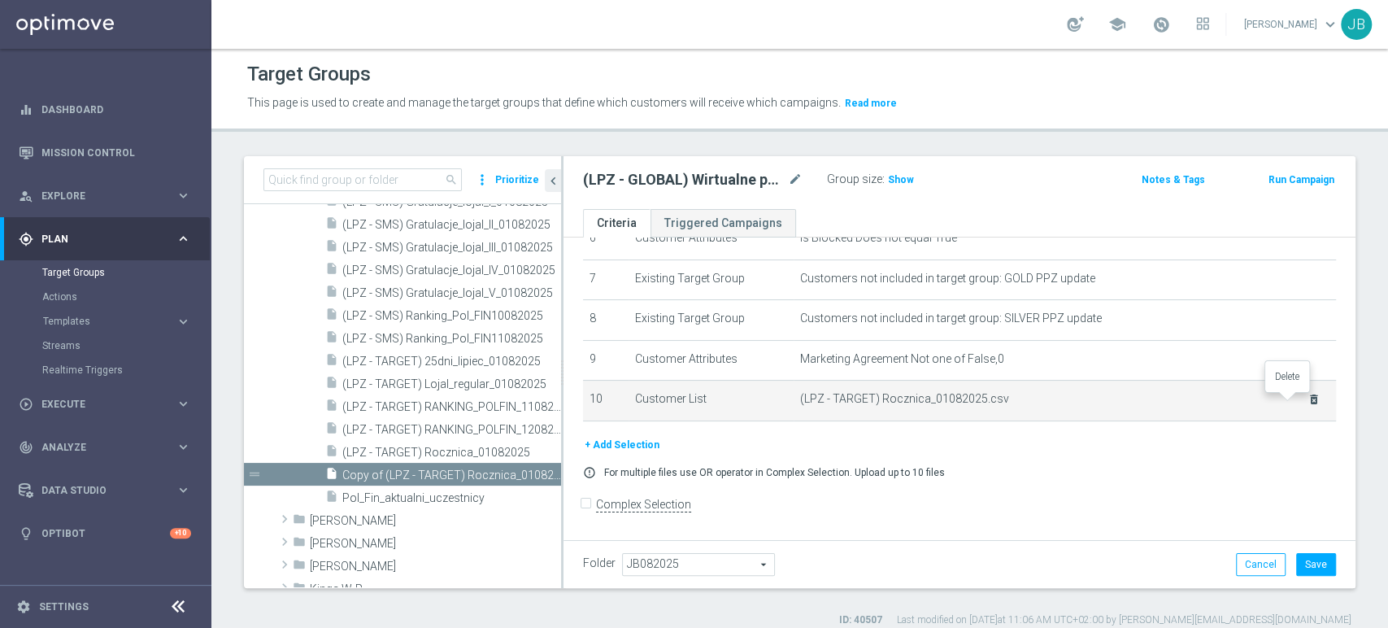
click at [1307, 402] on icon "delete_forever" at bounding box center [1313, 399] width 13 height 13
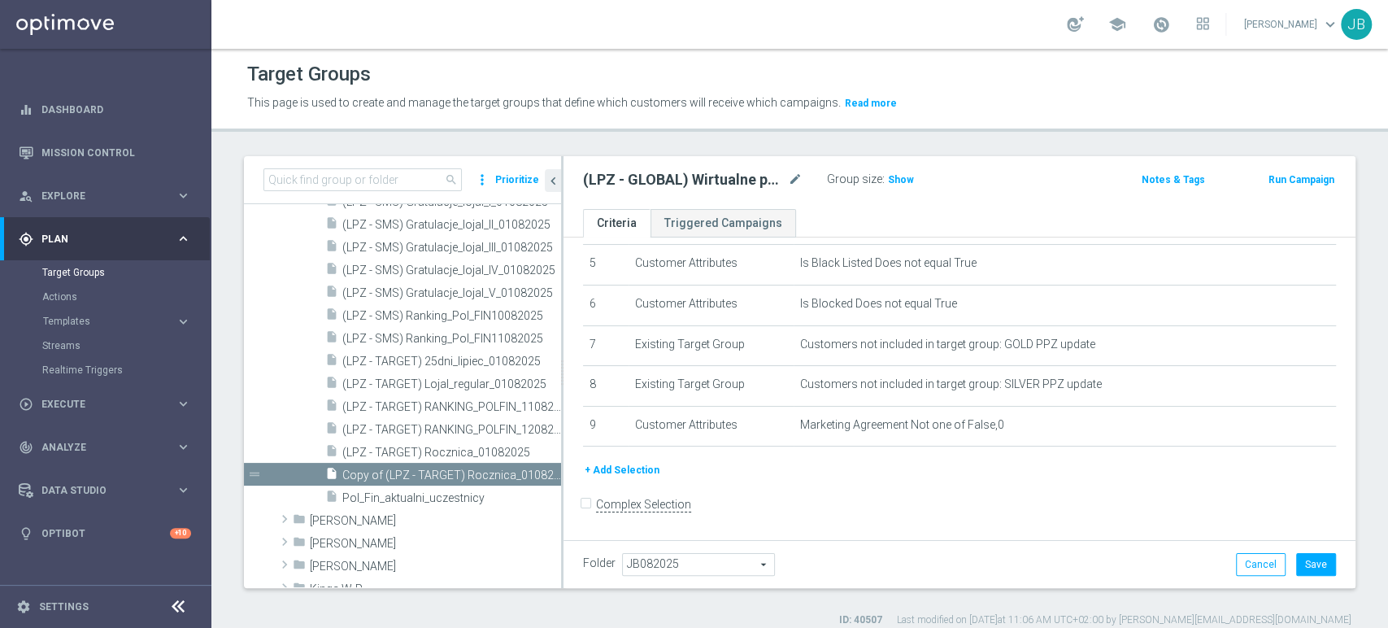
click at [608, 472] on button "+ Add Selection" at bounding box center [622, 470] width 78 height 18
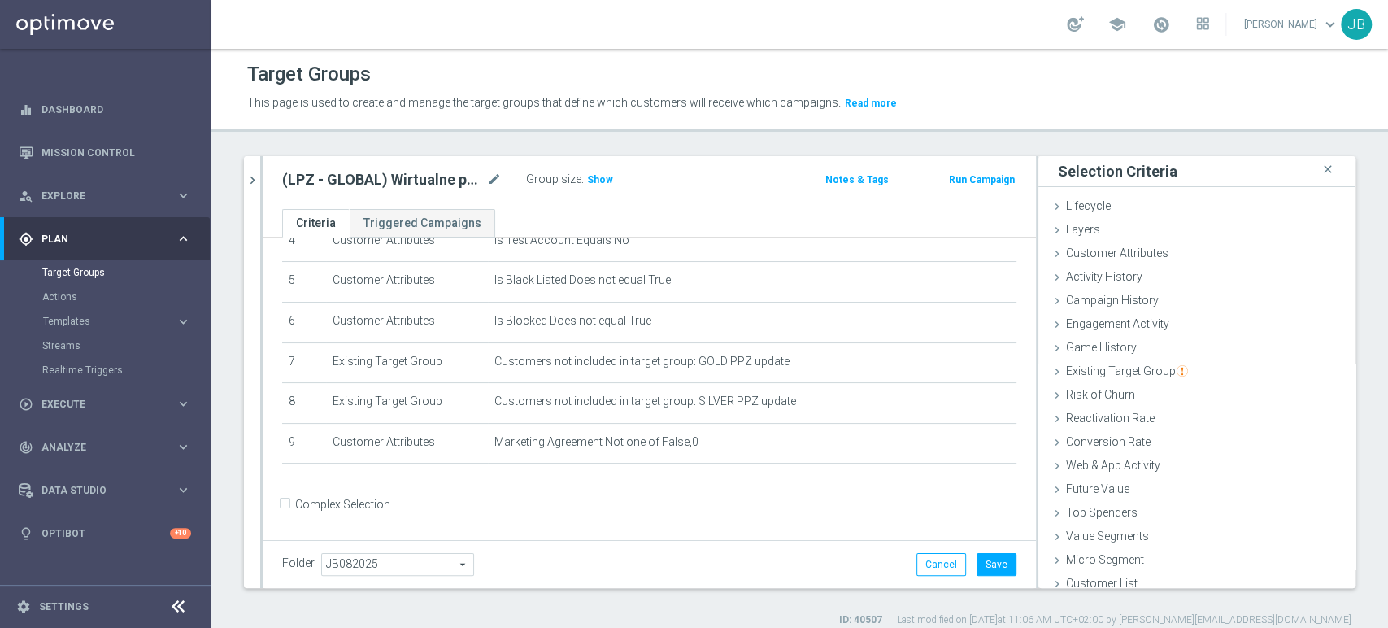
scroll to position [8, 0]
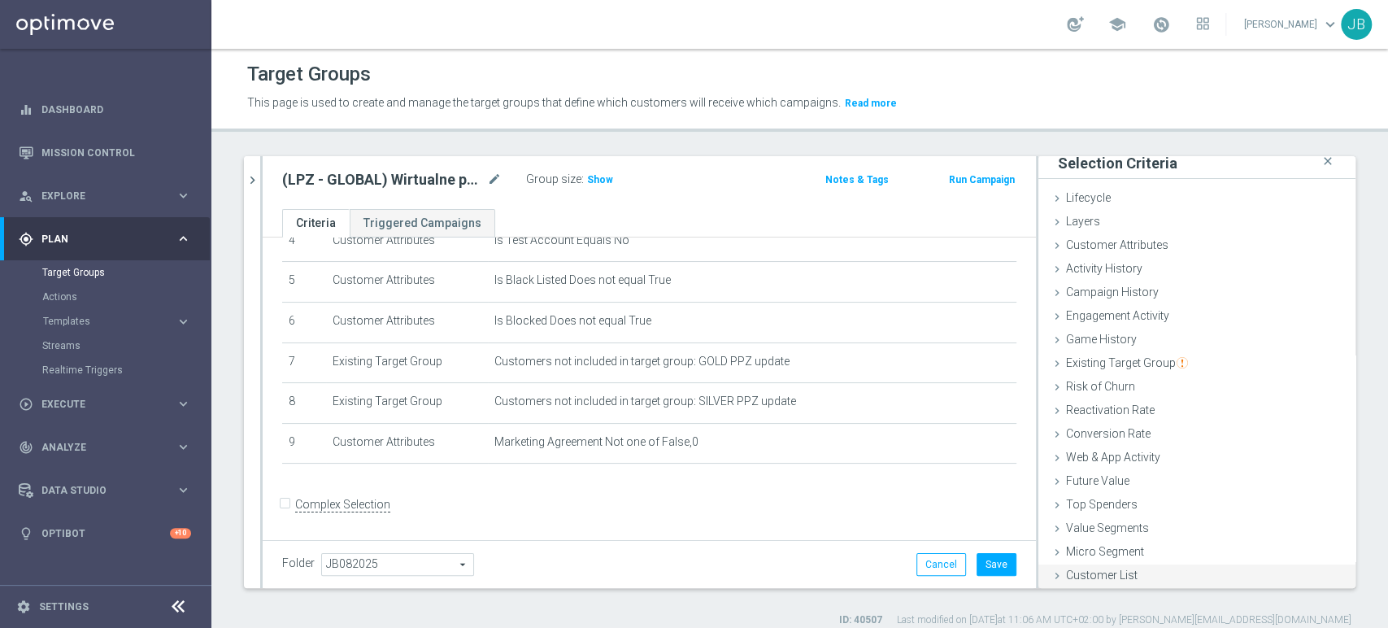
click at [1139, 581] on div "Customer List done" at bounding box center [1196, 576] width 317 height 24
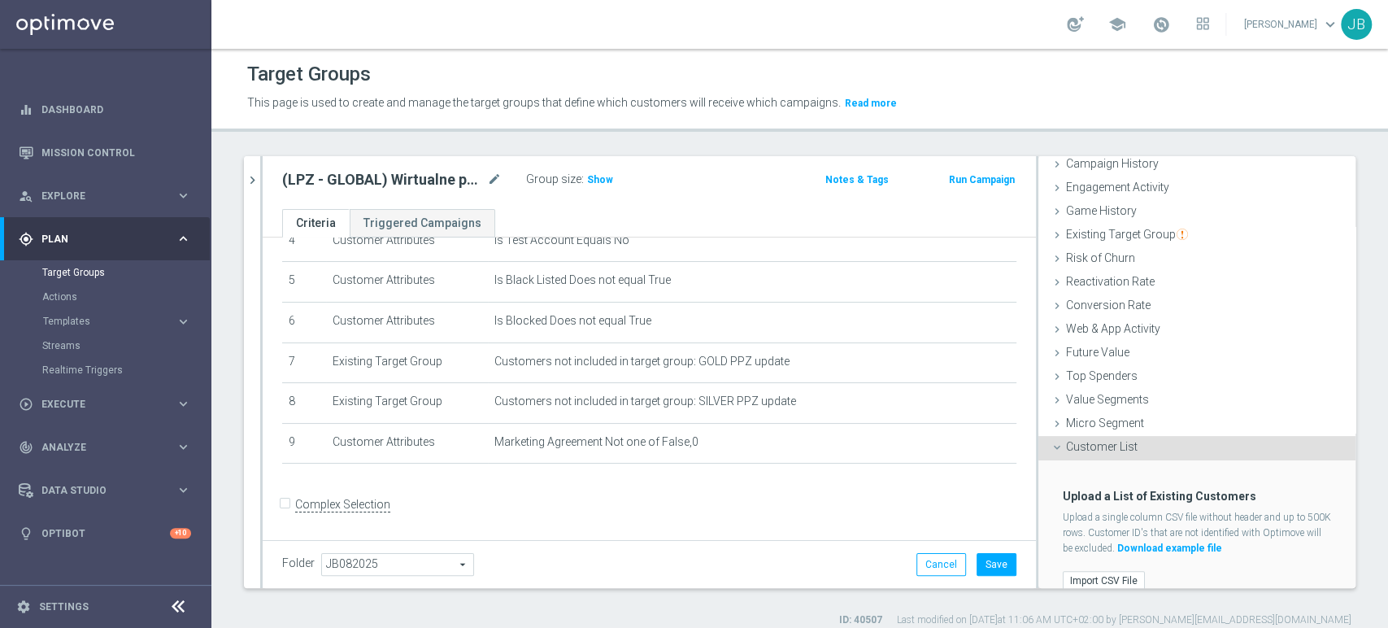
scroll to position [154, 0]
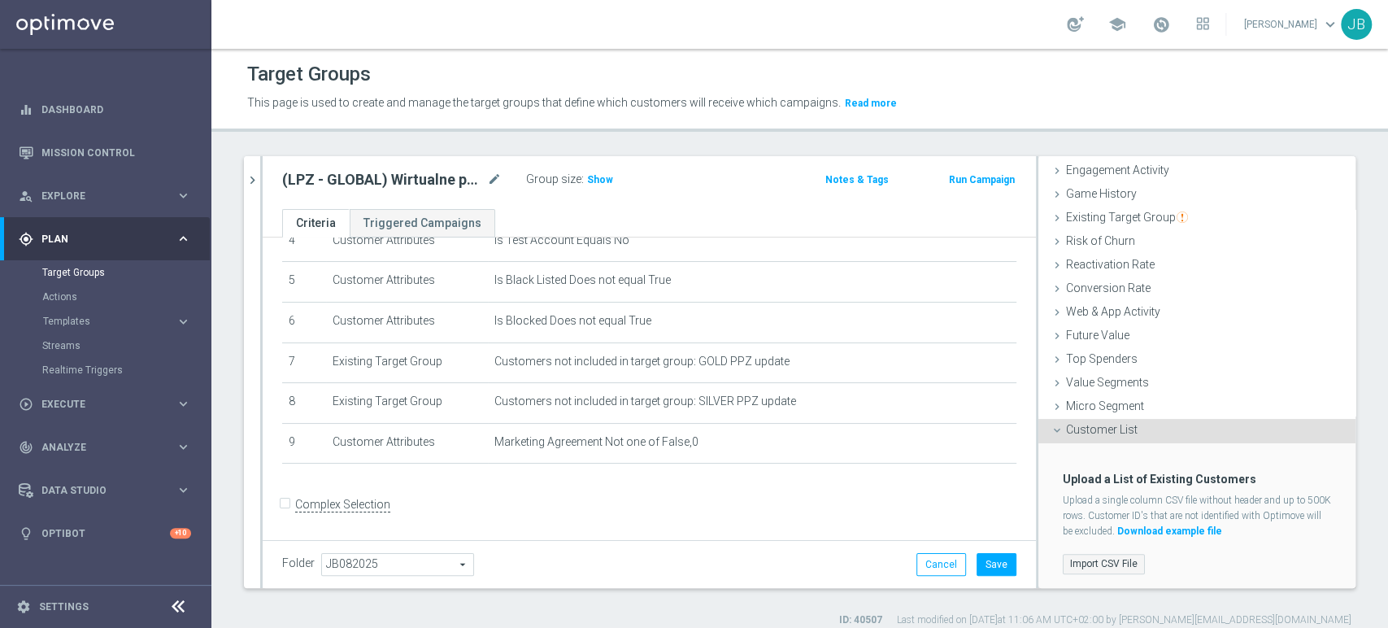
click at [1094, 564] on label "Import CSV File" at bounding box center [1104, 564] width 82 height 20
click at [0, 0] on input "Import CSV File" at bounding box center [0, 0] width 0 height 0
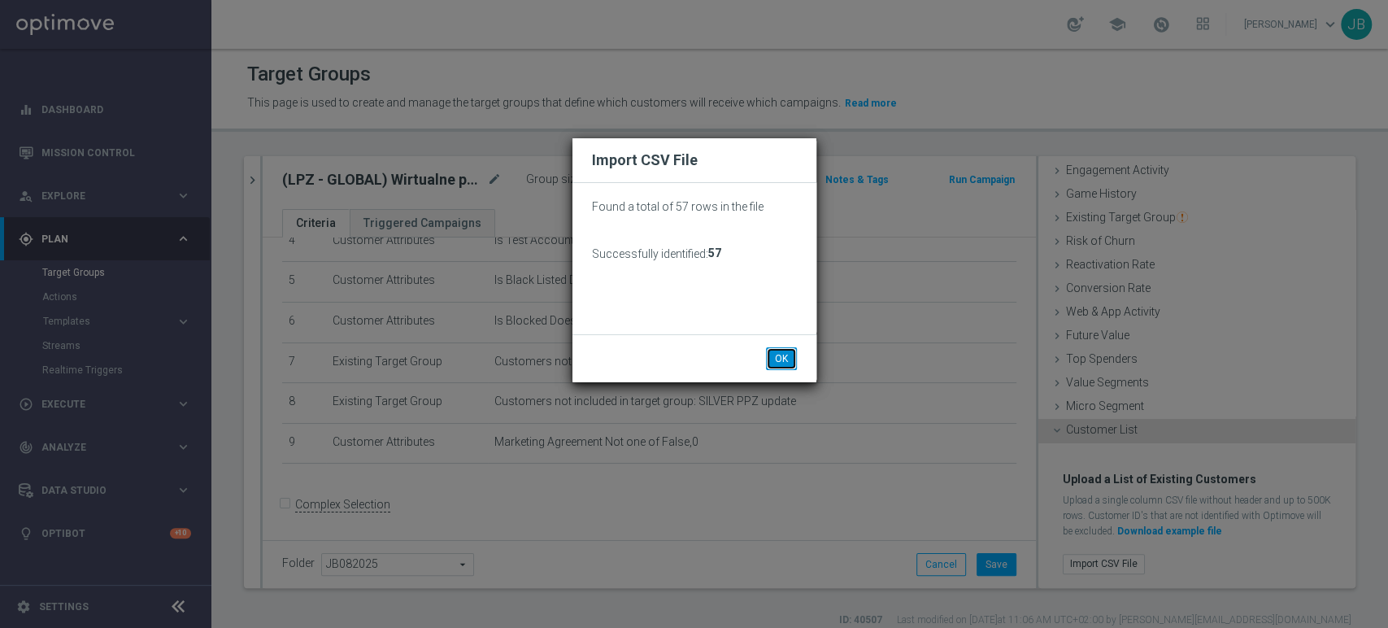
click at [791, 359] on button "OK" at bounding box center [781, 358] width 31 height 23
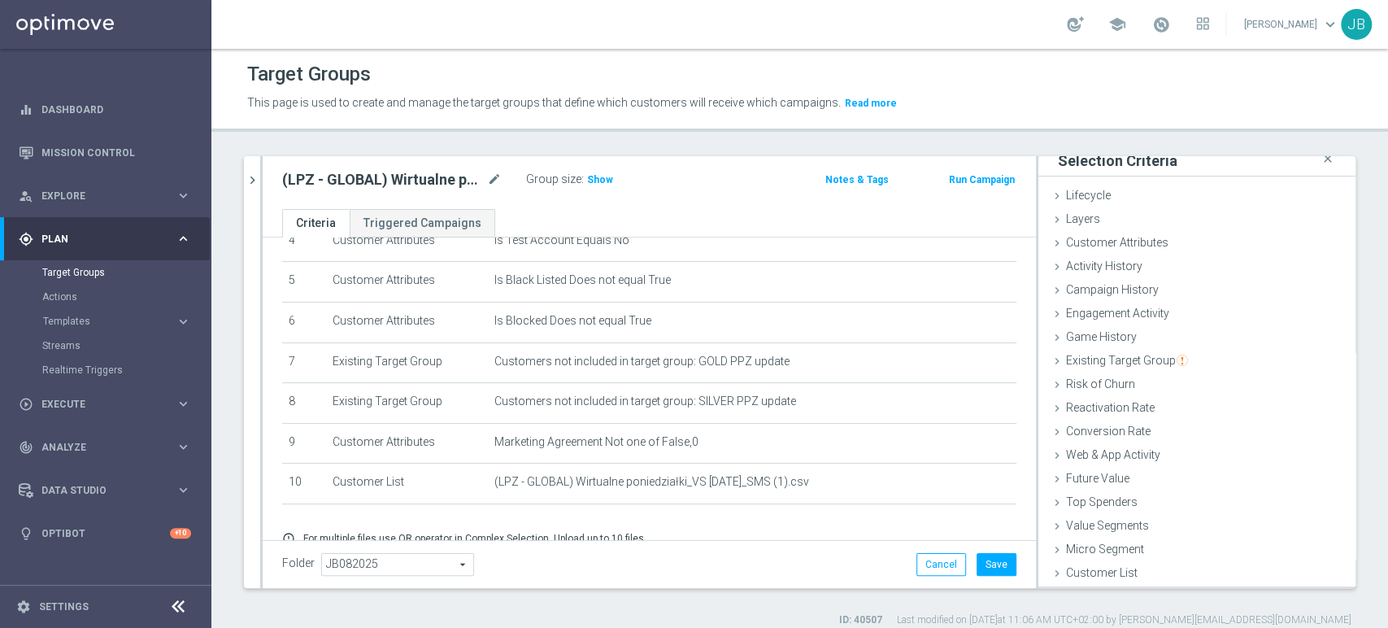
scroll to position [8, 0]
click at [976, 564] on button "Save" at bounding box center [996, 564] width 40 height 23
click at [589, 171] on h3 "Show" at bounding box center [599, 180] width 29 height 18
click at [91, 267] on link "Target Groups" at bounding box center [105, 272] width 127 height 13
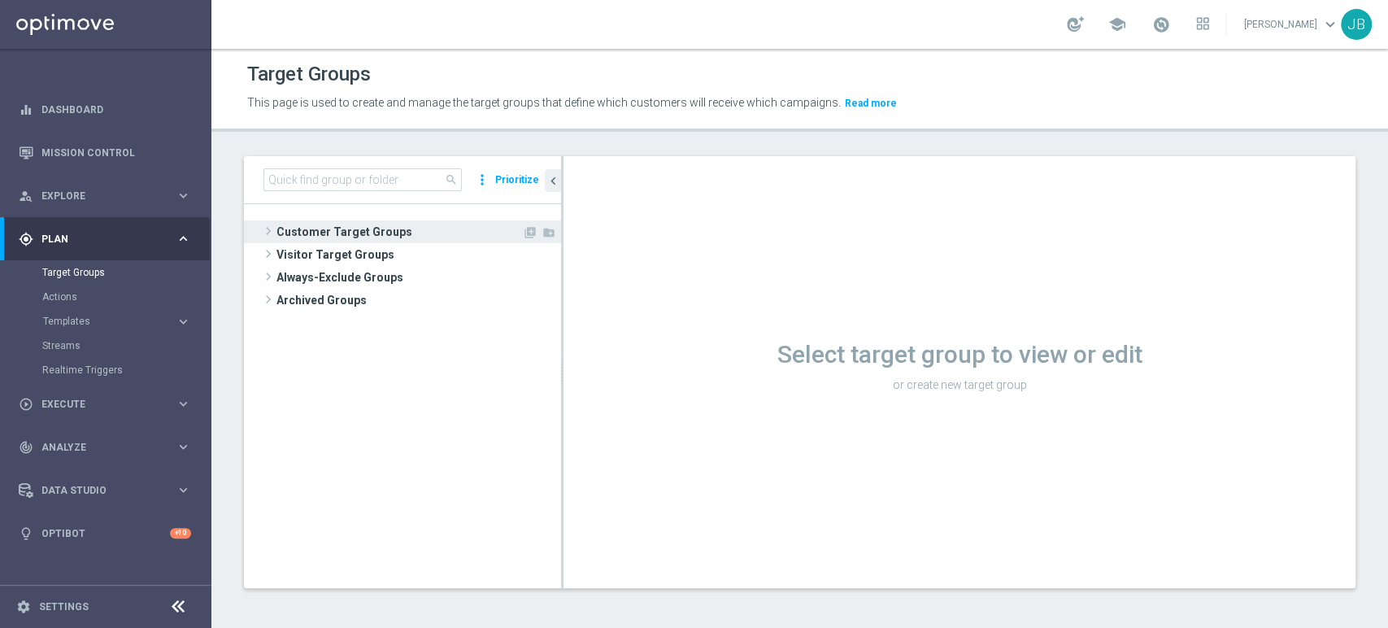
click at [338, 224] on span "Customer Target Groups" at bounding box center [399, 231] width 246 height 23
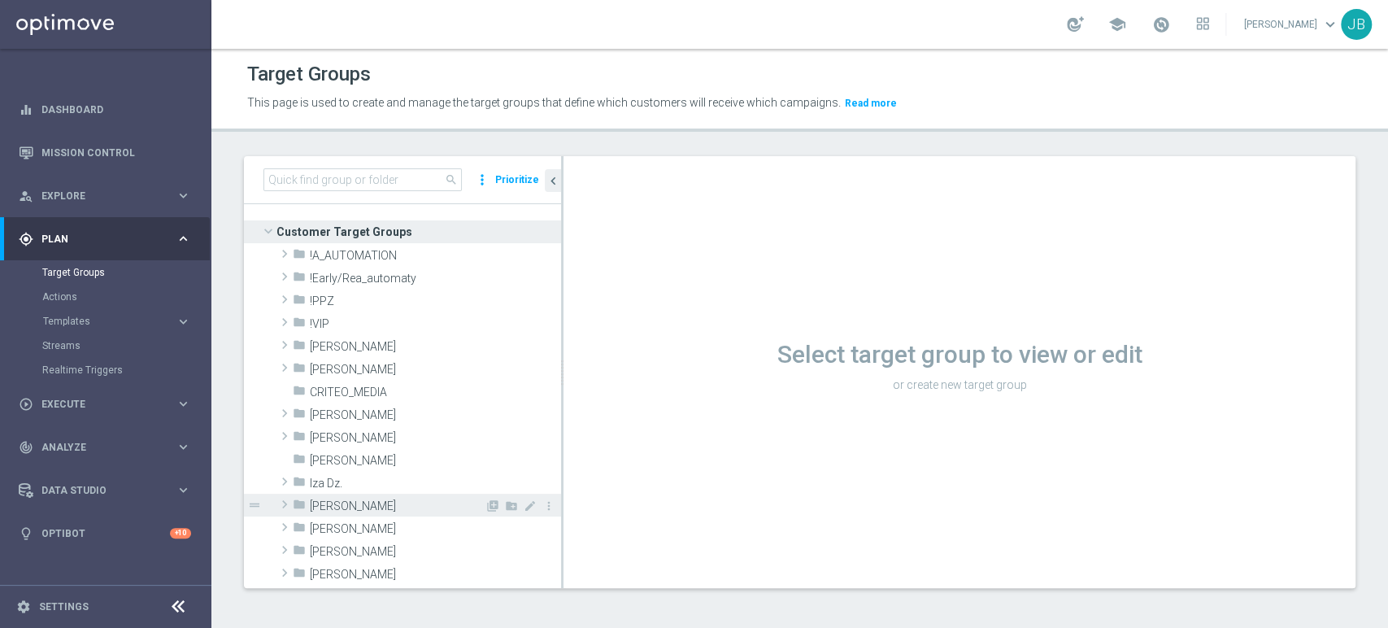
click at [320, 502] on span "[PERSON_NAME]" at bounding box center [397, 506] width 175 height 14
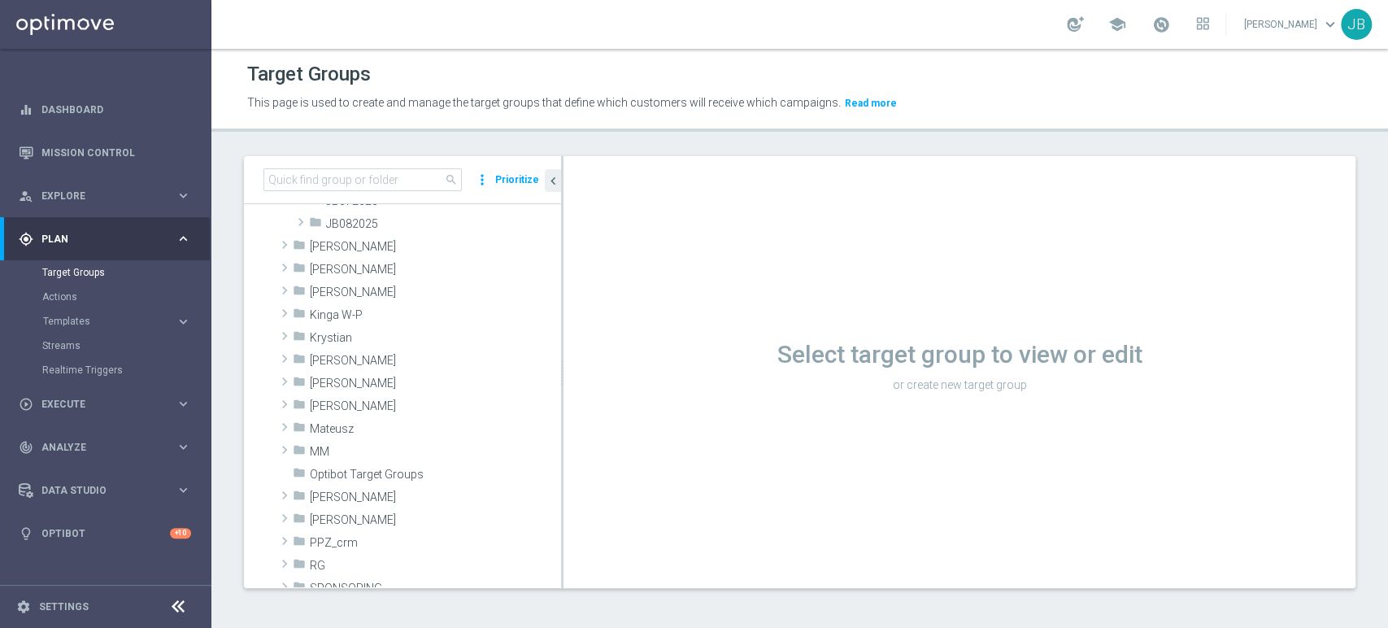
scroll to position [355, 0]
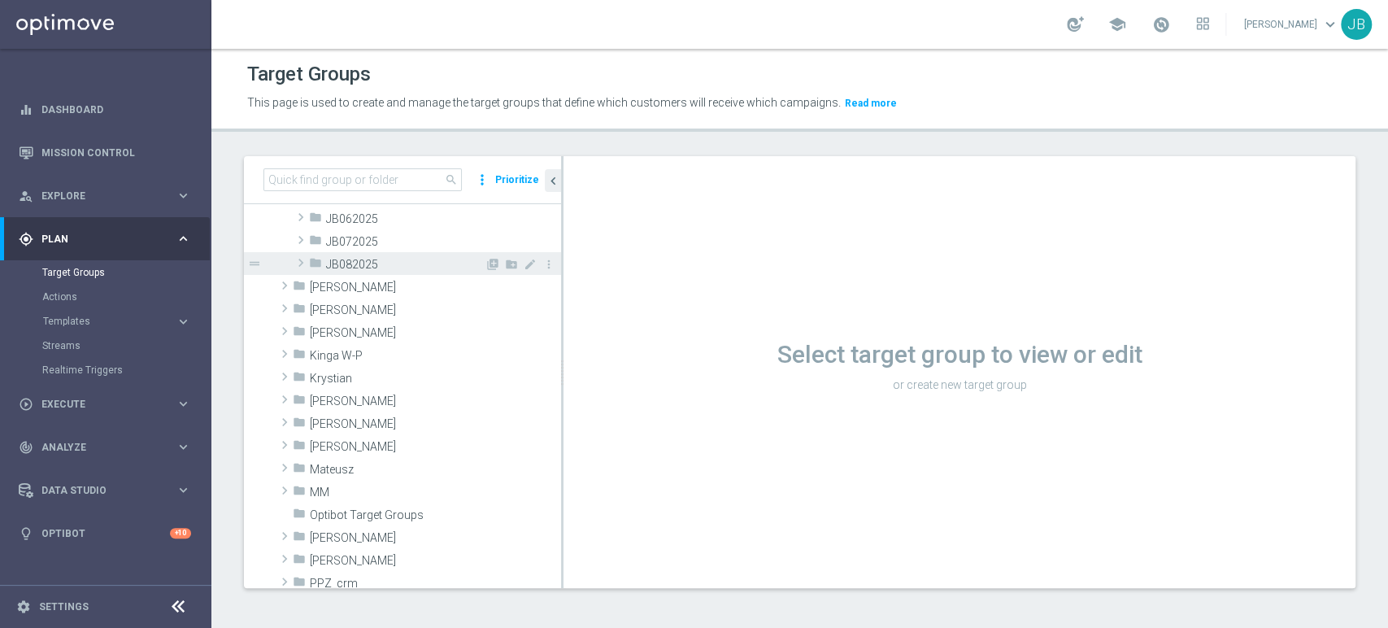
click at [430, 261] on span "JB082025" at bounding box center [405, 265] width 159 height 14
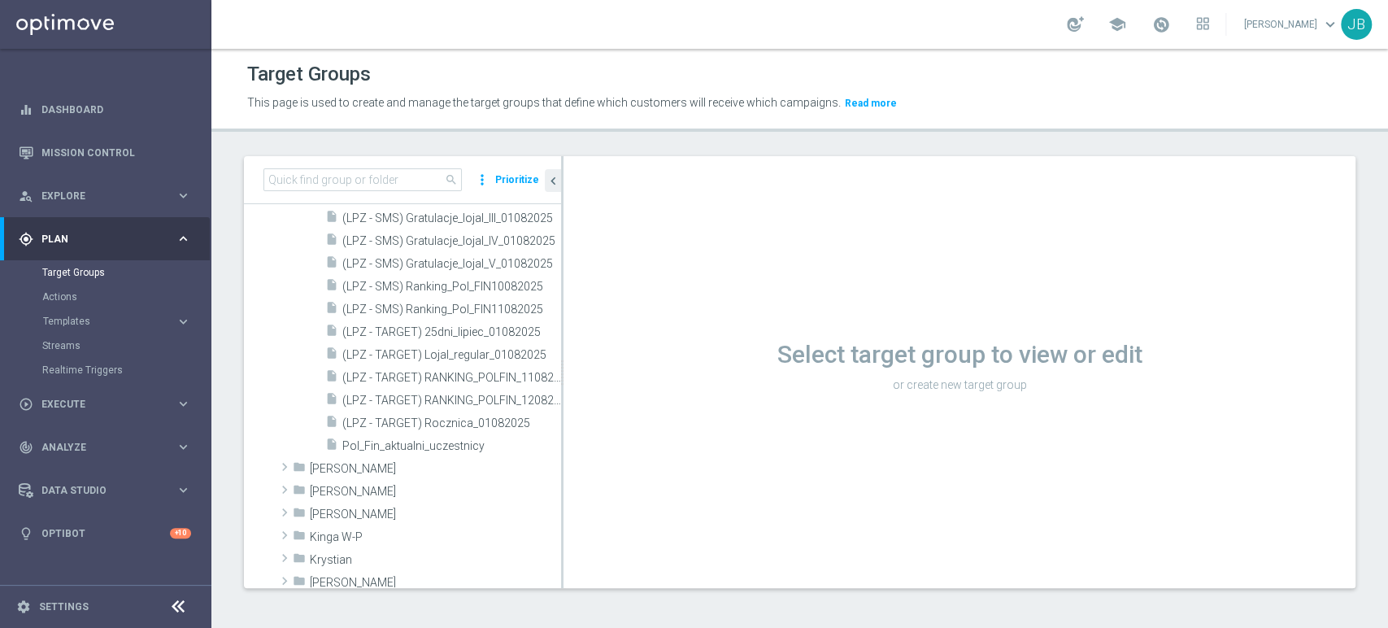
scroll to position [673, 0]
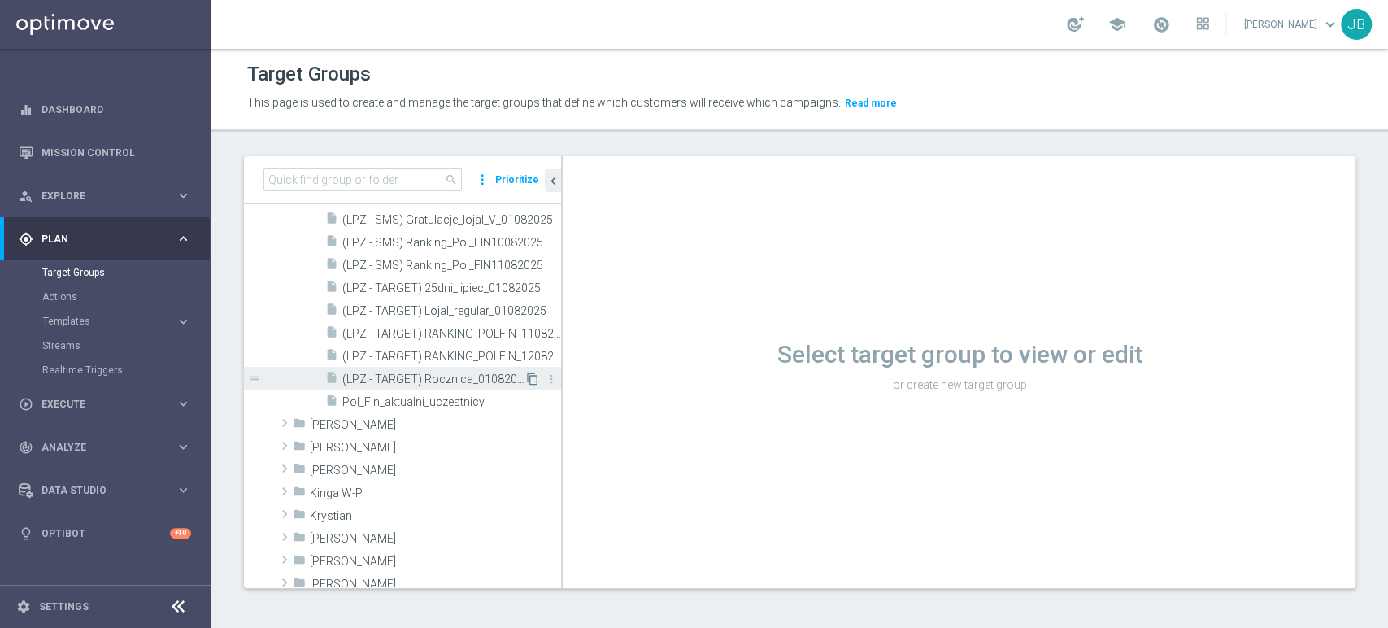
click at [526, 376] on icon "content_copy" at bounding box center [532, 378] width 13 height 13
click at [526, 380] on icon "content_copy" at bounding box center [532, 378] width 13 height 13
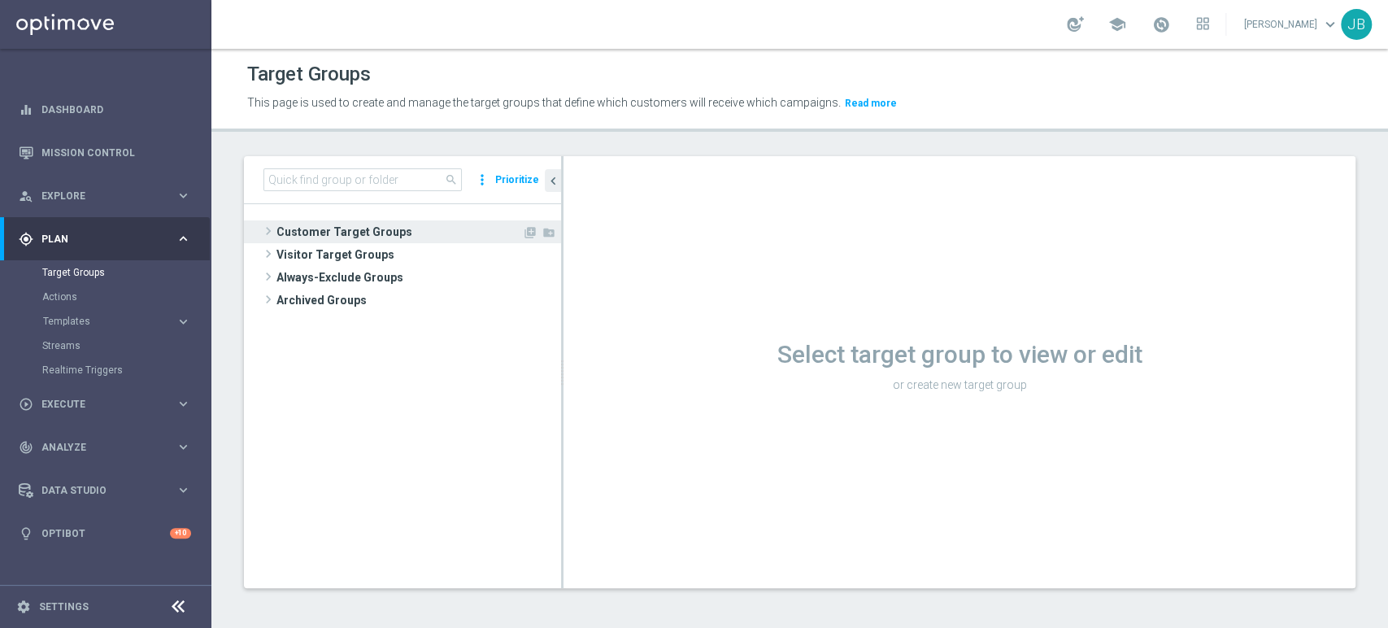
click at [396, 223] on span "Customer Target Groups" at bounding box center [399, 231] width 246 height 23
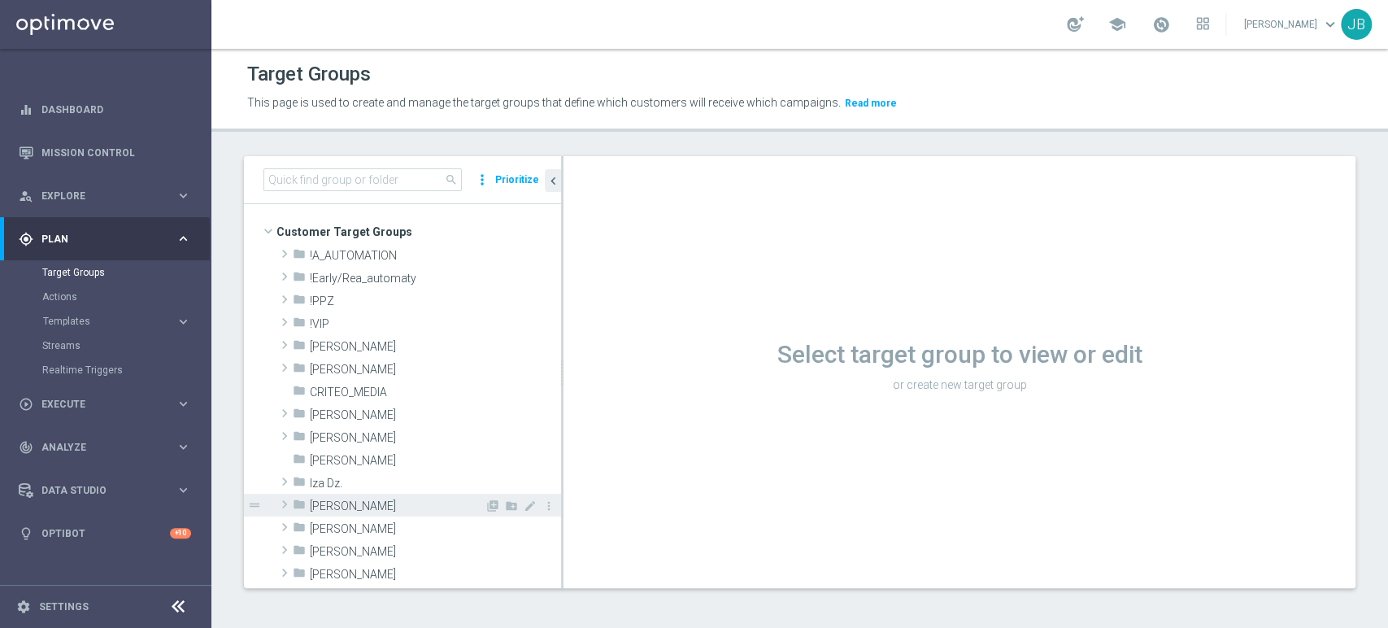
click at [361, 506] on span "[PERSON_NAME]" at bounding box center [397, 506] width 175 height 14
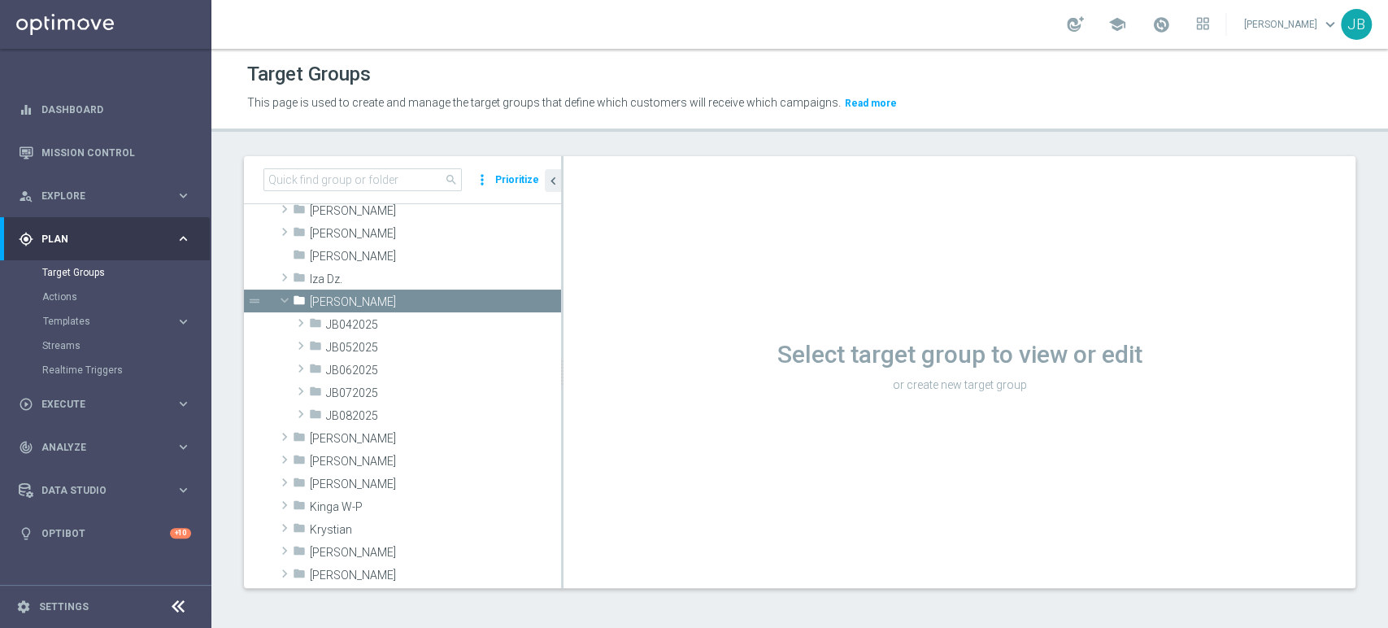
scroll to position [241, 0]
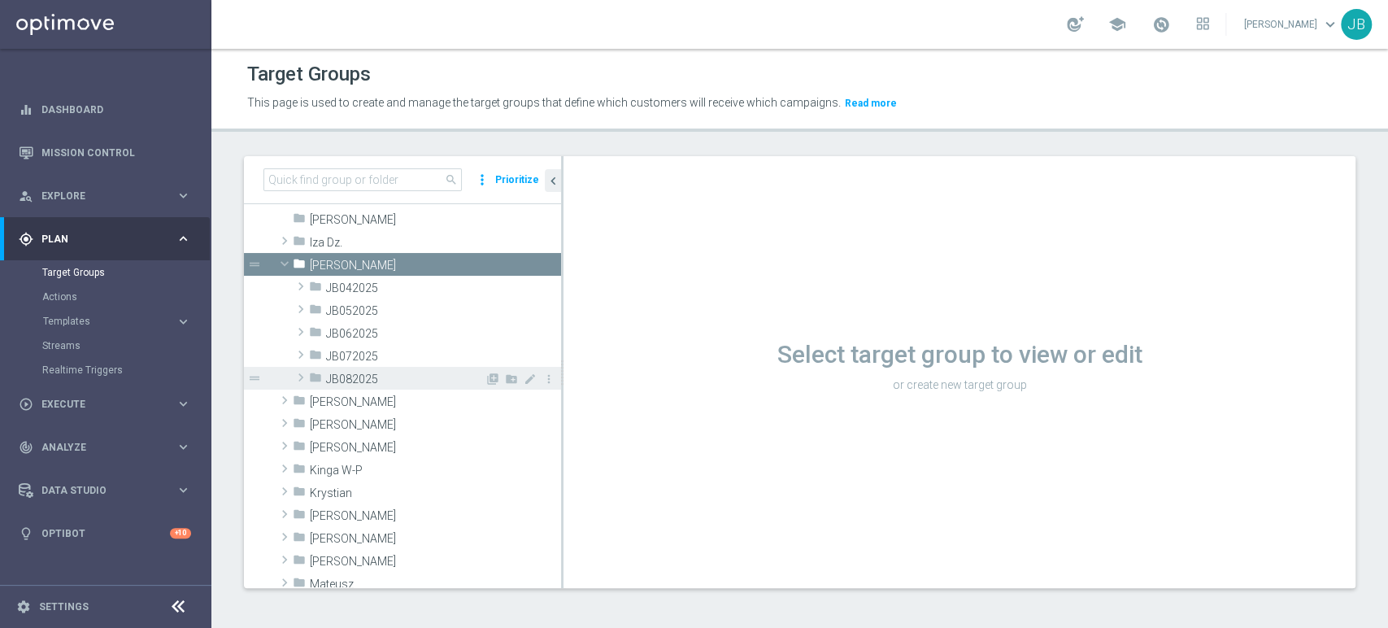
click at [384, 372] on span "JB082025" at bounding box center [405, 379] width 159 height 14
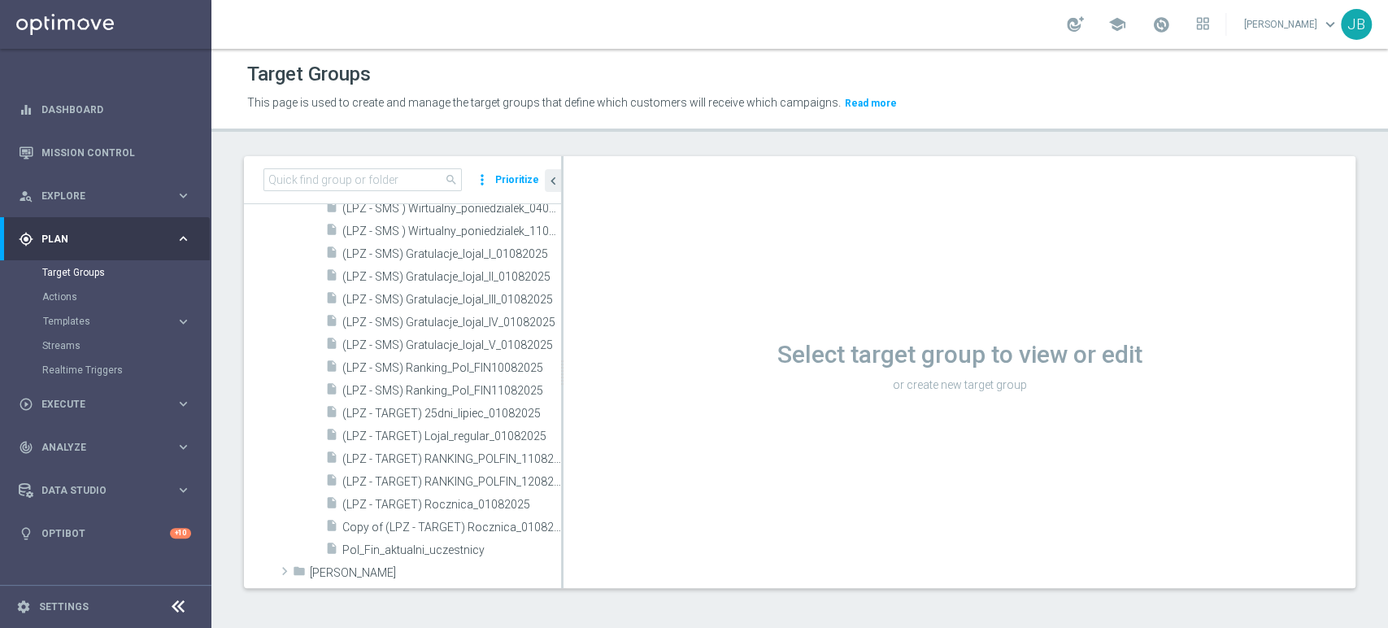
scroll to position [626, 0]
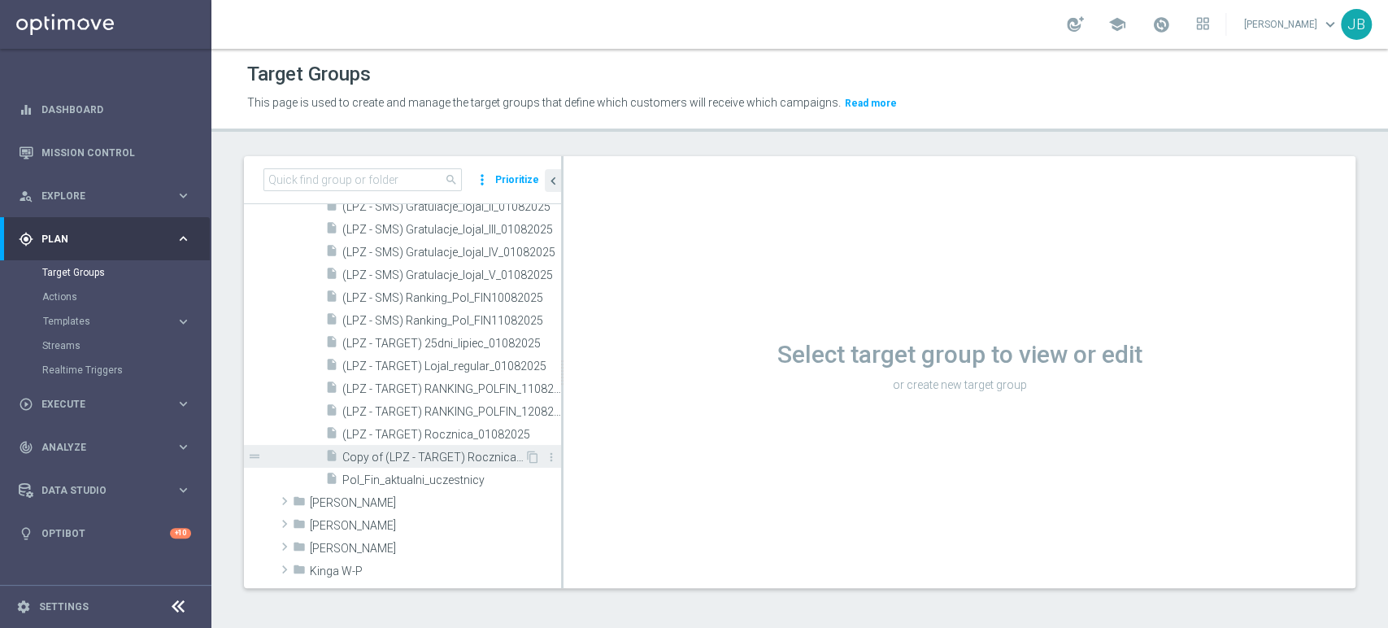
click at [490, 454] on span "Copy of (LPZ - TARGET) Rocznica_01082025" at bounding box center [433, 457] width 182 height 14
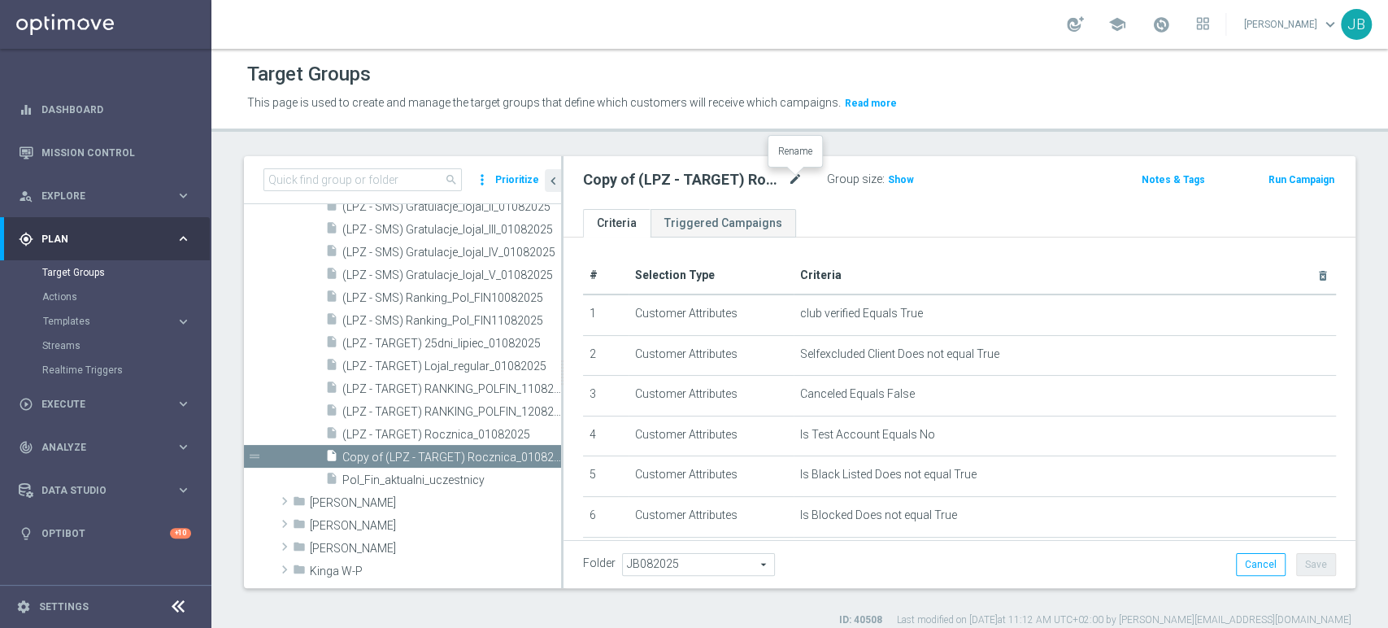
click at [796, 181] on icon "mode_edit" at bounding box center [795, 180] width 15 height 20
type input "(LPZ - SMS) Nowy_U_Ranking_Pol_FIN_12082025"
click at [922, 237] on div "# Selection Type Criteria delete_forever 1 Customer Attributes club verified Eq…" at bounding box center [959, 532] width 792 height 591
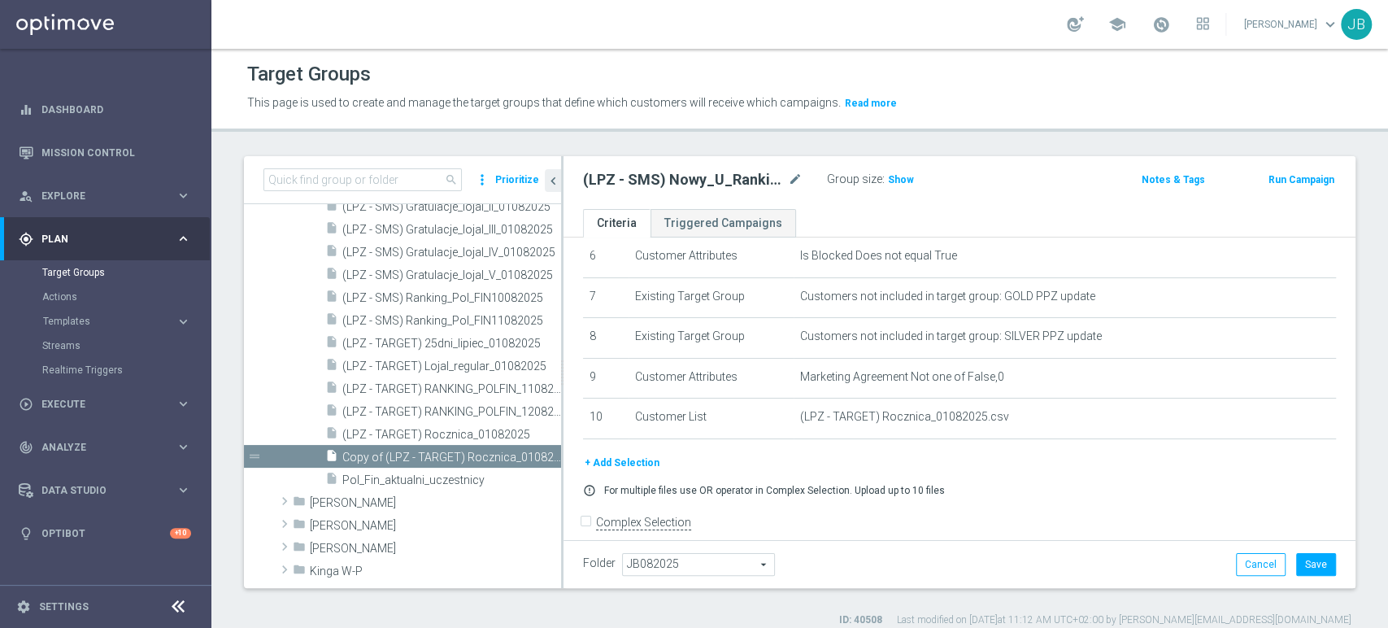
scroll to position [267, 0]
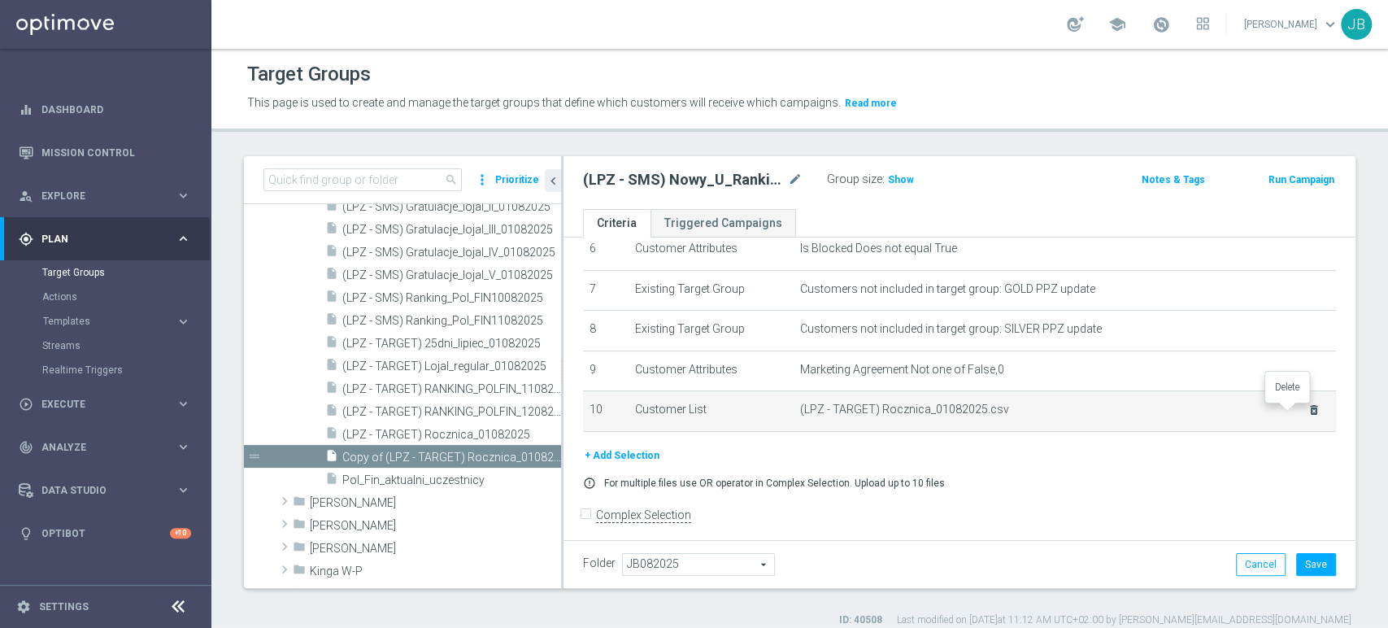
click at [1307, 415] on icon "delete_forever" at bounding box center [1313, 409] width 13 height 13
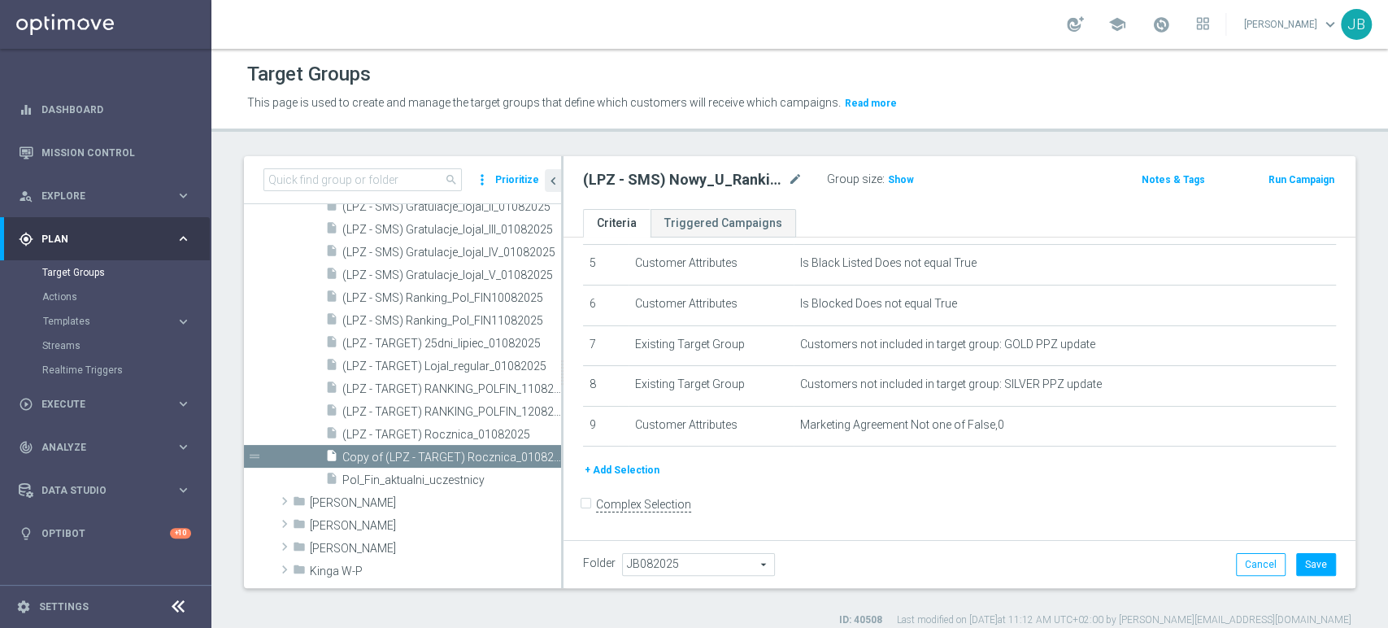
click at [628, 475] on button "+ Add Selection" at bounding box center [622, 470] width 78 height 18
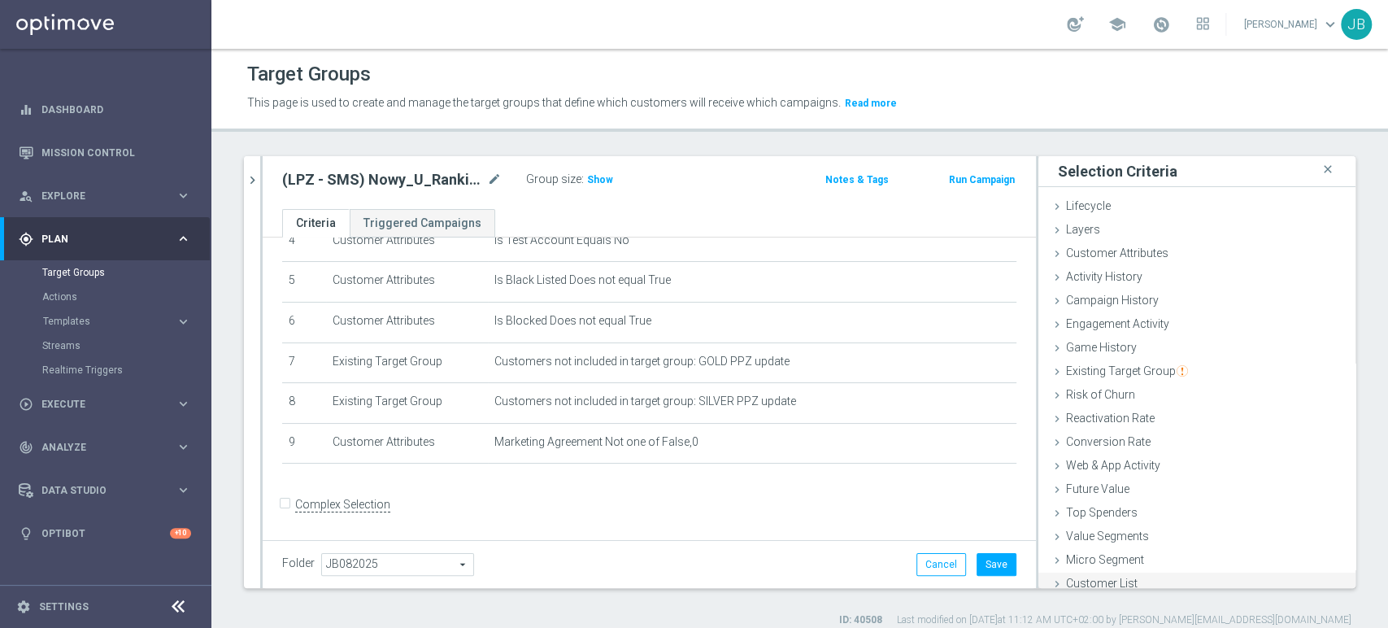
click at [1093, 578] on span "Customer List" at bounding box center [1102, 582] width 72 height 13
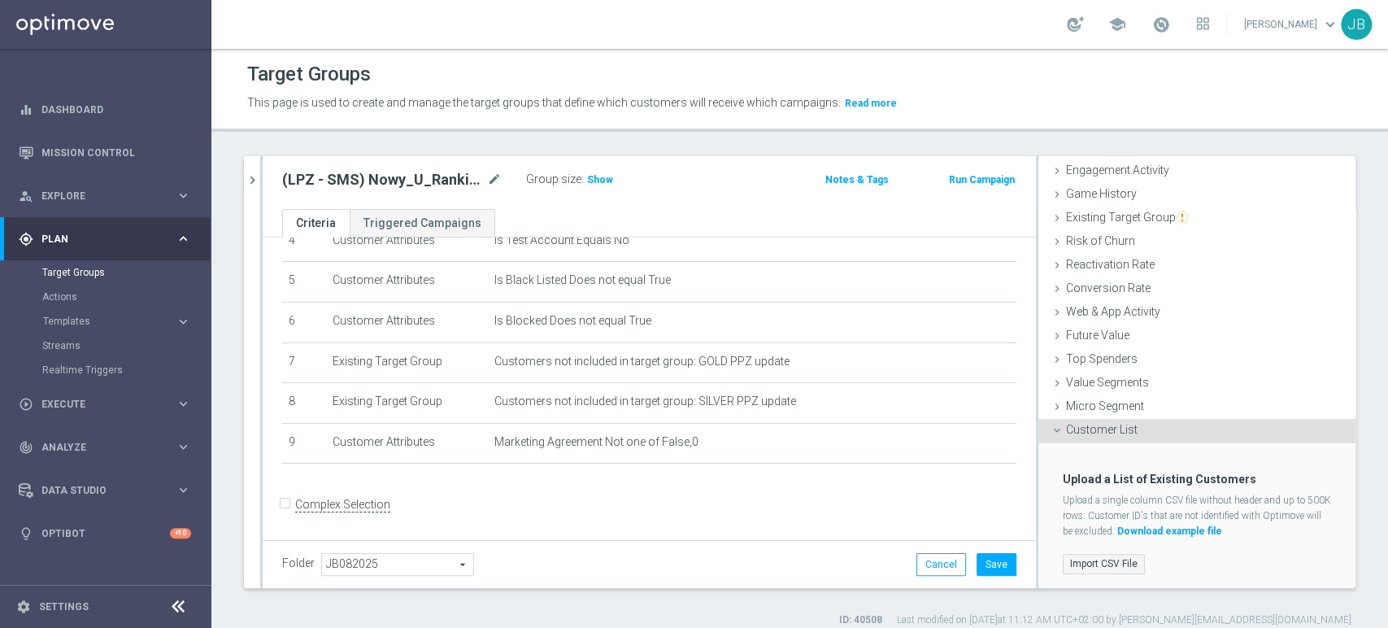
click at [1084, 567] on label "Import CSV File" at bounding box center [1104, 564] width 82 height 20
click at [0, 0] on input "Import CSV File" at bounding box center [0, 0] width 0 height 0
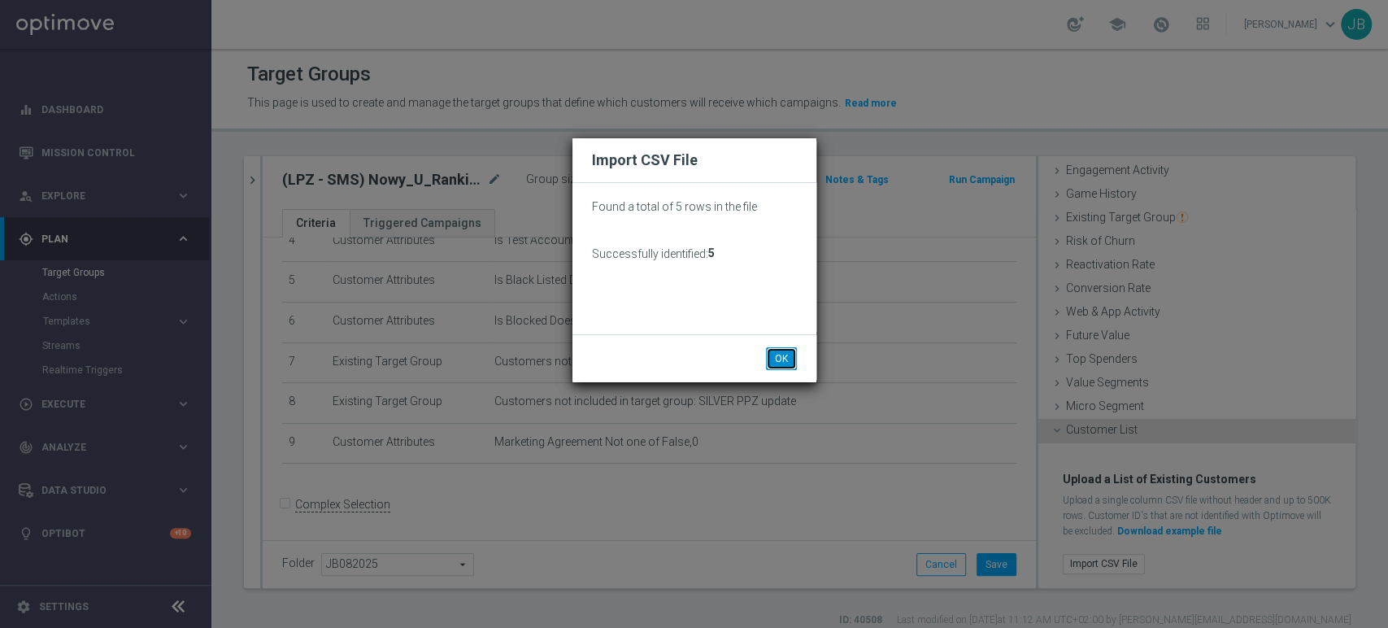
click at [780, 354] on button "OK" at bounding box center [781, 358] width 31 height 23
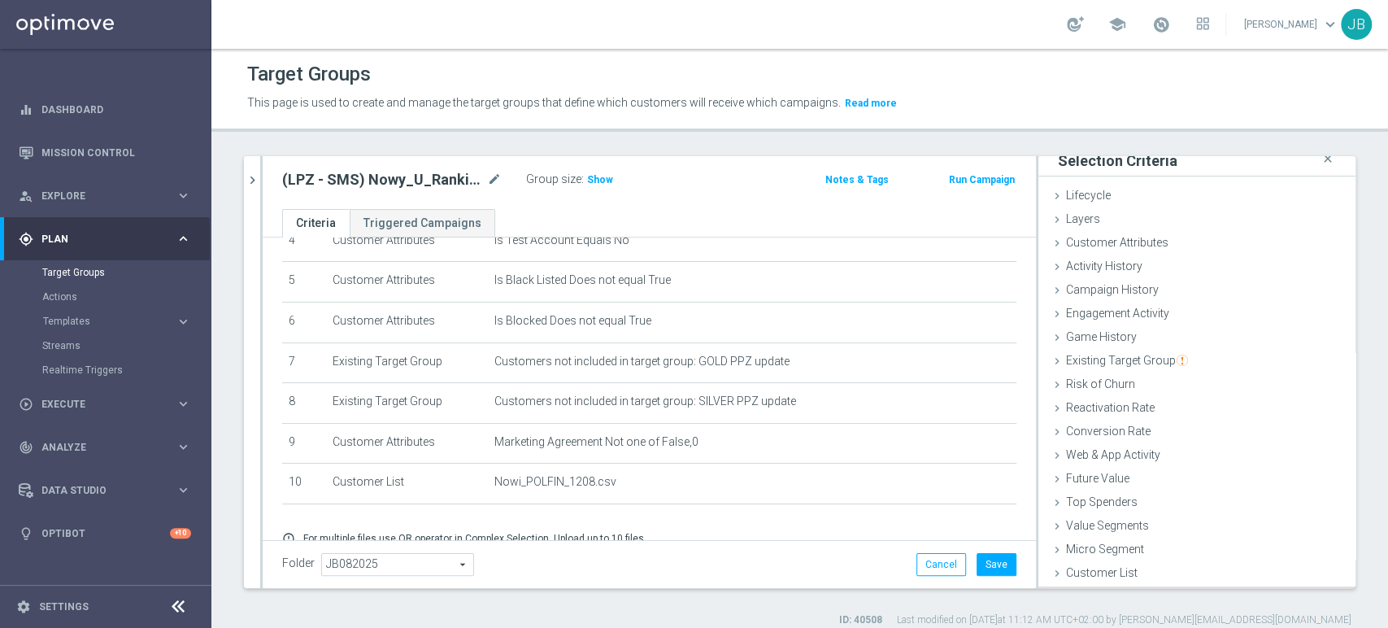
scroll to position [8, 0]
click at [995, 575] on button "Save" at bounding box center [996, 564] width 40 height 23
click at [598, 172] on h3 "Show" at bounding box center [599, 180] width 29 height 18
click at [259, 180] on icon "chevron_right" at bounding box center [252, 179] width 15 height 15
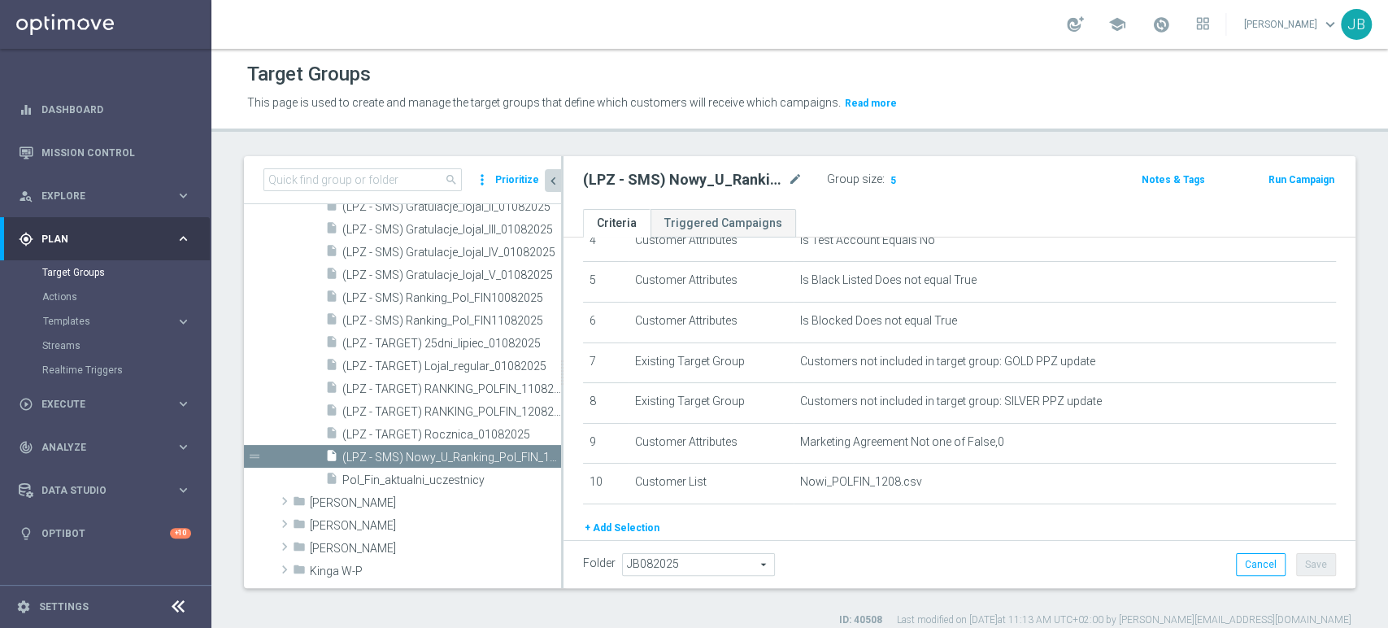
scroll to position [37, 0]
click at [65, 389] on div "play_circle_outline Execute keyboard_arrow_right" at bounding box center [105, 403] width 210 height 43
click at [65, 389] on accordion "equalizer Dashboard Mission Control" at bounding box center [105, 284] width 210 height 393
click at [104, 317] on link "Campaign Builder" at bounding box center [105, 315] width 127 height 13
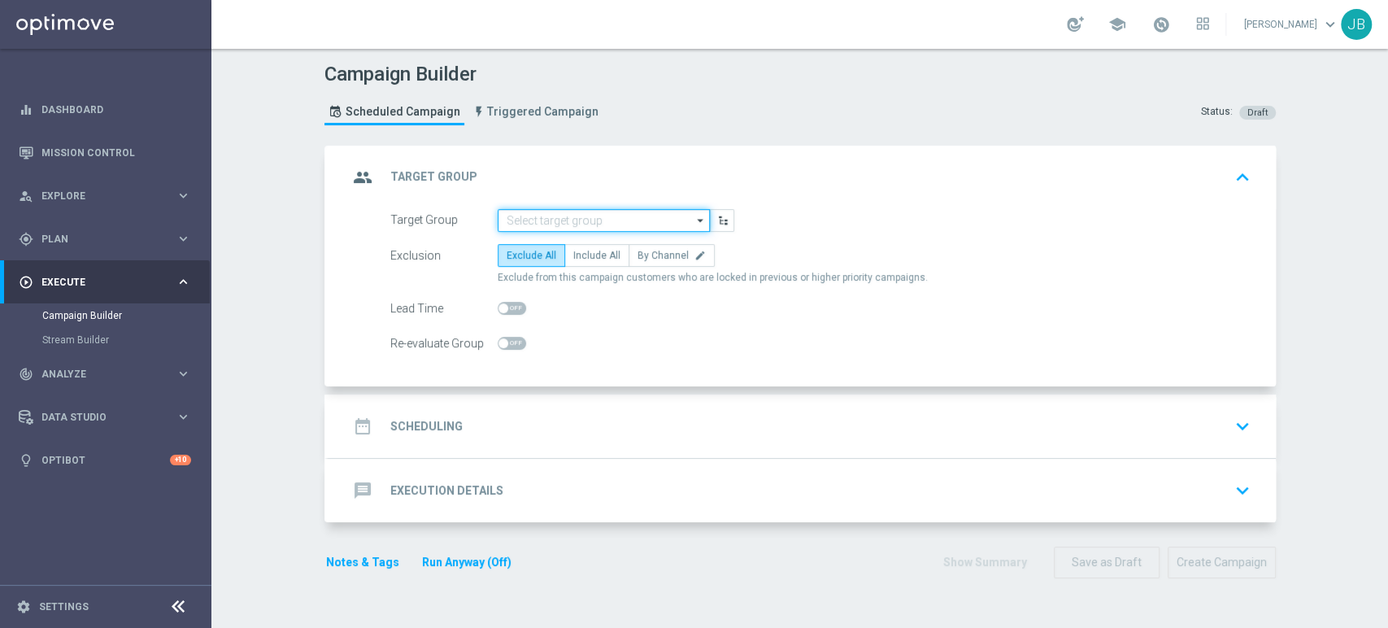
click at [537, 219] on input at bounding box center [604, 220] width 212 height 23
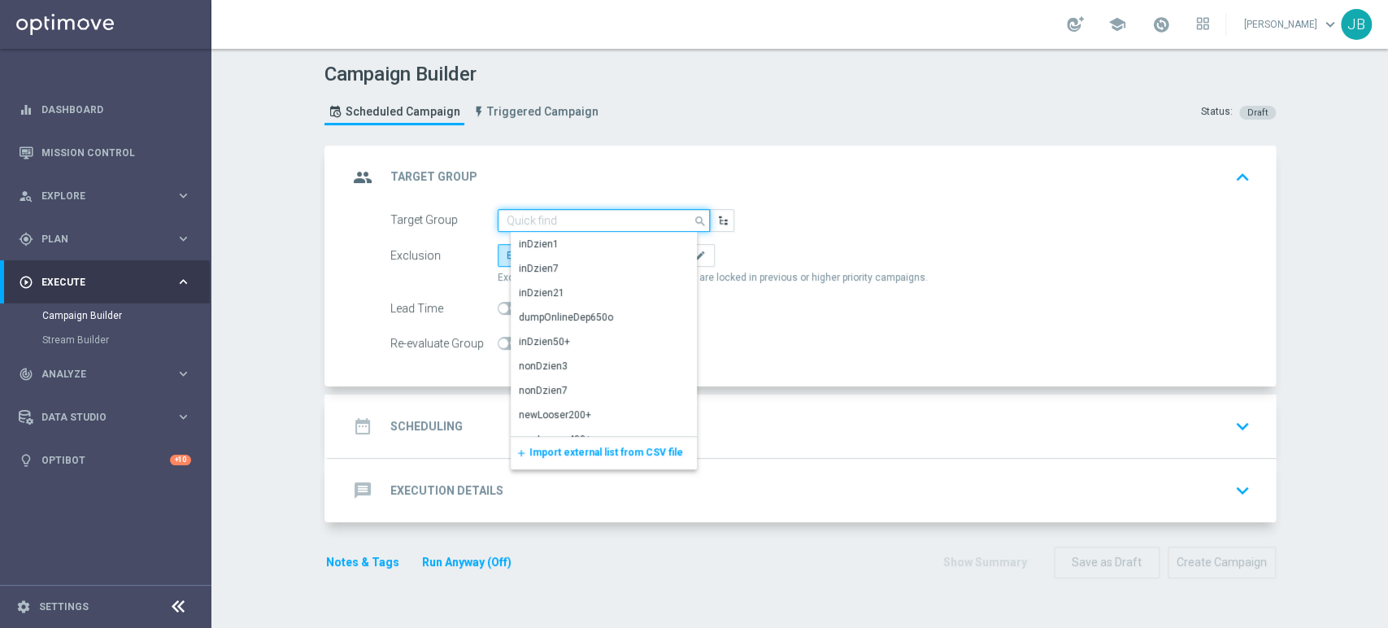
paste input "(LPZ - SMS) Nowy_U_Ranking_Pol_FIN_12082025"
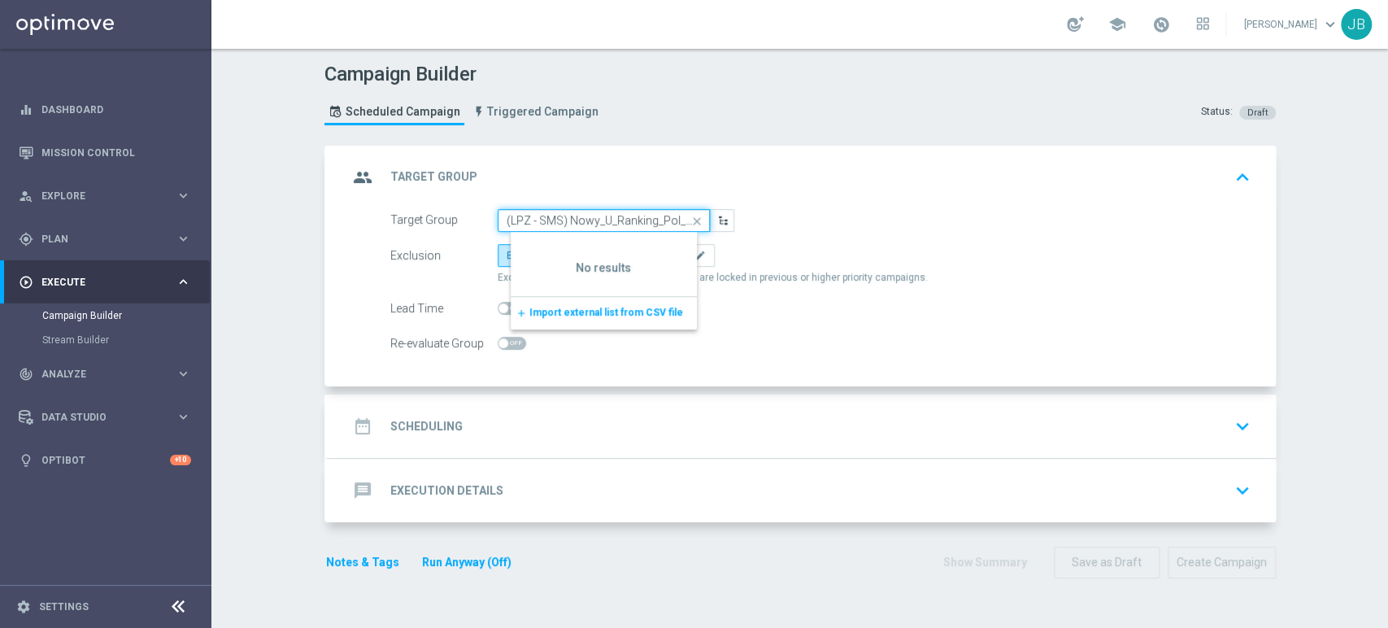
scroll to position [0, 81]
click at [514, 218] on input "(LPZ - SMS) Nowy_U_Ranking_Pol_FIN_12082025" at bounding box center [604, 220] width 212 height 23
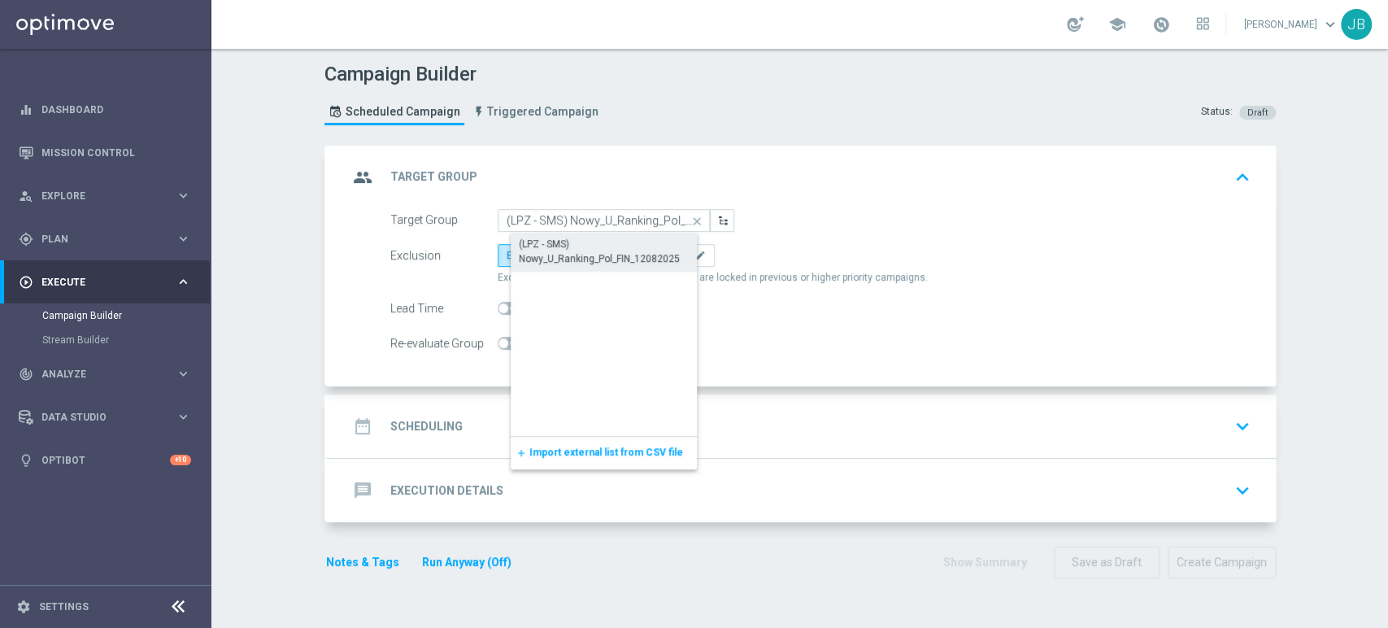
click at [522, 248] on div "(LPZ - SMS) Nowy_U_Ranking_Pol_FIN_12082025" at bounding box center [617, 251] width 197 height 29
type input "(LPZ - SMS) Nowy_U_Ranking_Pol_FIN_12082025"
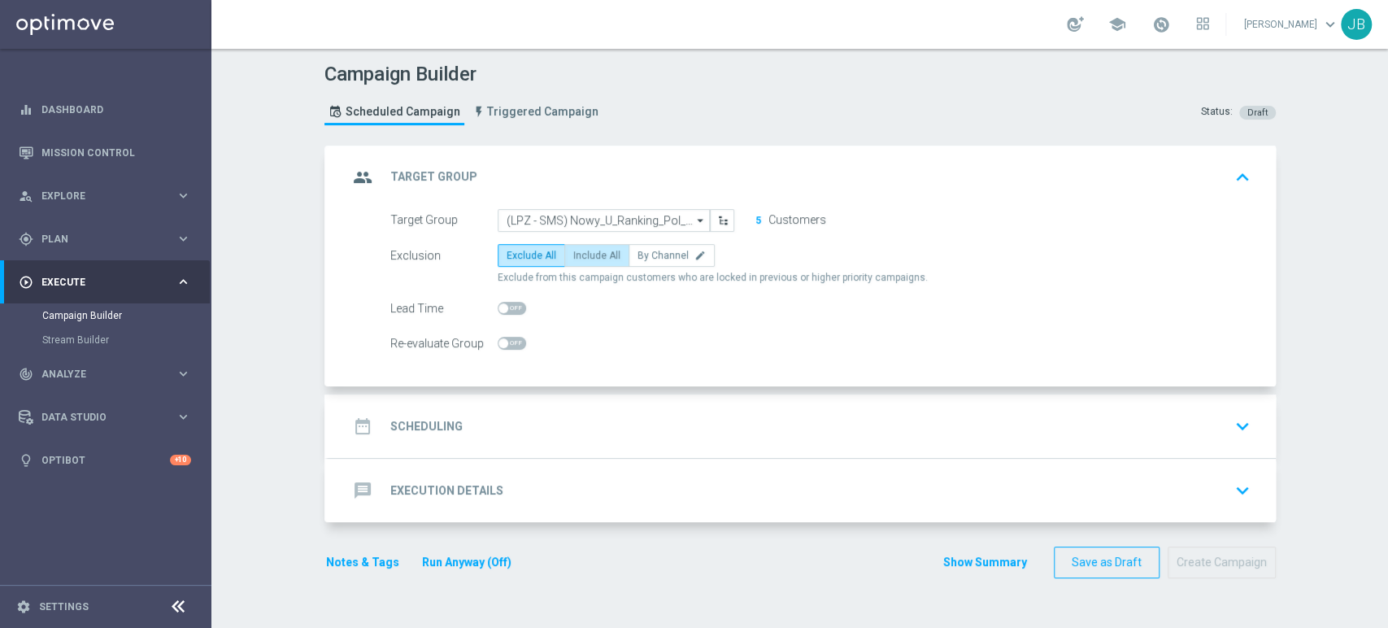
click at [598, 255] on span "Include All" at bounding box center [596, 255] width 47 height 11
click at [584, 255] on input "Include All" at bounding box center [578, 258] width 11 height 11
radio input "true"
click at [588, 401] on div "date_range Scheduling keyboard_arrow_down" at bounding box center [801, 425] width 947 height 63
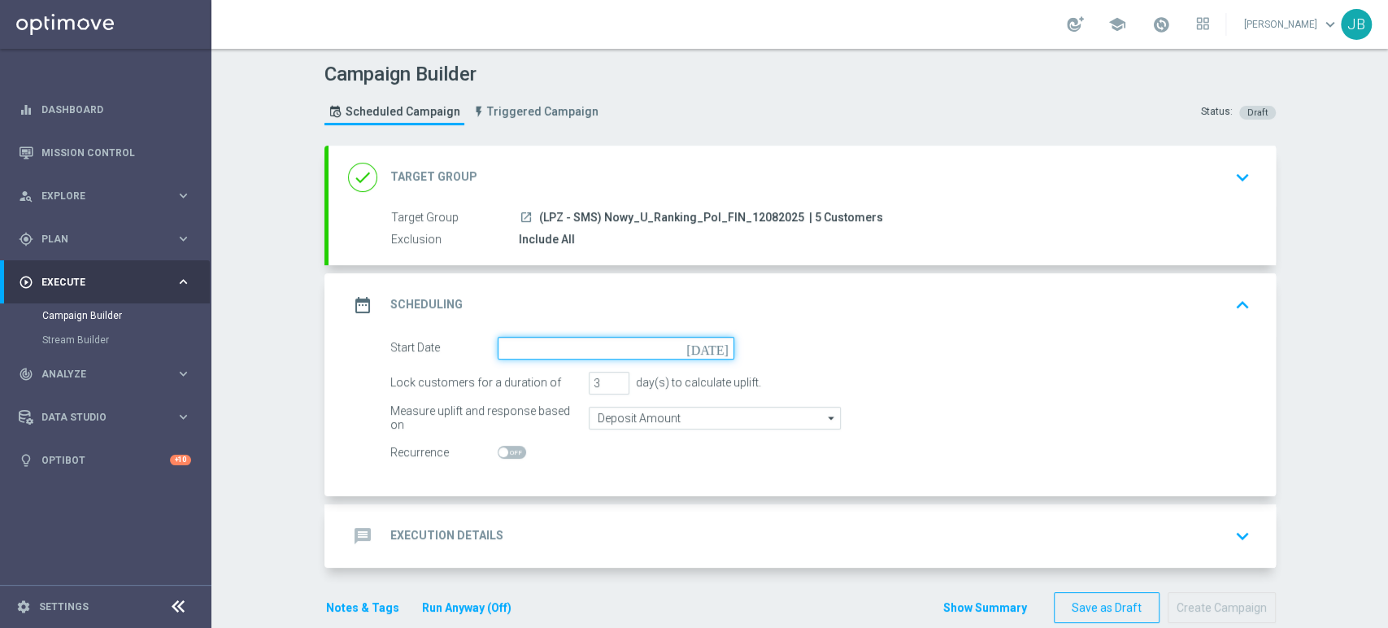
click at [582, 346] on input at bounding box center [616, 348] width 237 height 23
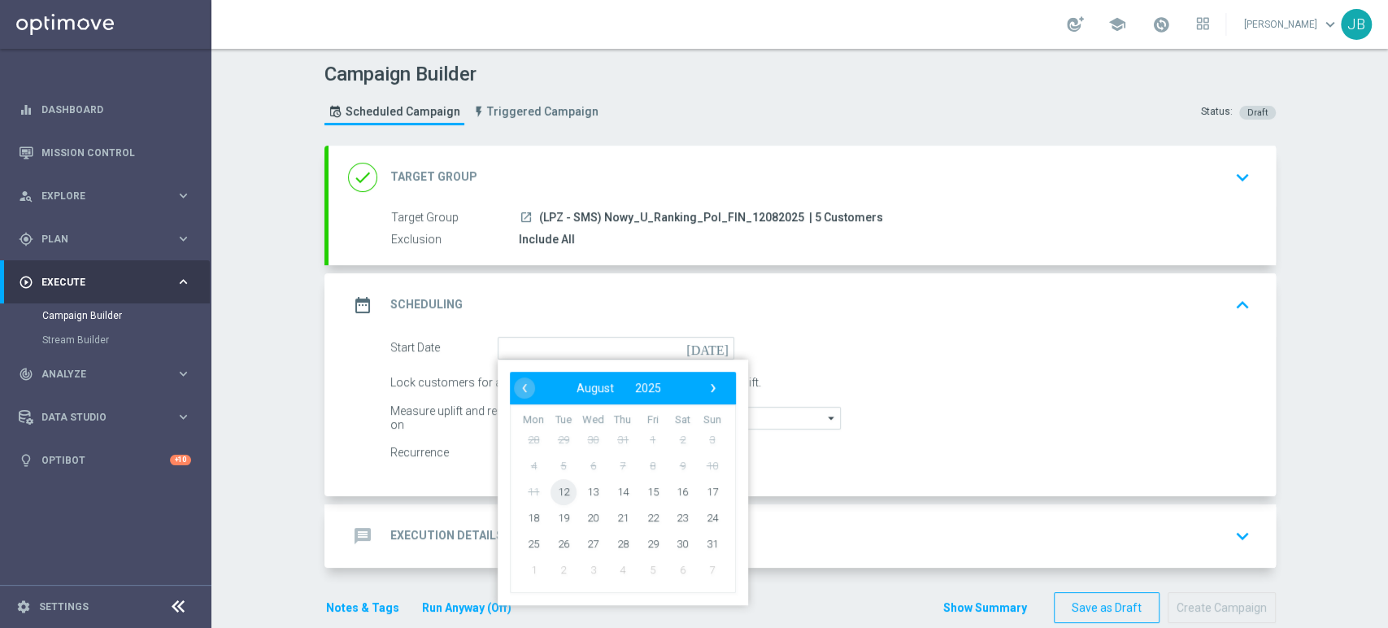
click at [558, 488] on span "12" at bounding box center [563, 491] width 26 height 26
type input "[DATE]"
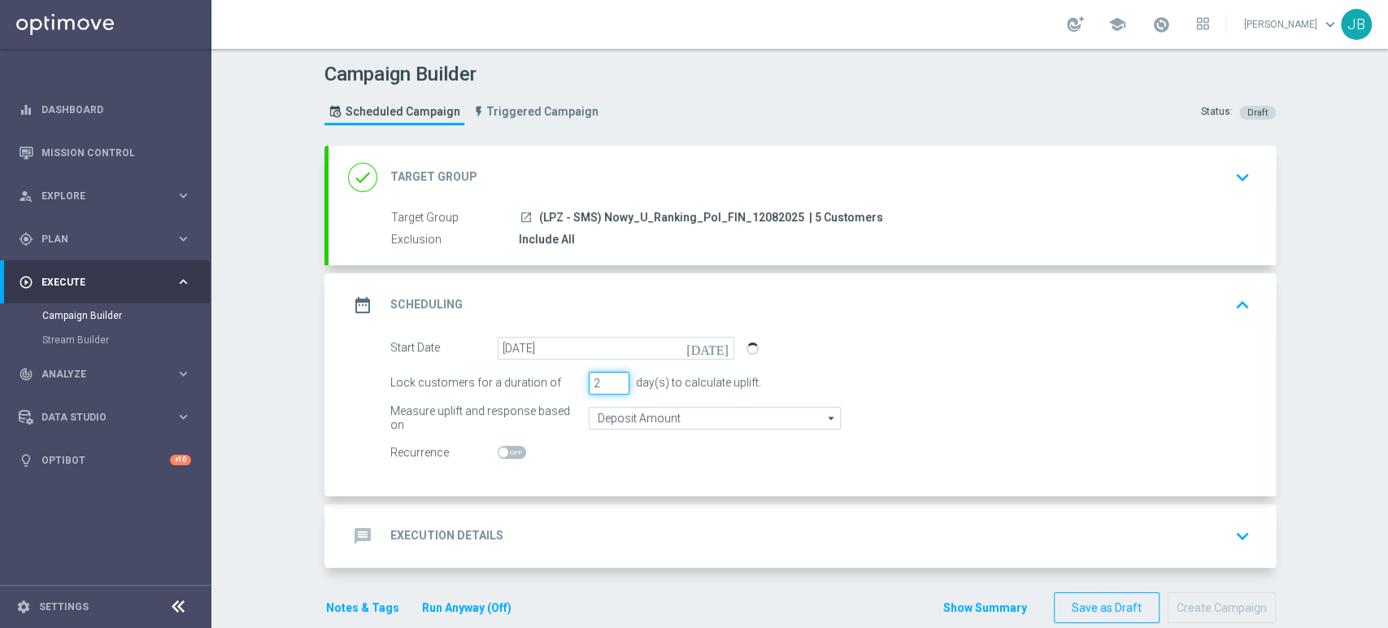
click at [612, 387] on input "2" at bounding box center [609, 383] width 41 height 23
type input "1"
click at [612, 387] on input "1" at bounding box center [609, 383] width 41 height 23
click at [564, 517] on div "message Execution Details keyboard_arrow_down" at bounding box center [801, 535] width 947 height 63
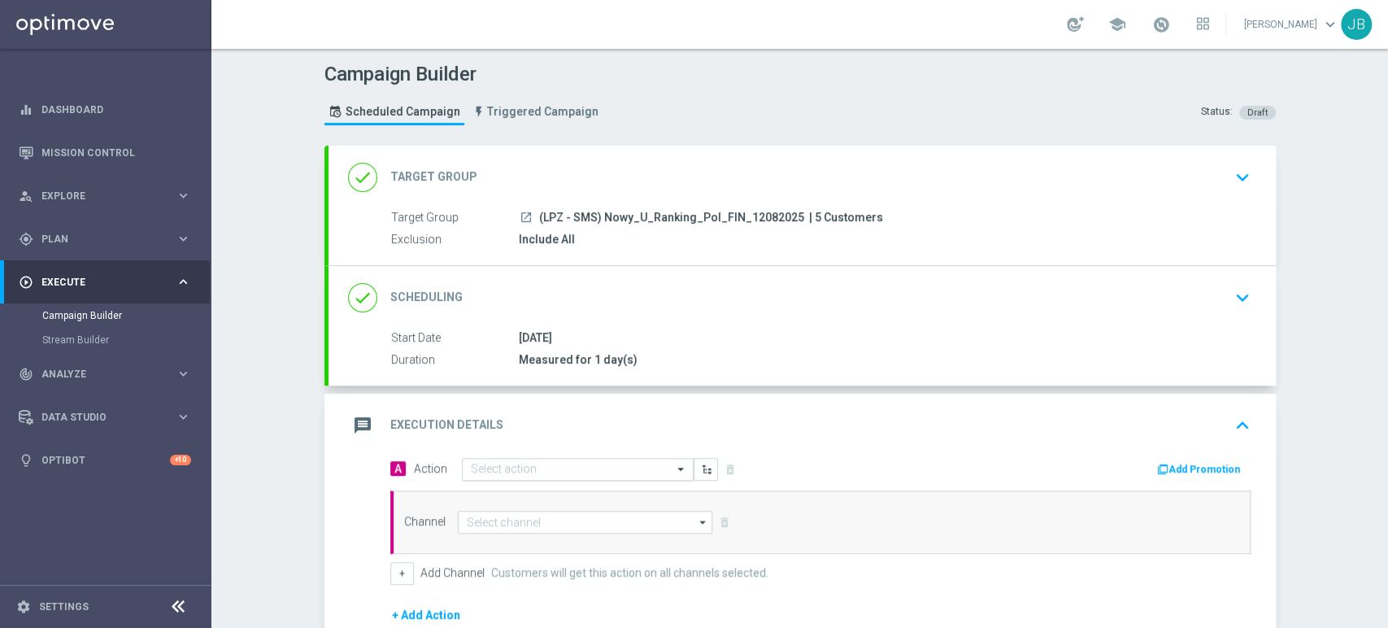
click at [539, 458] on div "Select action" at bounding box center [578, 469] width 232 height 23
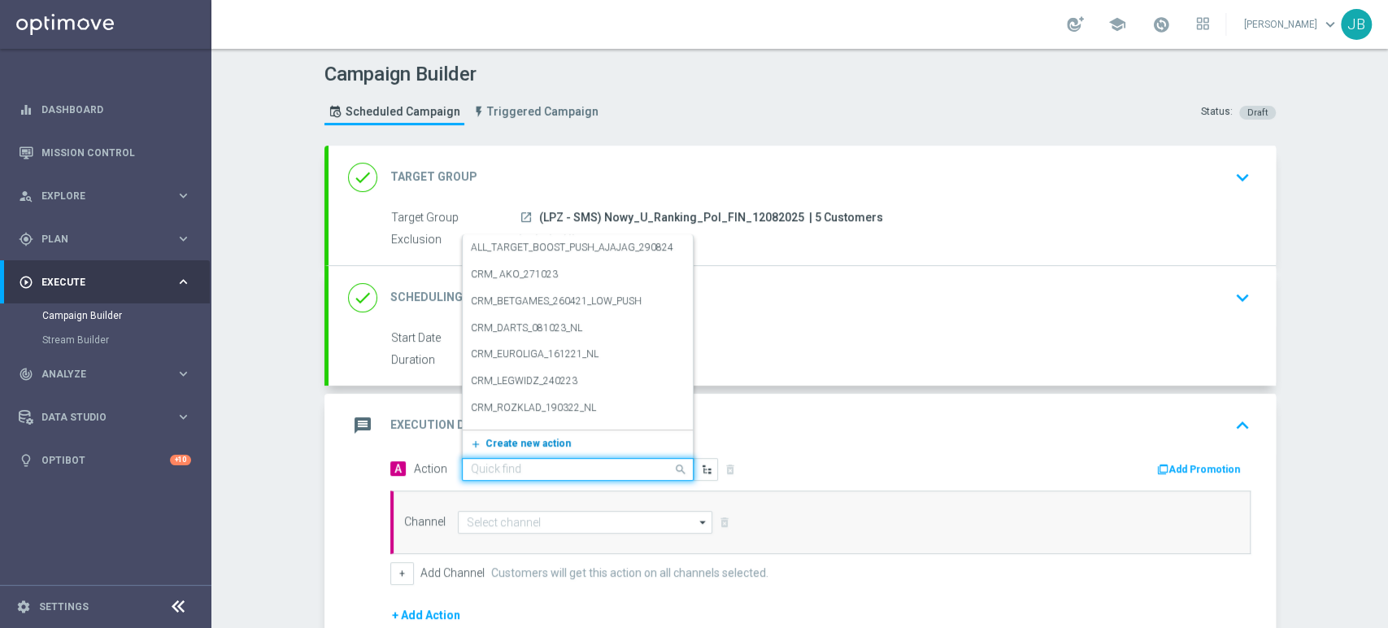
click at [537, 438] on span "Create new action" at bounding box center [527, 442] width 85 height 11
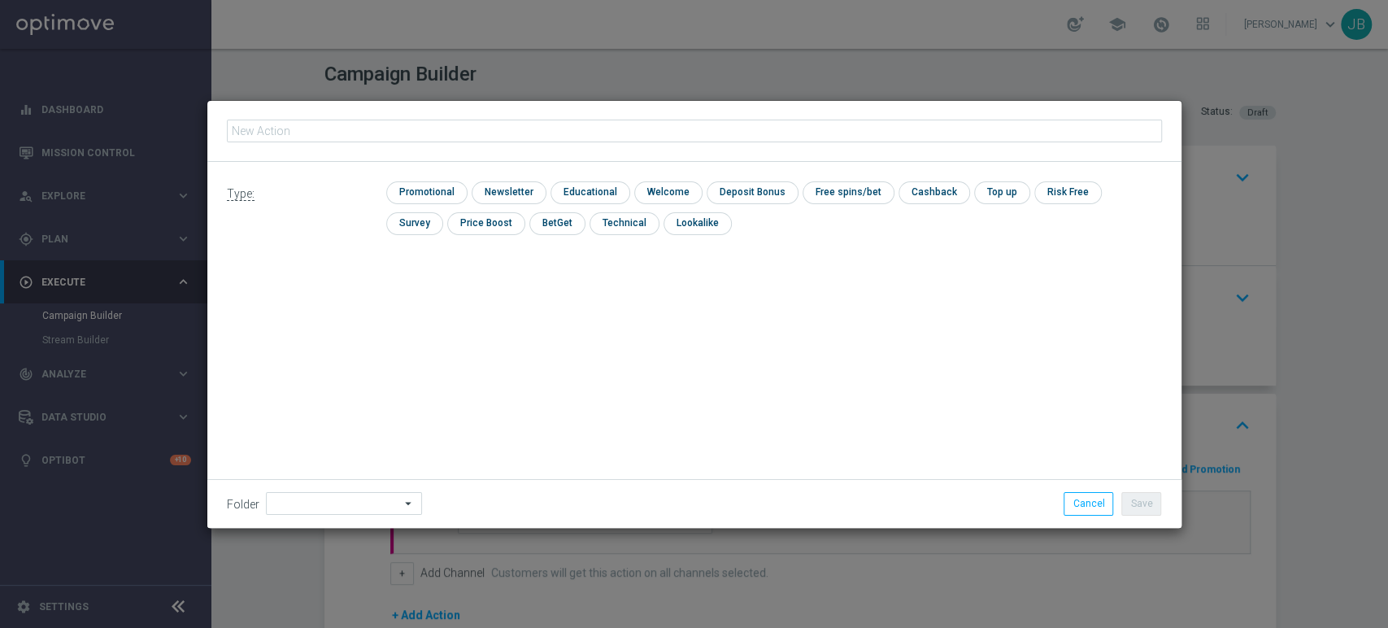
type input "(LPZ - SMS) Nowy_U_Ranking_Pol_FIN_12082025"
click at [567, 129] on icon "mode_edit" at bounding box center [573, 130] width 13 height 13
click at [254, 128] on input "(LPZ - SMS) Nowy_U_Ranking_Pol_FIN_12082025" at bounding box center [694, 131] width 935 height 23
type input "(LPZ - SMS) Nowy_U_Ranking_Pol_FIN_12082025"
click at [488, 197] on input "checkbox" at bounding box center [507, 192] width 71 height 22
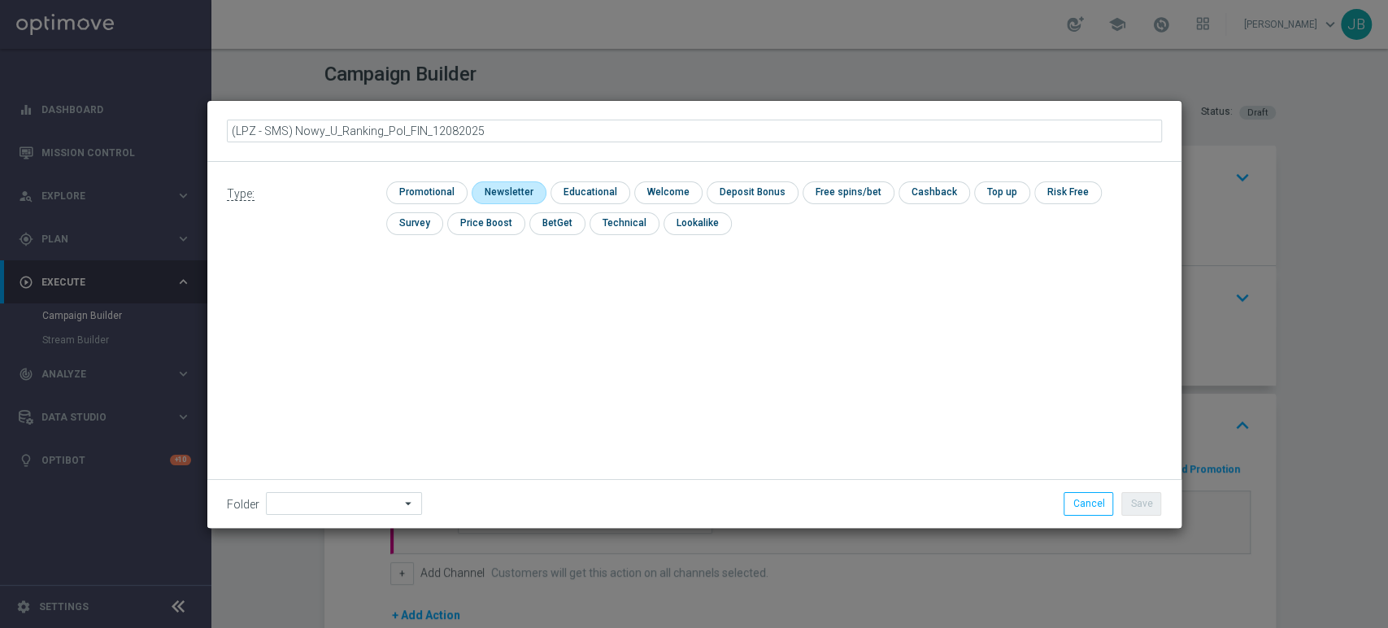
checkbox input "true"
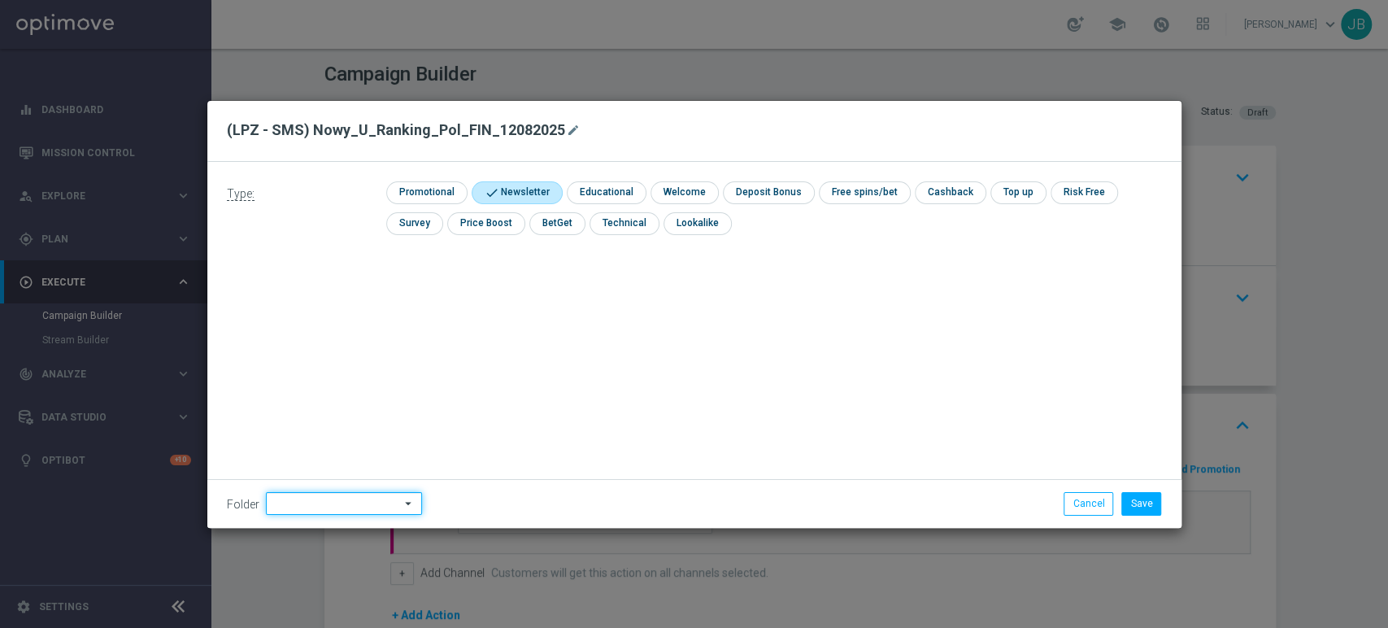
click at [339, 502] on input at bounding box center [344, 503] width 156 height 23
click at [341, 345] on div "[PERSON_NAME]" at bounding box center [354, 338] width 151 height 23
type input "[PERSON_NAME]"
click at [1150, 511] on button "Save" at bounding box center [1141, 503] width 40 height 23
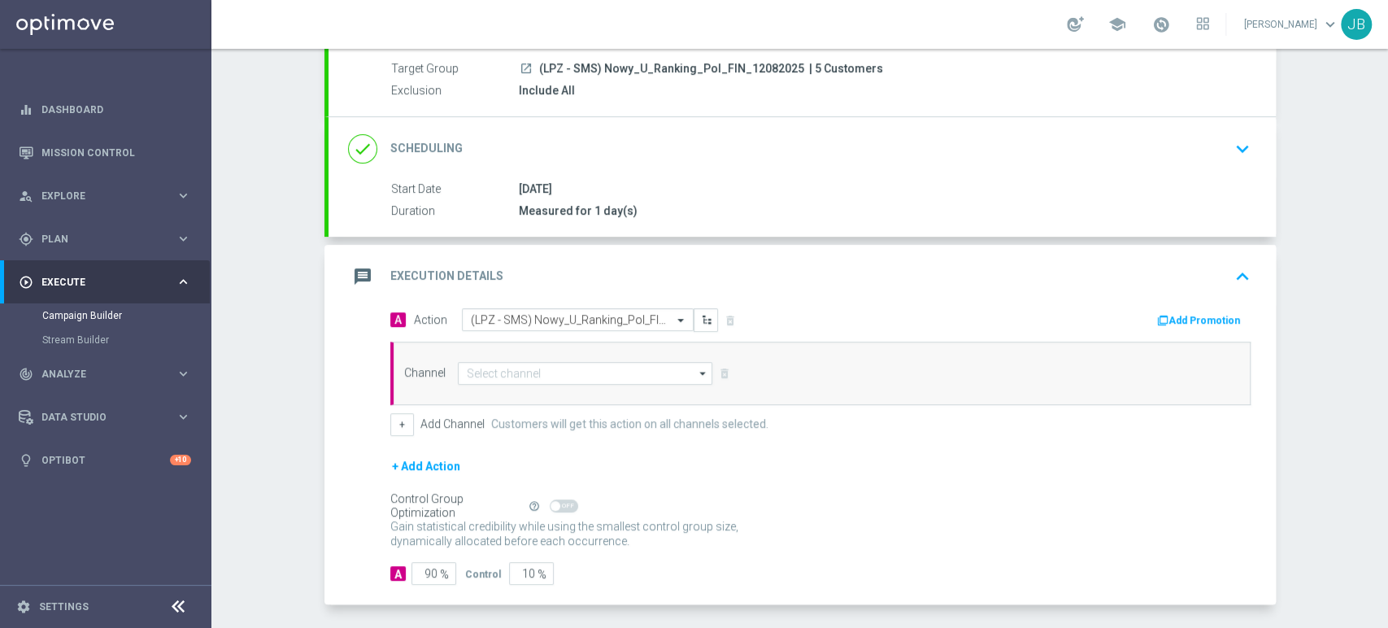
scroll to position [211, 0]
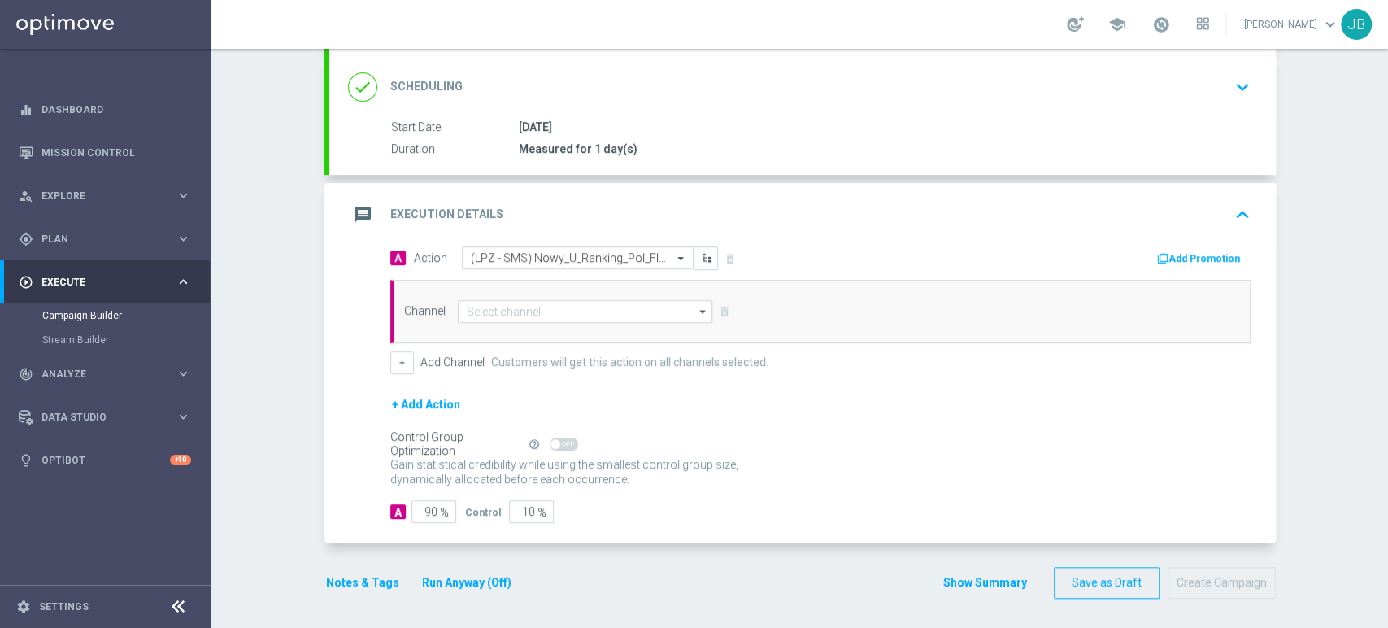
drag, startPoint x: 1386, startPoint y: 341, endPoint x: 1386, endPoint y: 528, distance: 187.0
click at [1386, 528] on div "Campaign Builder Scheduled Campaign Triggered Campaign Status: Draft done Targe…" at bounding box center [799, 338] width 1176 height 579
click at [431, 515] on input "90" at bounding box center [433, 511] width 45 height 23
type input "9"
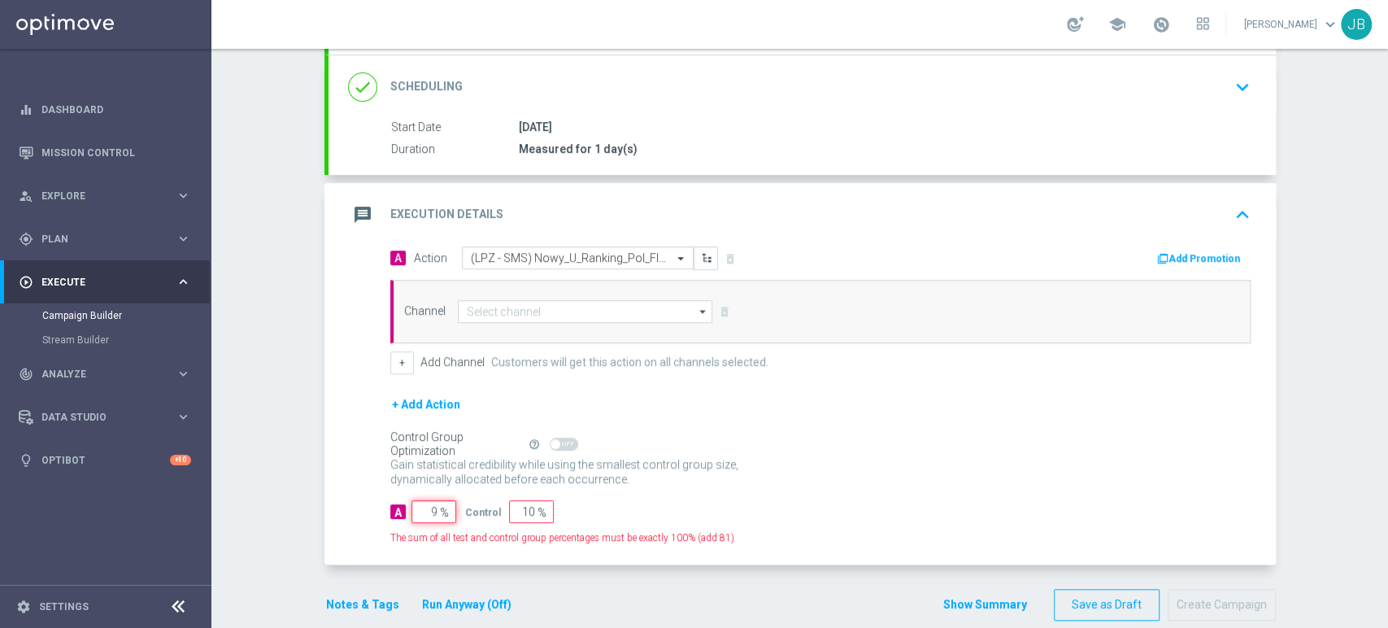
type input "91"
type input "100"
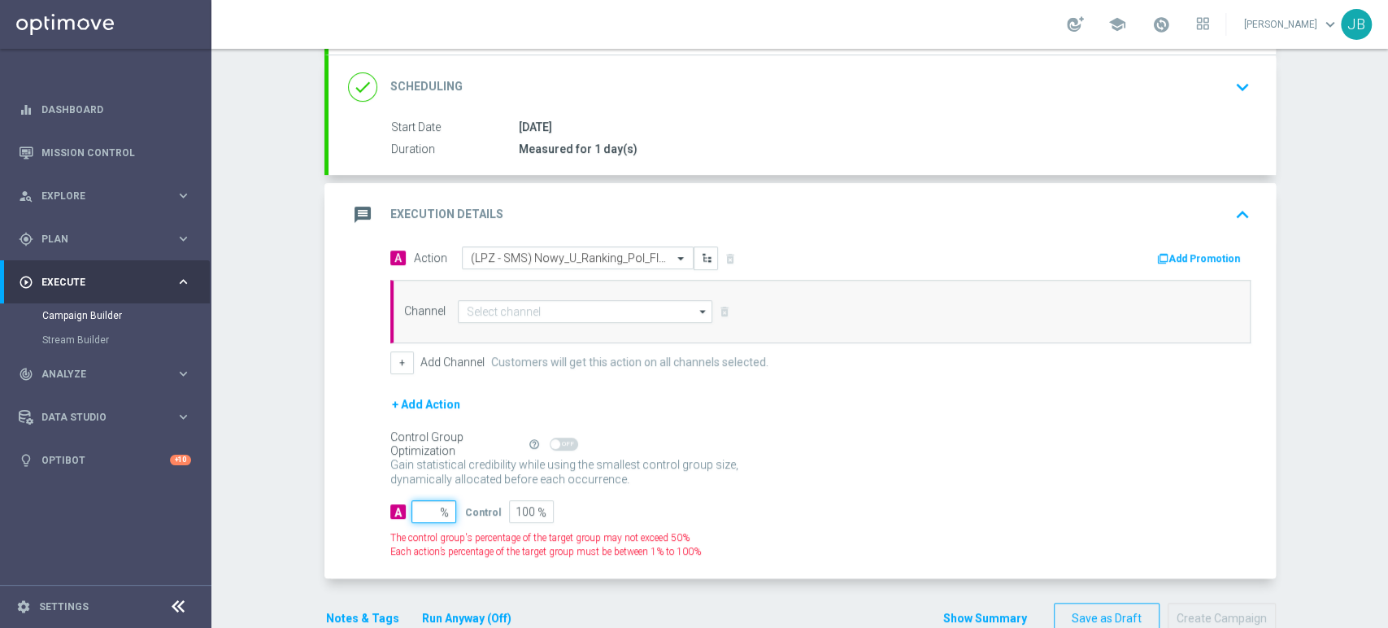
type input "1"
type input "99"
type input "10"
type input "90"
type input "100"
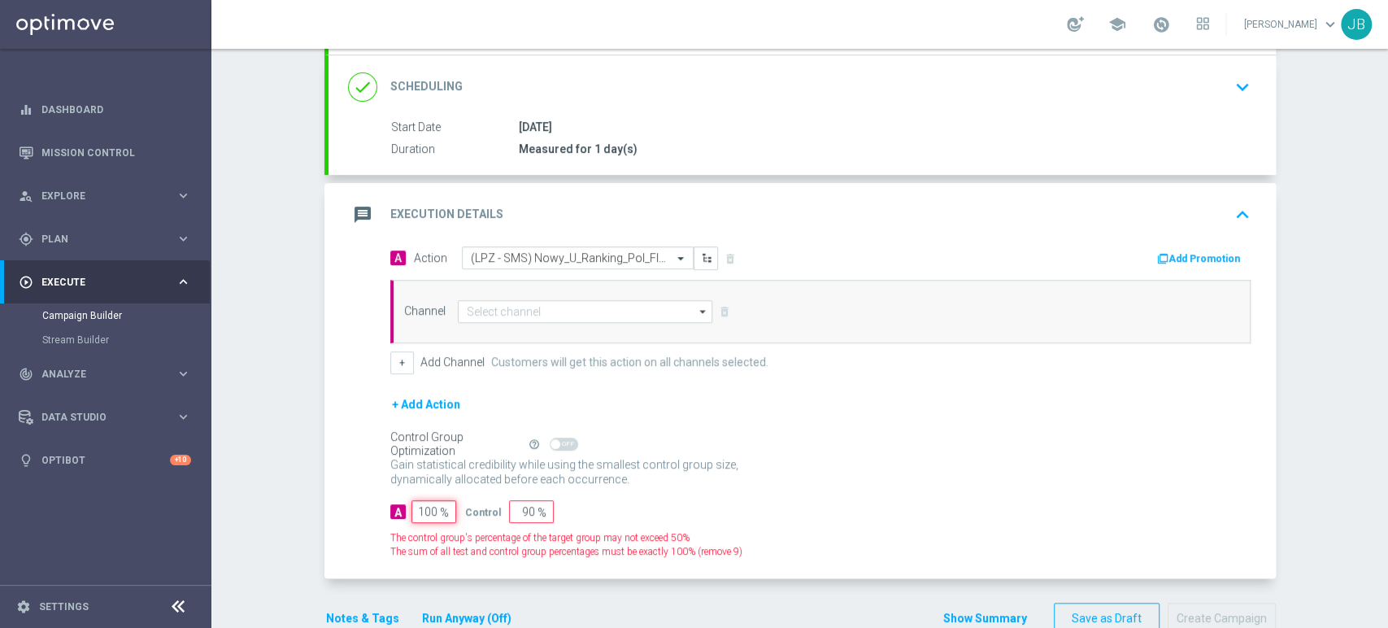
type input "0"
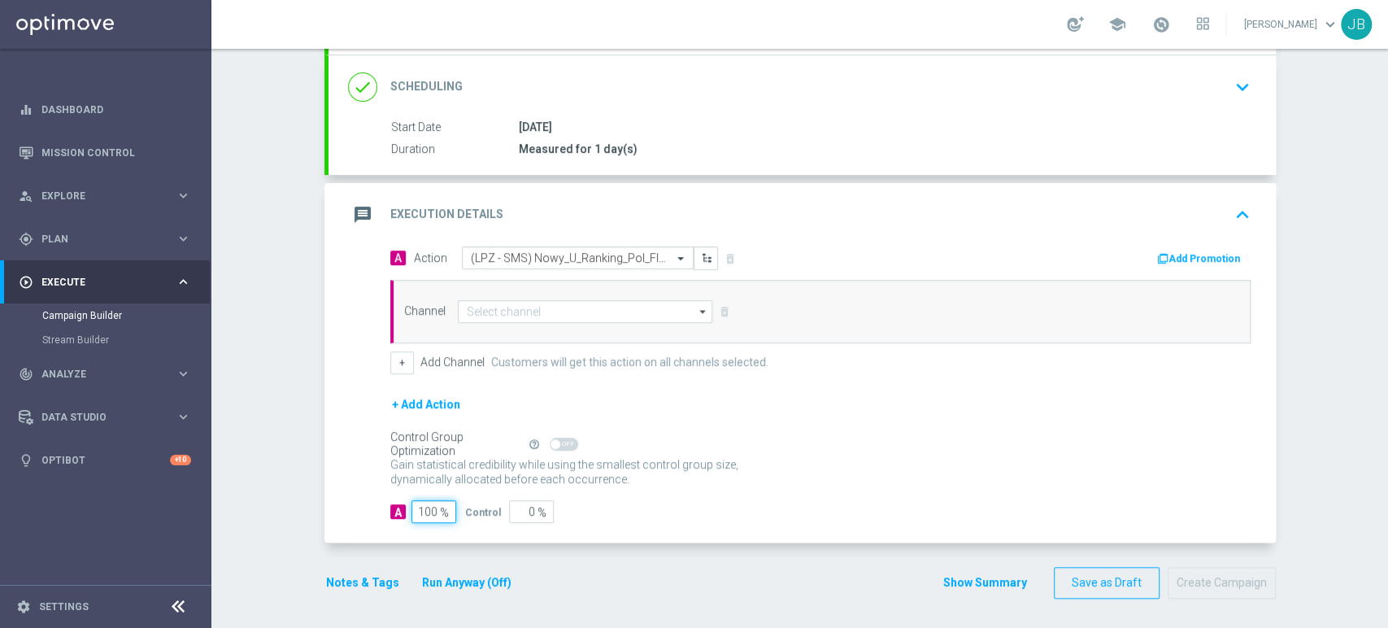
type input "100"
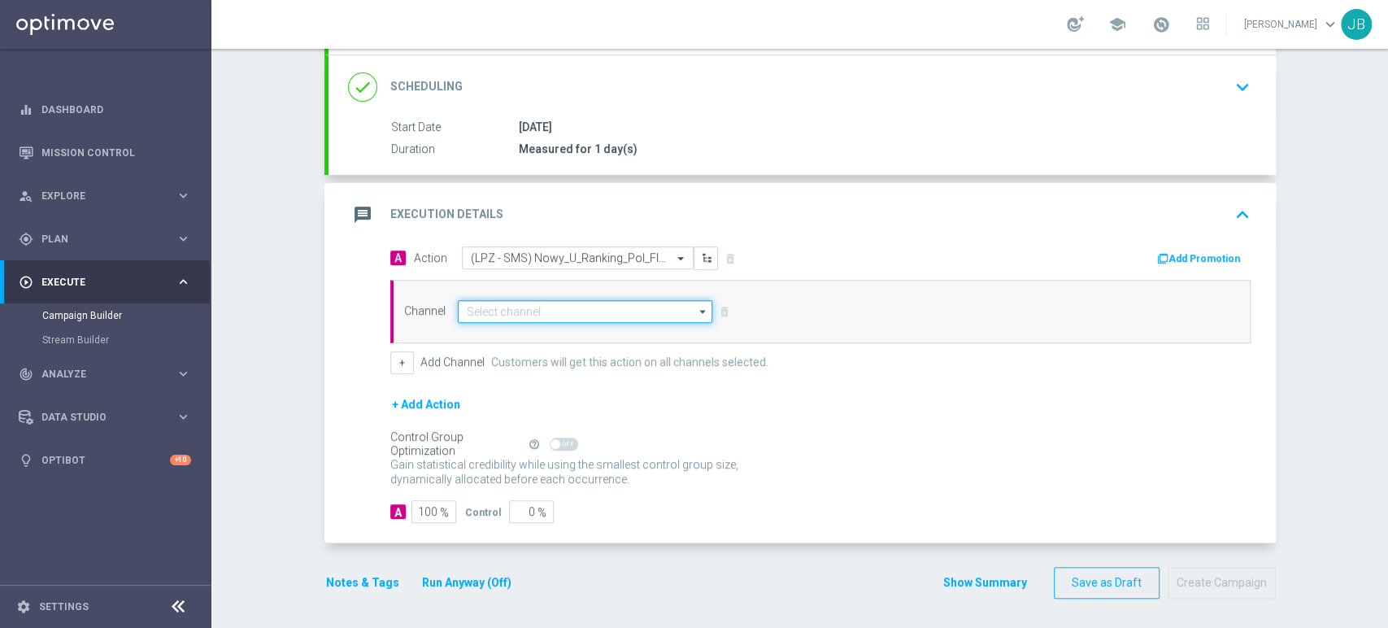
click at [540, 308] on input at bounding box center [585, 311] width 255 height 23
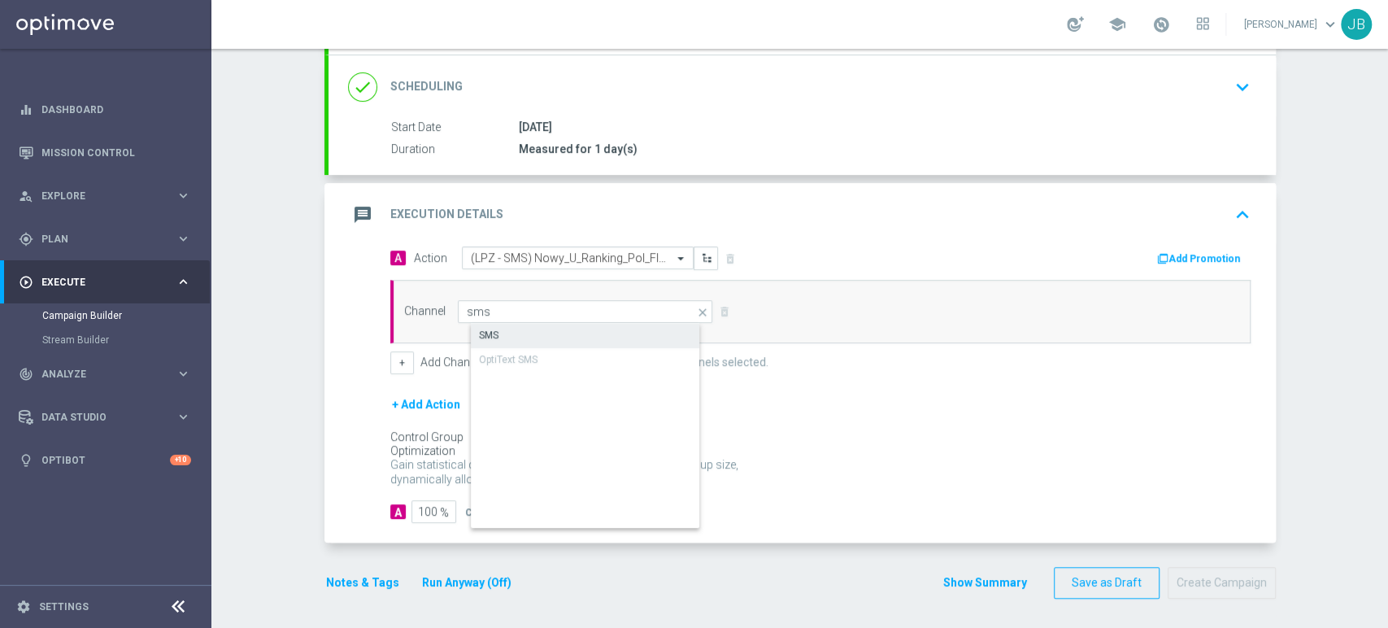
click at [538, 332] on div "SMS" at bounding box center [599, 335] width 256 height 23
type input "SMS"
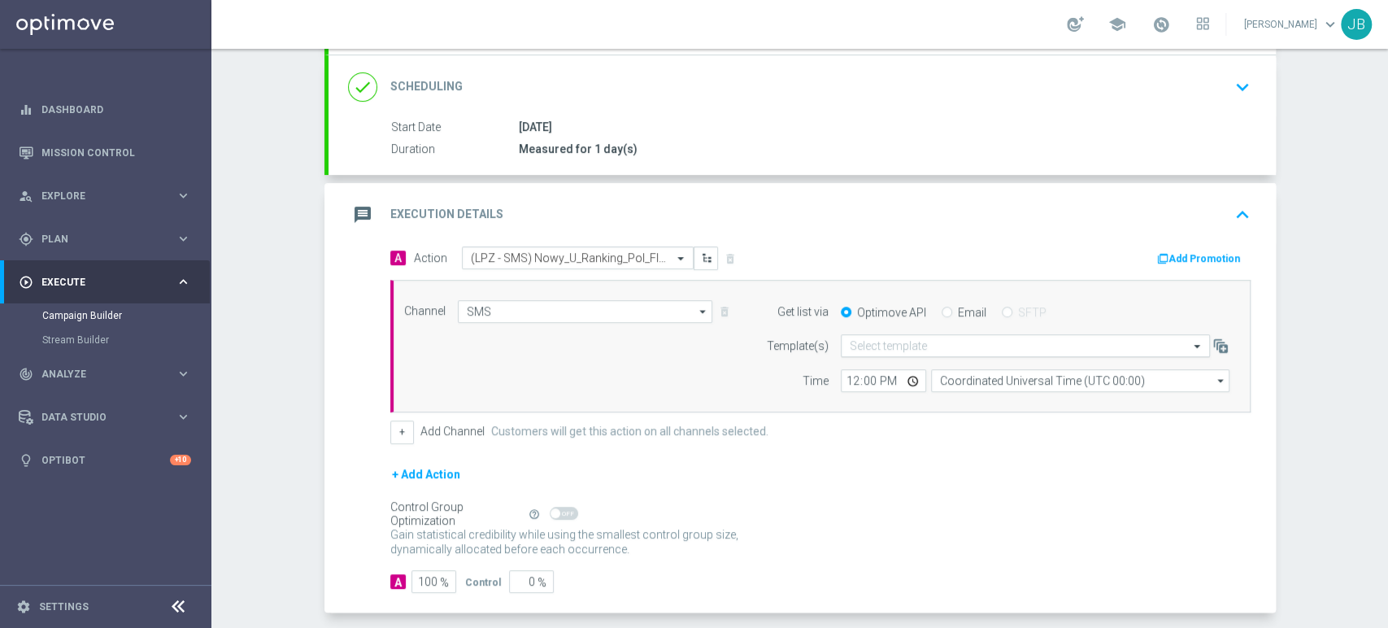
click at [850, 344] on input "text" at bounding box center [1009, 346] width 319 height 14
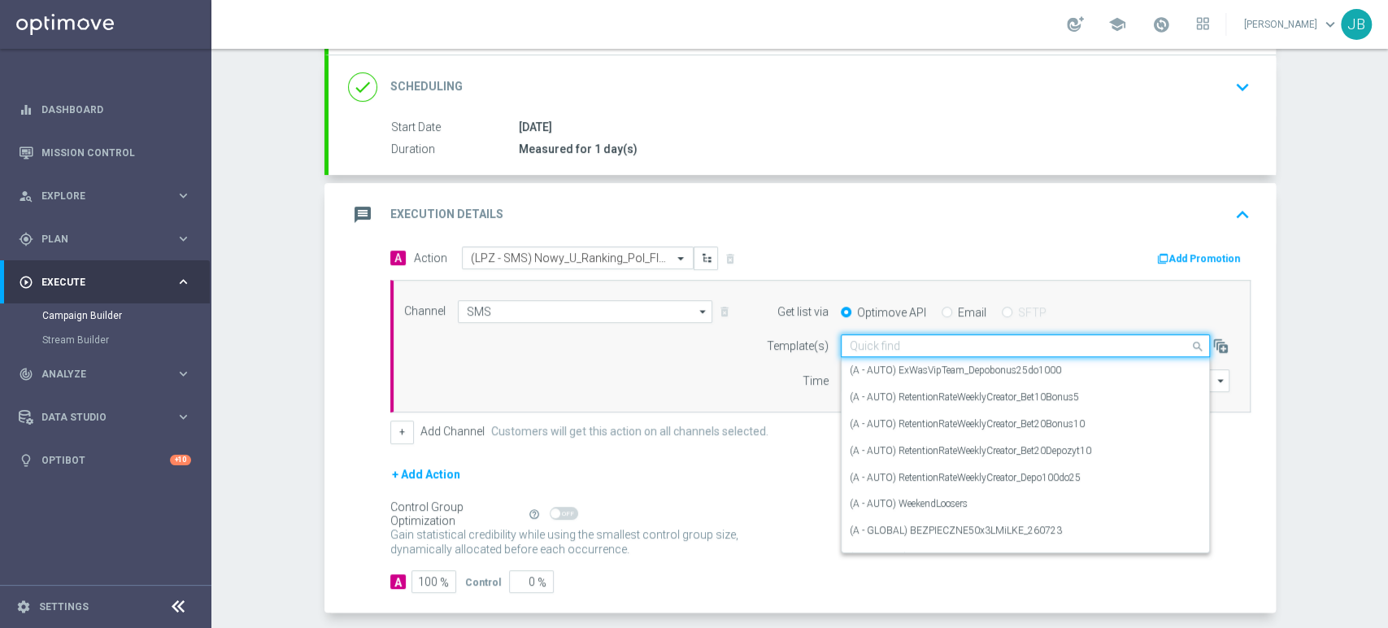
paste input "(LPZ - SMS) Nowy_U_Ranking_Pol_FIN_12082025"
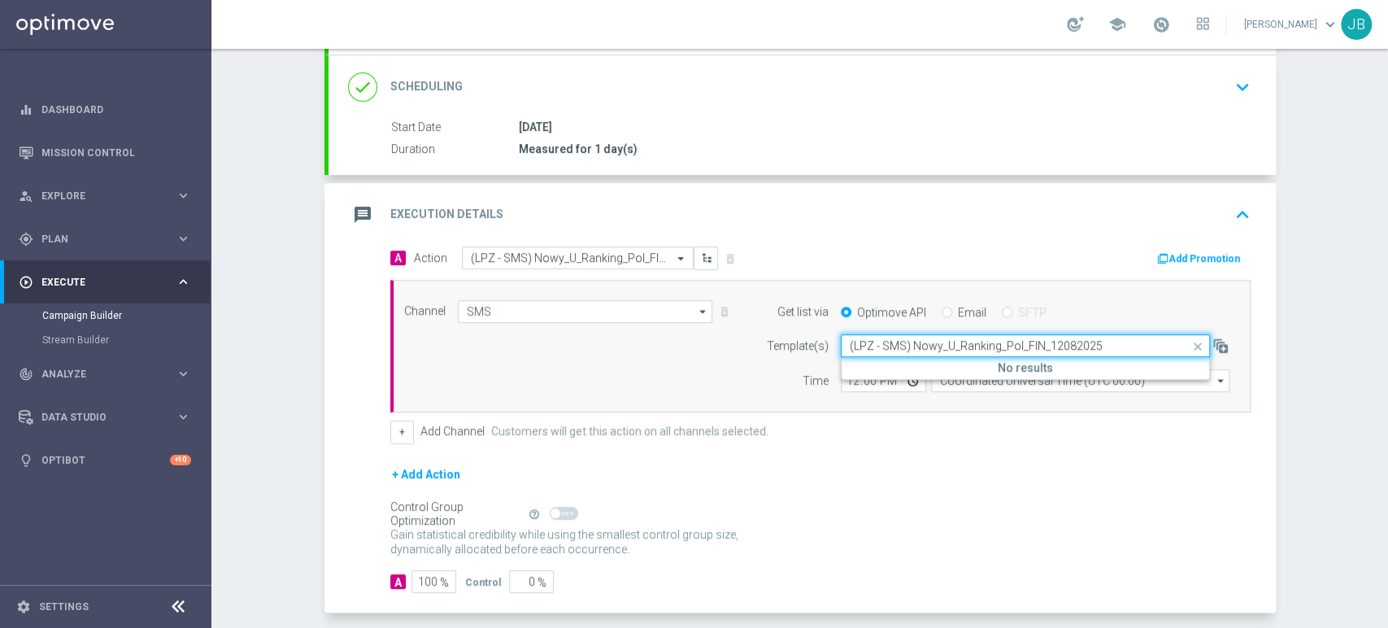
click at [858, 345] on input "(LPZ - SMS) Nowy_U_Ranking_Pol_FIN_12082025" at bounding box center [1009, 346] width 319 height 14
click at [856, 367] on label "(LPZ - SMS) Nowy_U_Ranking_Pol_FIN_12082025" at bounding box center [957, 370] width 215 height 14
type input "(LPZ - SMS) Nowy_U_Ranking_Pol_FIN_12082025"
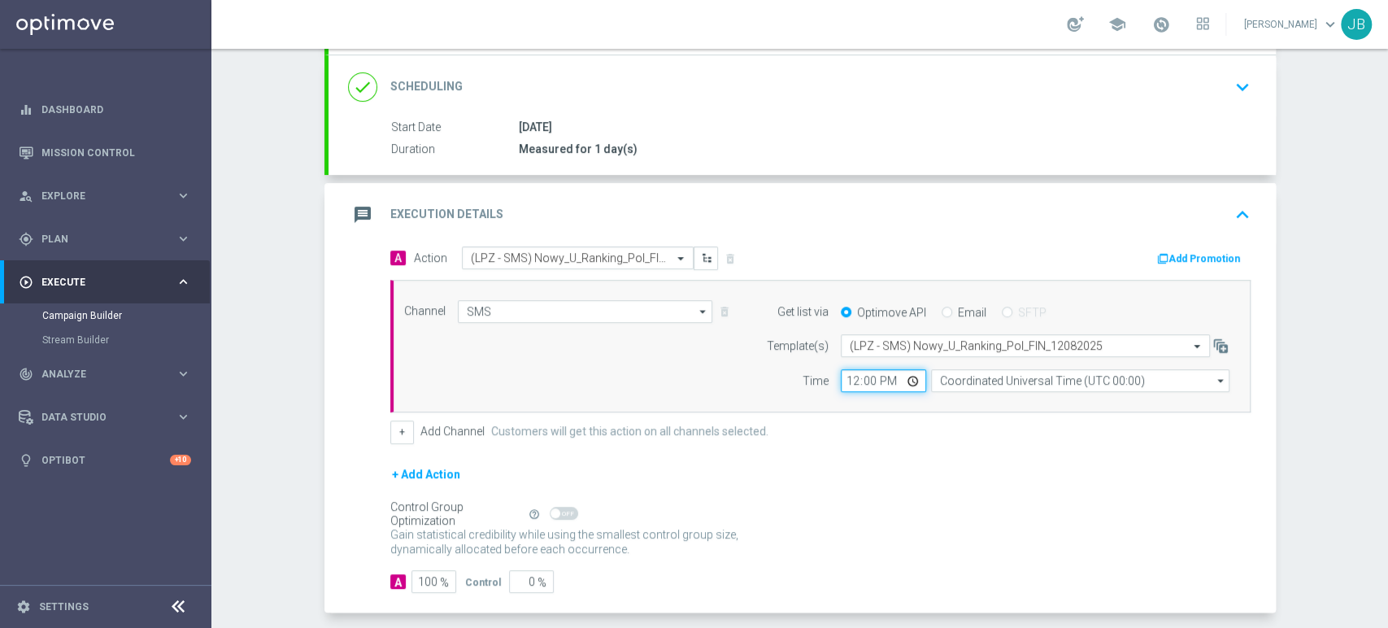
click at [859, 376] on input "12:00" at bounding box center [883, 380] width 85 height 23
type input "12:11"
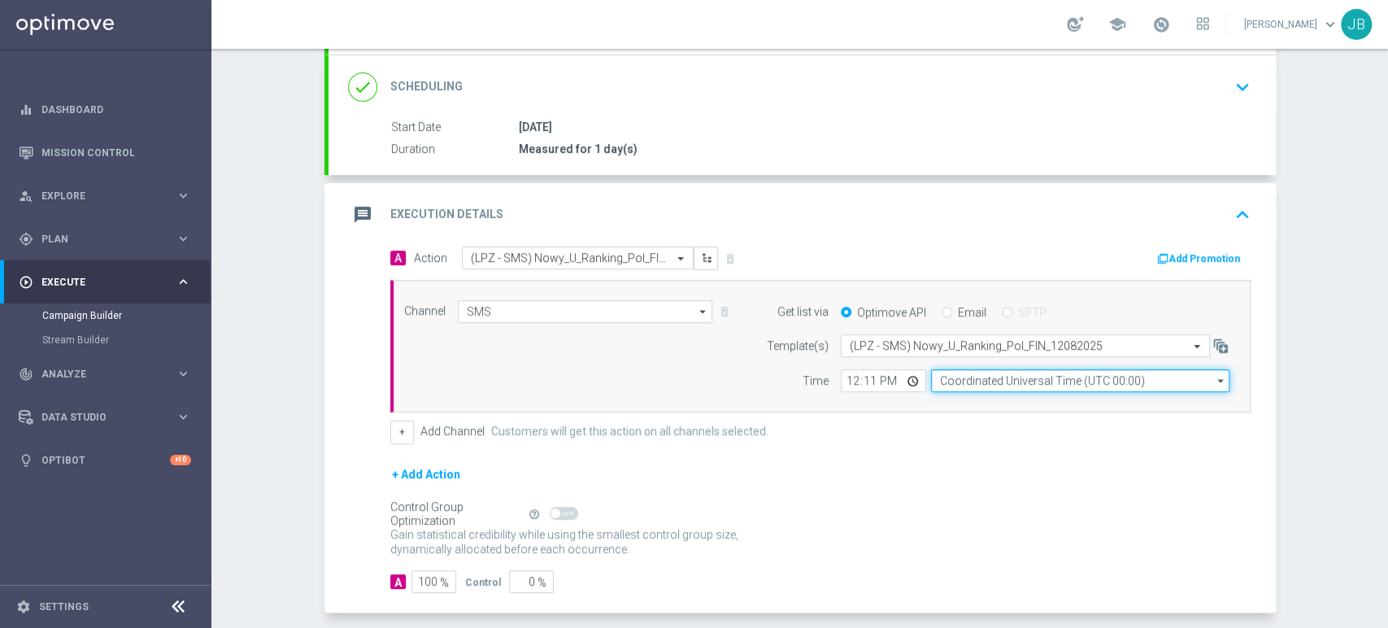
click at [935, 382] on input "Coordinated Universal Time (UTC 00:00)" at bounding box center [1080, 380] width 298 height 23
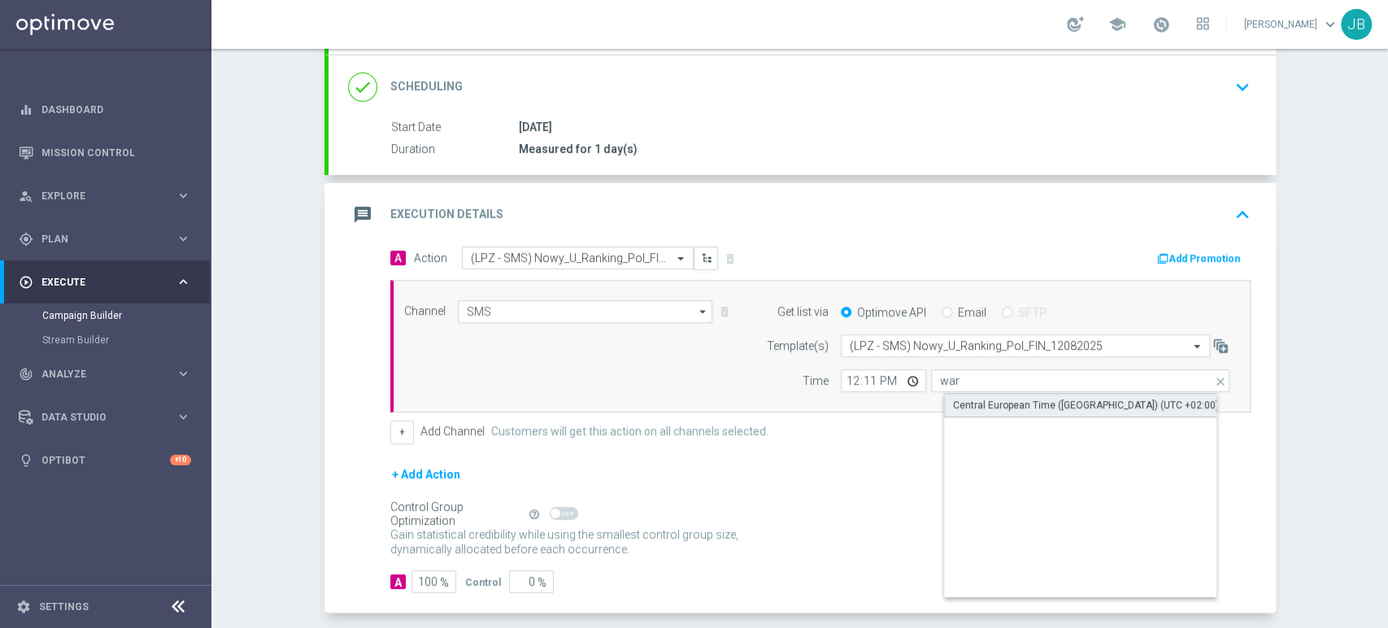
click at [956, 403] on div "Central European Time ([GEOGRAPHIC_DATA]) (UTC +02:00)" at bounding box center [1086, 405] width 266 height 15
type input "Central European Time ([GEOGRAPHIC_DATA]) (UTC +02:00)"
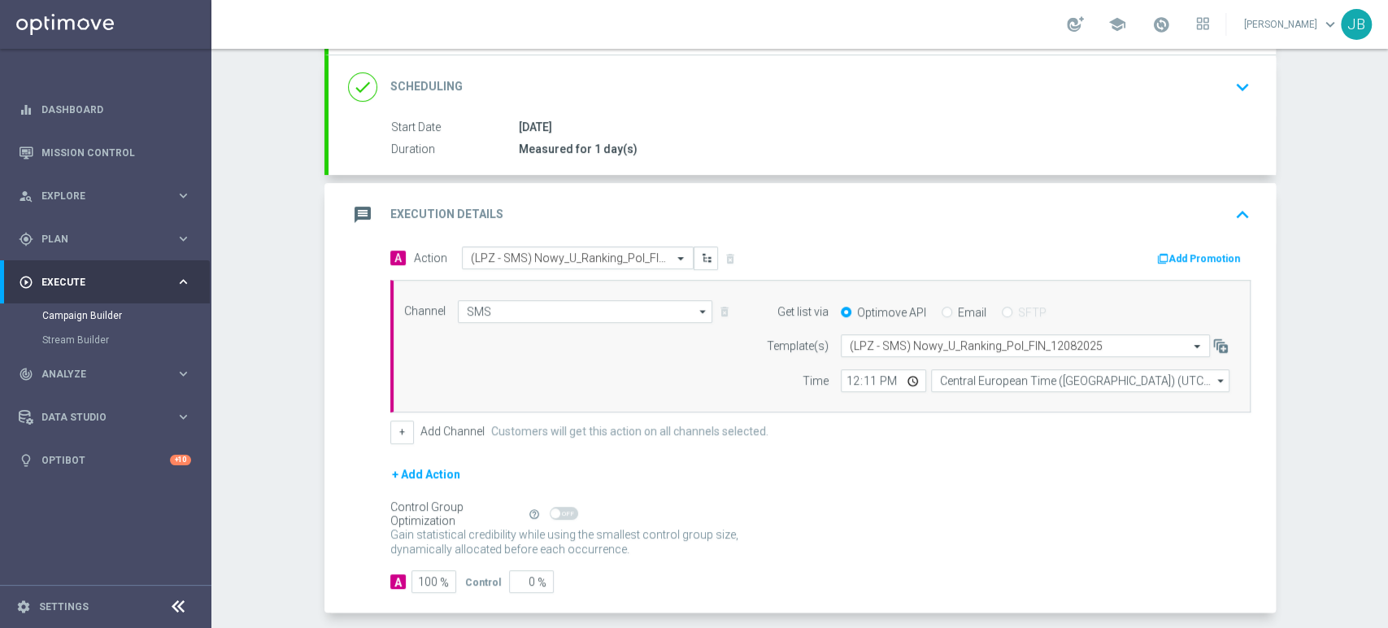
click at [894, 526] on div "Gain statistical credibility while using the smallest control group size, dynam…" at bounding box center [820, 542] width 860 height 39
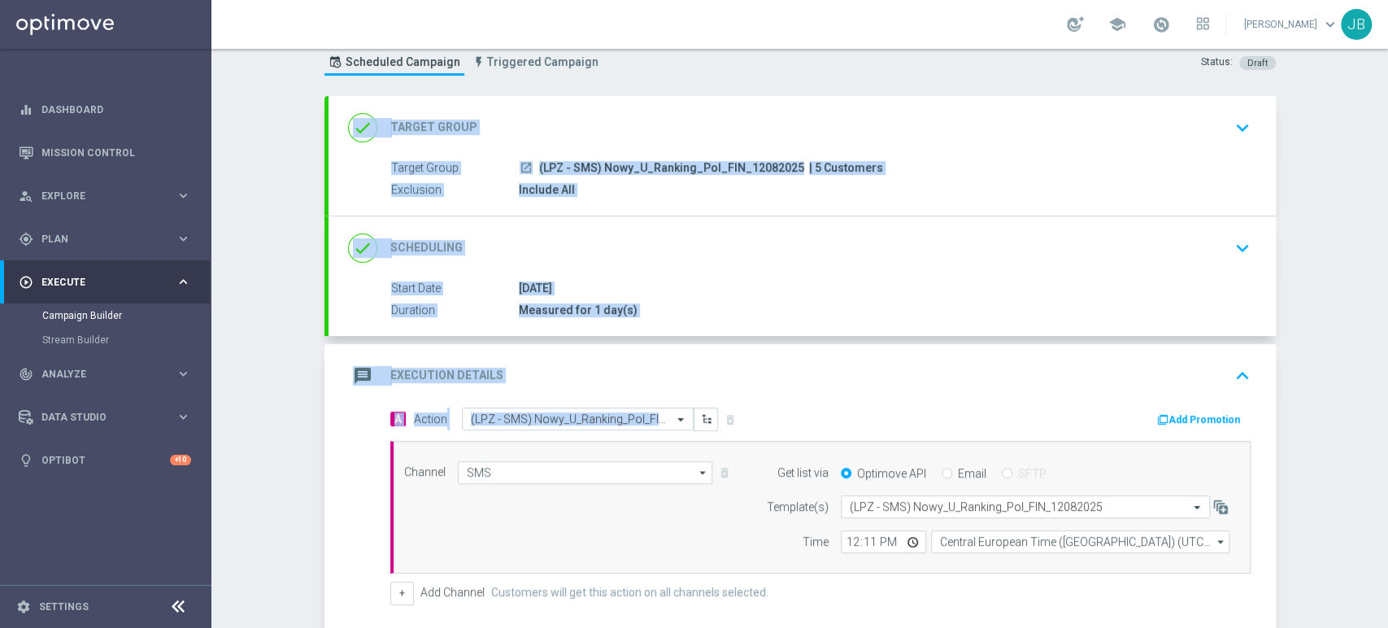
scroll to position [48, 0]
drag, startPoint x: 1386, startPoint y: 293, endPoint x: 1383, endPoint y: 191, distance: 102.5
click at [1383, 191] on div "Campaign Builder Scheduled Campaign Triggered Campaign Status: Draft done Targe…" at bounding box center [799, 338] width 1176 height 579
click at [1359, 247] on div "Campaign Builder Scheduled Campaign Triggered Campaign Status: Draft done Targe…" at bounding box center [799, 338] width 1176 height 579
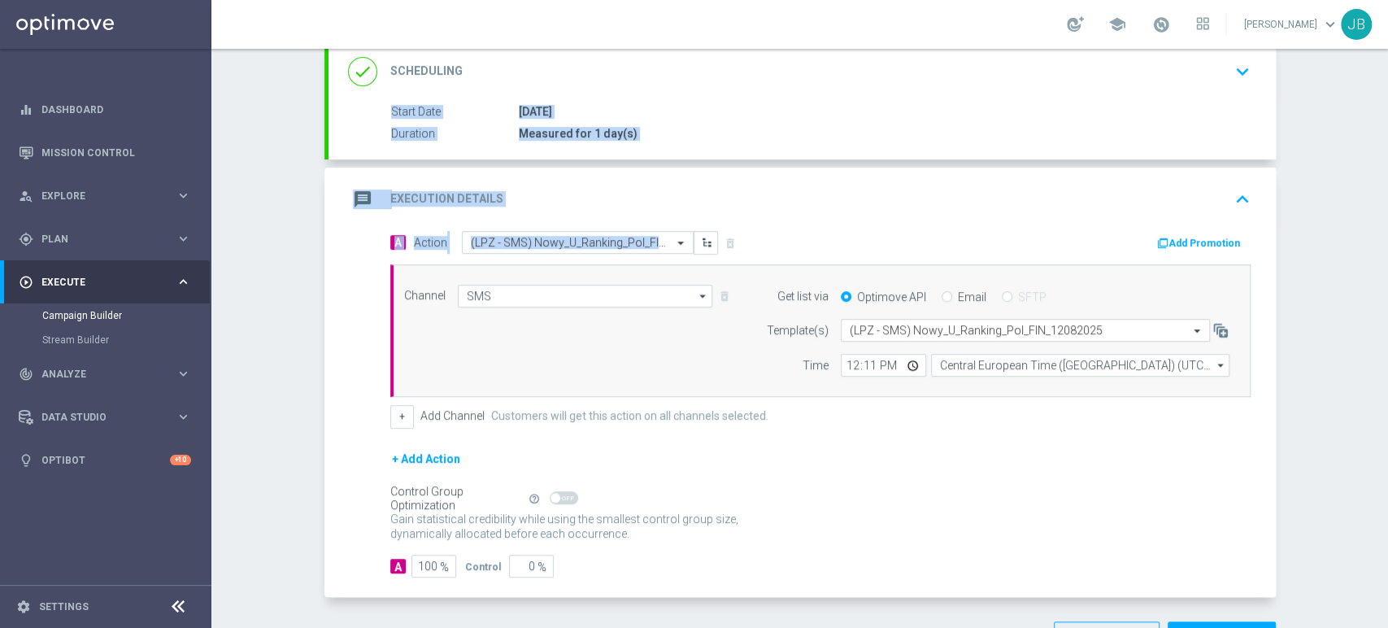
drag, startPoint x: 1386, startPoint y: 246, endPoint x: 1386, endPoint y: 360, distance: 114.6
click at [1386, 360] on div "Campaign Builder Scheduled Campaign Triggered Campaign Status: Draft done Targe…" at bounding box center [799, 338] width 1176 height 579
click at [1327, 376] on div "Campaign Builder Scheduled Campaign Triggered Campaign Status: Draft done Targe…" at bounding box center [799, 338] width 1176 height 579
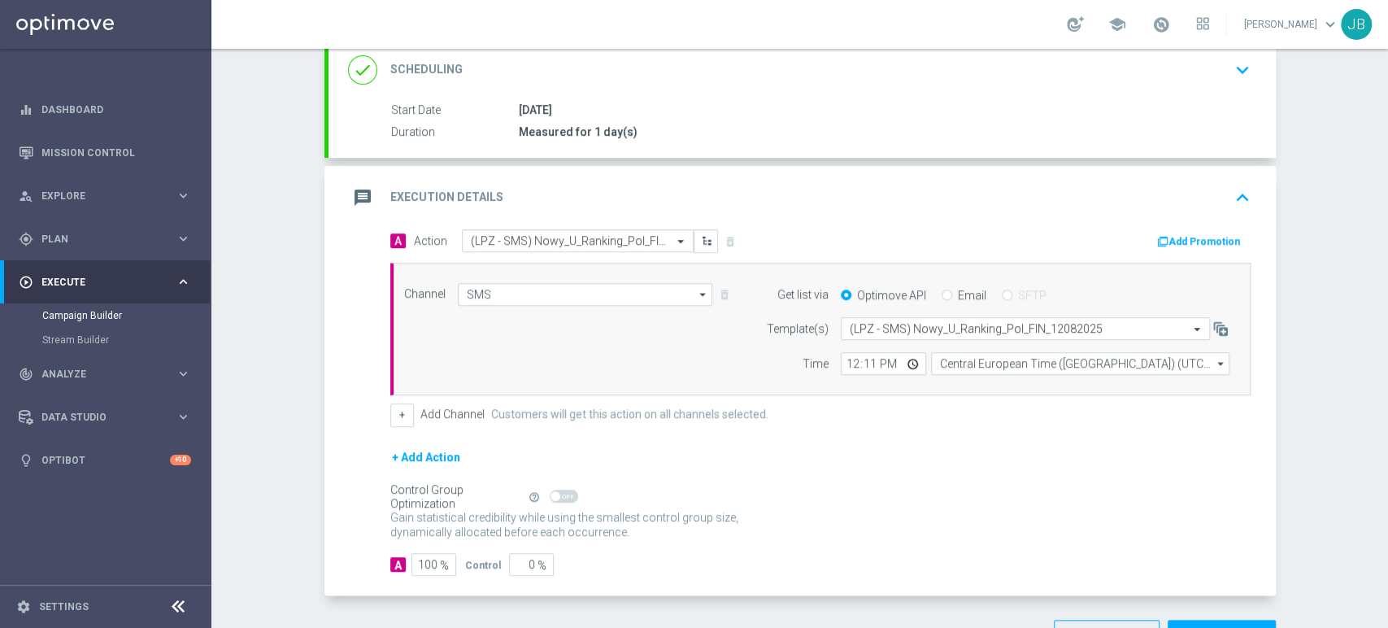
scroll to position [280, 0]
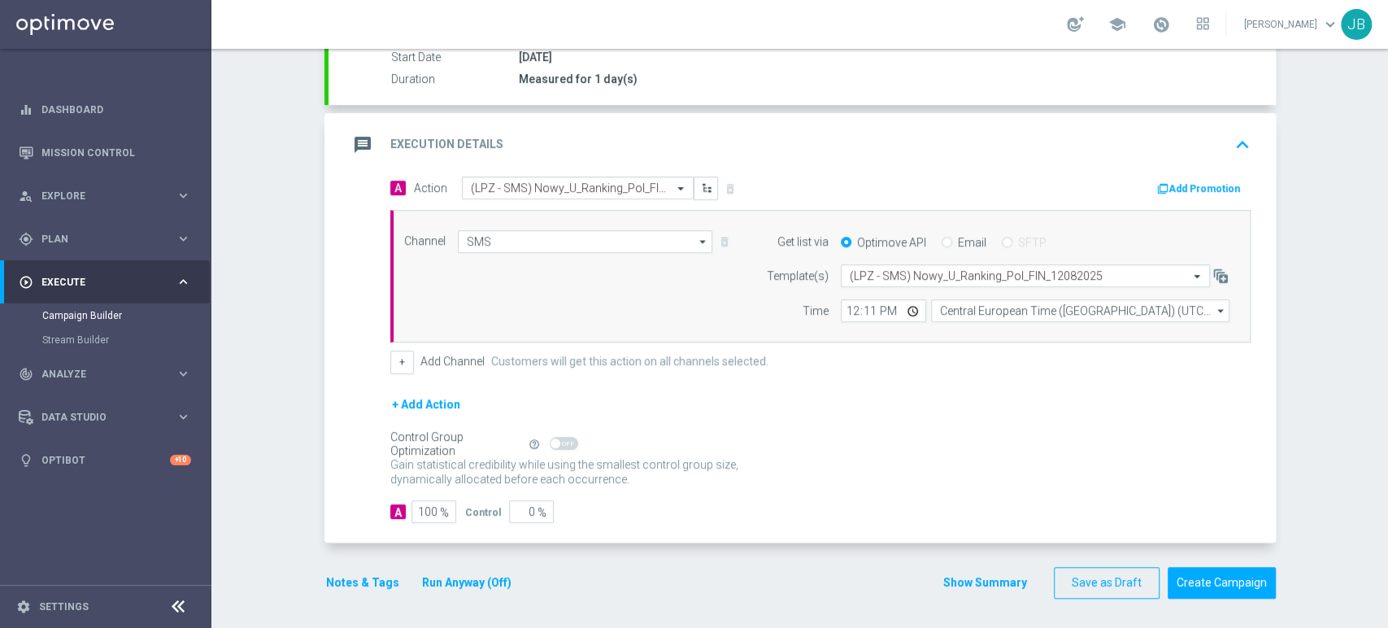
click at [1319, 468] on div "Campaign Builder Scheduled Campaign Triggered Campaign Status: Draft done Targe…" at bounding box center [799, 338] width 1176 height 579
click at [1255, 577] on button "Create Campaign" at bounding box center [1221, 583] width 108 height 32
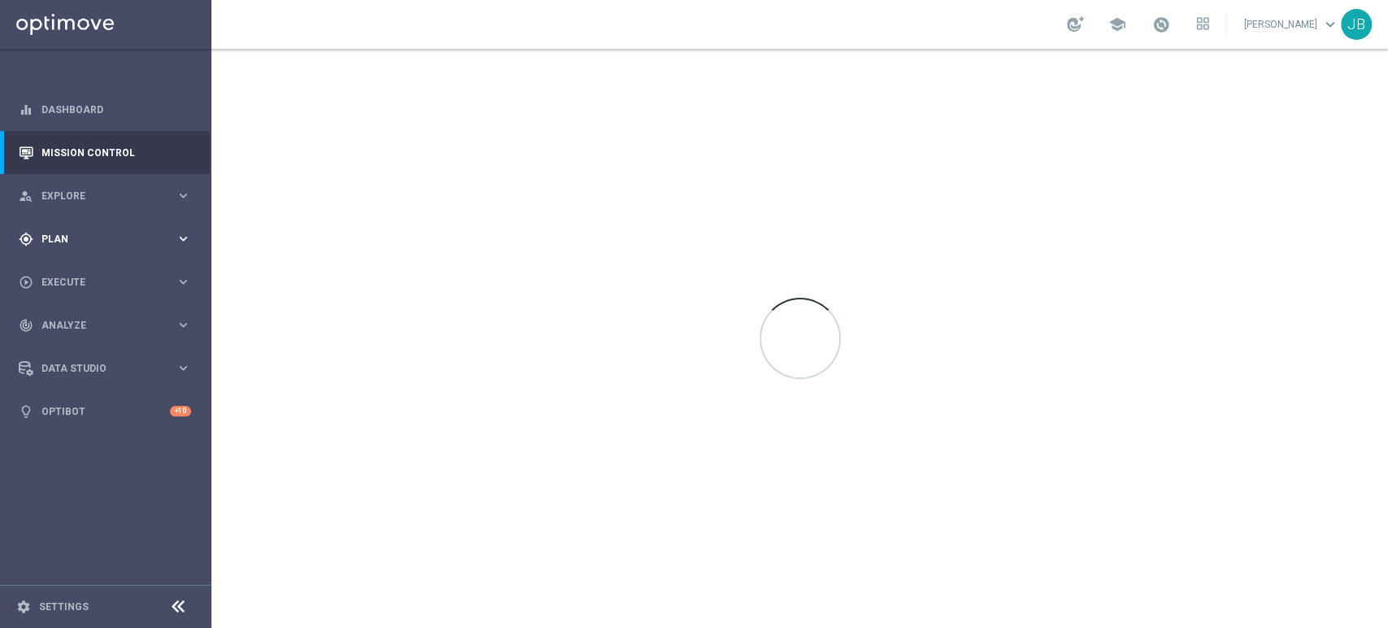
click at [98, 252] on div "gps_fixed Plan keyboard_arrow_right" at bounding box center [105, 238] width 210 height 43
click at [80, 401] on span "Execute" at bounding box center [108, 404] width 134 height 10
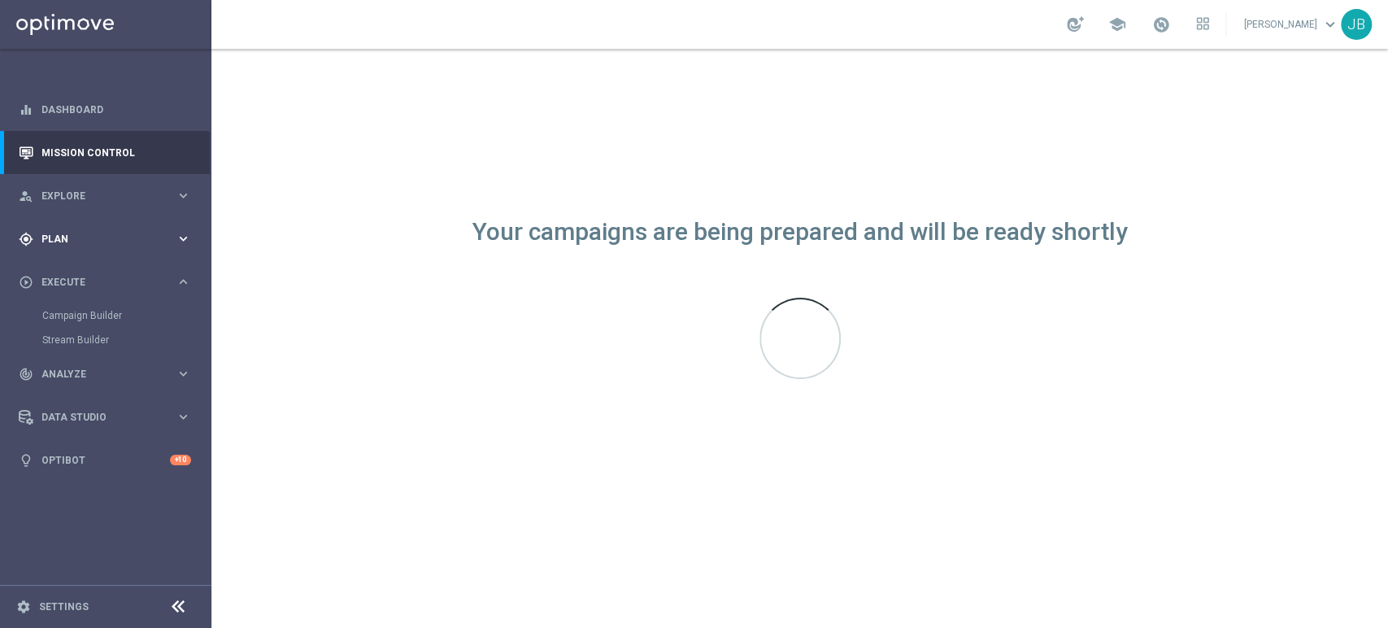
click at [110, 238] on span "Plan" at bounding box center [108, 239] width 134 height 10
click at [106, 266] on link "Target Groups" at bounding box center [105, 272] width 127 height 13
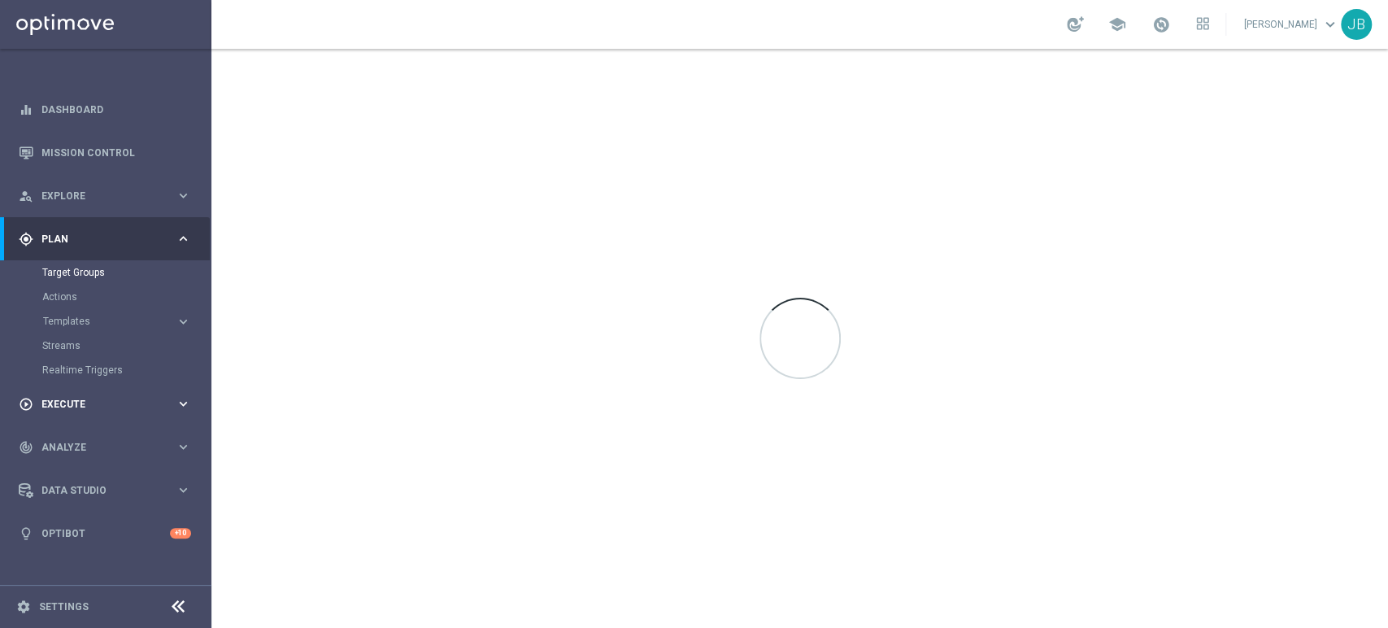
click at [117, 397] on div "play_circle_outline Execute" at bounding box center [97, 404] width 157 height 15
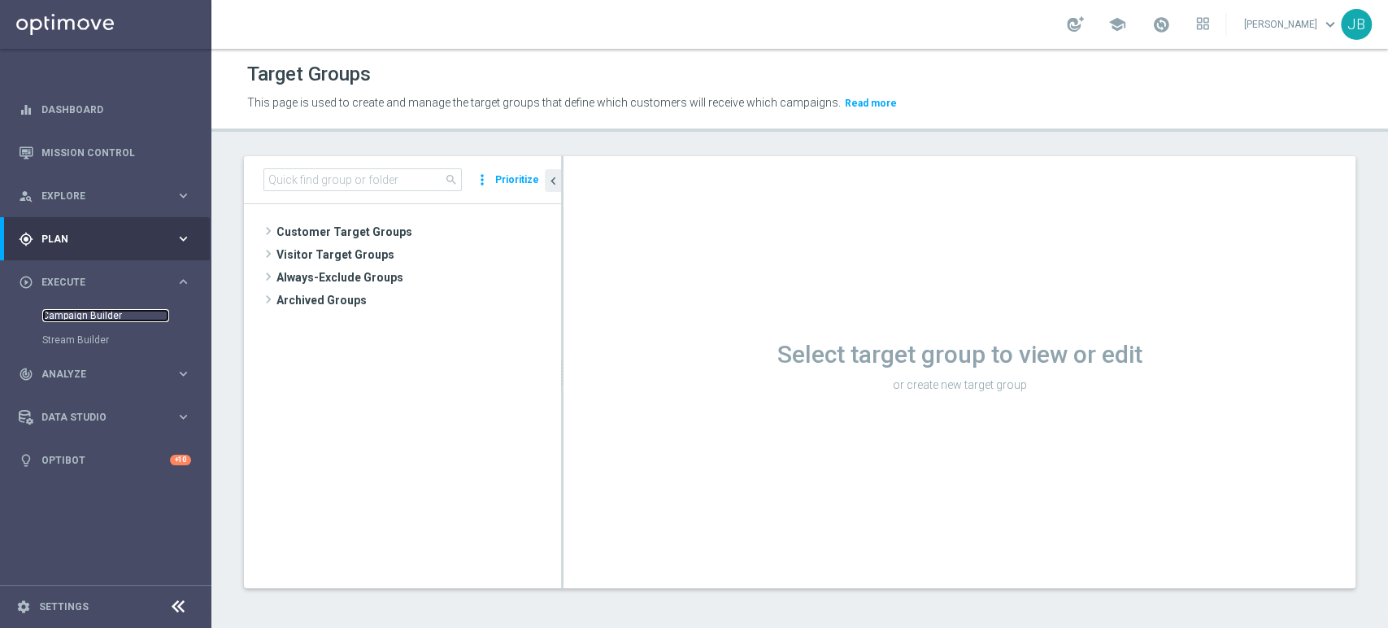
click at [108, 318] on link "Campaign Builder" at bounding box center [105, 315] width 127 height 13
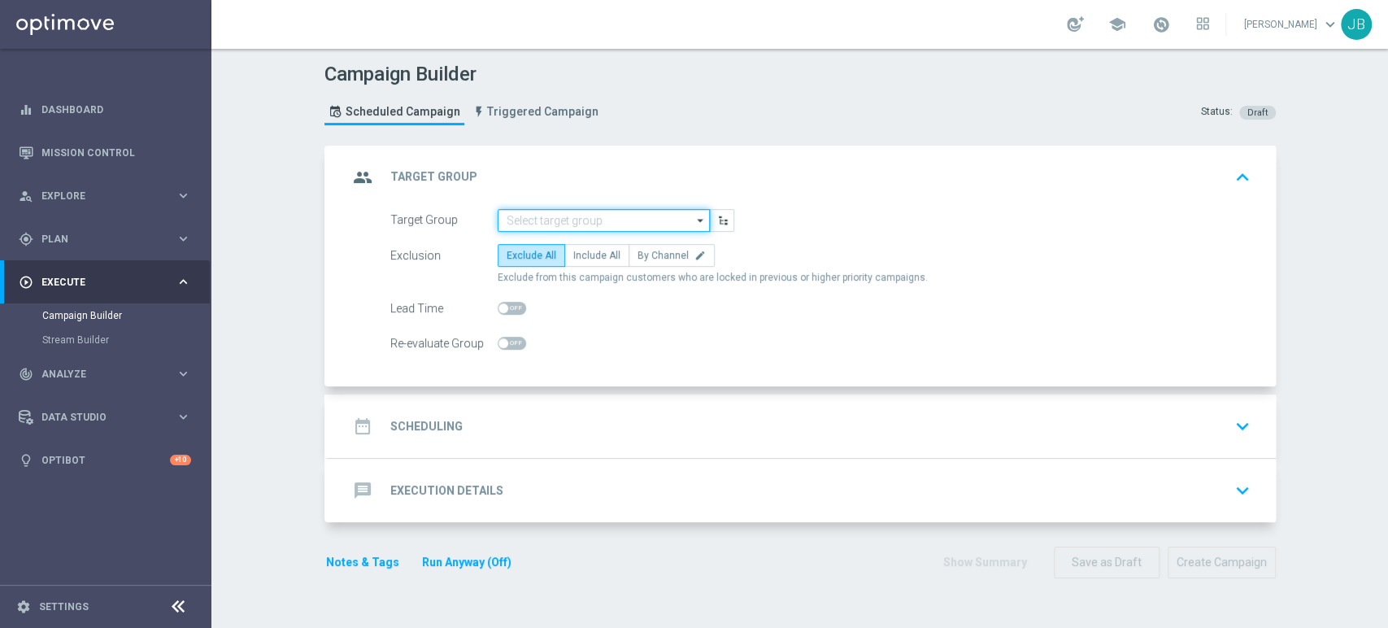
click at [503, 213] on input at bounding box center [604, 220] width 212 height 23
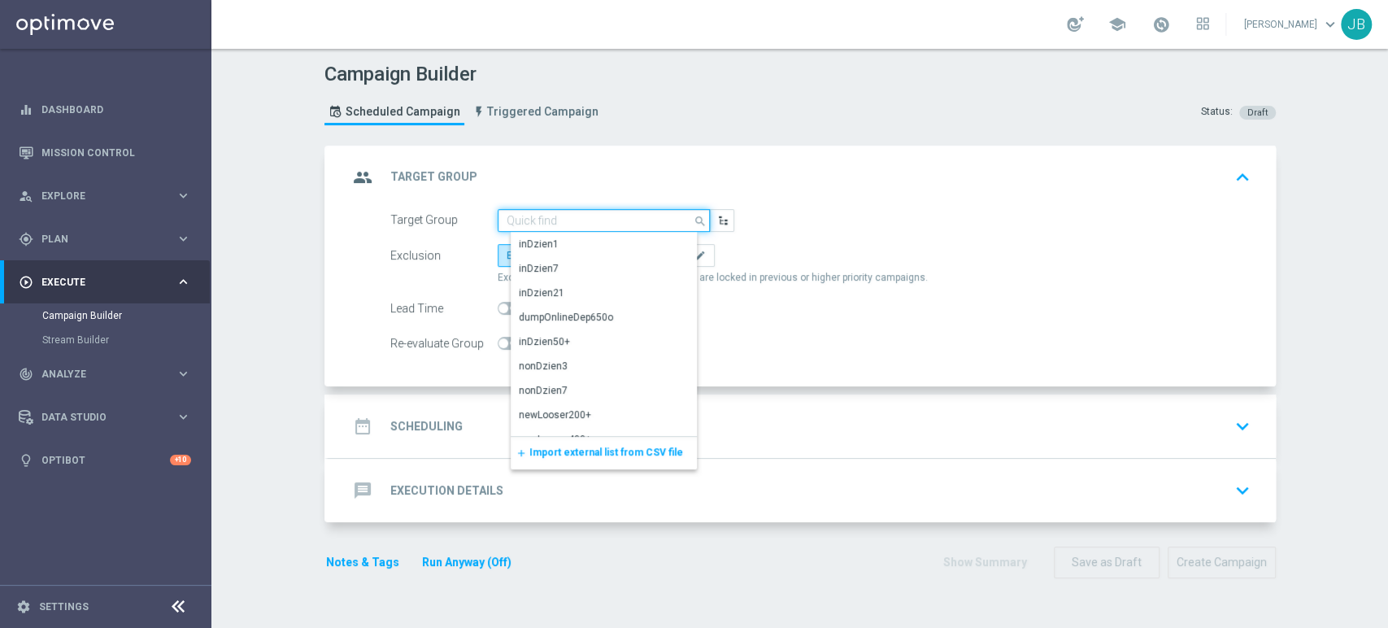
paste input "(LPZ - GLOBAL) Wirtualne poniedziałki_VS_[DATE]_SMS"
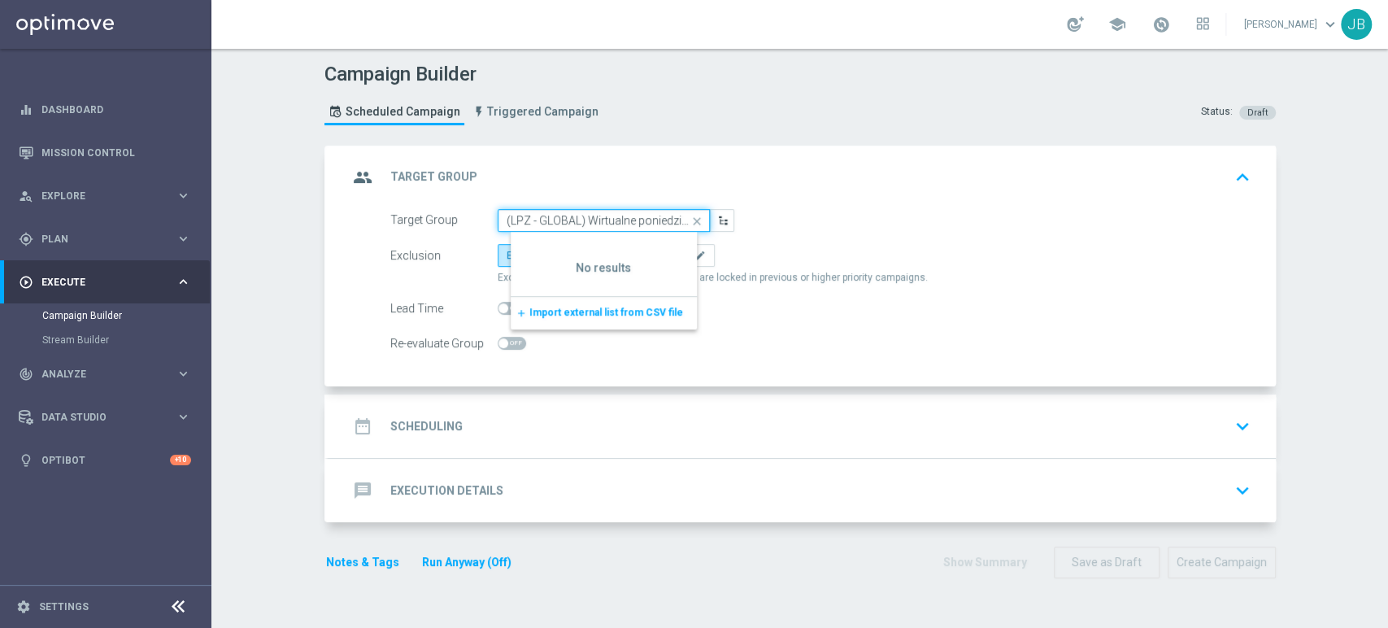
scroll to position [0, 109]
type input "(LPZ - GLOBAL) Wirtualne poniedziałki_VS_[DATE]_SMS"
click at [107, 241] on span "Plan" at bounding box center [108, 239] width 134 height 10
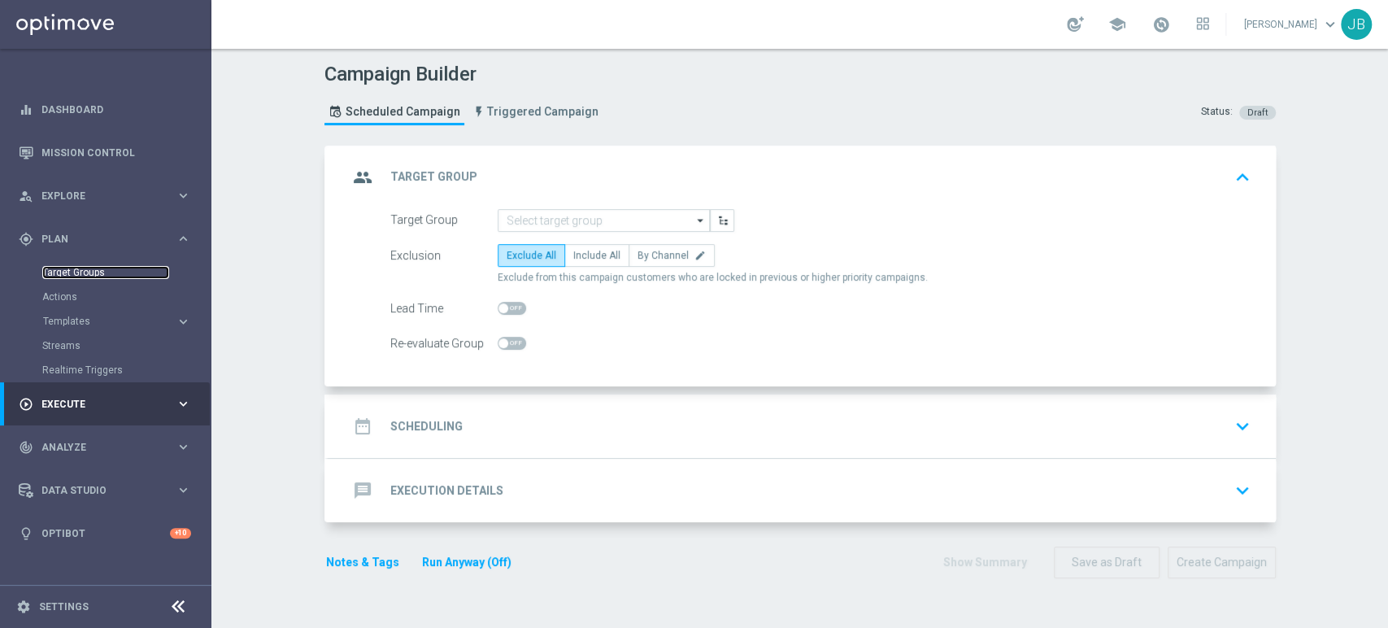
click at [94, 272] on link "Target Groups" at bounding box center [105, 272] width 127 height 13
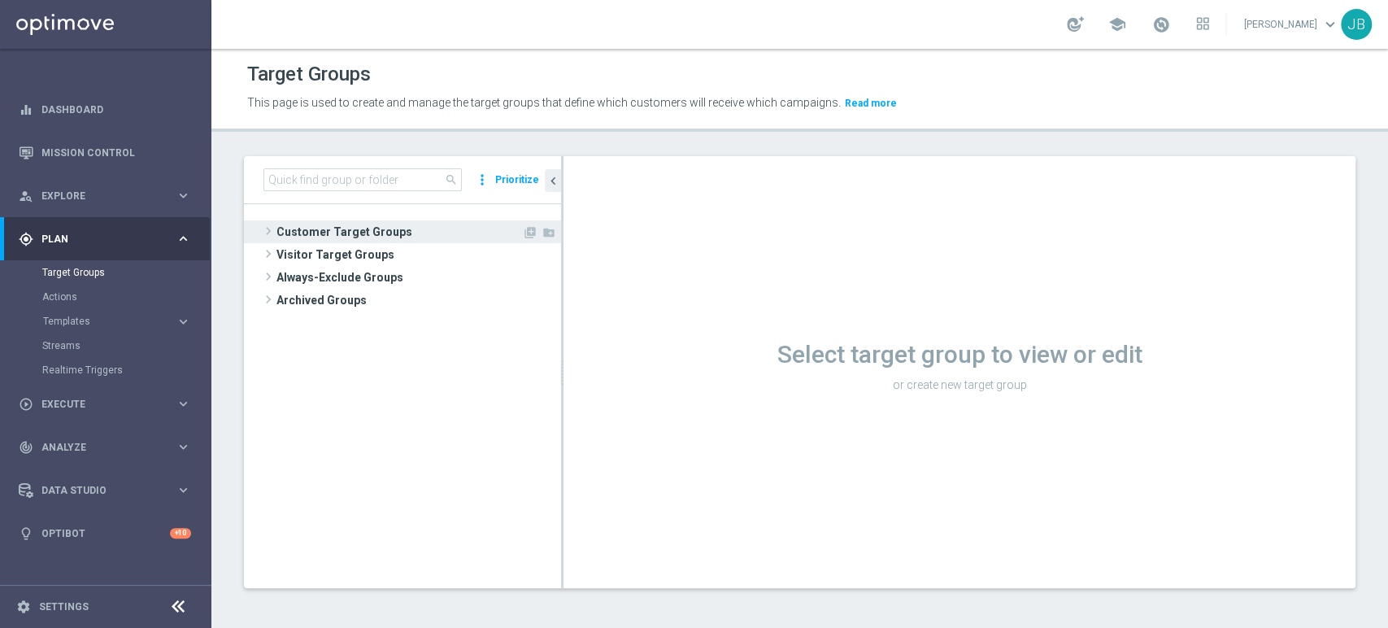
click at [354, 225] on span "Customer Target Groups" at bounding box center [399, 231] width 246 height 23
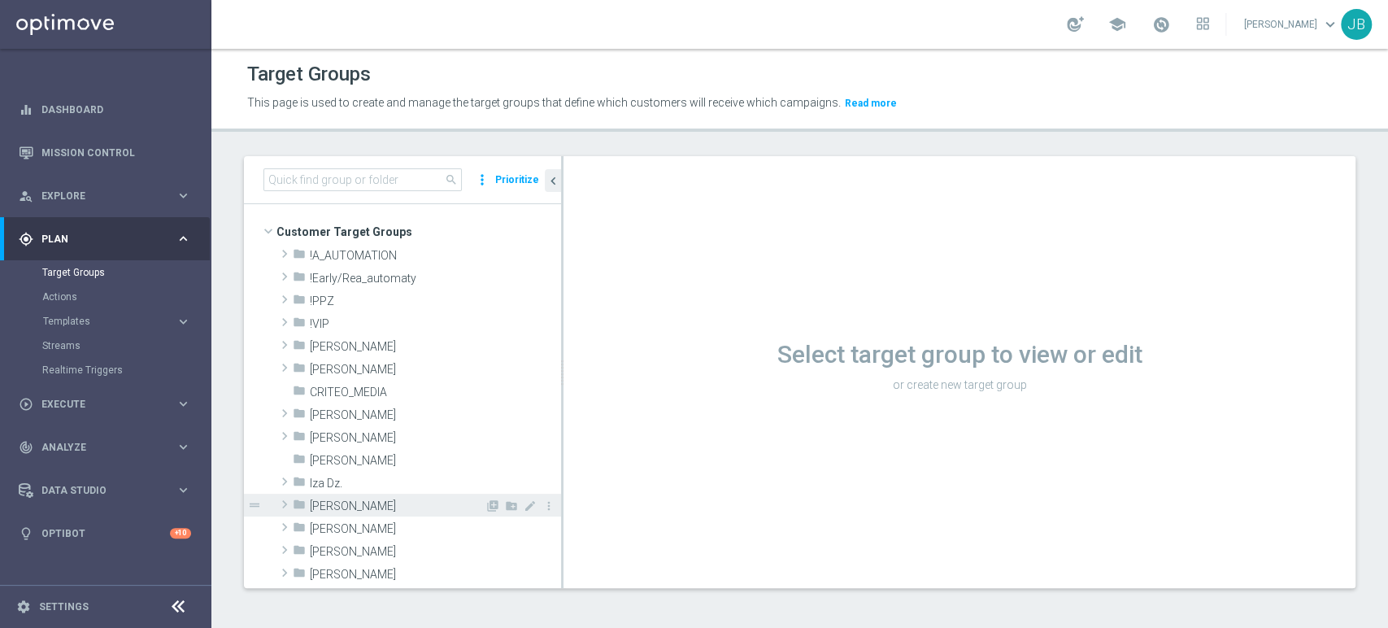
click at [385, 499] on span "[PERSON_NAME]" at bounding box center [397, 506] width 175 height 14
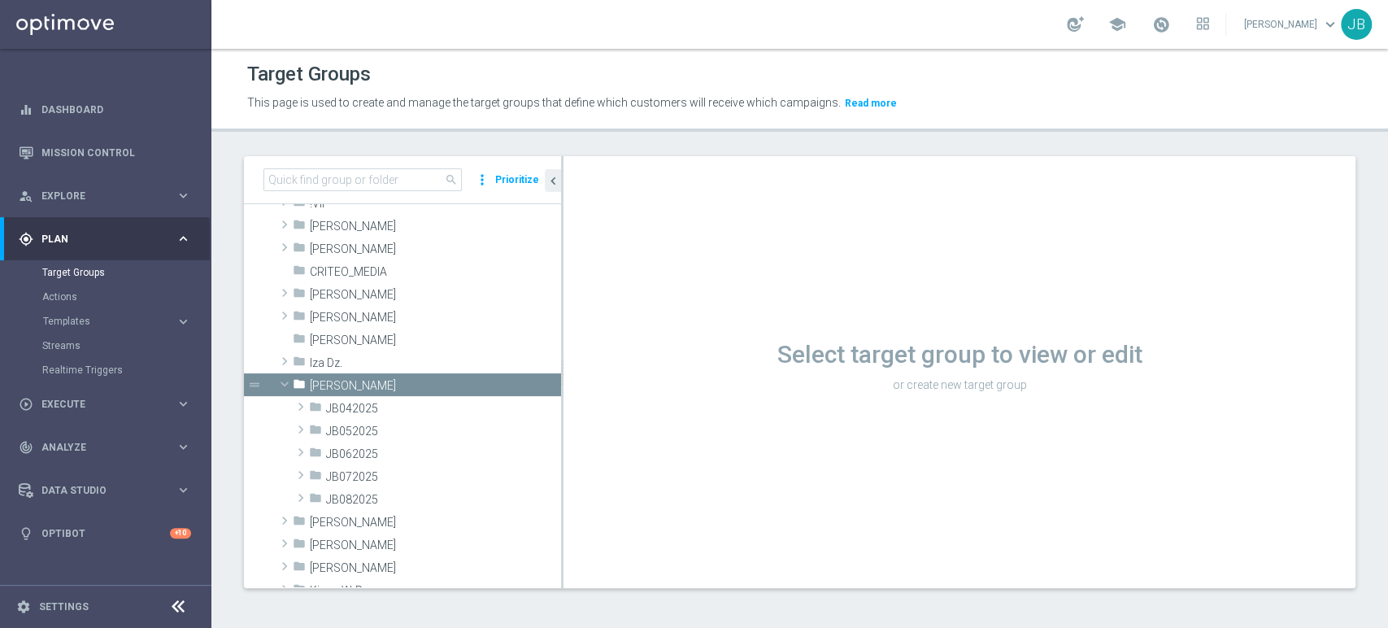
scroll to position [204, 0]
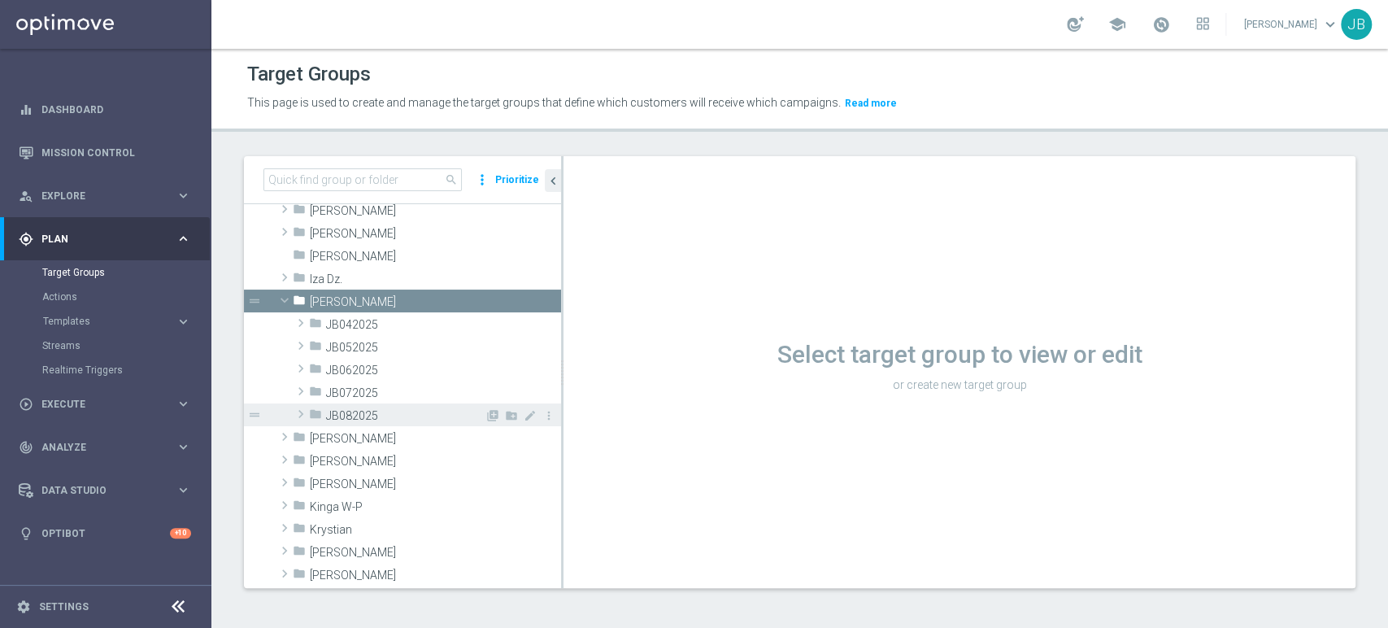
click at [362, 416] on span "JB082025" at bounding box center [405, 416] width 159 height 14
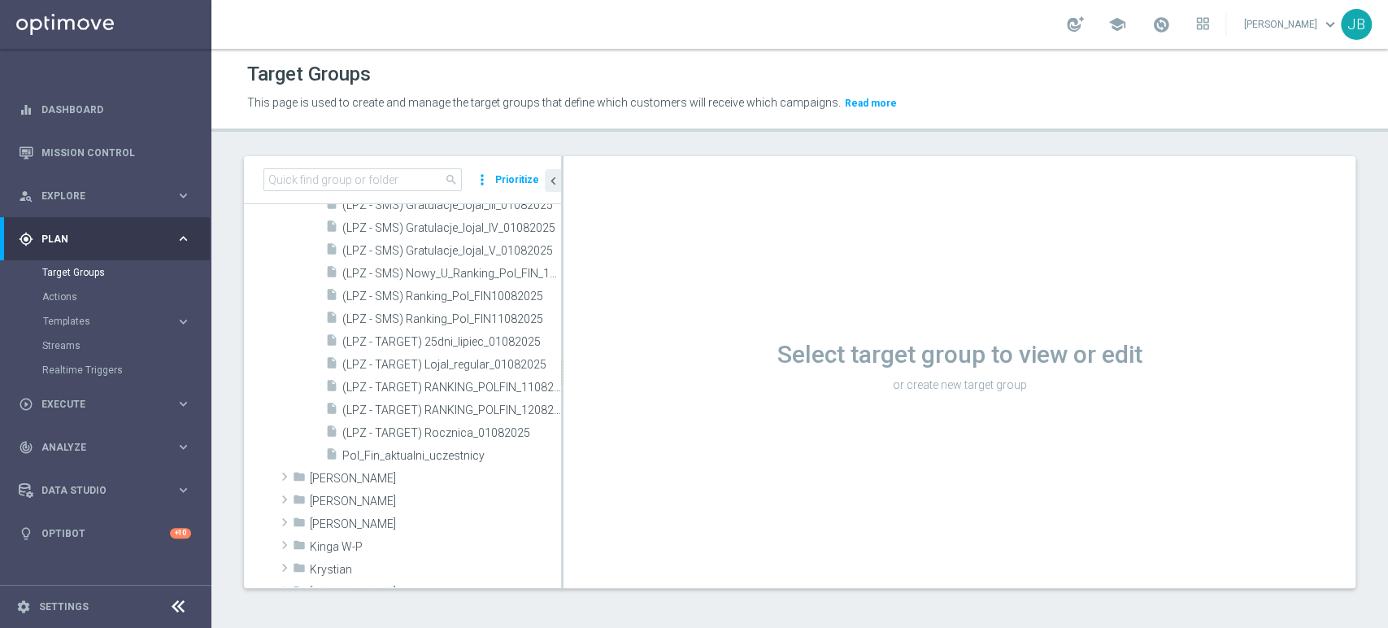
scroll to position [674, 0]
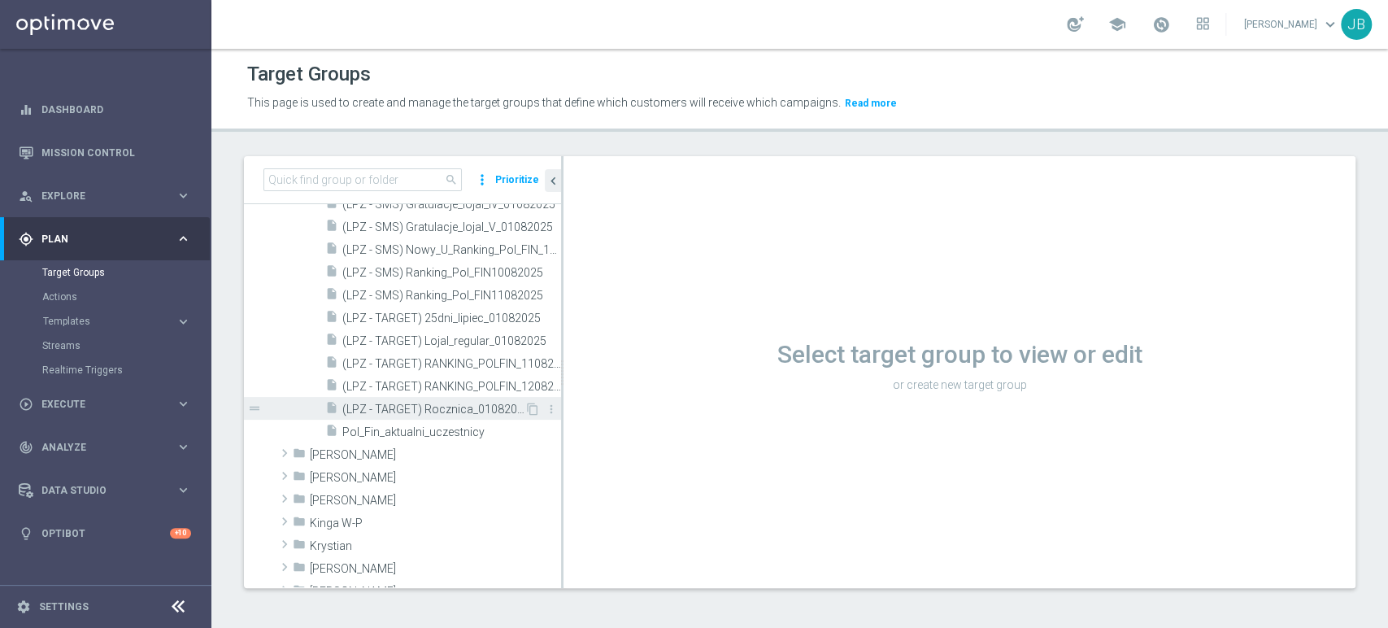
click at [462, 411] on span "(LPZ - TARGET) Rocznica_01082025" at bounding box center [433, 409] width 182 height 14
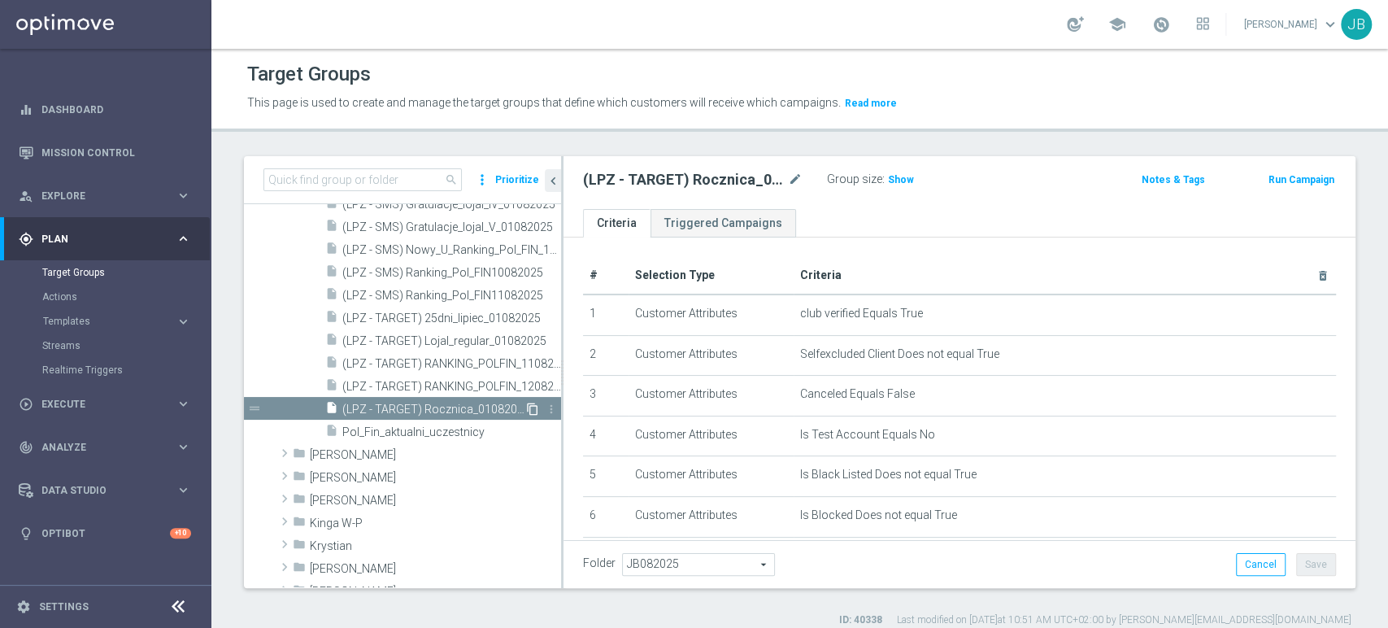
click at [526, 410] on icon "content_copy" at bounding box center [532, 408] width 13 height 13
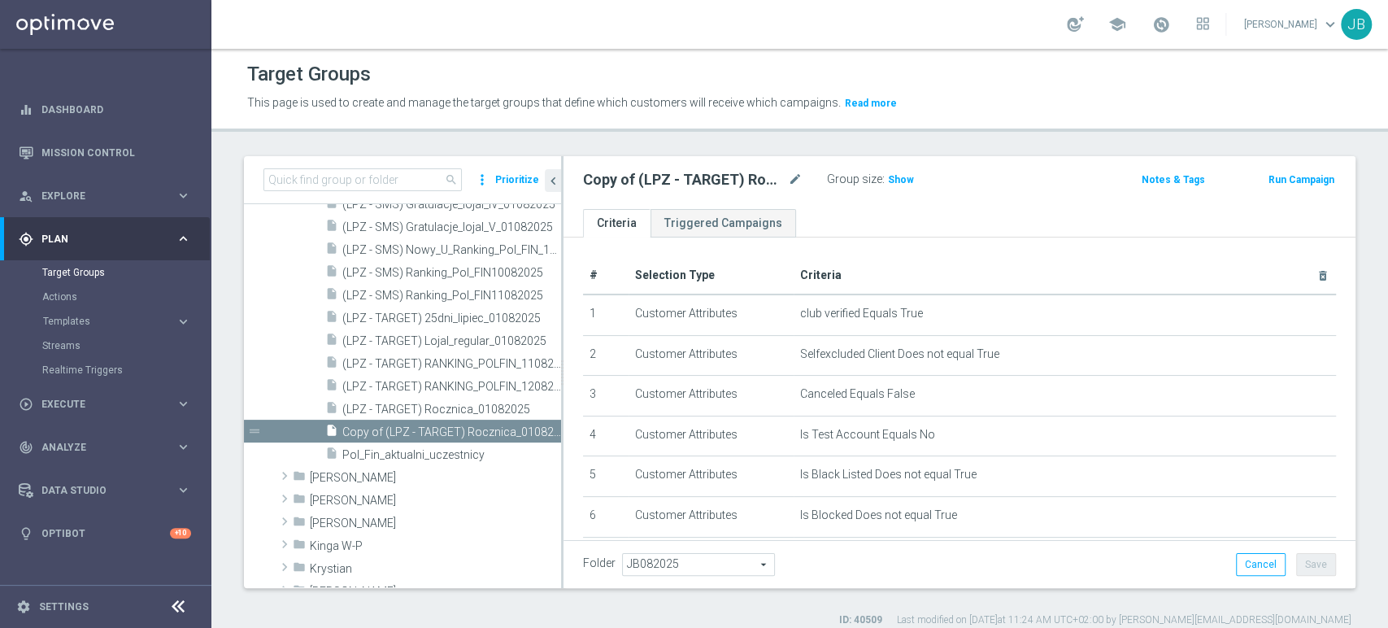
scroll to position [632, 0]
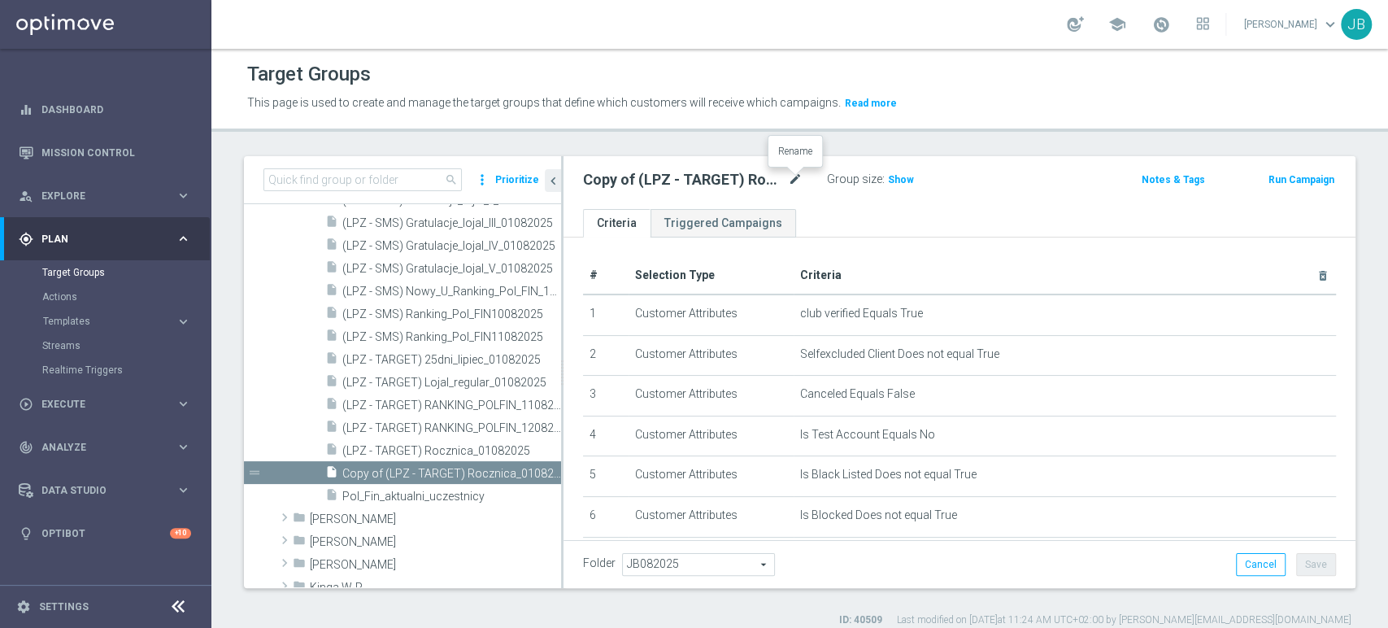
click at [792, 178] on icon "mode_edit" at bounding box center [795, 180] width 15 height 20
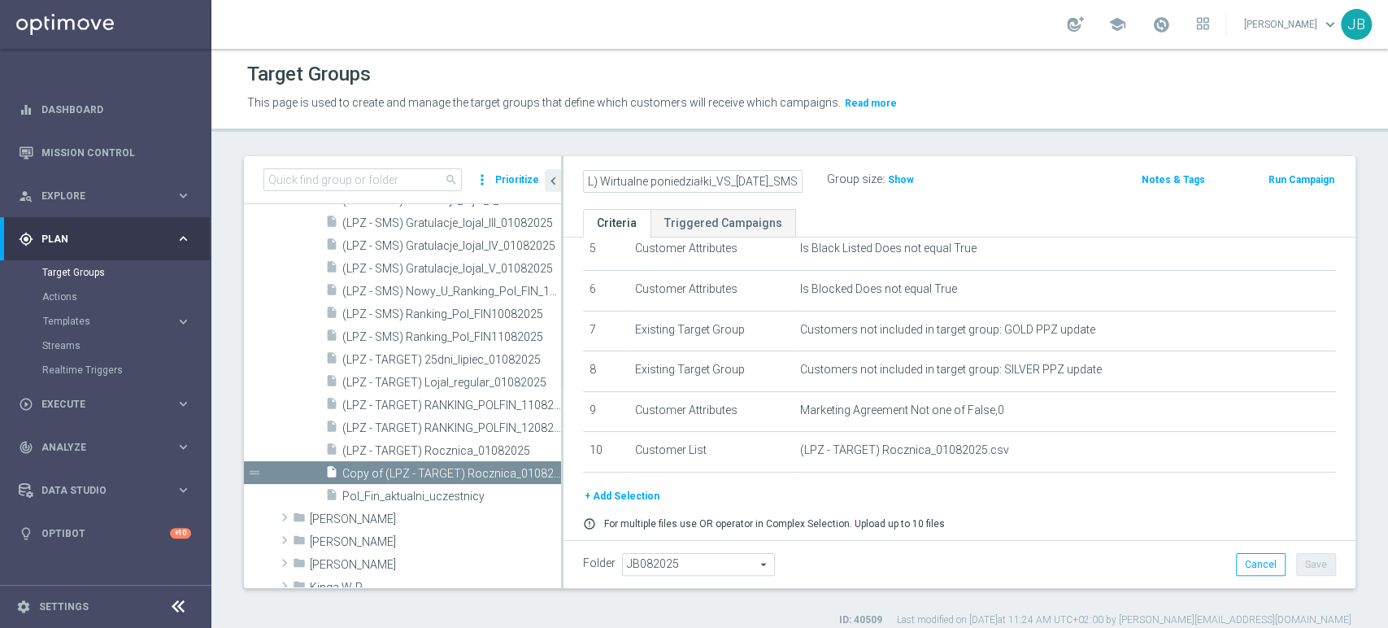
scroll to position [277, 0]
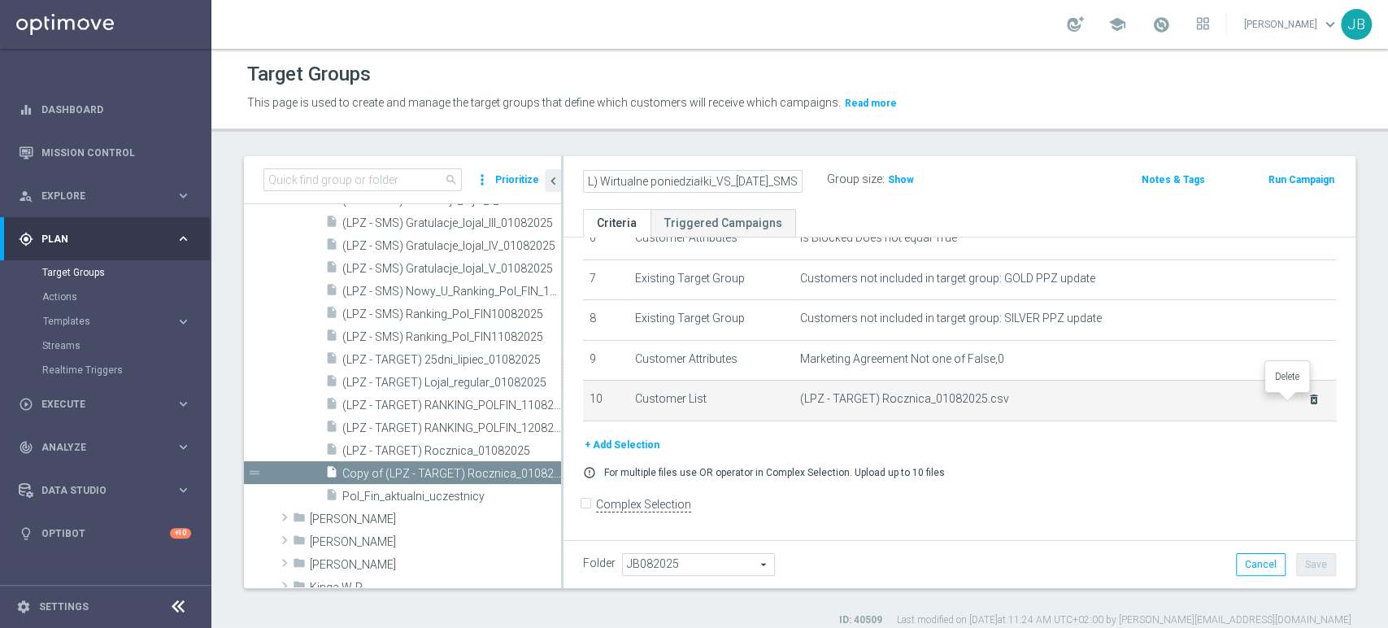
type input "(LPZ - GLOBAL) Wirtualne poniedziałki_VS_[DATE]_SMS"
click at [1307, 397] on icon "delete_forever" at bounding box center [1313, 399] width 13 height 13
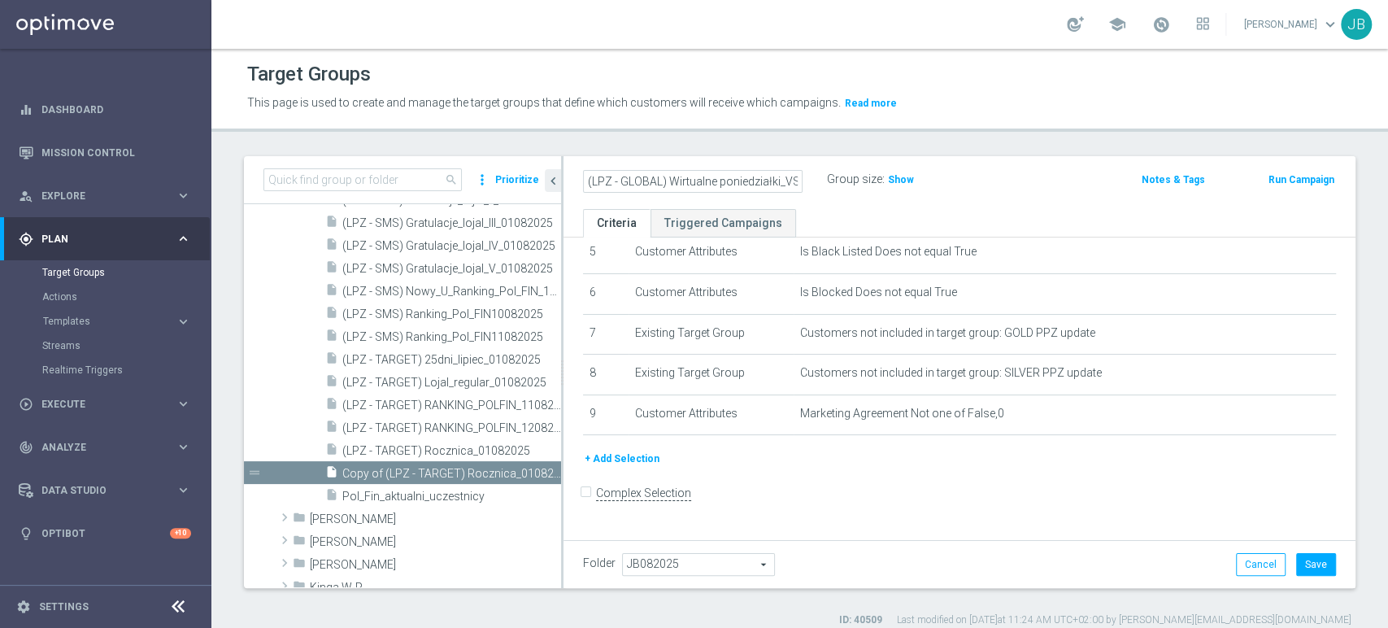
scroll to position [211, 0]
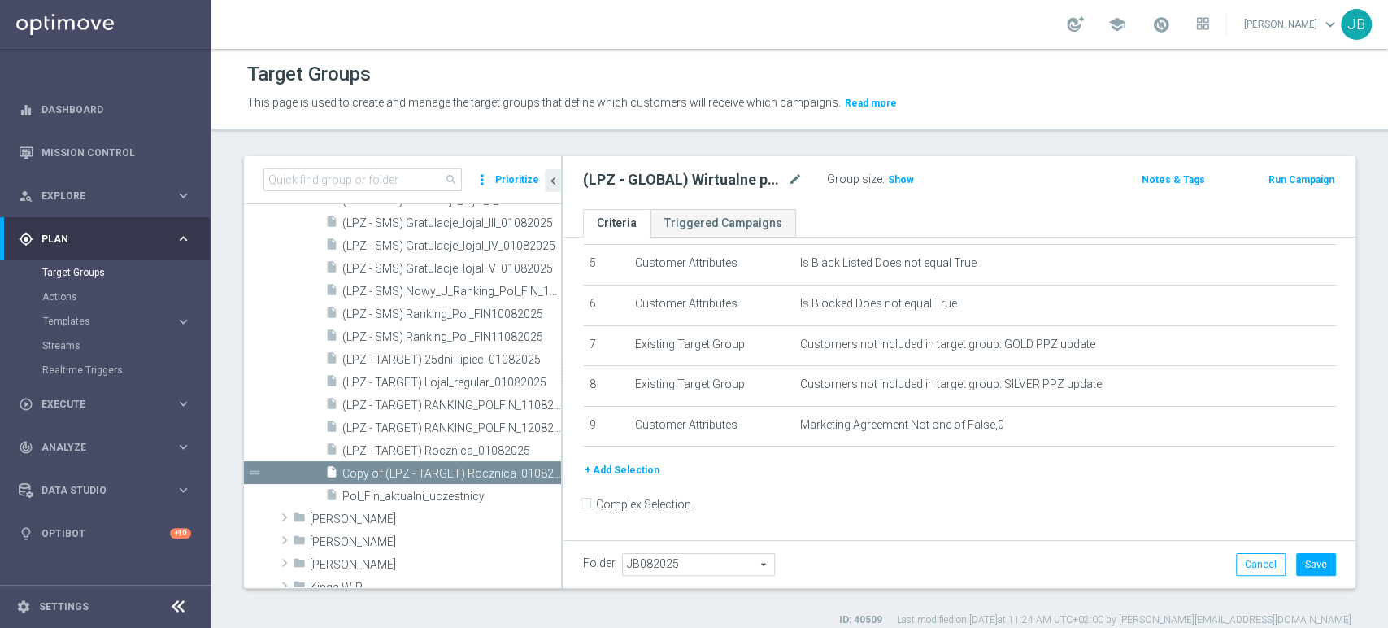
click at [636, 467] on button "+ Add Selection" at bounding box center [622, 470] width 78 height 18
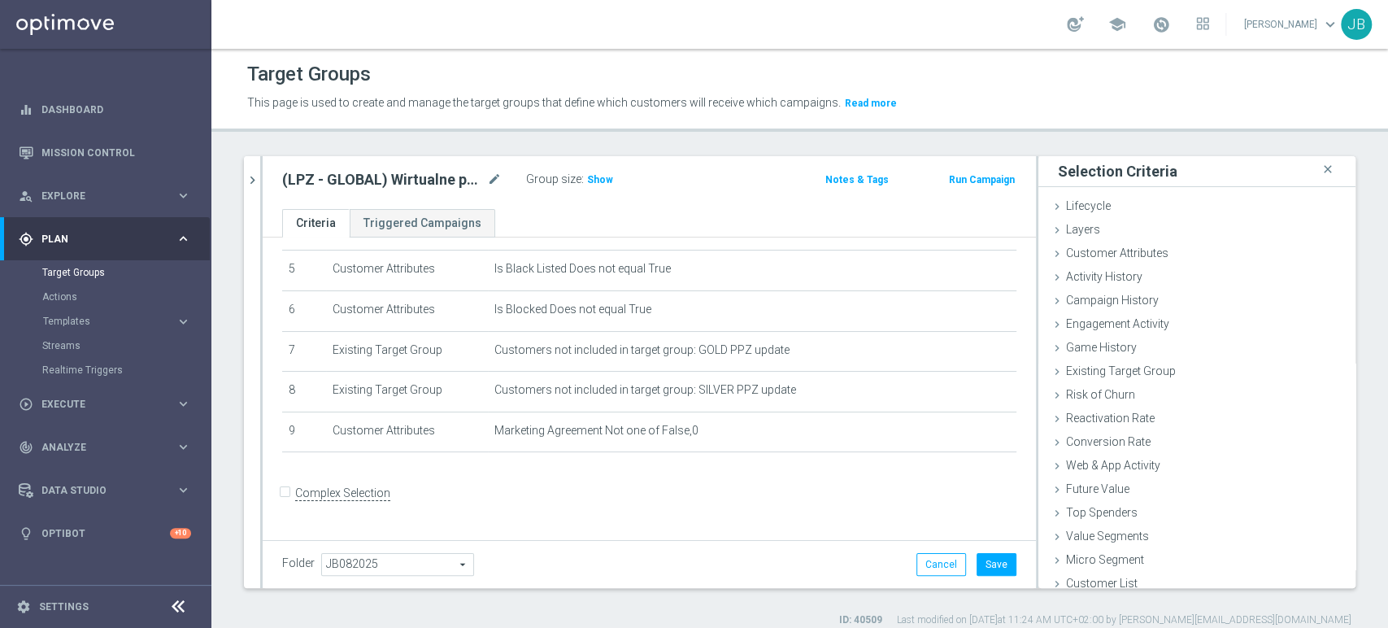
scroll to position [194, 0]
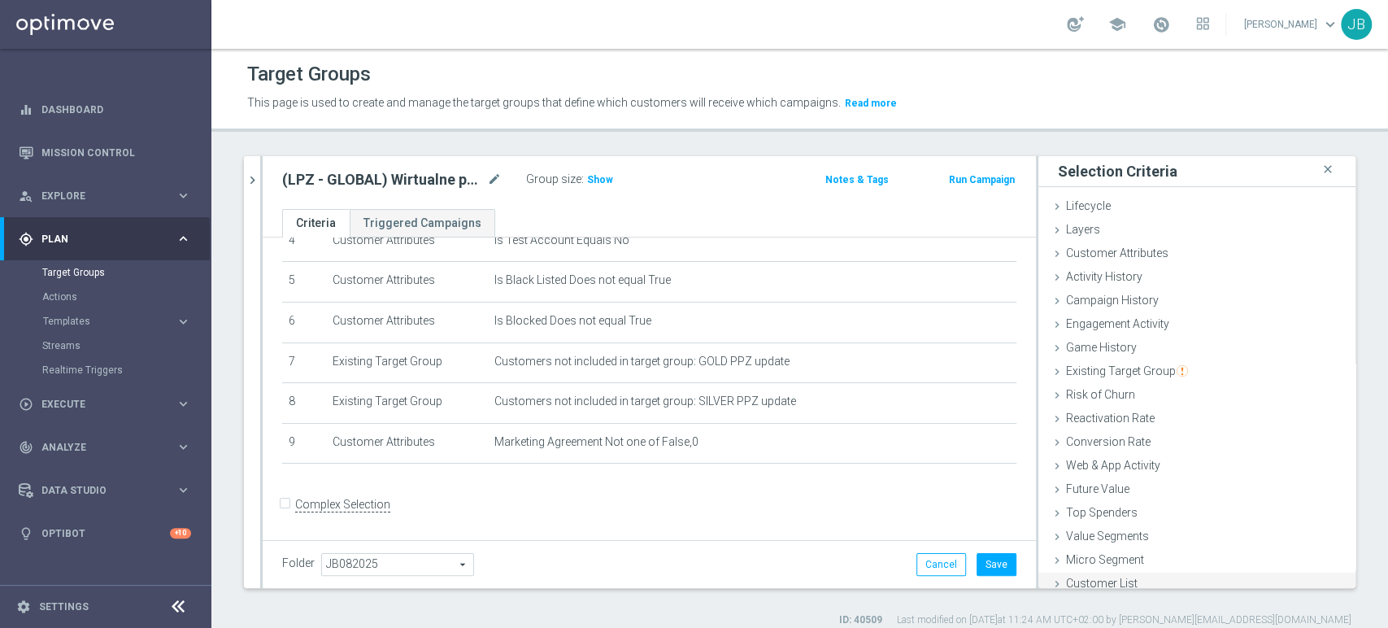
click at [1141, 577] on div "Customer List done" at bounding box center [1196, 584] width 317 height 24
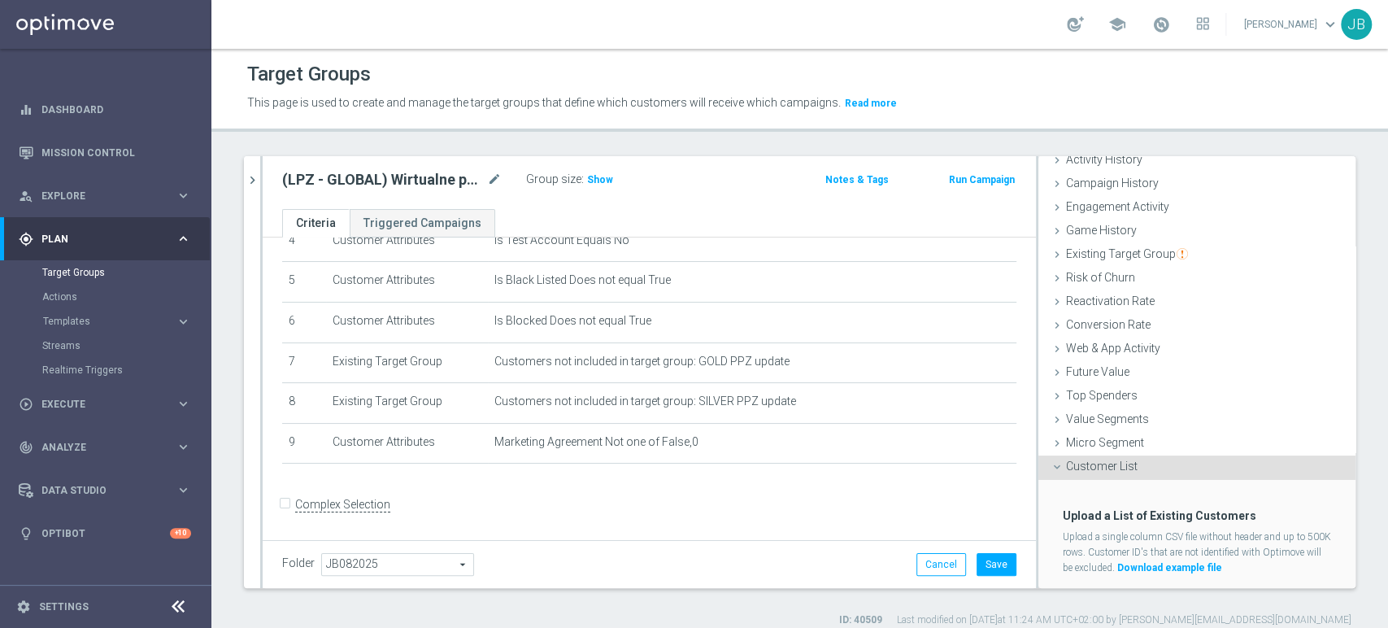
scroll to position [154, 0]
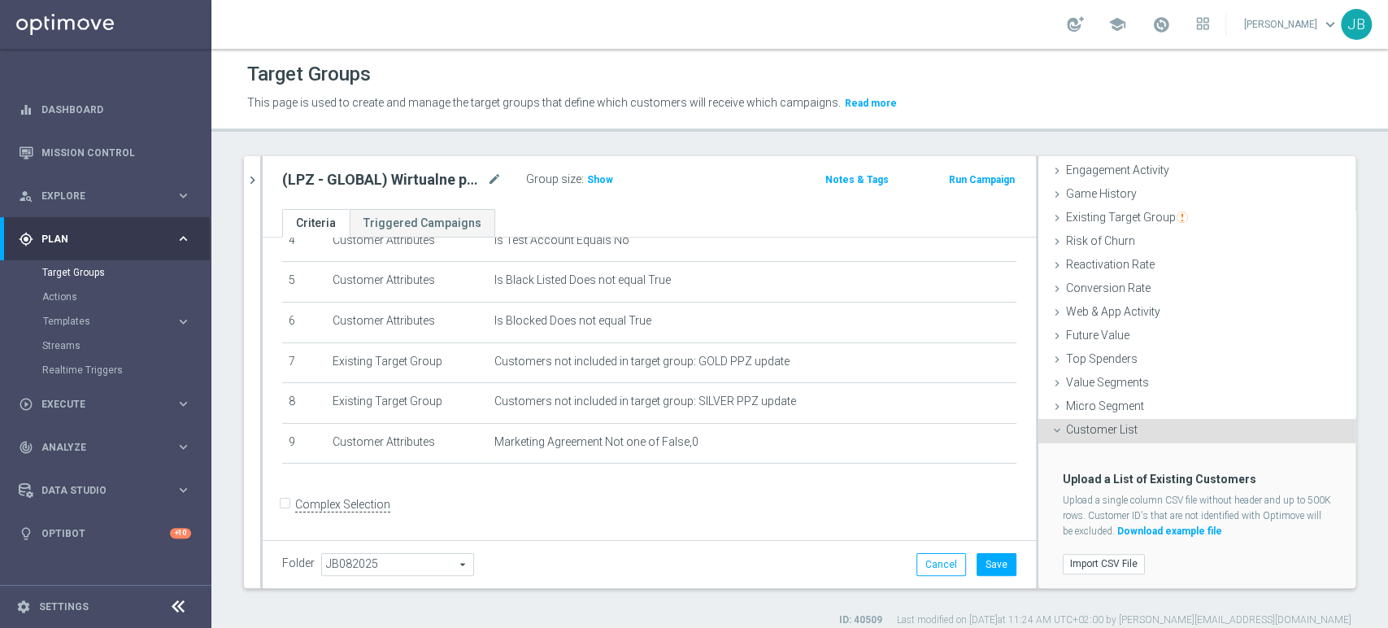
click at [1050, 555] on div "Import CSV File" at bounding box center [1196, 563] width 293 height 27
click at [1066, 558] on label "Import CSV File" at bounding box center [1104, 564] width 82 height 20
click at [0, 0] on input "Import CSV File" at bounding box center [0, 0] width 0 height 0
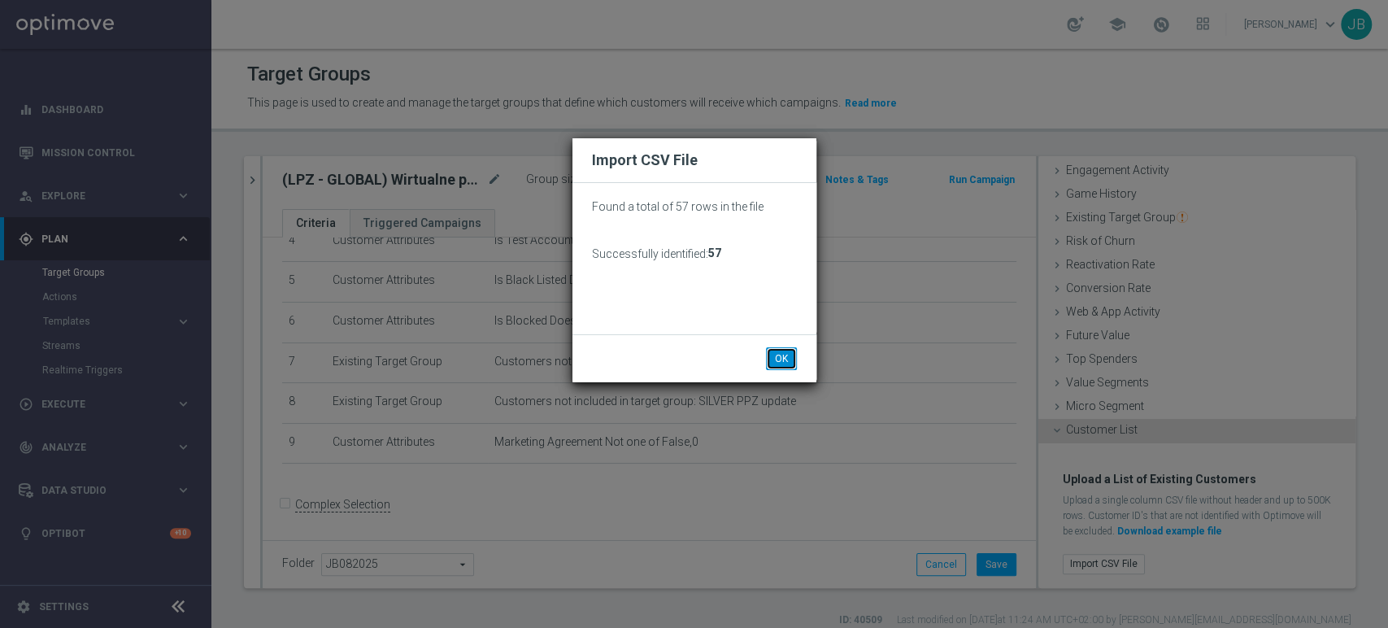
click at [773, 364] on button "OK" at bounding box center [781, 358] width 31 height 23
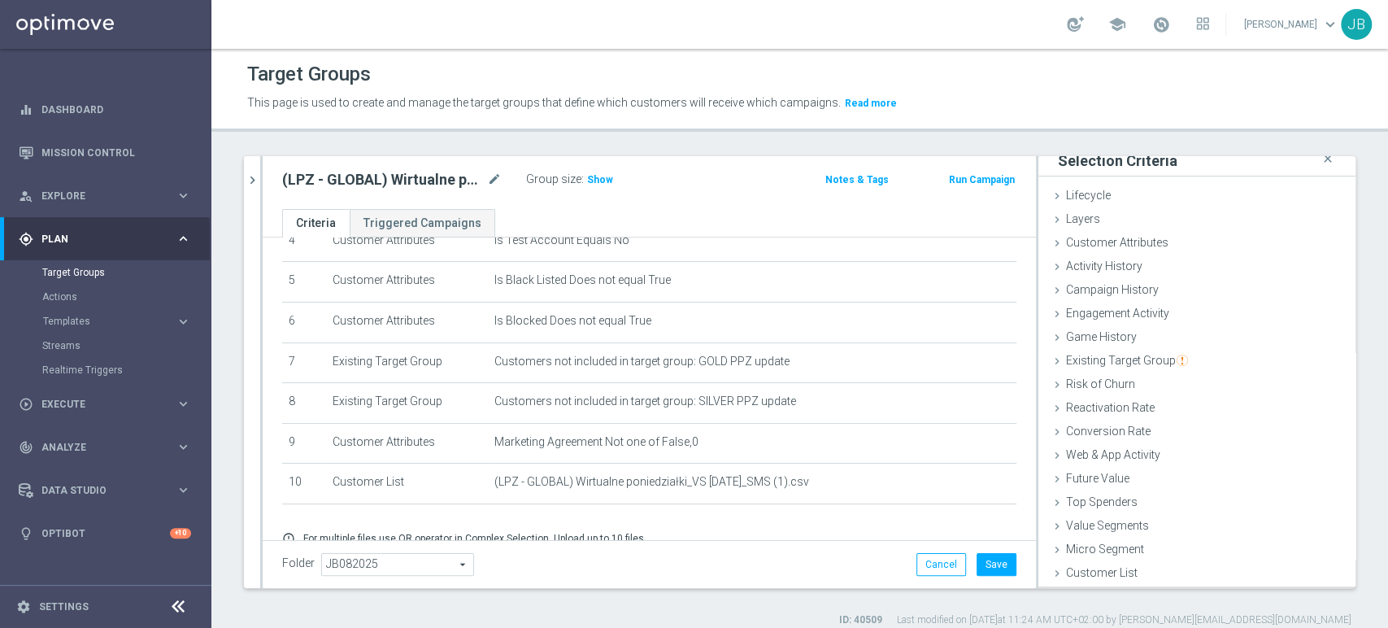
scroll to position [8, 0]
click at [976, 561] on button "Save" at bounding box center [996, 564] width 40 height 23
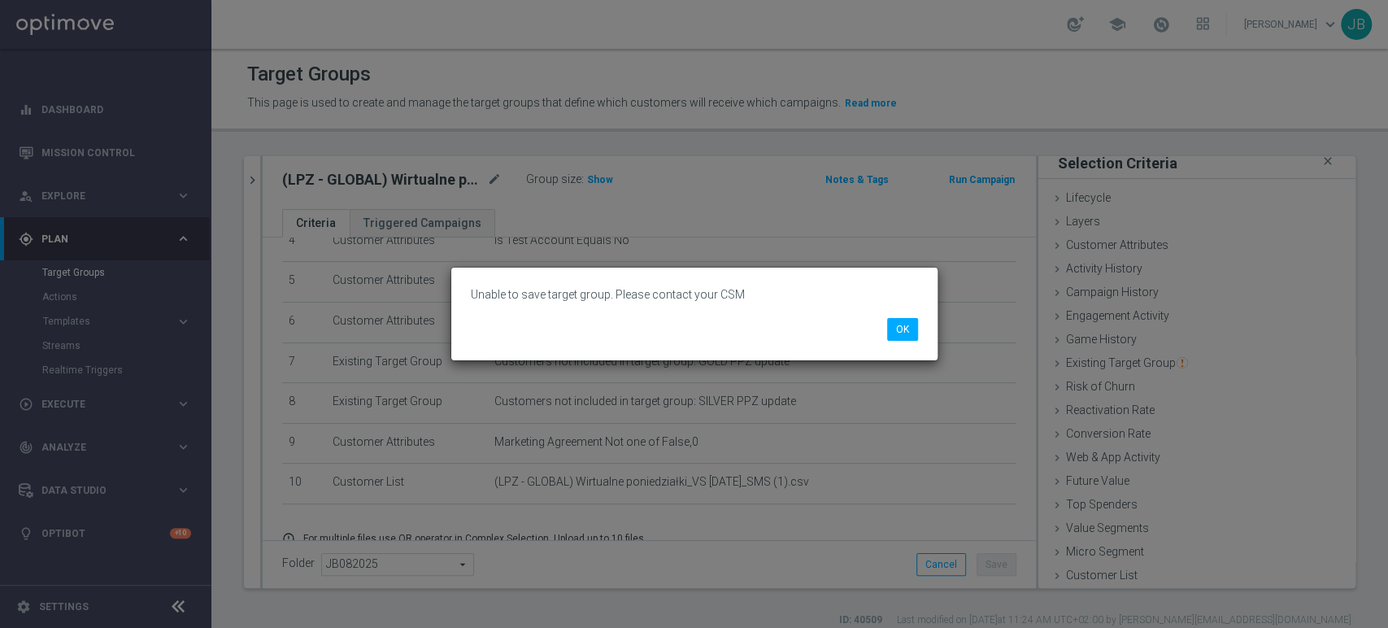
click at [901, 350] on div "Unable to save target group. Please contact your CSM OK" at bounding box center [694, 313] width 486 height 93
click at [902, 341] on div "Unable to save target group. Please contact your CSM OK" at bounding box center [694, 313] width 486 height 93
click at [905, 325] on button "OK" at bounding box center [902, 329] width 31 height 23
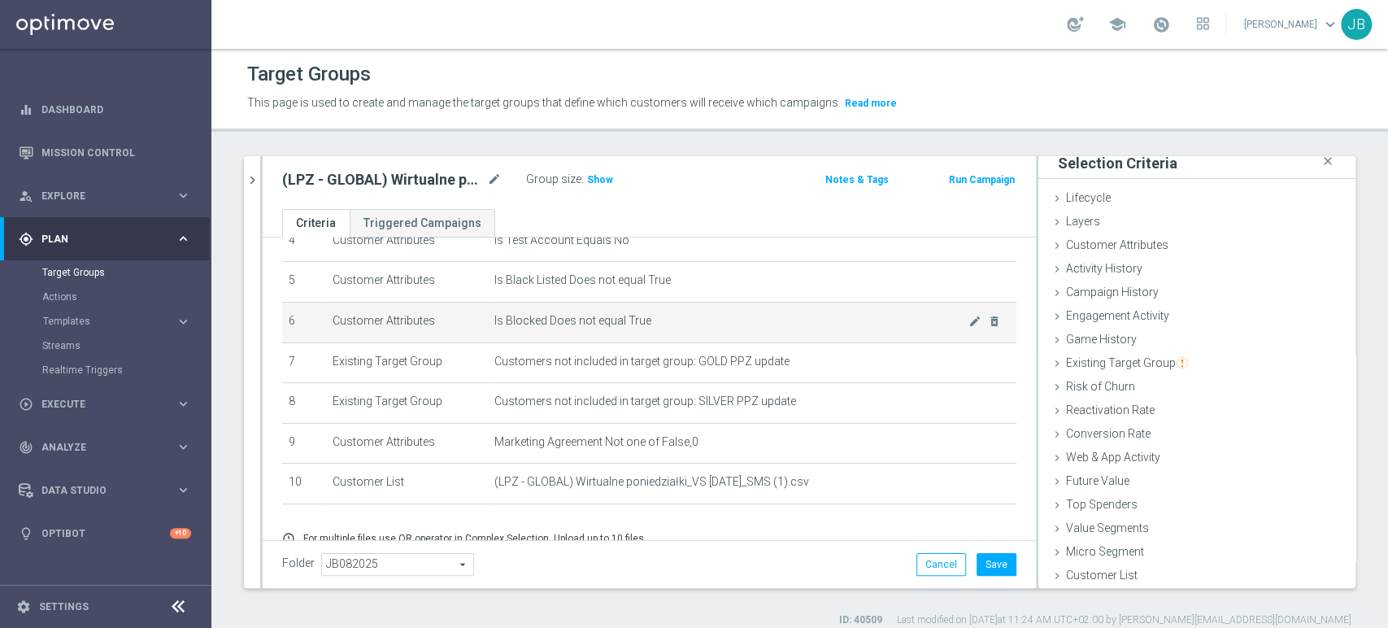
click at [456, 308] on td "Customer Attributes" at bounding box center [407, 322] width 162 height 41
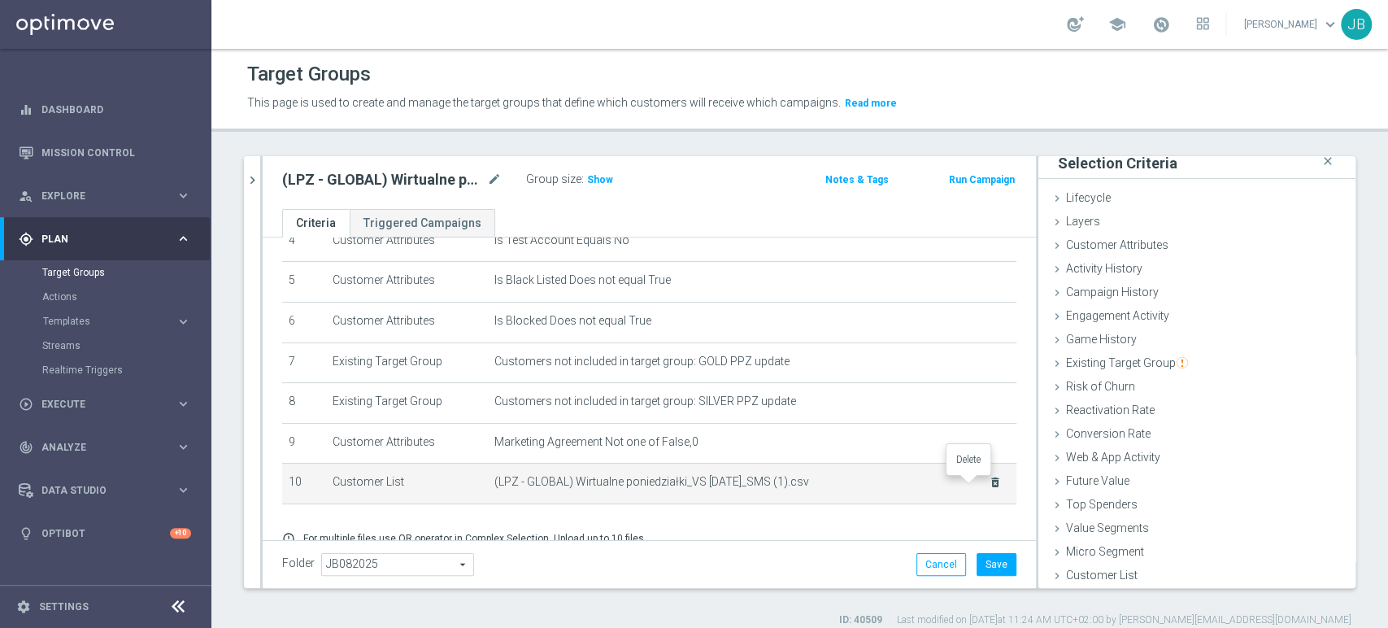
click at [989, 482] on icon "delete_forever" at bounding box center [995, 482] width 13 height 13
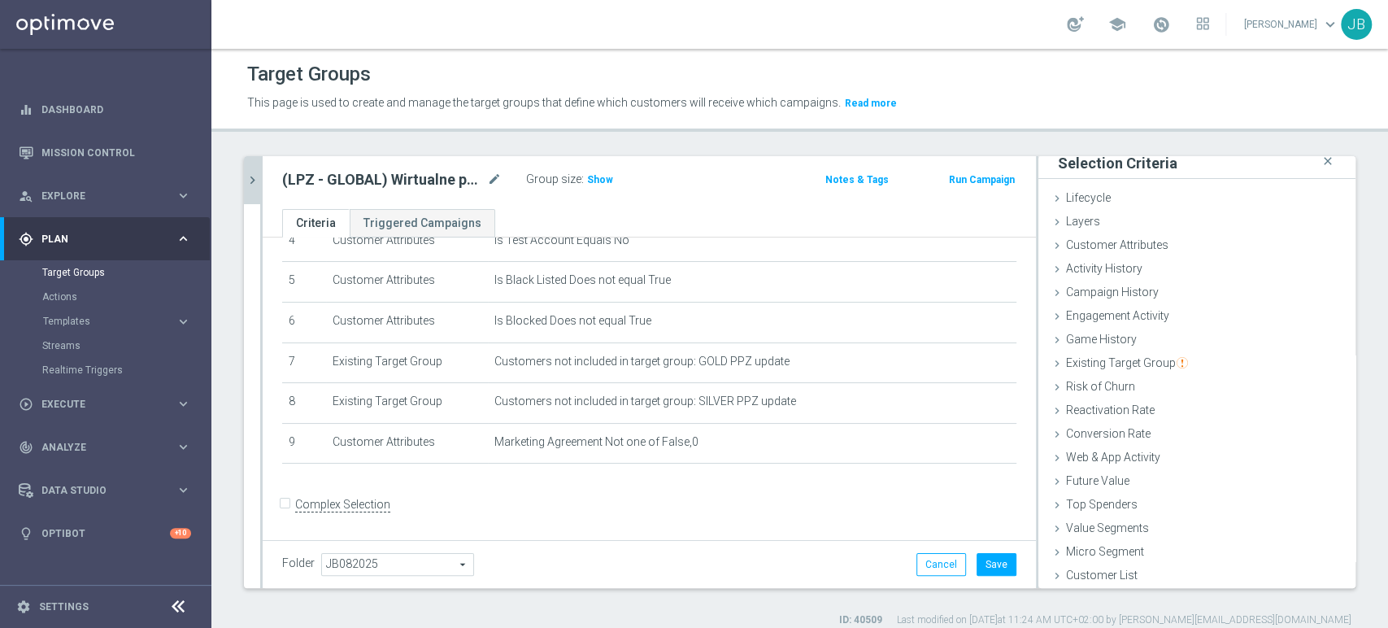
click at [245, 175] on icon "chevron_right" at bounding box center [252, 179] width 15 height 15
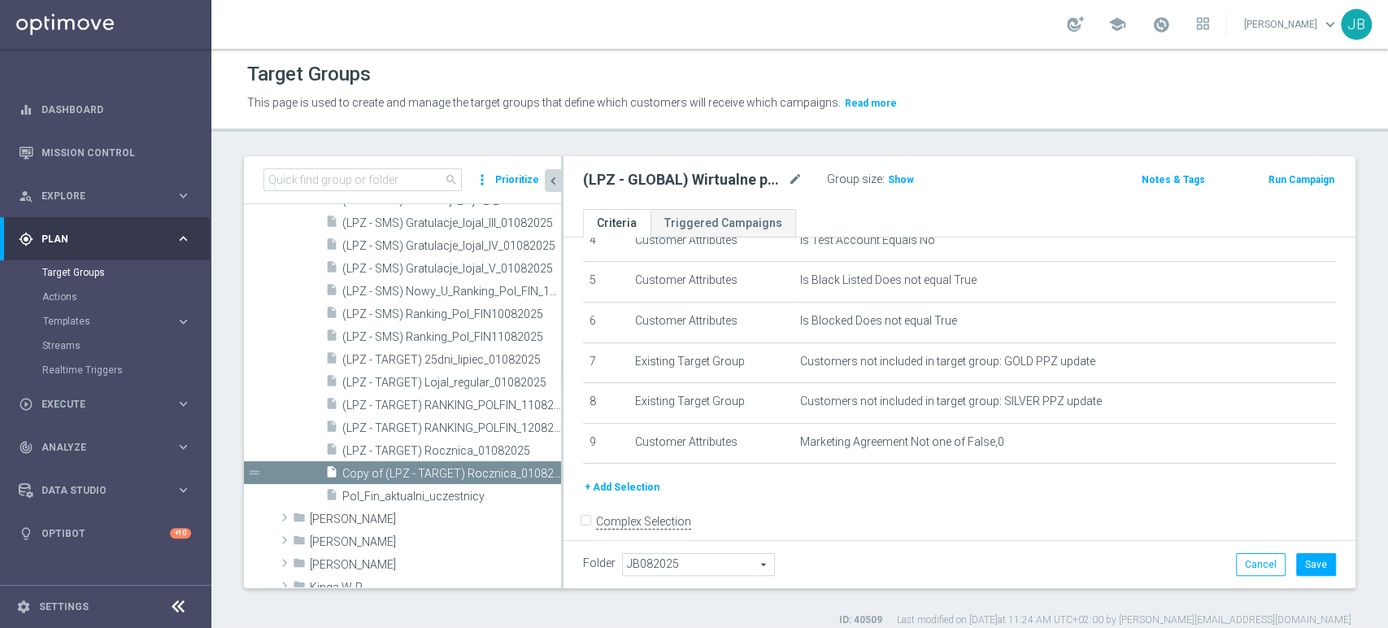
scroll to position [37, 0]
click at [598, 488] on button "+ Add Selection" at bounding box center [622, 487] width 78 height 18
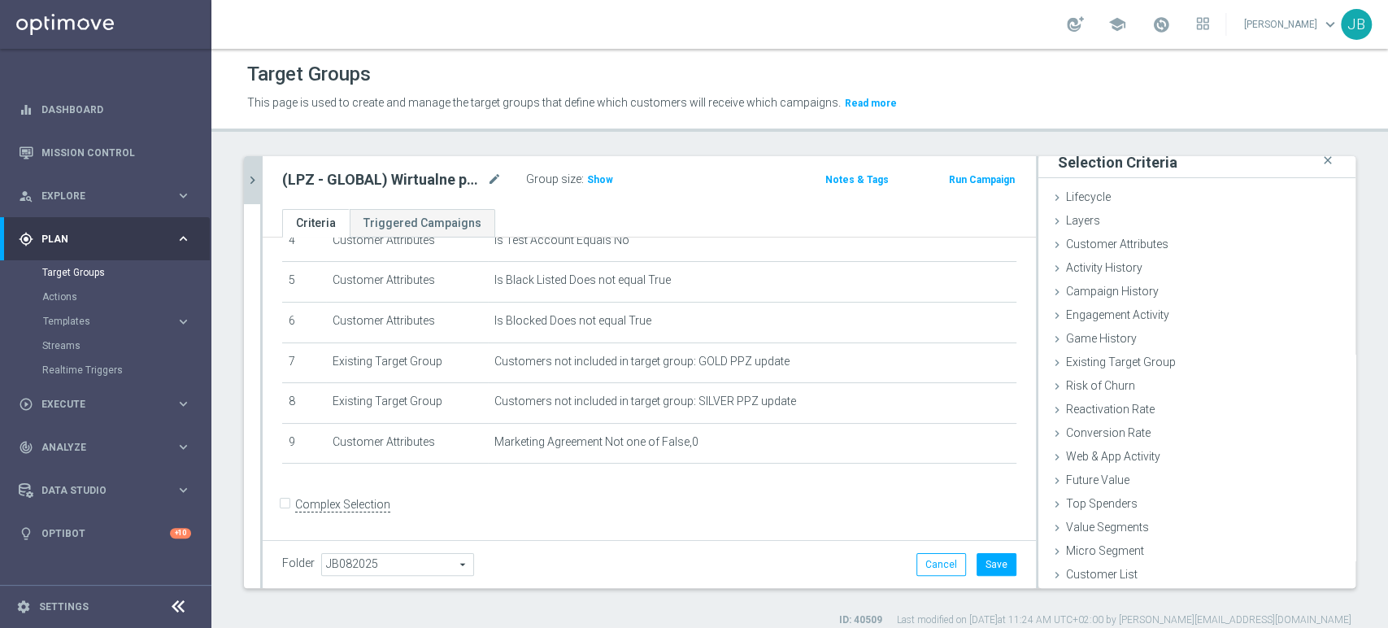
scroll to position [8, 0]
click at [1099, 566] on div "Customer List done selection saved" at bounding box center [1196, 576] width 317 height 24
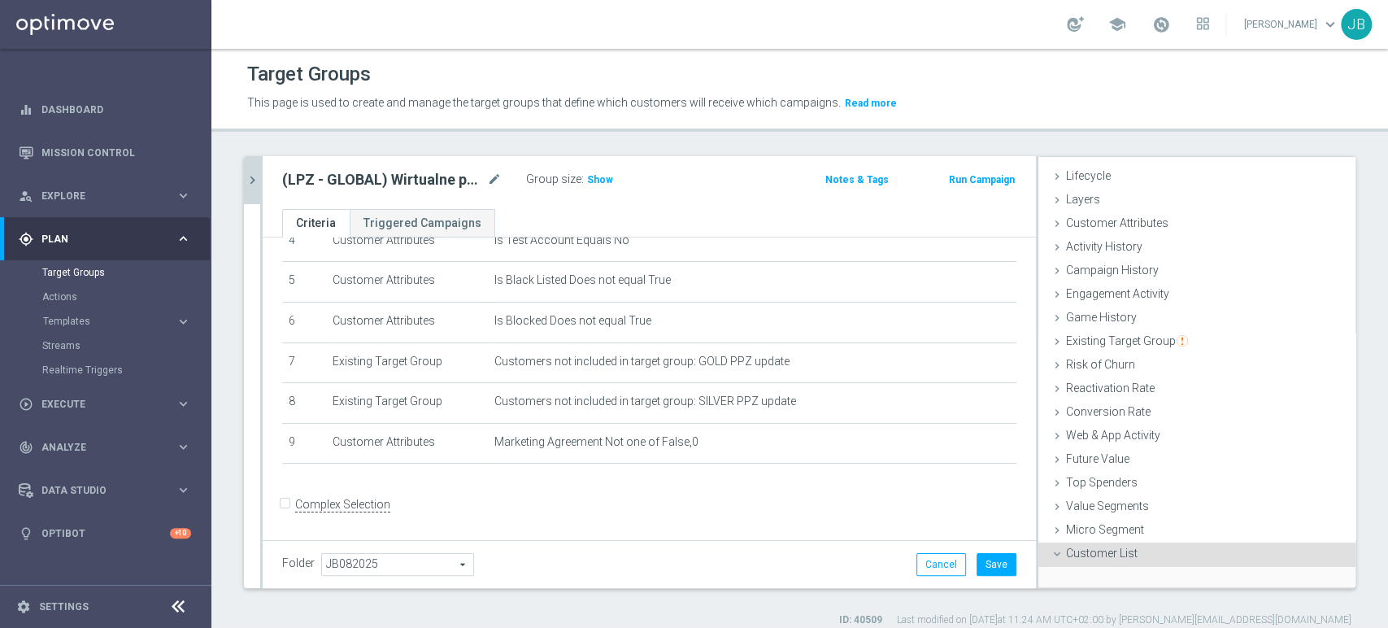
scroll to position [154, 0]
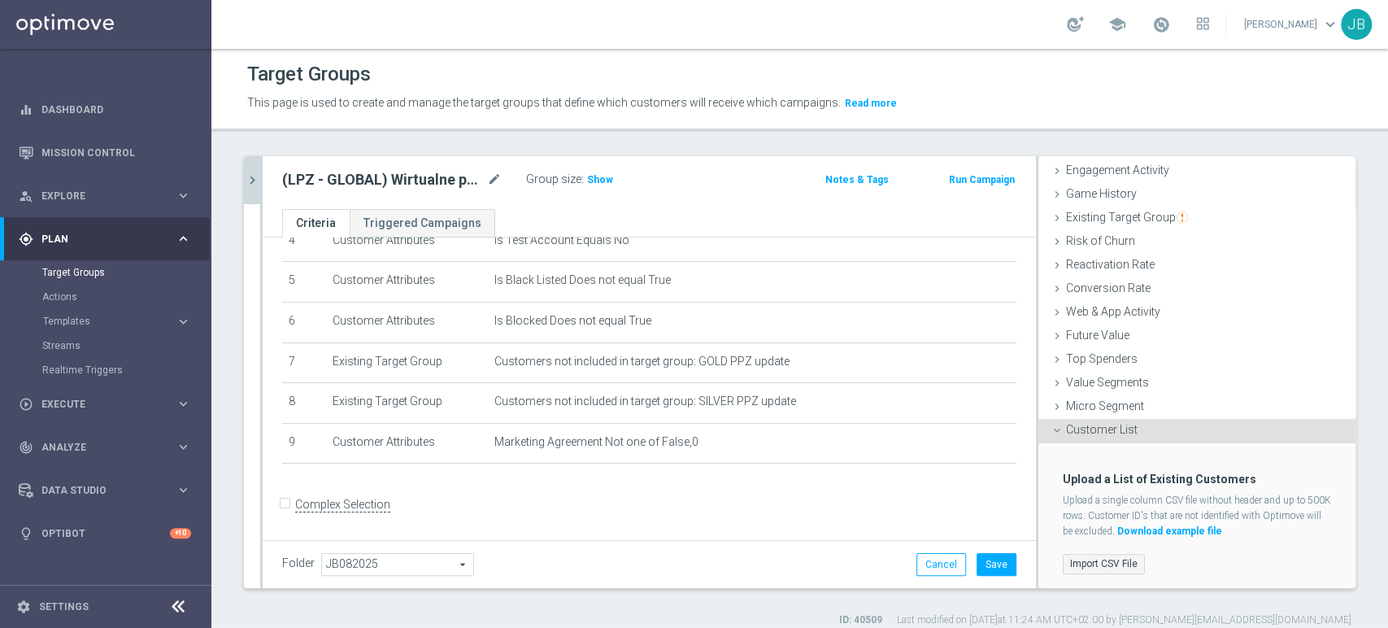
click at [1106, 558] on label "Import CSV File" at bounding box center [1104, 564] width 82 height 20
click at [0, 0] on input "Import CSV File" at bounding box center [0, 0] width 0 height 0
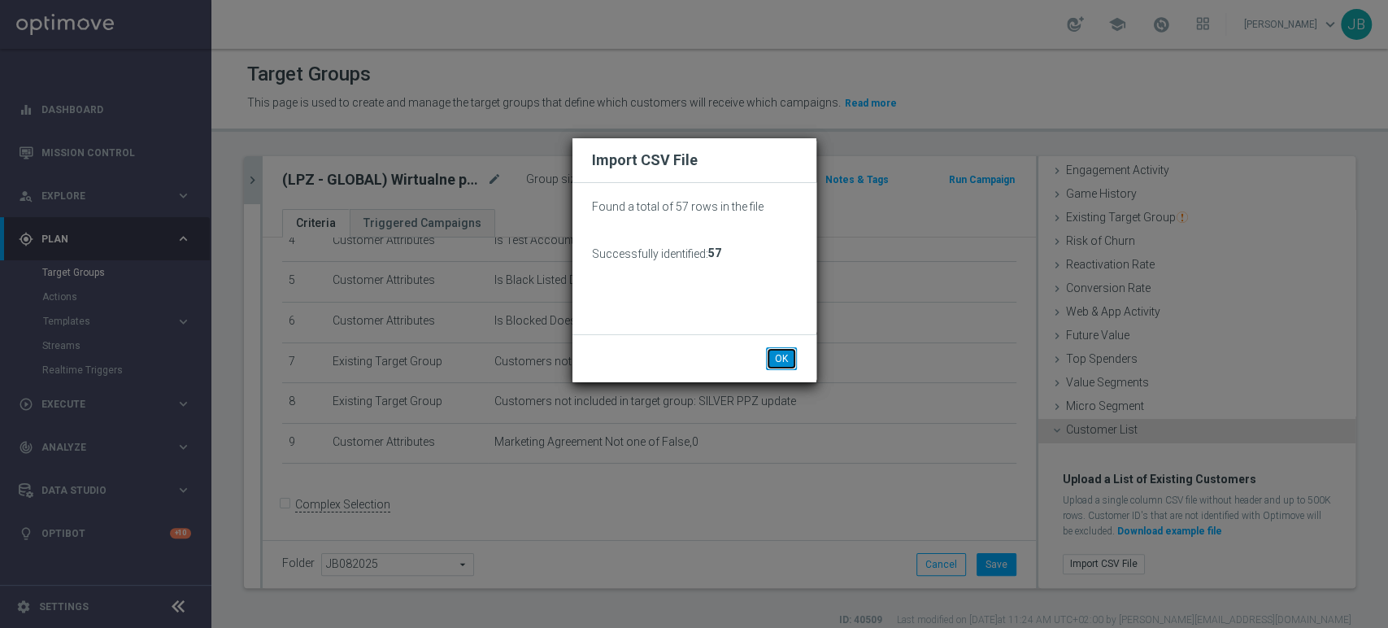
click at [767, 359] on button "OK" at bounding box center [781, 358] width 31 height 23
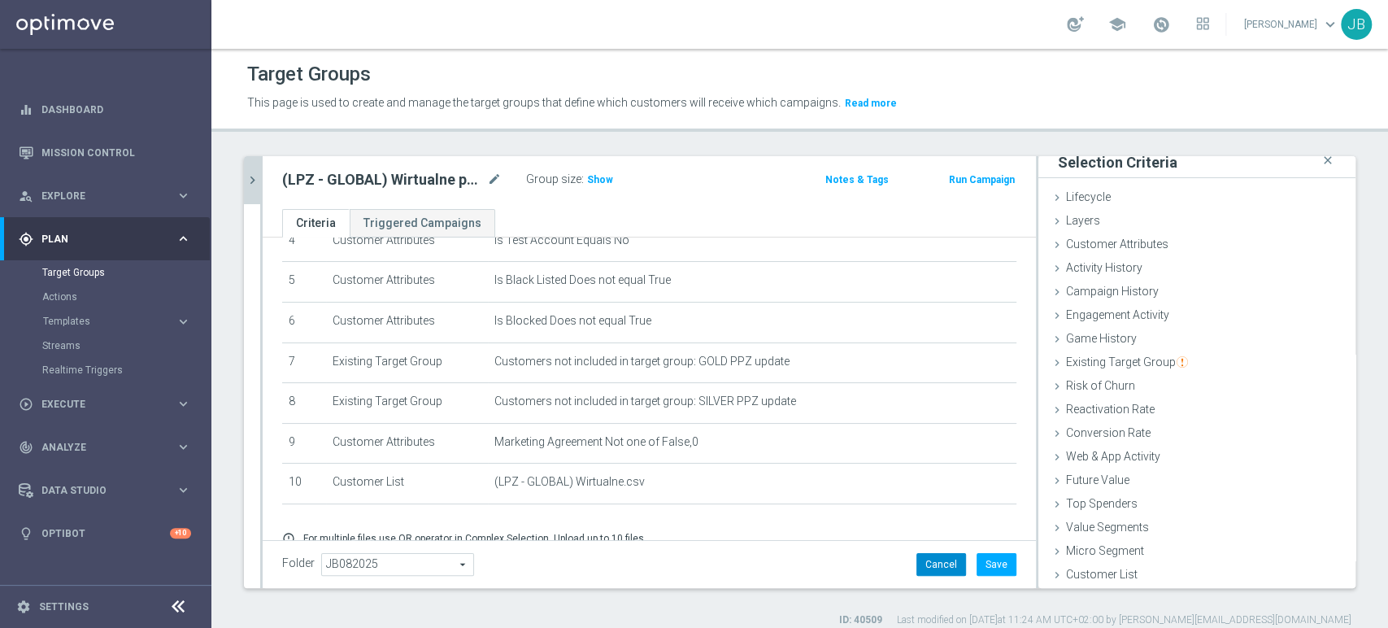
scroll to position [8, 0]
click at [976, 560] on button "Save" at bounding box center [996, 564] width 40 height 23
click at [65, 405] on span "Execute" at bounding box center [108, 404] width 134 height 10
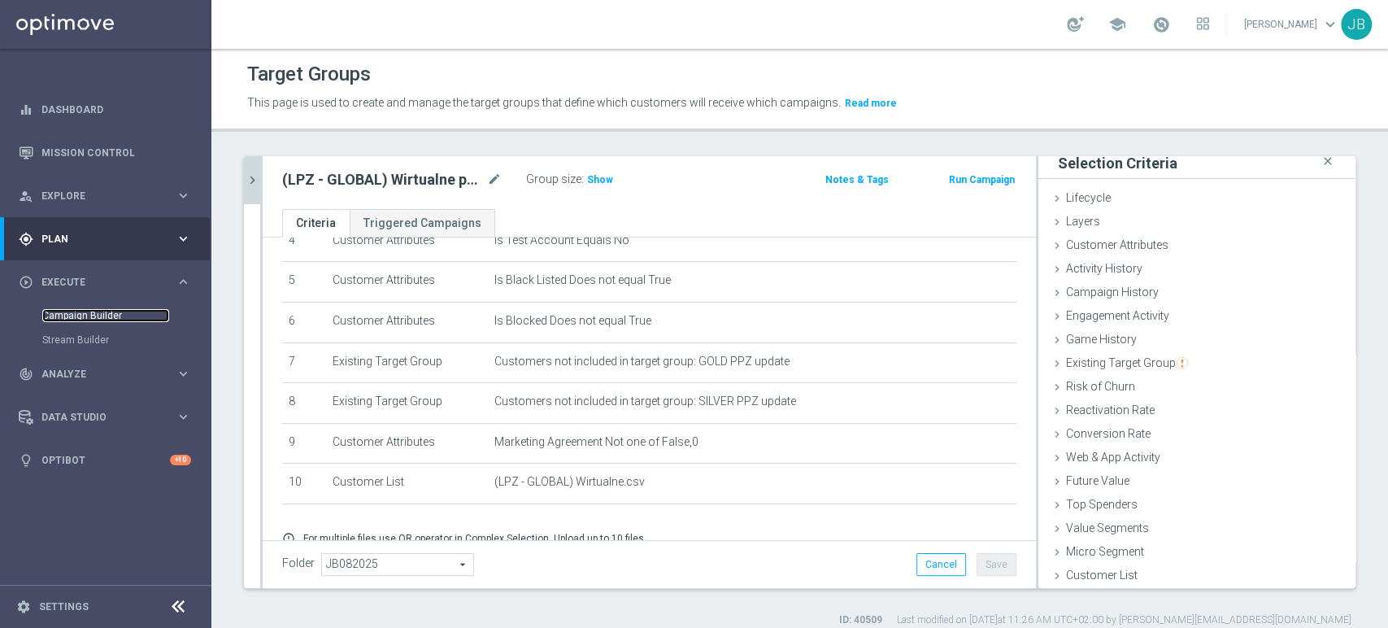
click at [99, 317] on link "Campaign Builder" at bounding box center [105, 315] width 127 height 13
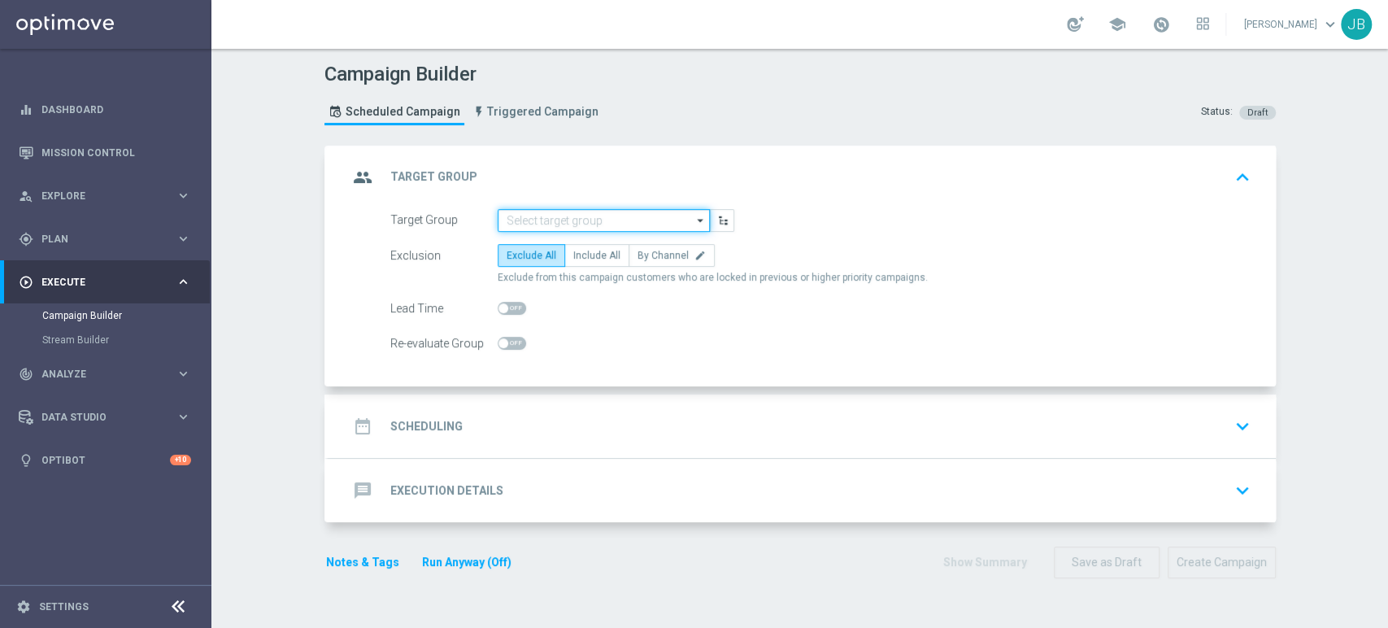
click at [577, 219] on input at bounding box center [604, 220] width 212 height 23
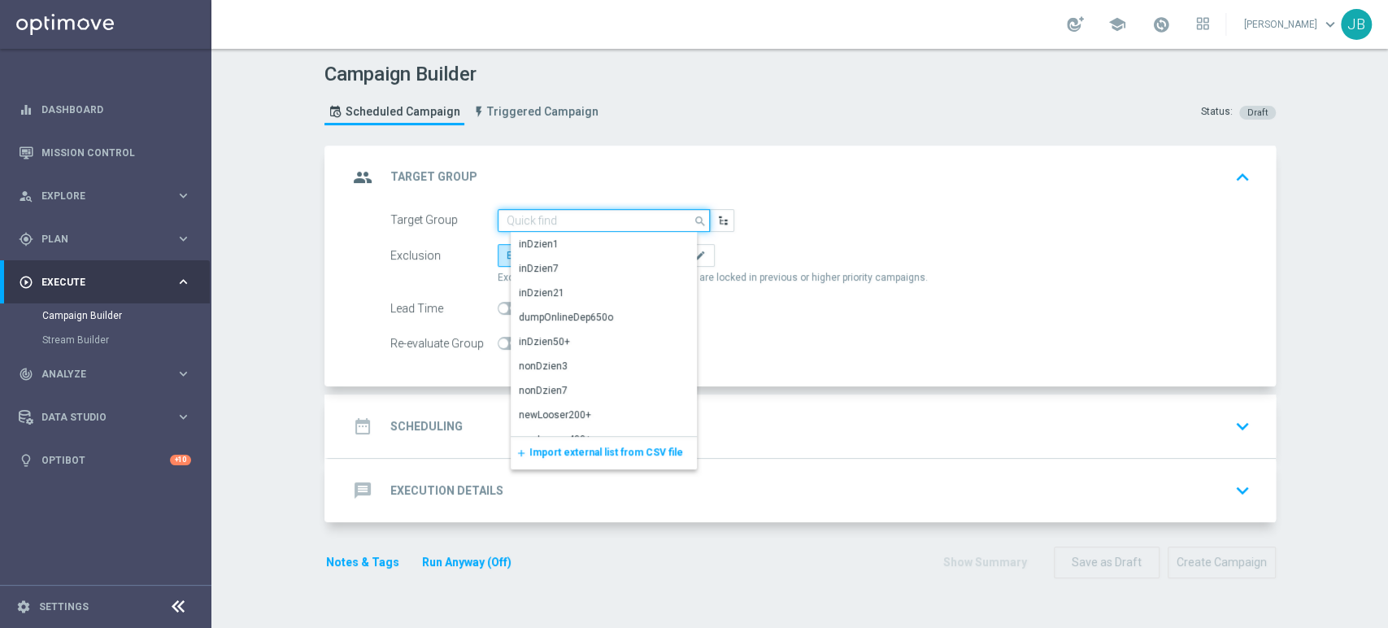
paste input "(LPZ - GLOBAL) Wirtualne poniedziałki_VS_[DATE]_SMS"
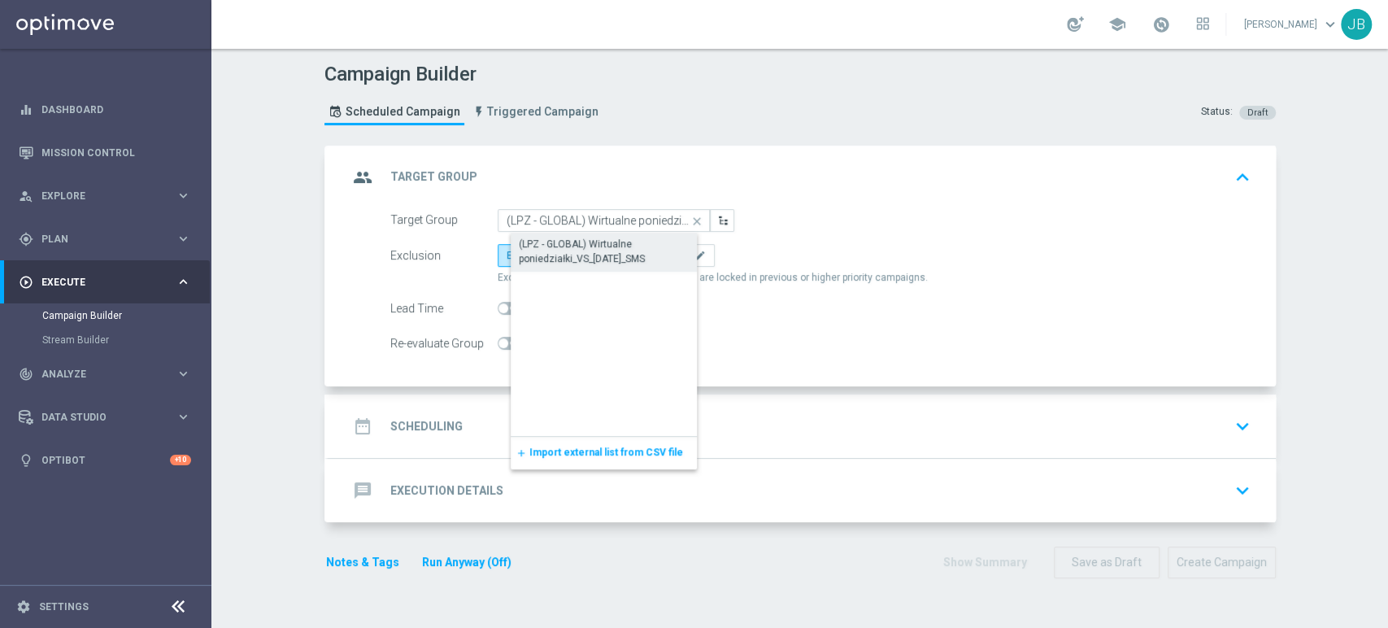
click at [563, 254] on div "(LPZ - GLOBAL) Wirtualne poniedziałki_VS_[DATE]_SMS" at bounding box center [617, 251] width 197 height 29
type input "(LPZ - GLOBAL) Wirtualne poniedziałki_VS_[DATE]_SMS"
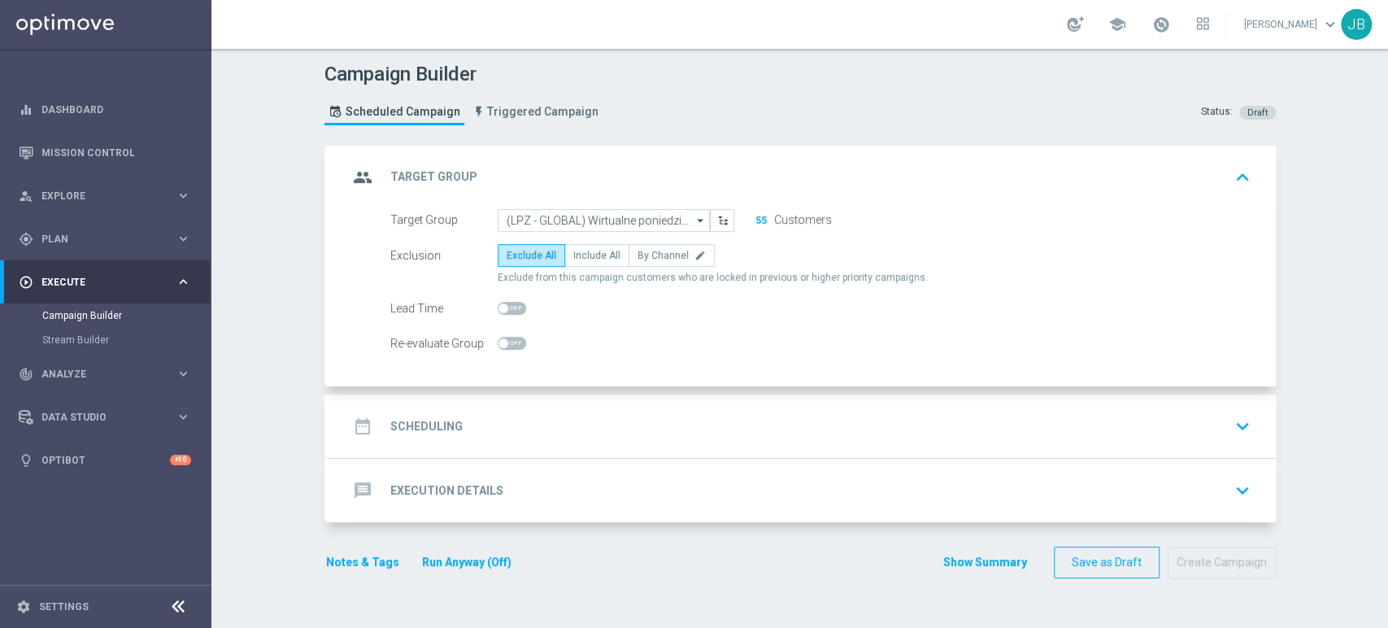
click at [705, 428] on div "date_range Scheduling keyboard_arrow_down" at bounding box center [802, 426] width 908 height 31
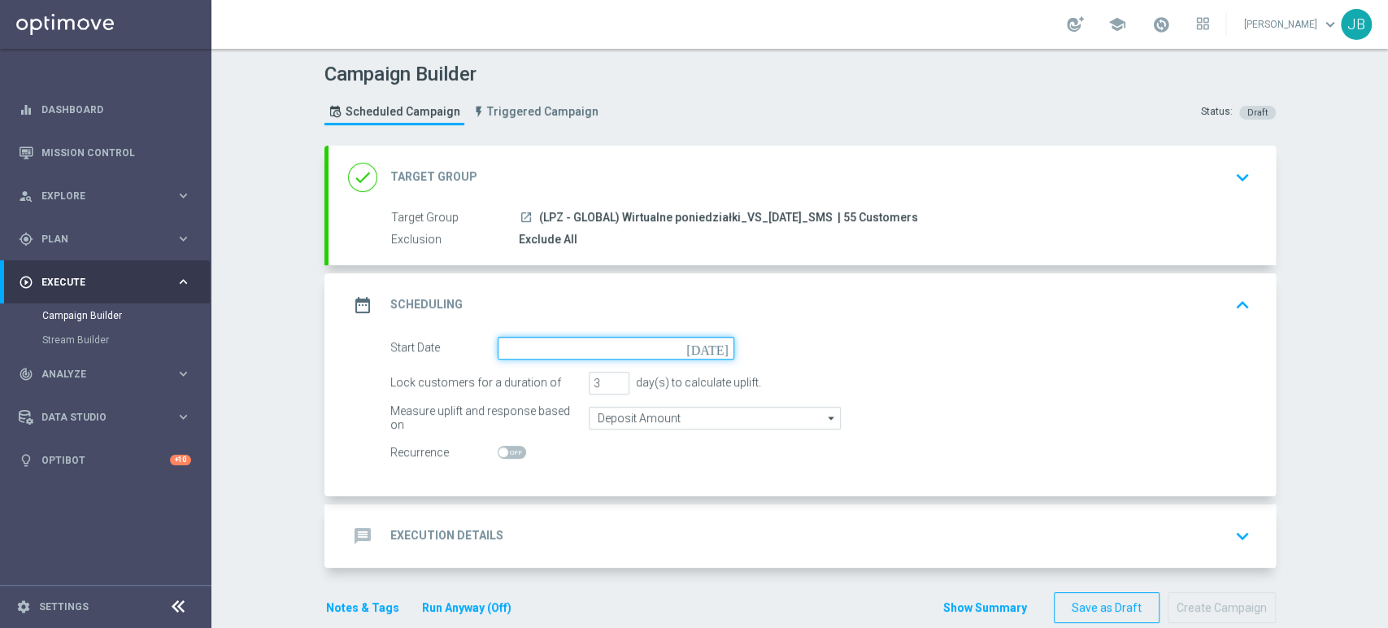
click at [613, 343] on input at bounding box center [616, 348] width 237 height 23
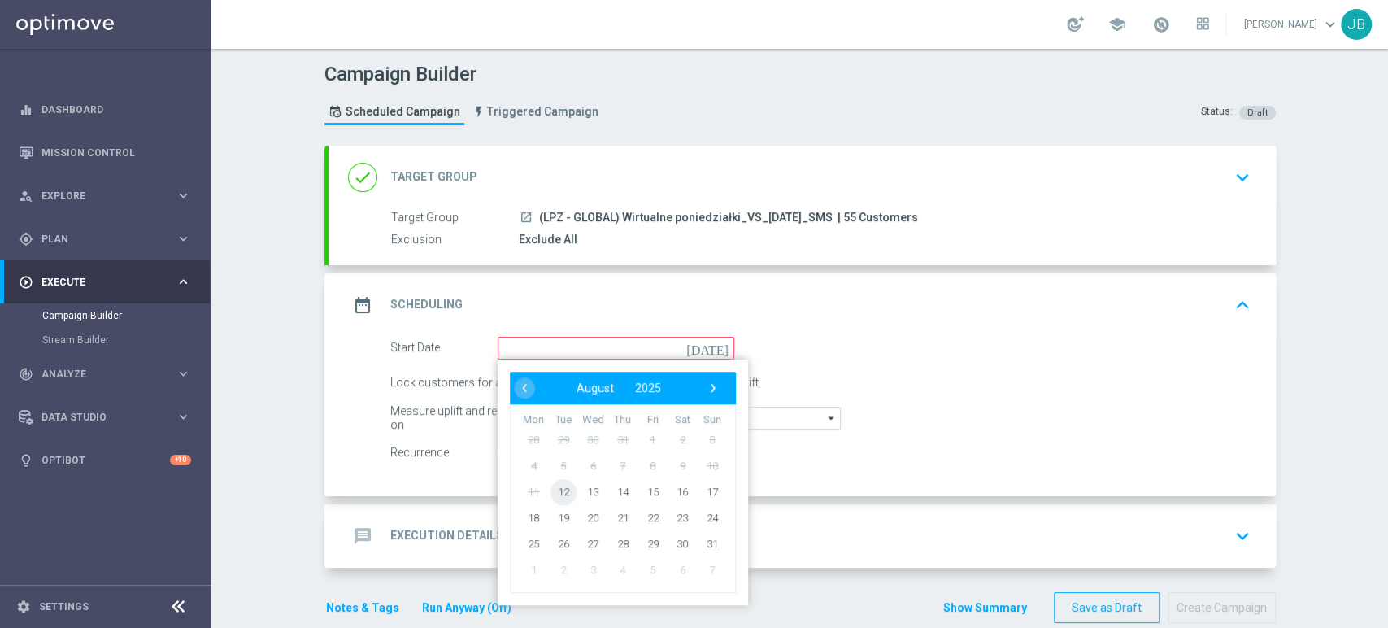
click at [558, 481] on span "12" at bounding box center [563, 491] width 26 height 26
type input "[DATE]"
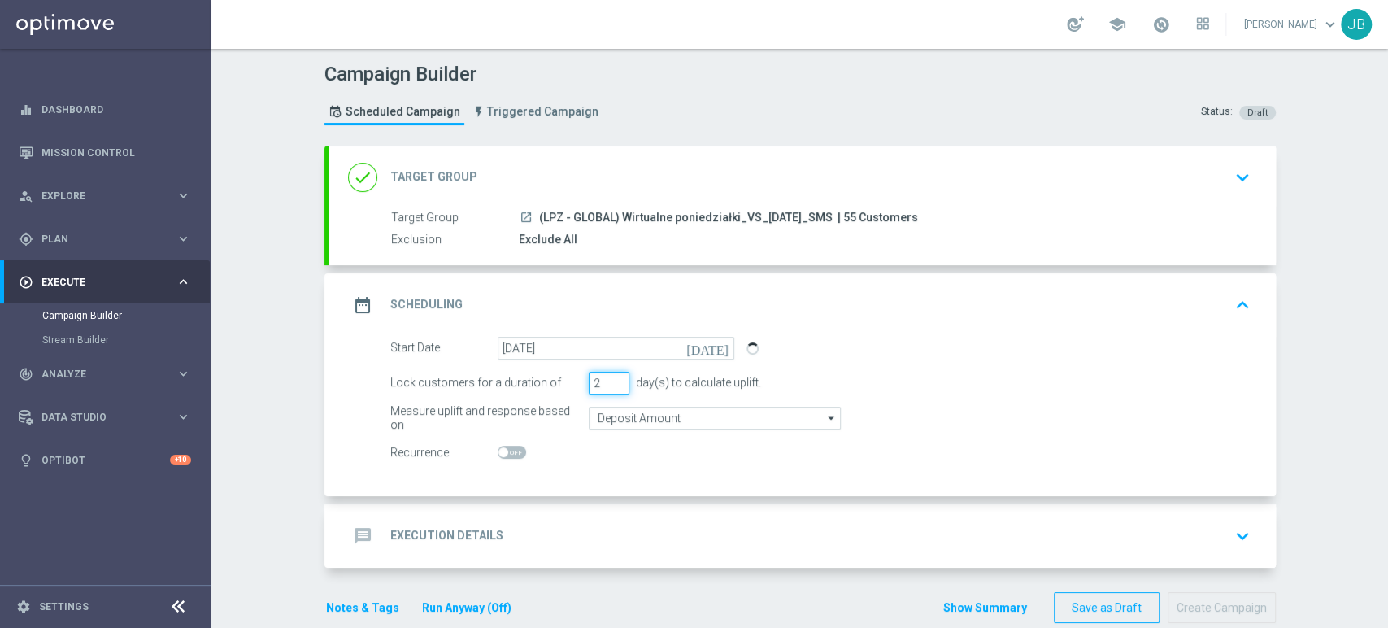
click at [611, 383] on input "2" at bounding box center [609, 383] width 41 height 23
type input "1"
click at [611, 383] on input "1" at bounding box center [609, 383] width 41 height 23
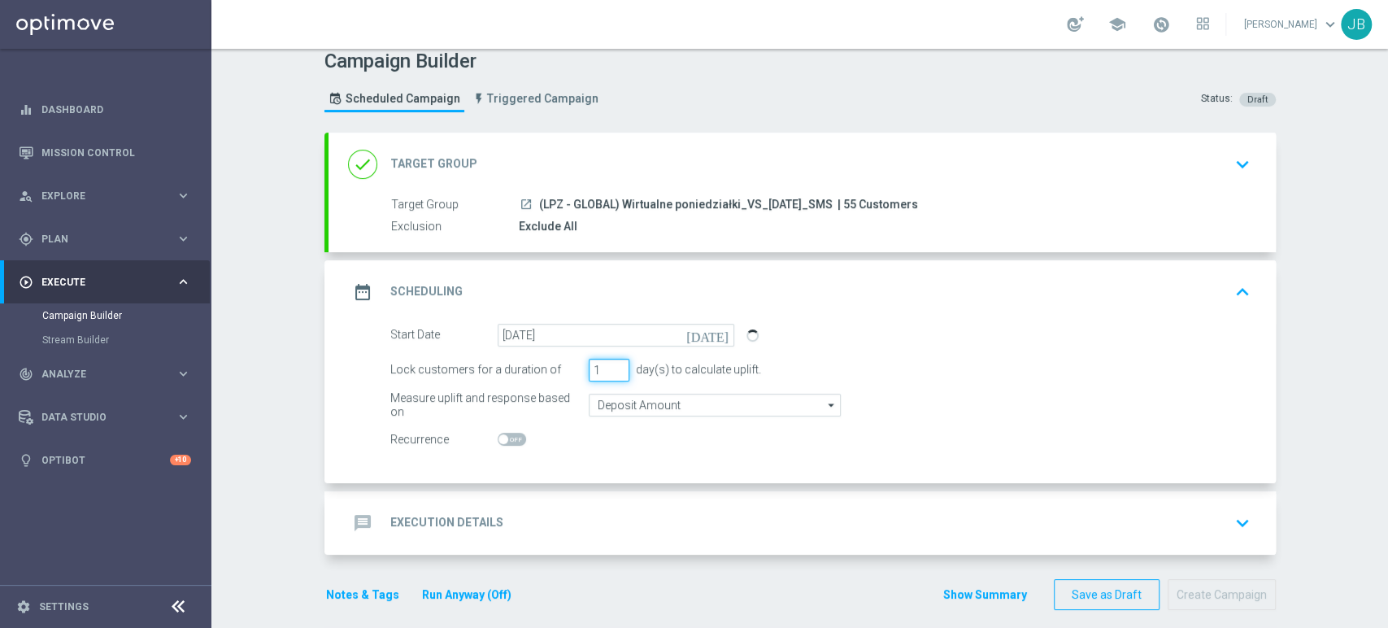
scroll to position [26, 0]
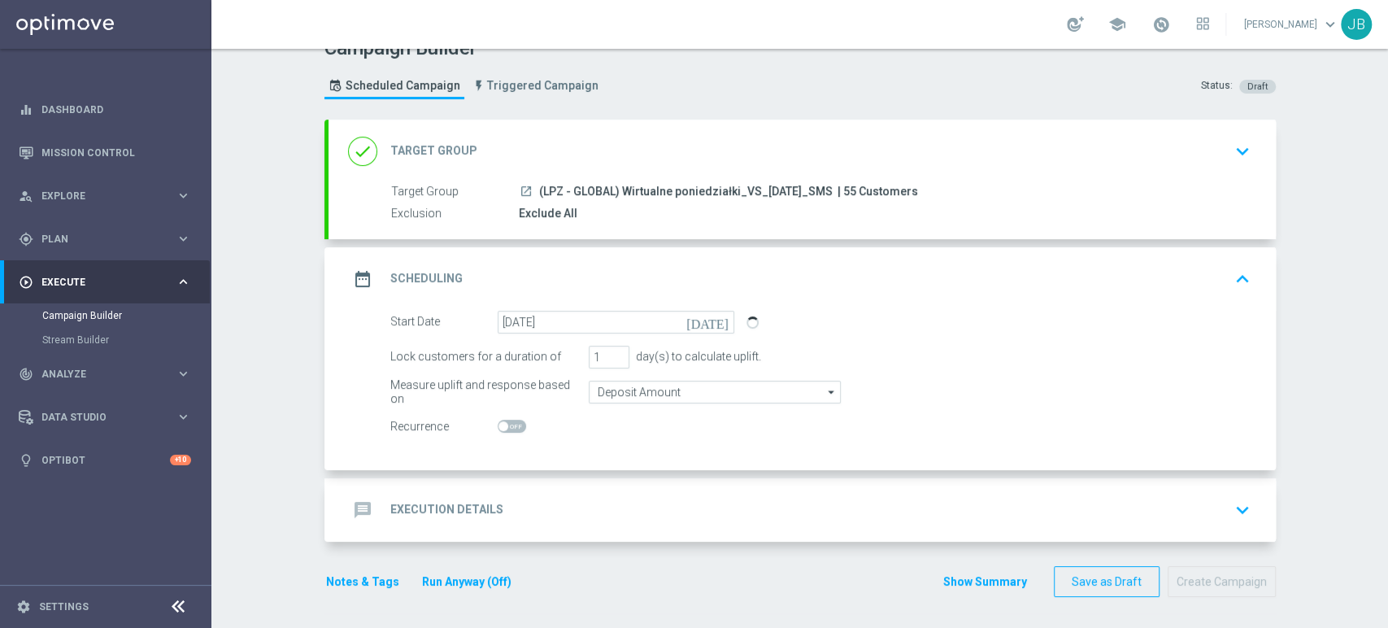
click at [1213, 509] on div "message Execution Details keyboard_arrow_down" at bounding box center [802, 509] width 908 height 31
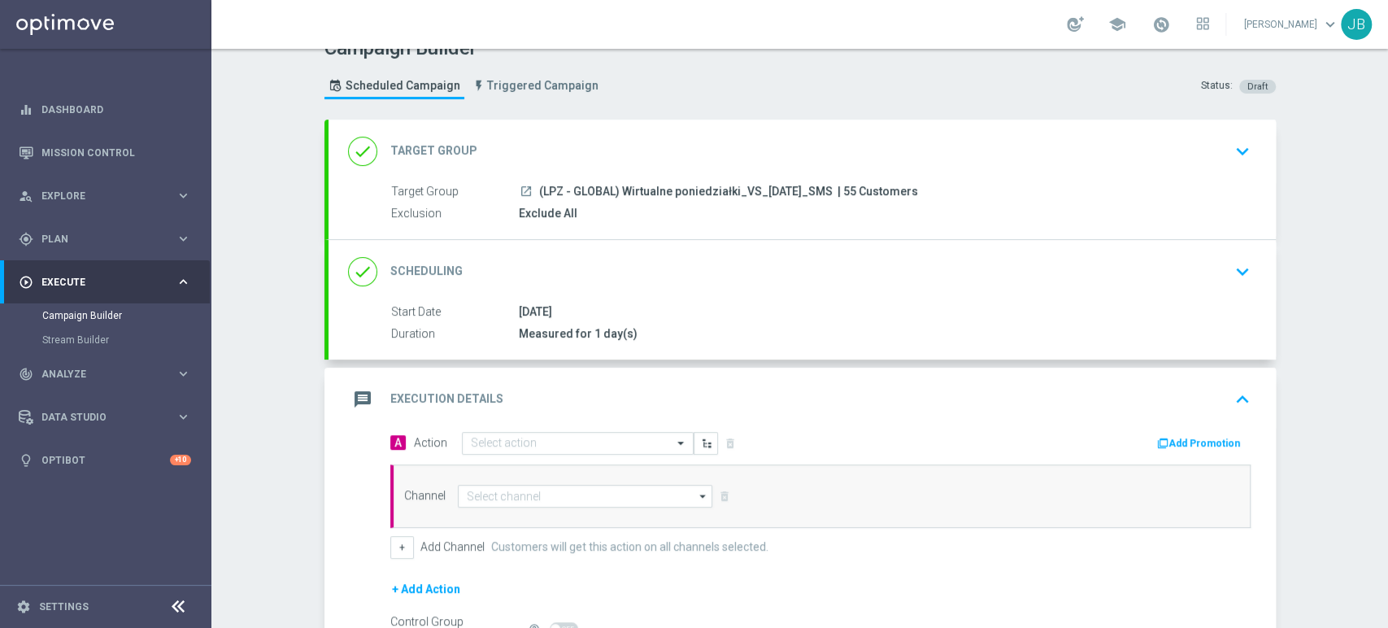
click at [714, 161] on div "done Target Group keyboard_arrow_down" at bounding box center [802, 151] width 908 height 31
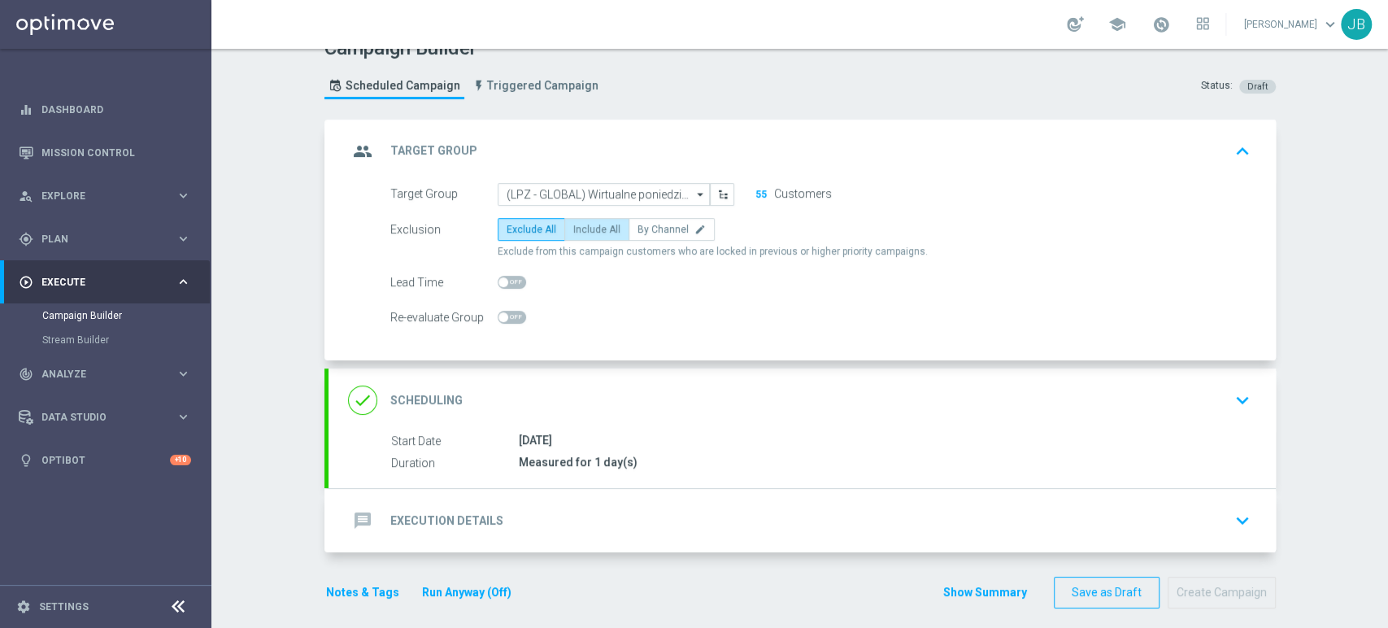
click at [573, 233] on span "Include All" at bounding box center [596, 229] width 47 height 11
click at [573, 233] on input "Include All" at bounding box center [578, 232] width 11 height 11
radio input "true"
click at [658, 415] on div "done Scheduling keyboard_arrow_down" at bounding box center [801, 399] width 947 height 63
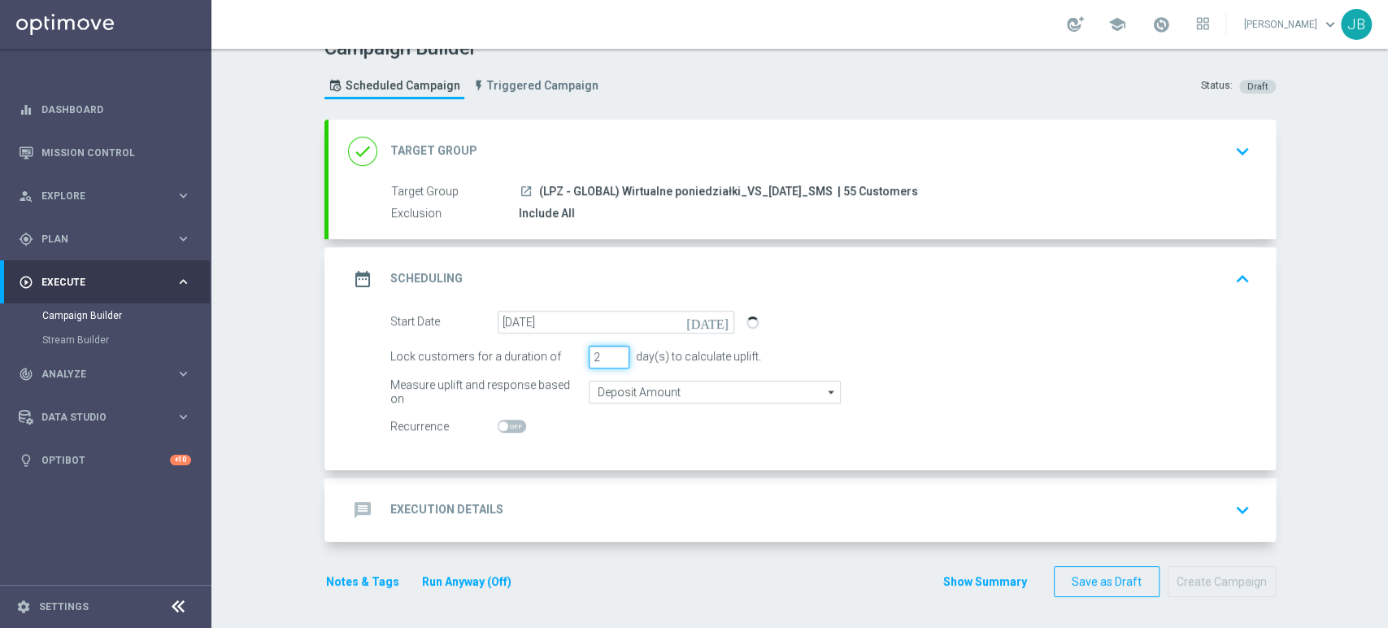
click at [610, 352] on input "2" at bounding box center [609, 356] width 41 height 23
click at [610, 352] on input "3" at bounding box center [609, 356] width 41 height 23
click at [610, 352] on input "4" at bounding box center [609, 356] width 41 height 23
click at [610, 352] on input "5" at bounding box center [609, 356] width 41 height 23
click at [610, 352] on input "6" at bounding box center [609, 356] width 41 height 23
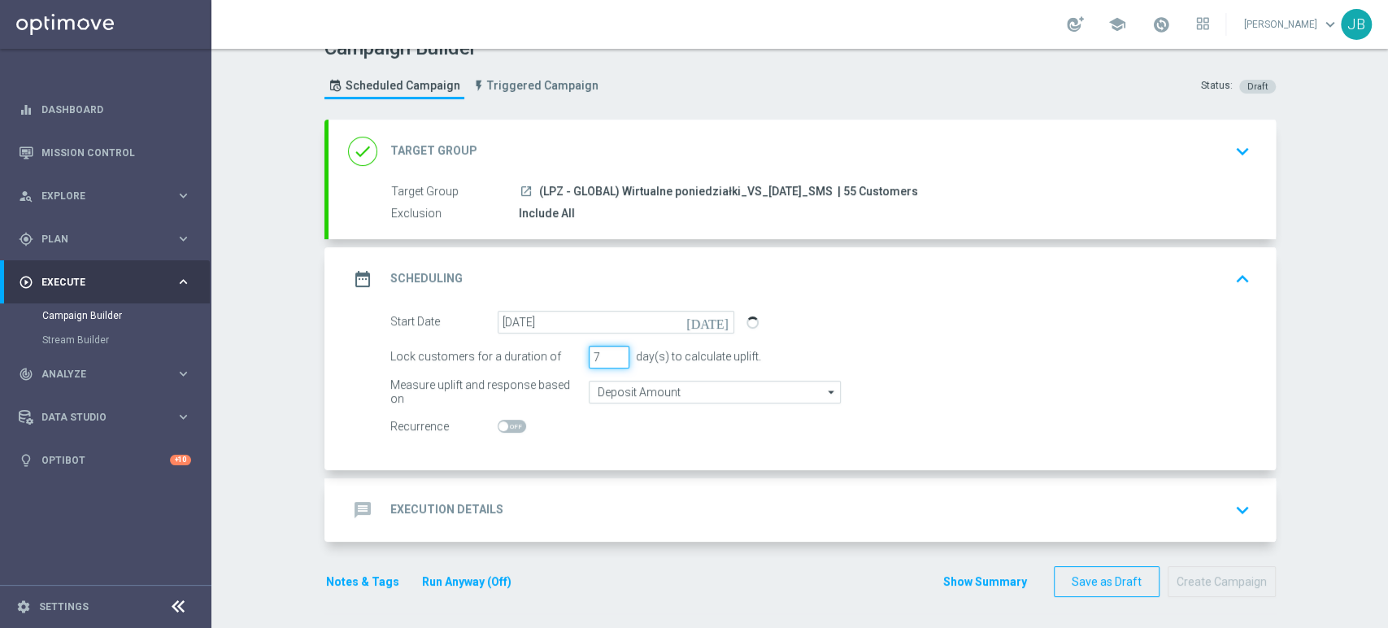
type input "7"
click at [610, 352] on input "7" at bounding box center [609, 356] width 41 height 23
click at [580, 506] on div "message Execution Details keyboard_arrow_down" at bounding box center [802, 509] width 908 height 31
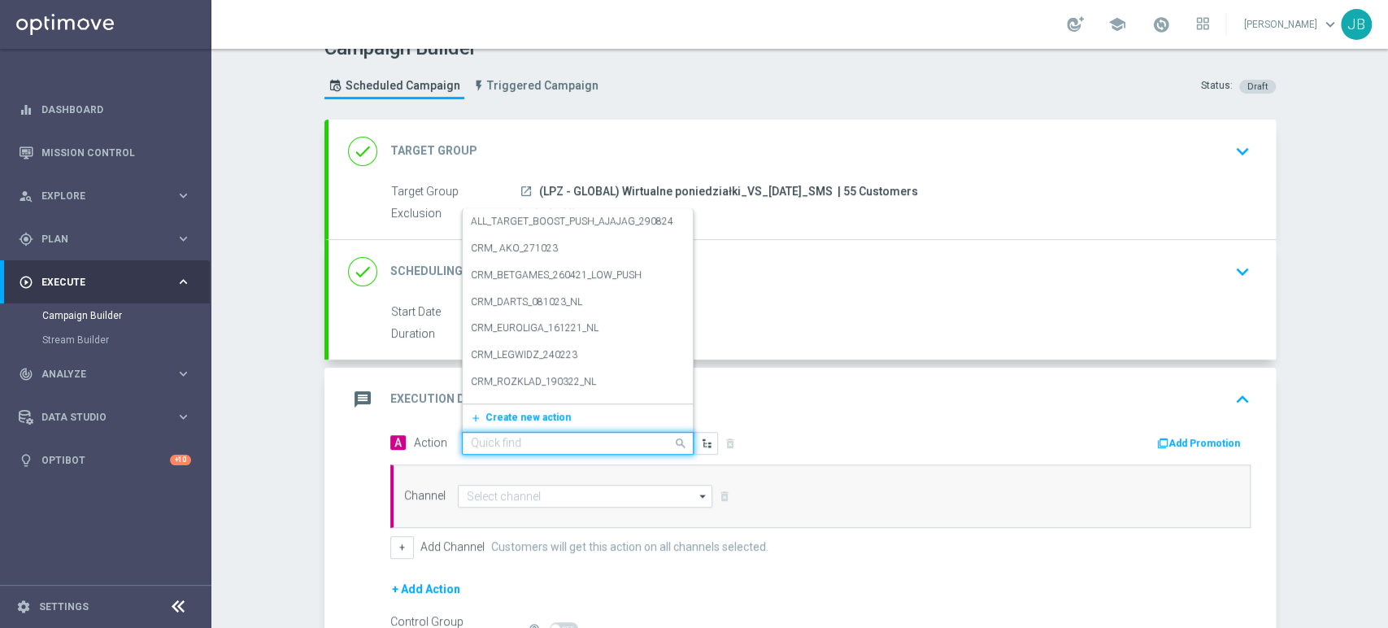
click at [527, 450] on div "Quick find" at bounding box center [578, 443] width 232 height 23
click at [525, 419] on span "Create new action" at bounding box center [527, 416] width 85 height 11
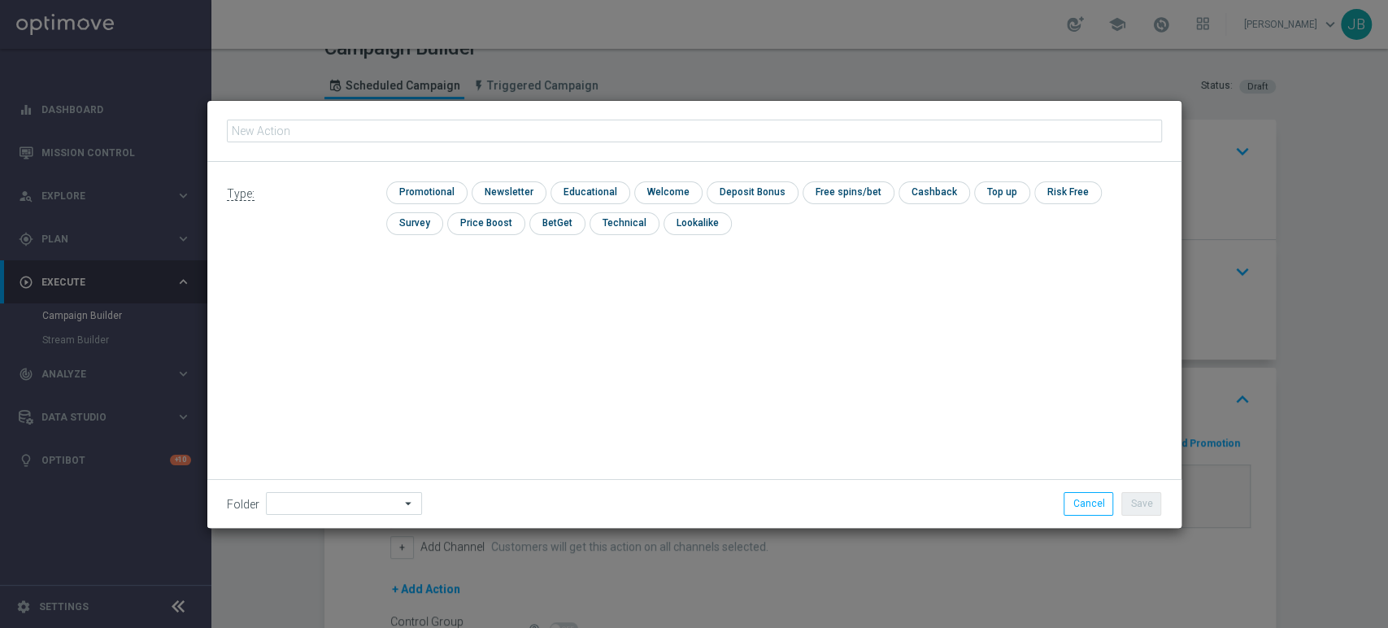
type input "(LPZ - GLOBAL) Wirtualne poniedziałki_VS_[DATE]_SMS"
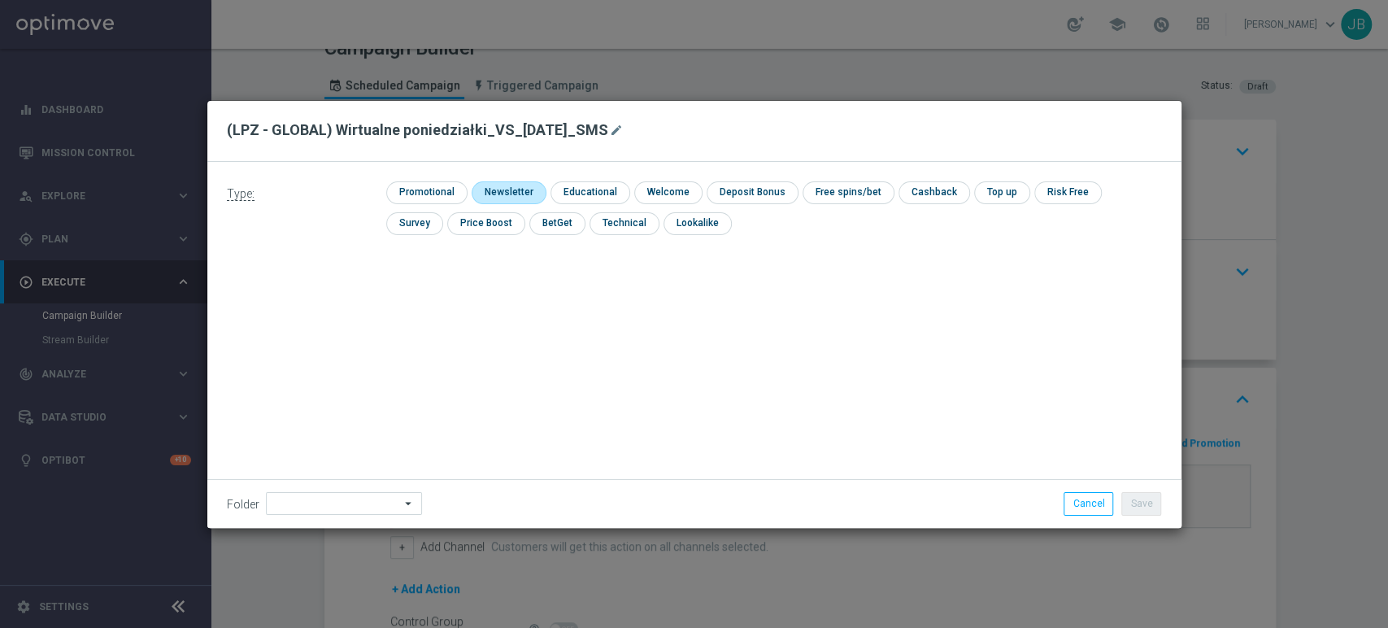
click at [511, 193] on input "checkbox" at bounding box center [507, 192] width 71 height 22
checkbox input "true"
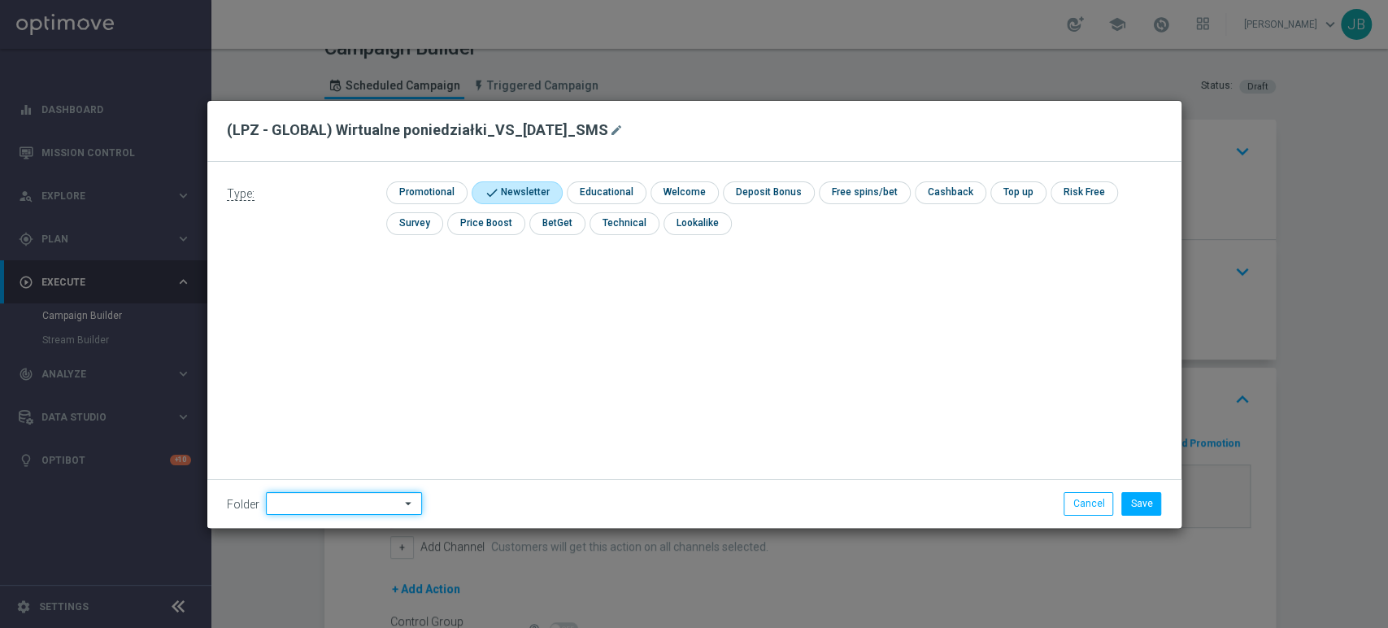
click at [336, 506] on input at bounding box center [344, 503] width 156 height 23
click at [341, 329] on div "[PERSON_NAME]" at bounding box center [354, 338] width 151 height 23
type input "[PERSON_NAME]"
click at [1153, 505] on button "Save" at bounding box center [1141, 503] width 40 height 23
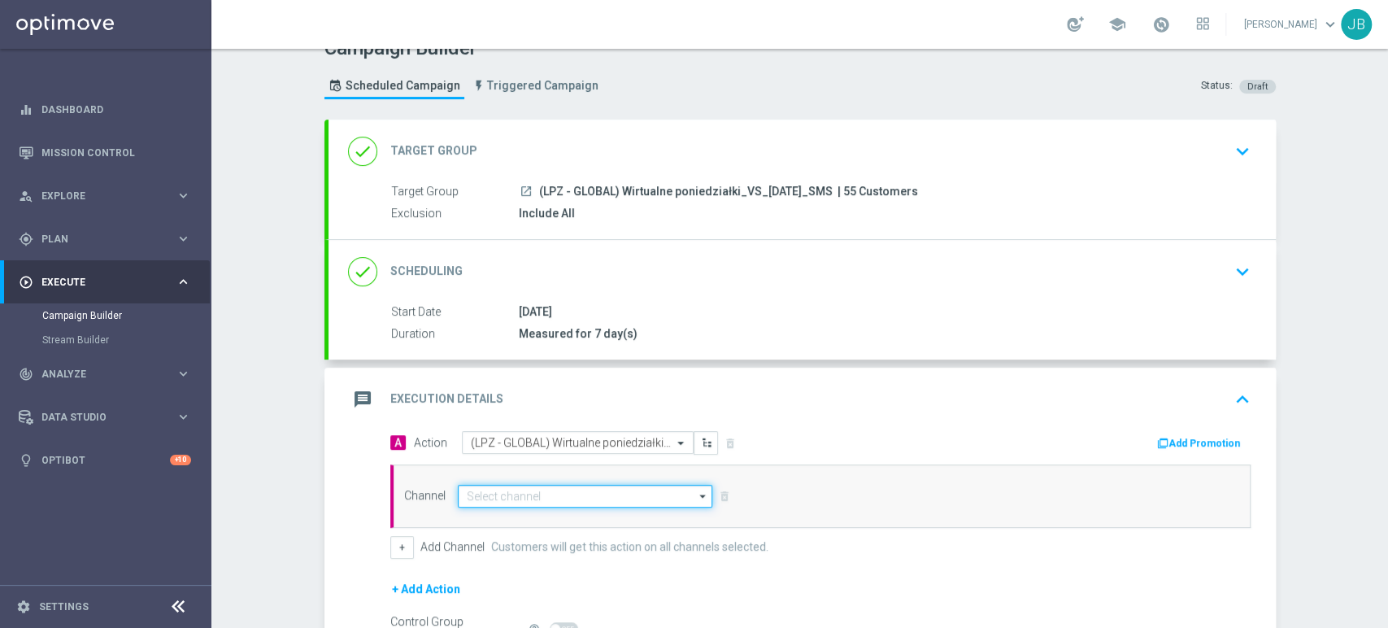
click at [478, 489] on input at bounding box center [585, 496] width 255 height 23
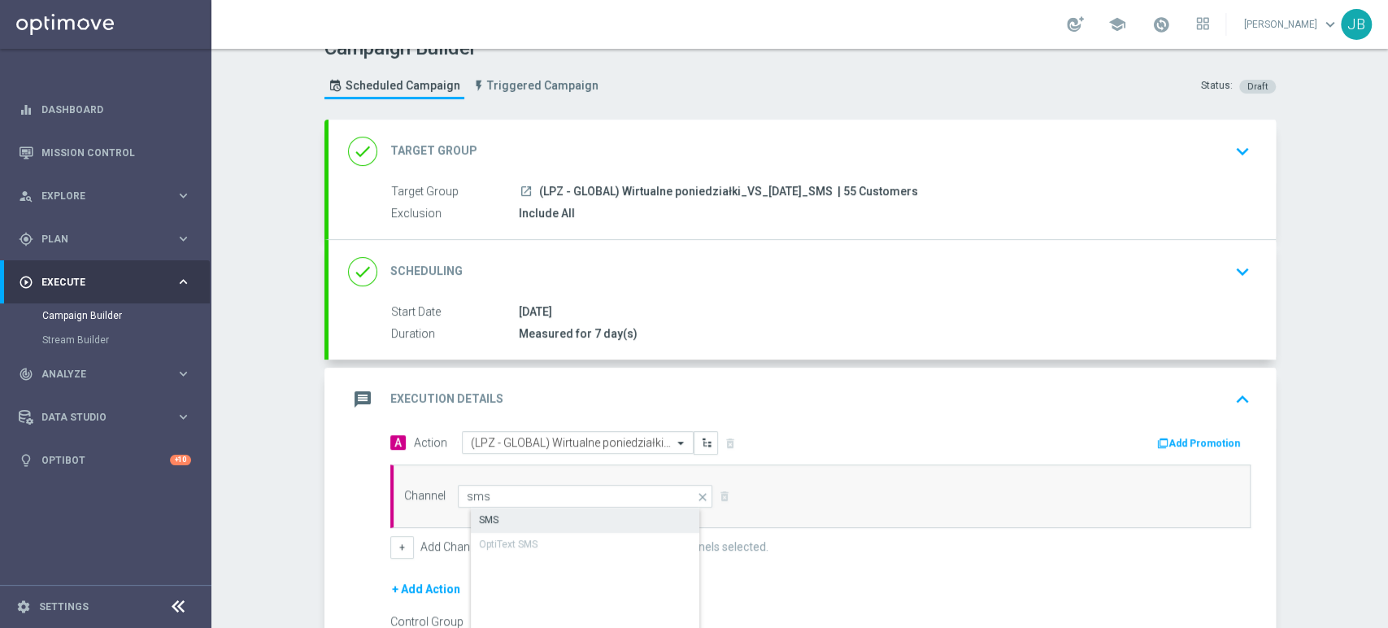
click at [480, 518] on div "SMS" at bounding box center [489, 519] width 20 height 15
type input "SMS"
click at [1125, 558] on form "A Action Select action (LPZ - GLOBAL) Wirtualne poniedziałki_VS_[DATE]_SMS dele…" at bounding box center [820, 569] width 860 height 277
drag, startPoint x: 1386, startPoint y: 354, endPoint x: 1386, endPoint y: 520, distance: 166.7
click at [1386, 520] on div "Campaign Builder Scheduled Campaign Triggered Campaign Status: Draft done Targe…" at bounding box center [799, 338] width 1176 height 579
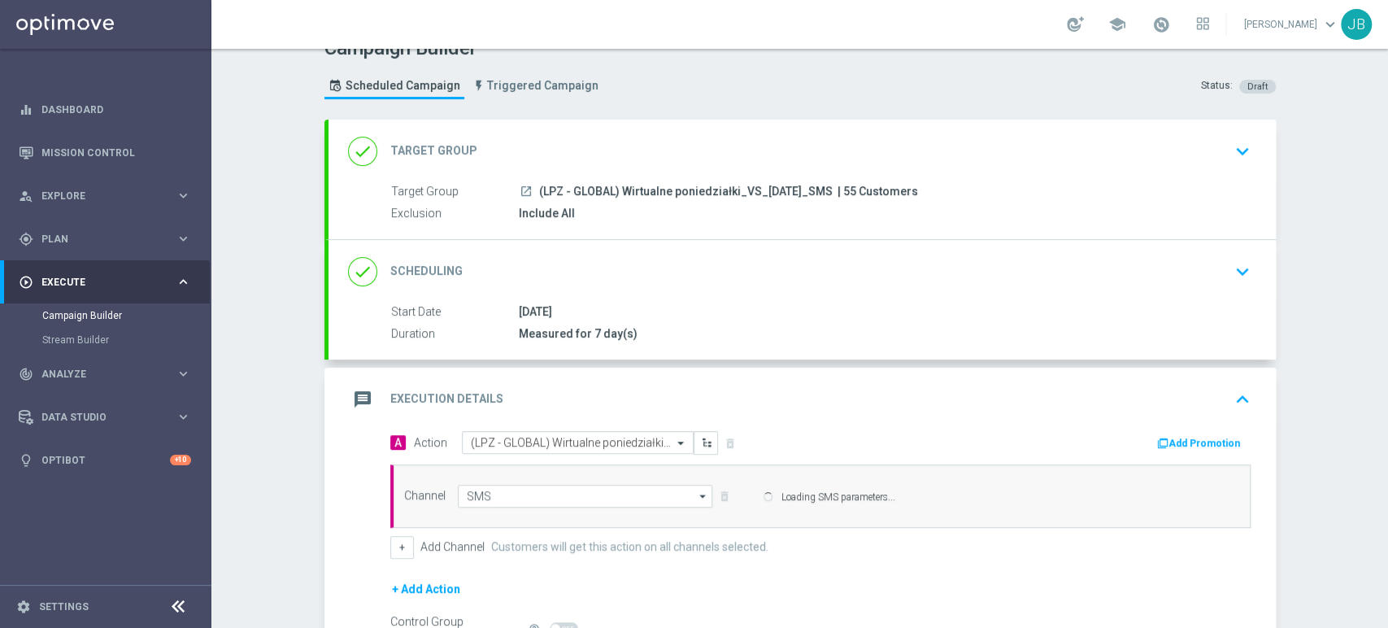
scroll to position [211, 0]
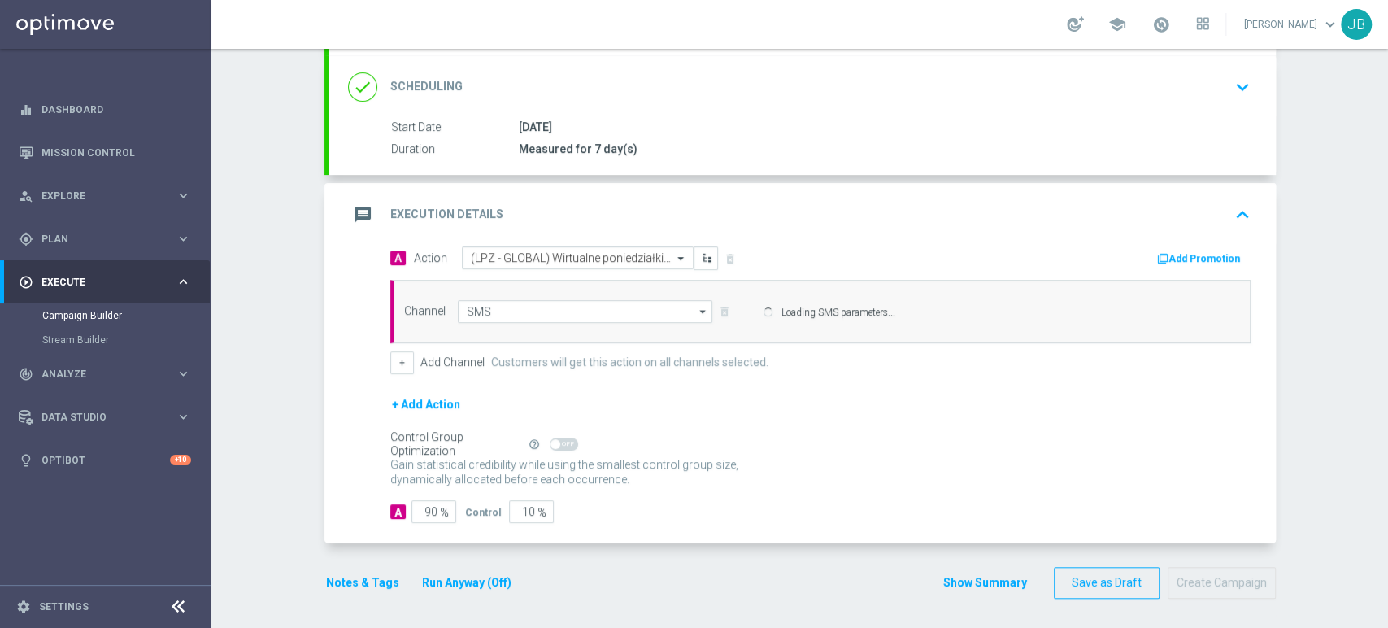
click at [917, 472] on div "Gain statistical credibility while using the smallest control group size, dynam…" at bounding box center [820, 472] width 860 height 39
click at [429, 503] on input "90" at bounding box center [433, 511] width 45 height 23
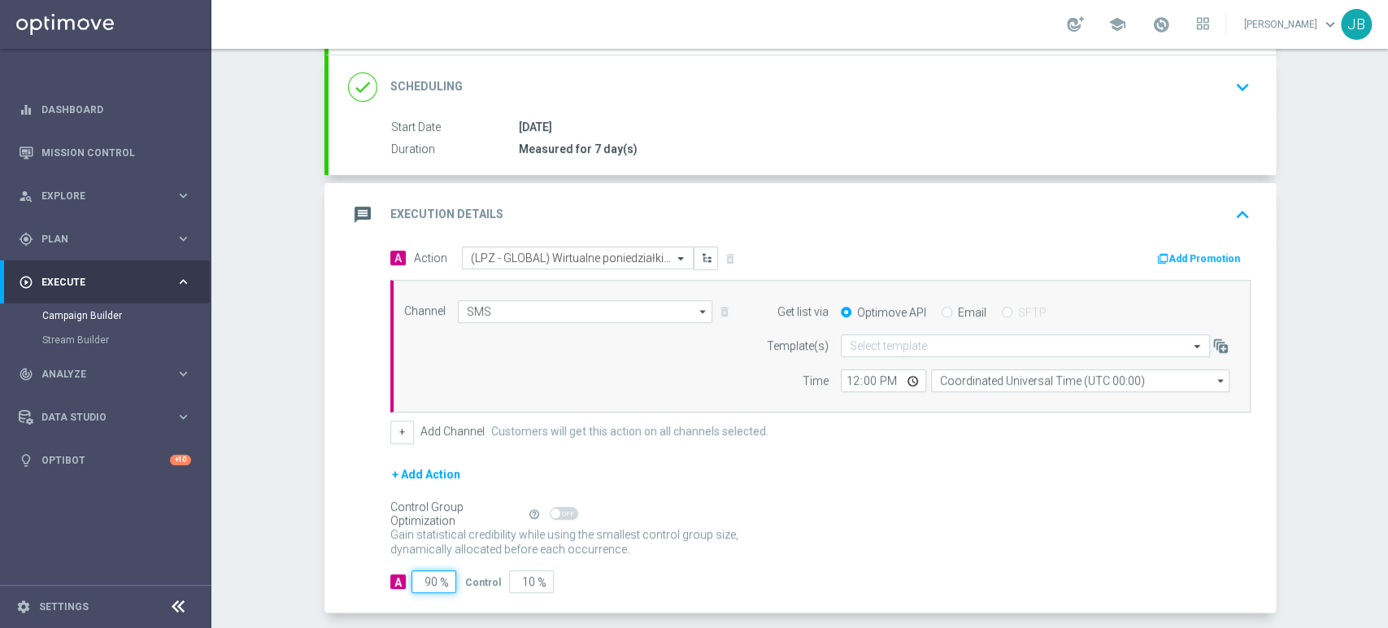
type input "9"
type input "91"
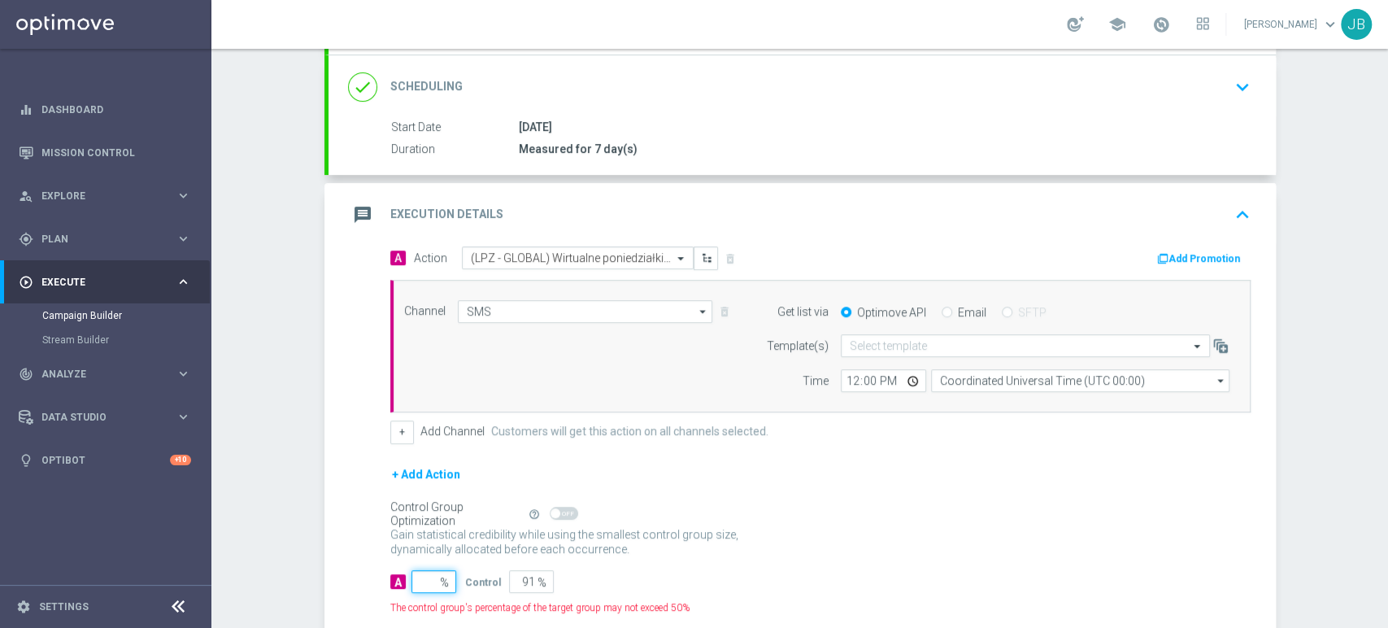
type input "100"
type input "1"
type input "99"
type input "10"
type input "90"
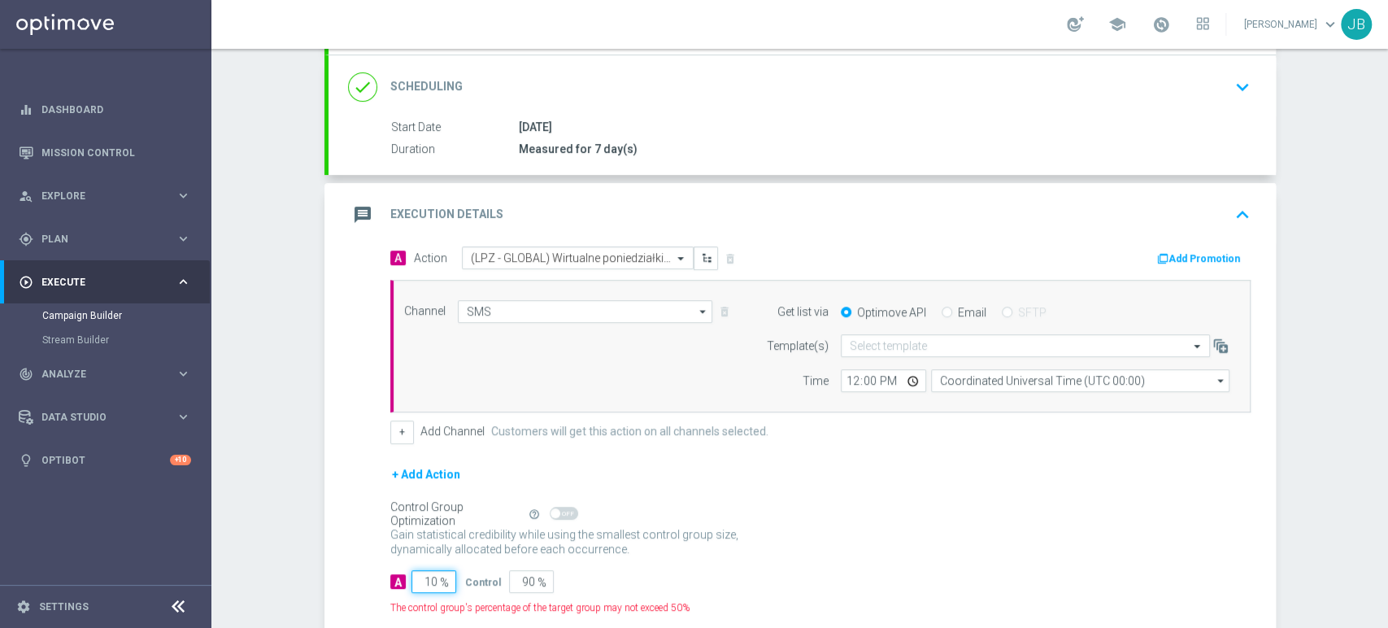
type input "100"
type input "0"
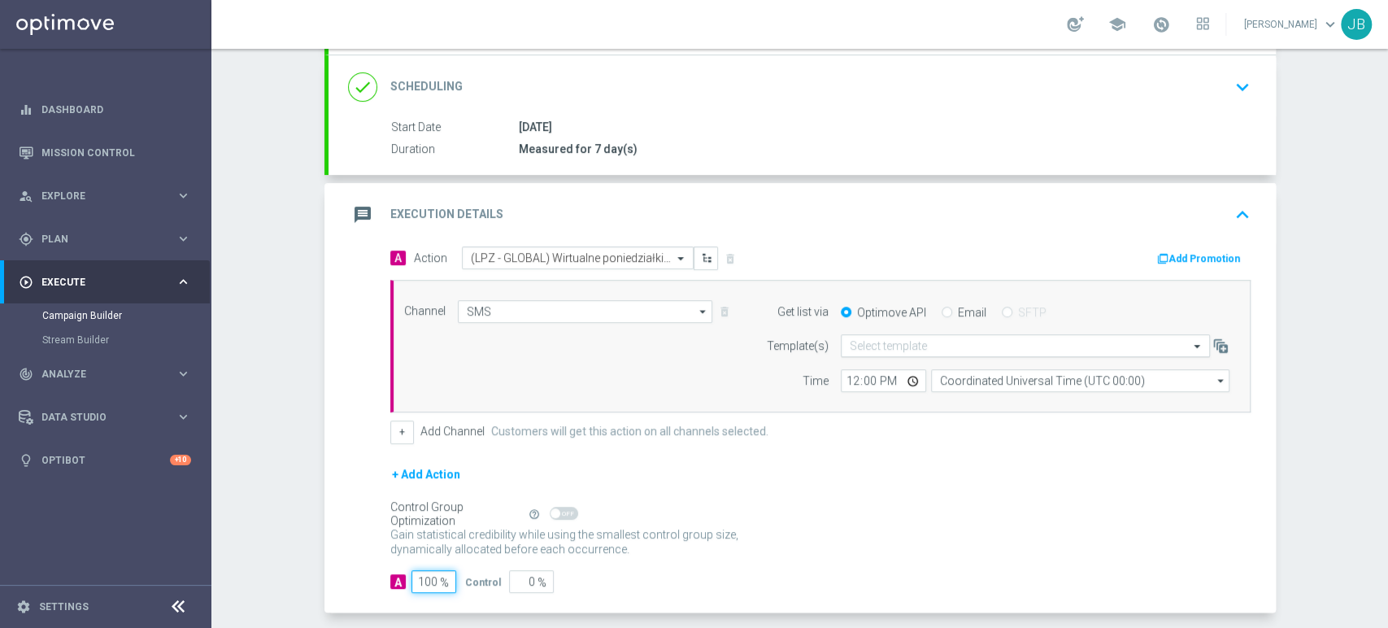
type input "100"
click at [860, 337] on div "Select template" at bounding box center [1025, 345] width 369 height 23
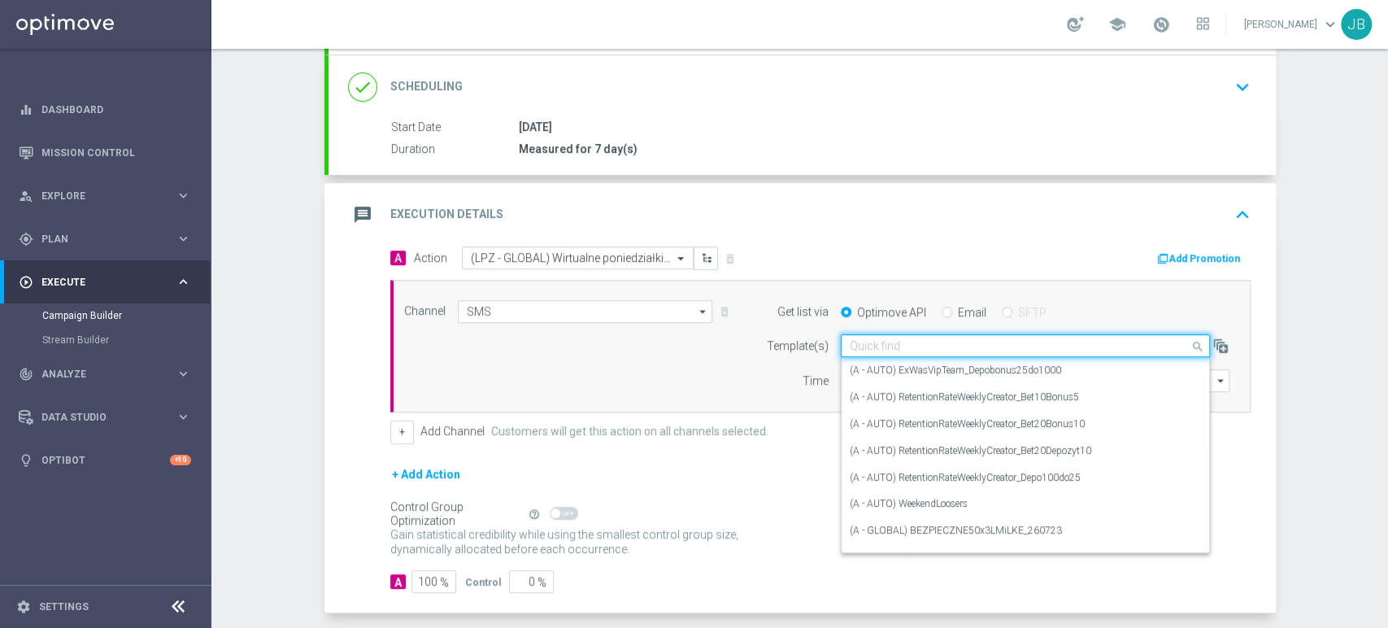
paste input "(LPZ - GLOBAL) Wirtualne poniedziałki_VS_[DATE]_SMS"
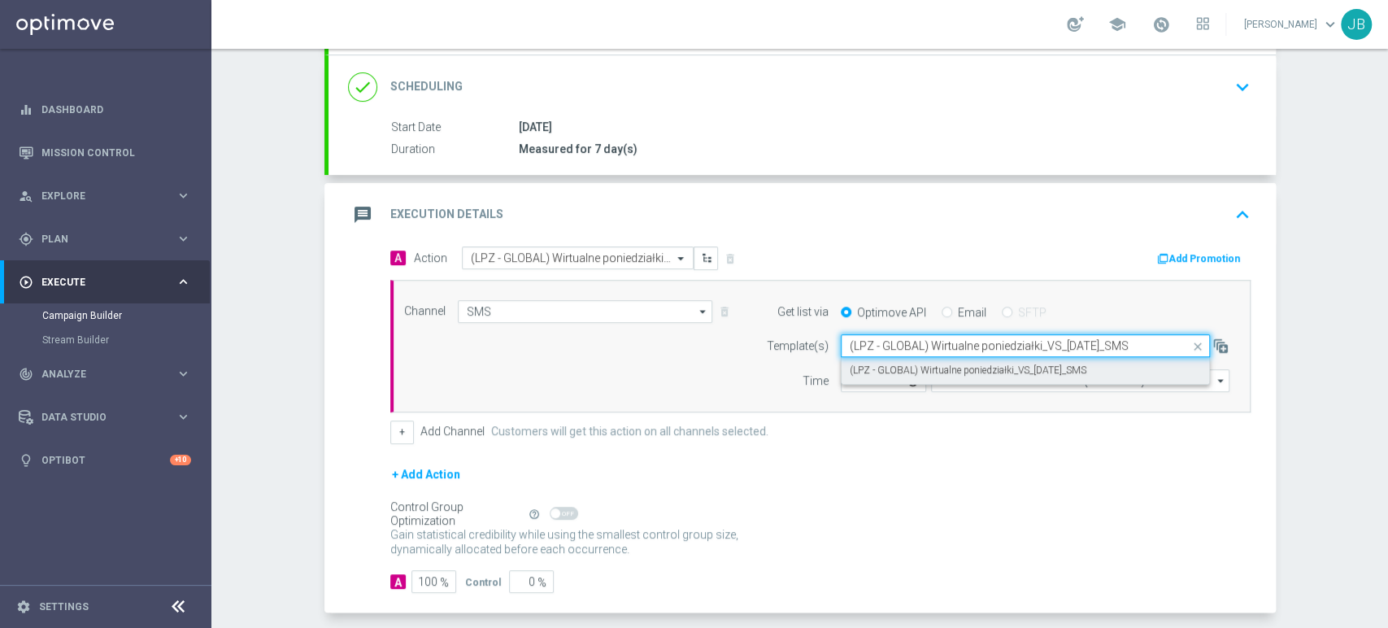
click at [862, 374] on label "(LPZ - GLOBAL) Wirtualne poniedziałki_VS_[DATE]_SMS" at bounding box center [968, 370] width 237 height 14
type input "(LPZ - GLOBAL) Wirtualne poniedziałki_VS_[DATE]_SMS"
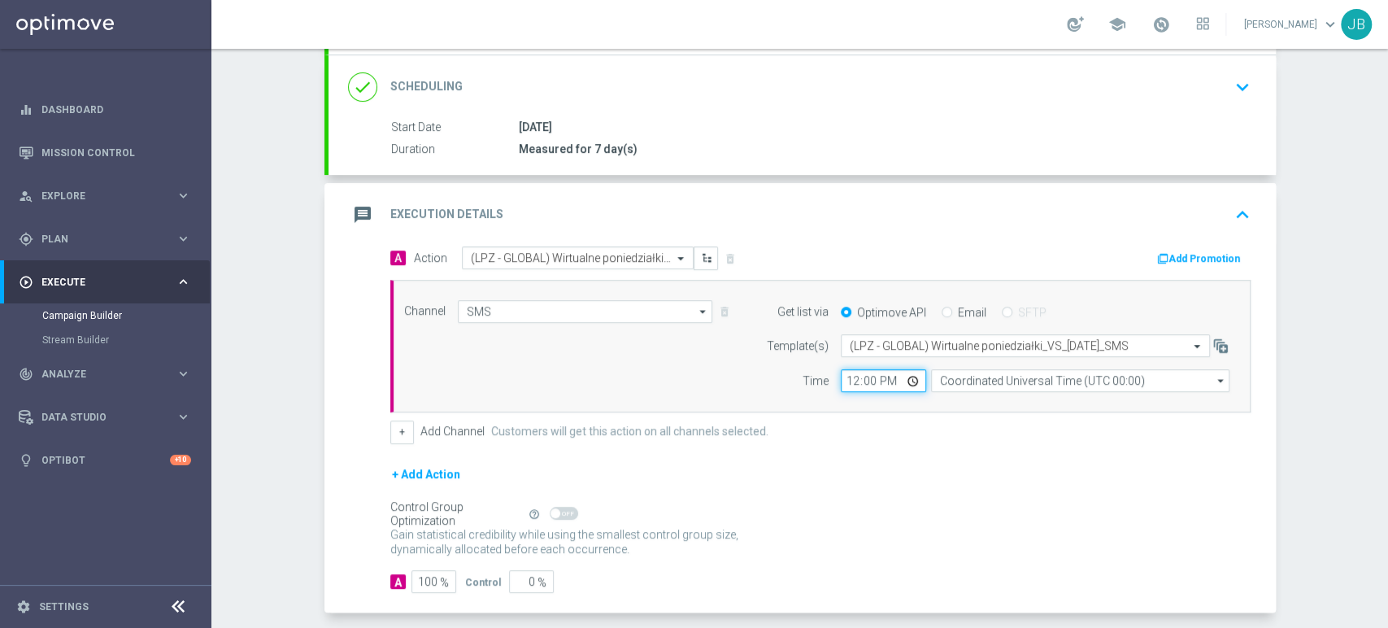
click at [848, 376] on input "12:00" at bounding box center [883, 380] width 85 height 23
type input "11:37"
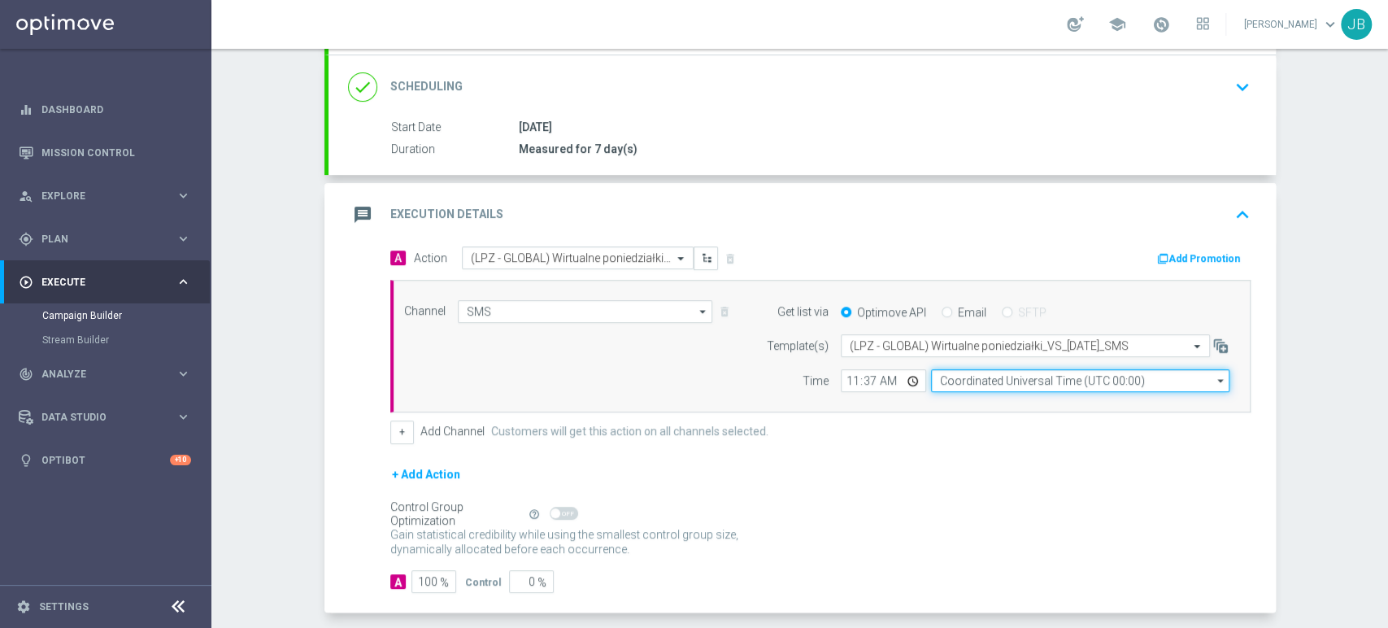
click at [945, 371] on input "Coordinated Universal Time (UTC 00:00)" at bounding box center [1080, 380] width 298 height 23
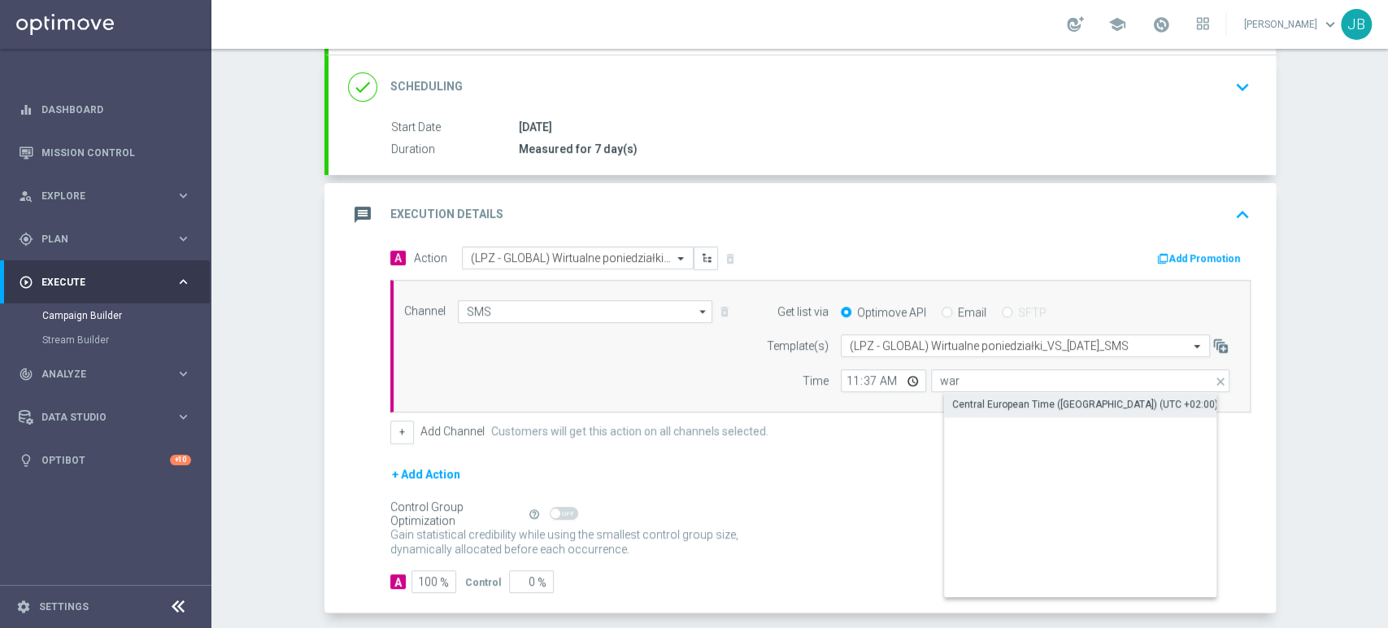
click at [958, 407] on div "Central European Time ([GEOGRAPHIC_DATA]) (UTC +02:00)" at bounding box center [1085, 404] width 266 height 15
type input "Central European Time ([GEOGRAPHIC_DATA]) (UTC +02:00)"
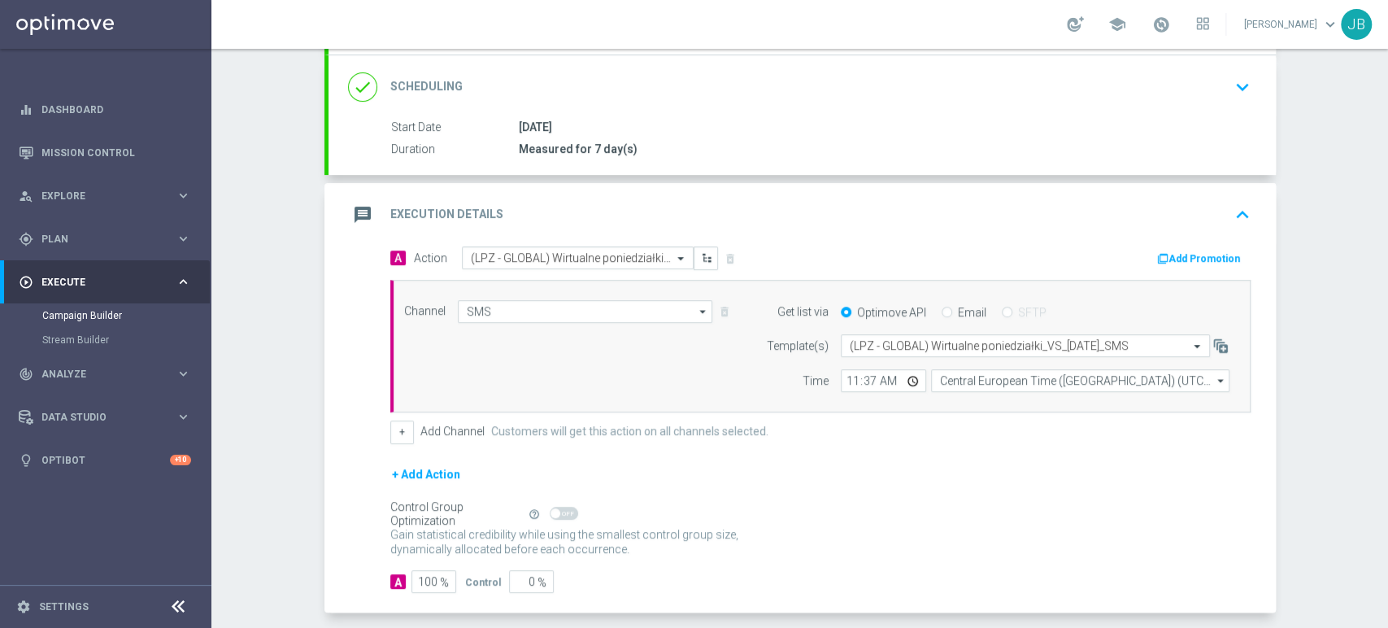
click at [910, 505] on div "Control Group Optimization Self Optimizing Campaign help_outline" at bounding box center [820, 514] width 860 height 18
click at [1285, 326] on div "Campaign Builder Scheduled Campaign Triggered Campaign Status: Draft done Targe…" at bounding box center [799, 338] width 1176 height 579
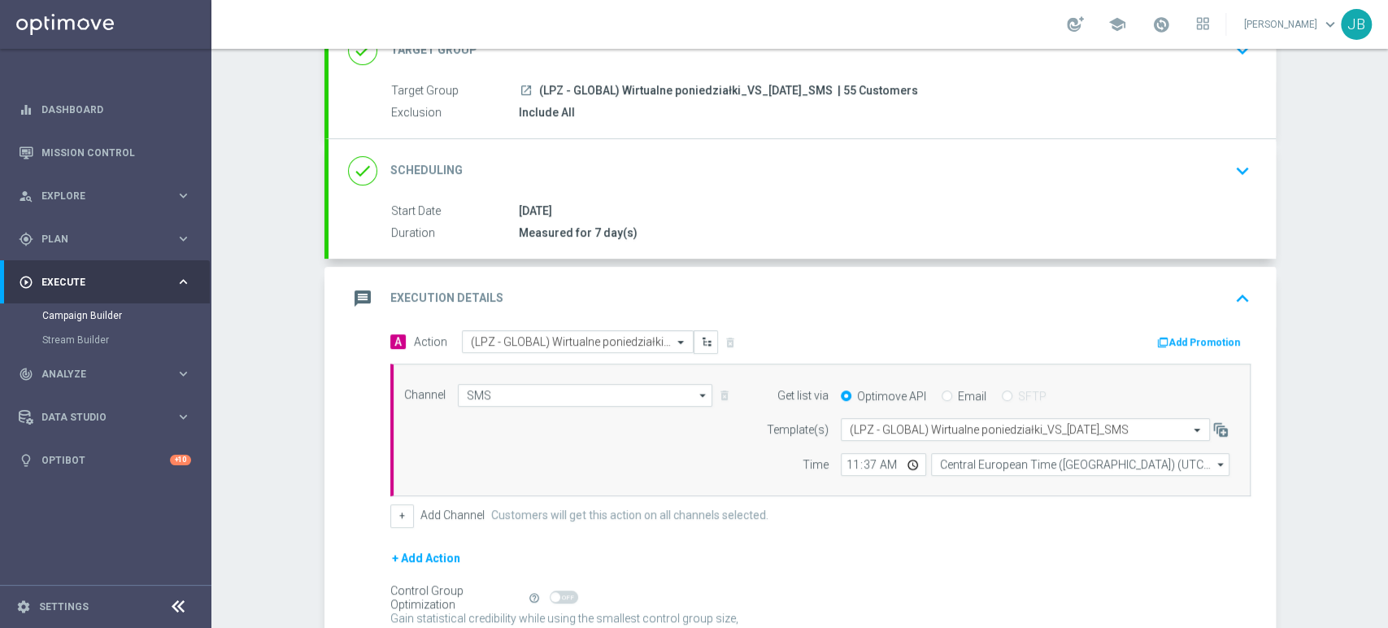
scroll to position [81, 0]
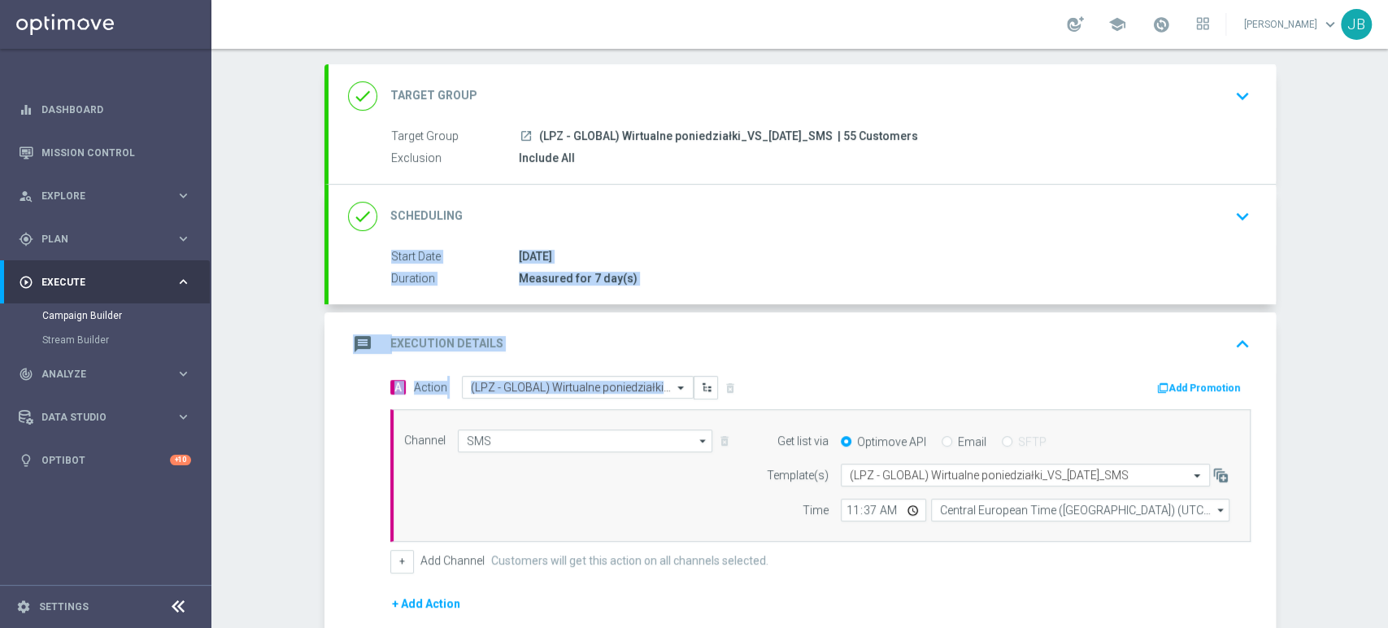
drag, startPoint x: 1386, startPoint y: 300, endPoint x: 1386, endPoint y: 219, distance: 81.3
click at [1386, 219] on div "Campaign Builder Scheduled Campaign Triggered Campaign Status: Draft done Targe…" at bounding box center [799, 338] width 1176 height 579
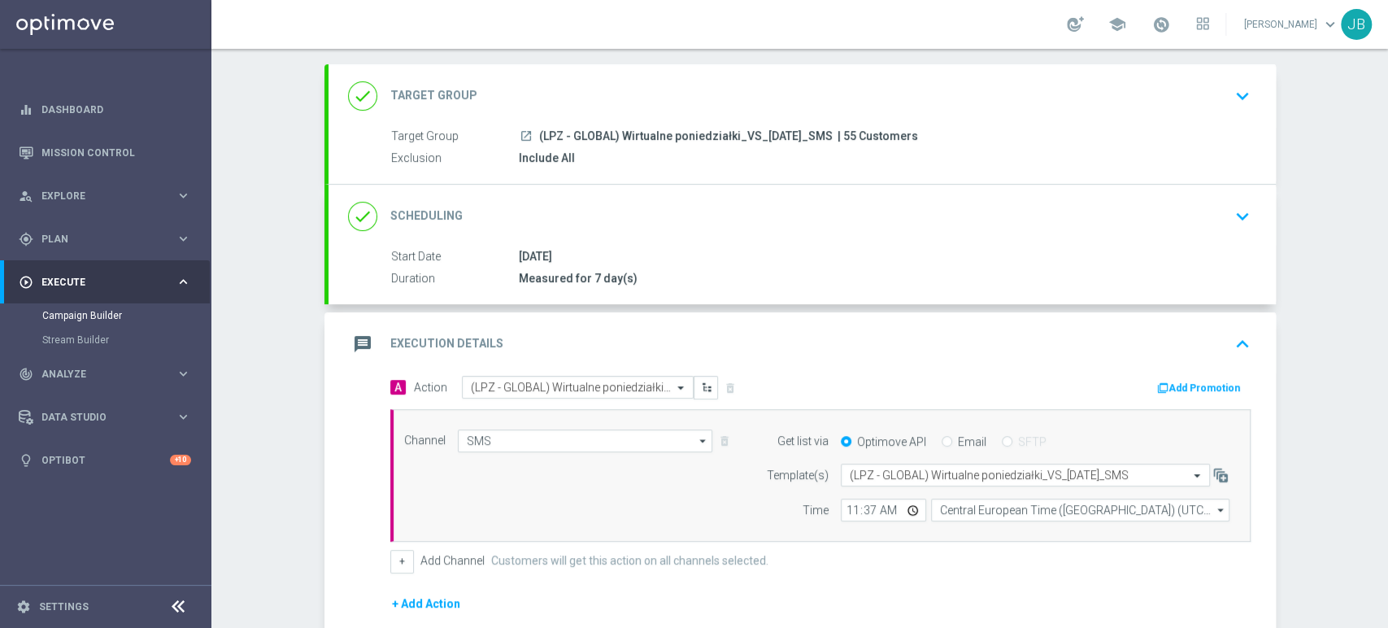
click at [1368, 224] on div "Campaign Builder Scheduled Campaign Triggered Campaign Status: Draft done Targe…" at bounding box center [799, 338] width 1176 height 579
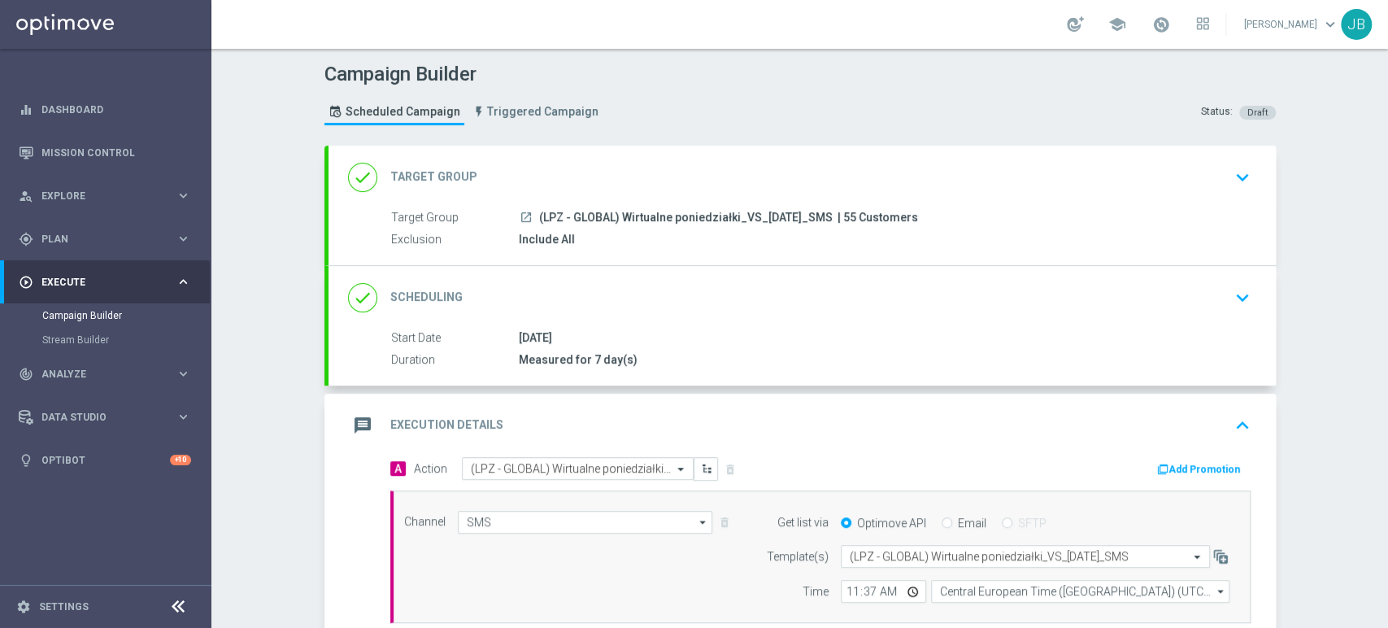
scroll to position [0, 0]
click at [1386, 143] on div "Campaign Builder Scheduled Campaign Triggered Campaign Status: Draft done Targe…" at bounding box center [799, 338] width 1176 height 579
click at [1386, 196] on div "Campaign Builder Scheduled Campaign Triggered Campaign Status: Draft done Targe…" at bounding box center [799, 338] width 1176 height 579
click at [1351, 275] on div "Campaign Builder Scheduled Campaign Triggered Campaign Status: Draft done Targe…" at bounding box center [799, 338] width 1176 height 579
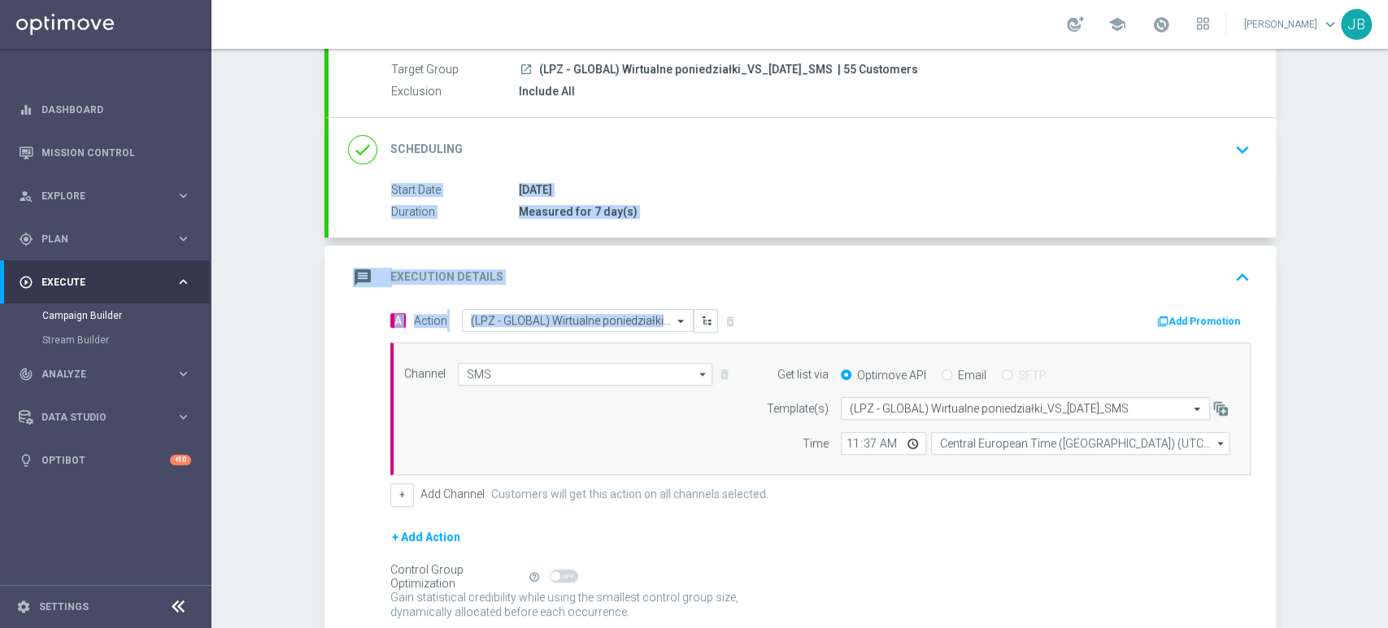
drag, startPoint x: 1386, startPoint y: 269, endPoint x: 1376, endPoint y: 369, distance: 100.5
click at [1376, 369] on div "Campaign Builder Scheduled Campaign Triggered Campaign Status: Draft done Targe…" at bounding box center [799, 338] width 1176 height 579
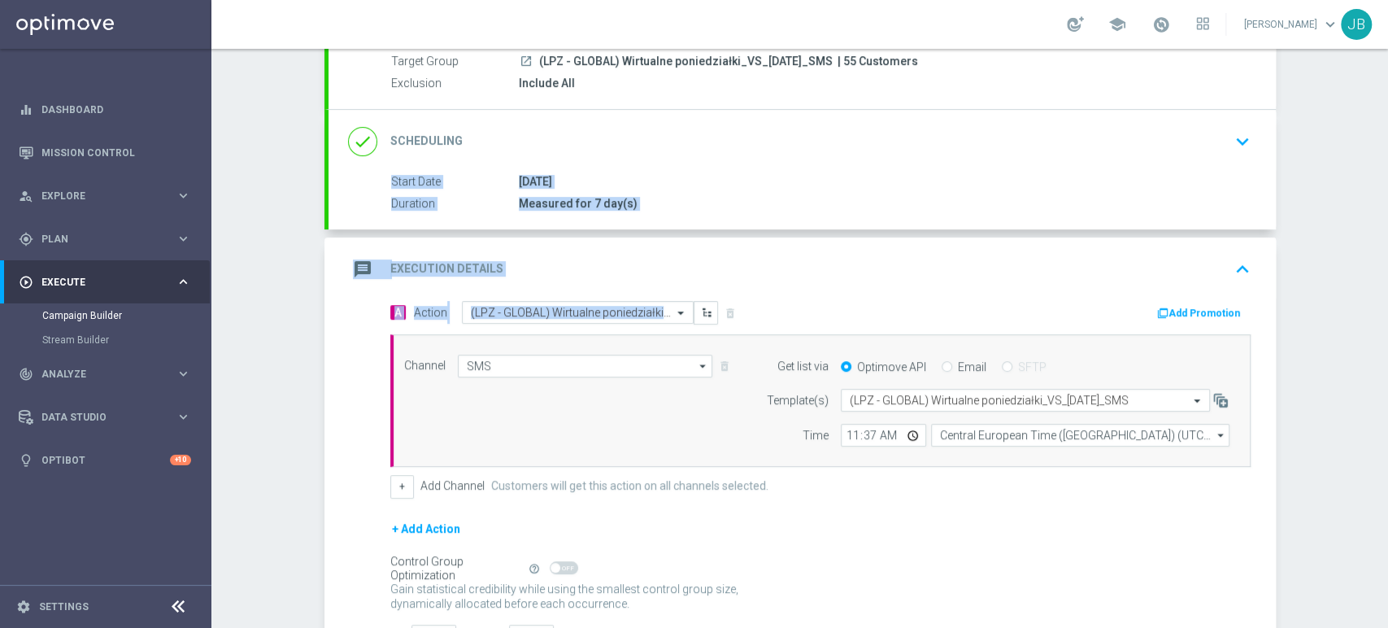
click at [1332, 376] on div "Campaign Builder Scheduled Campaign Triggered Campaign Status: Draft done Targe…" at bounding box center [799, 338] width 1176 height 579
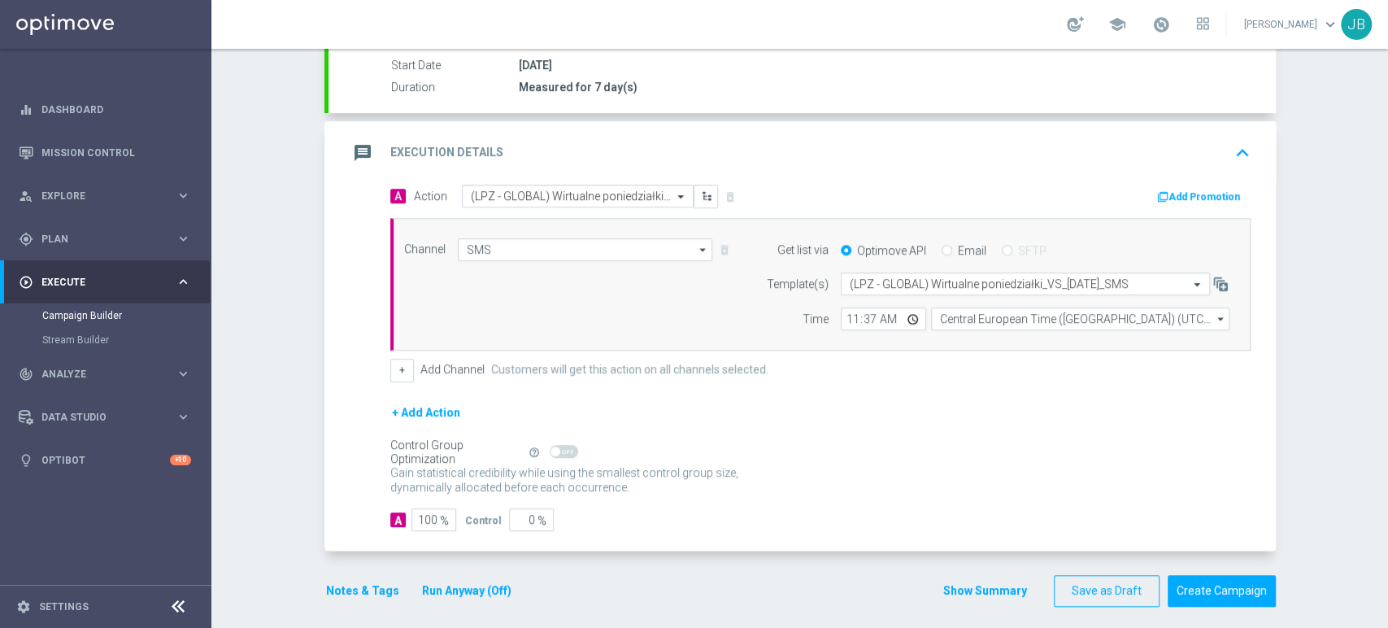
scroll to position [280, 0]
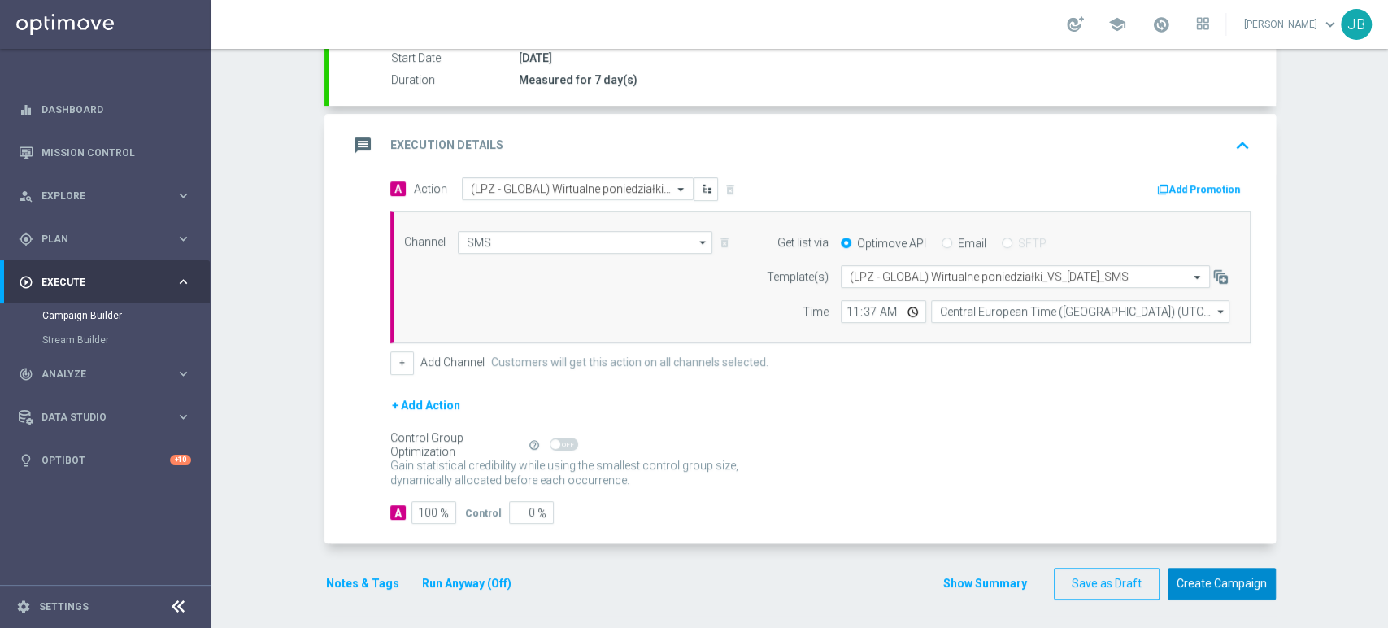
click at [1232, 580] on button "Create Campaign" at bounding box center [1221, 583] width 108 height 32
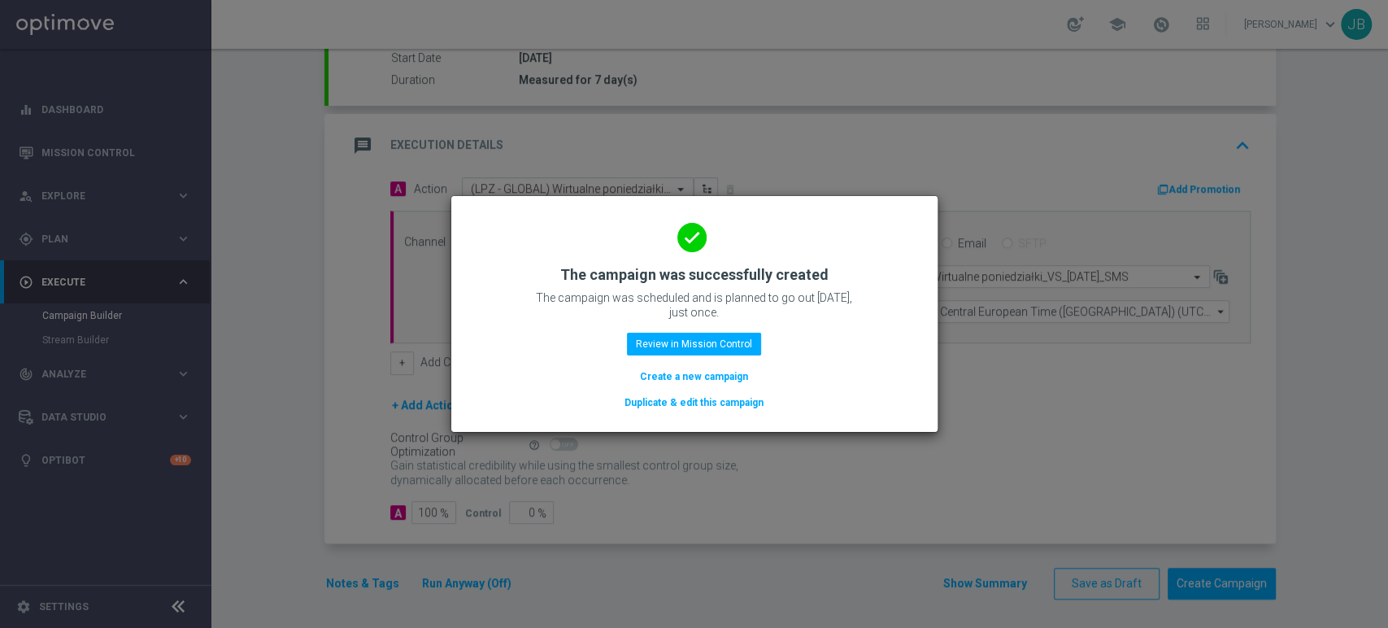
click at [730, 382] on button "Create a new campaign" at bounding box center [693, 376] width 111 height 18
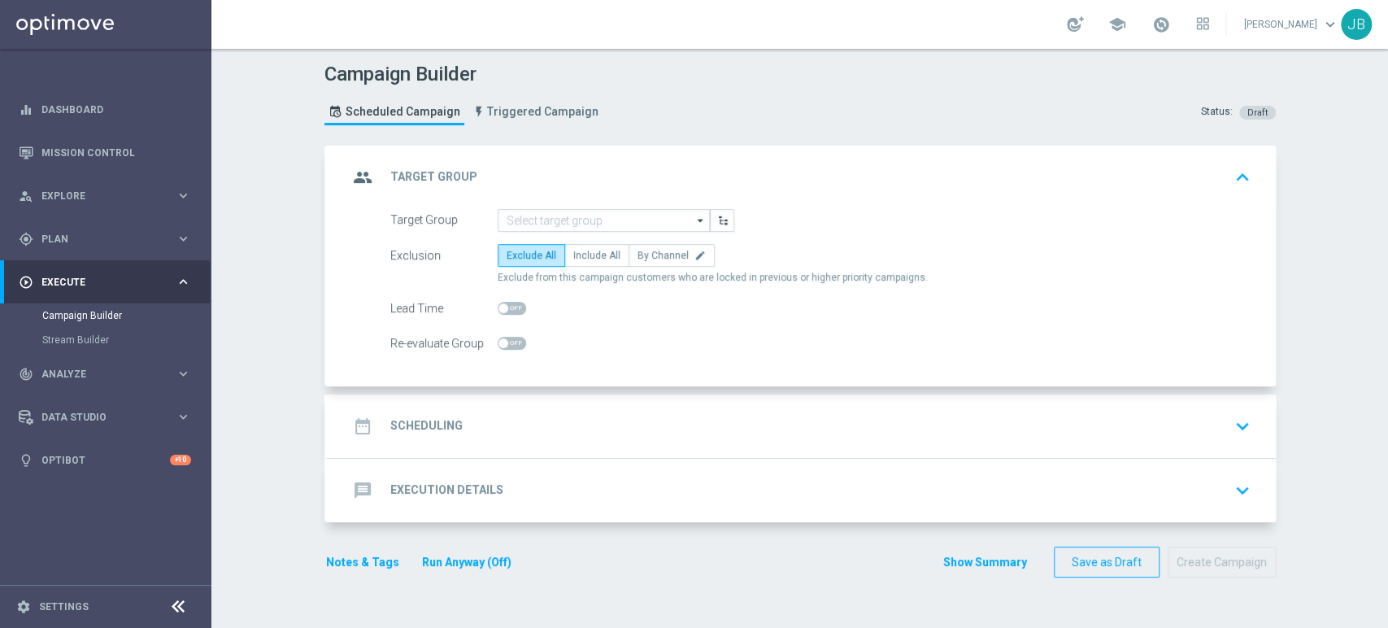
scroll to position [0, 0]
